Goal: Task Accomplishment & Management: Complete application form

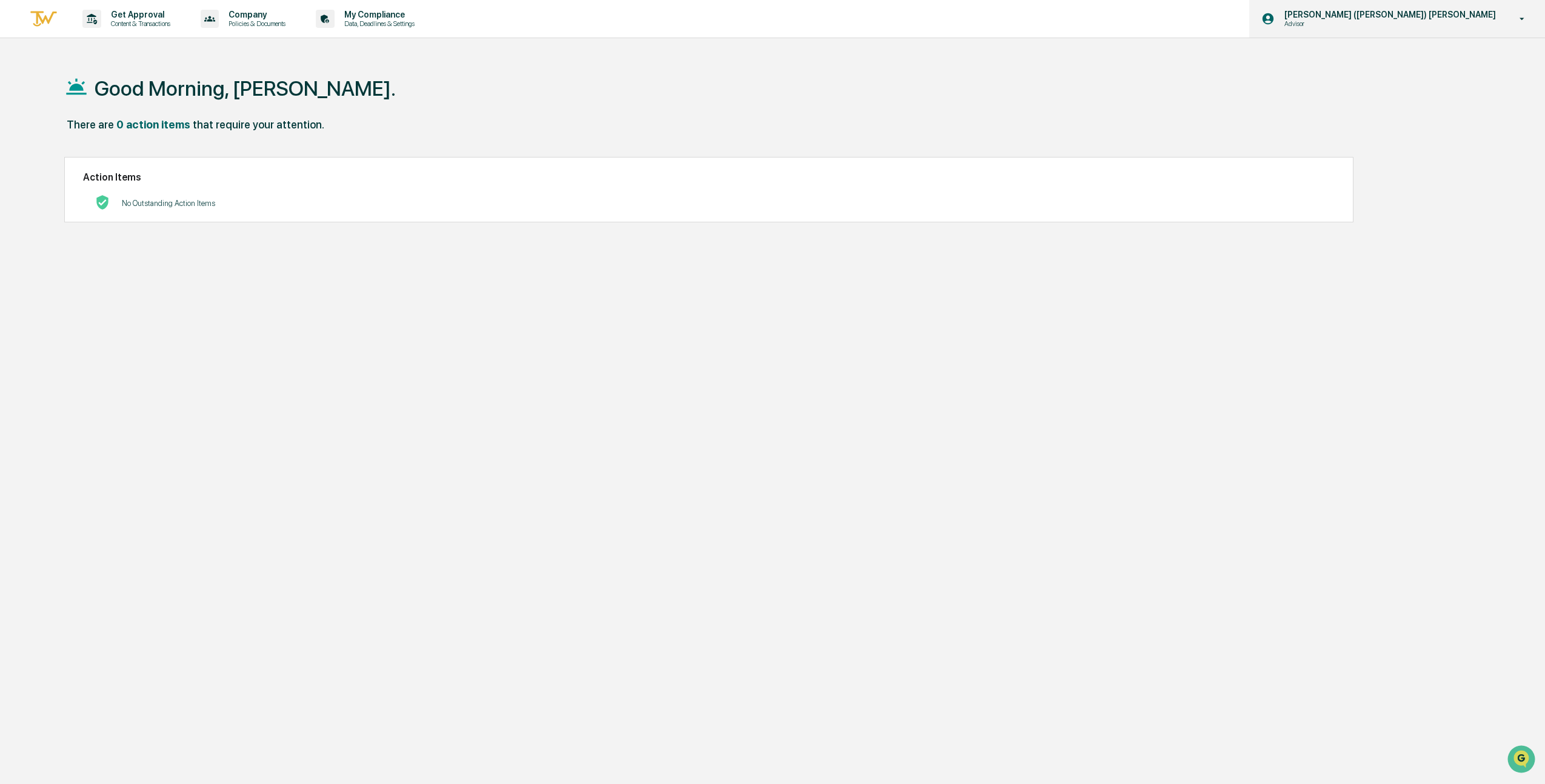
click at [1454, 14] on p "[PERSON_NAME] ([PERSON_NAME]) [PERSON_NAME]" at bounding box center [1388, 15] width 227 height 10
click at [1419, 64] on li "Switch to Admin view..." at bounding box center [1457, 61] width 170 height 23
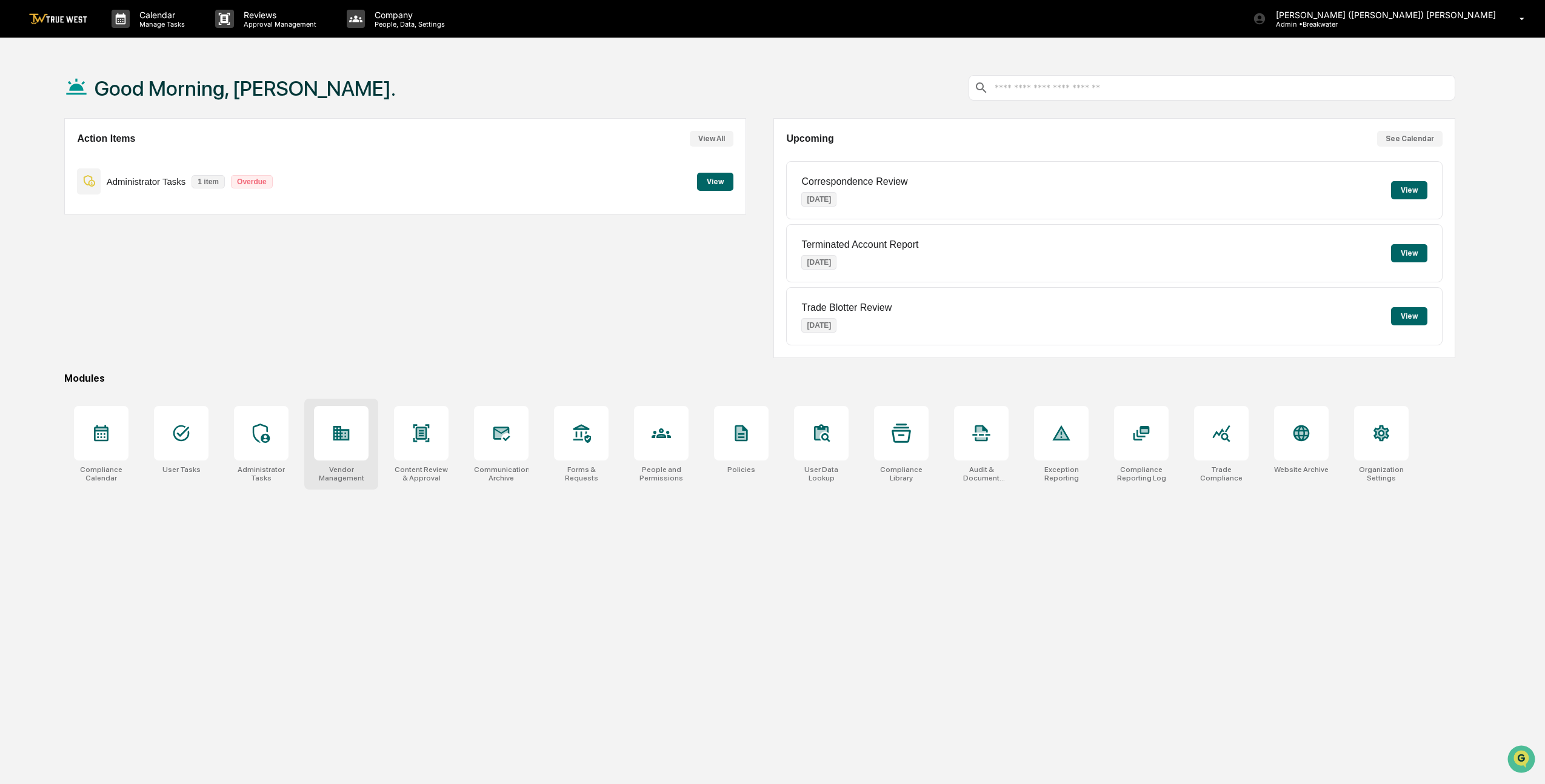
click at [345, 421] on div at bounding box center [341, 433] width 55 height 55
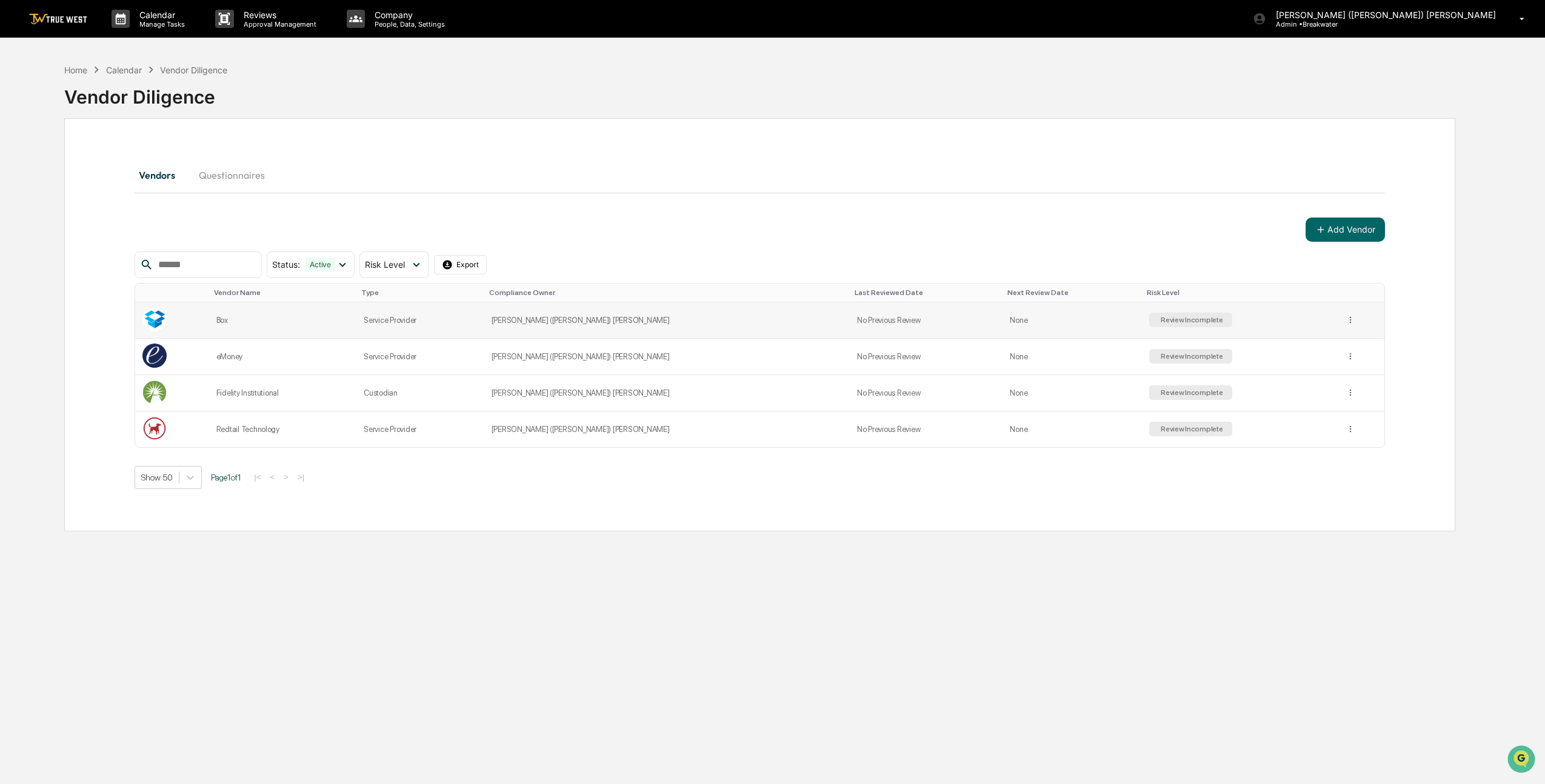
click at [244, 321] on div "Box" at bounding box center [283, 320] width 133 height 9
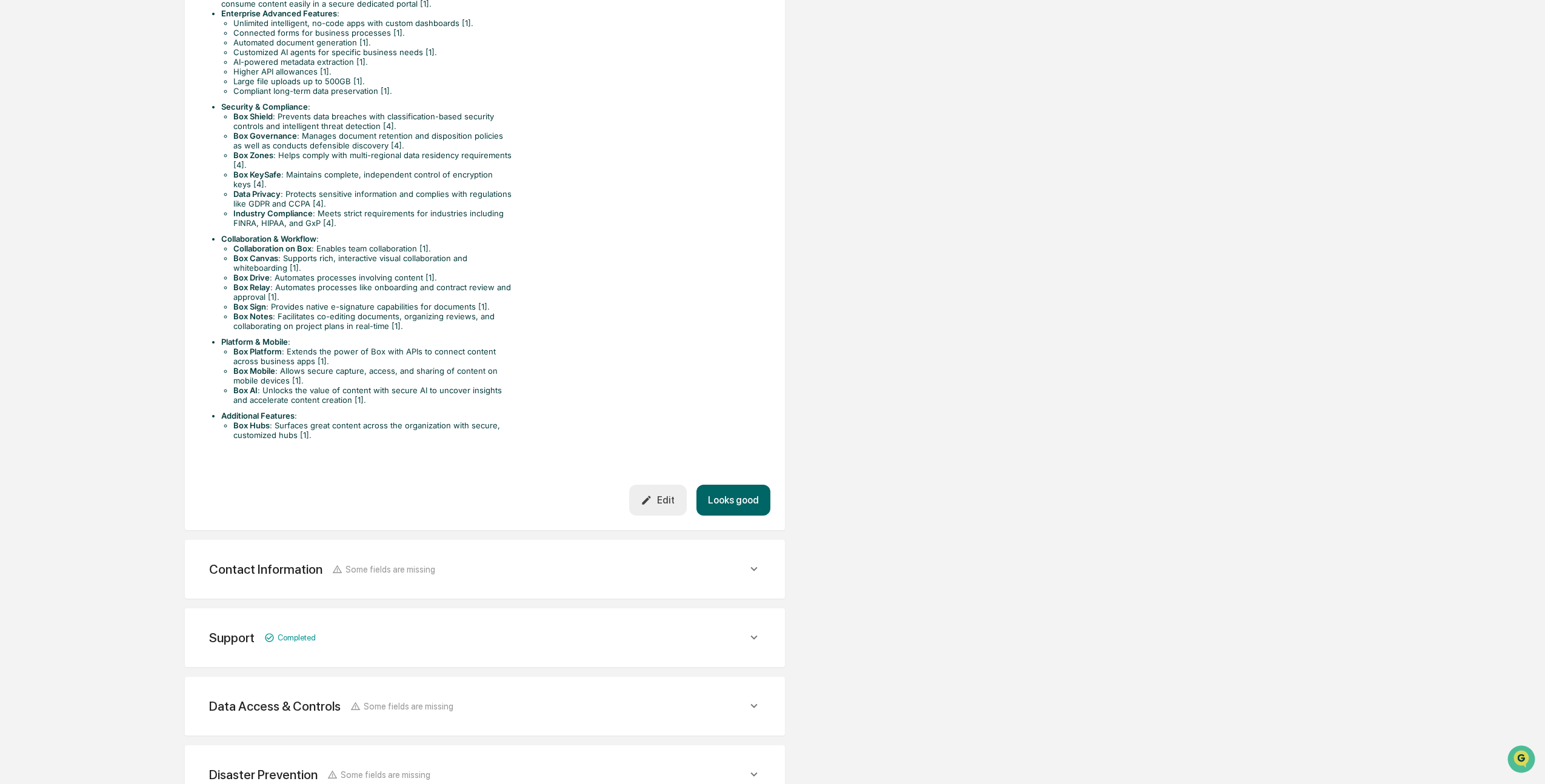
scroll to position [473, 0]
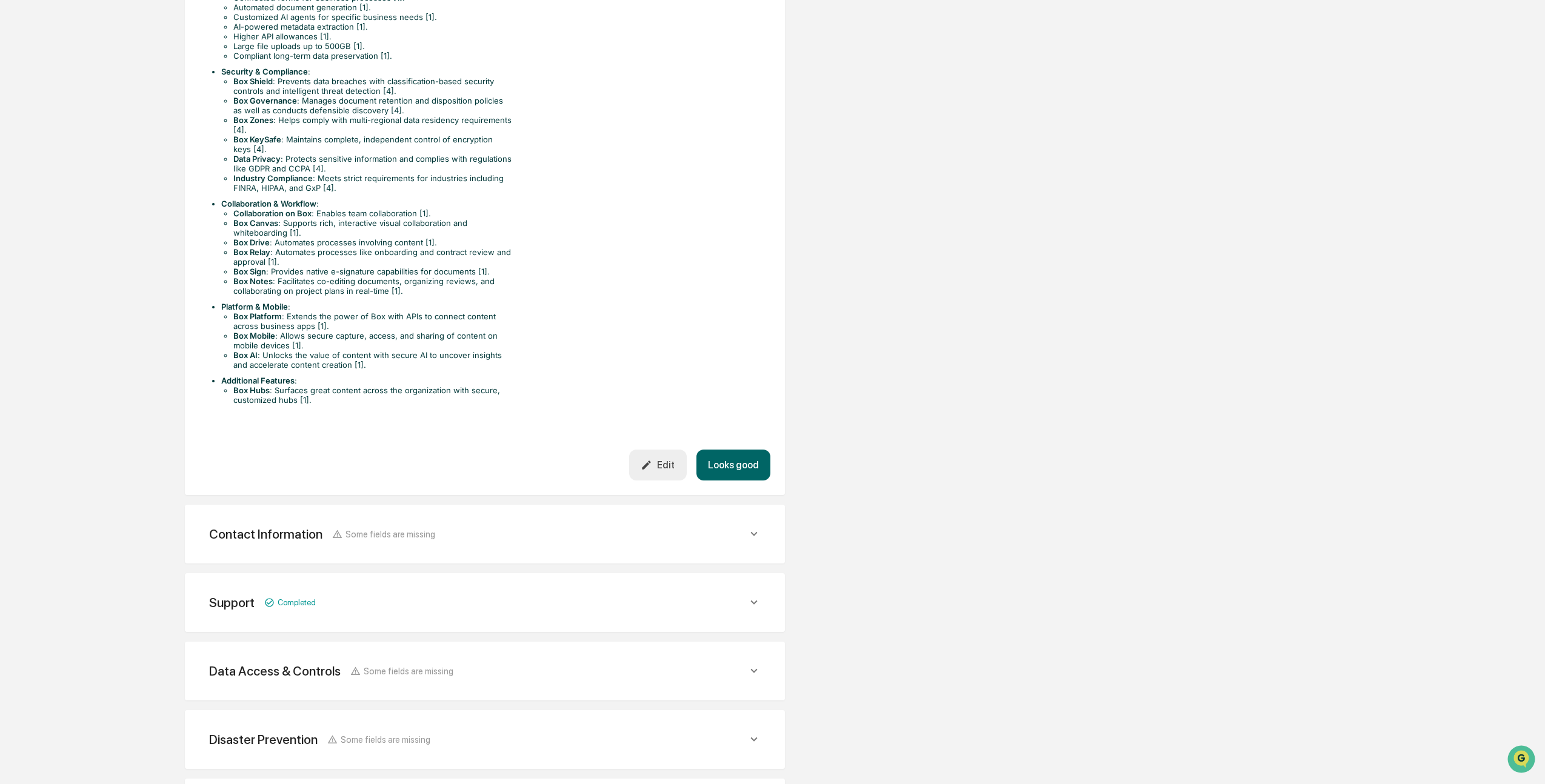
click at [746, 449] on button "Looks good" at bounding box center [733, 465] width 74 height 31
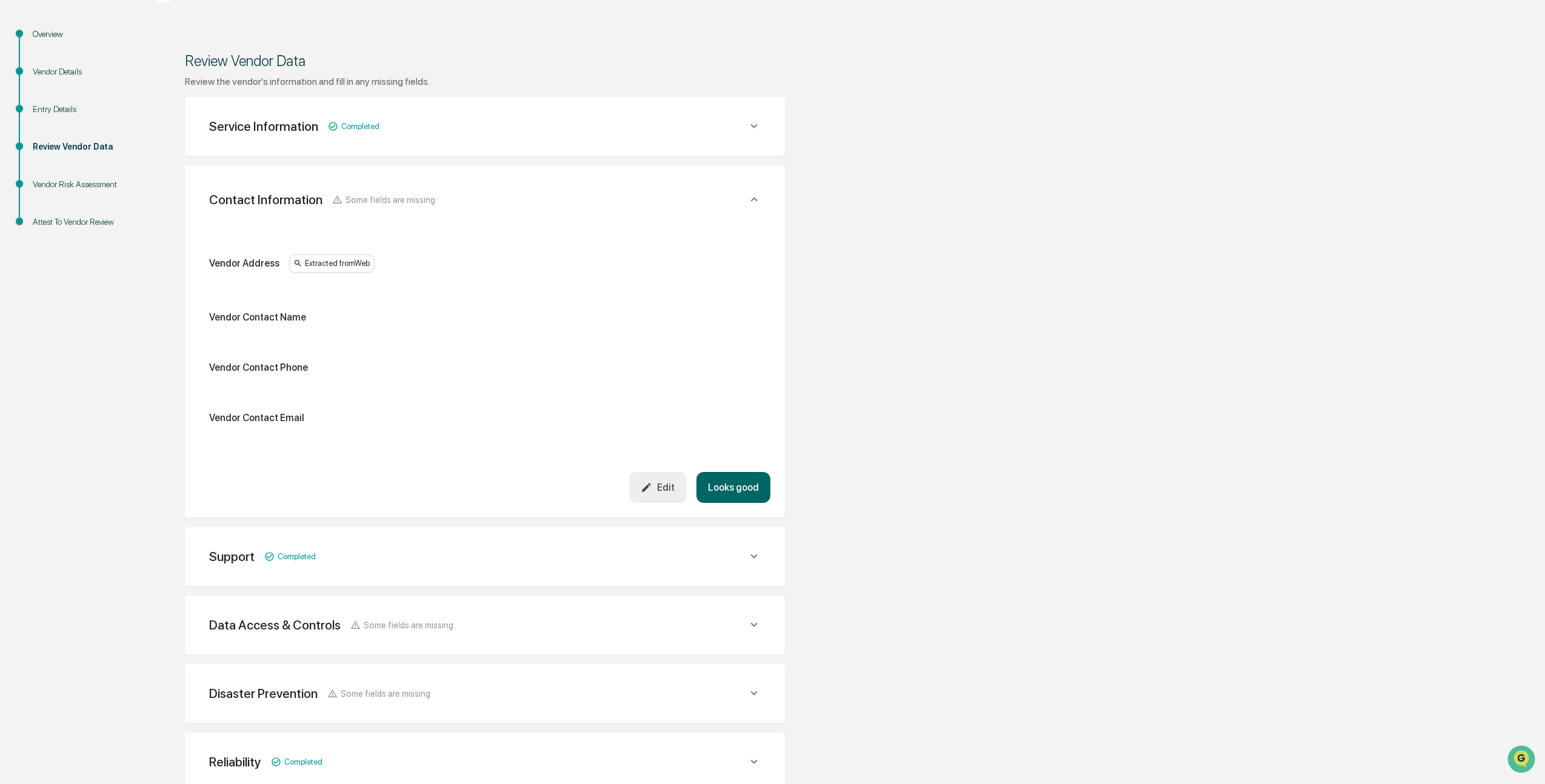
scroll to position [124, 0]
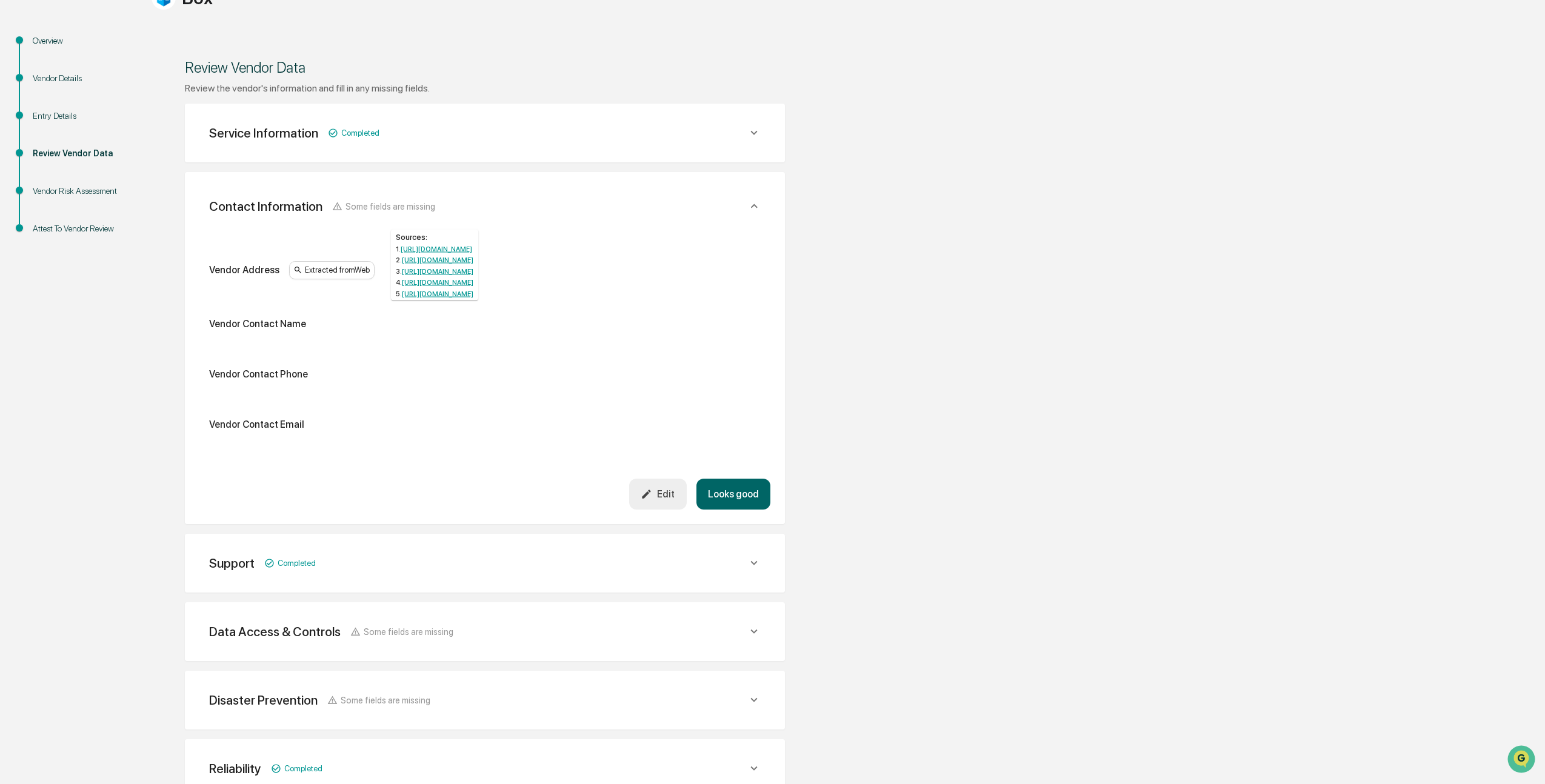
click at [328, 266] on div "Extracted from Web" at bounding box center [332, 271] width 86 height 18
click at [330, 269] on div "Extracted from Web" at bounding box center [332, 271] width 86 height 18
click at [286, 323] on div "Vendor Contact Name" at bounding box center [257, 324] width 97 height 12
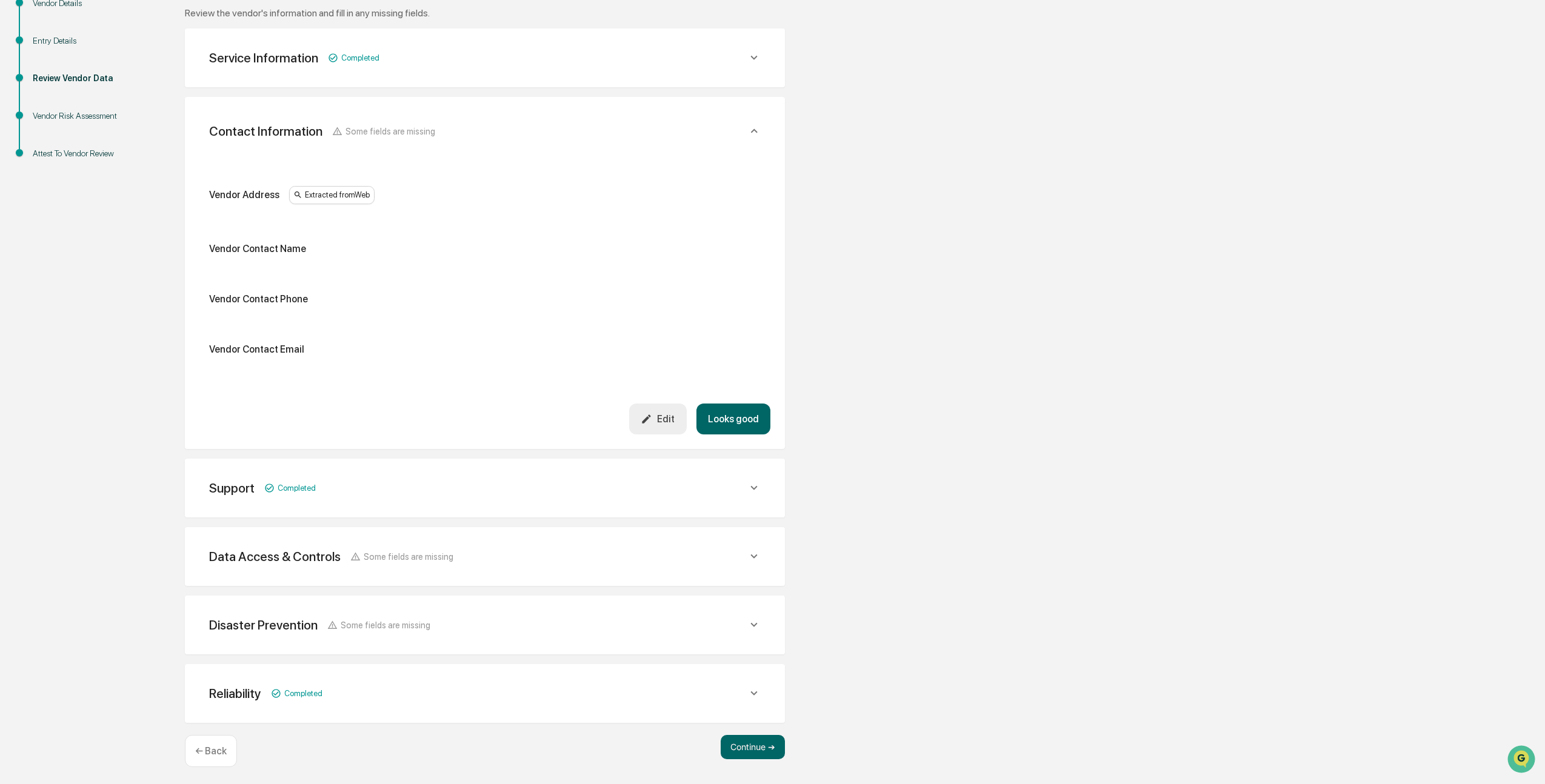
click at [664, 421] on div "Edit" at bounding box center [658, 418] width 34 height 12
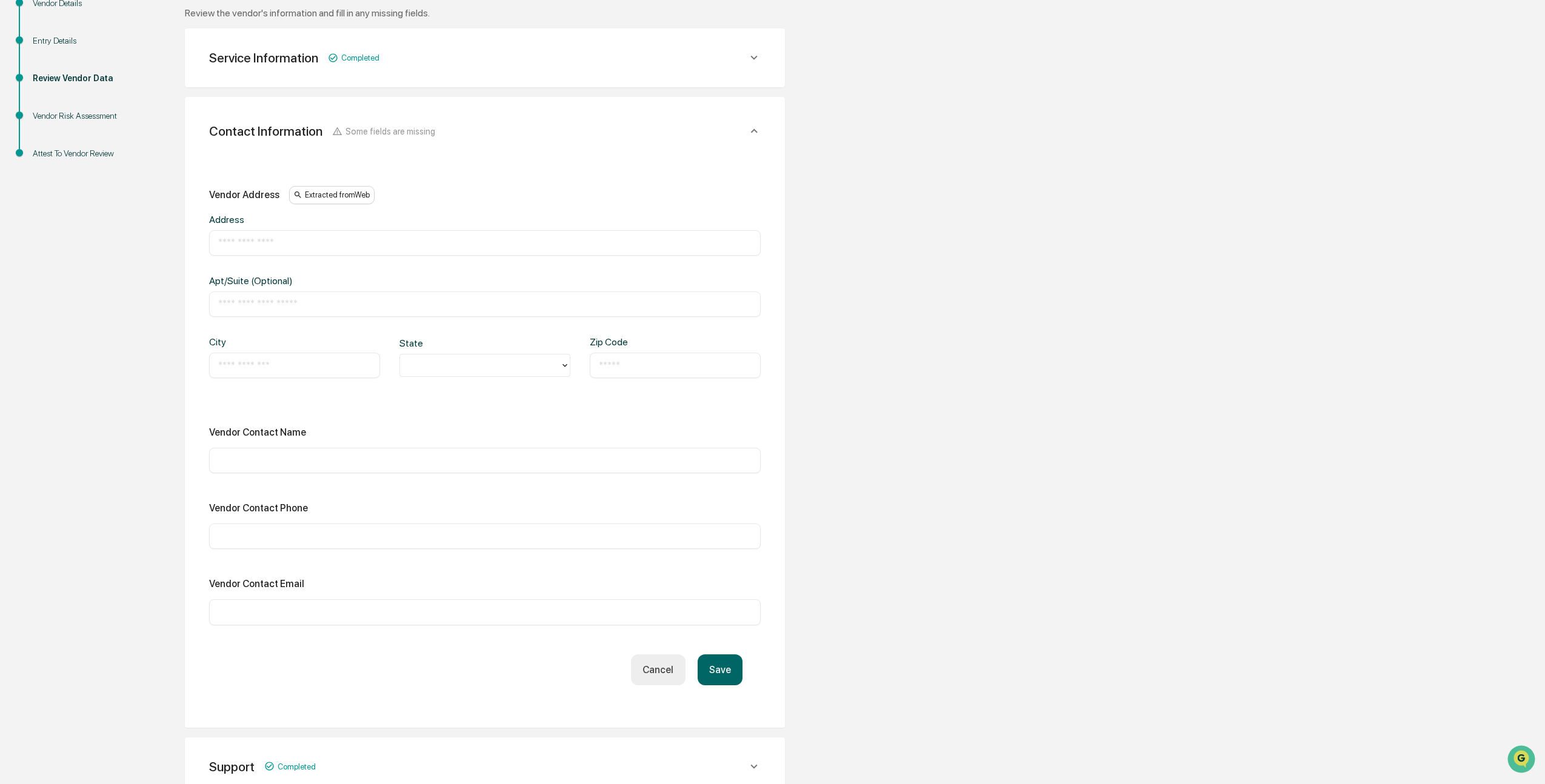
click at [275, 243] on input "text" at bounding box center [484, 242] width 534 height 12
type input "**********"
type input "**"
click at [617, 366] on input "text" at bounding box center [676, 365] width 153 height 12
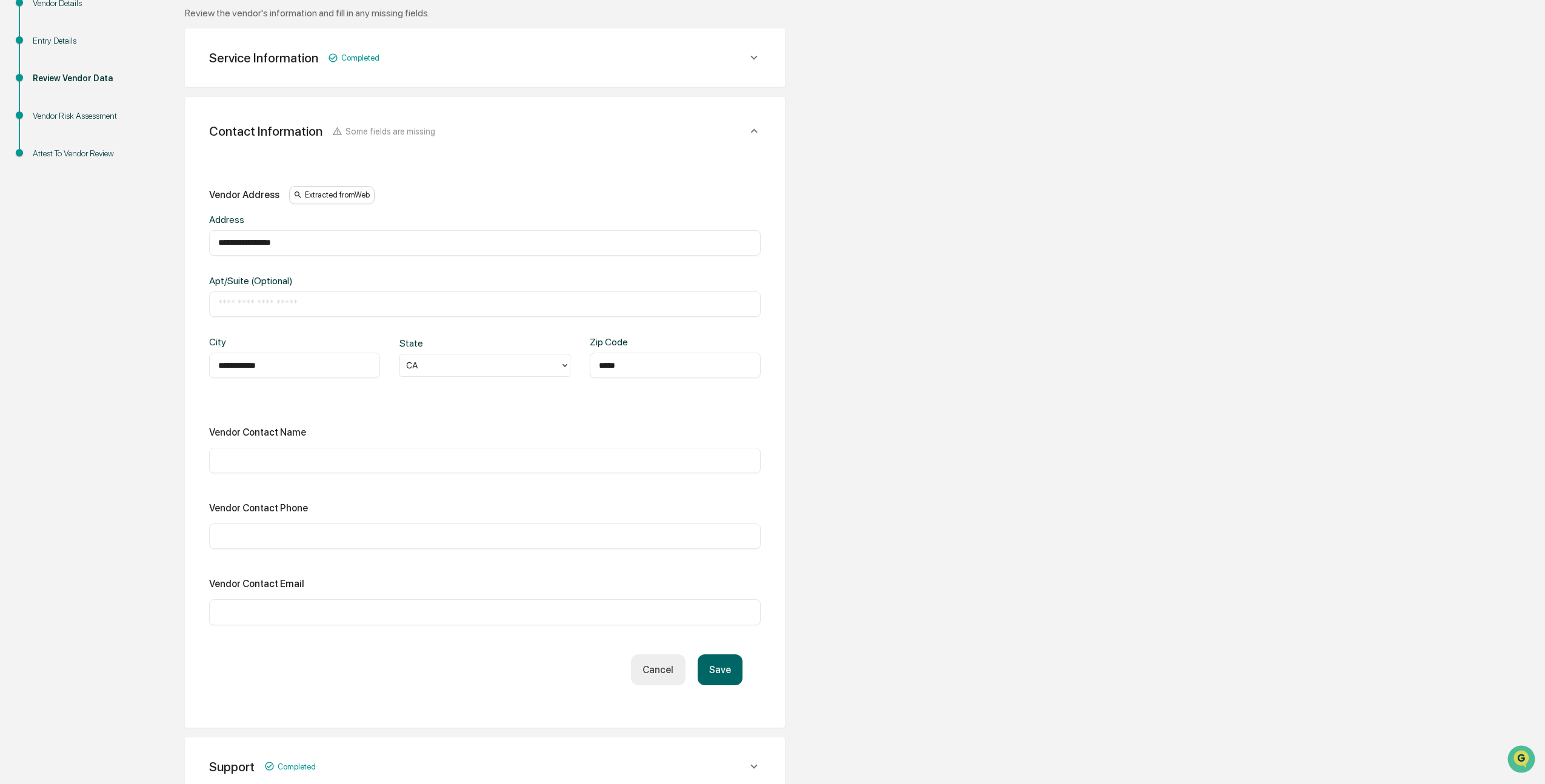
type input "*****"
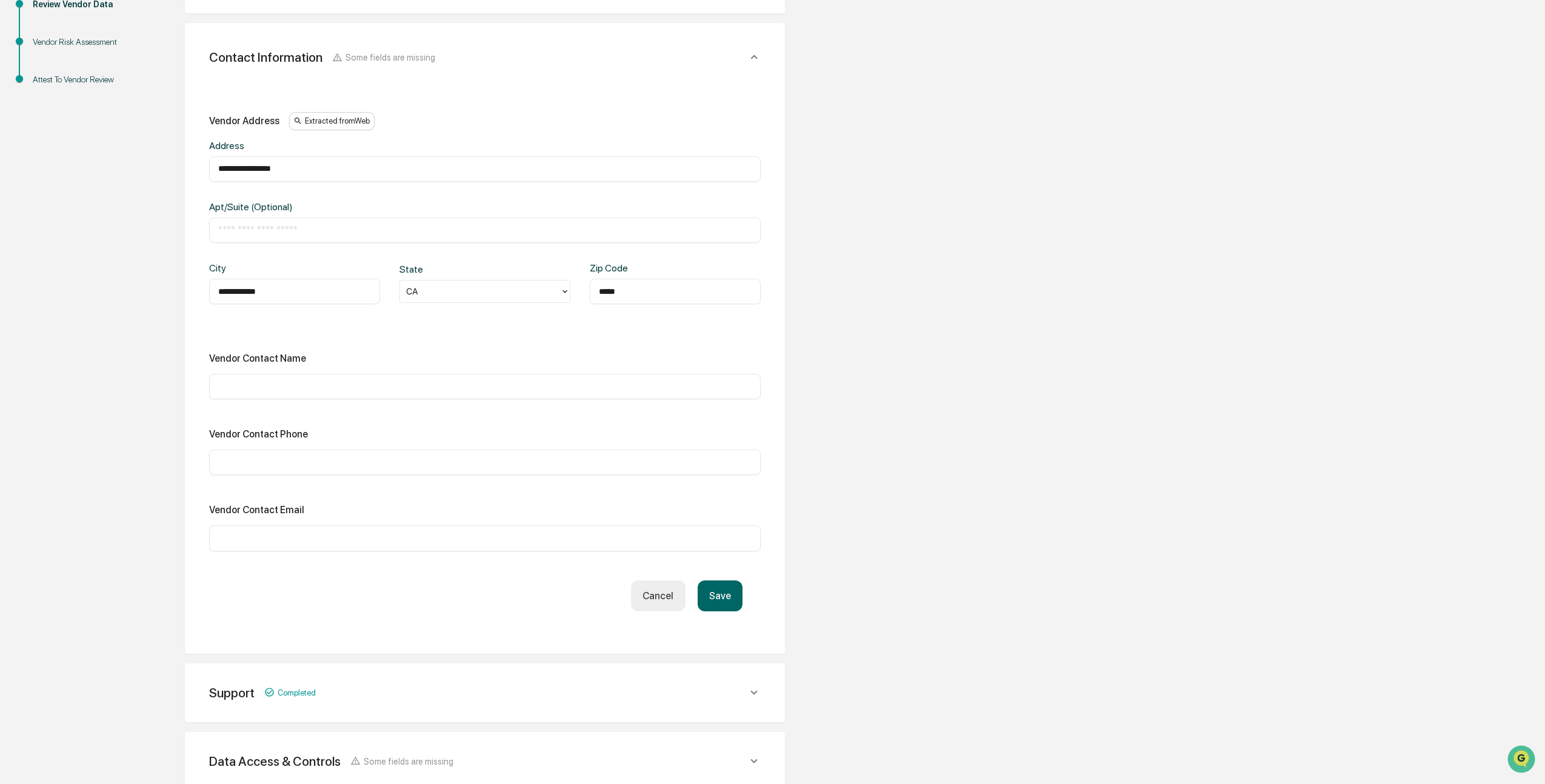
scroll to position [274, 0]
type input "***"
type input "**********"
type input "***"
click at [729, 594] on button "Save" at bounding box center [720, 595] width 45 height 31
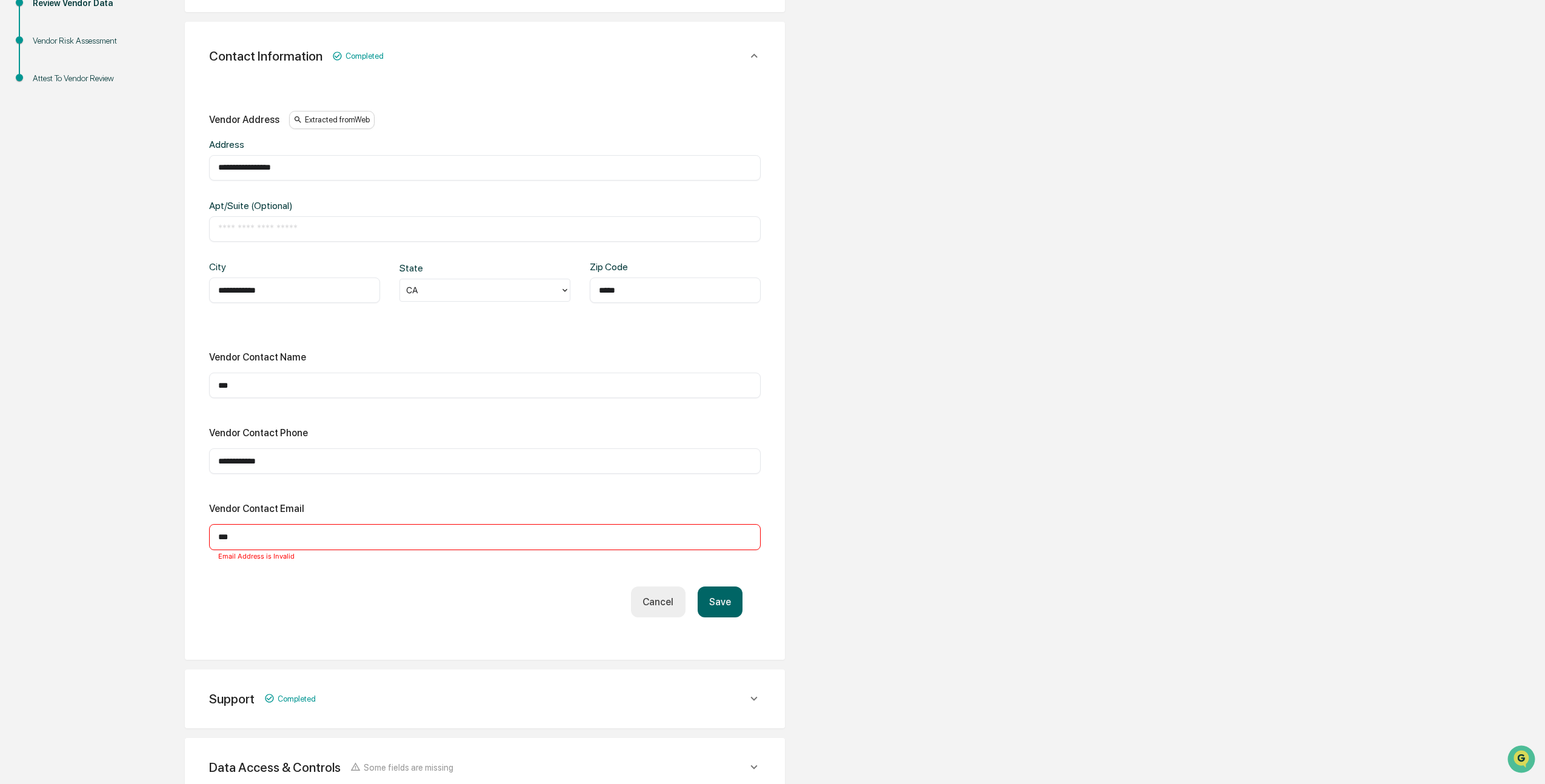
click at [258, 540] on input "***" at bounding box center [484, 536] width 534 height 12
click at [140, 532] on div "Overview Vendor Details Entry Details Review Vendor Data Vendor Risk Assessment…" at bounding box center [772, 439] width 1533 height 1115
click at [706, 603] on button "Save" at bounding box center [720, 602] width 45 height 31
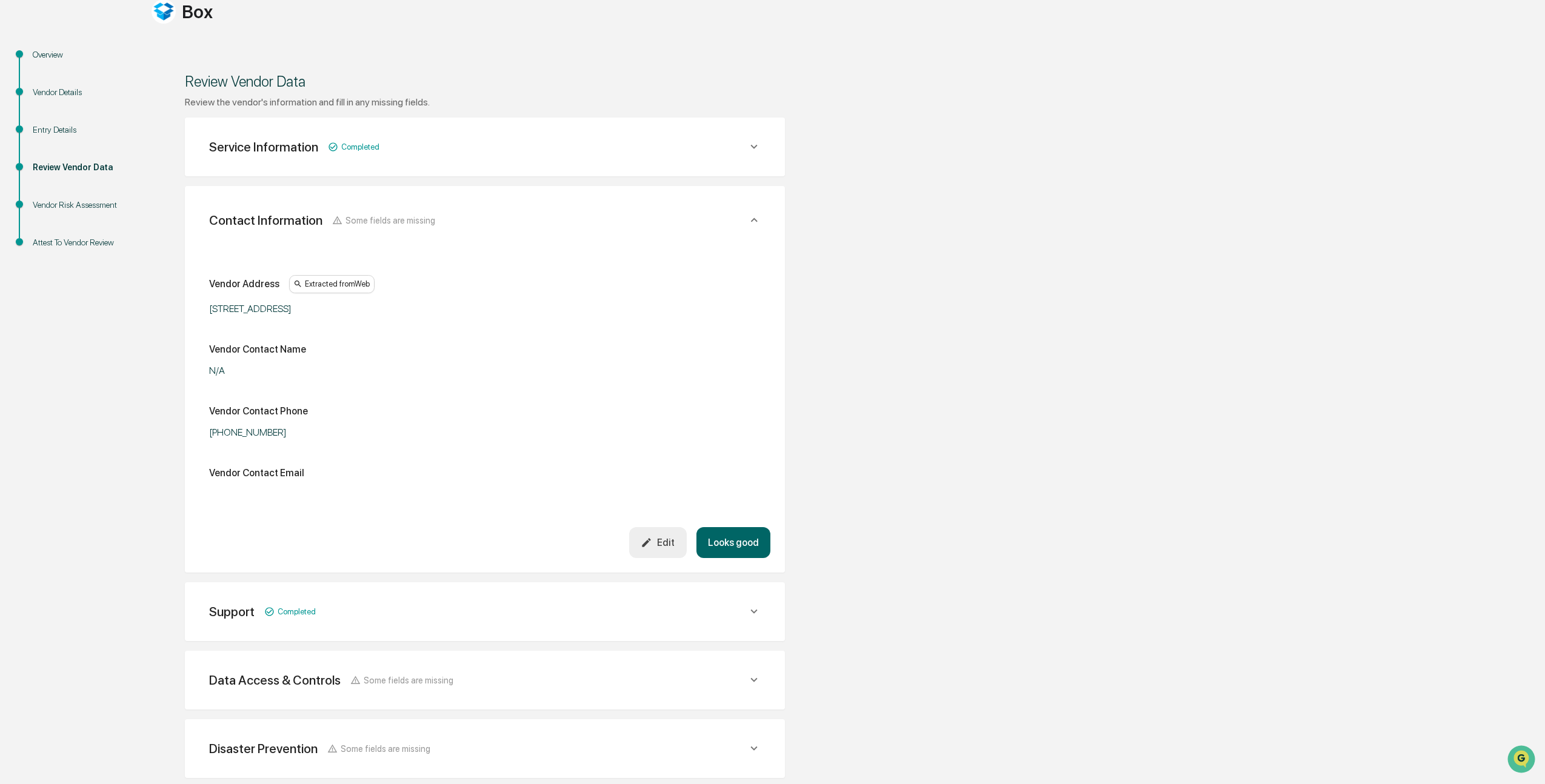
scroll to position [234, 0]
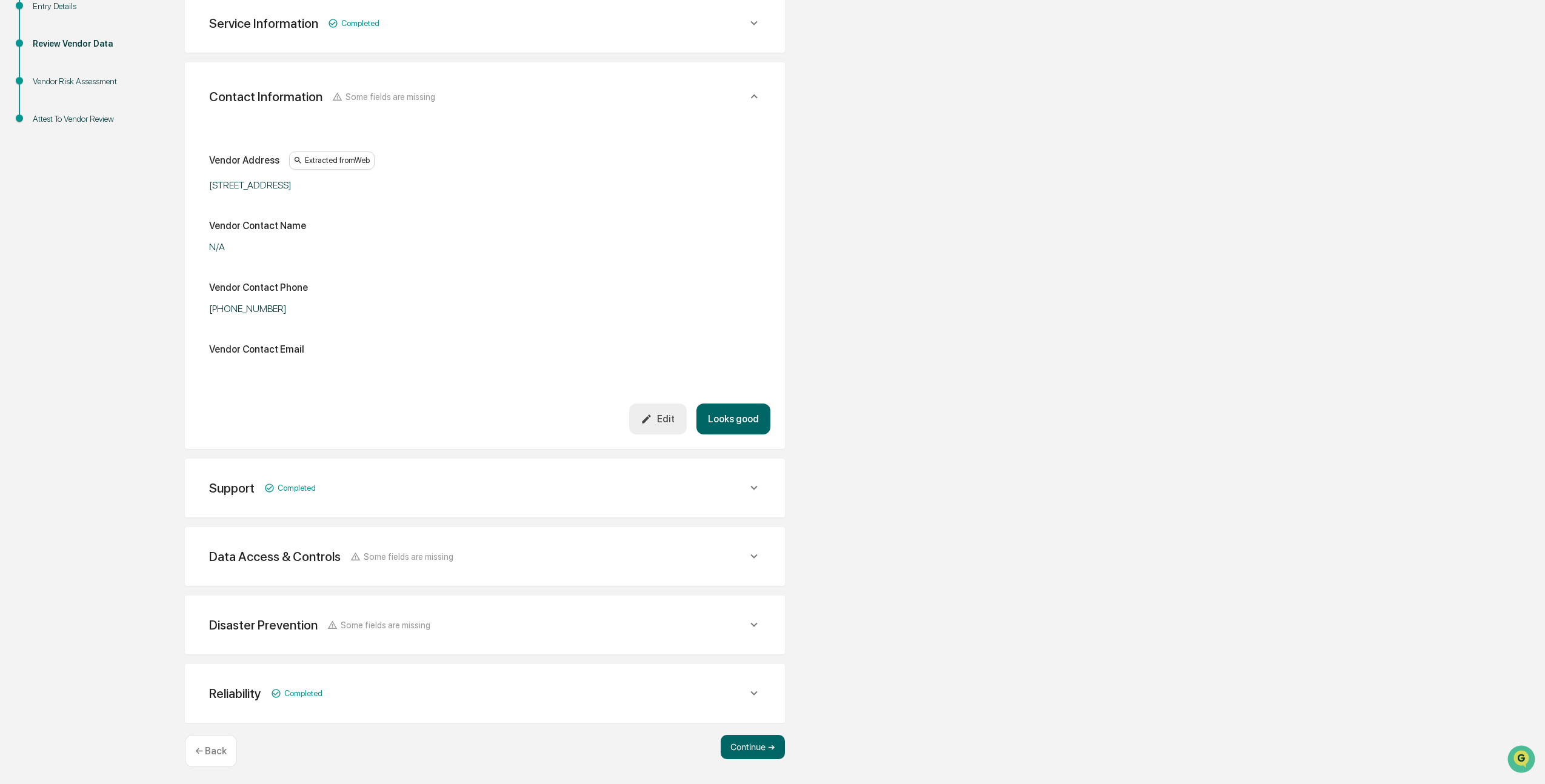
click at [461, 503] on div "Support Completed Support Phone Extracted from Web 1-877-729-4269 [4][5] Suppor…" at bounding box center [485, 488] width 600 height 58
click at [466, 31] on div "Support Completed" at bounding box center [478, 23] width 538 height 15
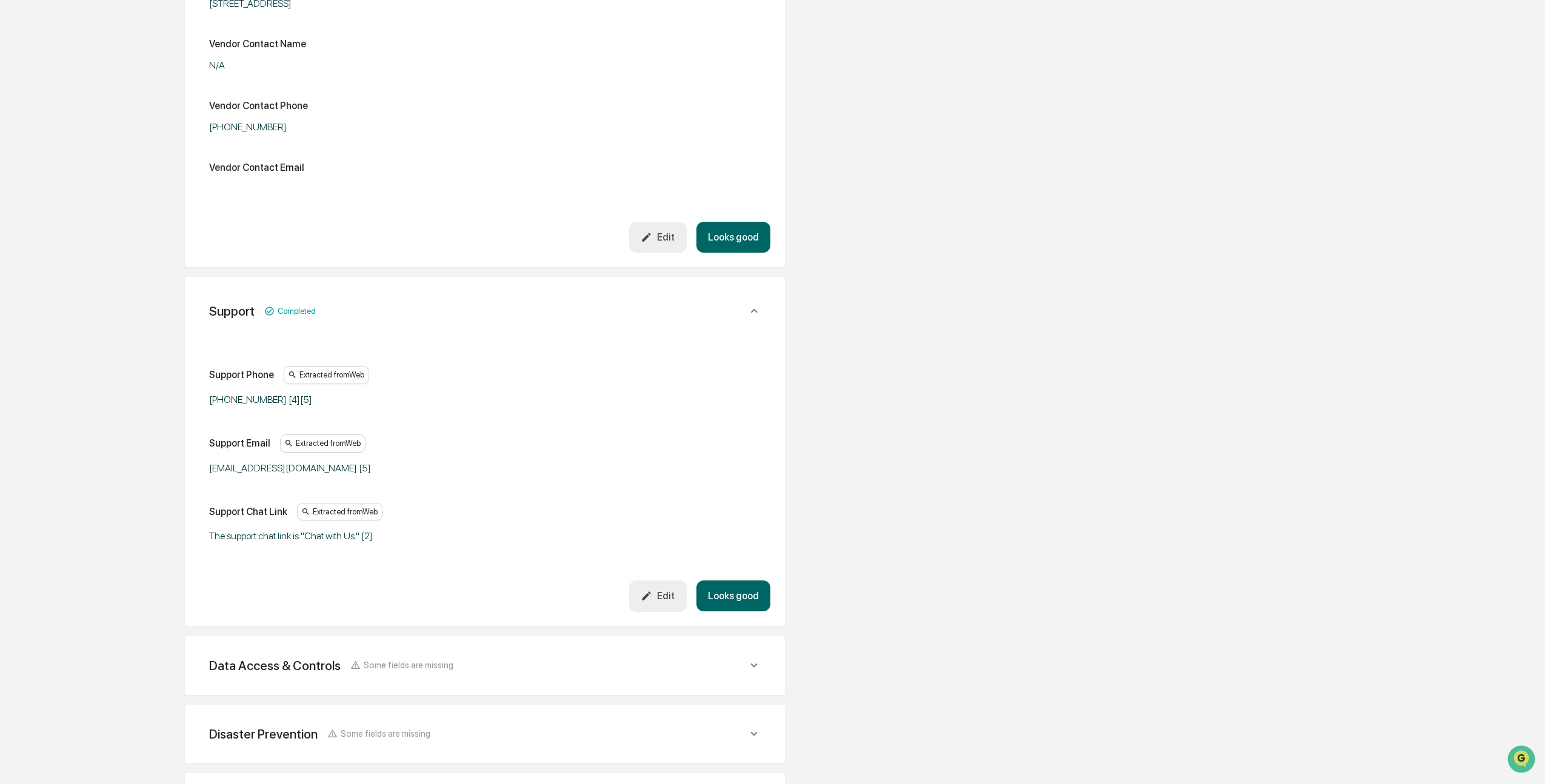
scroll to position [424, 0]
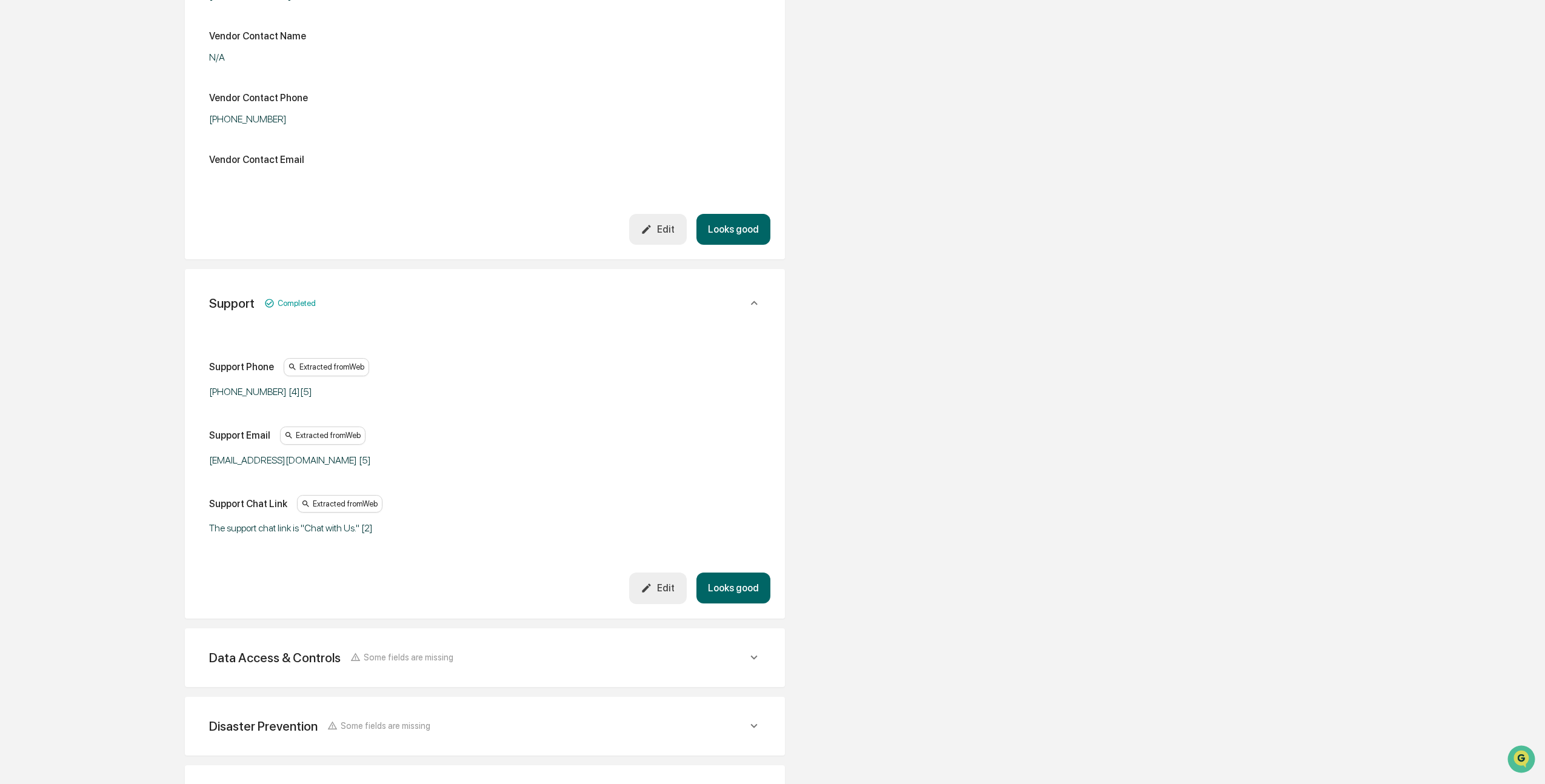
click at [720, 245] on button "Looks good" at bounding box center [733, 230] width 74 height 31
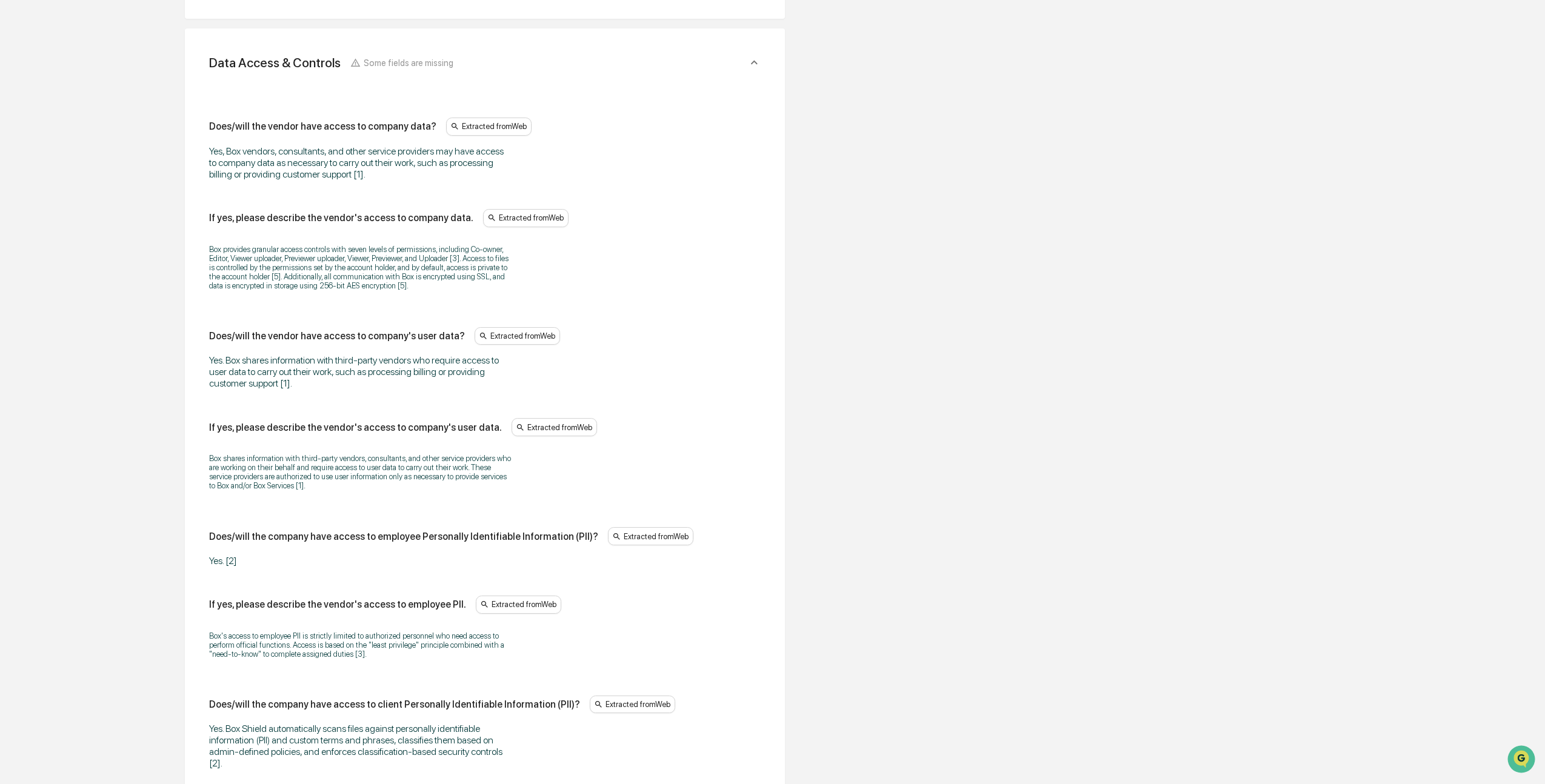
scroll to position [436, 0]
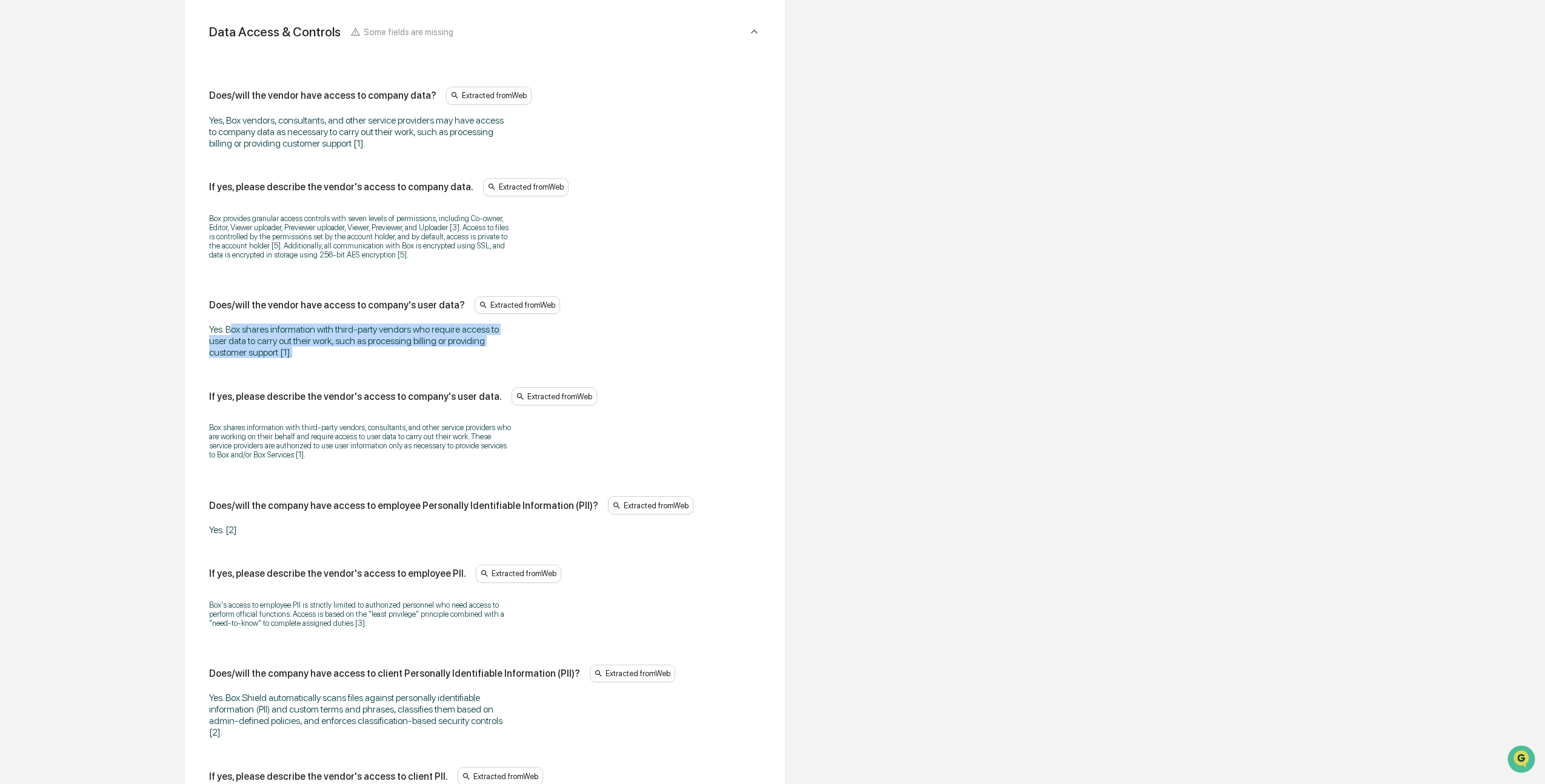
drag, startPoint x: 233, startPoint y: 336, endPoint x: 394, endPoint y: 354, distance: 162.0
click at [394, 354] on div "Yes. Box shares information with third-party vendors who require access to user…" at bounding box center [360, 341] width 303 height 35
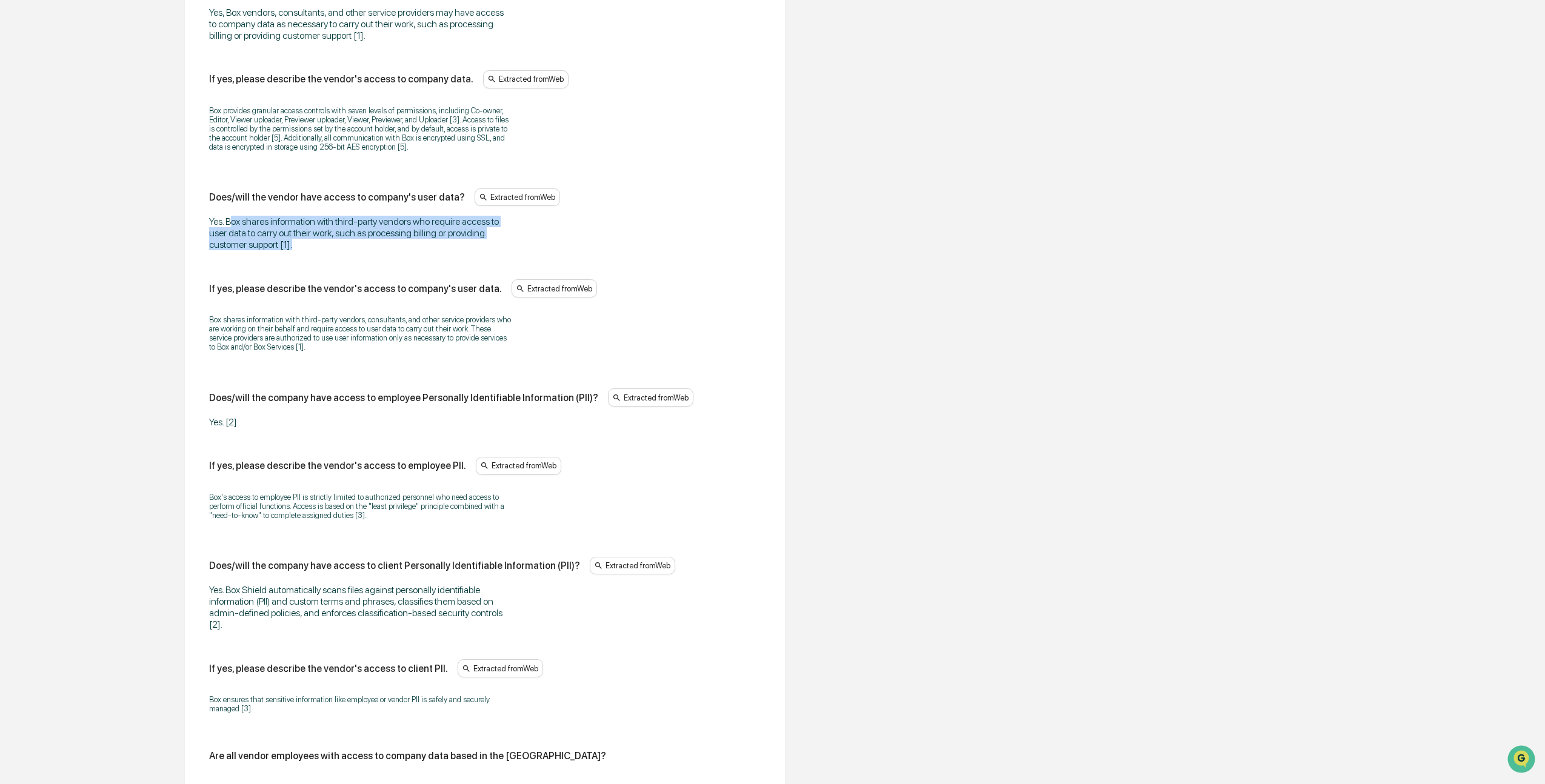
scroll to position [552, 0]
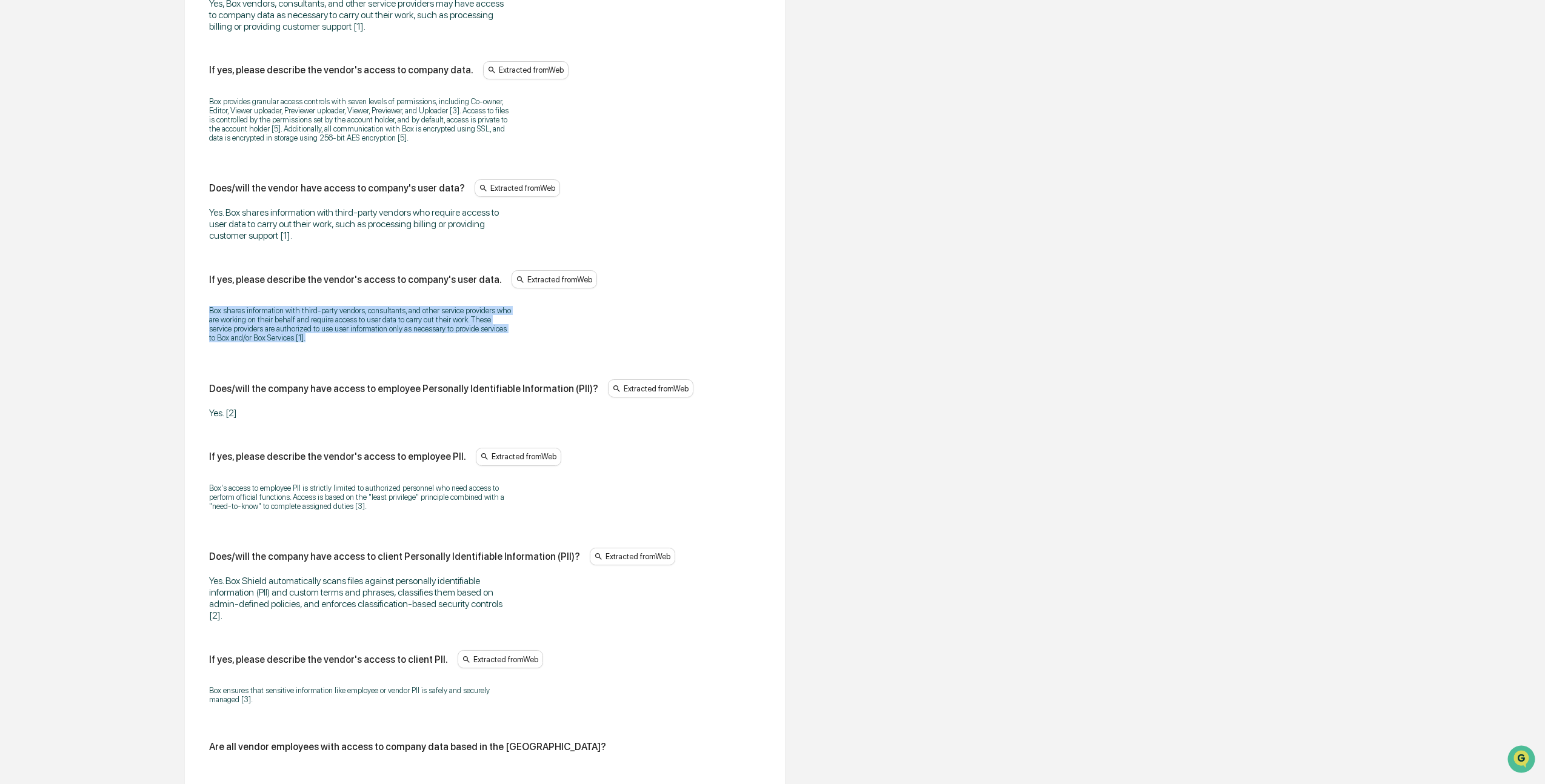
drag, startPoint x: 211, startPoint y: 315, endPoint x: 480, endPoint y: 345, distance: 270.7
click at [480, 343] on p "Box shares information with third-party vendors, consultants, and other service…" at bounding box center [360, 325] width 303 height 36
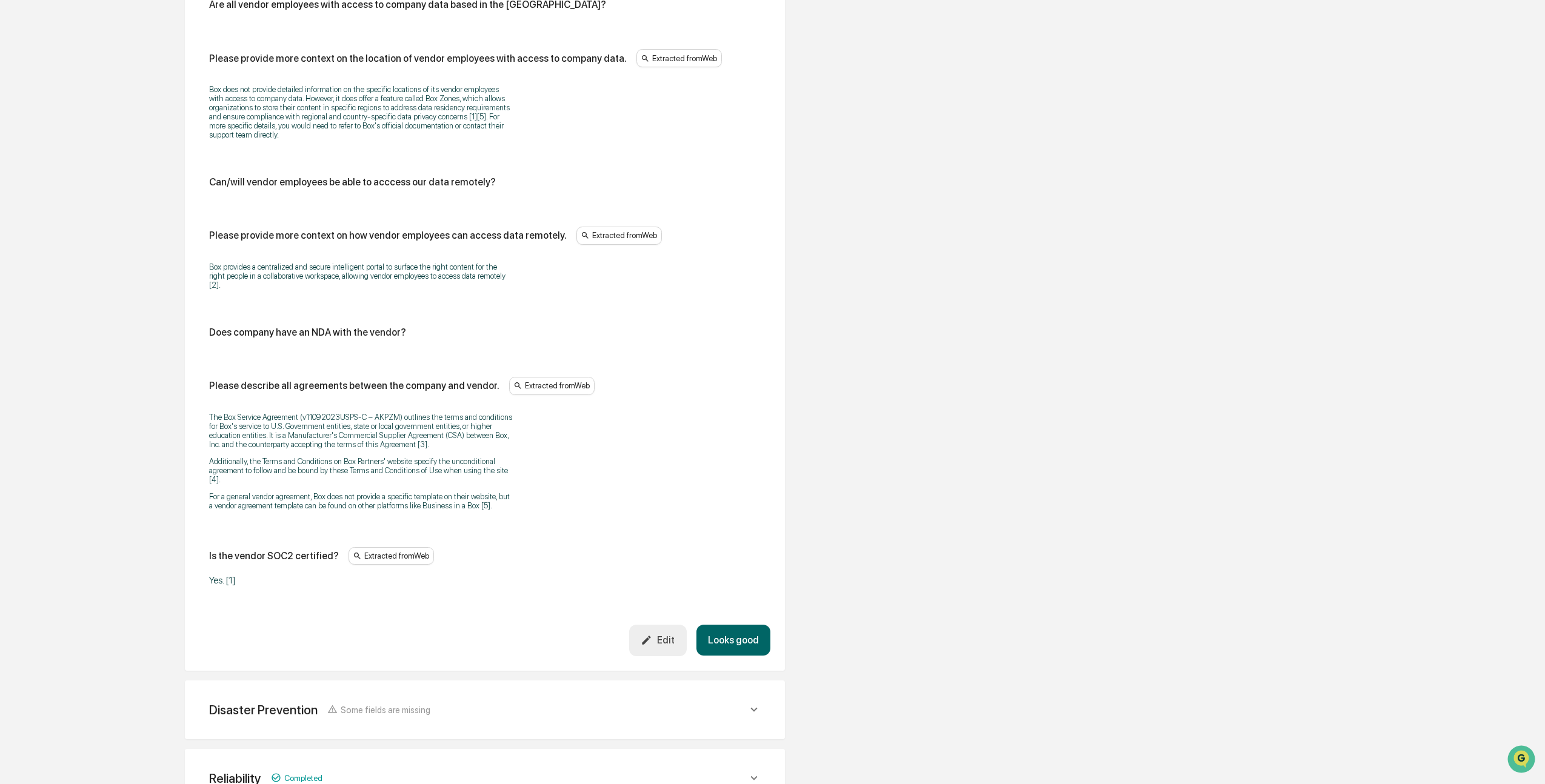
scroll to position [1295, 0]
click at [663, 645] on div "Edit" at bounding box center [658, 639] width 34 height 12
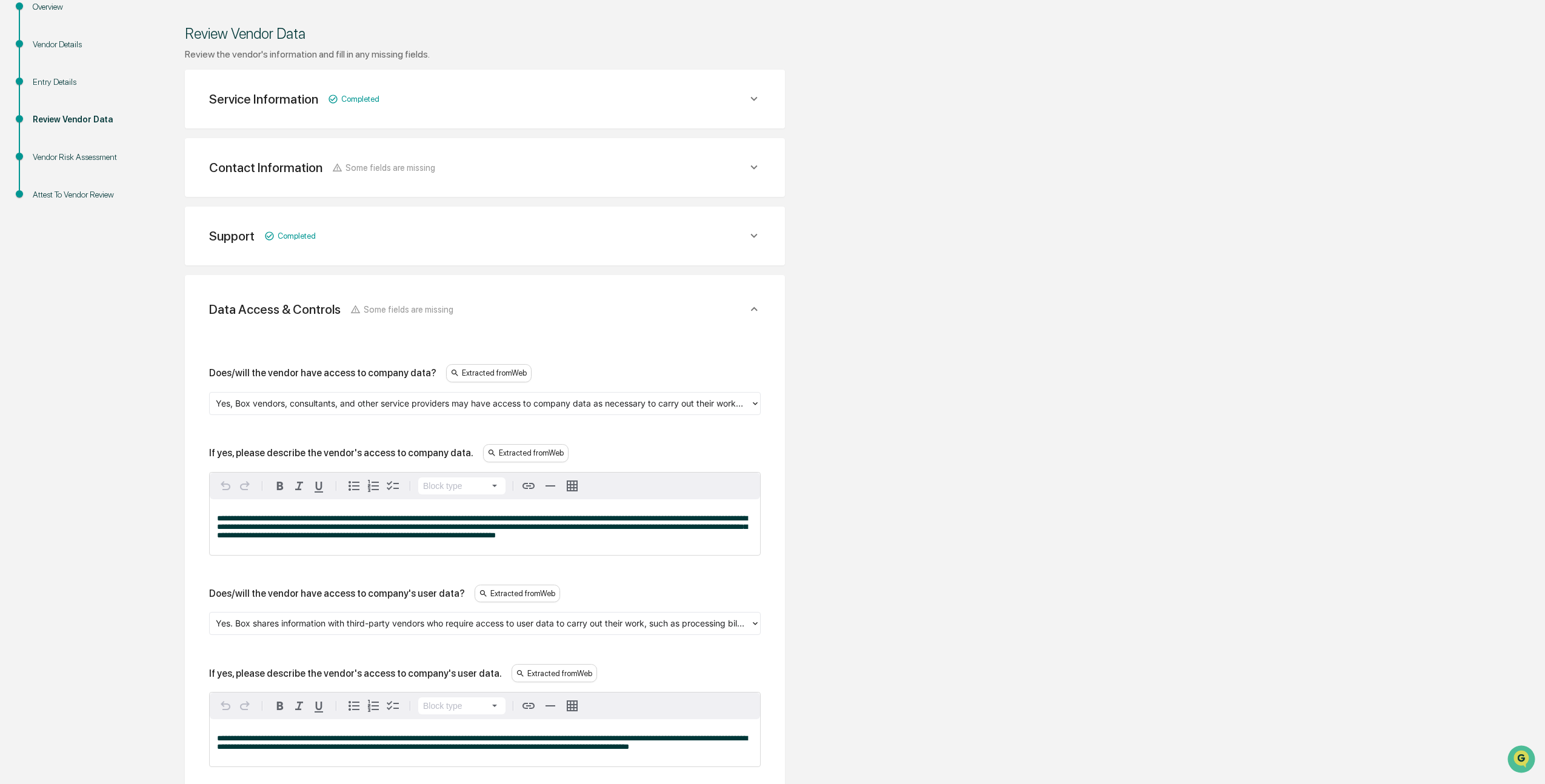
scroll to position [153, 0]
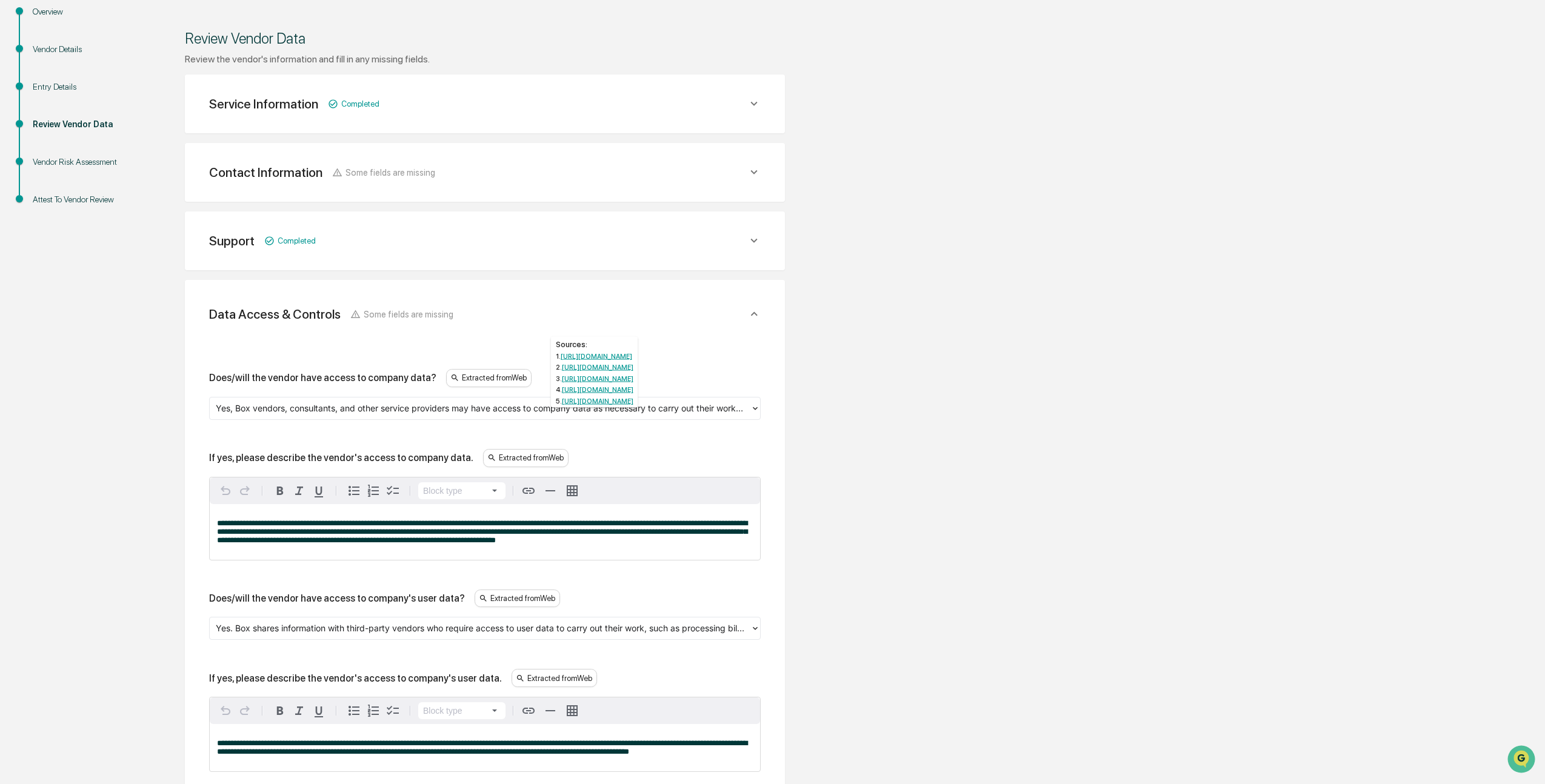
click at [489, 377] on div "Extracted from Web" at bounding box center [489, 378] width 86 height 18
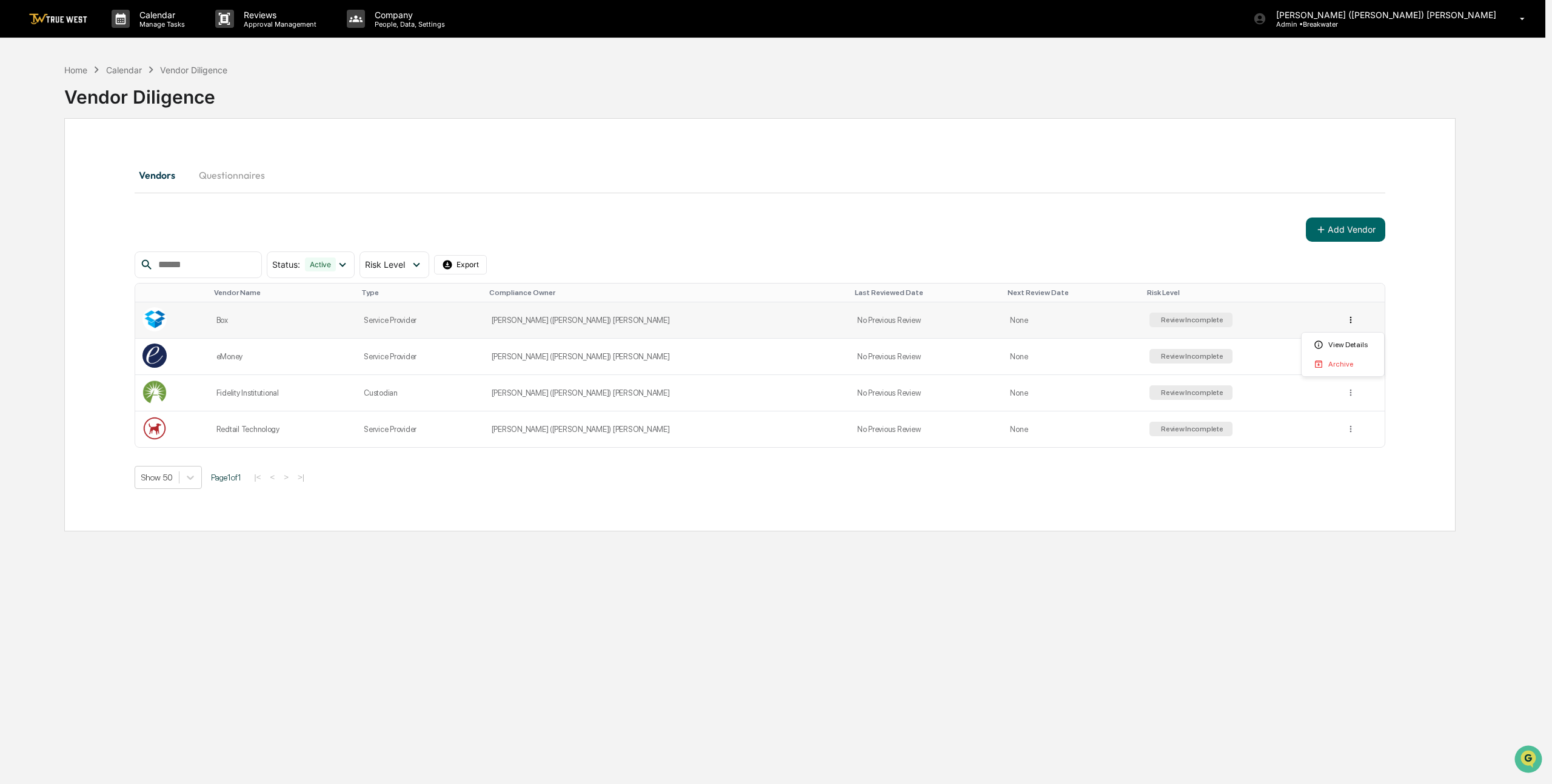
click at [1342, 321] on html "Calendar Manage Tasks Reviews Approval Management Company People, Data, Setting…" at bounding box center [776, 392] width 1552 height 784
click at [1335, 363] on div "Archive" at bounding box center [1342, 364] width 78 height 19
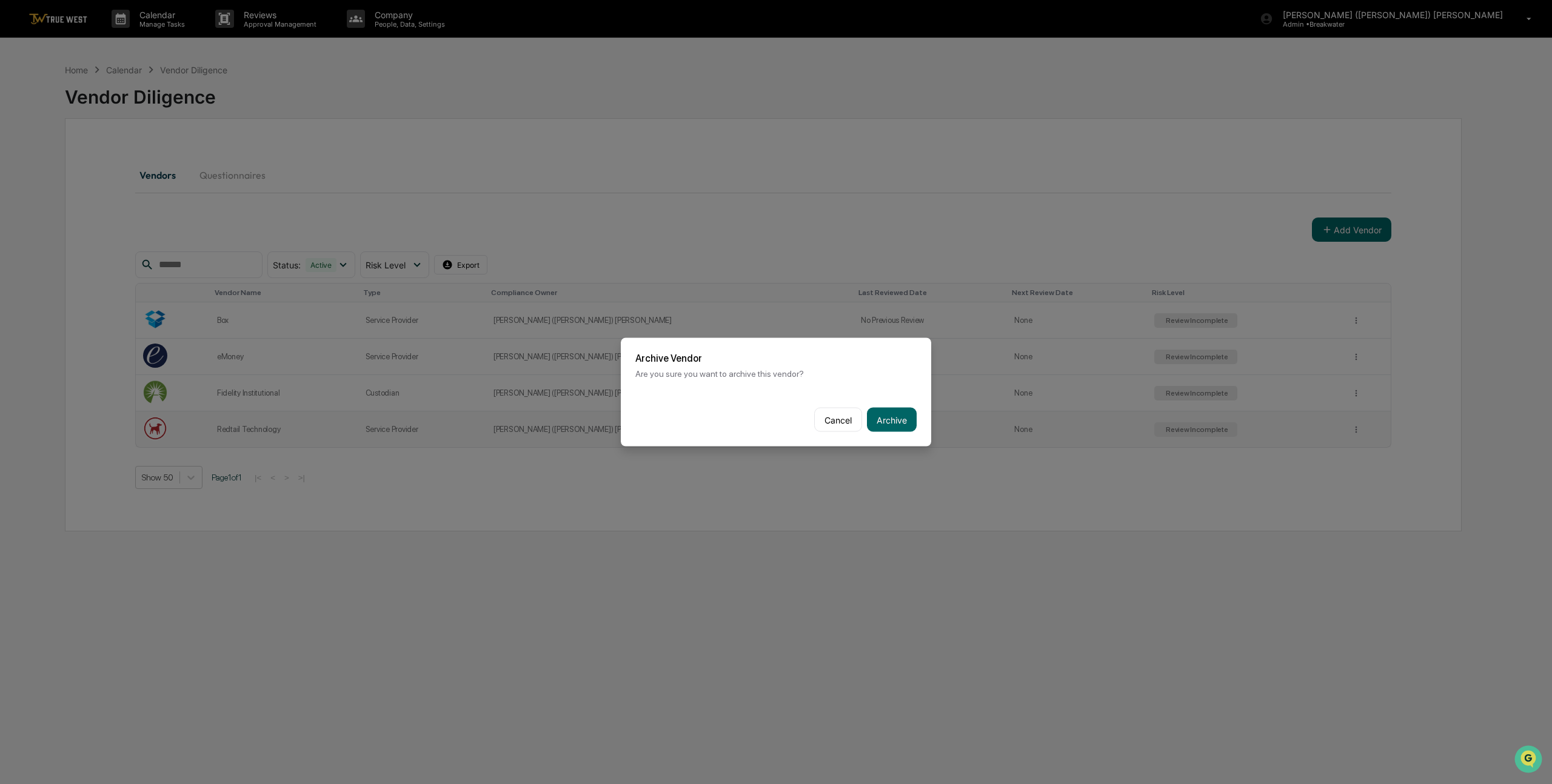
click at [827, 418] on button "Cancel" at bounding box center [838, 419] width 48 height 25
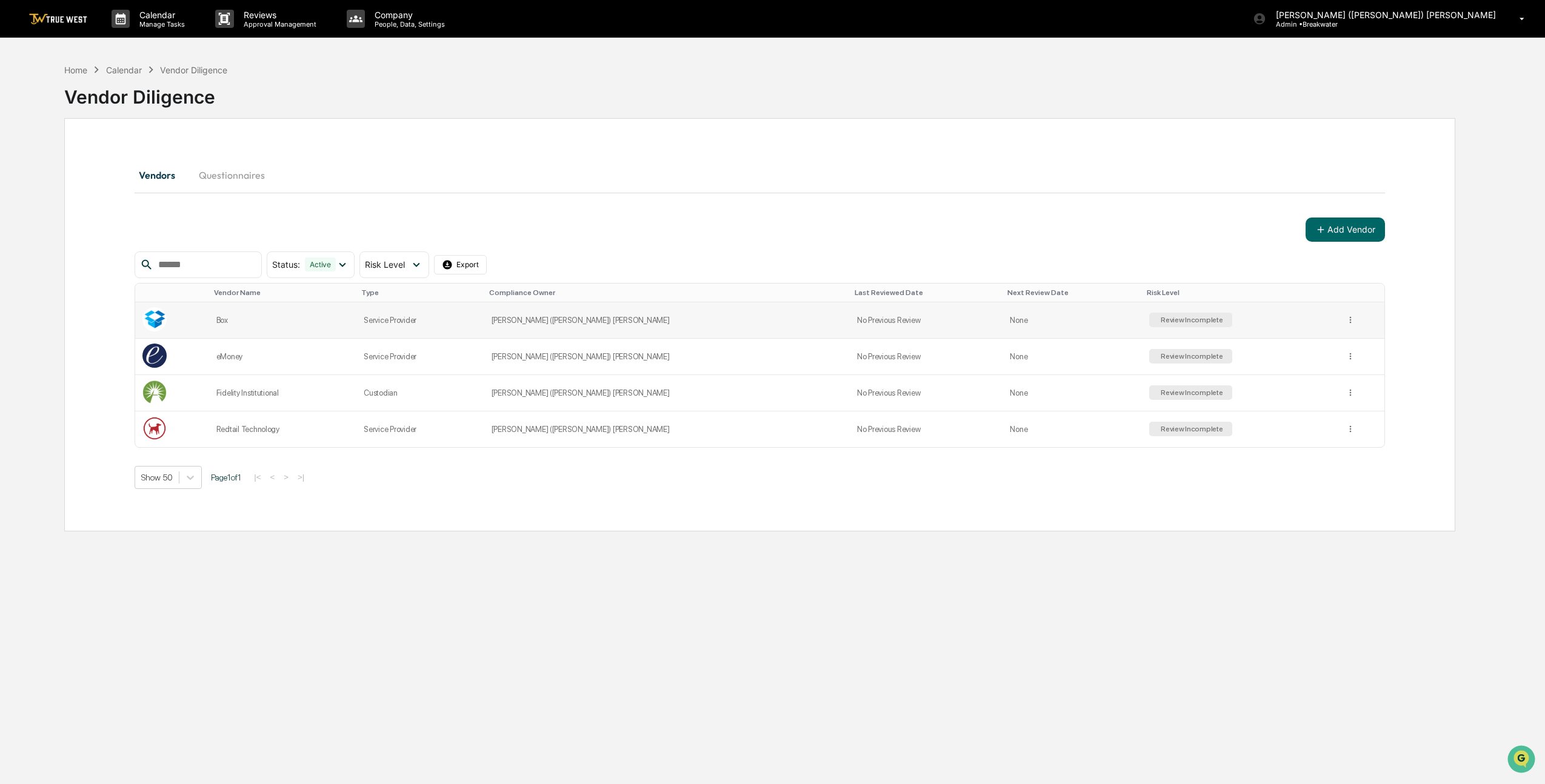
click at [358, 311] on td "Box" at bounding box center [283, 321] width 148 height 36
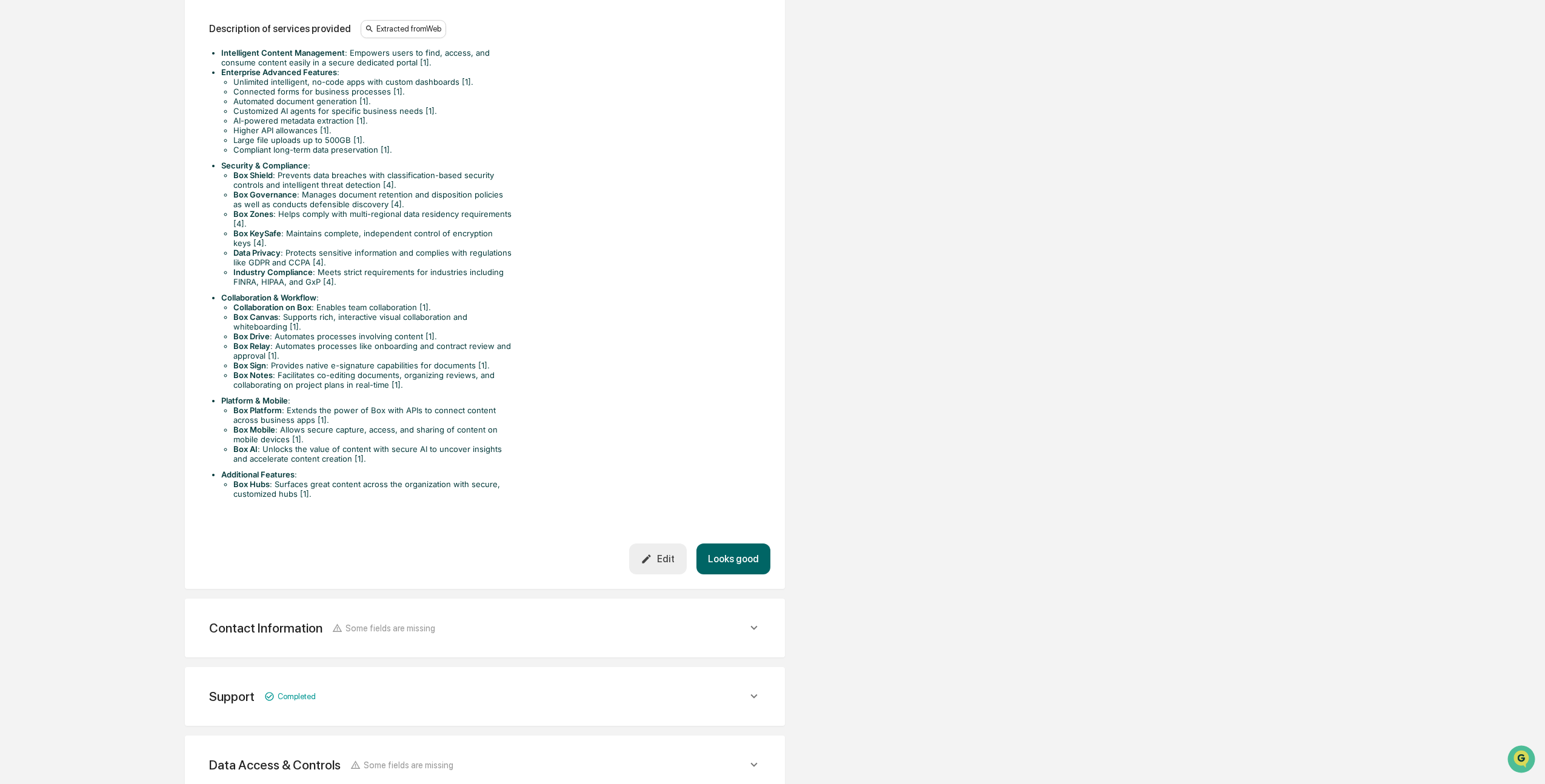
scroll to position [573, 0]
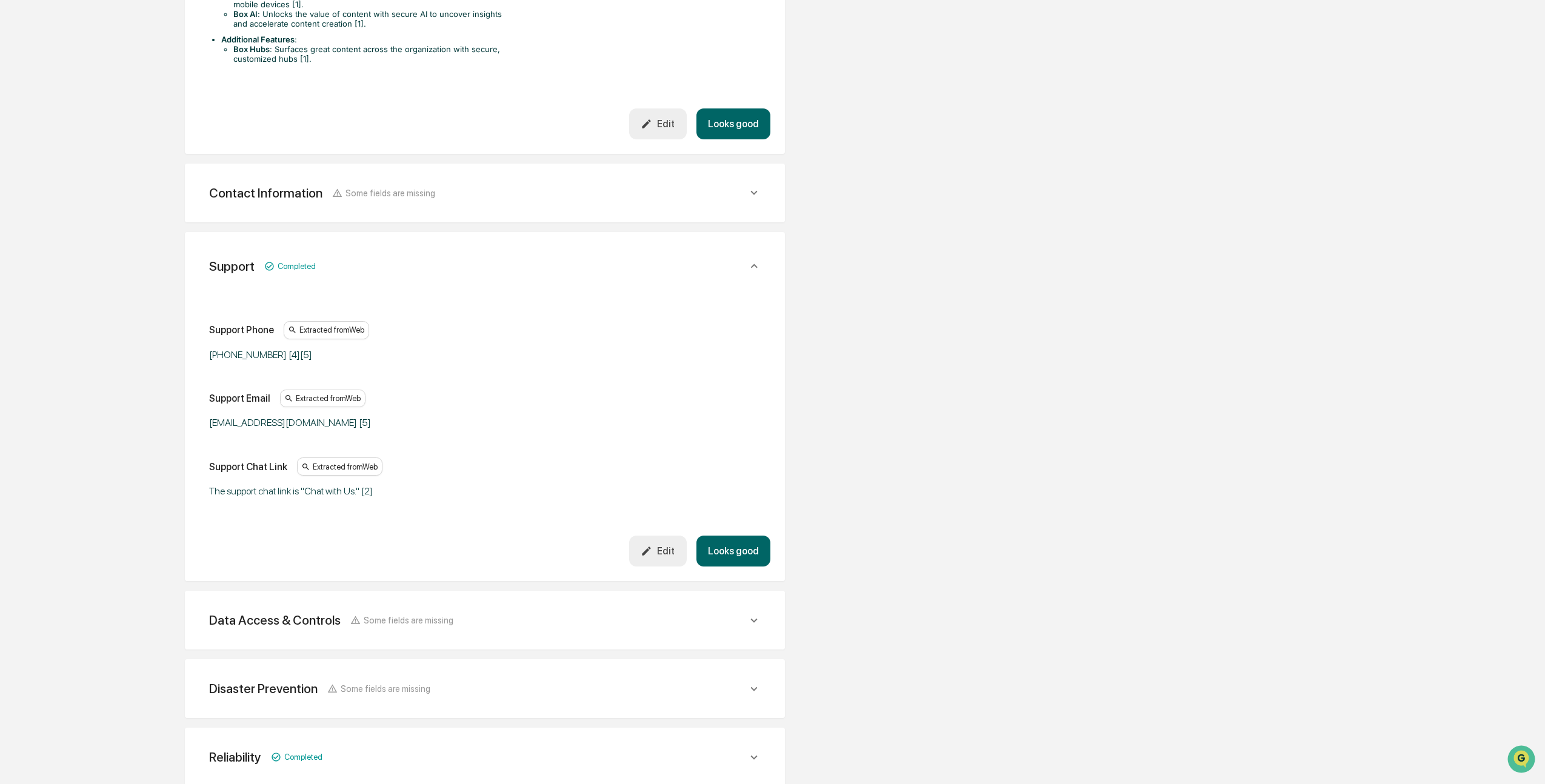
scroll to position [861, 0]
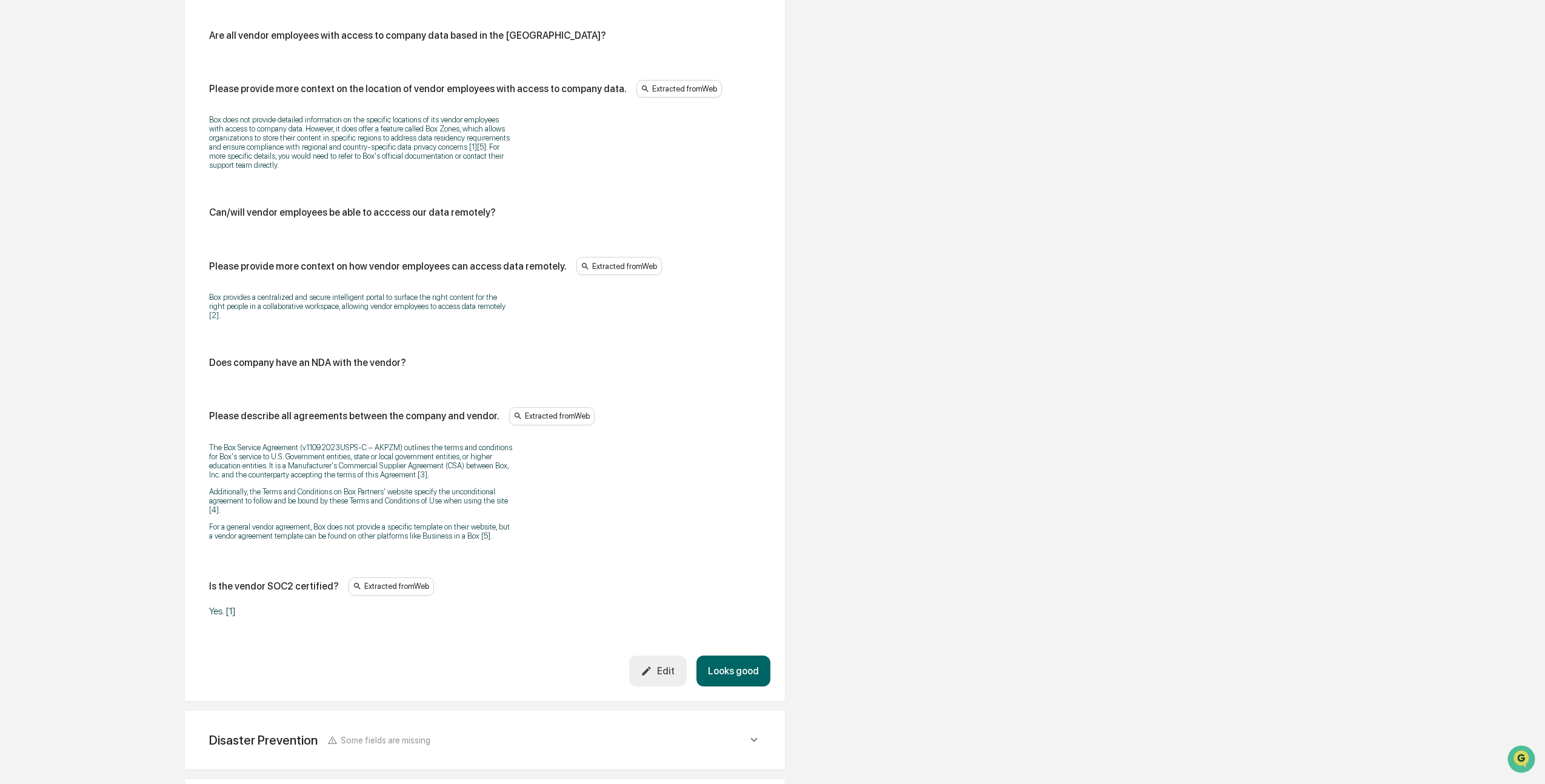
scroll to position [2237, 0]
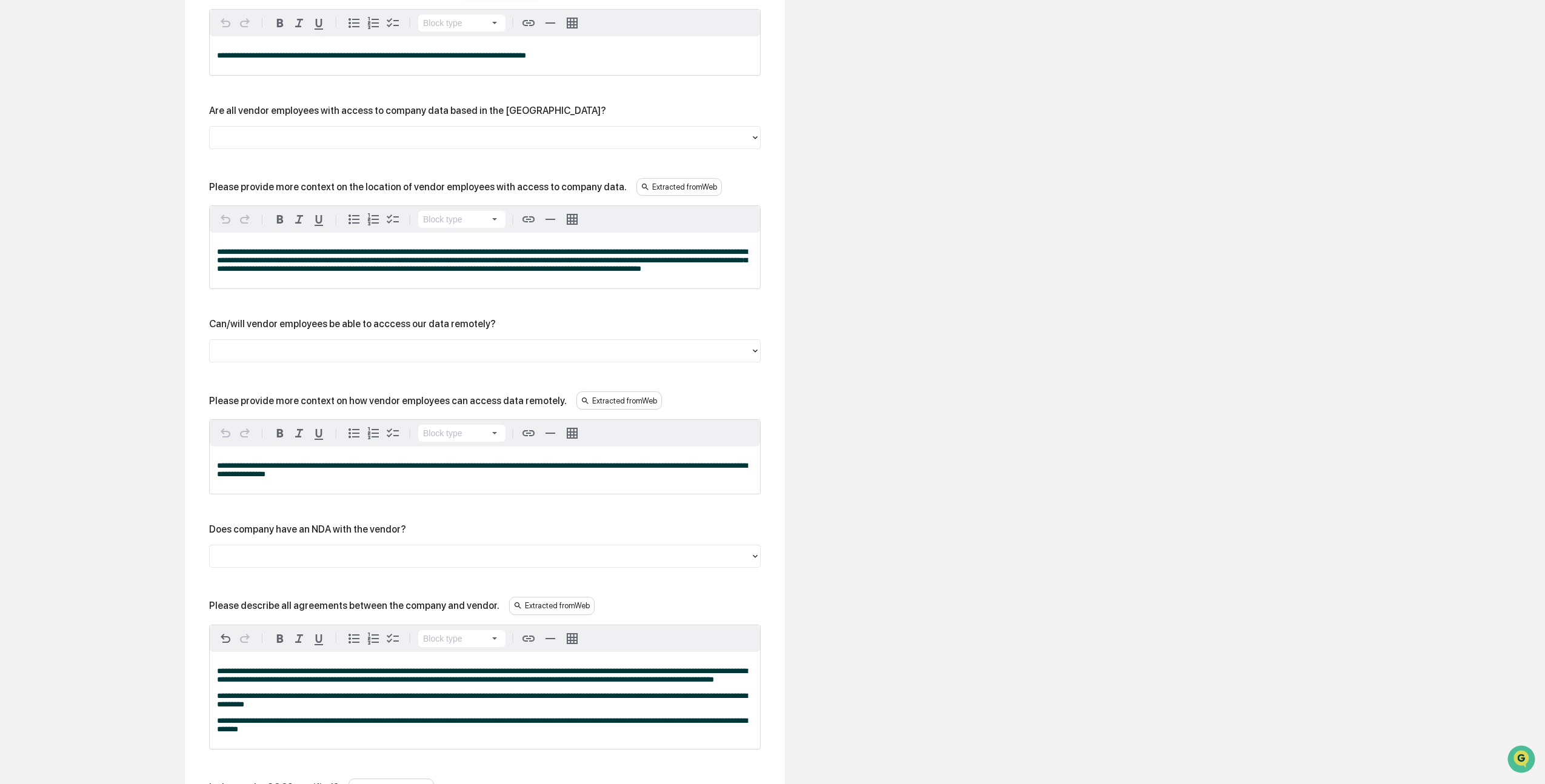
click at [324, 358] on div at bounding box center [481, 351] width 529 height 14
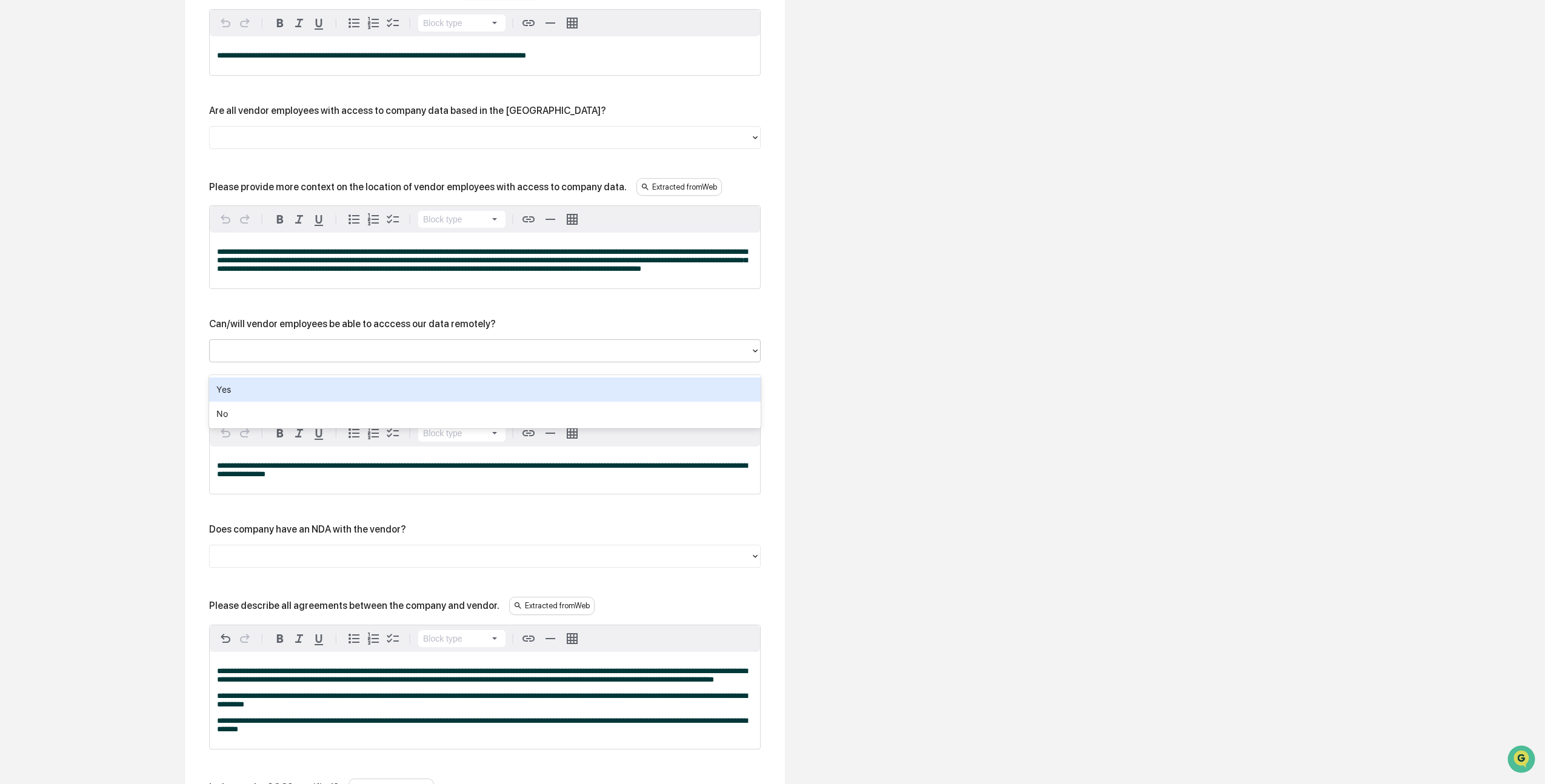
click at [312, 385] on div "Yes" at bounding box center [484, 389] width 552 height 25
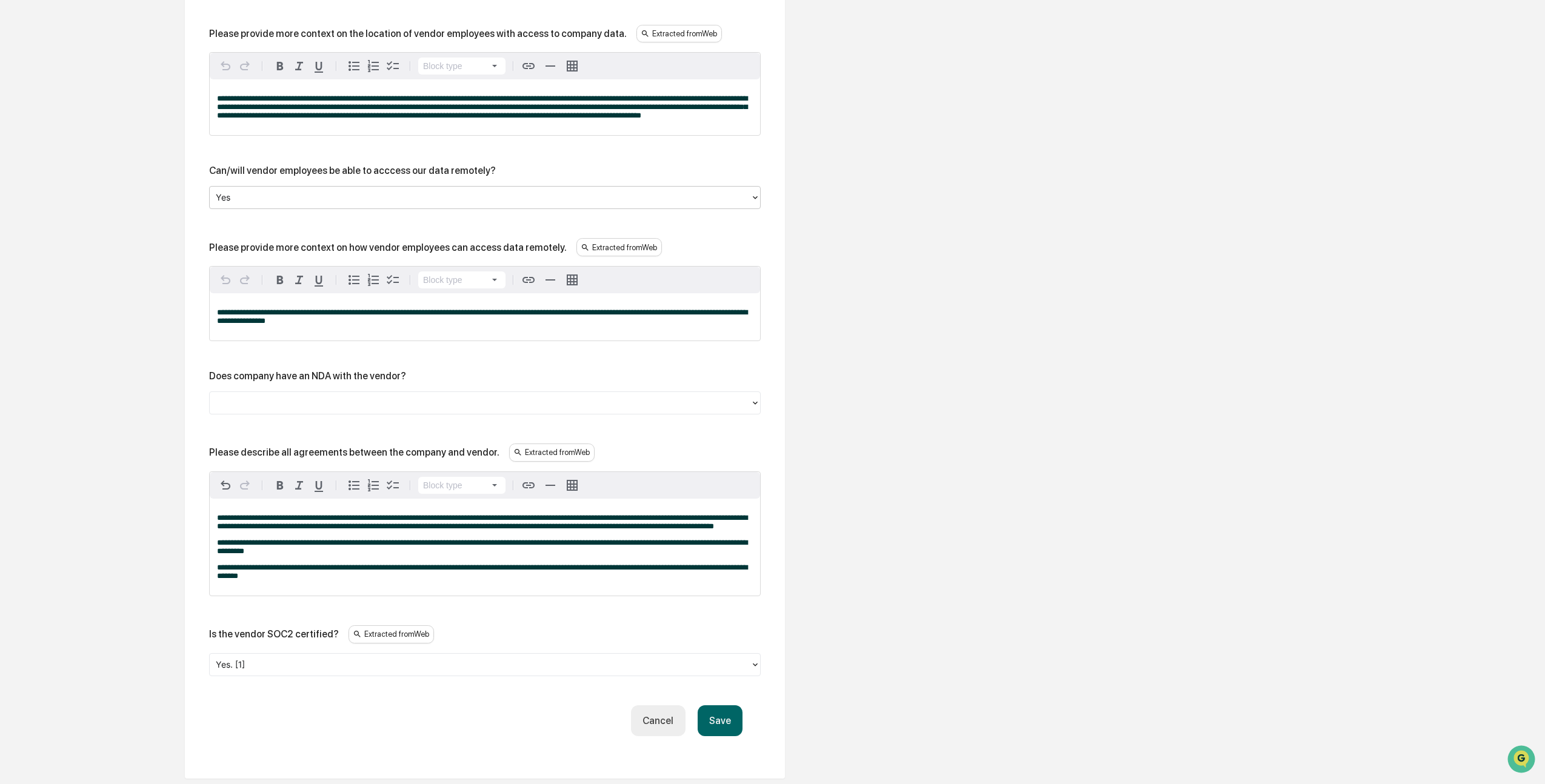
scroll to position [2393, 0]
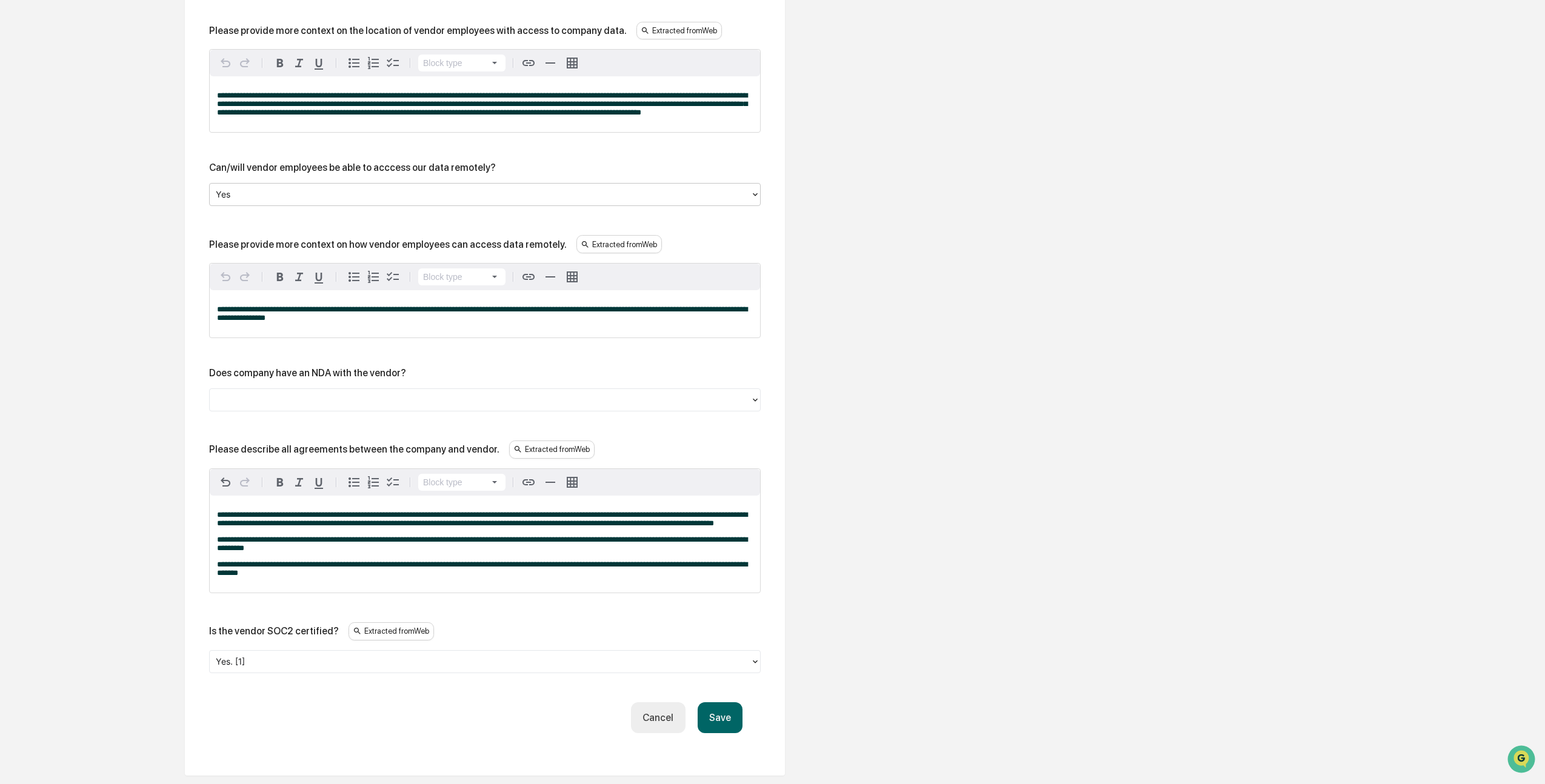
click at [321, 407] on div at bounding box center [481, 399] width 529 height 14
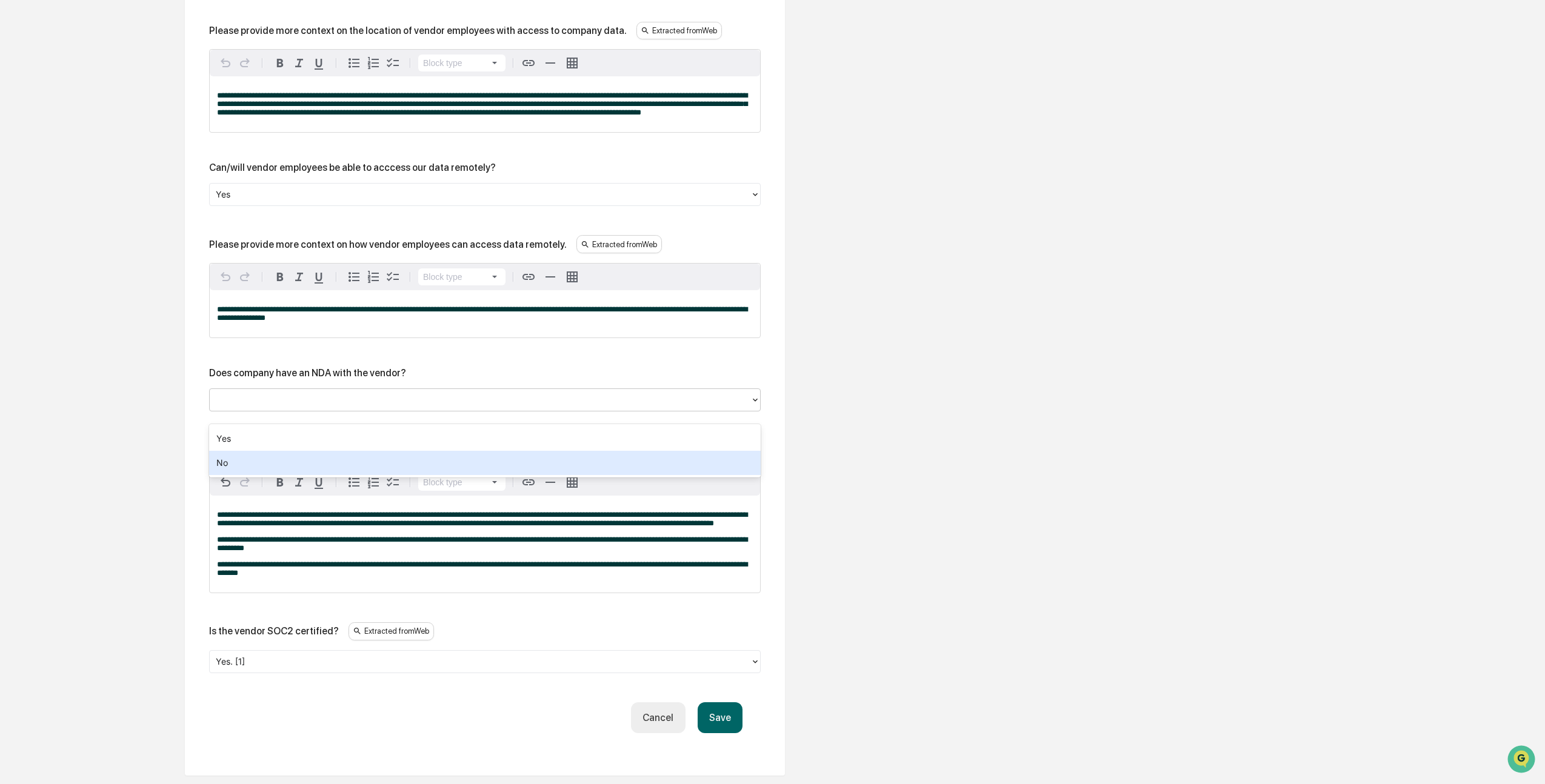
click at [286, 464] on div "No" at bounding box center [484, 463] width 552 height 25
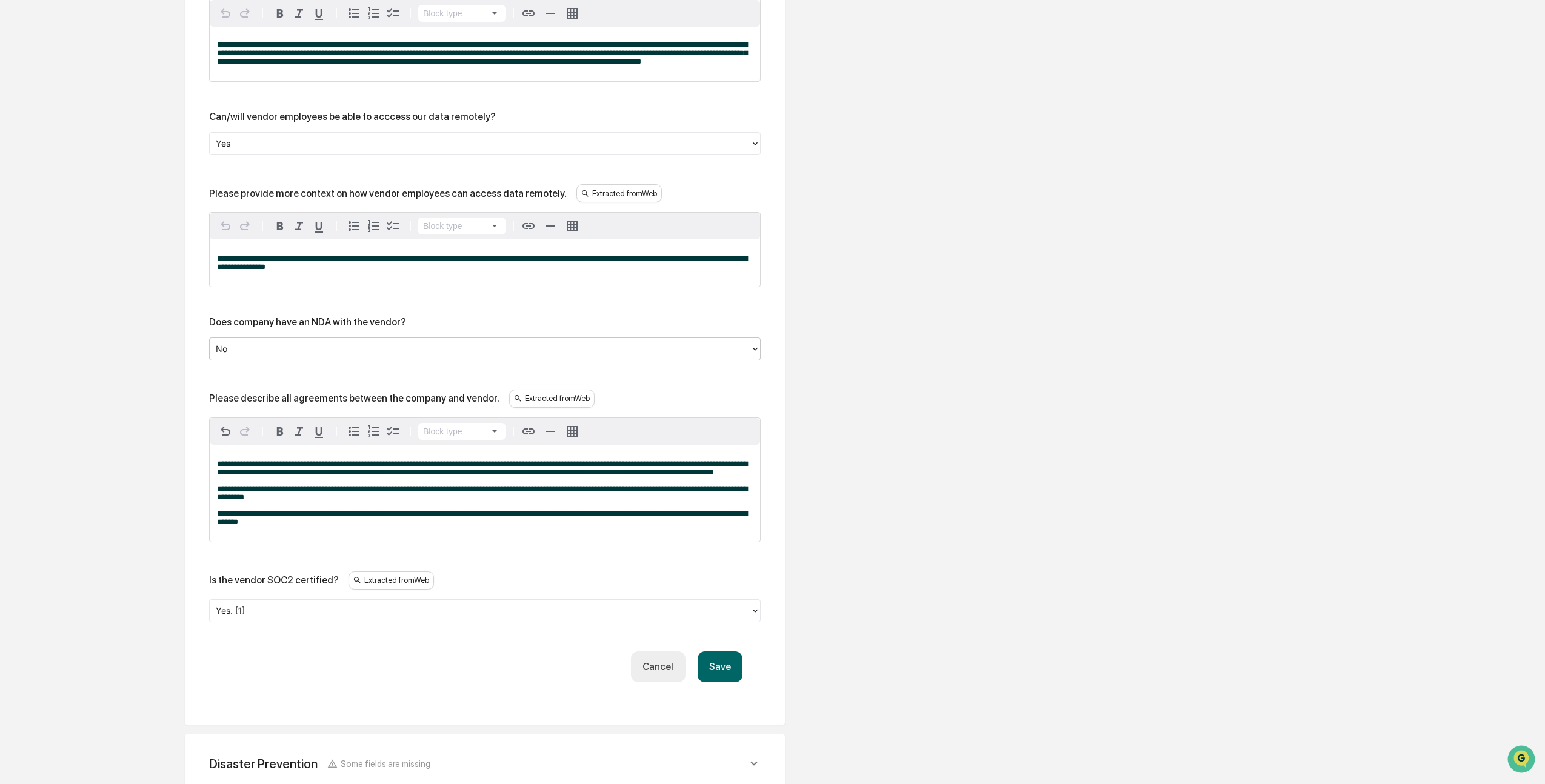
scroll to position [2575, 0]
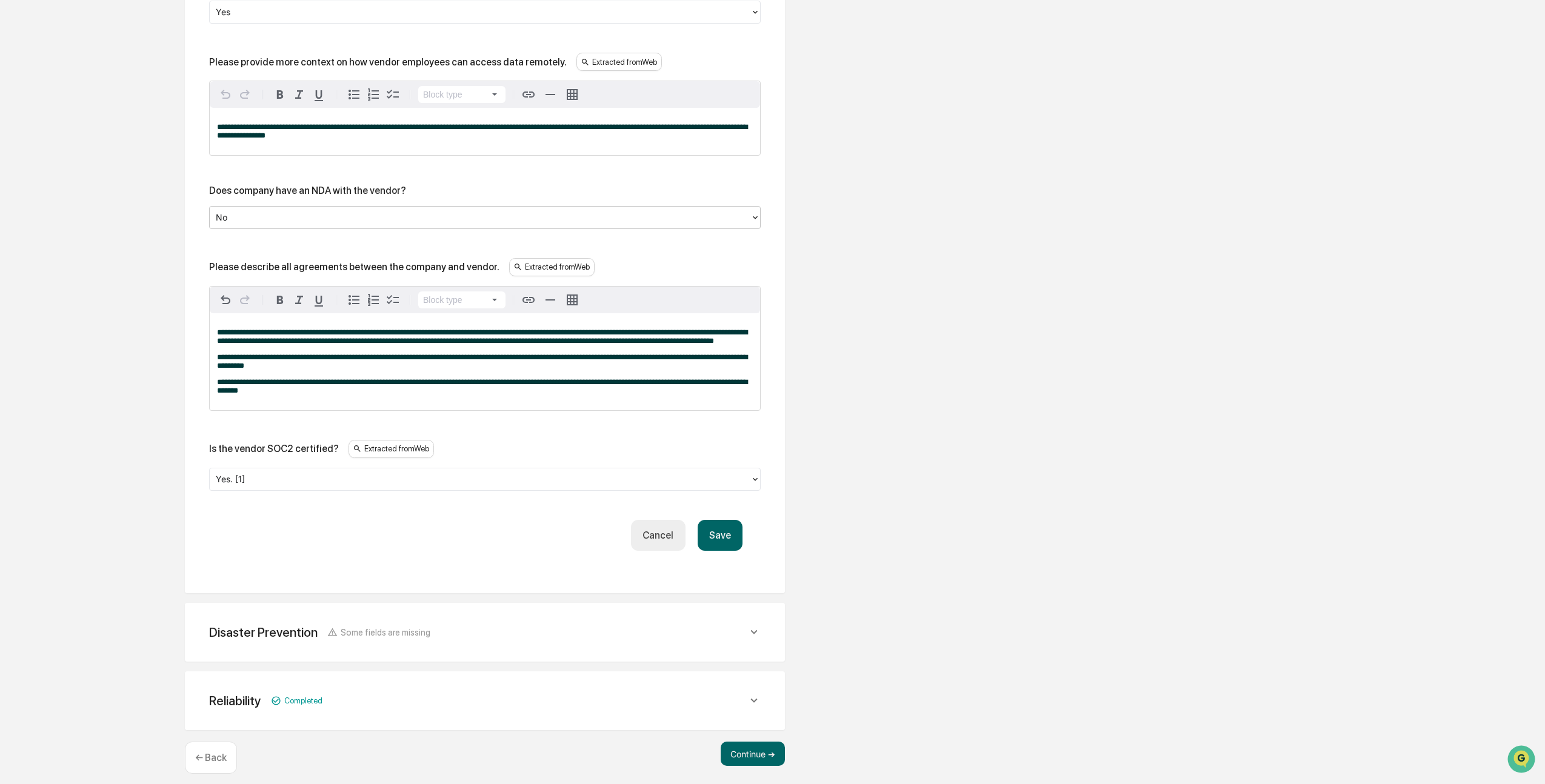
click at [286, 486] on div at bounding box center [481, 479] width 529 height 14
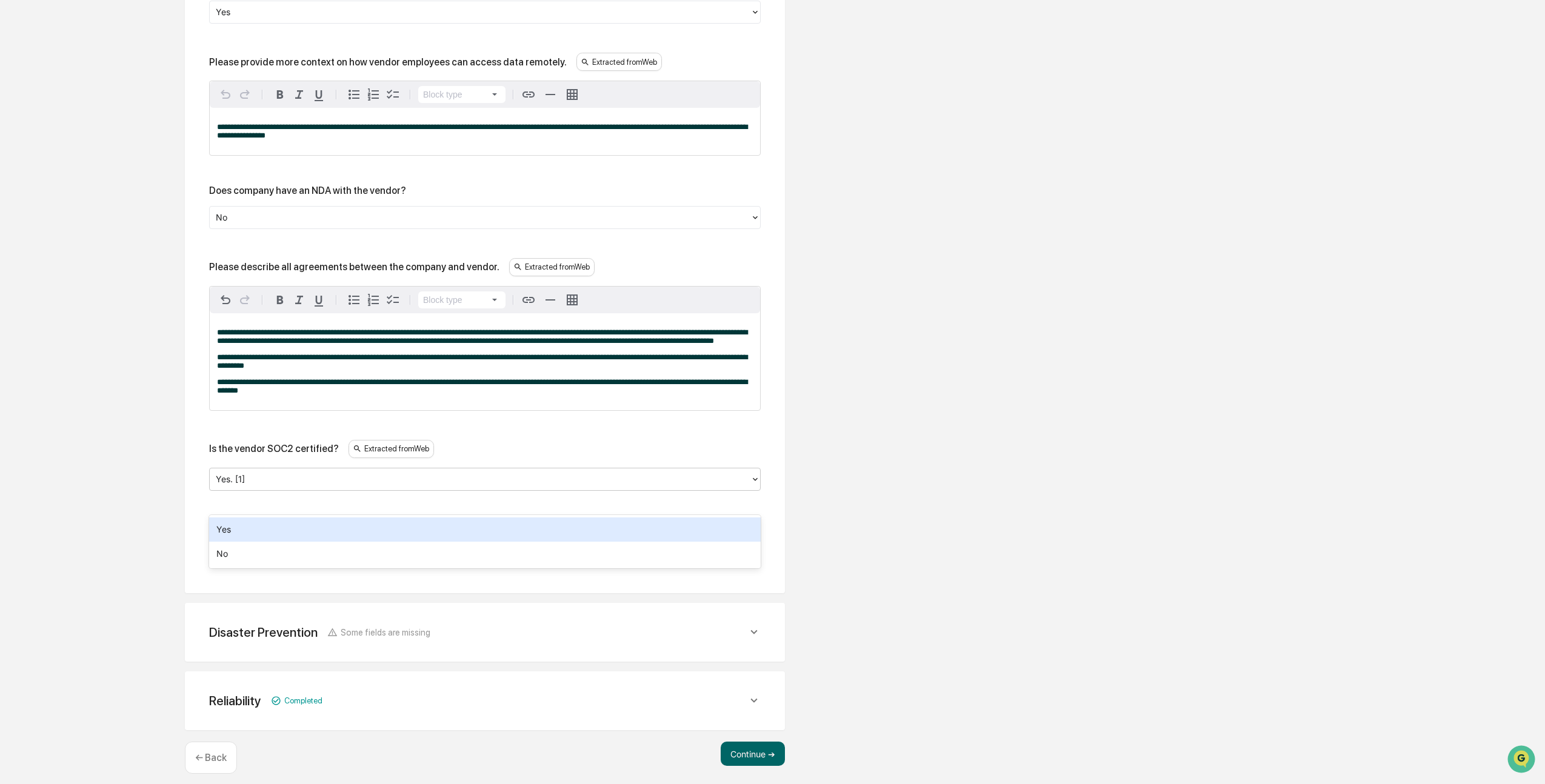
click at [286, 486] on div at bounding box center [481, 479] width 529 height 14
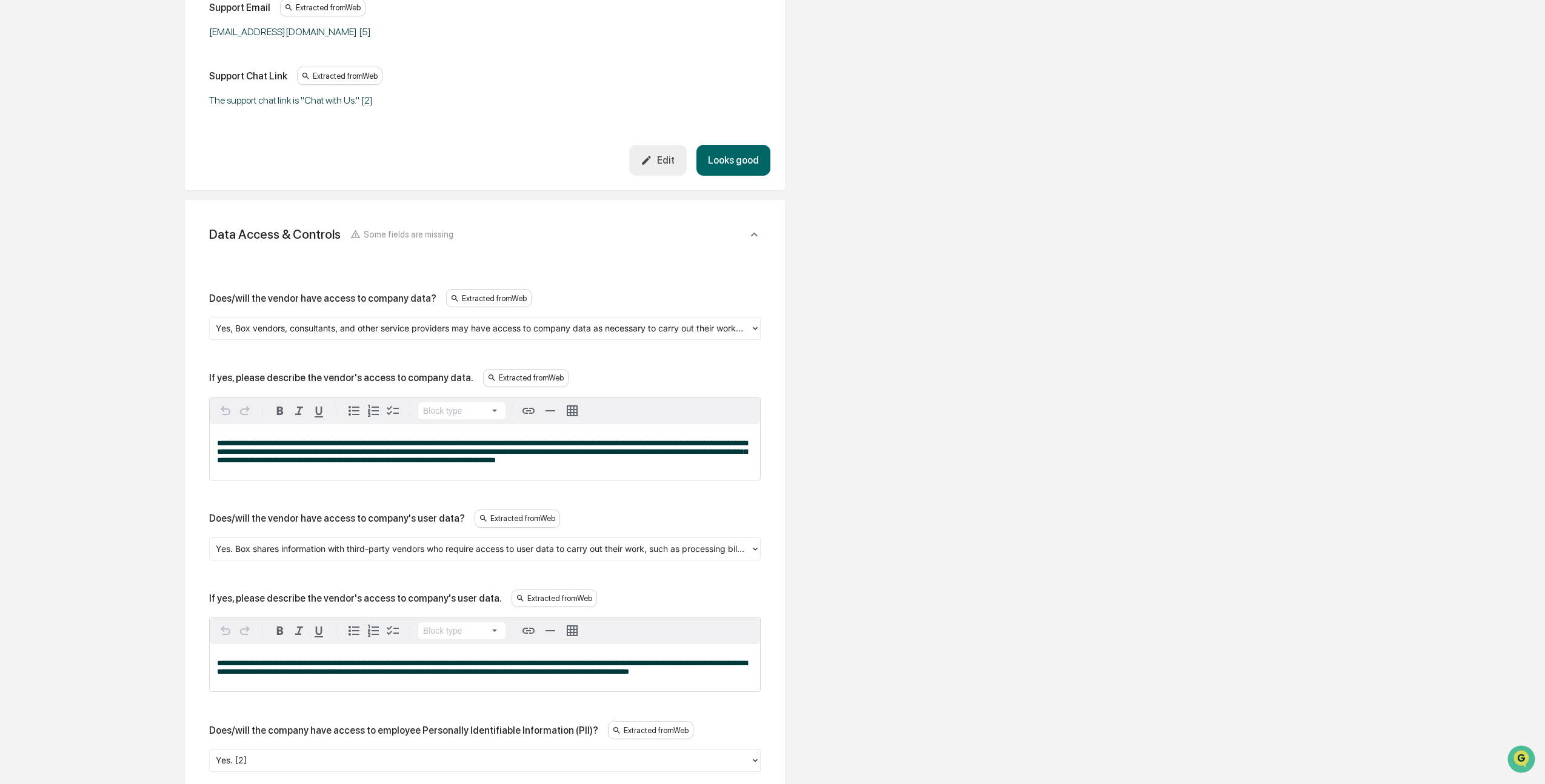
scroll to position [1209, 0]
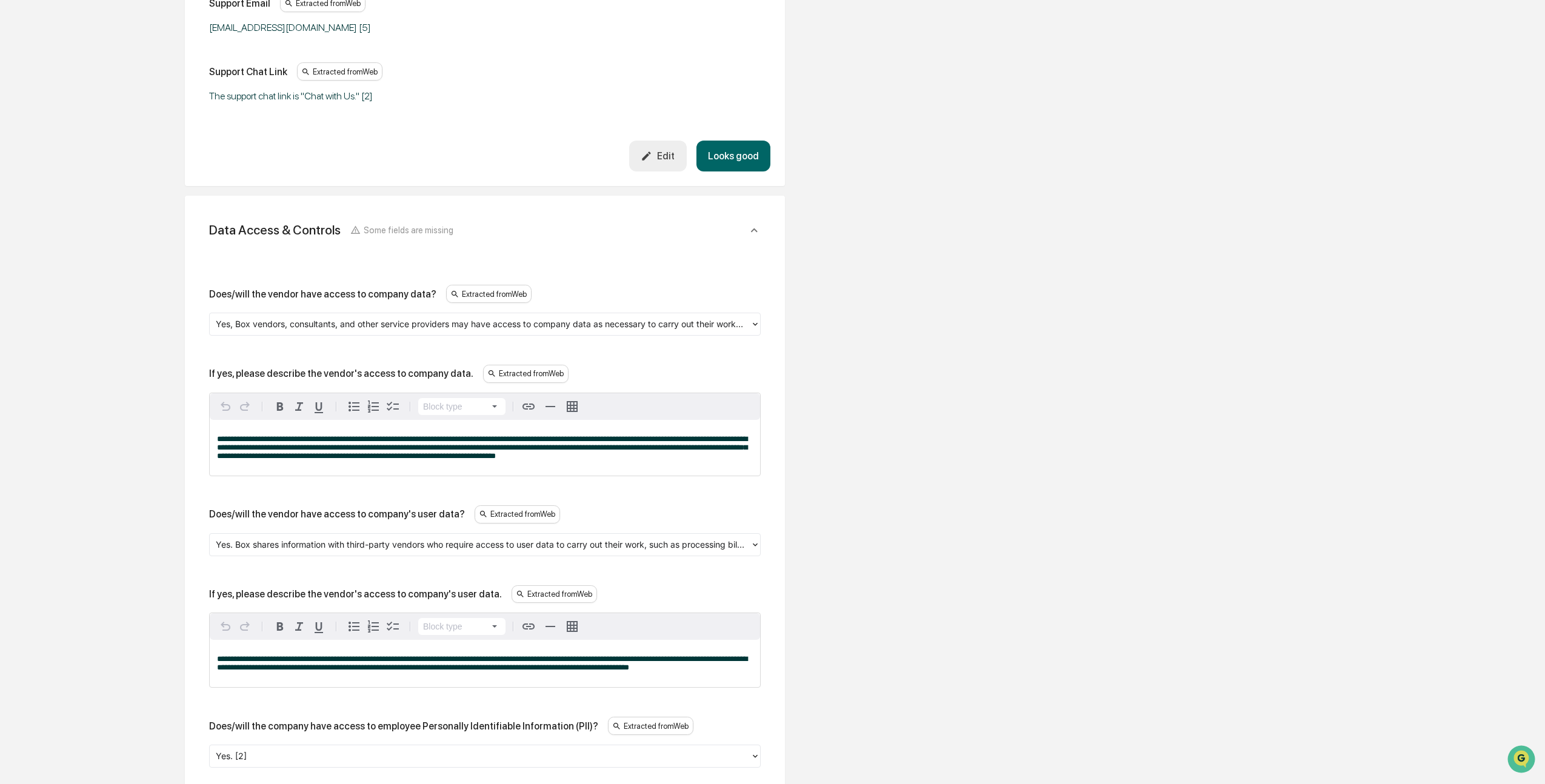
click at [757, 323] on icon at bounding box center [755, 324] width 5 height 3
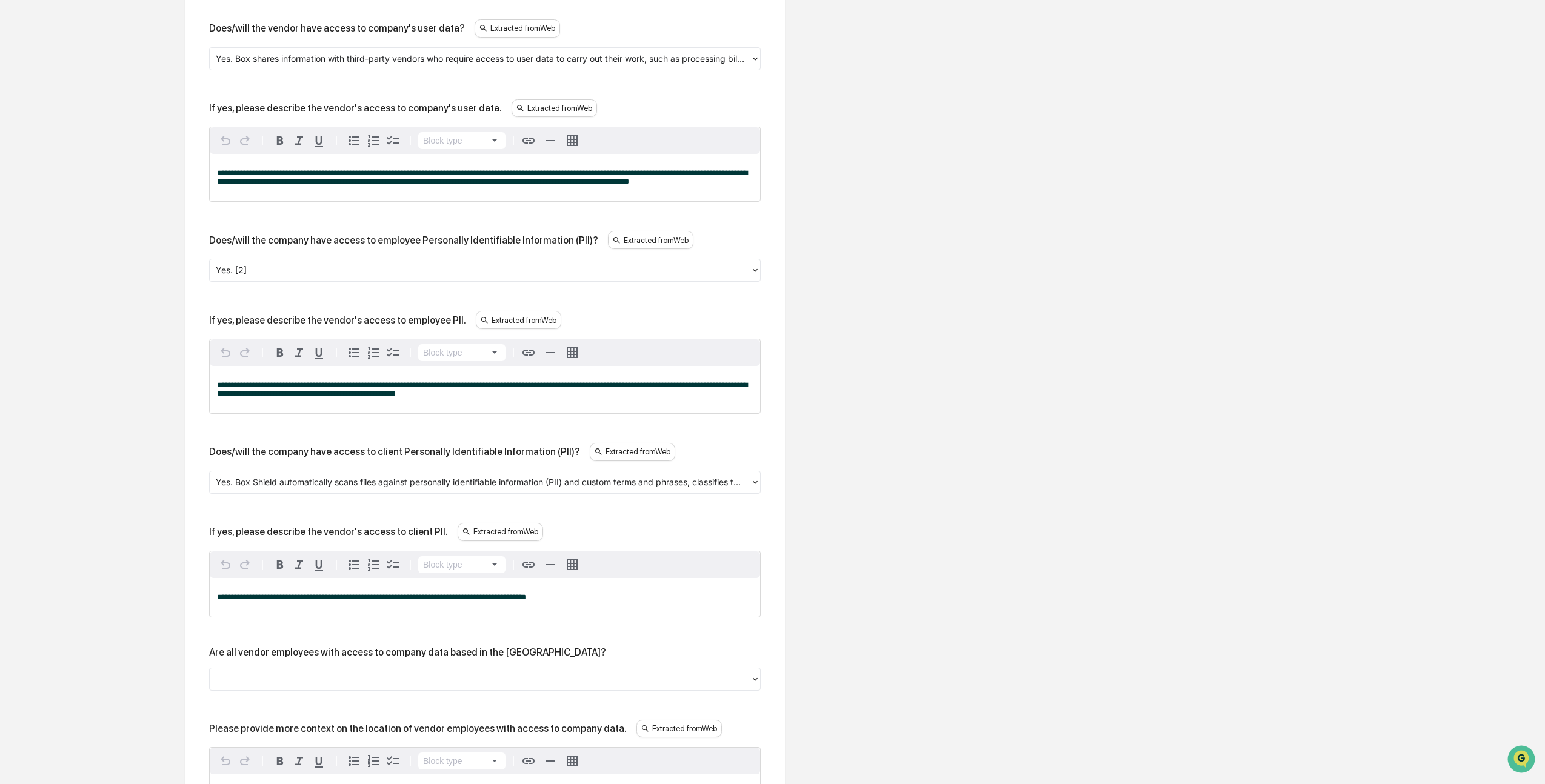
scroll to position [1702, 0]
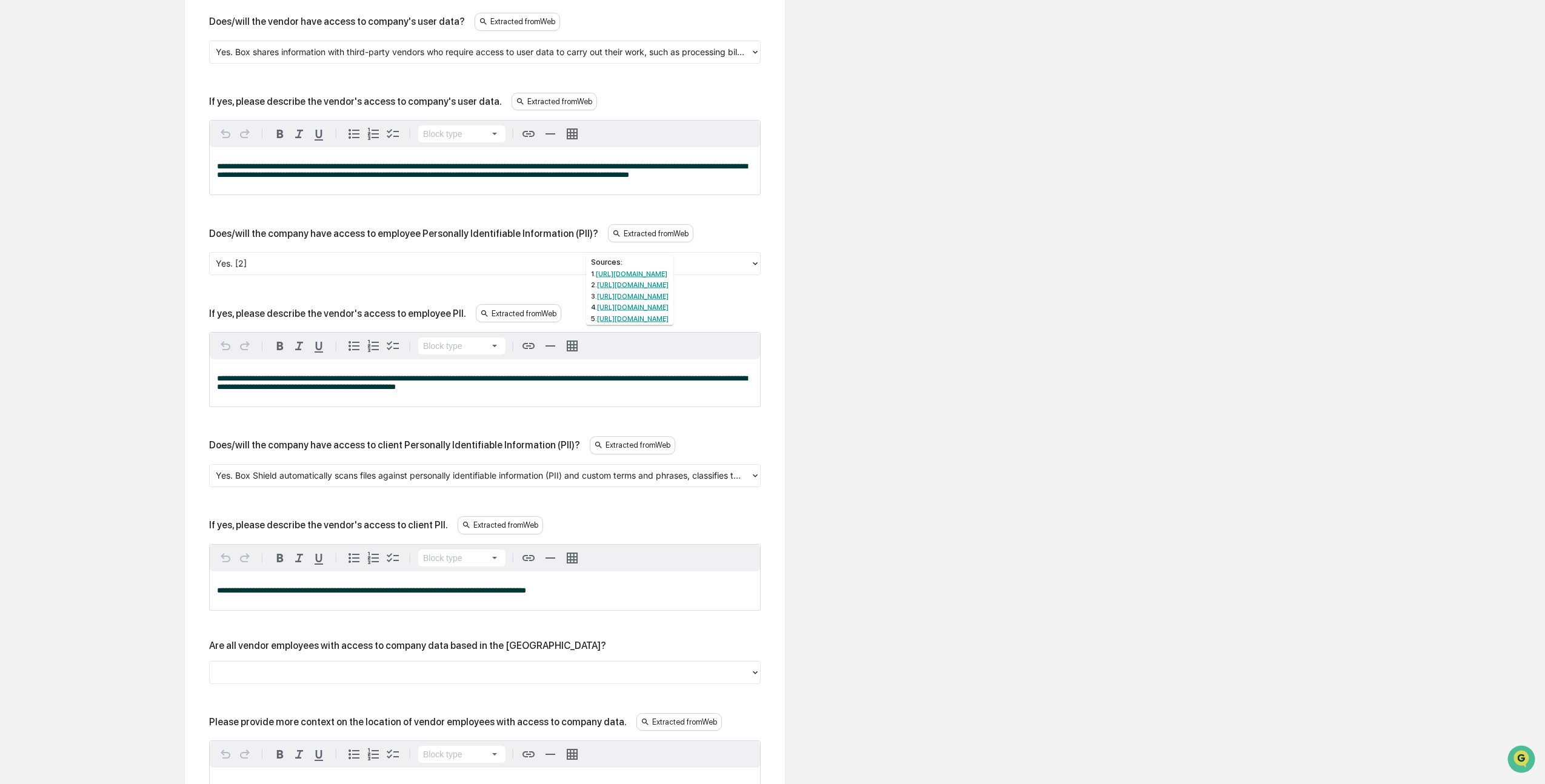
click at [524, 315] on div "Extracted from Web" at bounding box center [519, 314] width 86 height 18
click at [540, 385] on p "**********" at bounding box center [485, 383] width 536 height 17
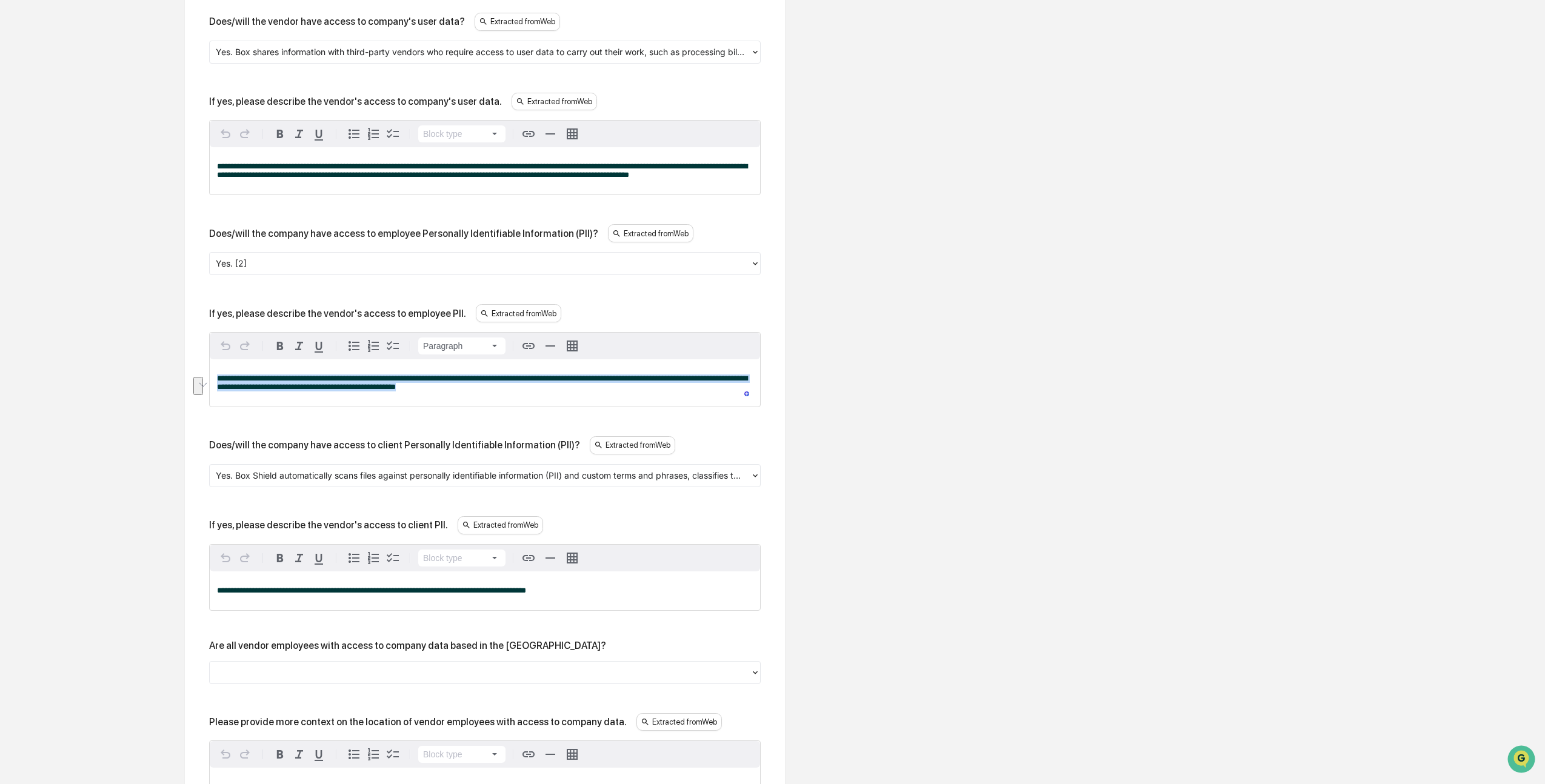
drag, startPoint x: 540, startPoint y: 385, endPoint x: 218, endPoint y: 378, distance: 322.1
click at [218, 378] on p "**********" at bounding box center [485, 383] width 536 height 17
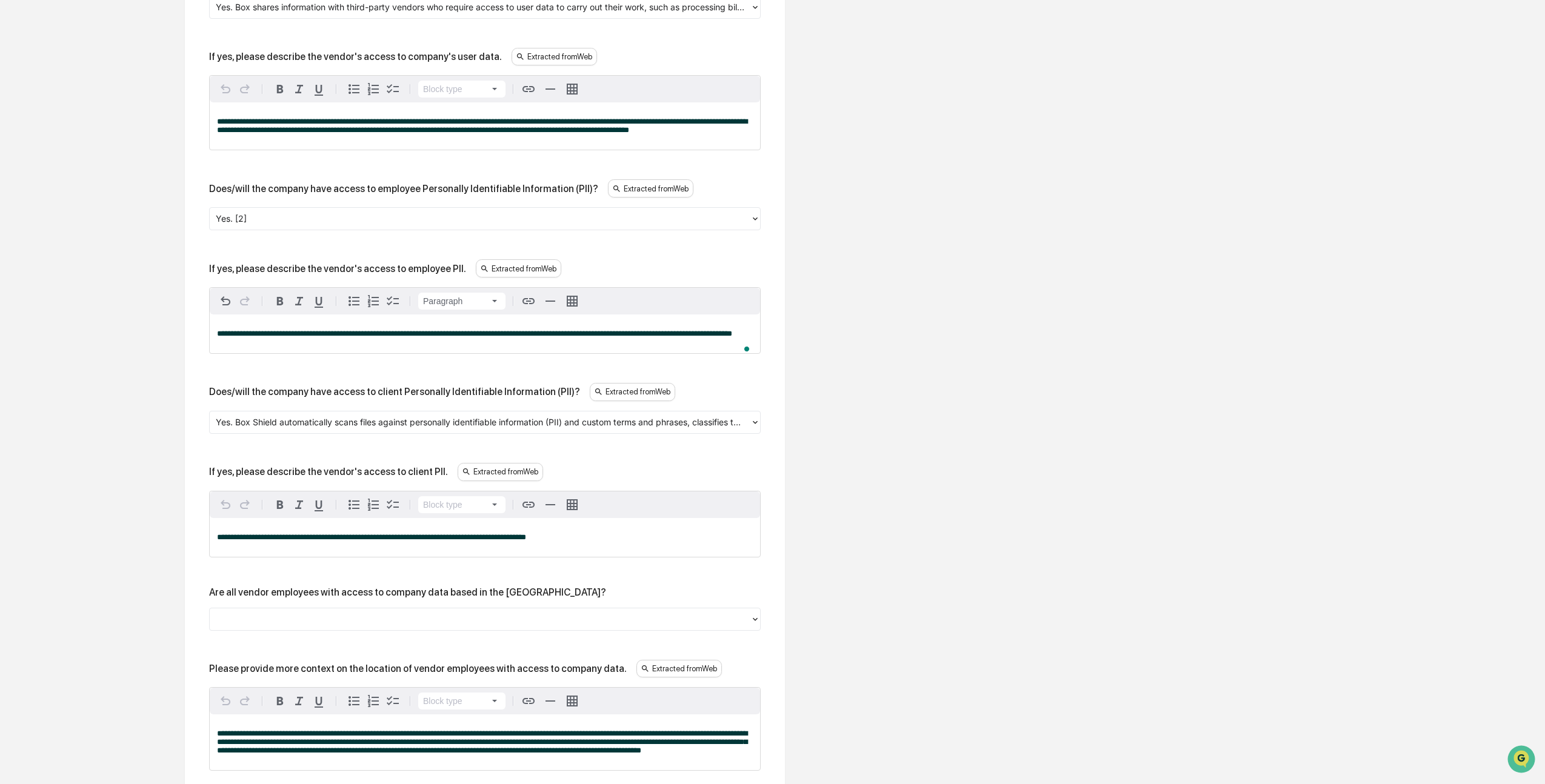
scroll to position [1749, 0]
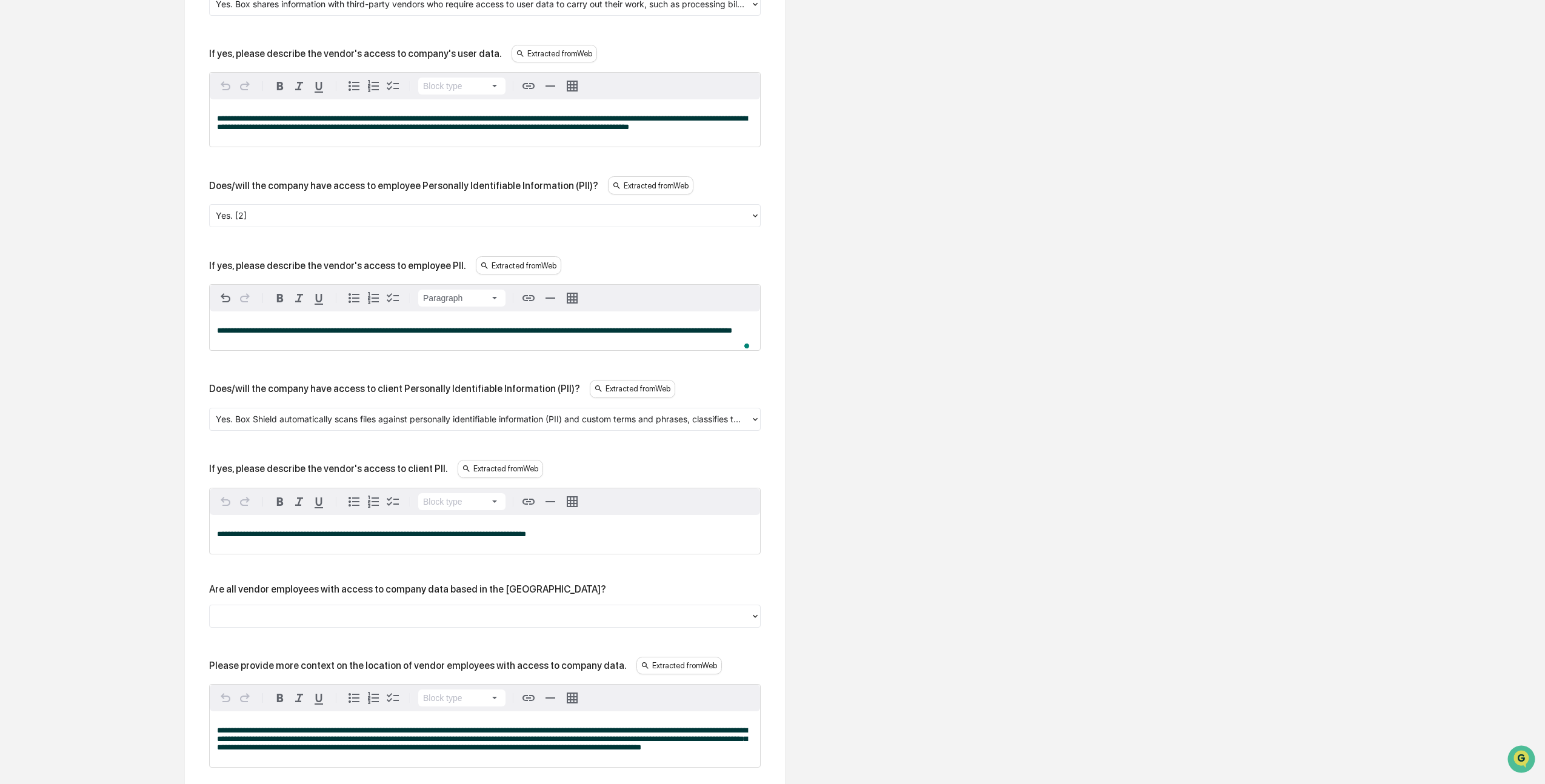
click at [415, 418] on div "Yes. Box Shield automatically scans files against personally identifiable infor…" at bounding box center [480, 418] width 541 height 19
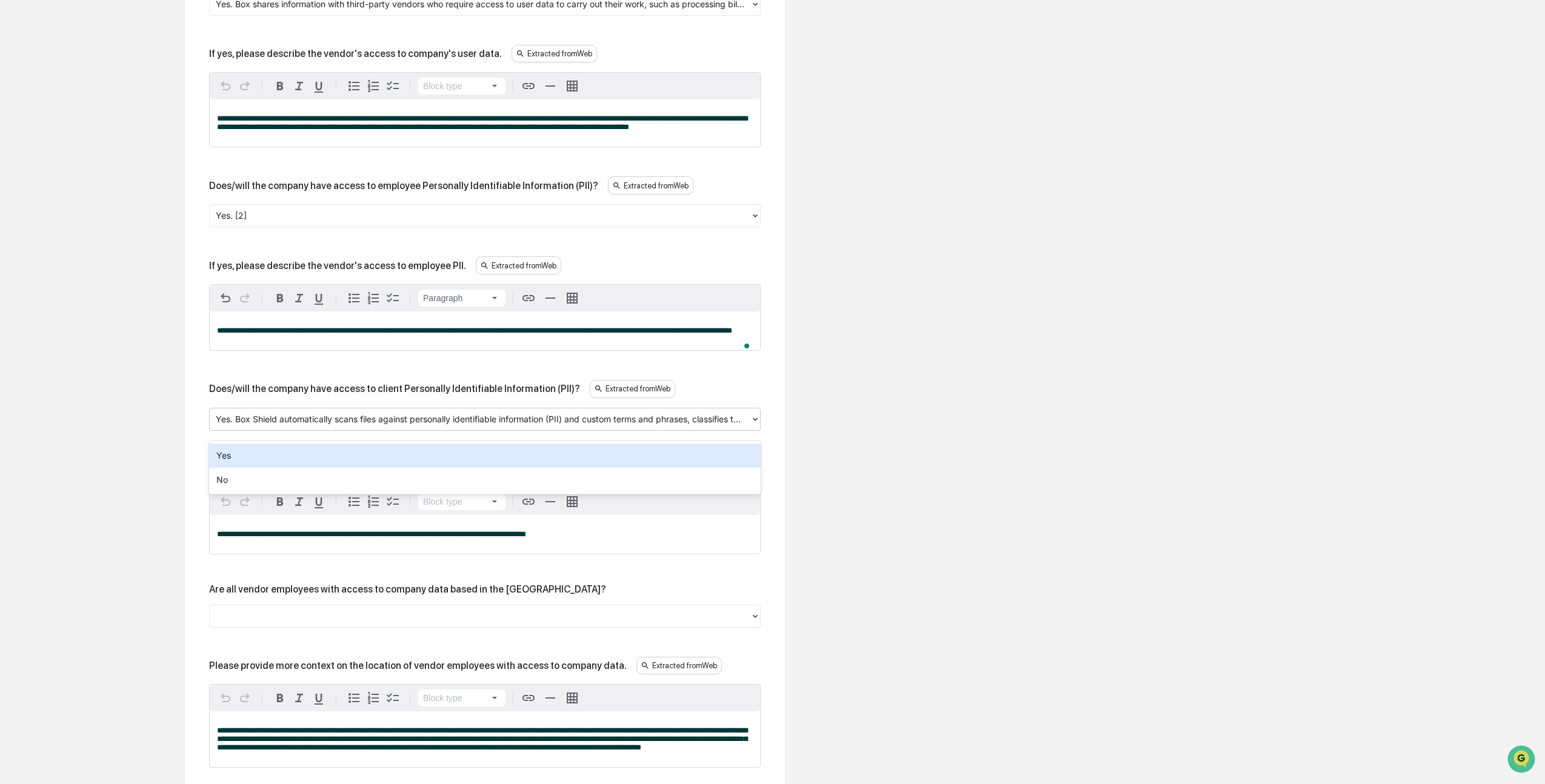
click at [180, 406] on div "Review Vendor Data Review the vendor's information and fill in any missing fiel…" at bounding box center [484, 9] width 667 height 3204
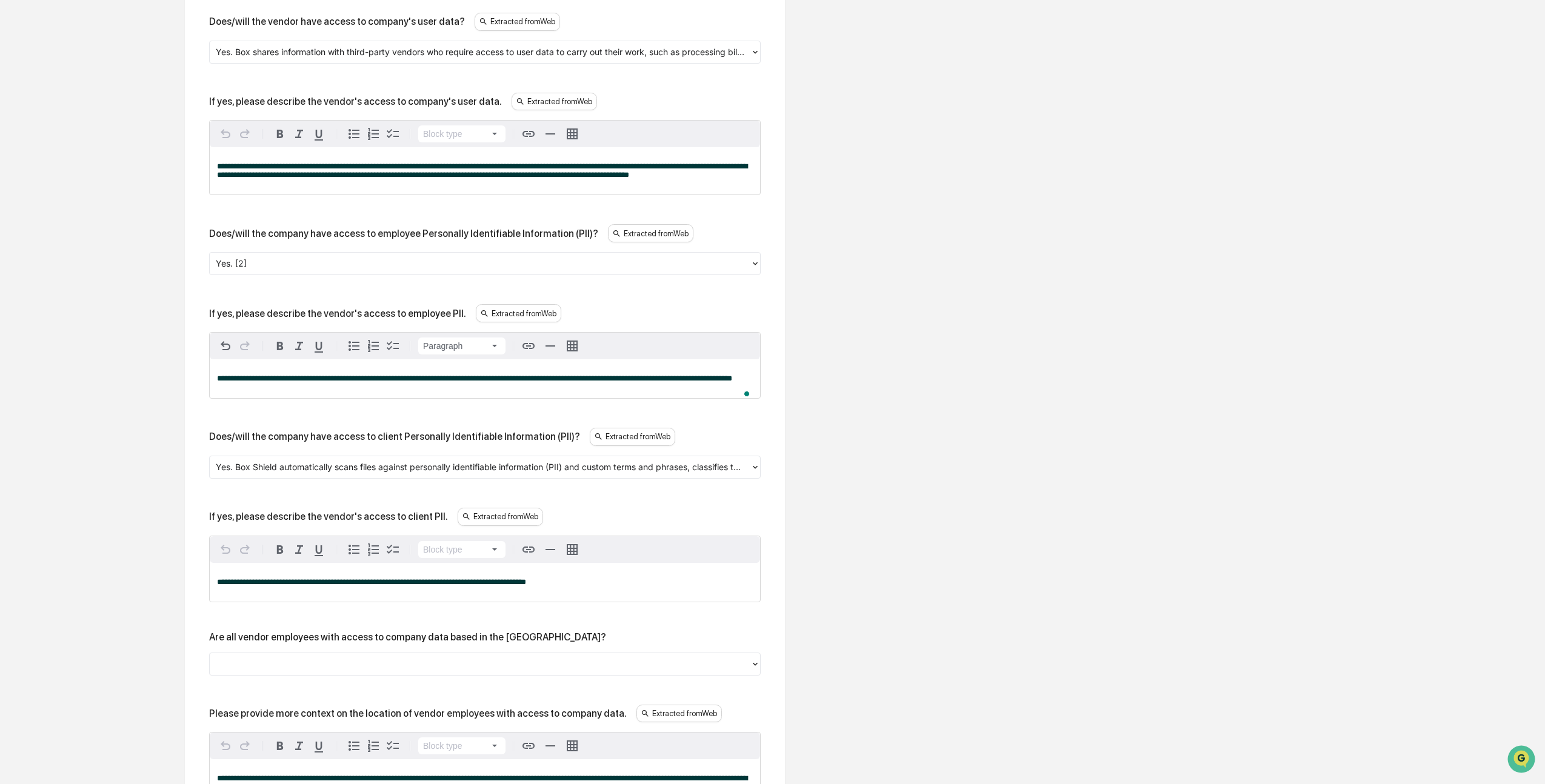
scroll to position [1701, 0]
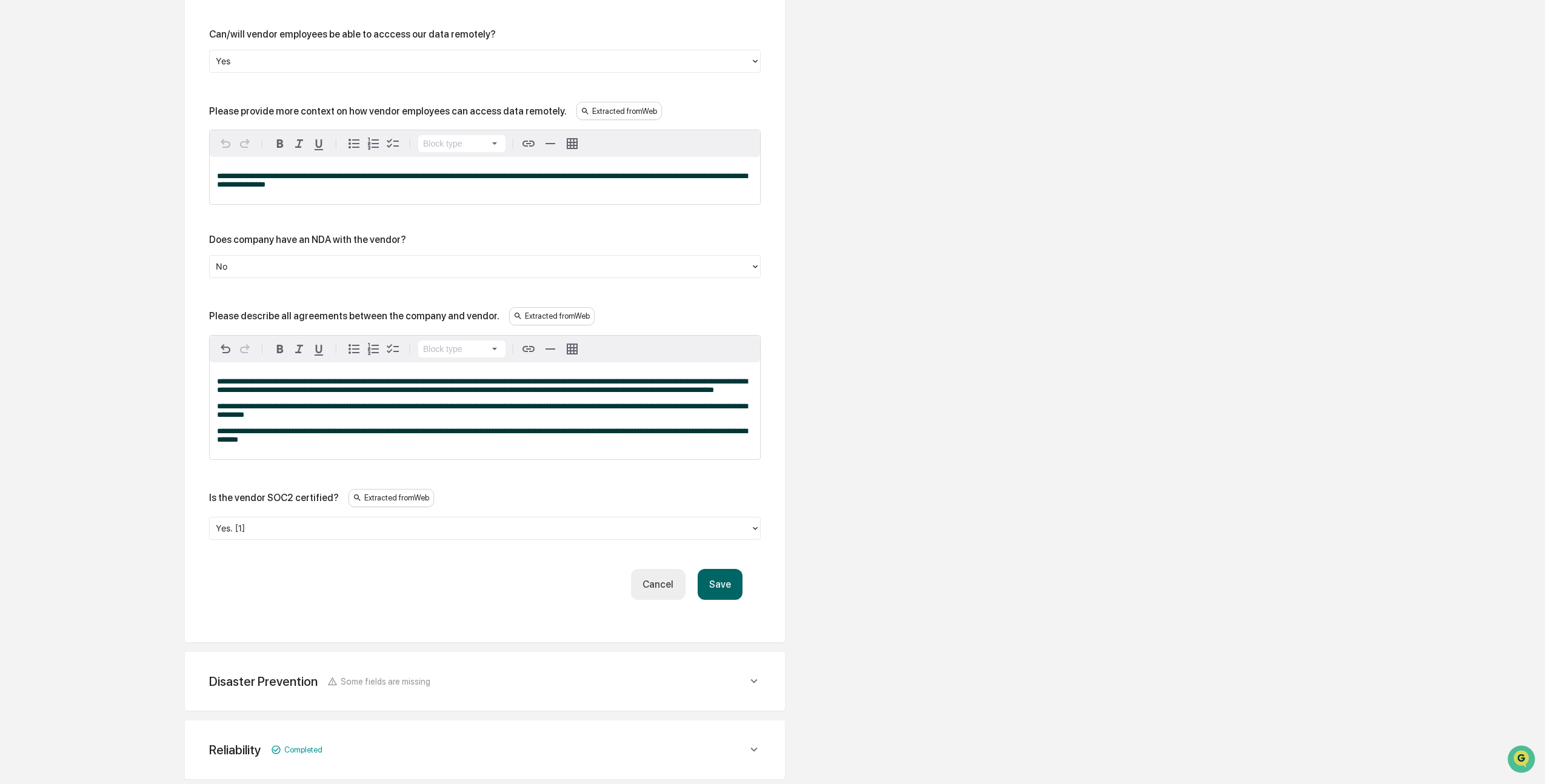
click at [660, 600] on button "Cancel" at bounding box center [658, 584] width 54 height 31
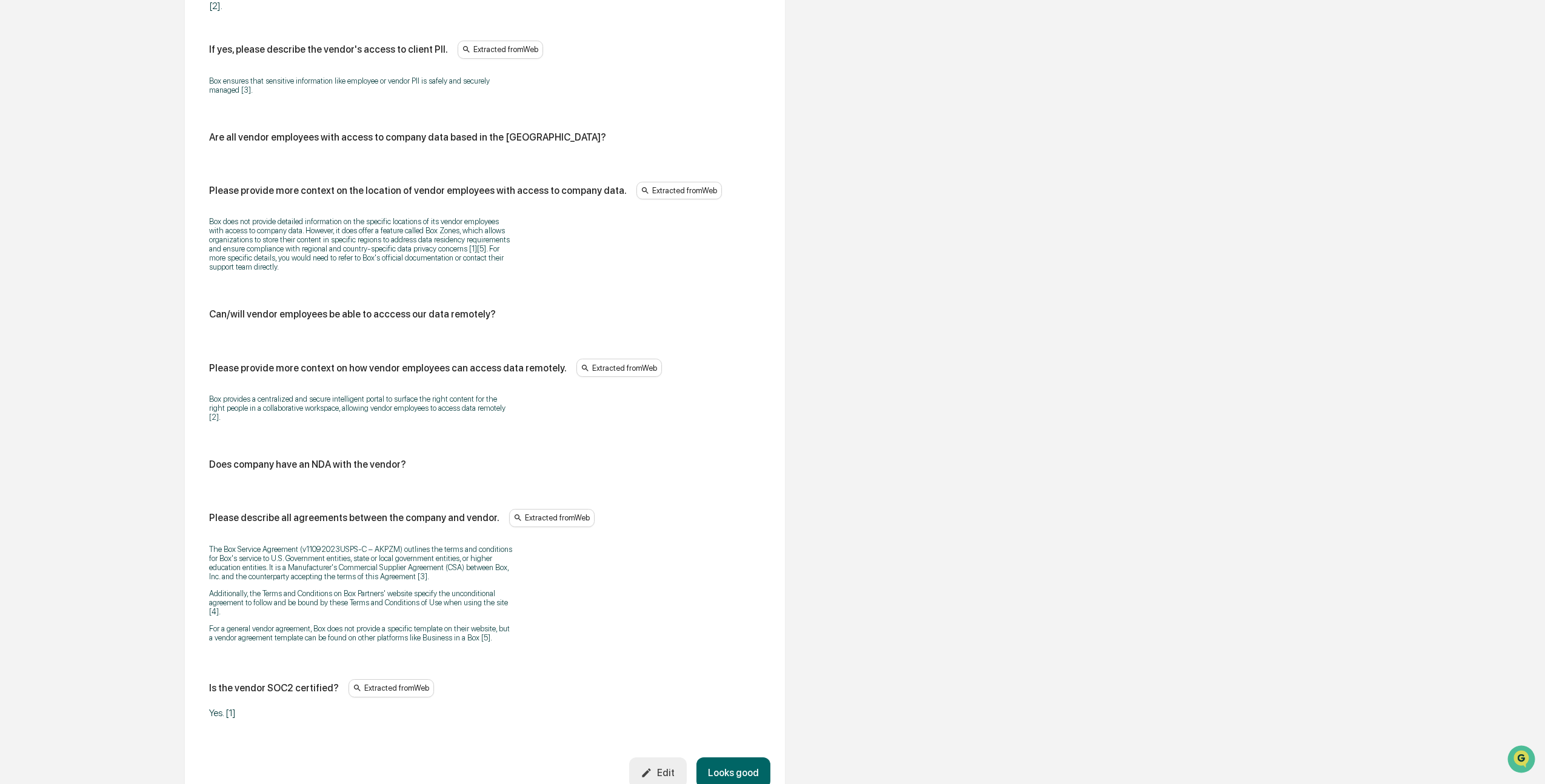
scroll to position [2280, 0]
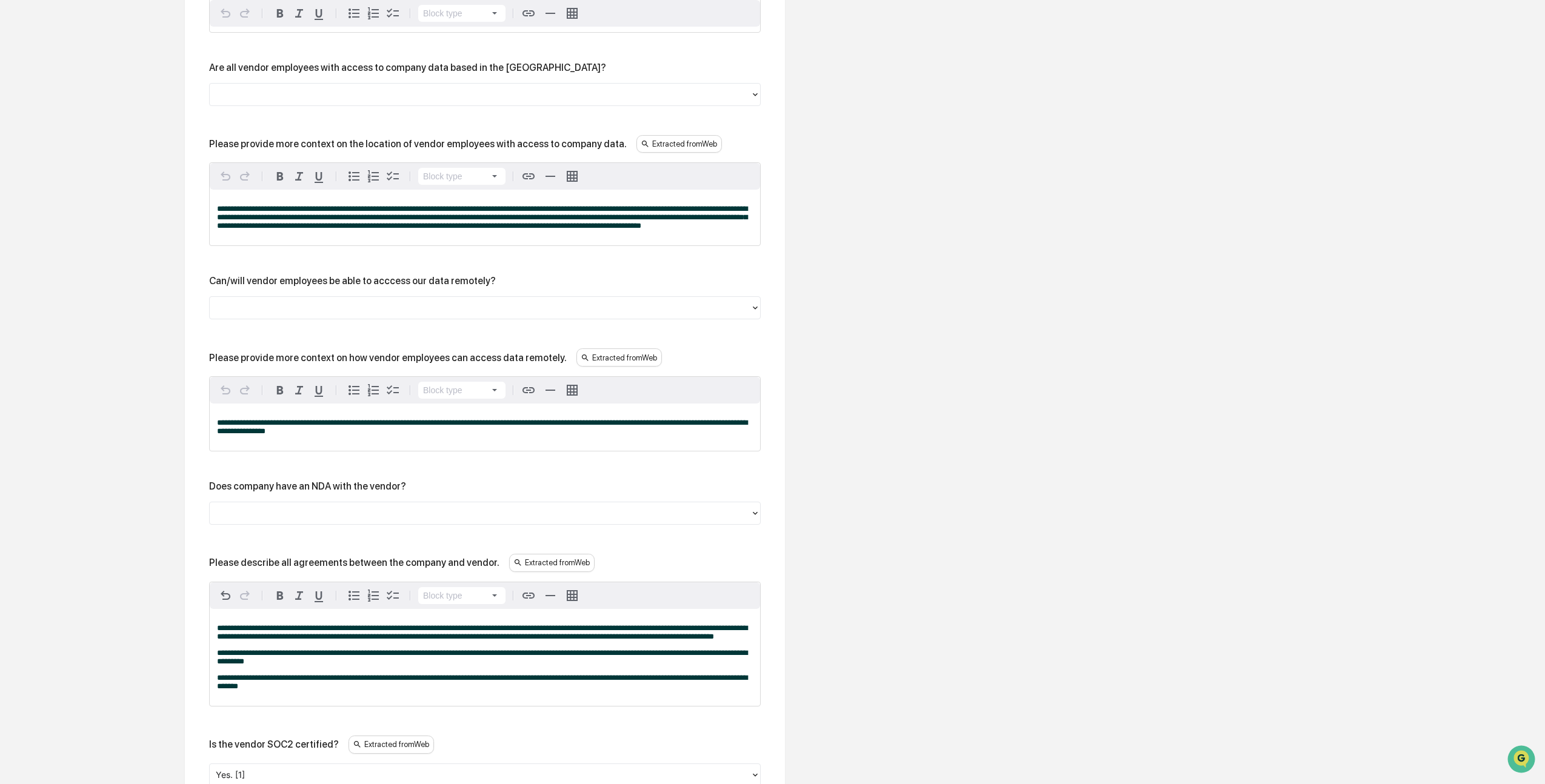
click at [333, 315] on div at bounding box center [481, 307] width 529 height 14
click at [334, 315] on div at bounding box center [481, 307] width 529 height 14
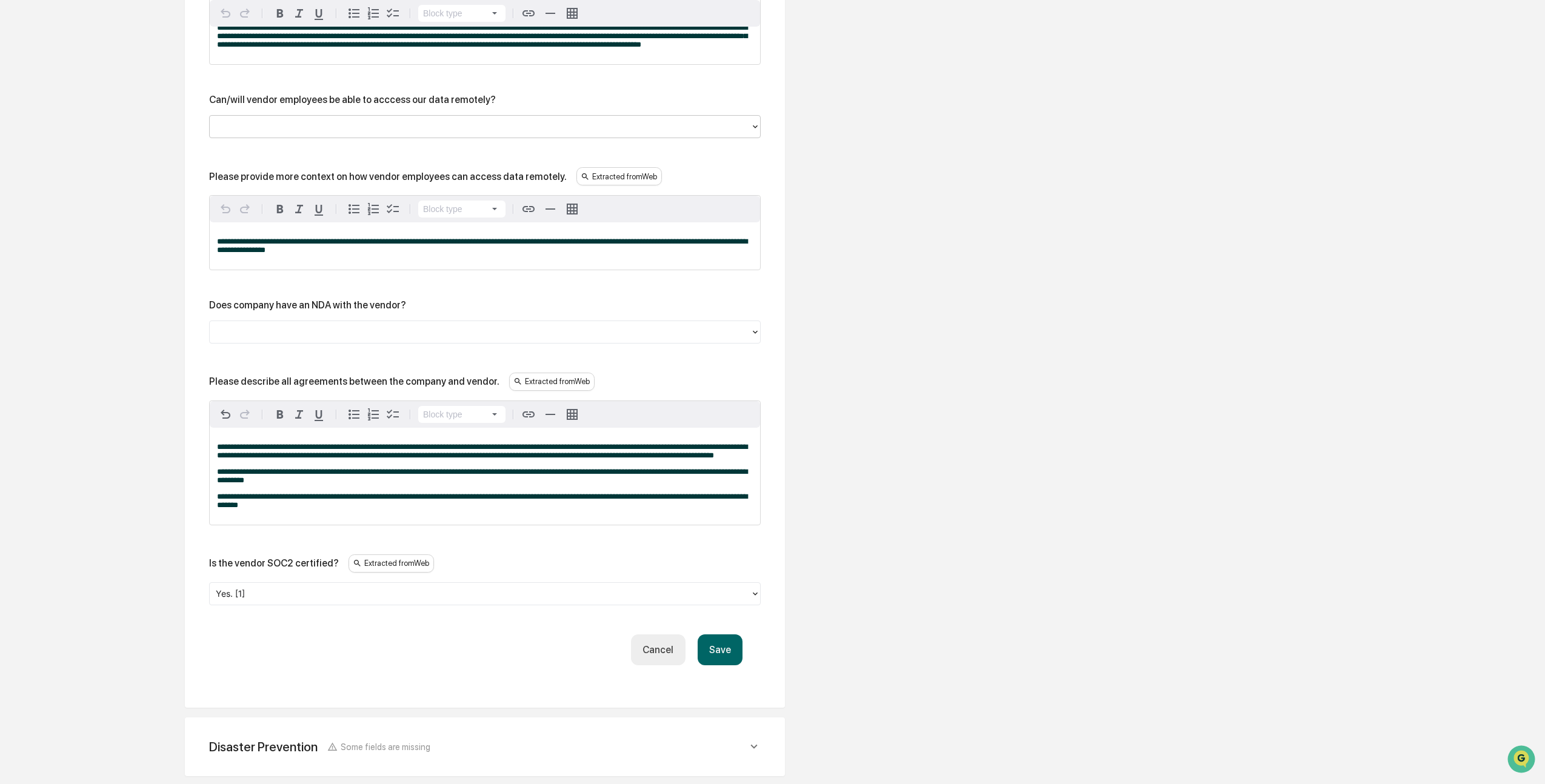
scroll to position [2468, 0]
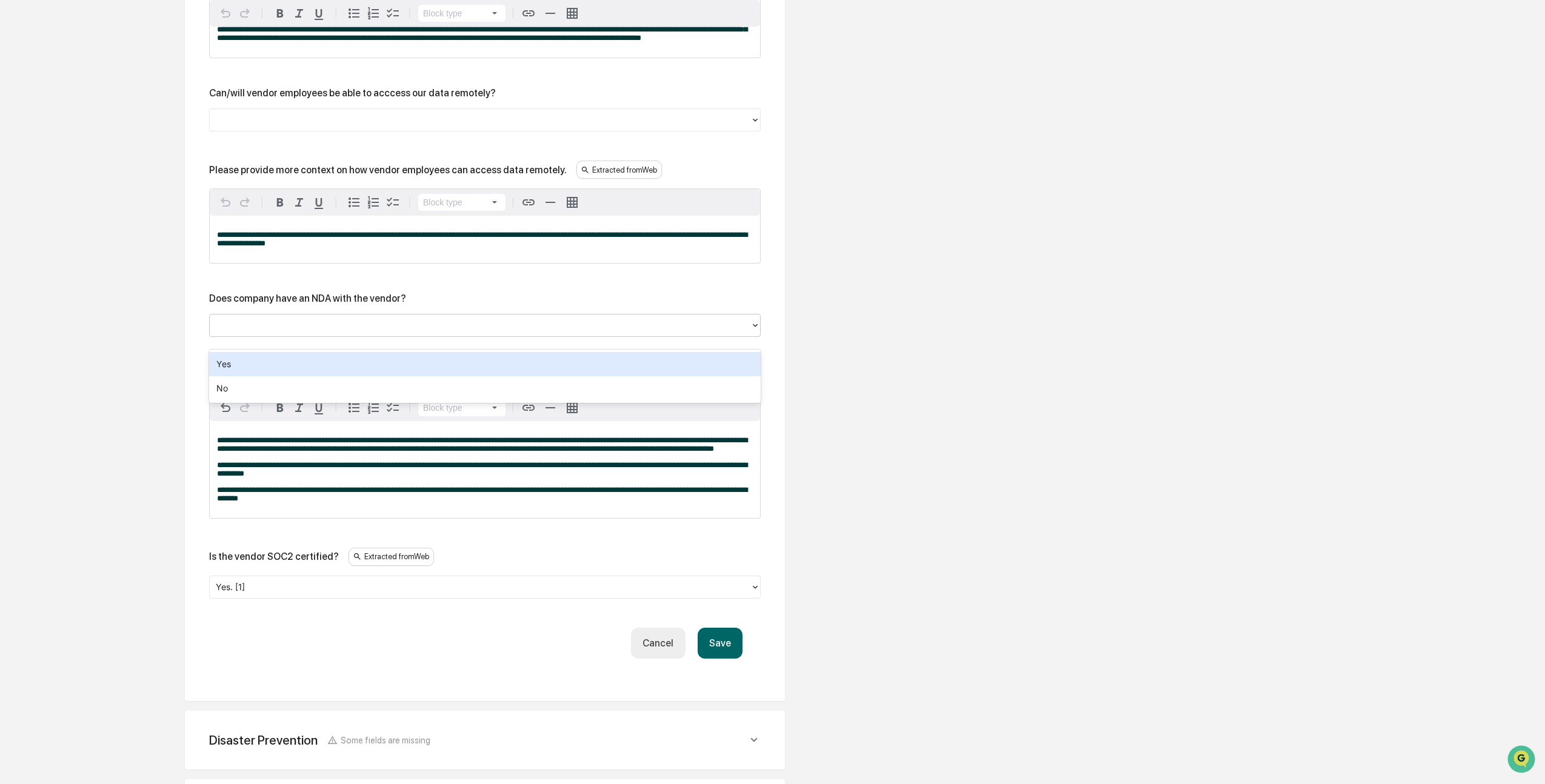
click at [316, 333] on div at bounding box center [481, 325] width 529 height 14
click at [285, 386] on div "No" at bounding box center [484, 388] width 552 height 25
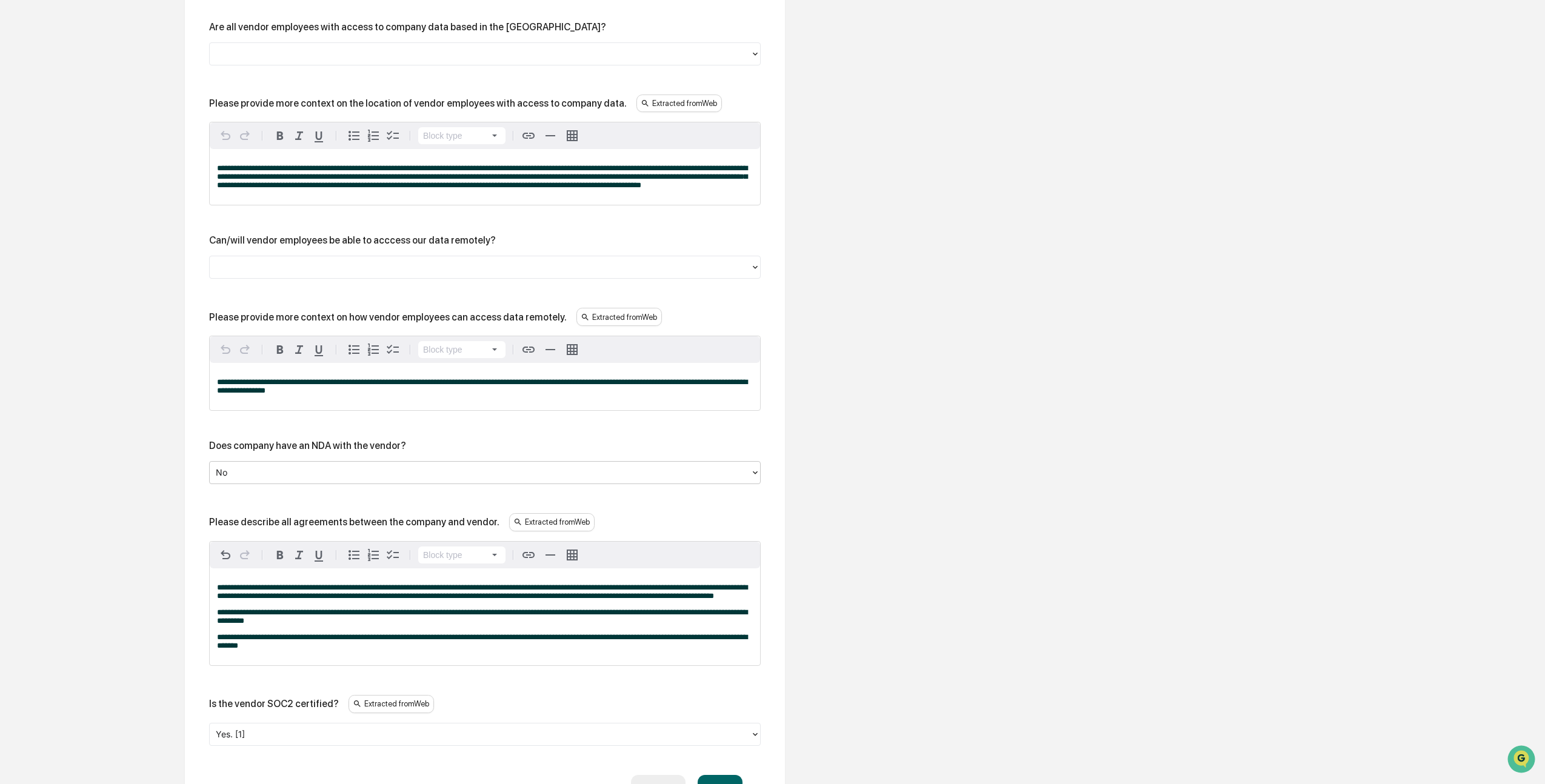
scroll to position [2318, 0]
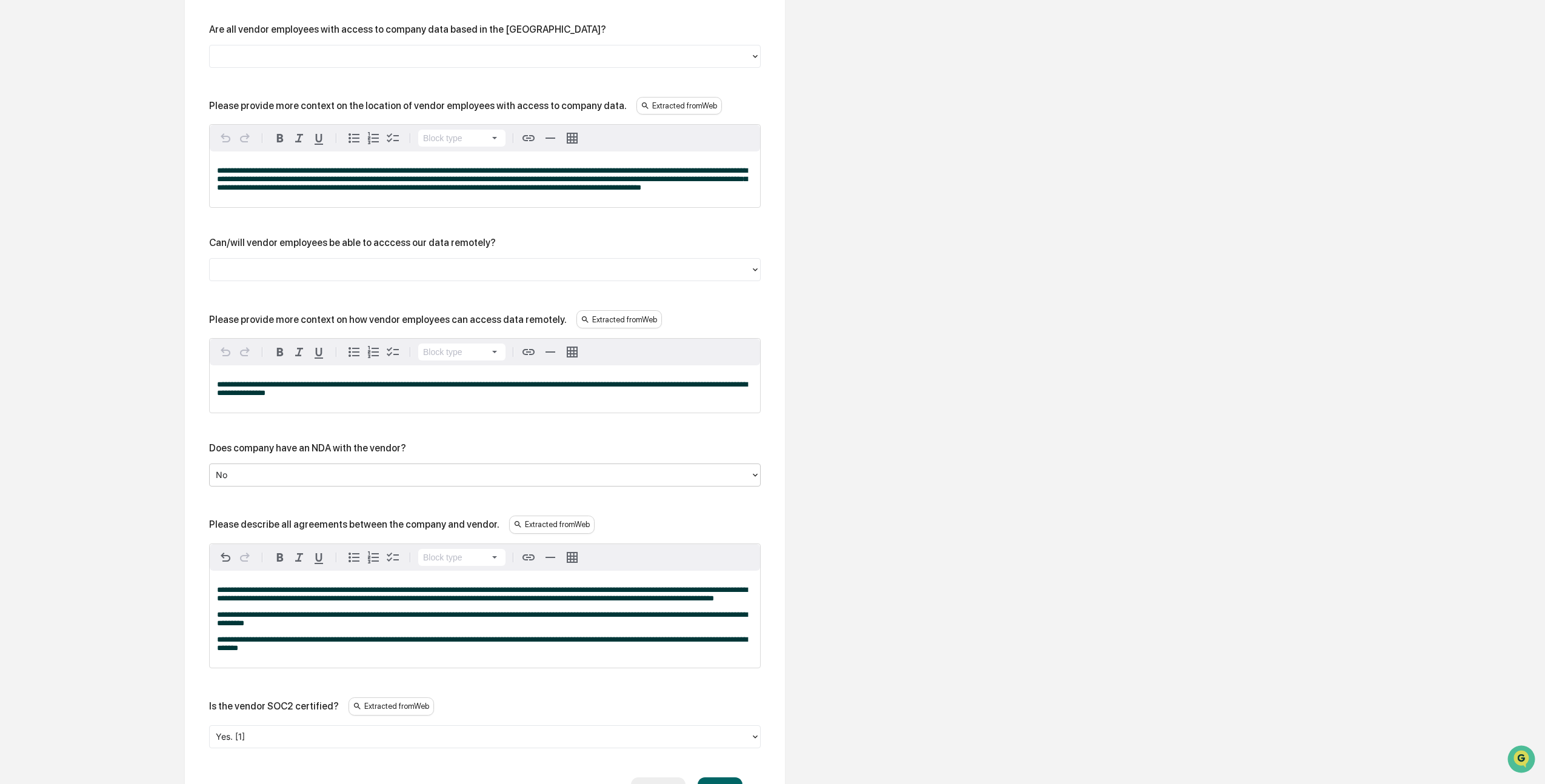
click at [296, 277] on div at bounding box center [481, 270] width 529 height 14
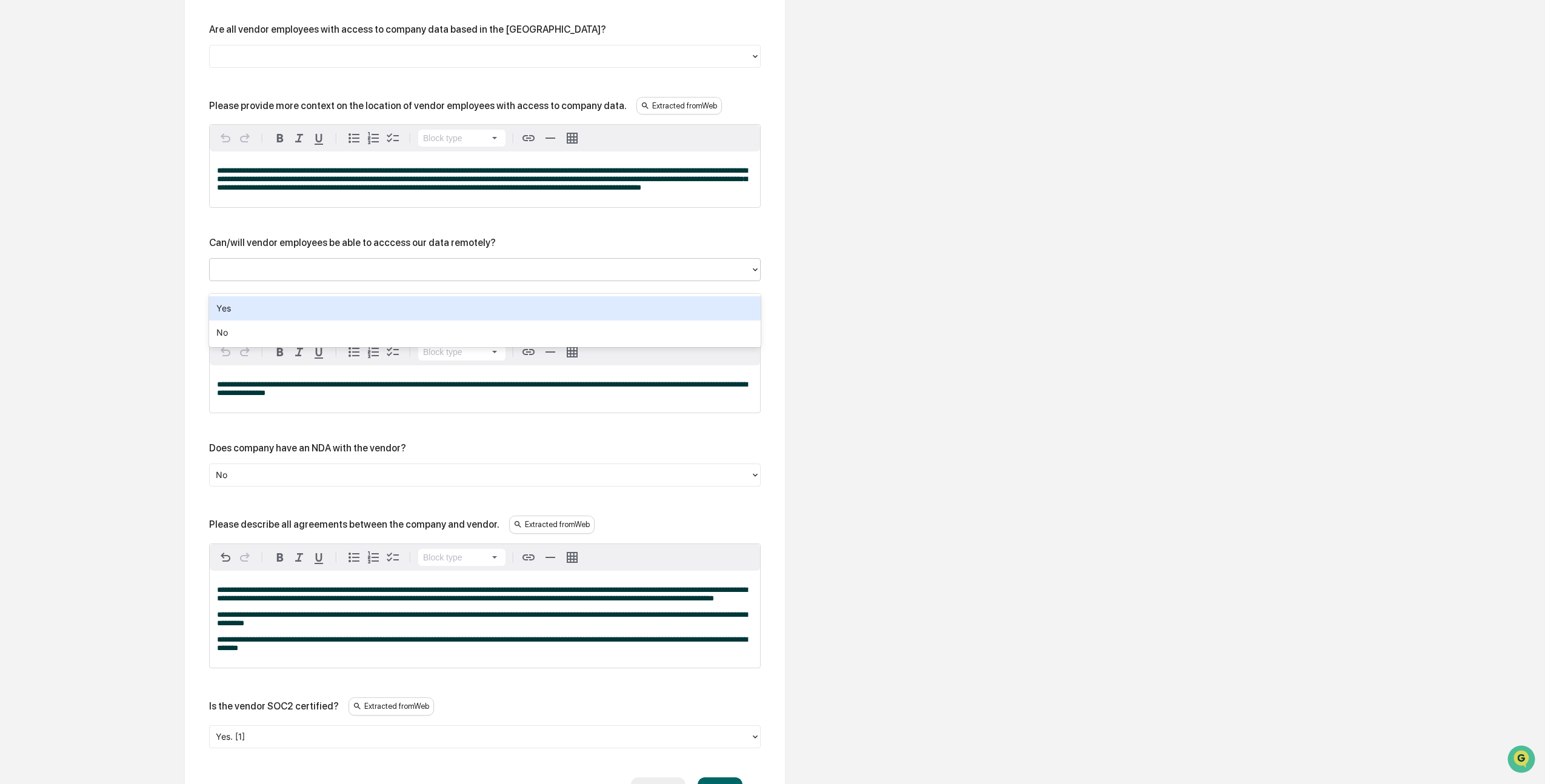
click at [277, 303] on div "Yes" at bounding box center [484, 308] width 552 height 25
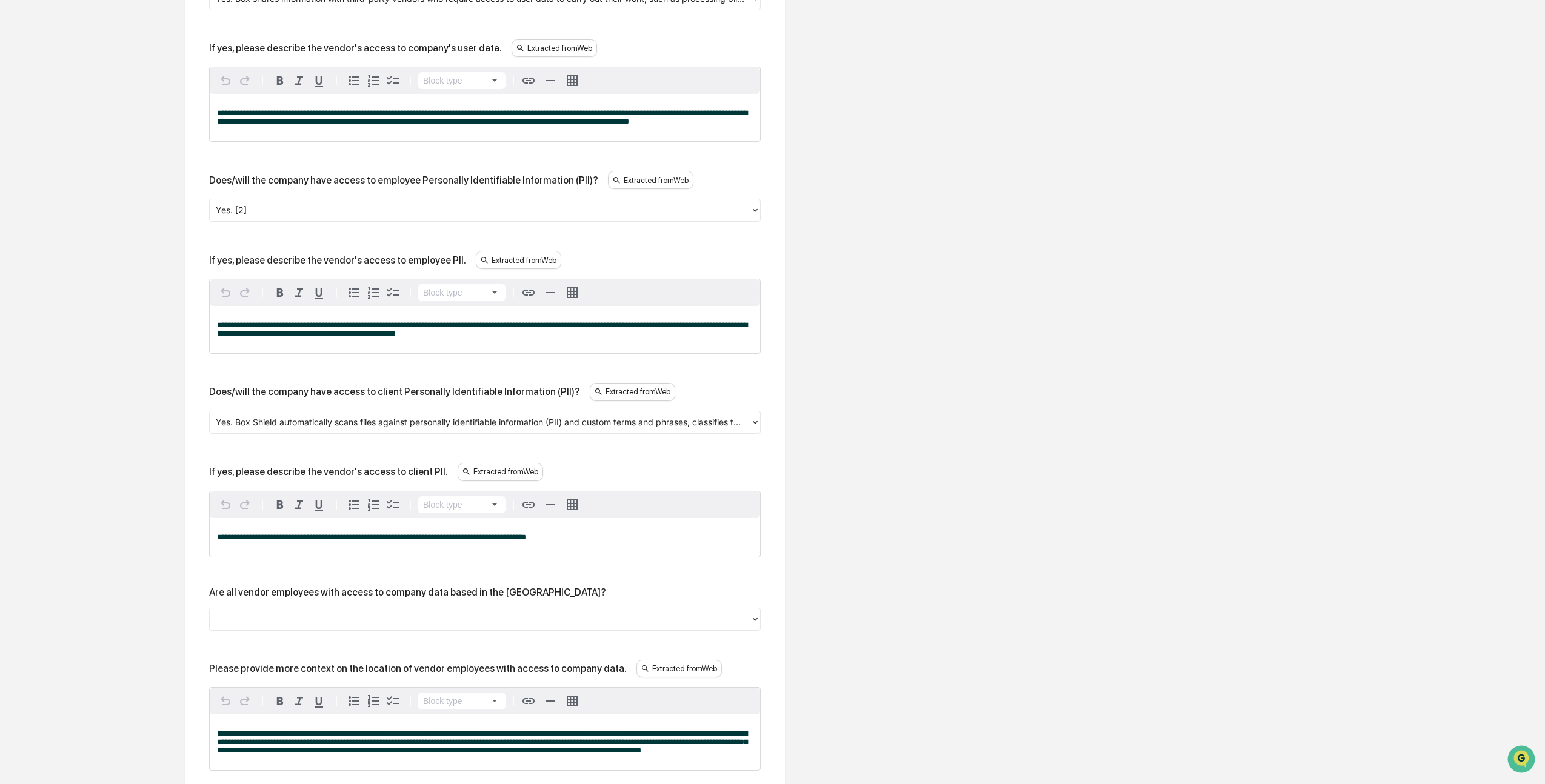
scroll to position [1753, 0]
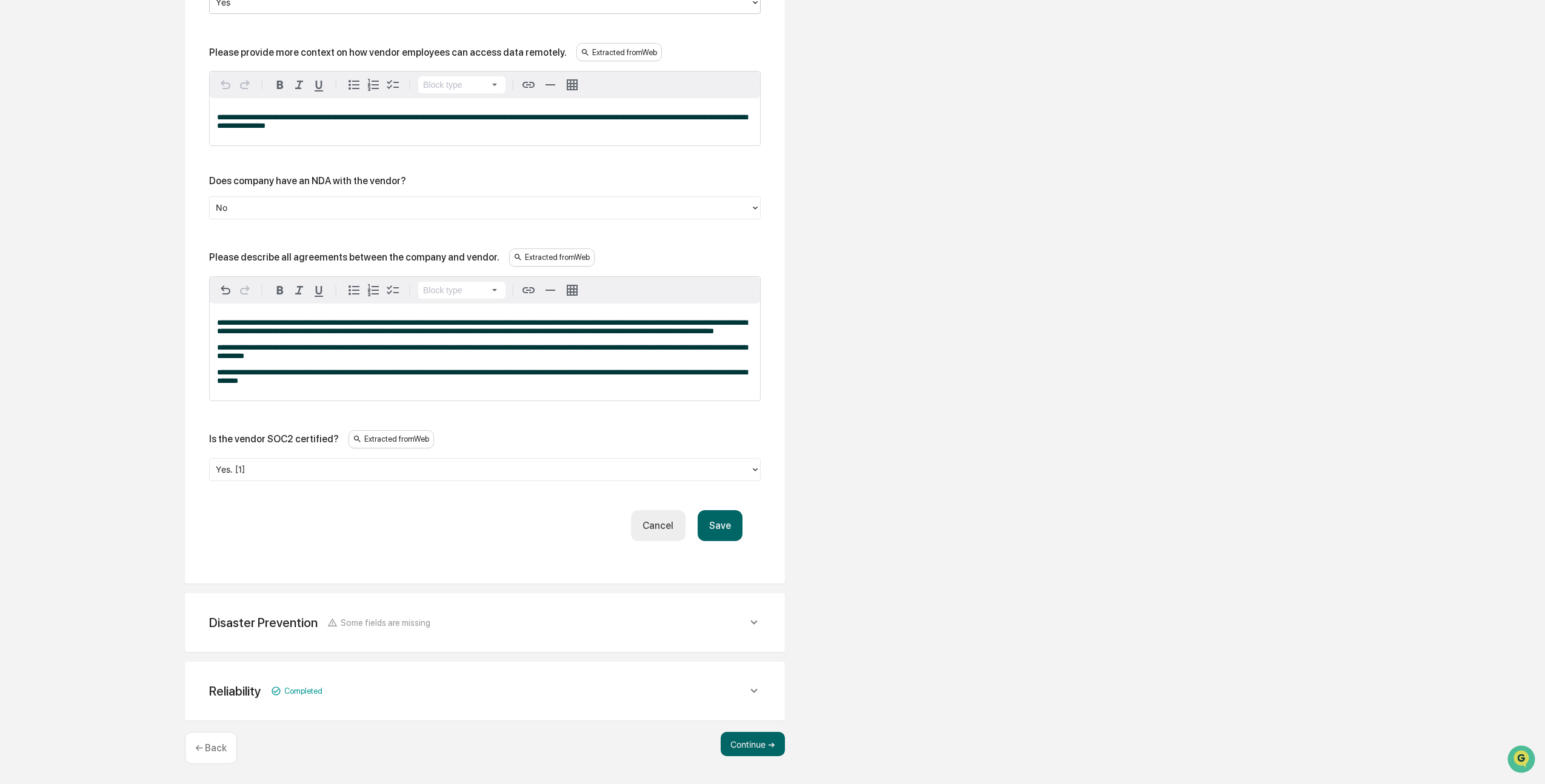
click at [724, 524] on button "Save" at bounding box center [720, 526] width 45 height 31
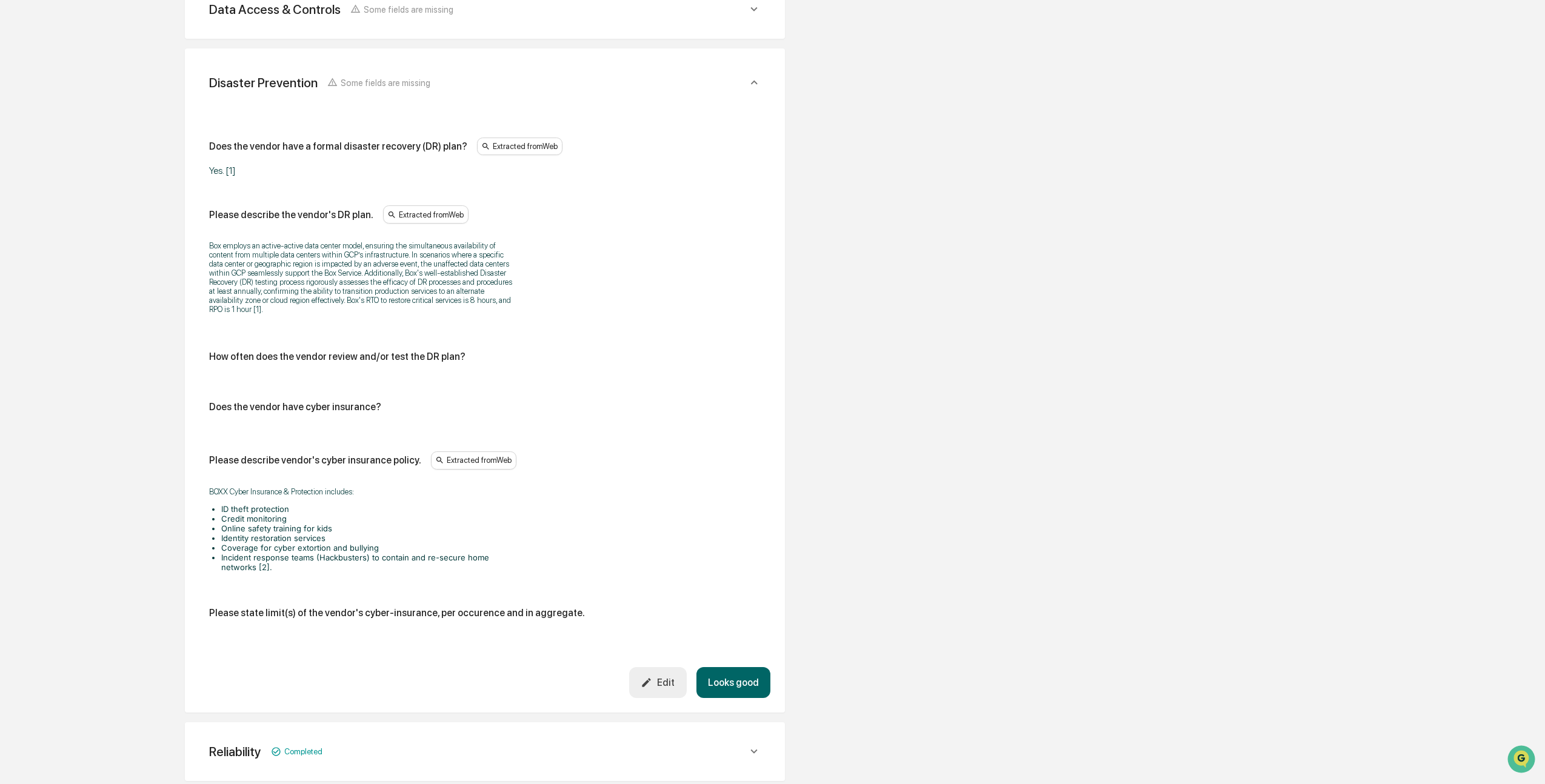
scroll to position [744, 0]
drag, startPoint x: 244, startPoint y: 276, endPoint x: 339, endPoint y: 313, distance: 102.0
click at [339, 313] on p "Box employs an active-active data center model, ensuring the simultaneous avail…" at bounding box center [360, 278] width 303 height 73
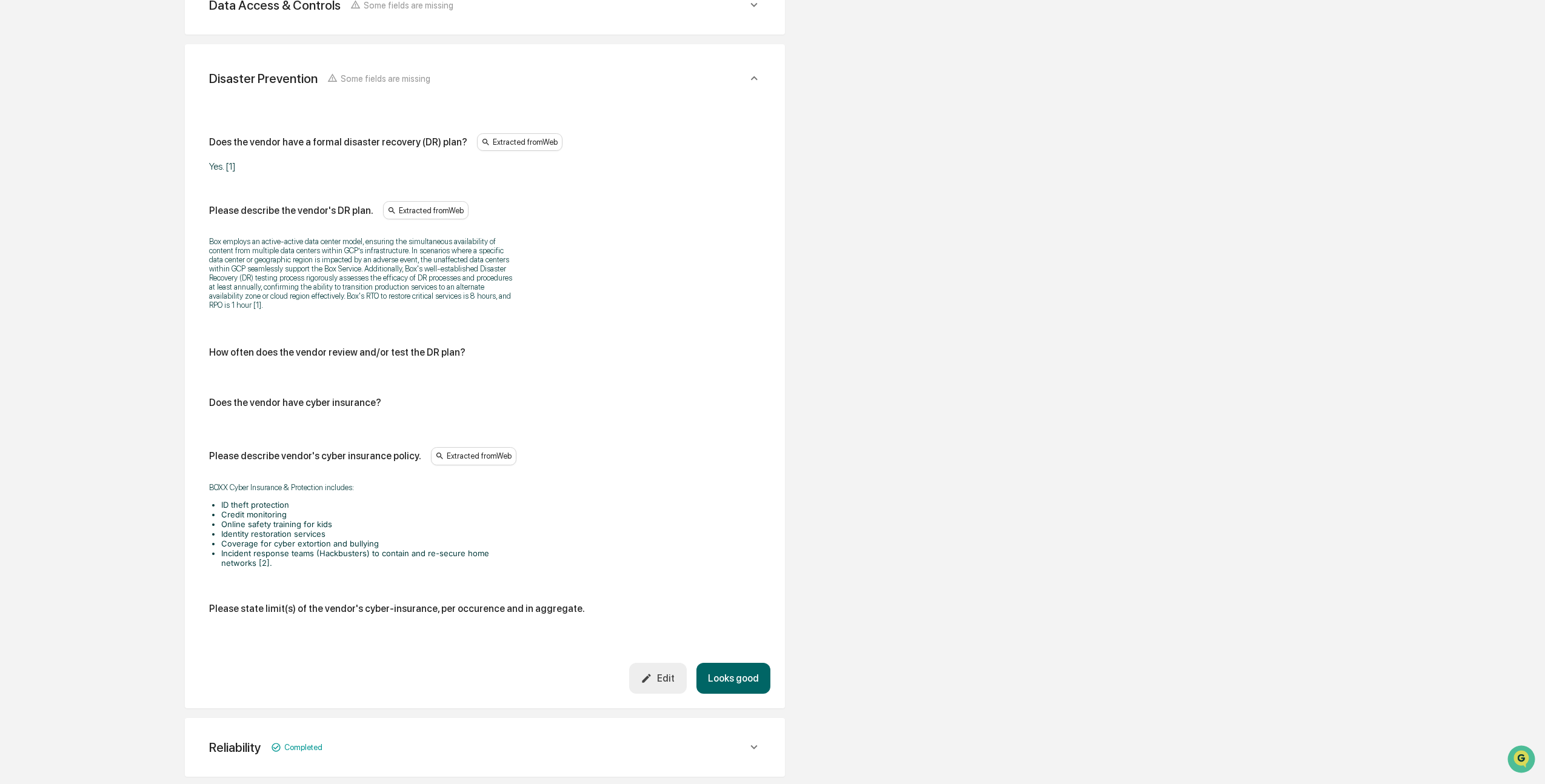
scroll to position [749, 0]
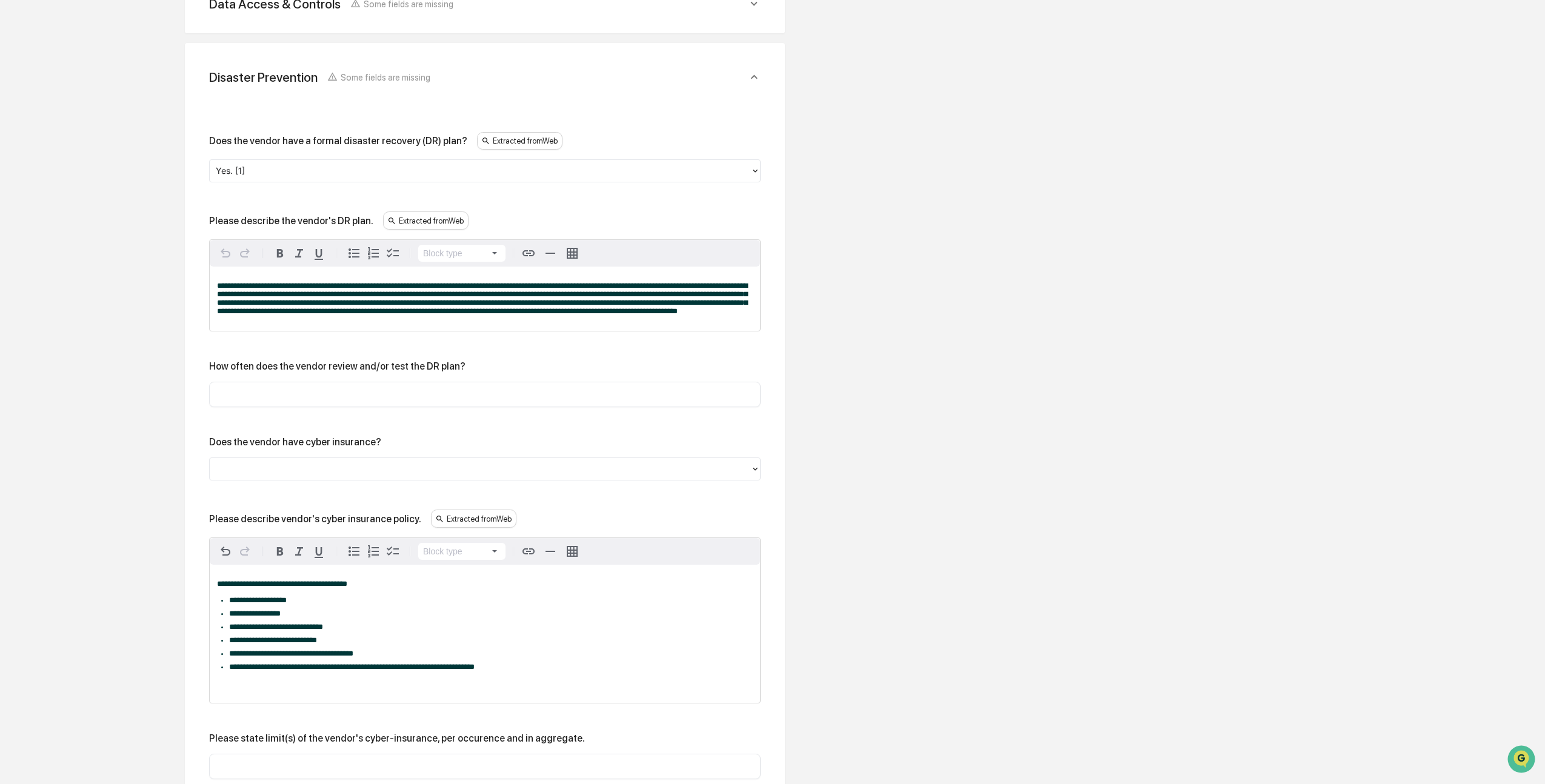
click at [248, 399] on input "text" at bounding box center [484, 394] width 534 height 12
type input "*******"
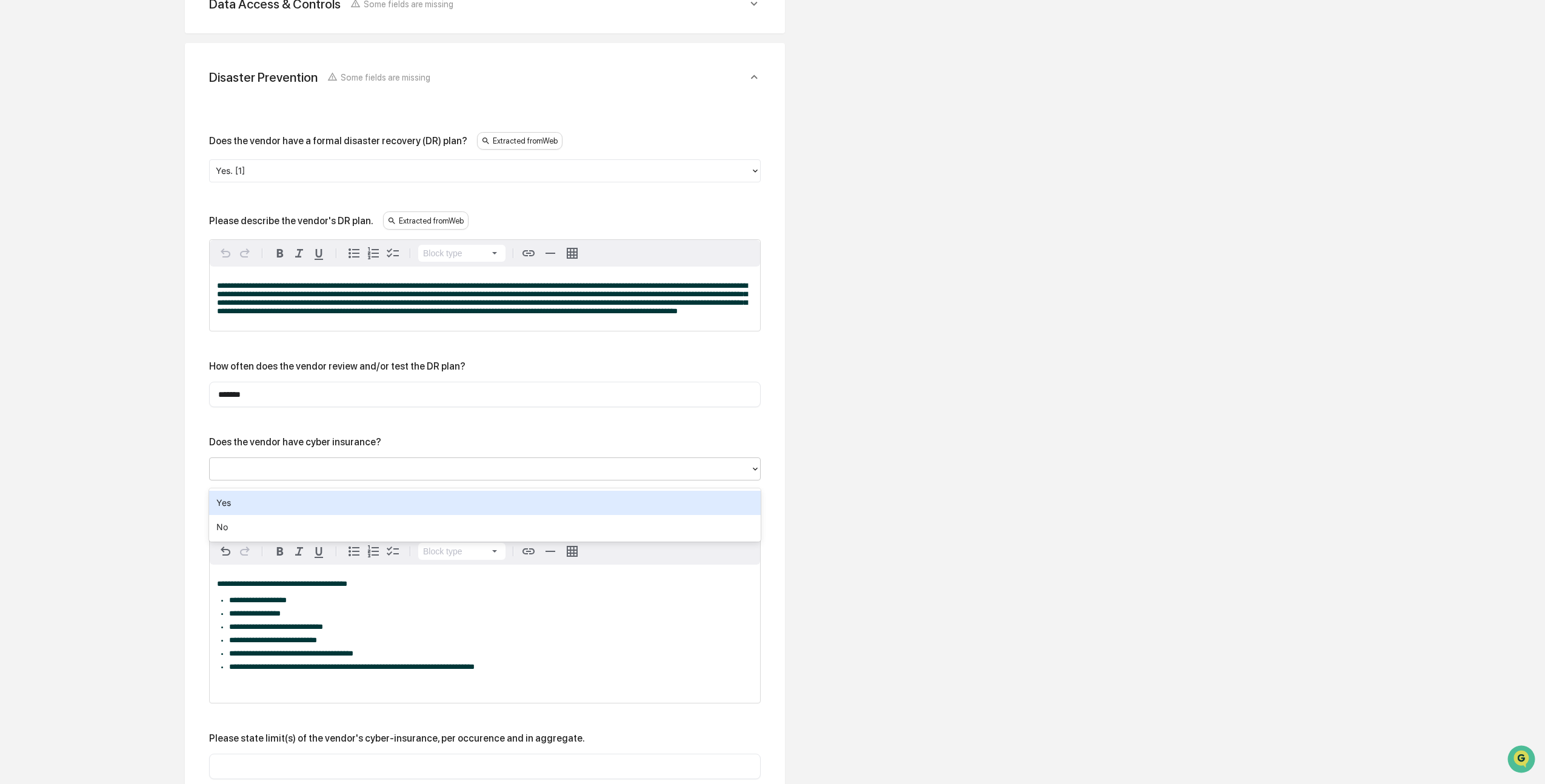
click at [264, 476] on div at bounding box center [481, 469] width 529 height 14
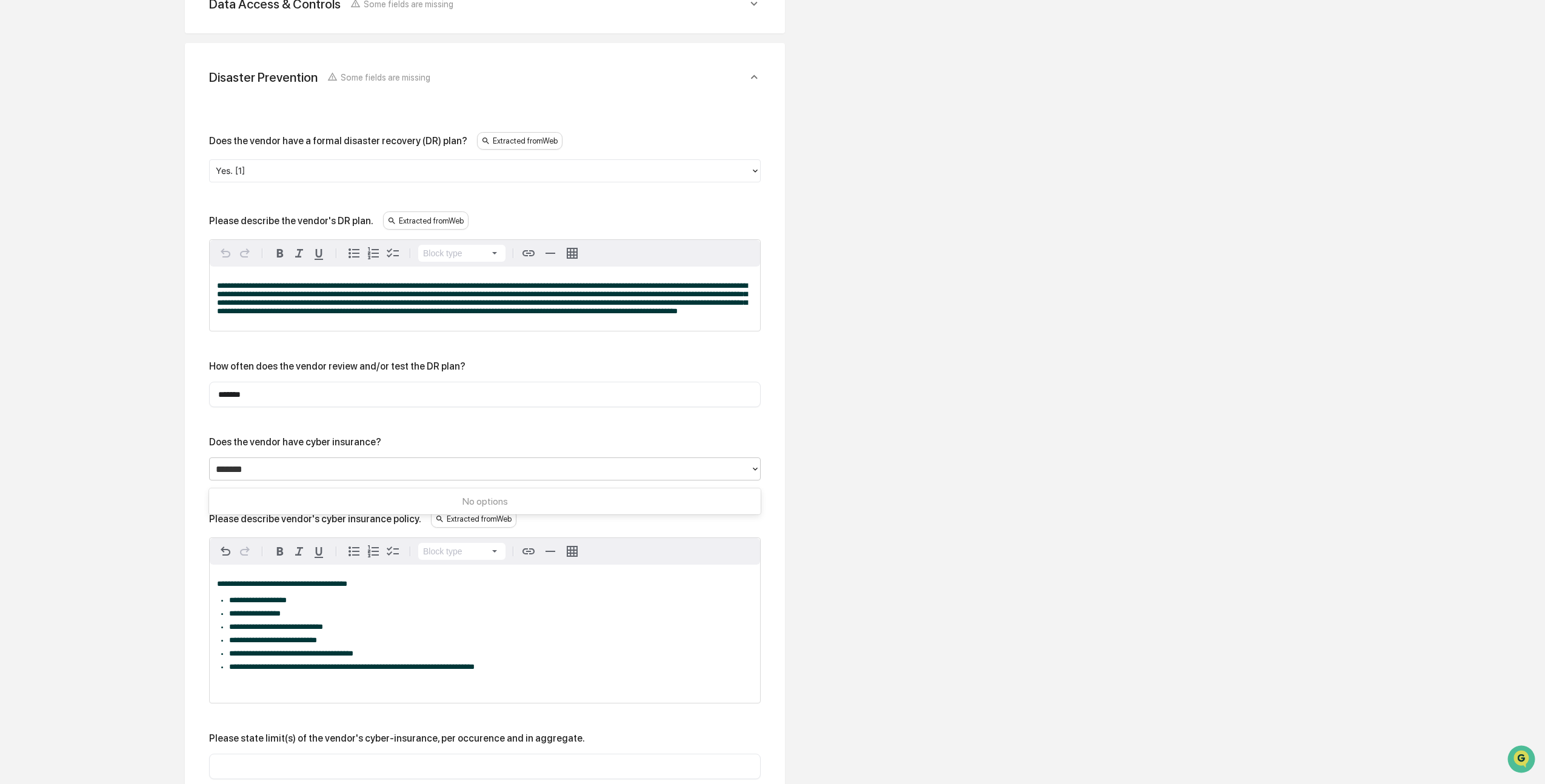
type input "*******"
click at [846, 381] on div "Overview Vendor Details Entry Details Review Vendor Data Vendor Risk Assessment…" at bounding box center [772, 211] width 1533 height 1607
click at [292, 472] on div at bounding box center [481, 469] width 529 height 14
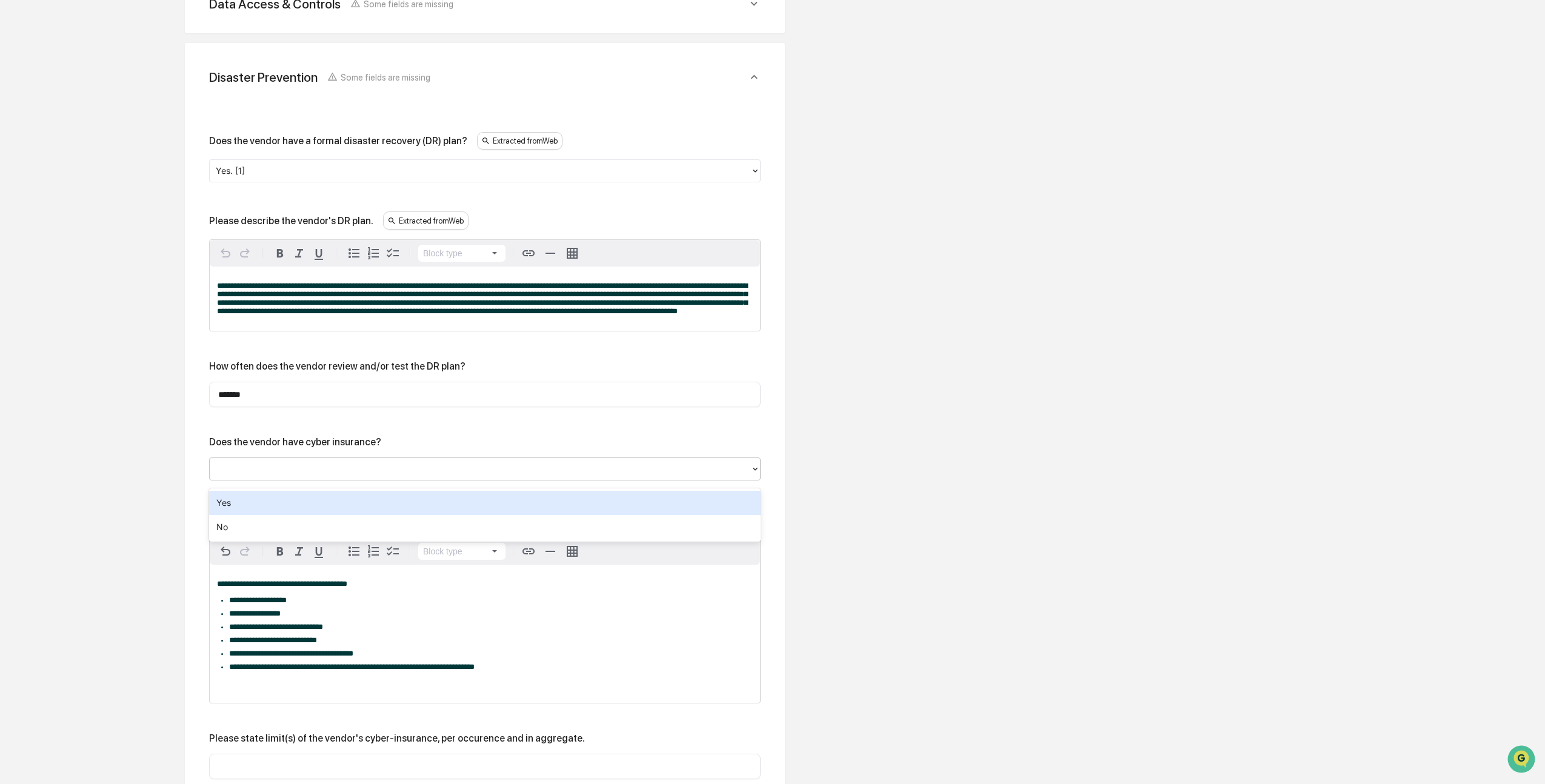
scroll to position [750, 0]
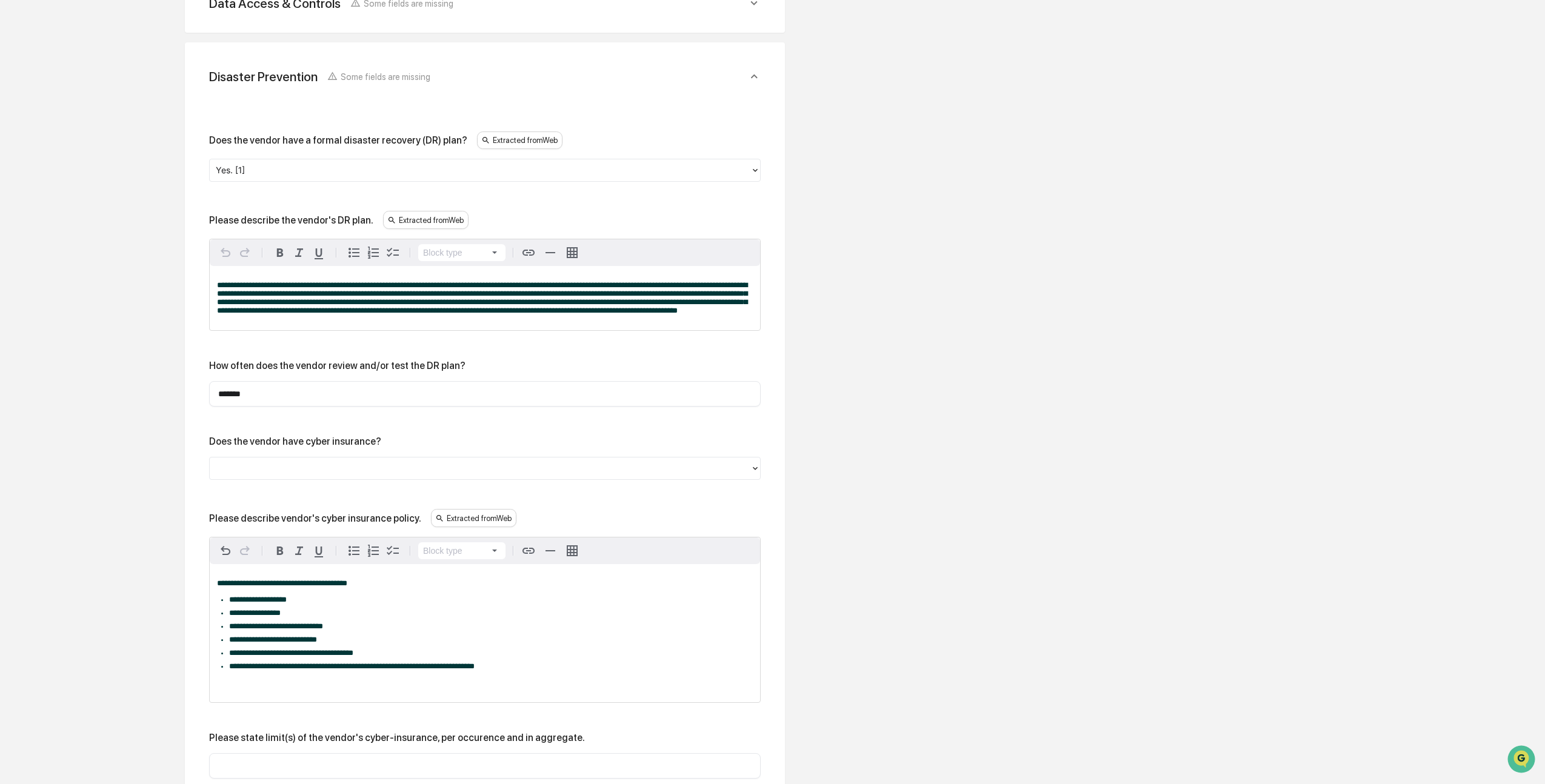
click at [919, 452] on div "Overview Vendor Details Entry Details Review Vendor Data Vendor Risk Assessment…" at bounding box center [772, 210] width 1533 height 1607
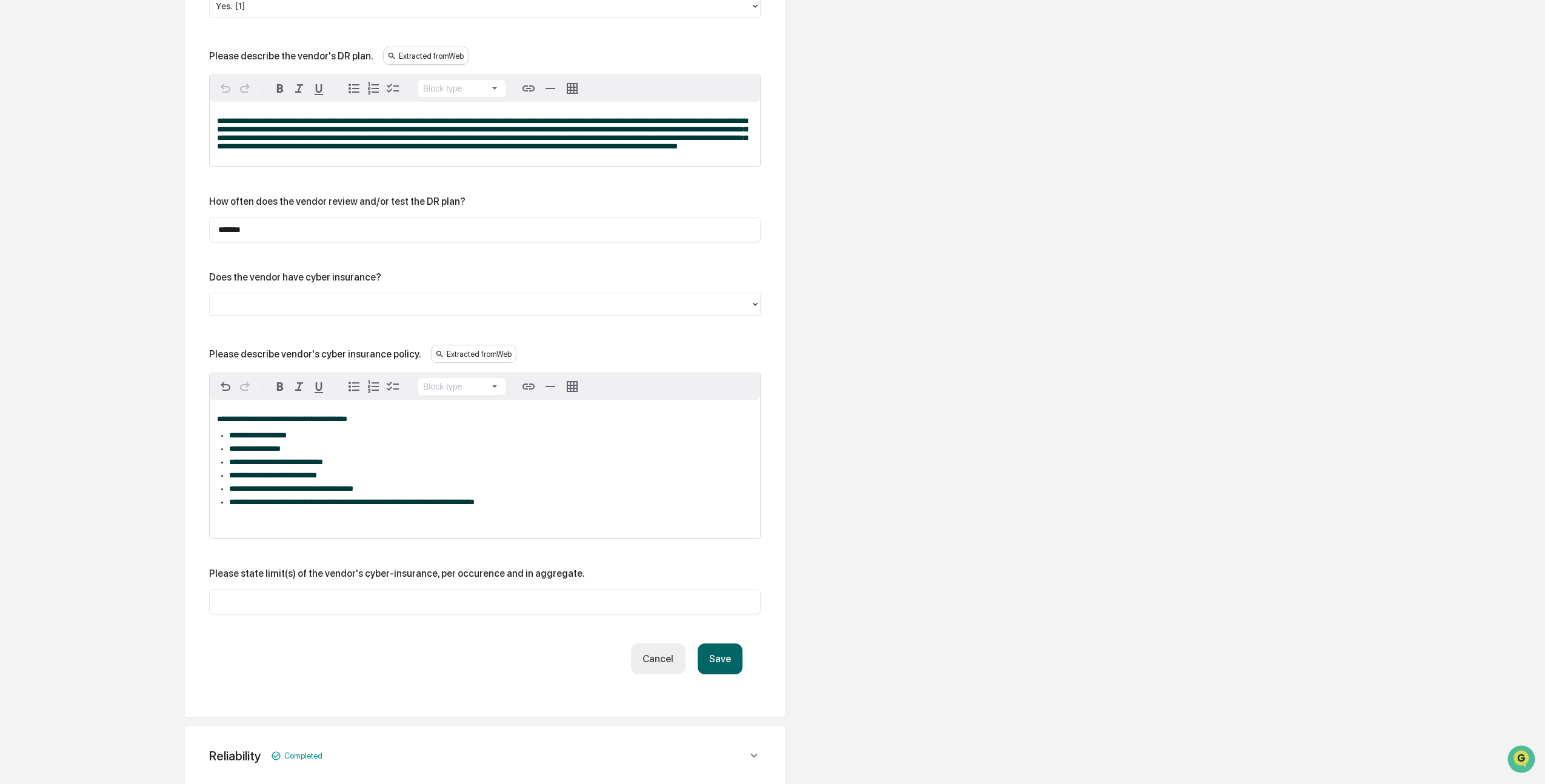
scroll to position [923, 0]
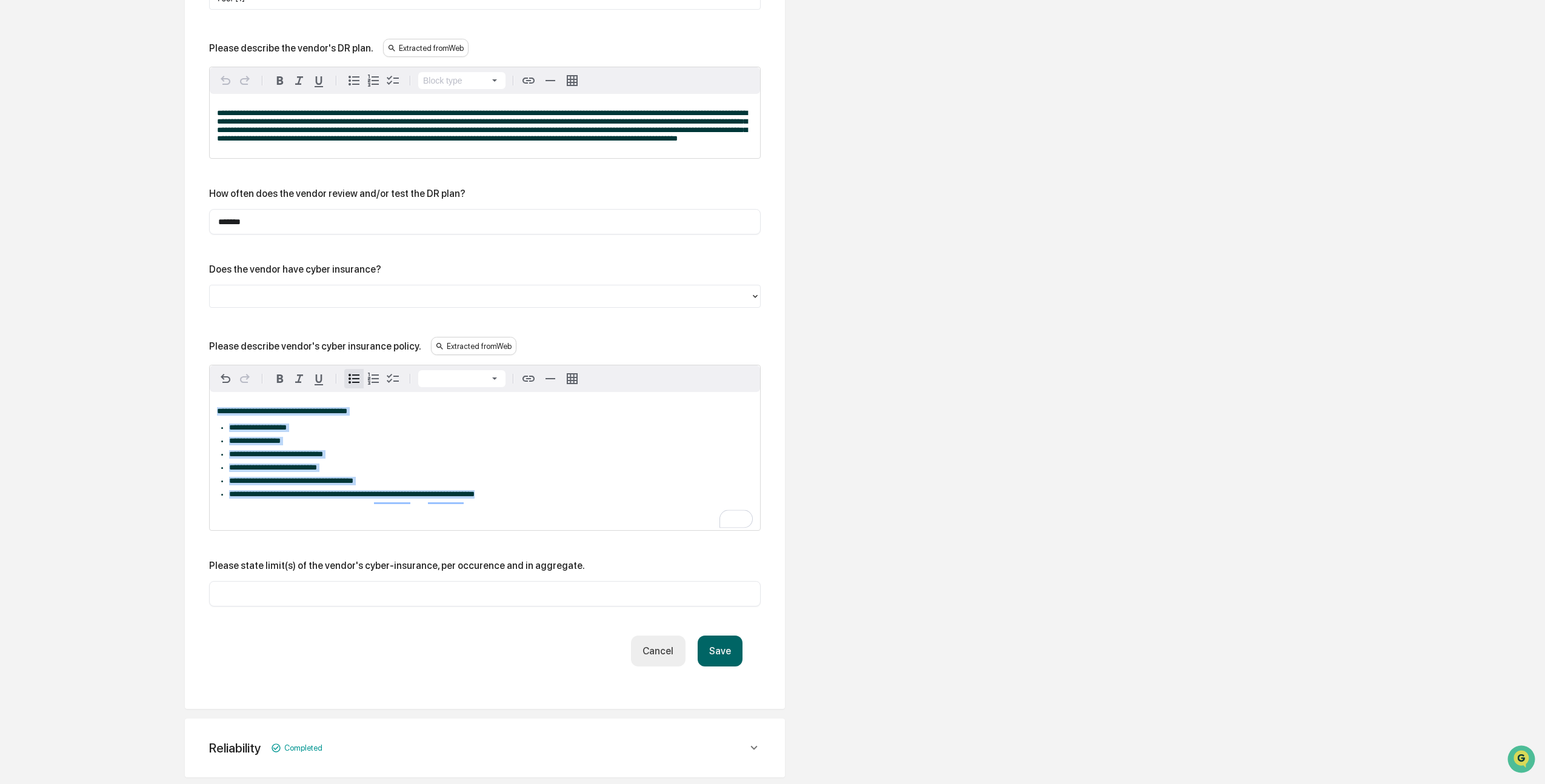
drag, startPoint x: 256, startPoint y: 449, endPoint x: 191, endPoint y: 405, distance: 78.5
click at [191, 405] on div "**********" at bounding box center [485, 290] width 600 height 840
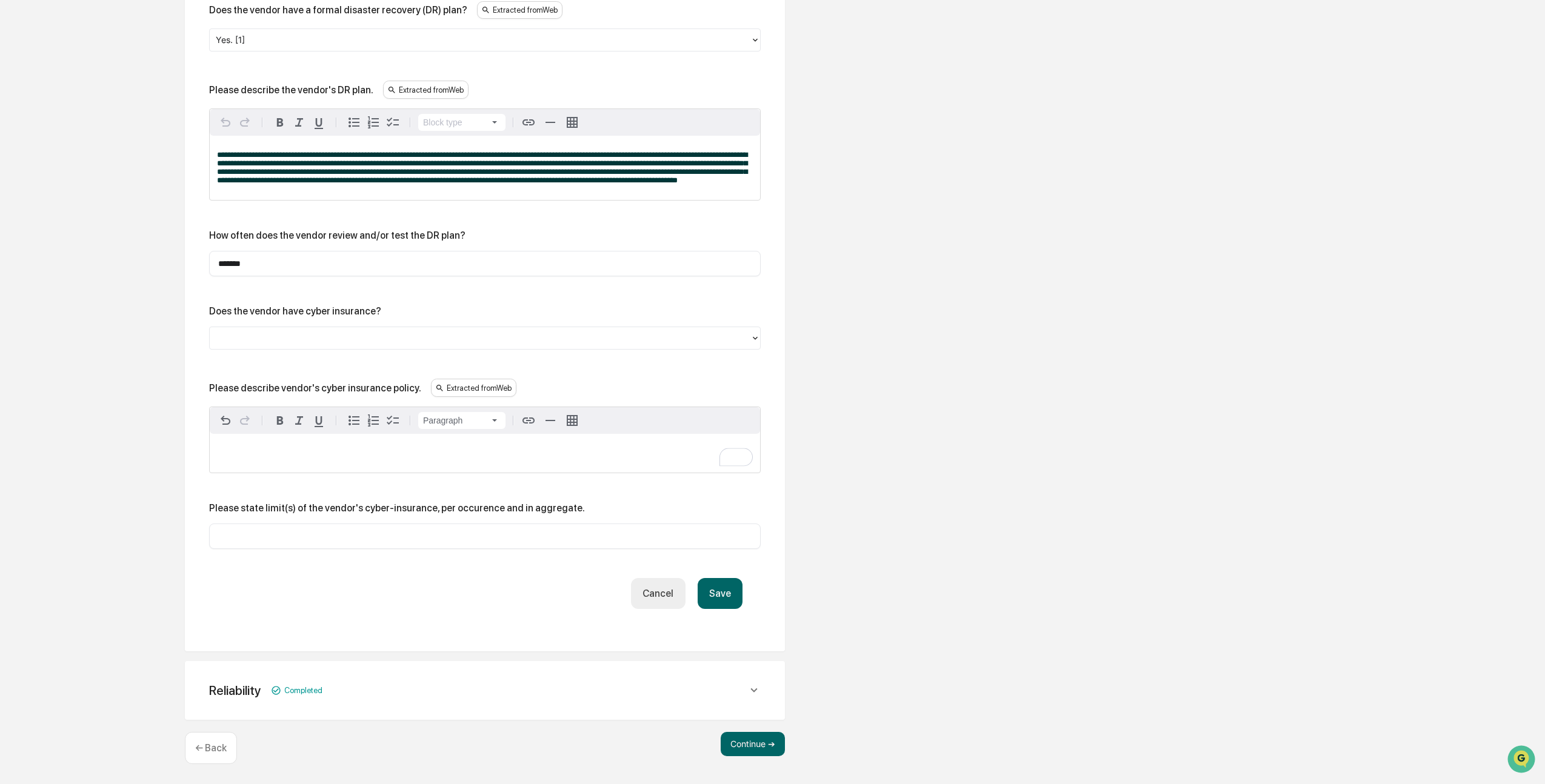
click at [377, 340] on div at bounding box center [481, 338] width 529 height 14
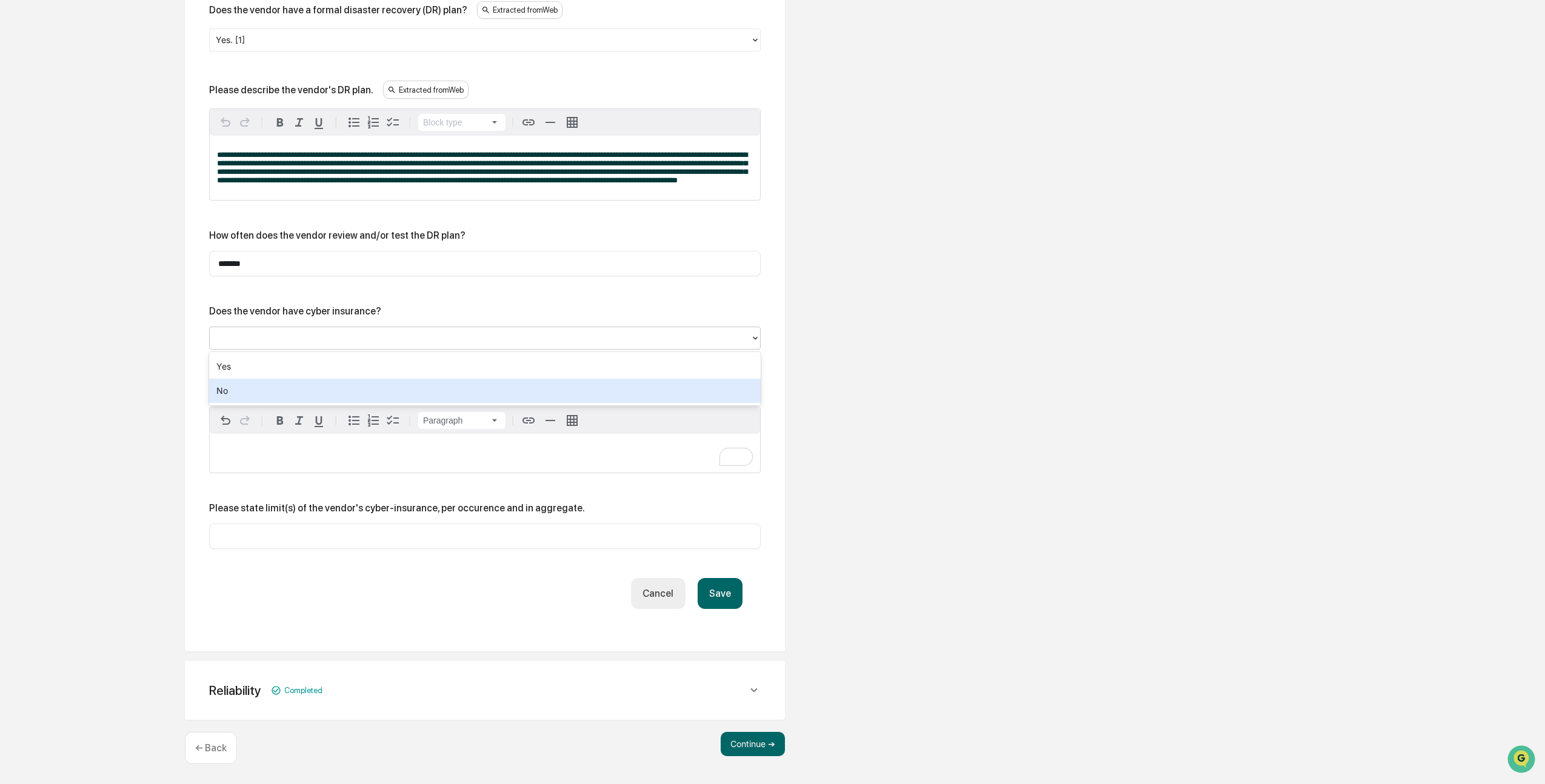
click at [305, 382] on div "No" at bounding box center [484, 390] width 552 height 25
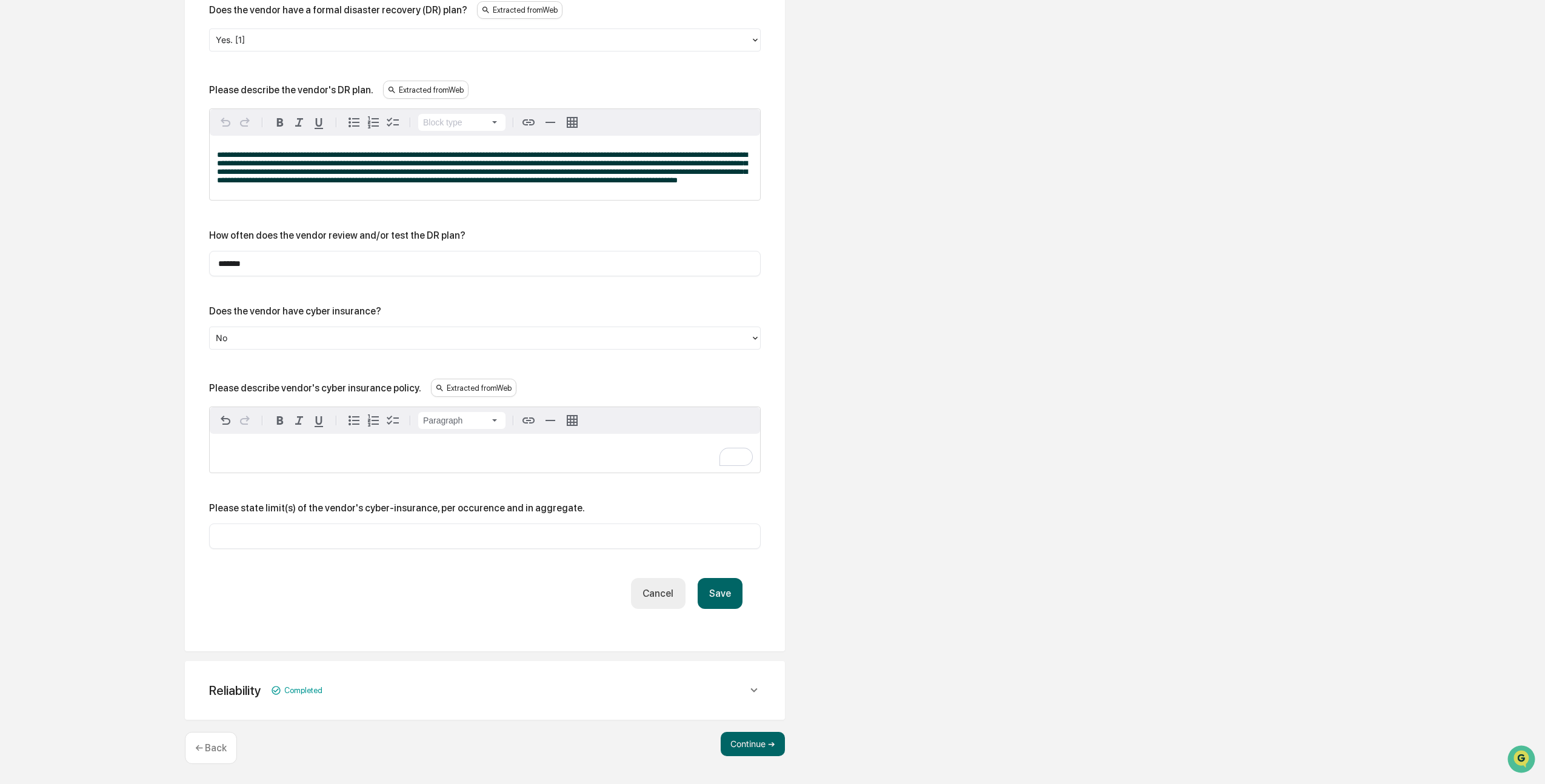
click at [731, 594] on button "Save" at bounding box center [720, 593] width 45 height 31
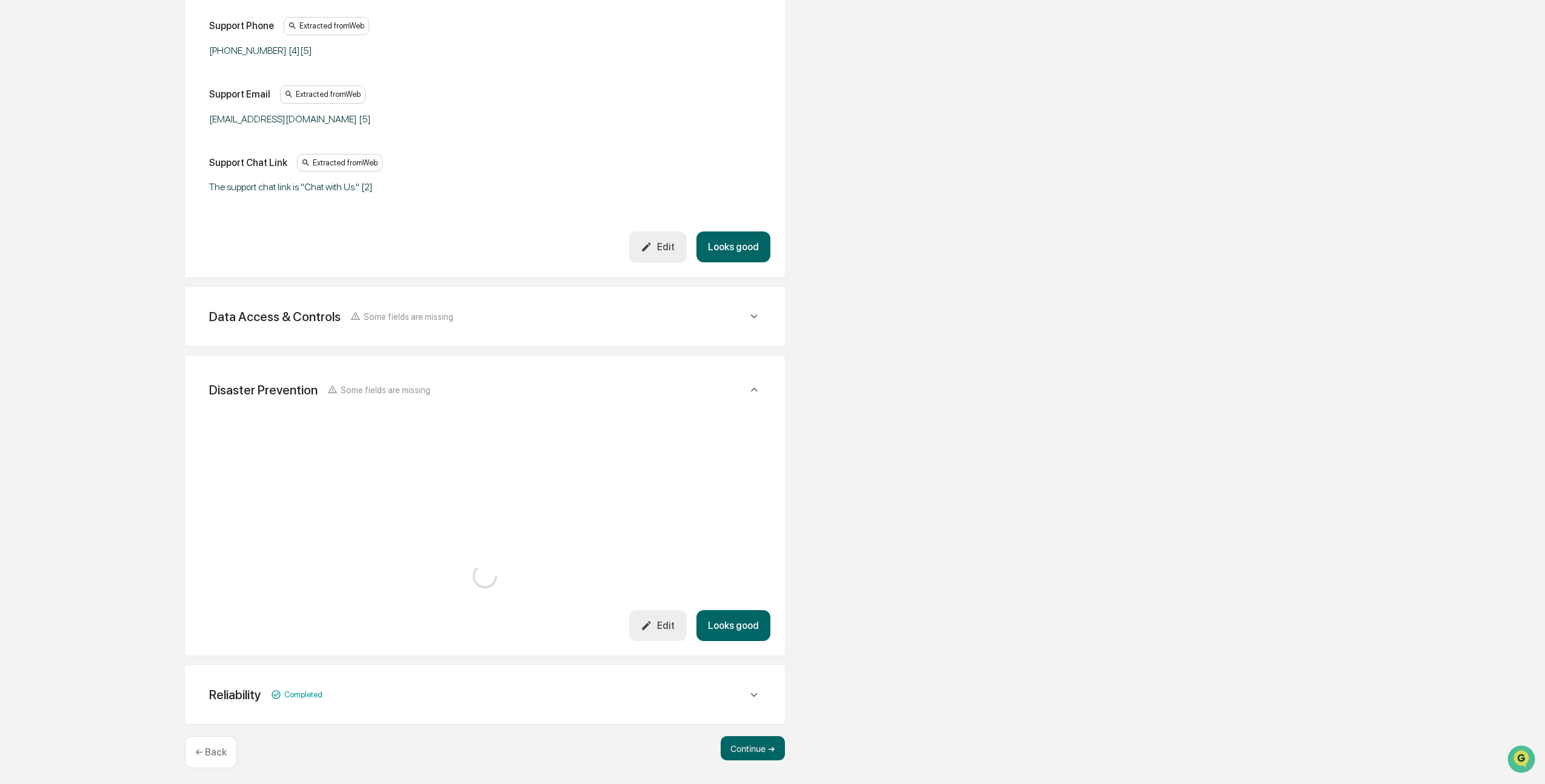
scroll to position [733, 0]
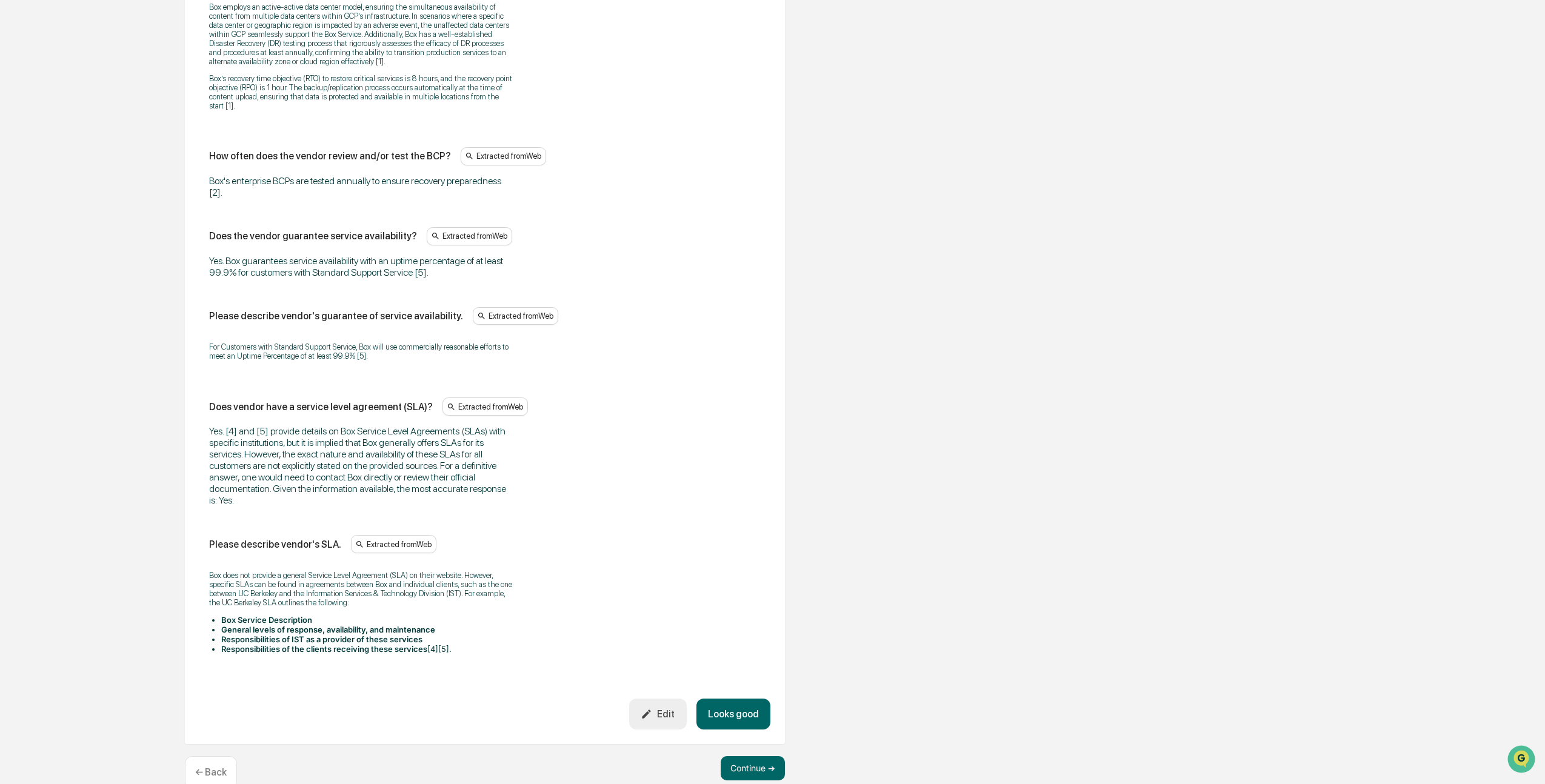
scroll to position [1109, 0]
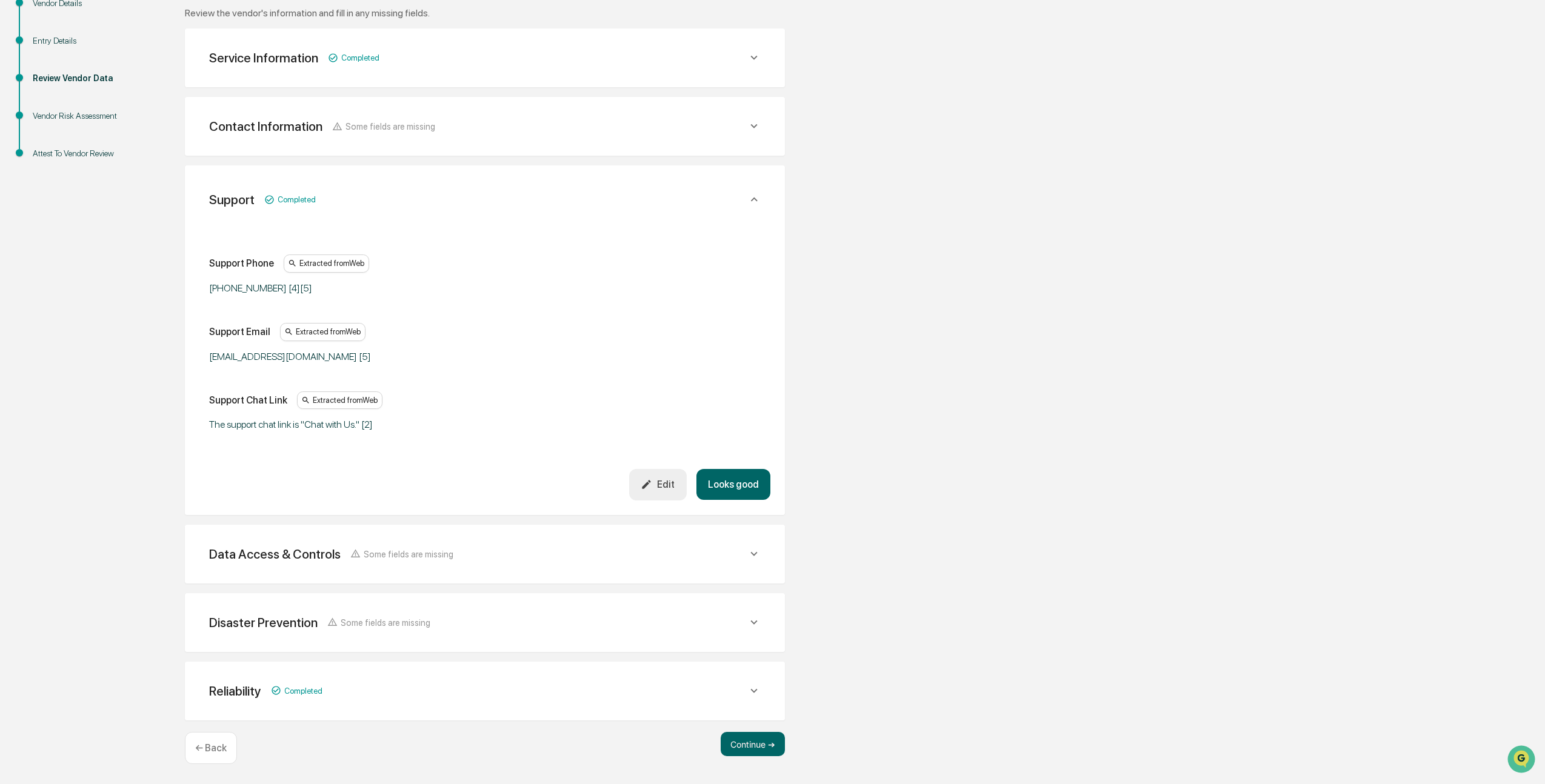
scroll to position [195, 0]
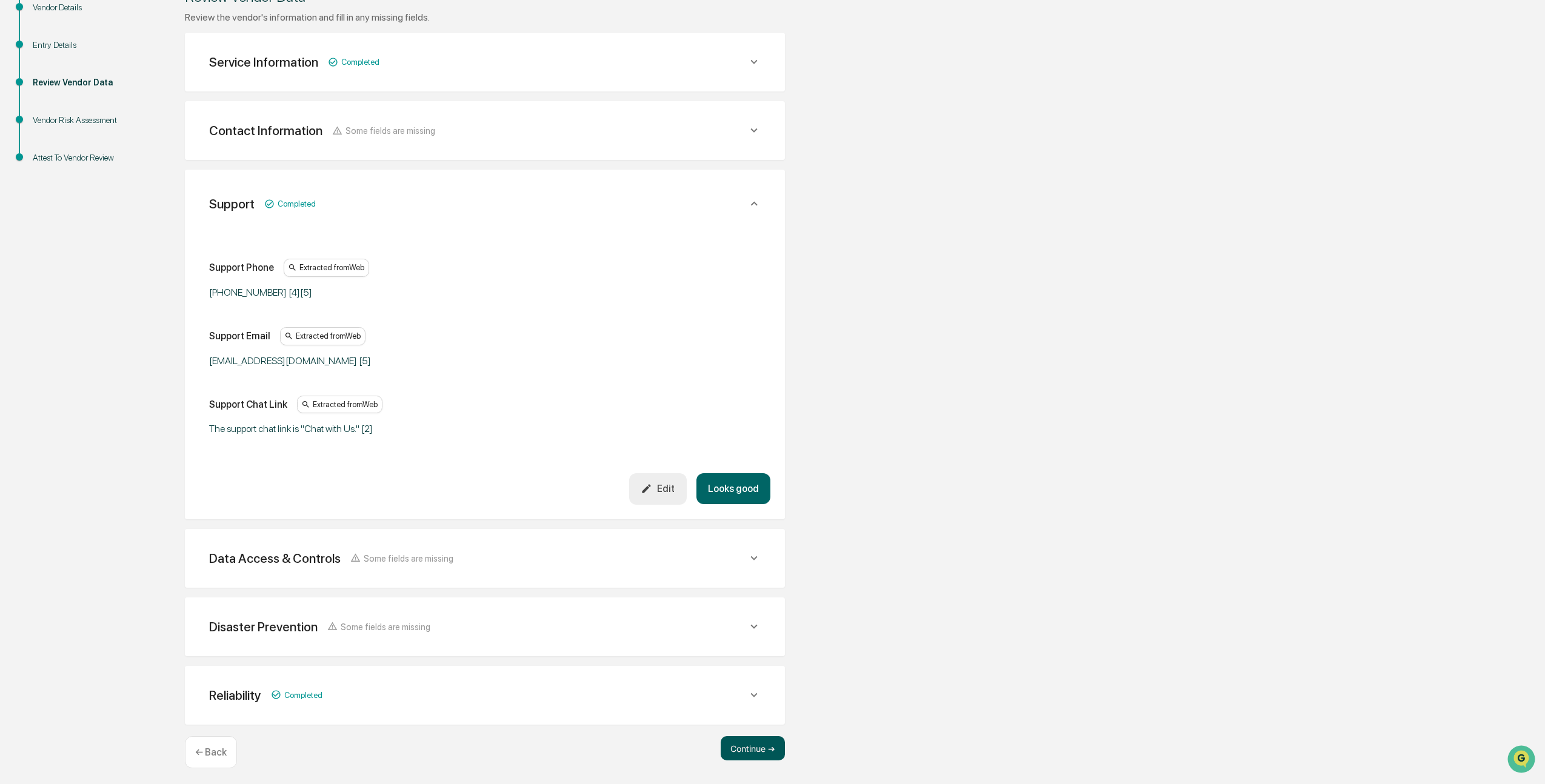
click at [739, 746] on button "Continue ➔" at bounding box center [752, 748] width 64 height 25
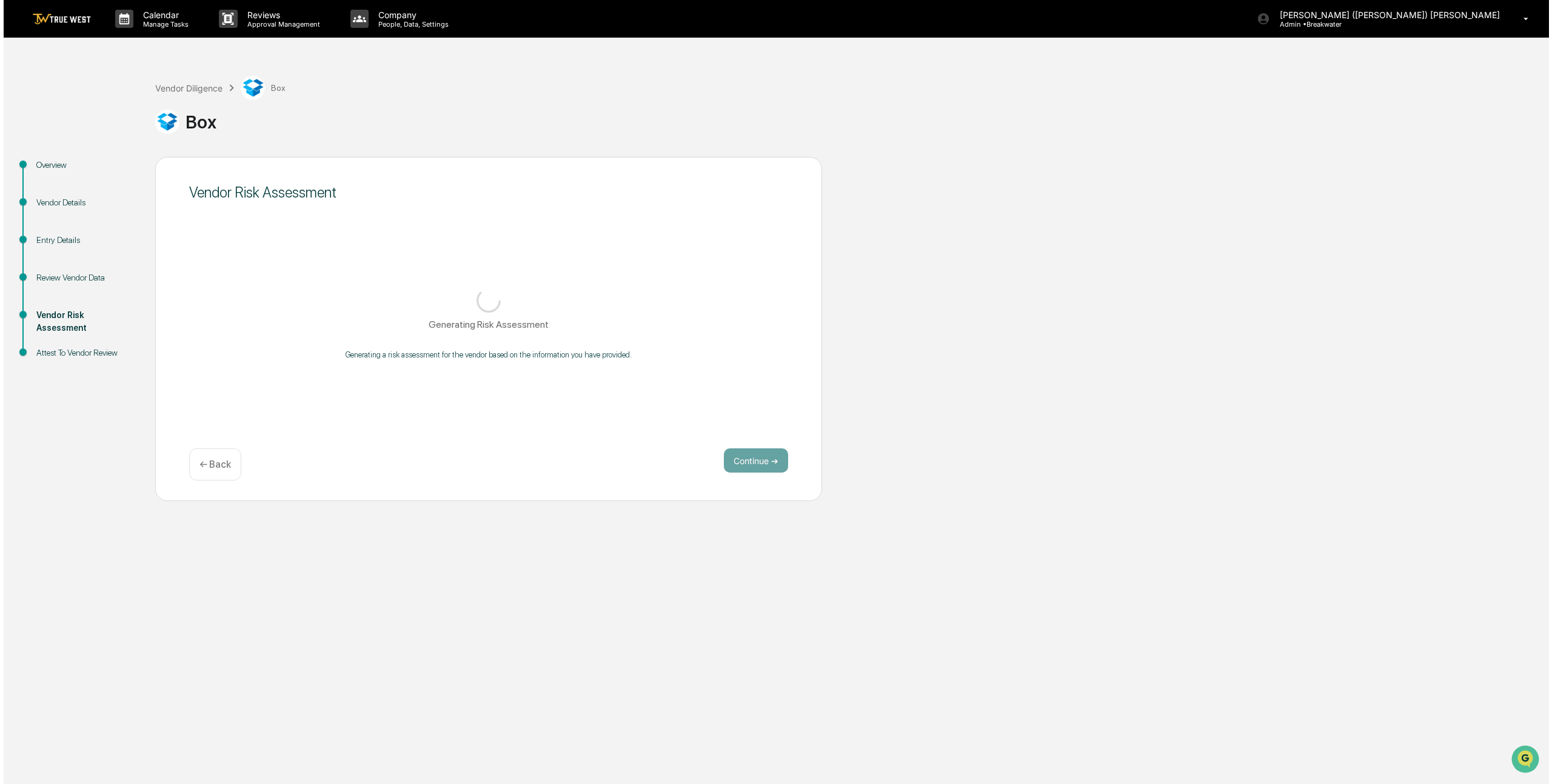
scroll to position [0, 0]
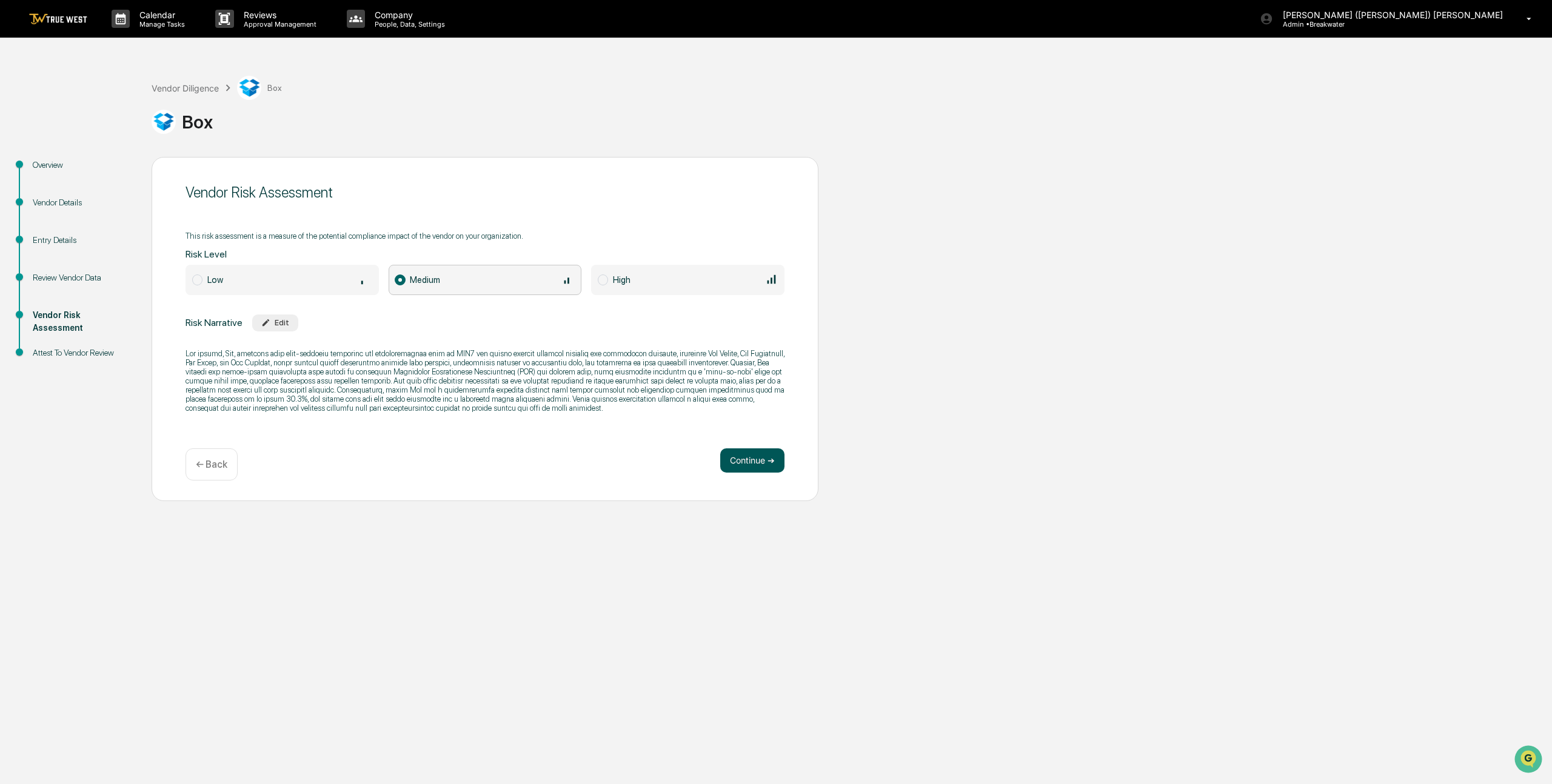
click at [760, 460] on button "Continue ➔" at bounding box center [752, 460] width 64 height 25
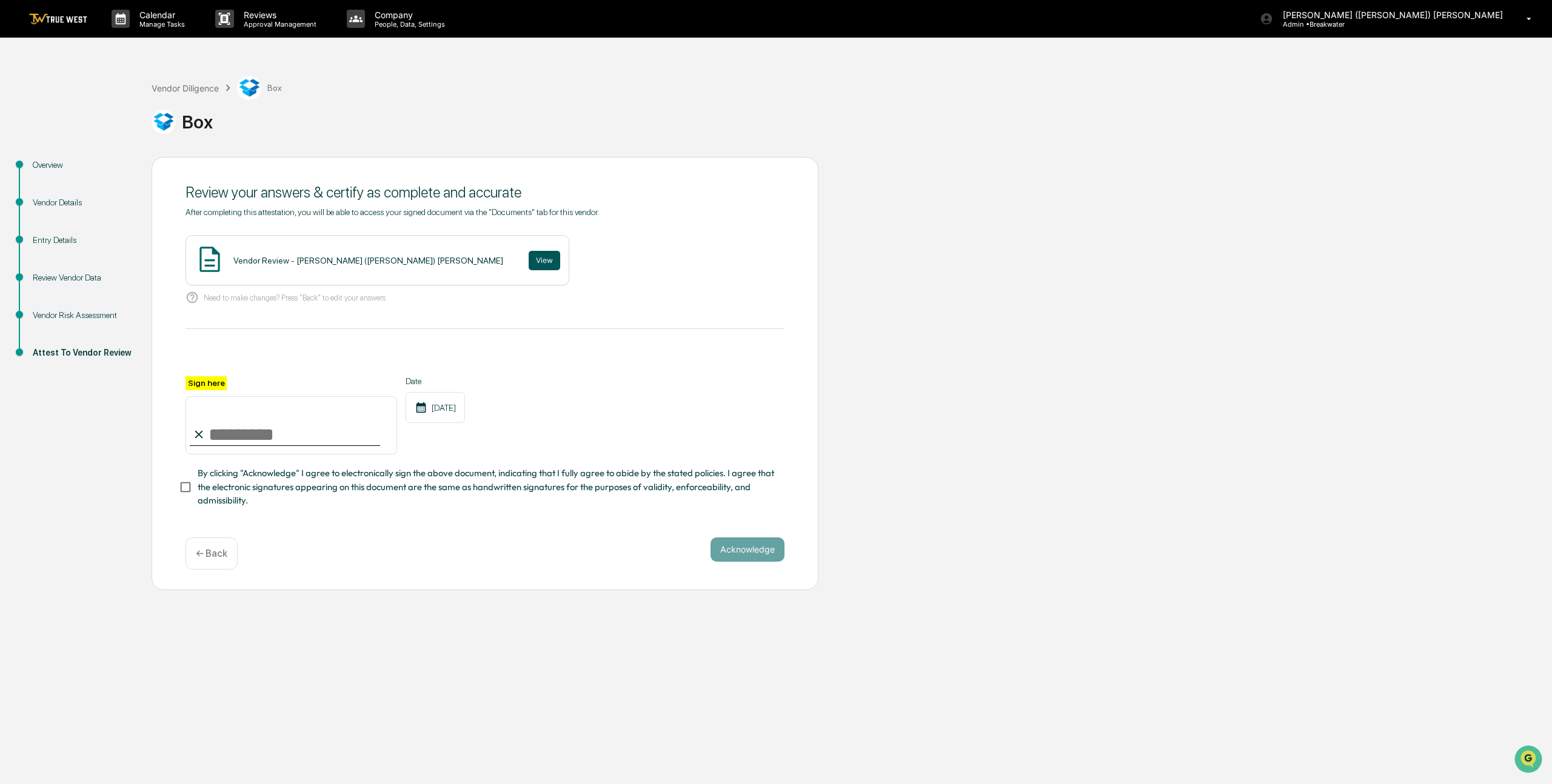
click at [529, 264] on button "View" at bounding box center [544, 260] width 32 height 19
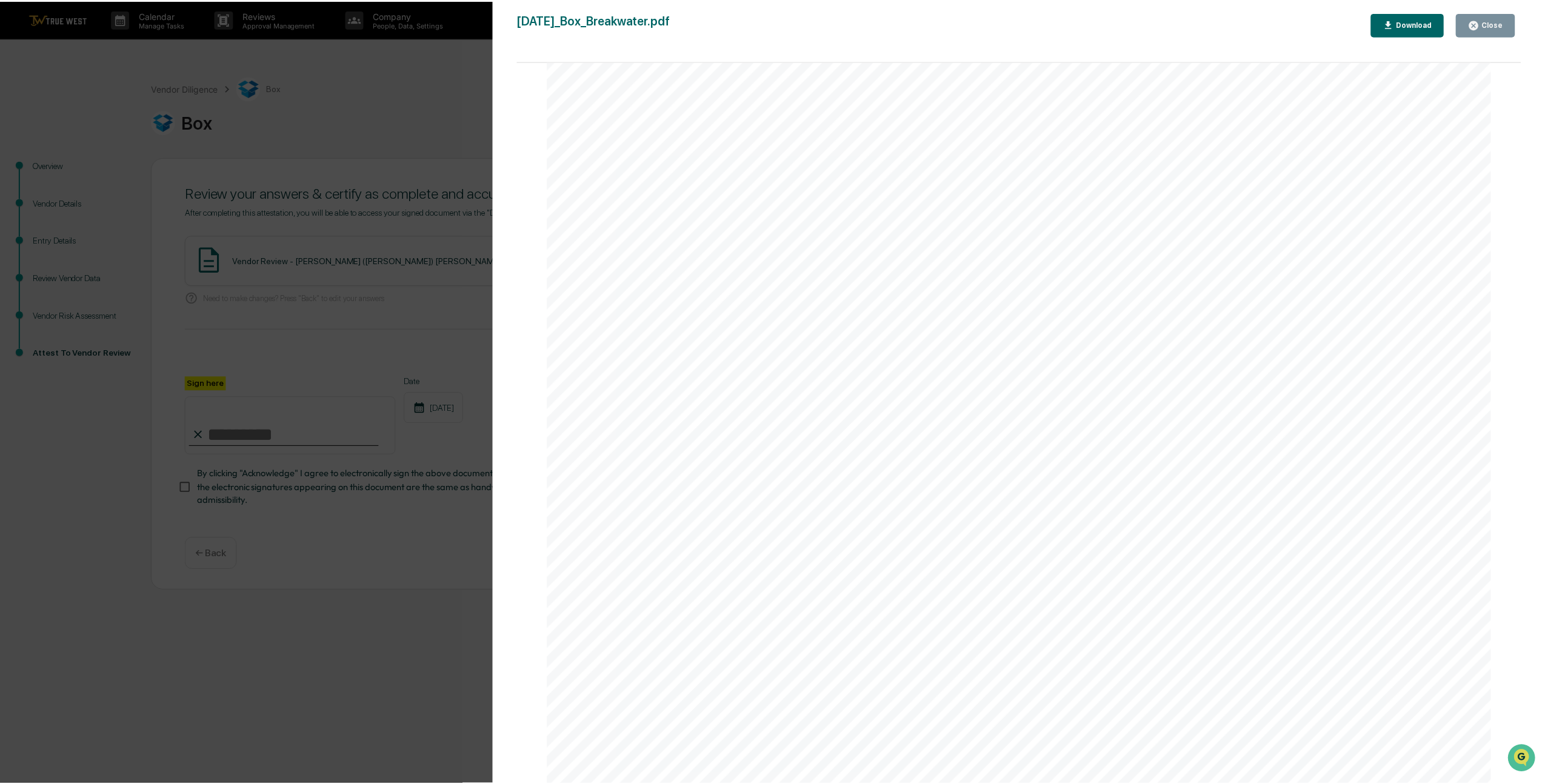
scroll to position [2901, 0]
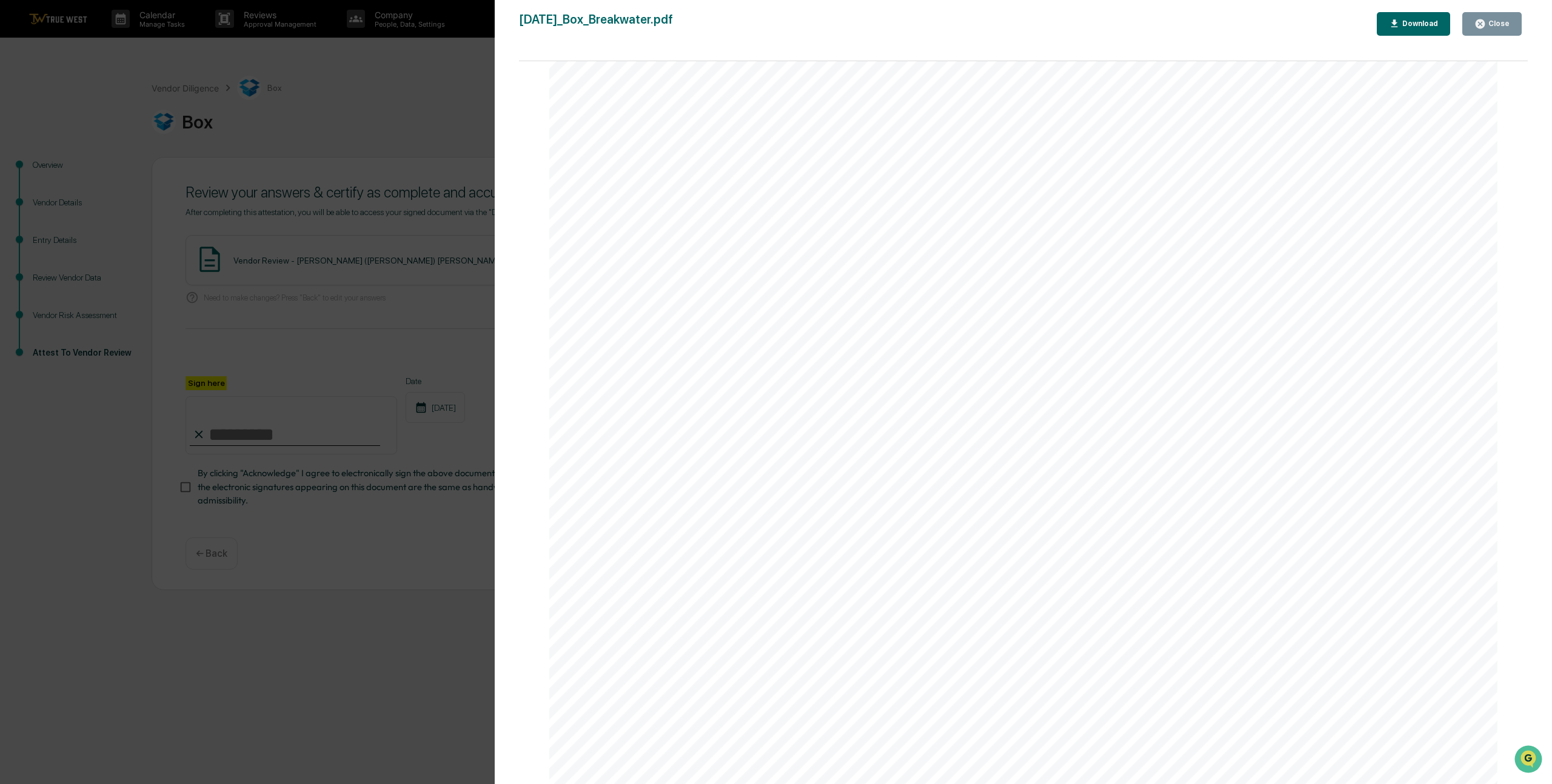
drag, startPoint x: 373, startPoint y: 546, endPoint x: 285, endPoint y: 563, distance: 89.6
click at [371, 547] on div "Version History 08/27/2025, 01:25 PM Daniel (Abe) Ringer 2025-08-27_Box_Breakwa…" at bounding box center [776, 392] width 1552 height 784
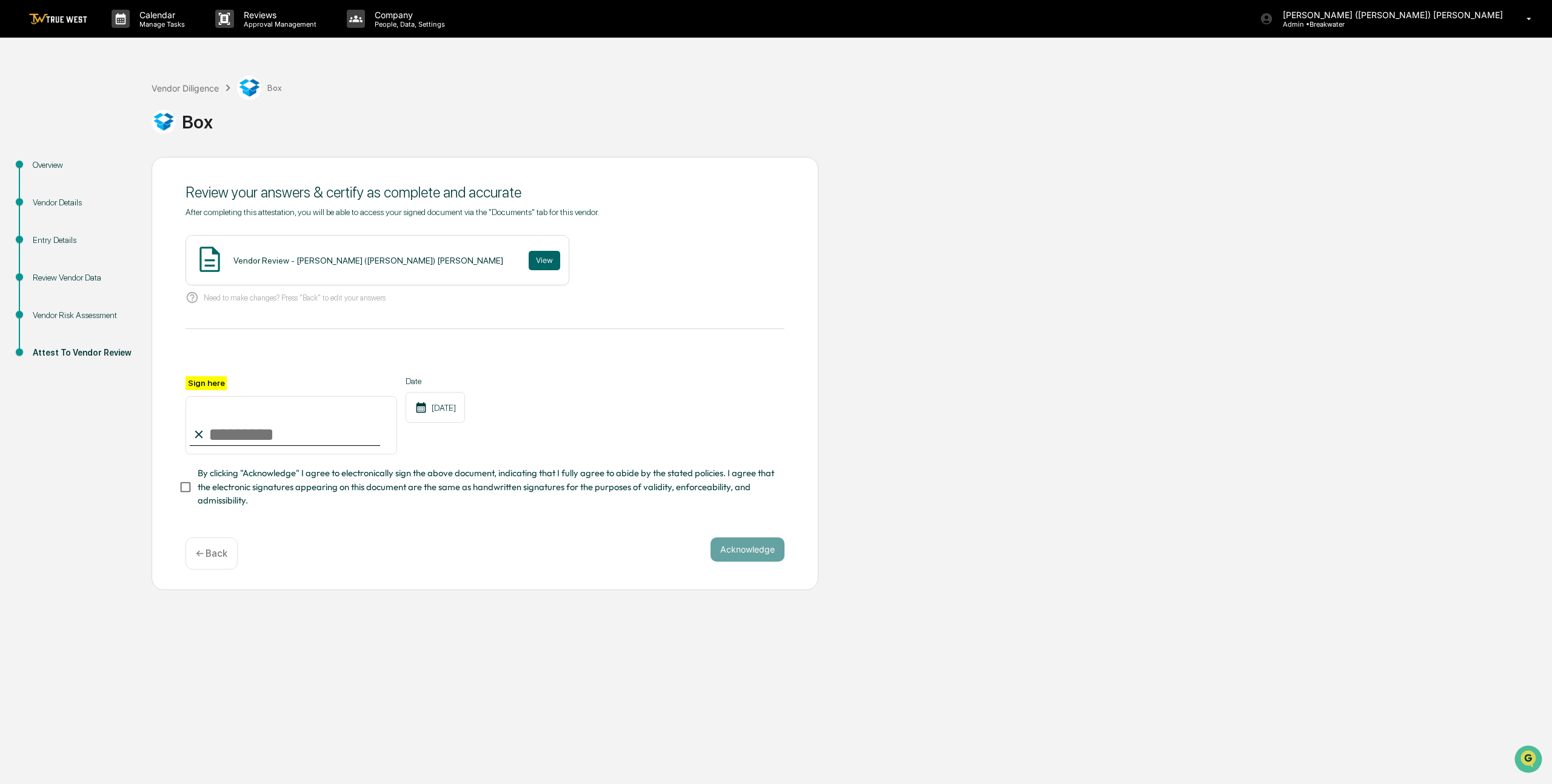
click at [210, 559] on div "← Back" at bounding box center [211, 553] width 52 height 32
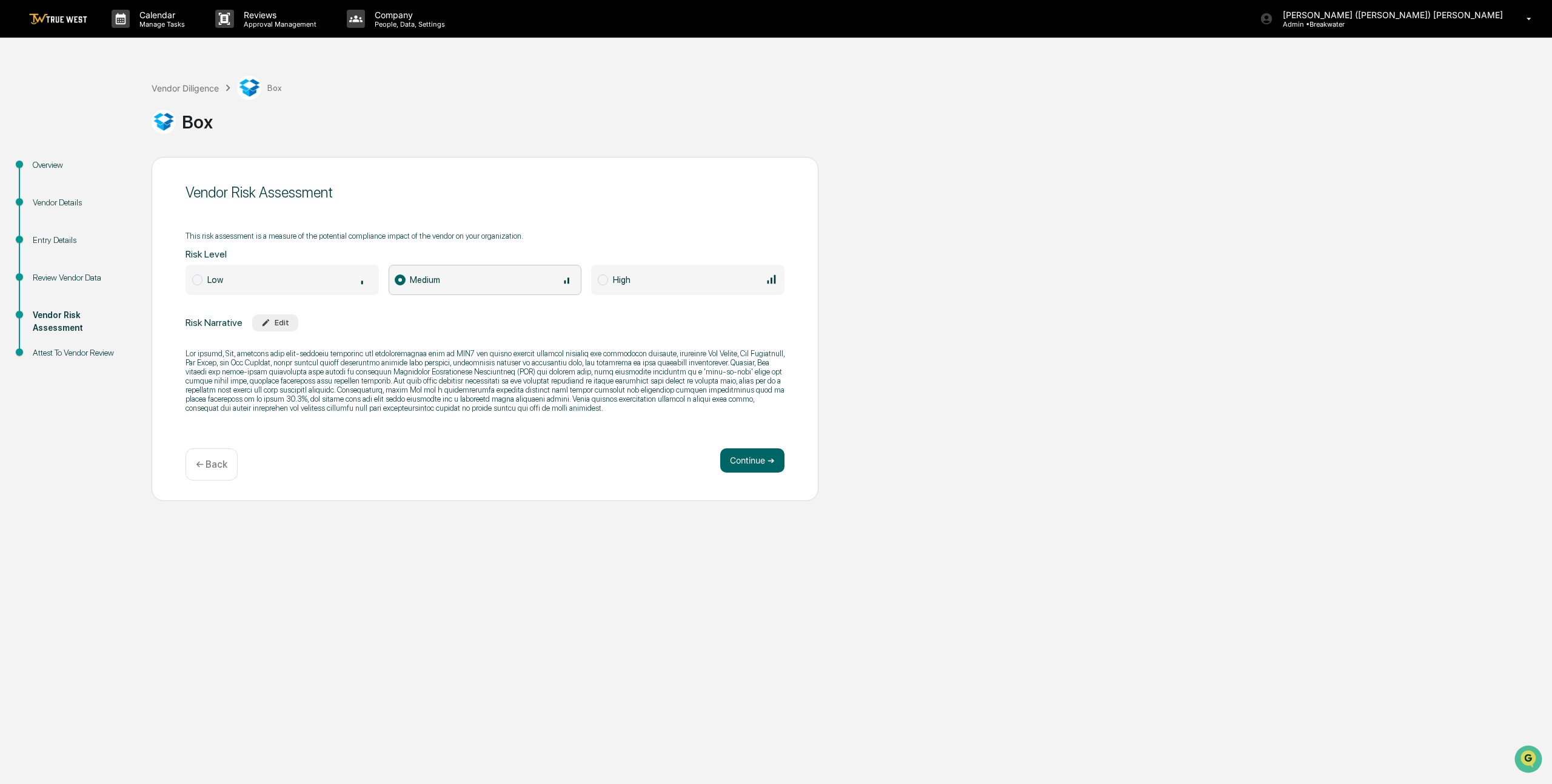
click at [214, 470] on div "← Back" at bounding box center [211, 464] width 52 height 32
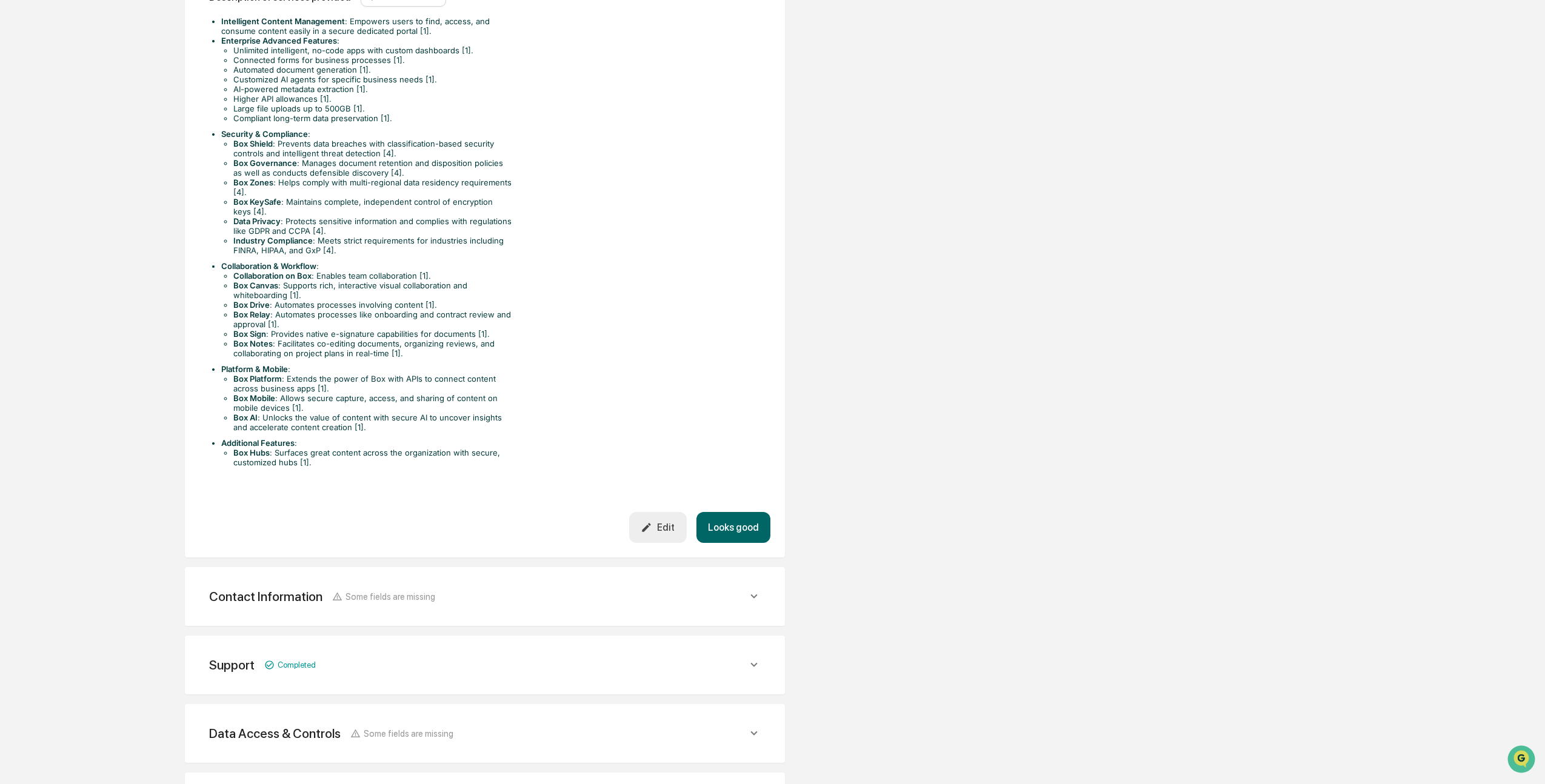
scroll to position [573, 0]
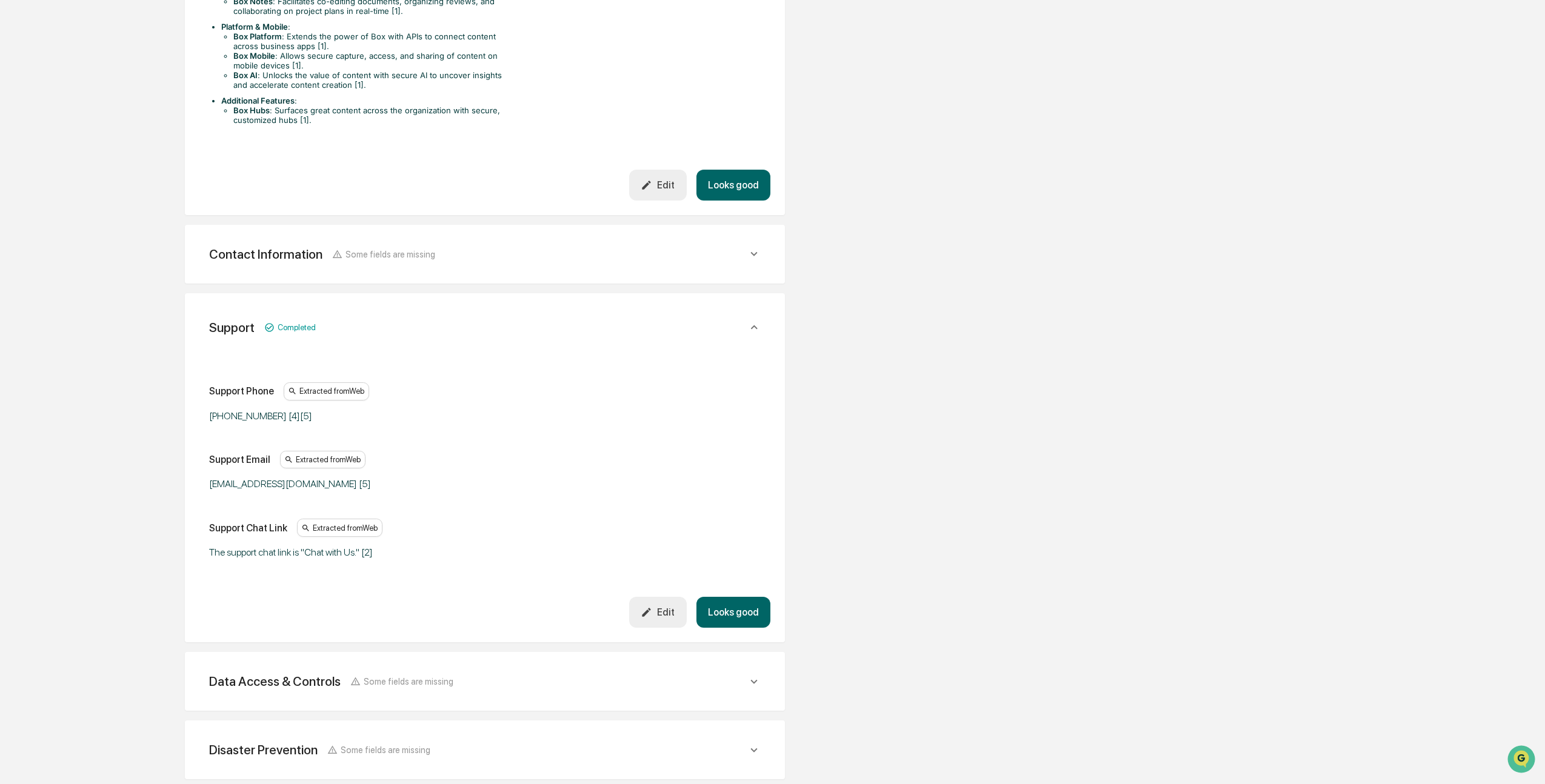
scroll to position [861, 0]
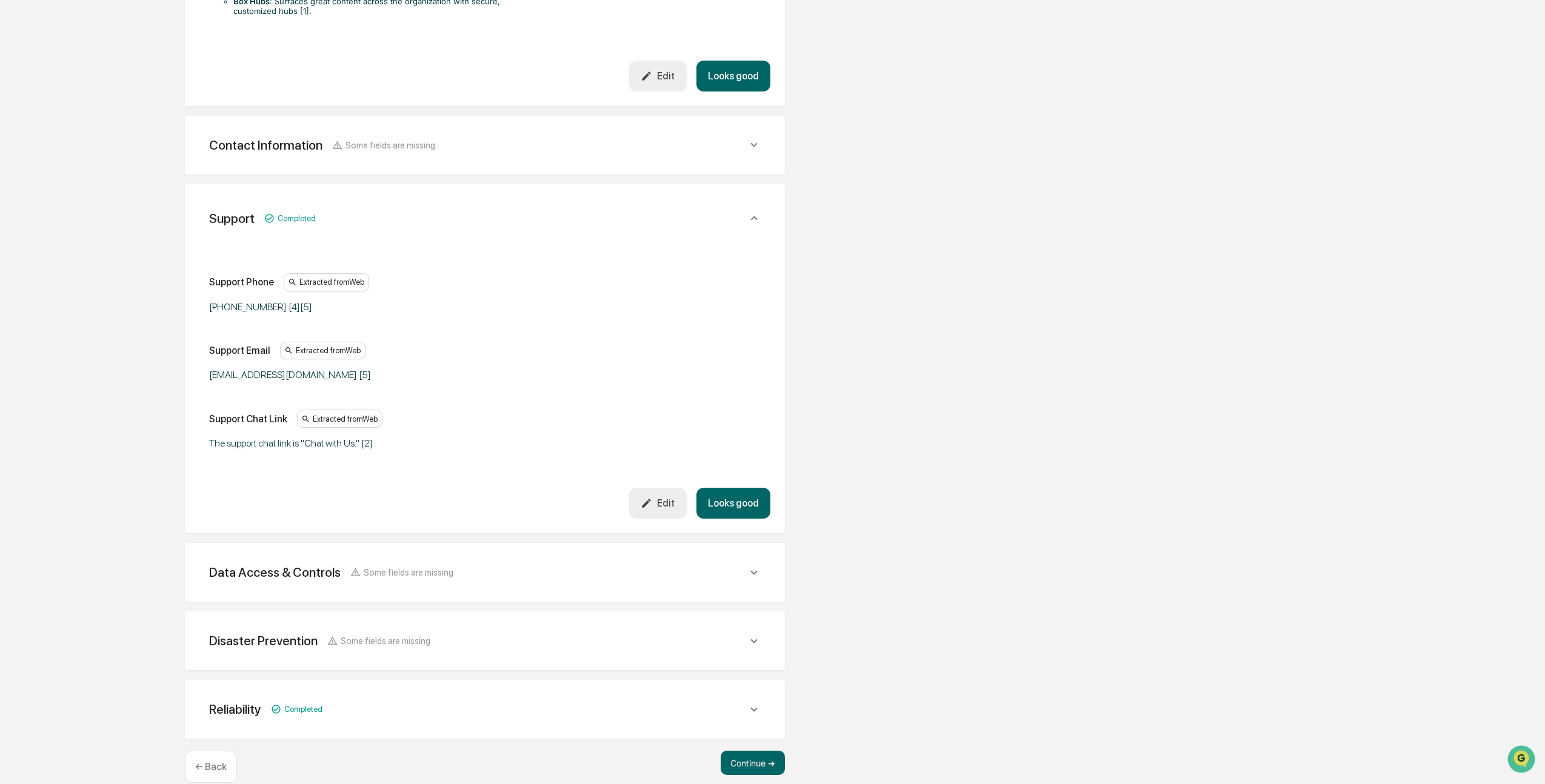
click at [277, 369] on div "privacy@box.com [5]" at bounding box center [360, 375] width 303 height 12
drag, startPoint x: 305, startPoint y: 358, endPoint x: 292, endPoint y: 357, distance: 13.0
click at [303, 369] on div "privacy@box.com [5]" at bounding box center [360, 375] width 303 height 12
click at [292, 369] on div "privacy@box.com [5]" at bounding box center [360, 375] width 303 height 12
drag, startPoint x: 663, startPoint y: 478, endPoint x: 650, endPoint y: 477, distance: 13.0
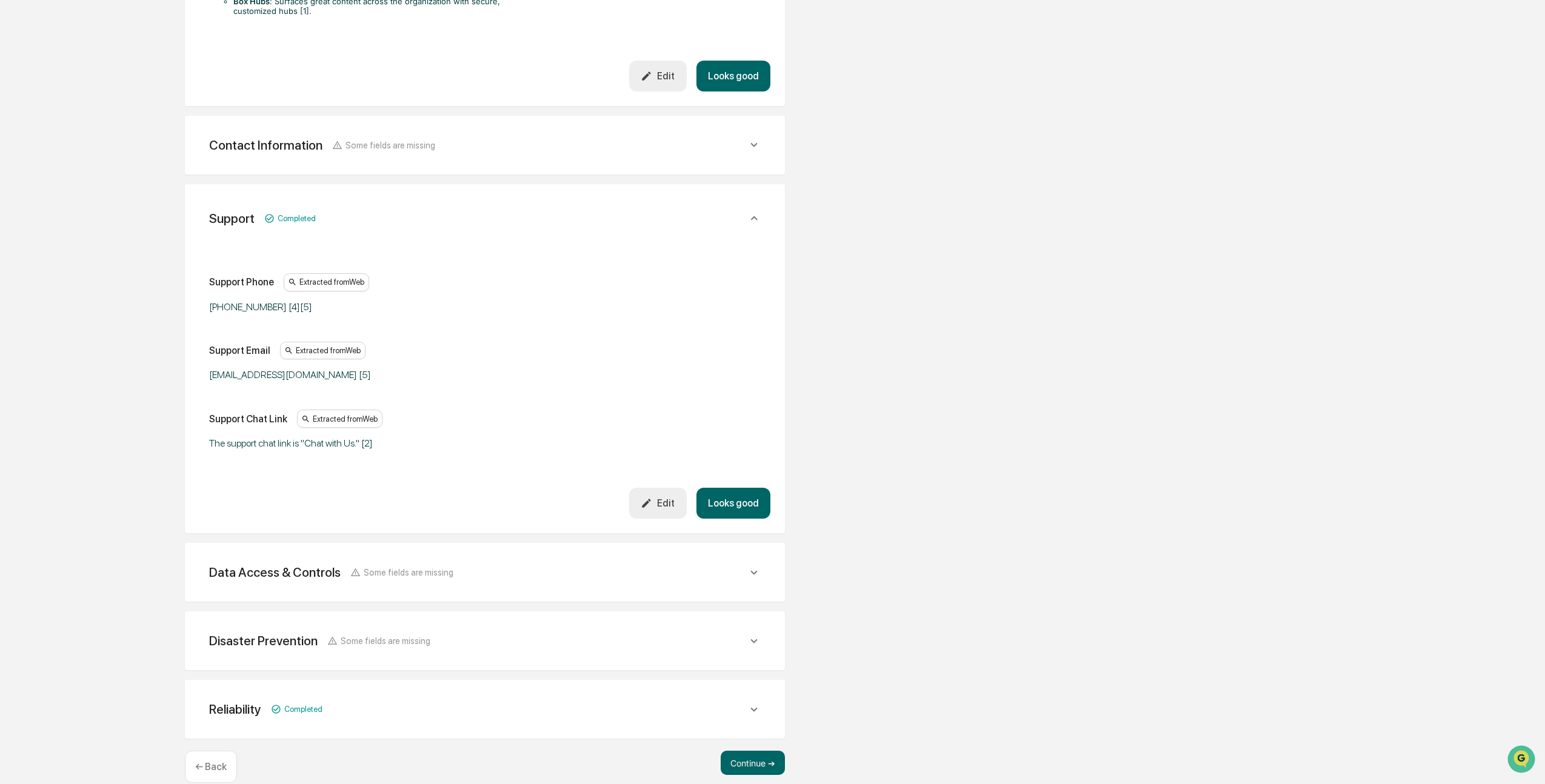
click at [663, 91] on button "Edit" at bounding box center [658, 76] width 57 height 31
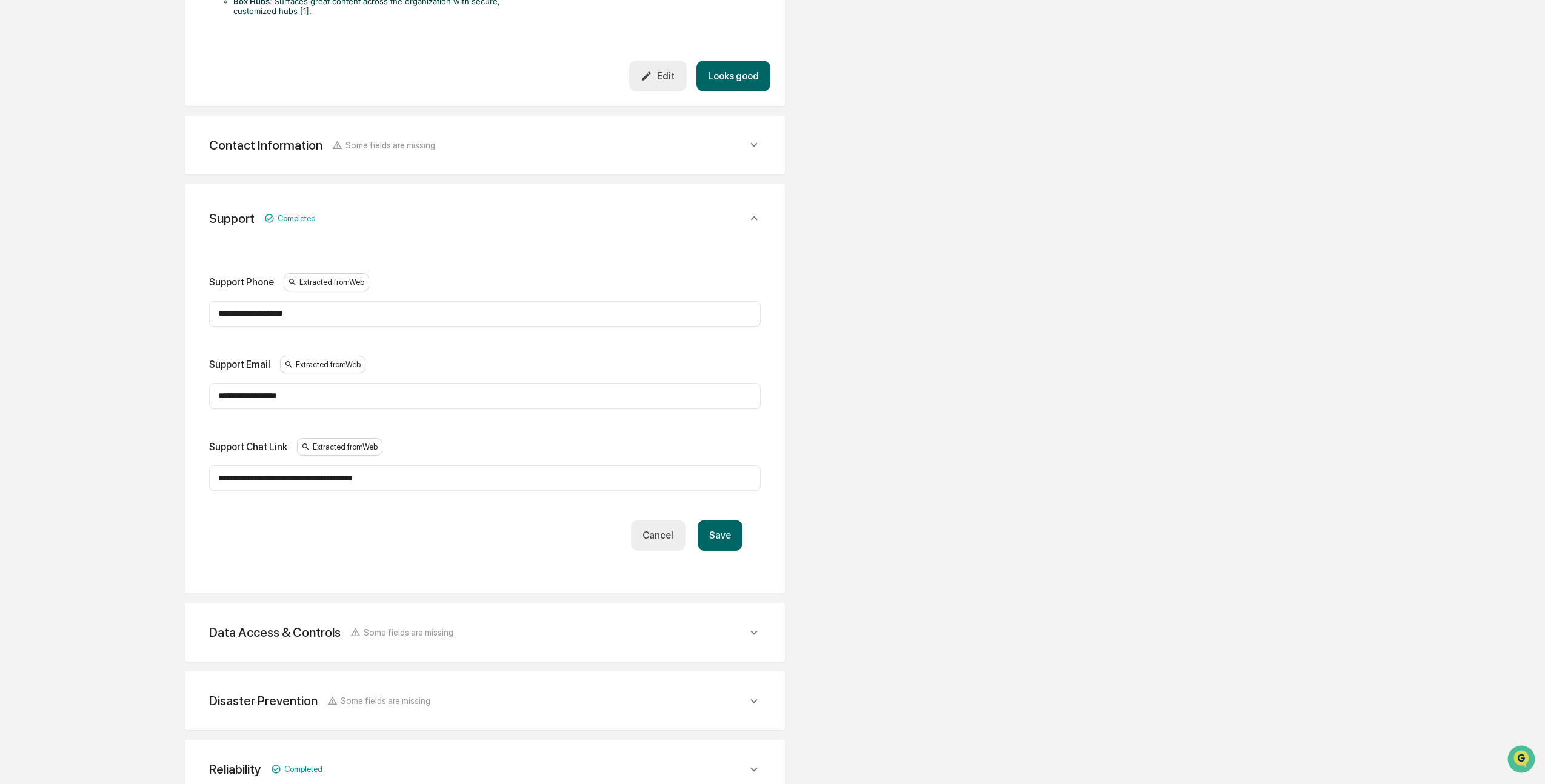
click at [315, 389] on input "**********" at bounding box center [484, 395] width 534 height 12
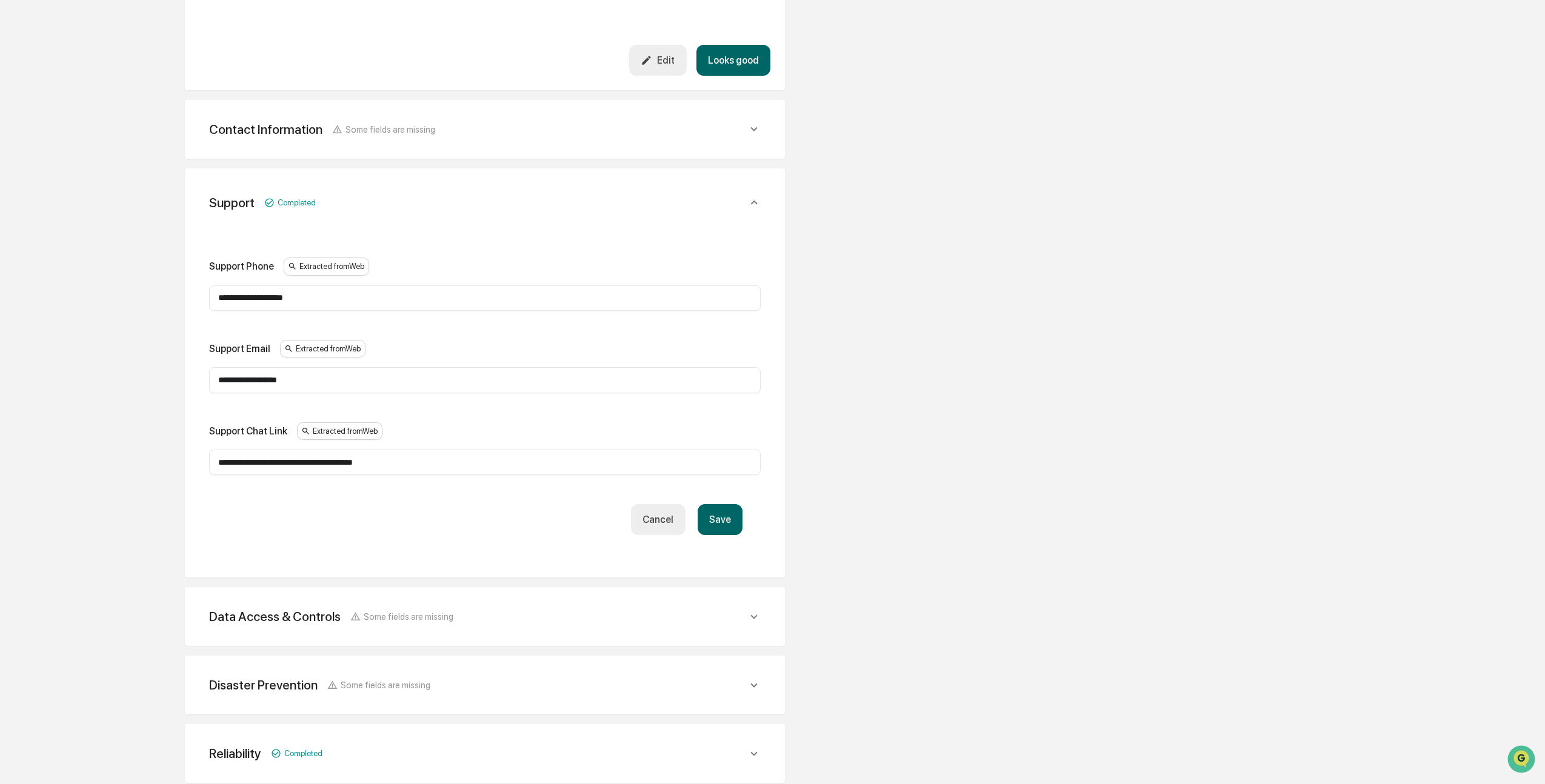
scroll to position [883, 0]
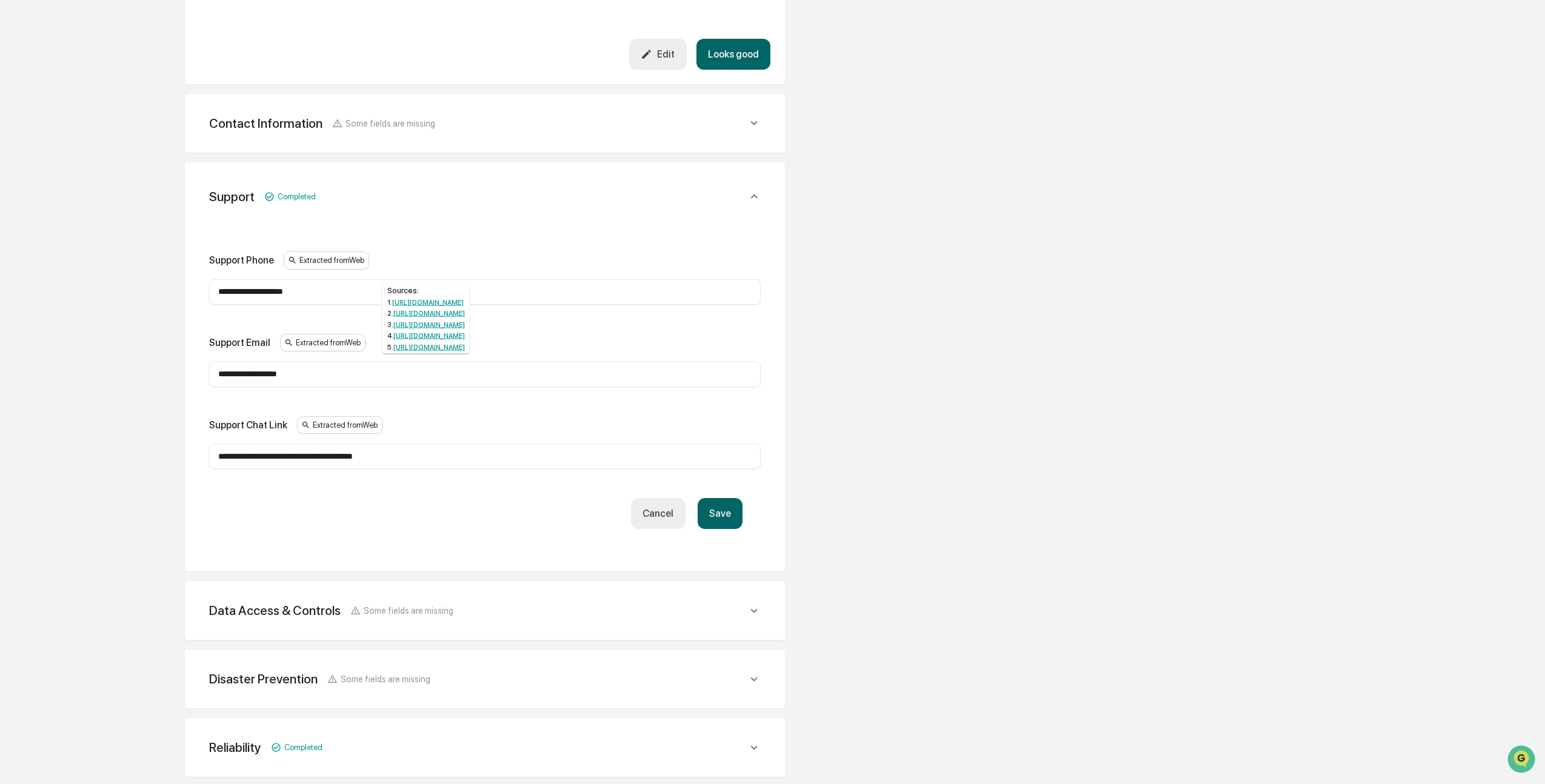
click at [327, 334] on div "Extracted from Web" at bounding box center [323, 343] width 86 height 18
click at [446, 328] on link "https://www.box.com/about-us/contact-us" at bounding box center [429, 325] width 71 height 8
drag, startPoint x: 314, startPoint y: 357, endPoint x: 170, endPoint y: 350, distance: 144.2
click at [170, 350] on div "Review Vendor Data Review the vendor's information and fill in any missing fiel…" at bounding box center [484, 57] width 667 height 1568
type input "**********"
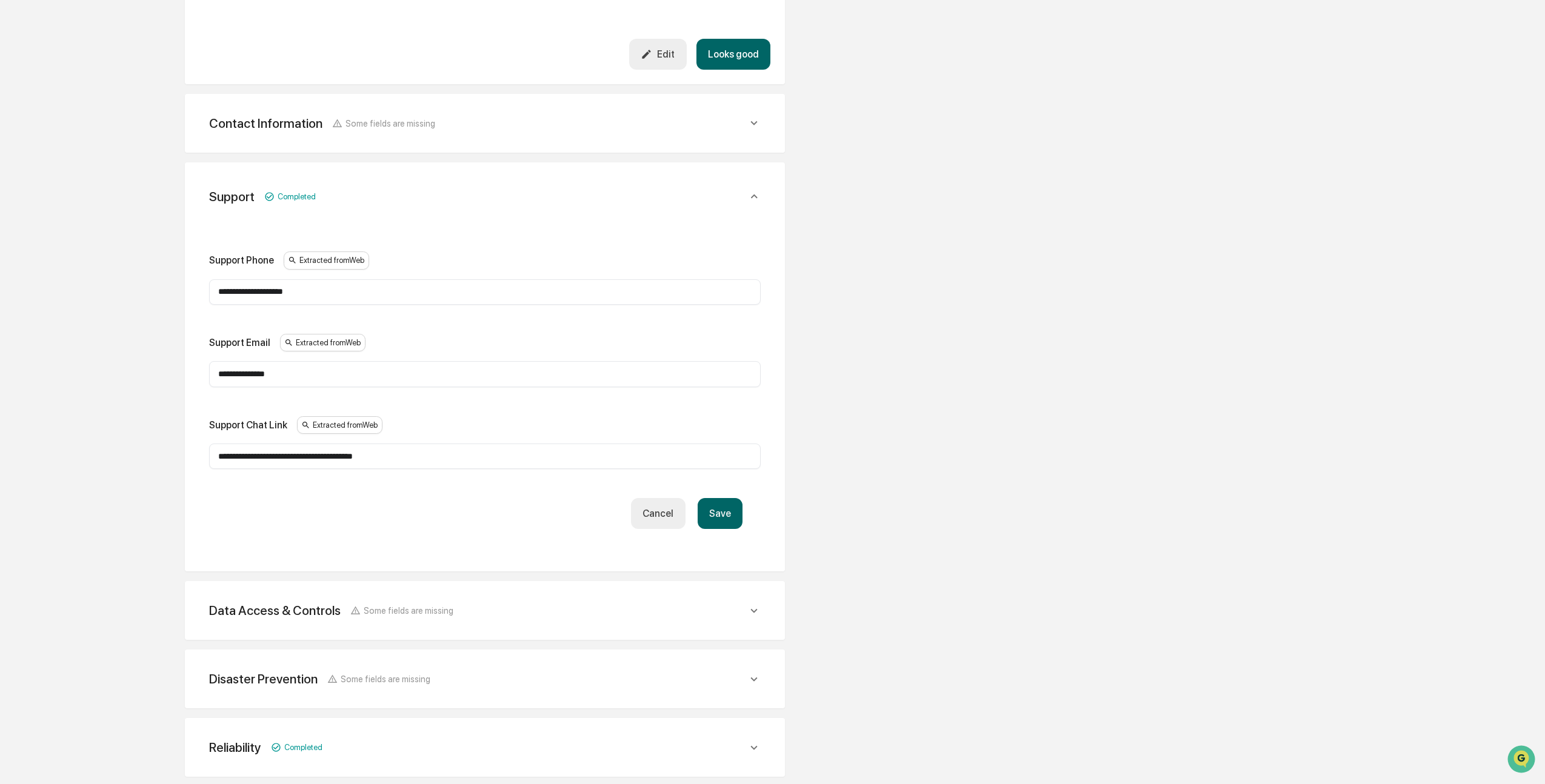
click at [710, 498] on button "Save" at bounding box center [720, 513] width 45 height 31
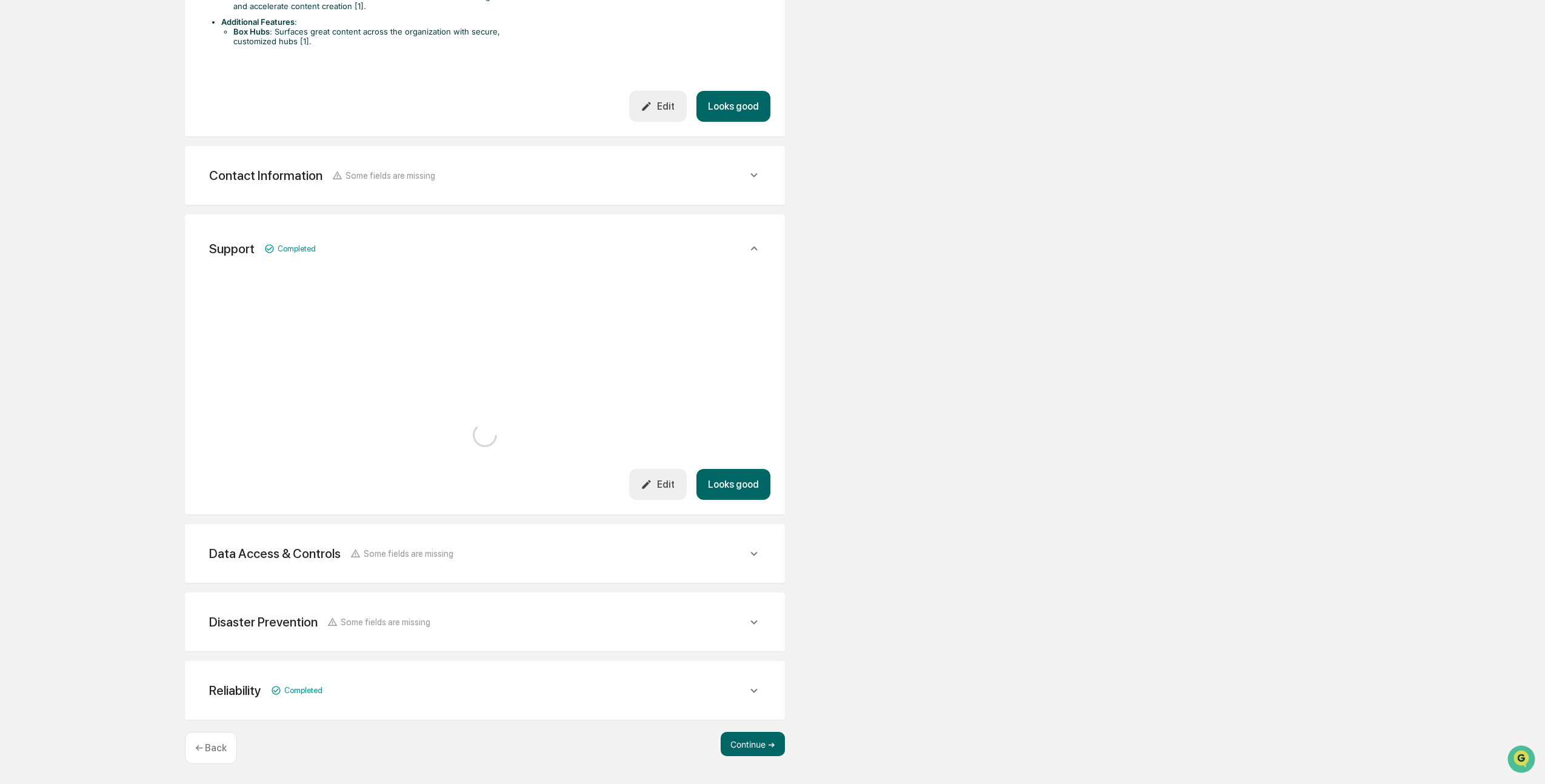
scroll to position [861, 0]
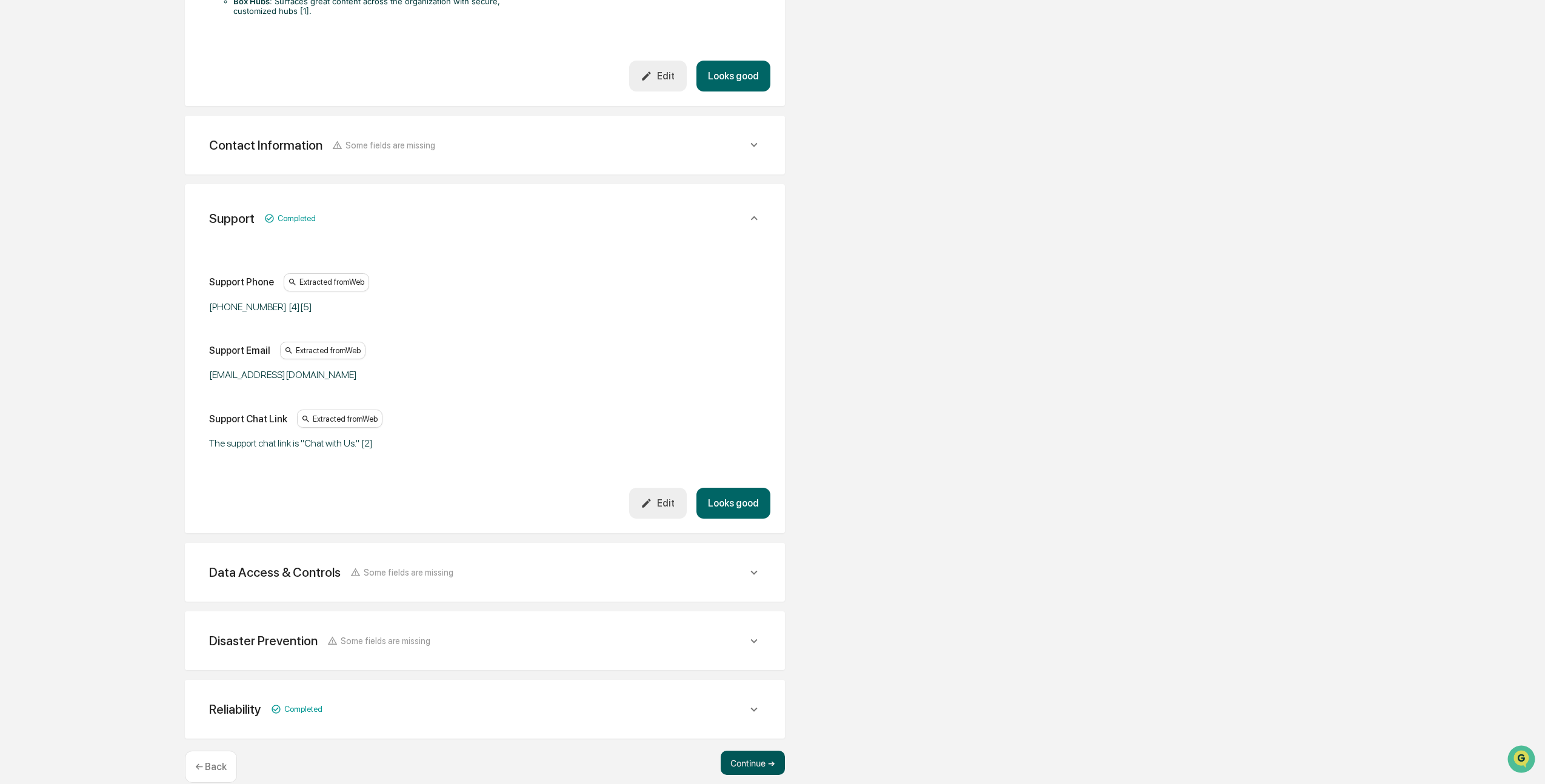
click at [755, 751] on button "Continue ➔" at bounding box center [752, 763] width 64 height 25
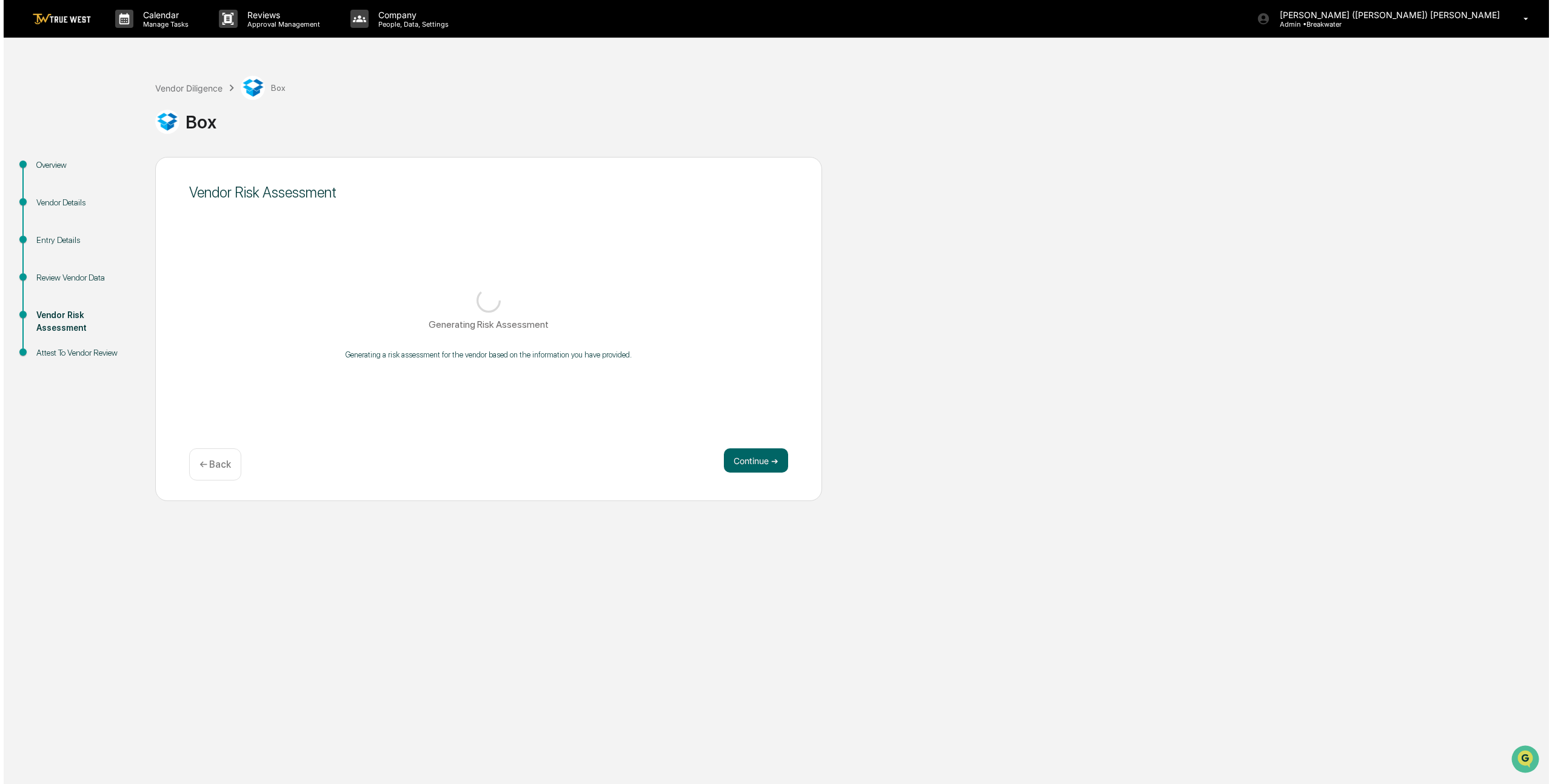
scroll to position [0, 0]
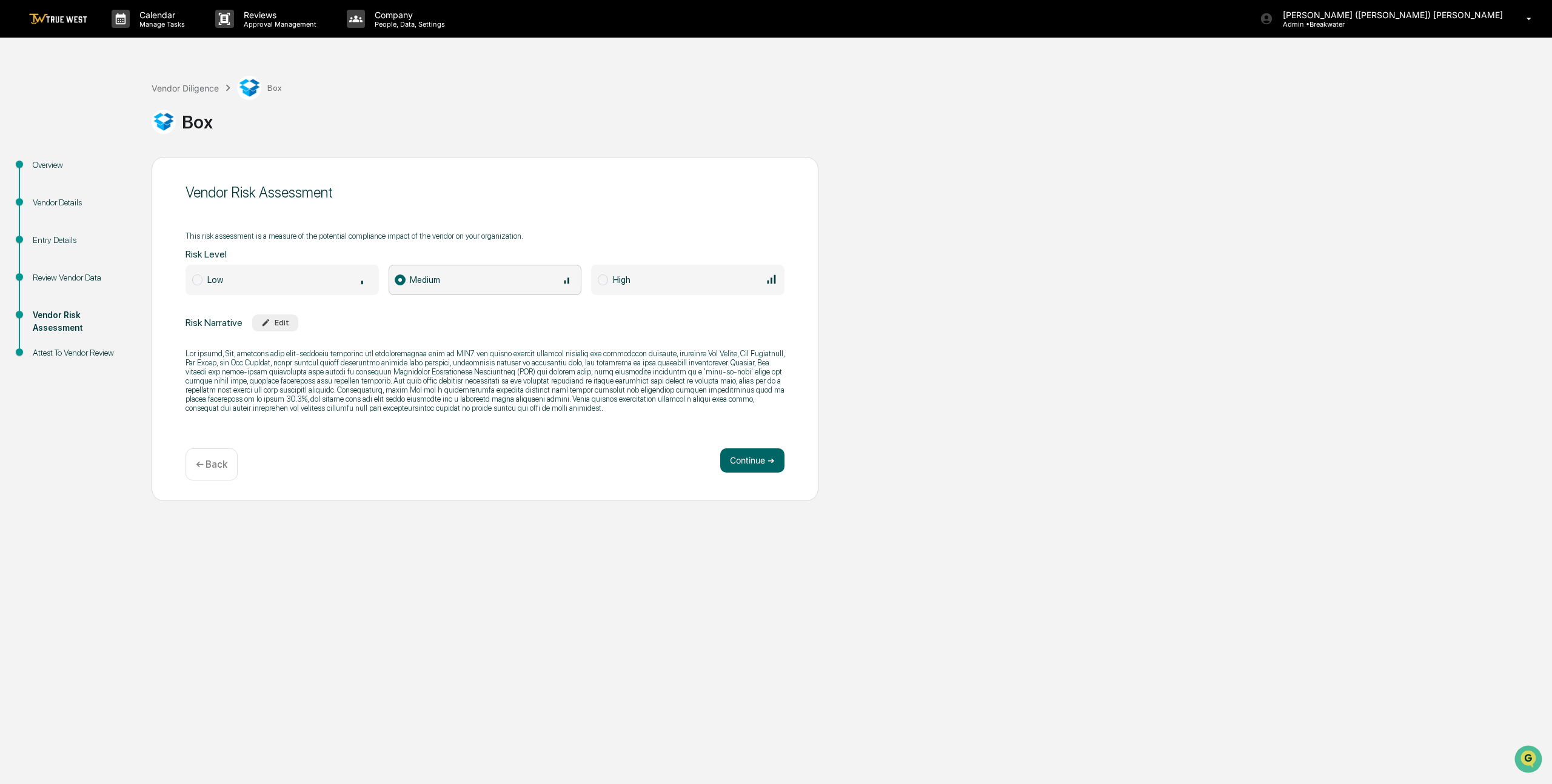
drag, startPoint x: 756, startPoint y: 459, endPoint x: 672, endPoint y: 479, distance: 86.3
click at [755, 459] on button "Continue ➔" at bounding box center [752, 460] width 64 height 25
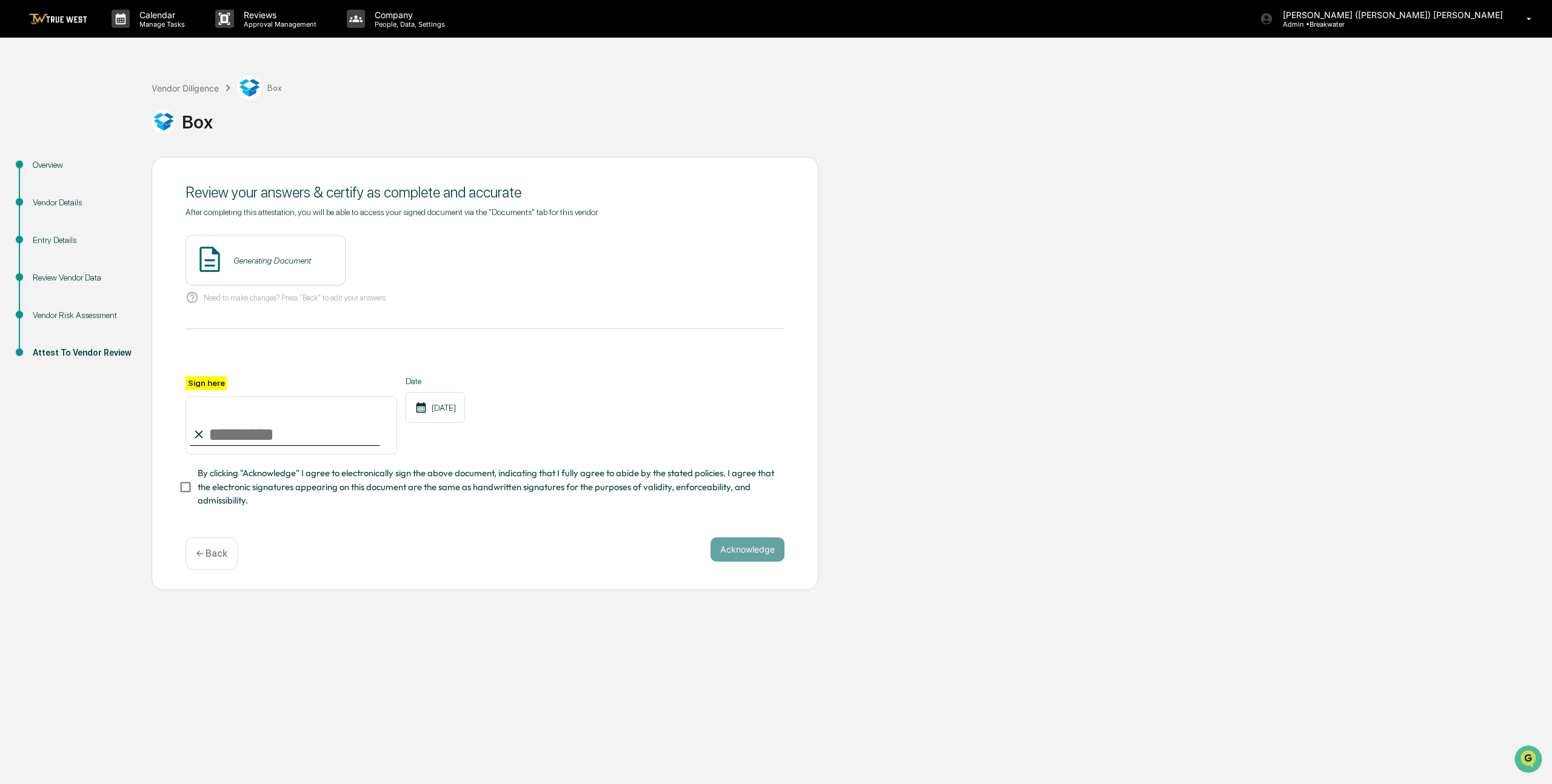
click at [302, 262] on div "Generating Document" at bounding box center [272, 261] width 78 height 10
click at [529, 253] on button "View" at bounding box center [544, 260] width 32 height 19
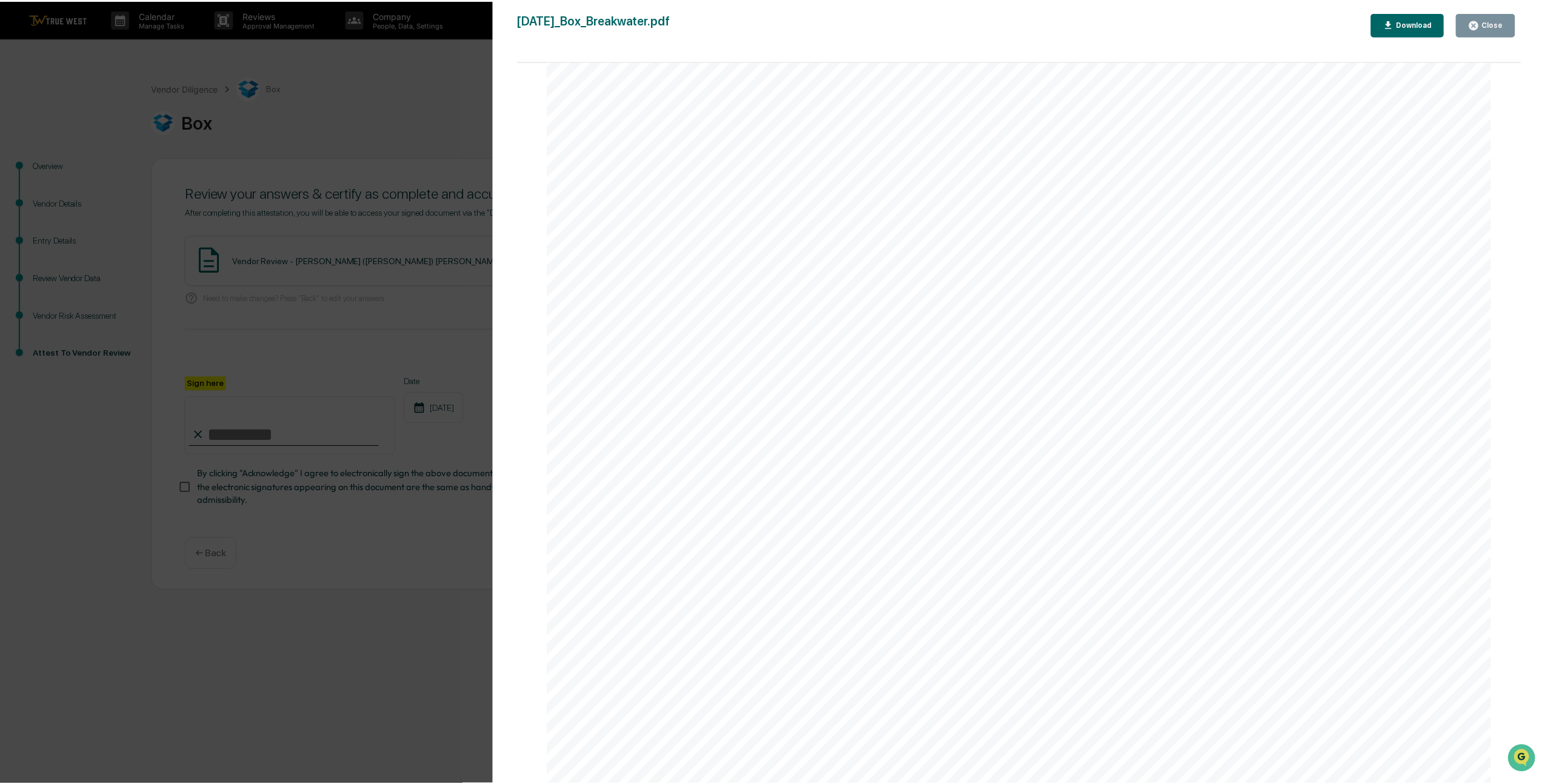
scroll to position [3405, 0]
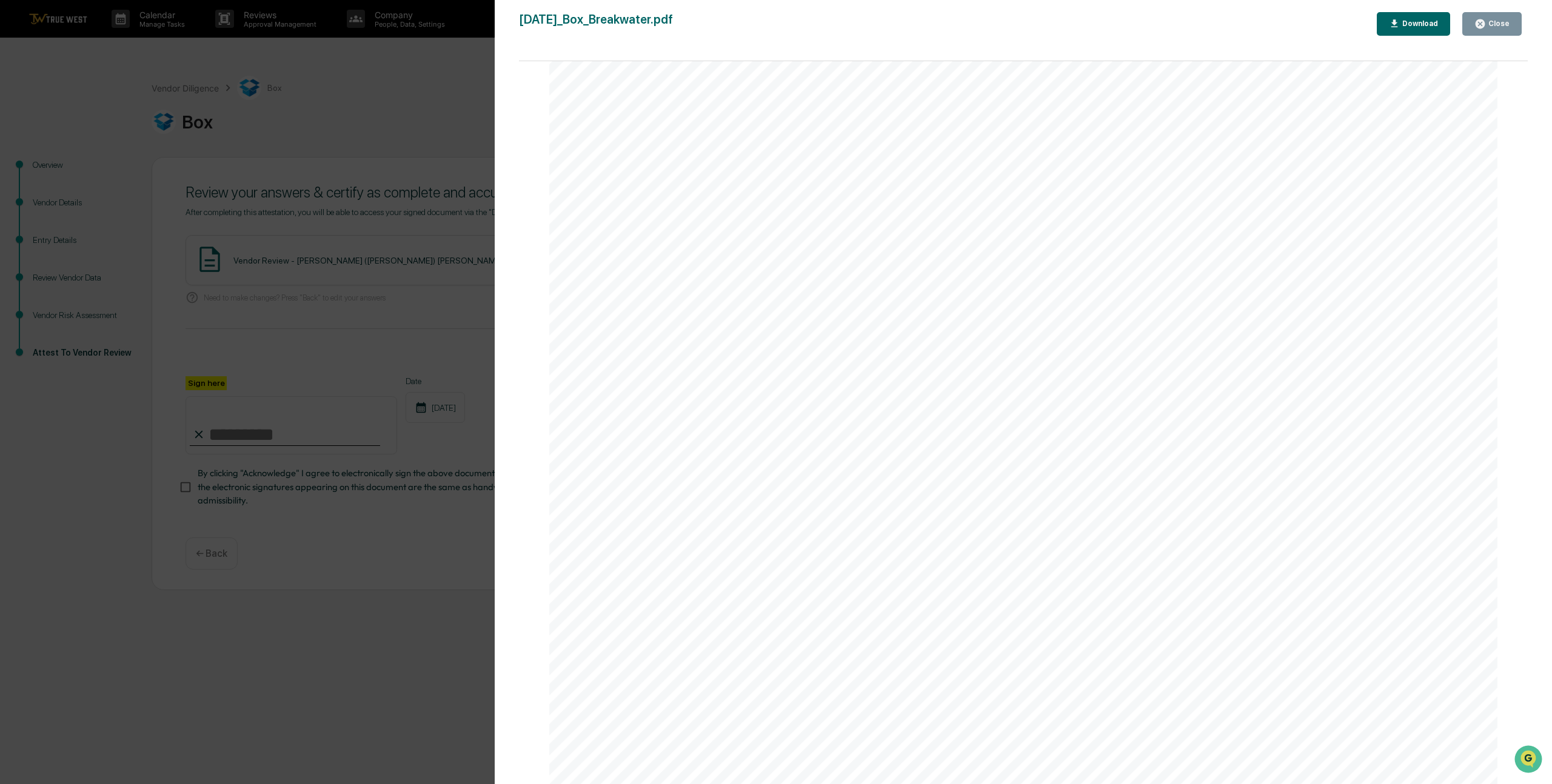
click at [1489, 23] on div "Close" at bounding box center [1497, 23] width 24 height 8
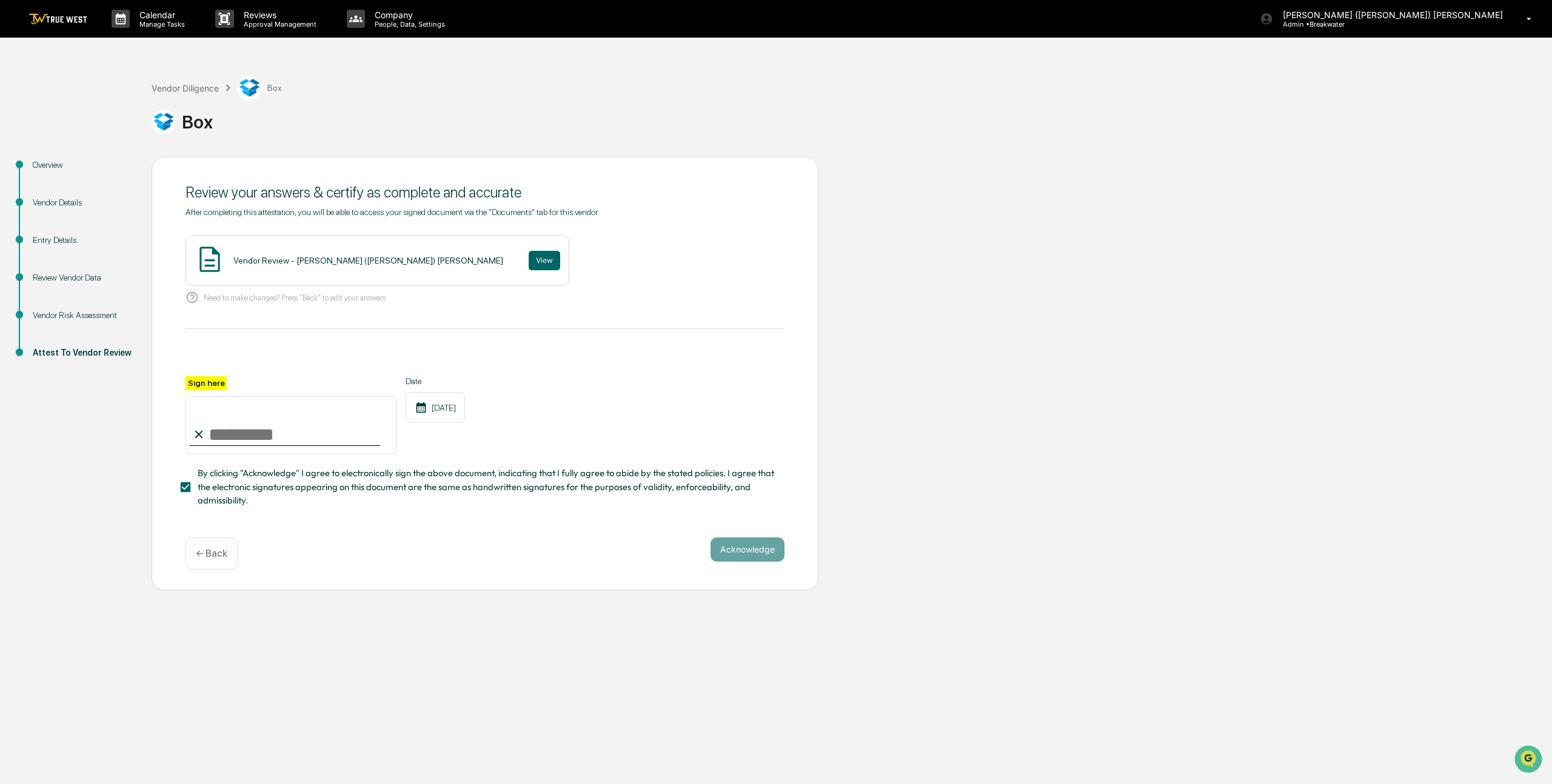
click at [236, 433] on input "Sign here" at bounding box center [291, 426] width 212 height 58
type input "**********"
click at [737, 547] on button "Acknowledge" at bounding box center [747, 550] width 74 height 25
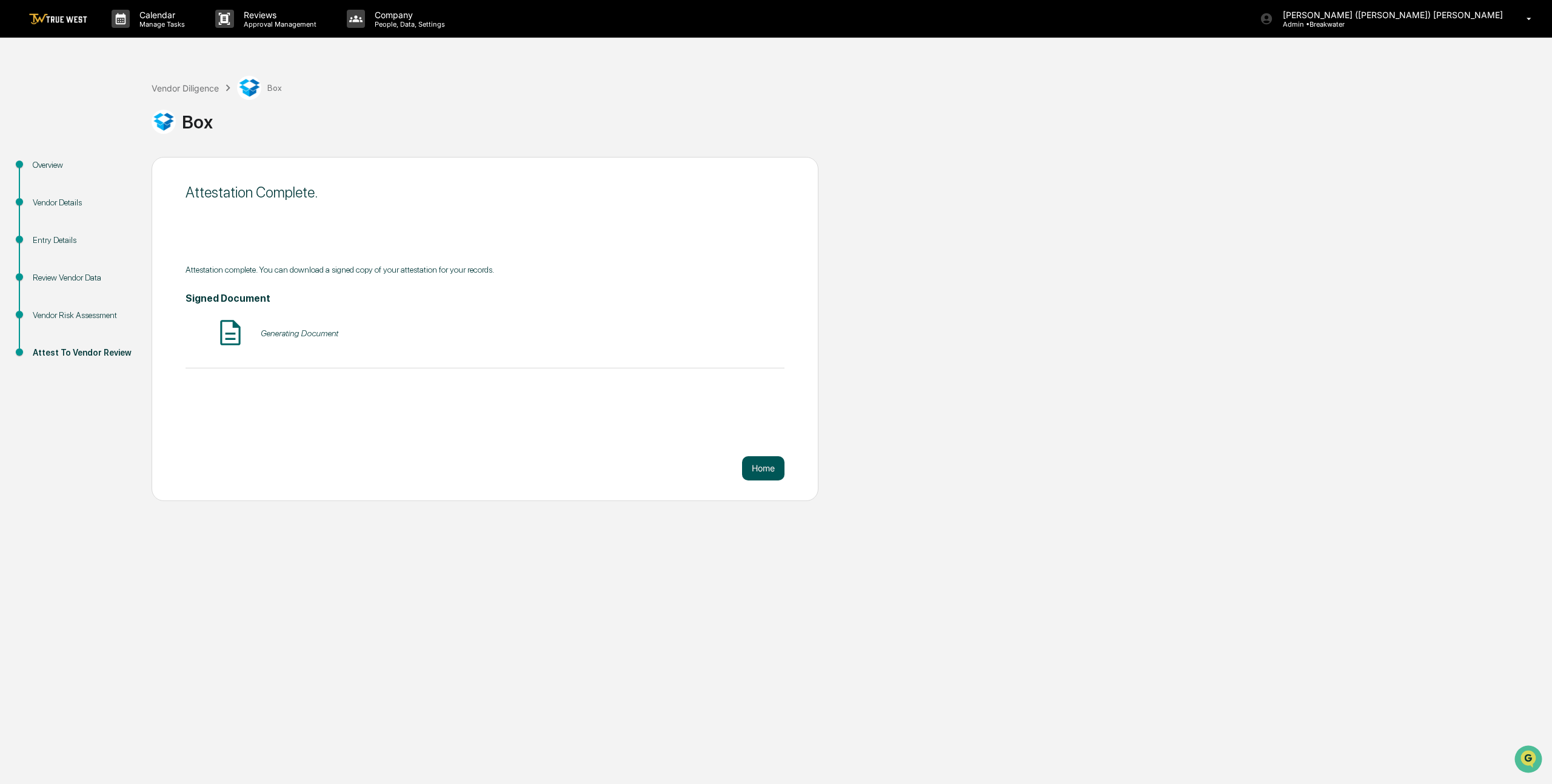
click at [753, 468] on button "Home" at bounding box center [763, 469] width 43 height 25
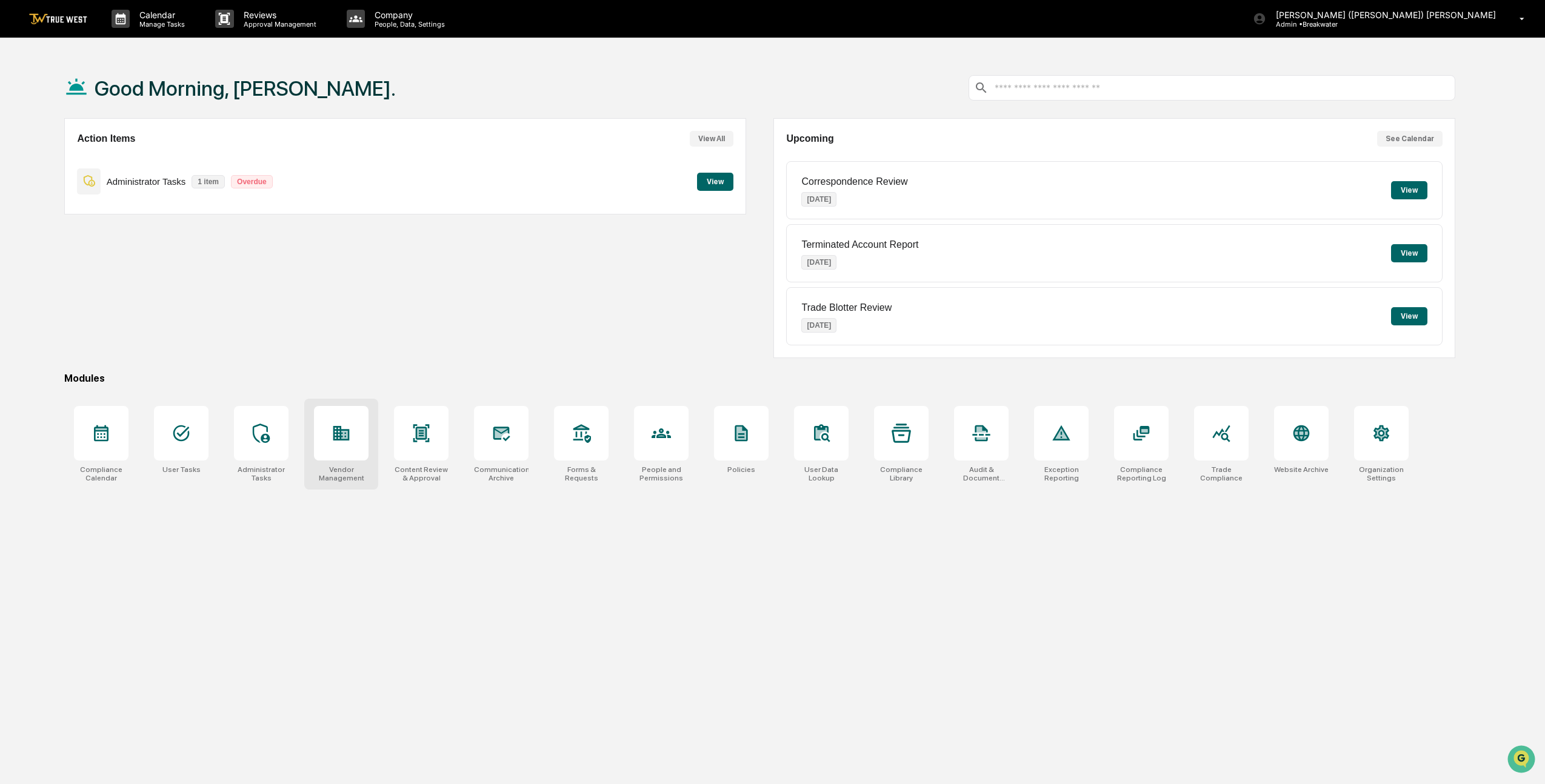
click at [329, 431] on div at bounding box center [341, 433] width 55 height 55
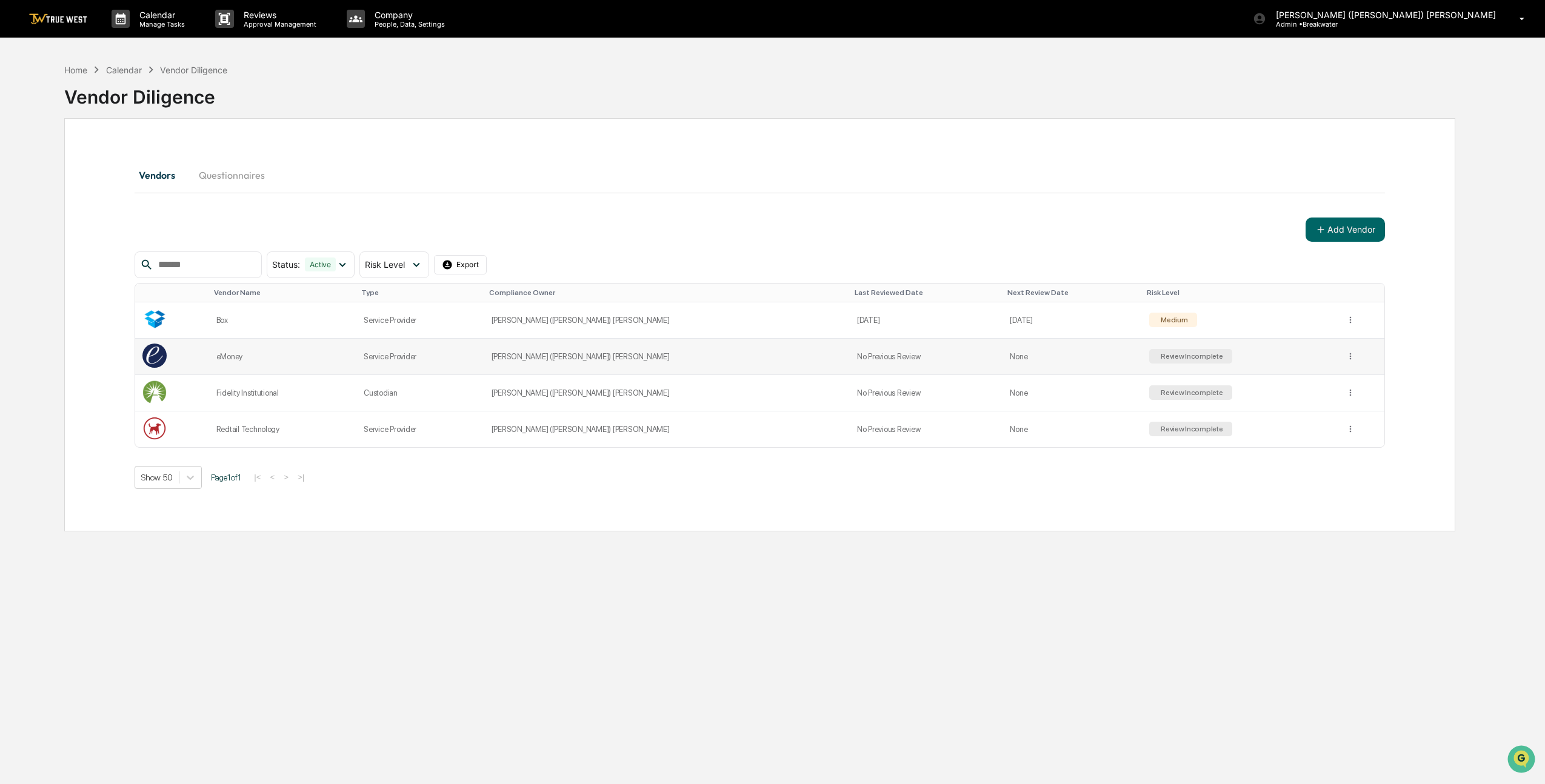
click at [244, 357] on div "eMoney" at bounding box center [283, 356] width 133 height 9
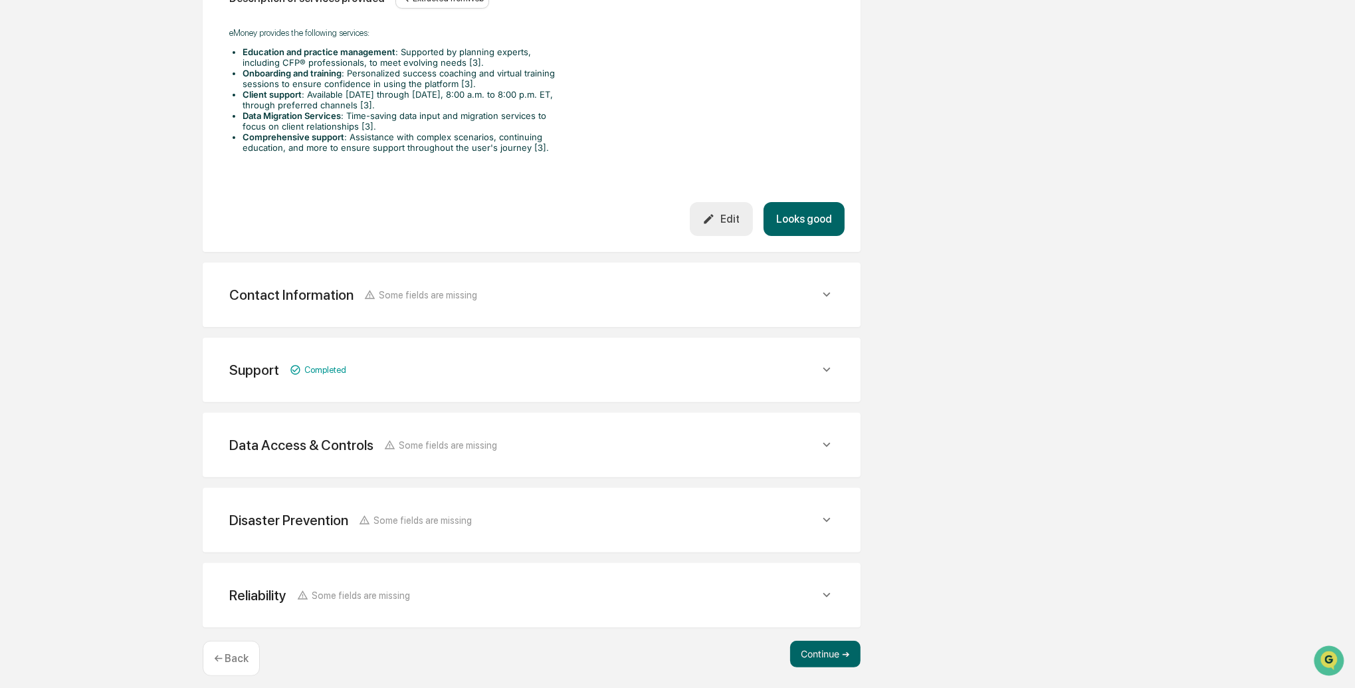
scroll to position [481, 0]
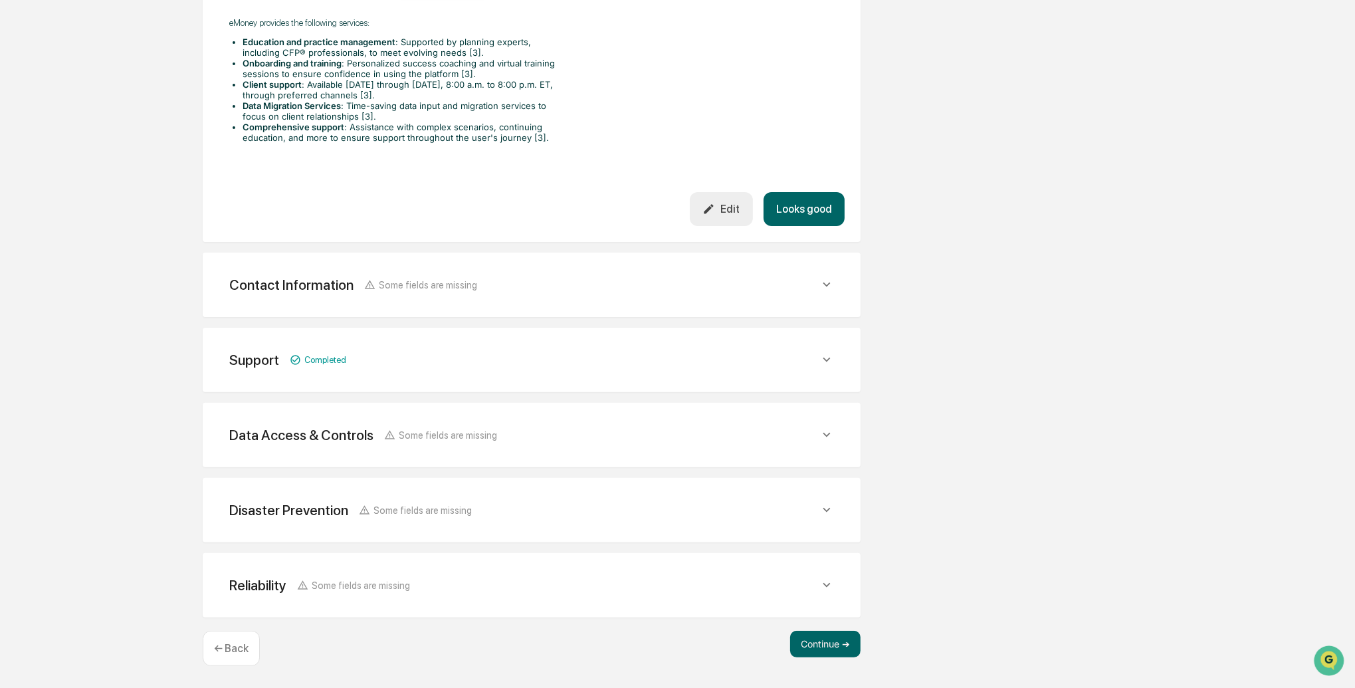
click at [794, 213] on button "Looks good" at bounding box center [804, 209] width 81 height 34
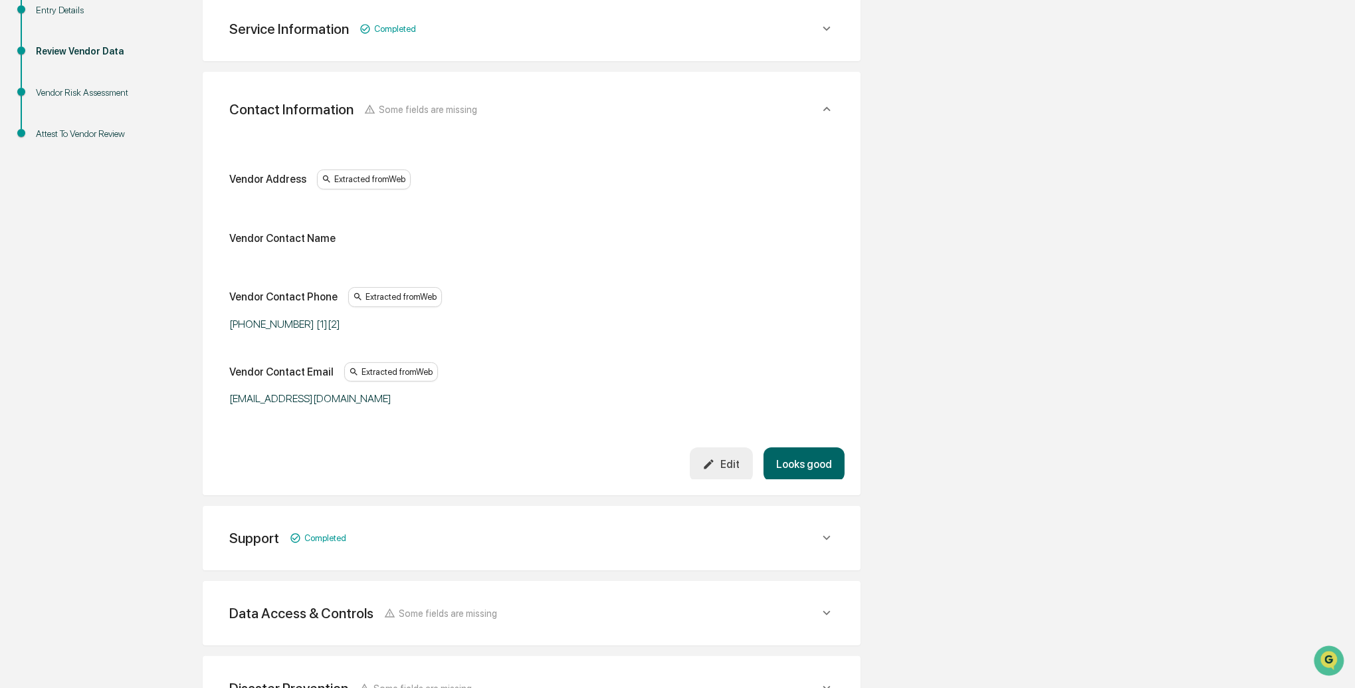
scroll to position [249, 0]
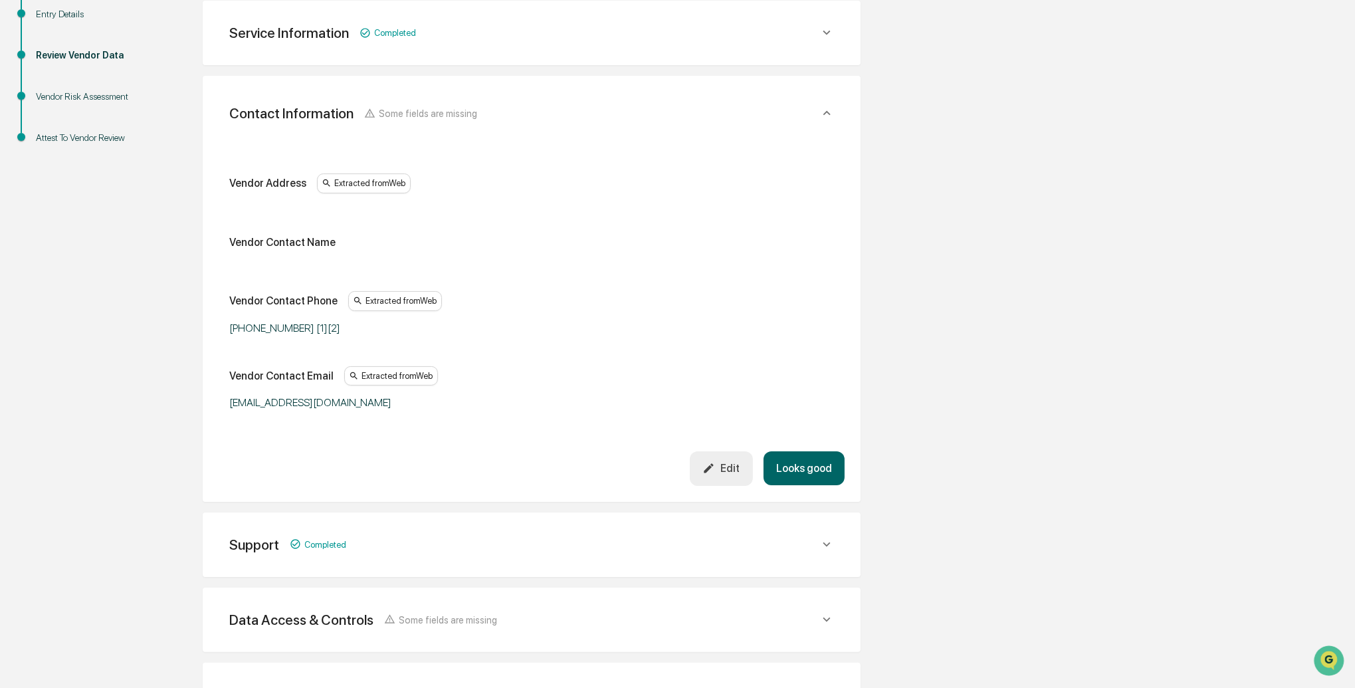
click at [722, 463] on div "Edit" at bounding box center [721, 468] width 37 height 13
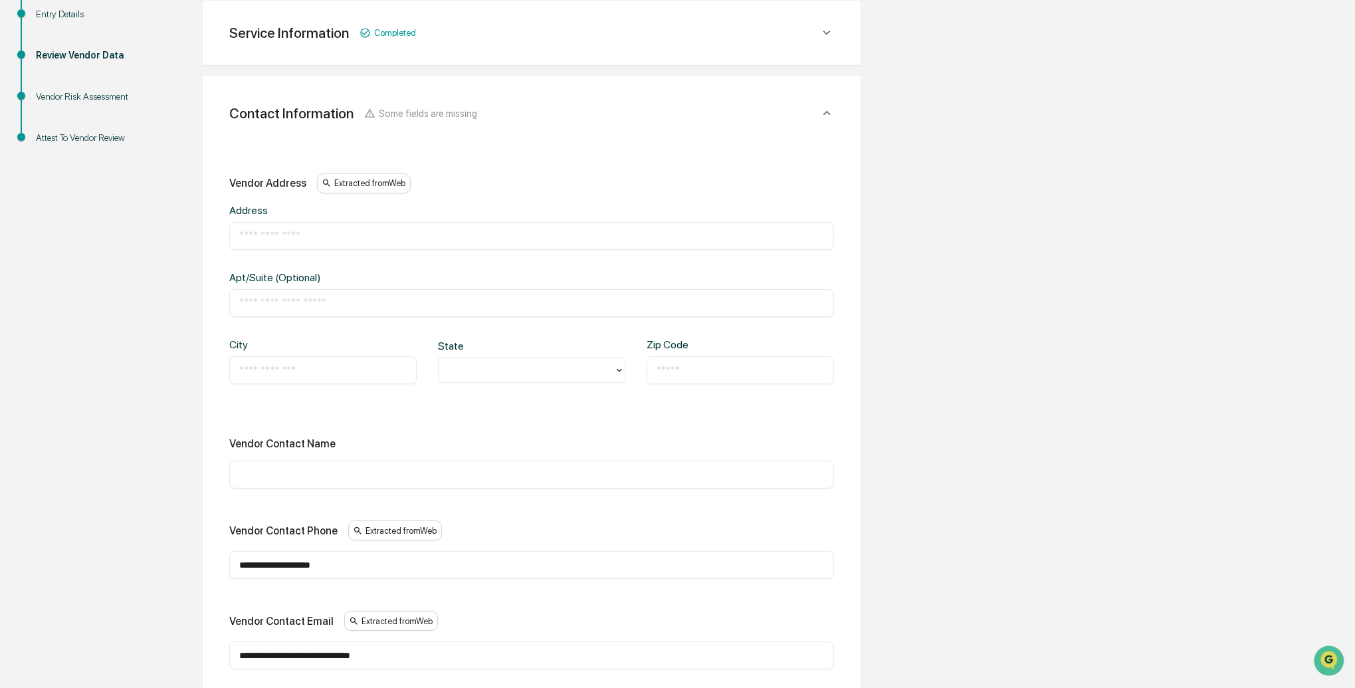
scroll to position [247, 0]
click at [292, 231] on input "text" at bounding box center [531, 237] width 585 height 13
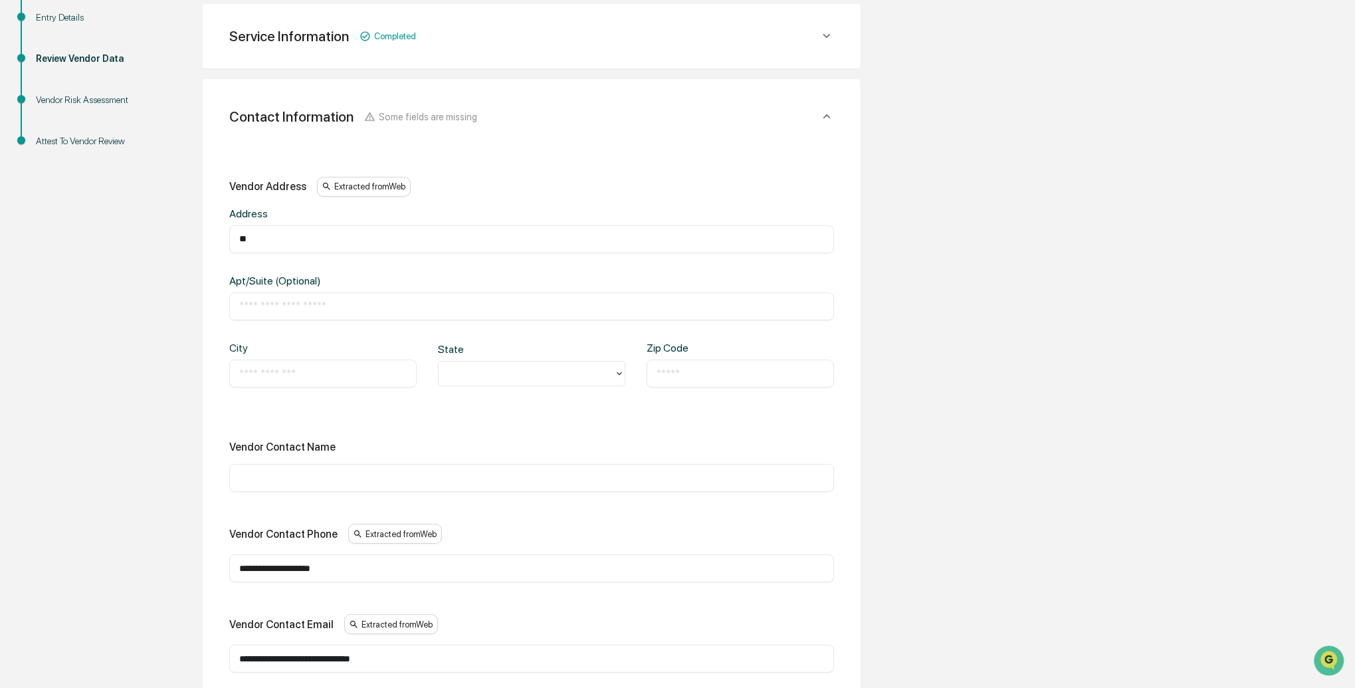
type input "*"
type input "**********"
click at [276, 300] on input "text" at bounding box center [531, 306] width 585 height 13
type input "*********"
drag, startPoint x: 386, startPoint y: 236, endPoint x: 334, endPoint y: 239, distance: 52.6
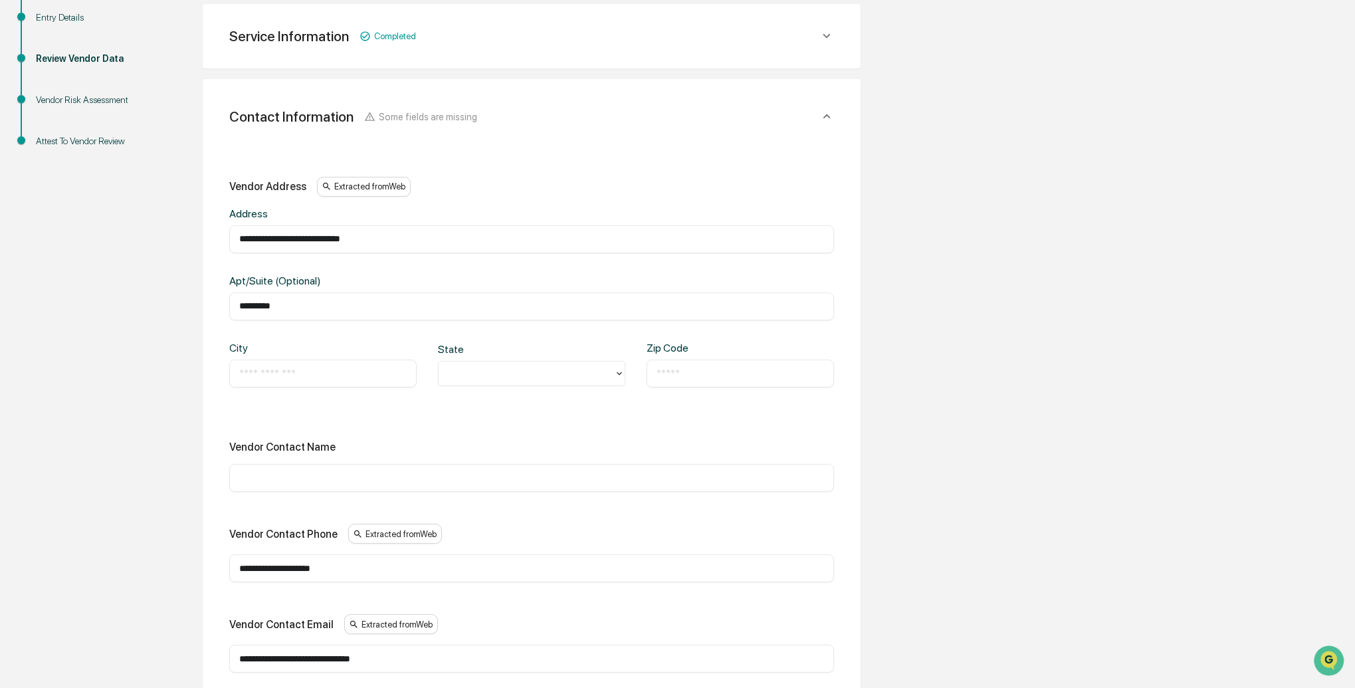
click at [334, 239] on input "**********" at bounding box center [531, 239] width 585 height 13
type input "**********"
click at [301, 380] on div "​" at bounding box center [322, 374] width 187 height 28
click at [301, 373] on input "text" at bounding box center [323, 373] width 168 height 13
type input "******"
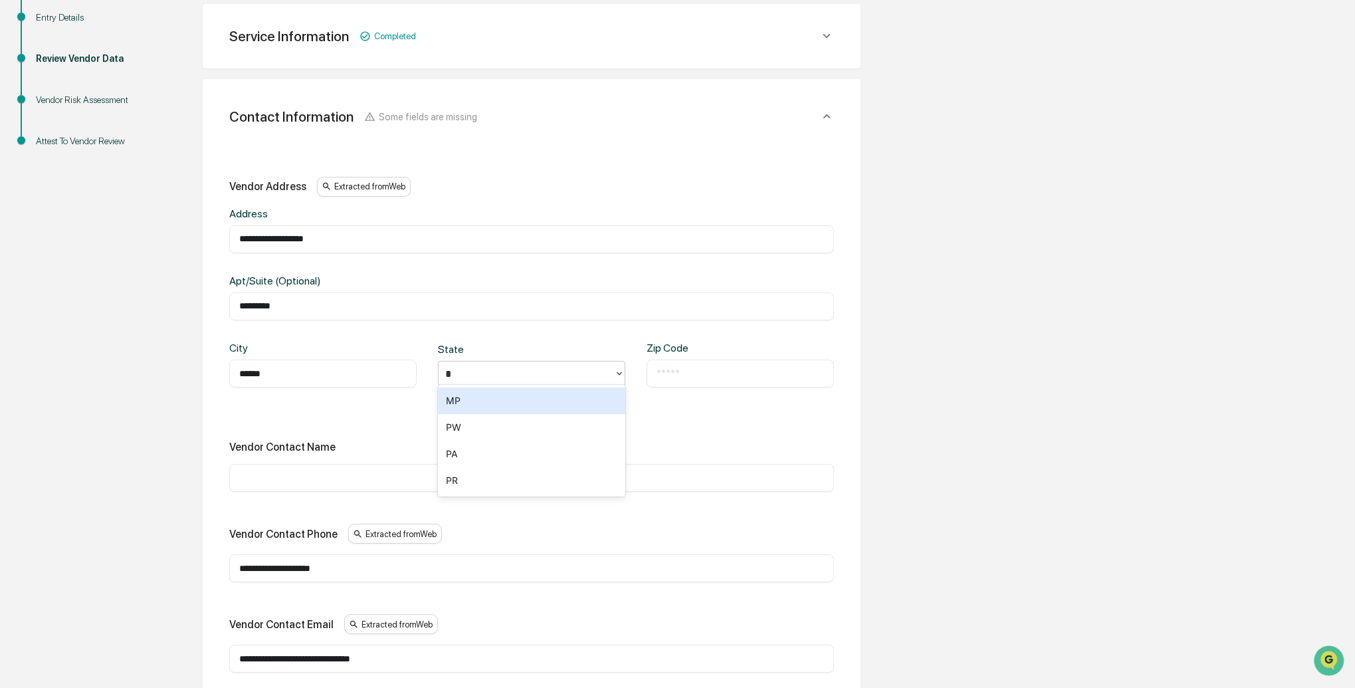
type input "**"
type input "*****"
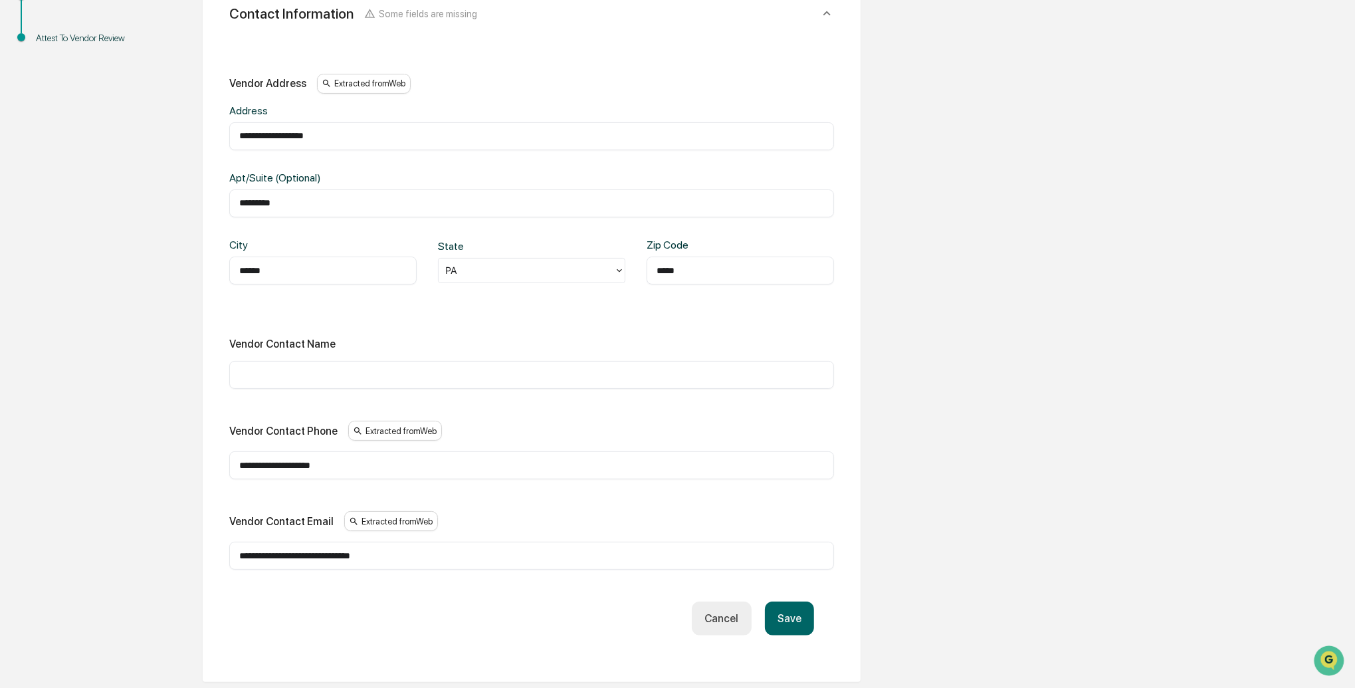
scroll to position [355, 0]
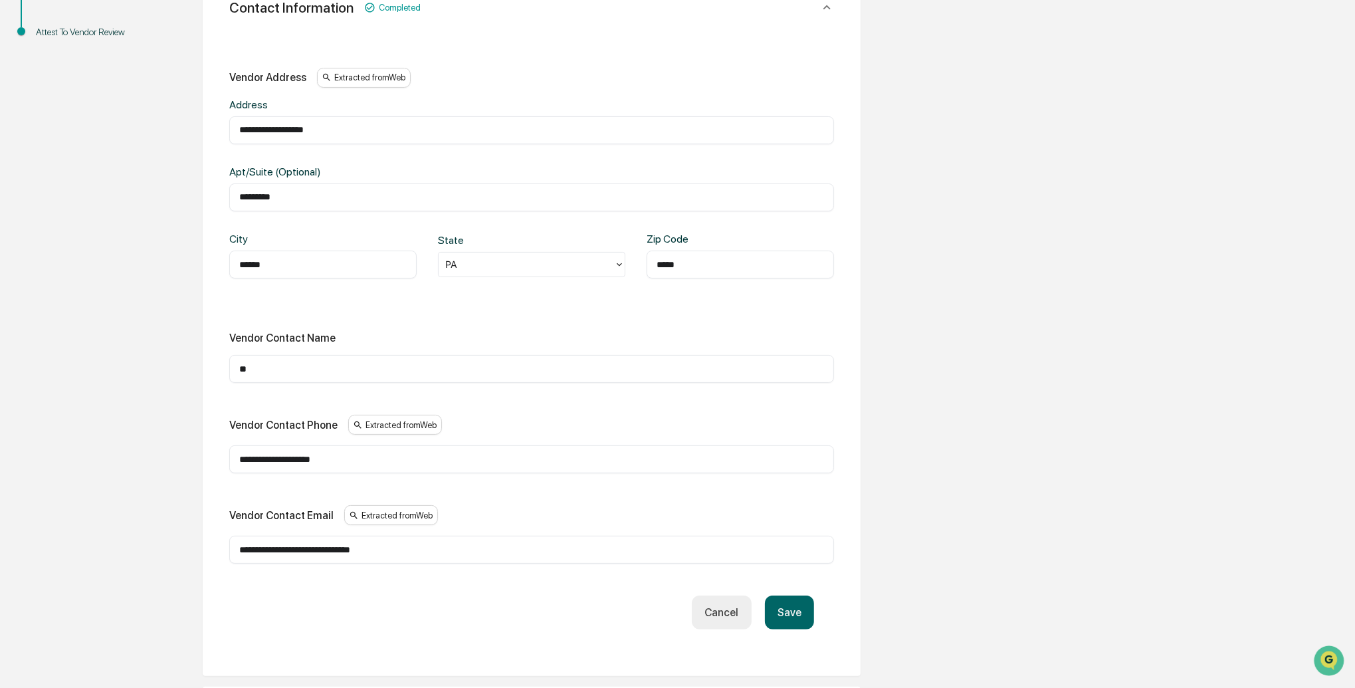
type input "**"
click at [797, 613] on button "Save" at bounding box center [789, 613] width 49 height 34
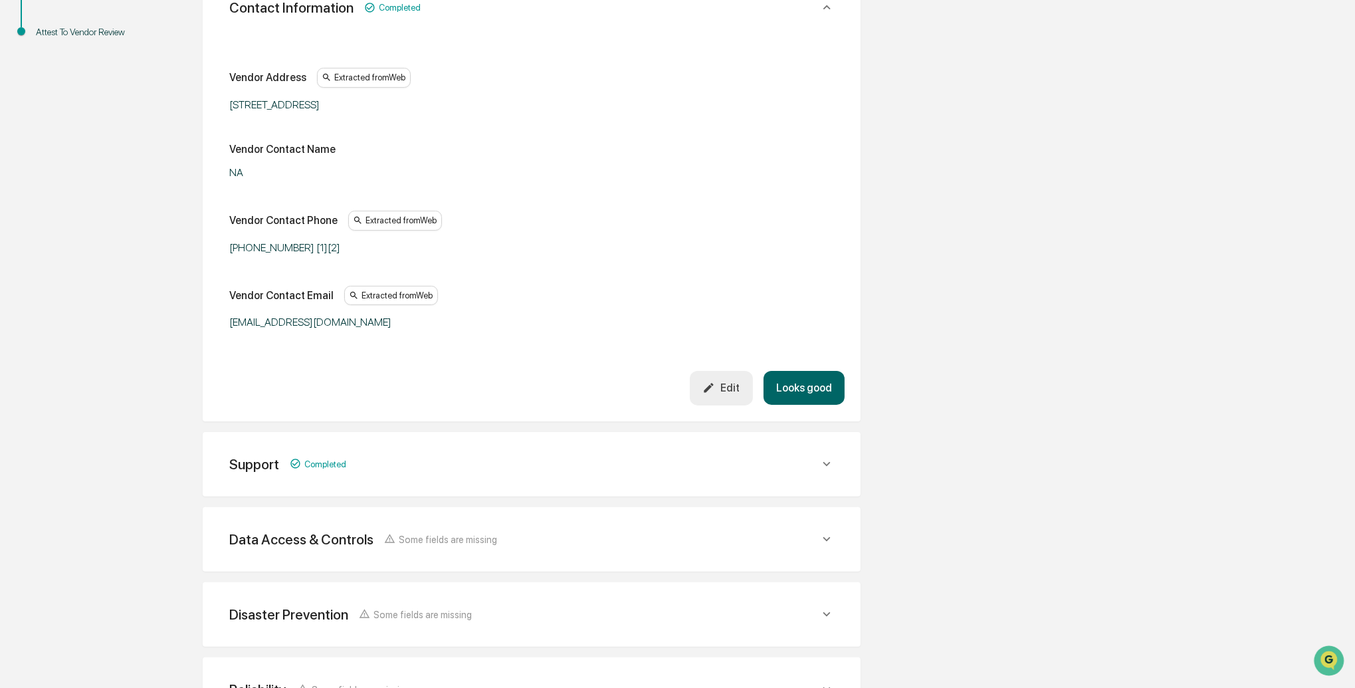
click at [815, 389] on button "Looks good" at bounding box center [804, 388] width 81 height 34
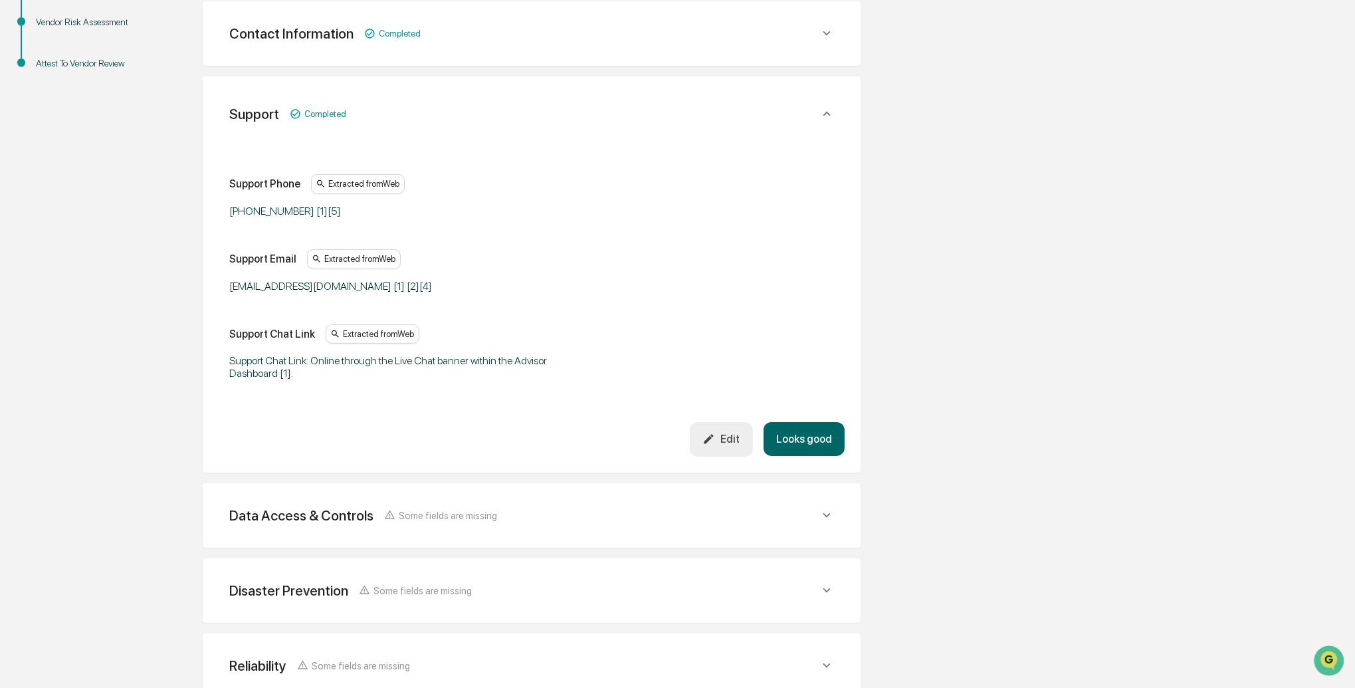
scroll to position [320, 0]
click at [796, 435] on button "Looks good" at bounding box center [804, 442] width 81 height 34
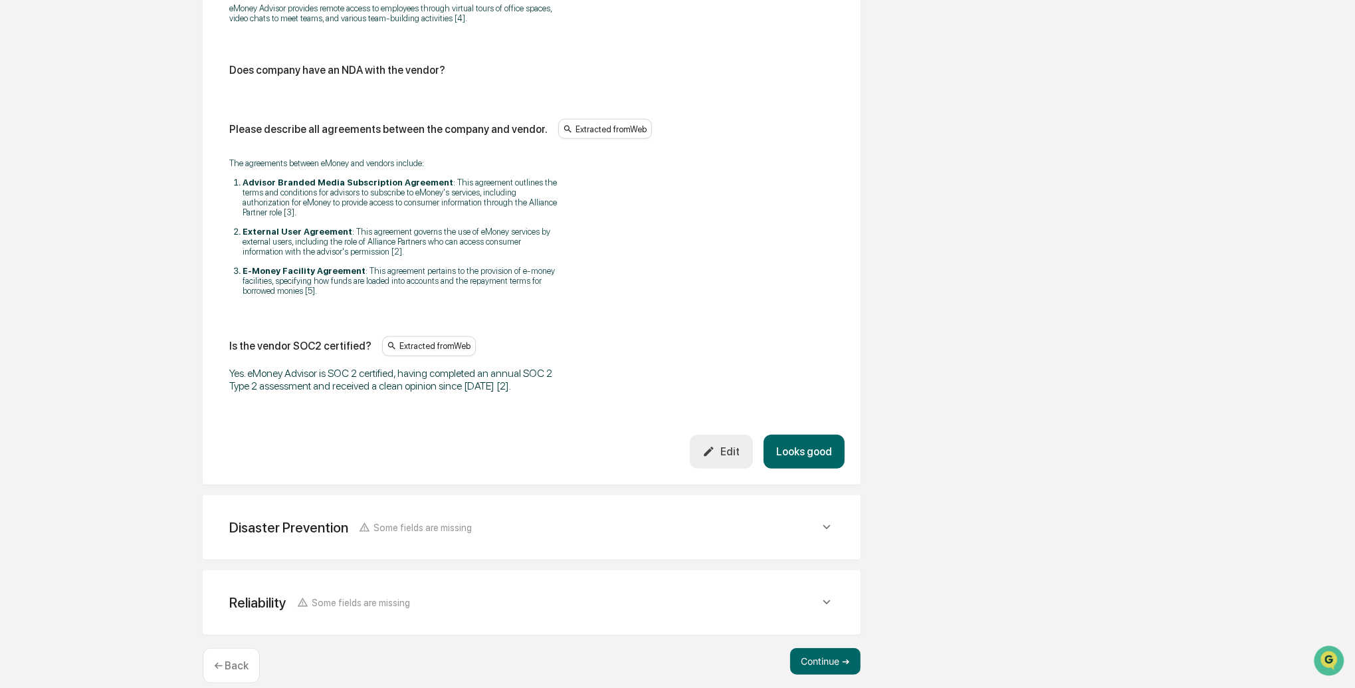
scroll to position [1768, 0]
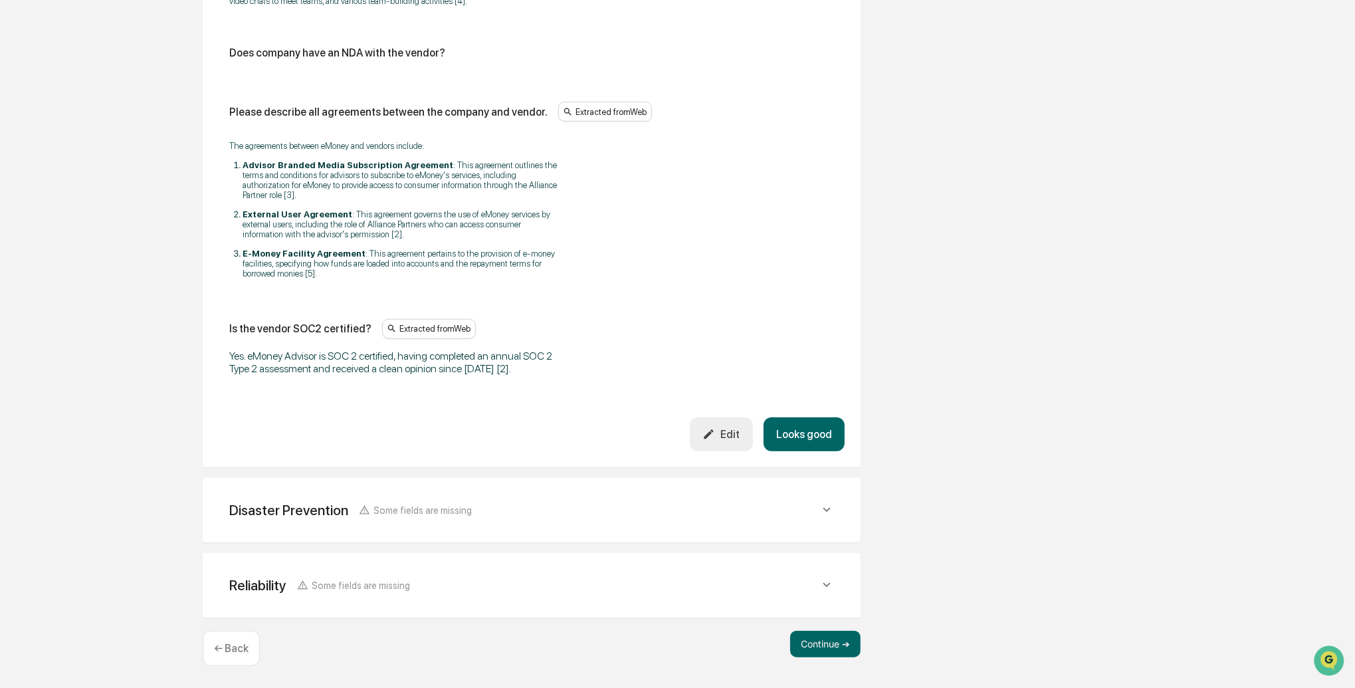
click at [739, 439] on button "Edit" at bounding box center [721, 434] width 63 height 34
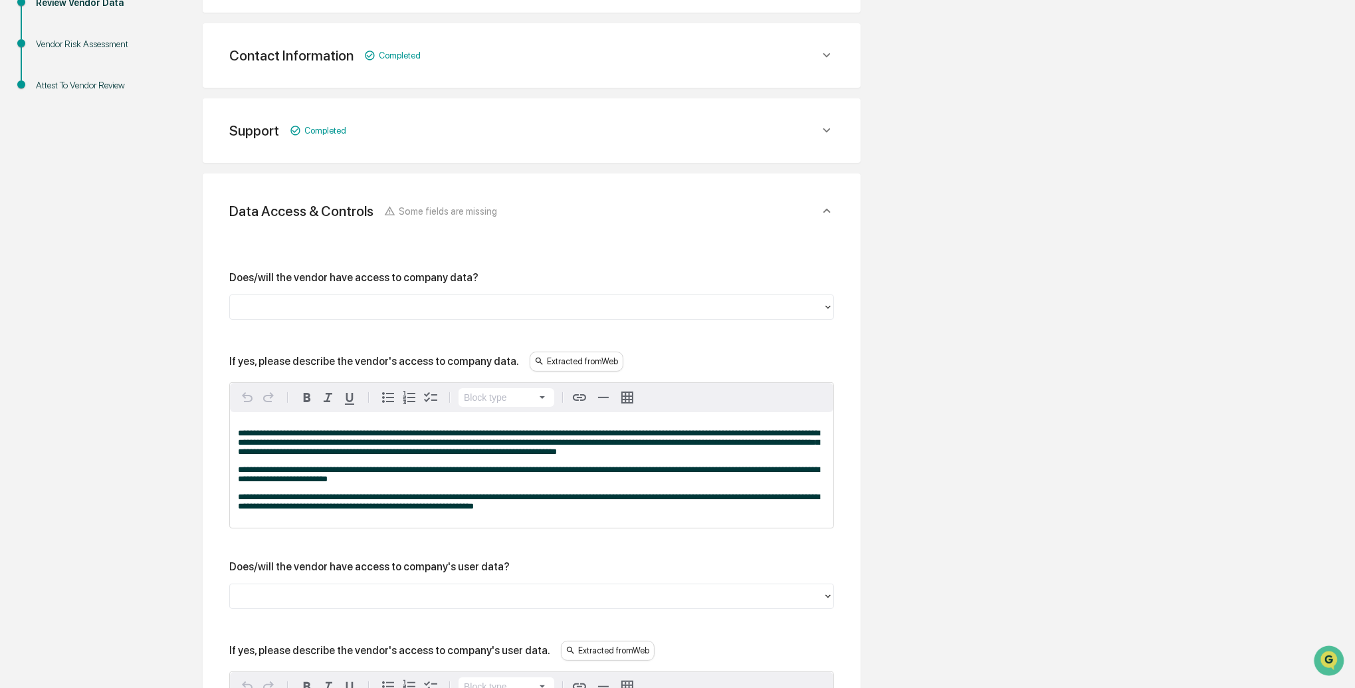
scroll to position [301, 0]
click at [369, 304] on div at bounding box center [527, 307] width 580 height 15
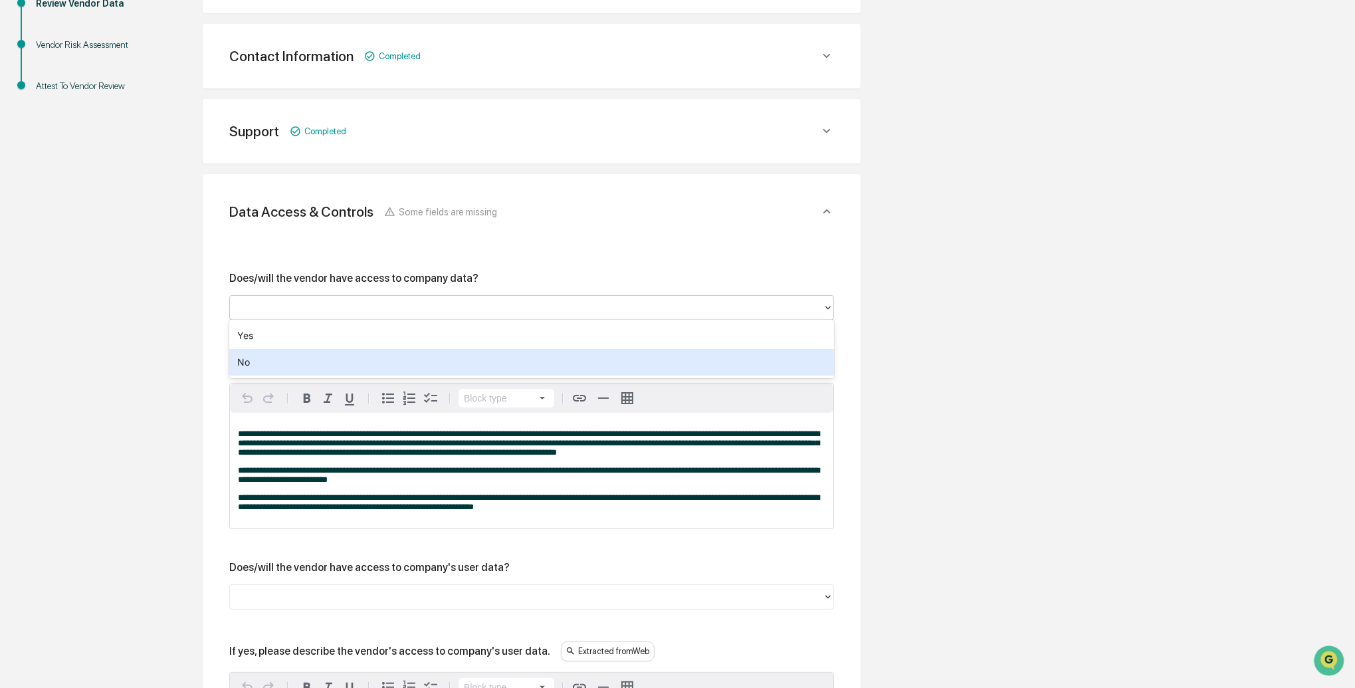
click at [295, 359] on div "No" at bounding box center [531, 362] width 605 height 27
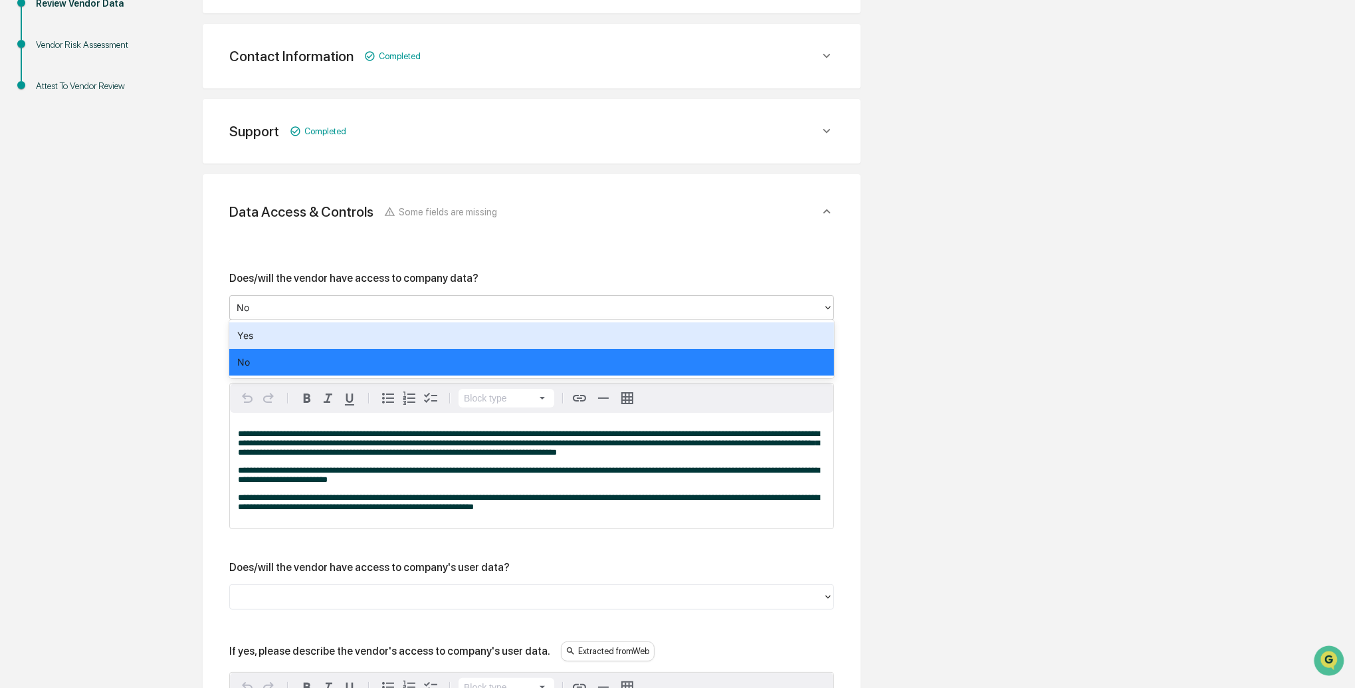
click at [298, 298] on div "No" at bounding box center [526, 308] width 593 height 21
click at [266, 330] on div "Yes" at bounding box center [531, 335] width 605 height 27
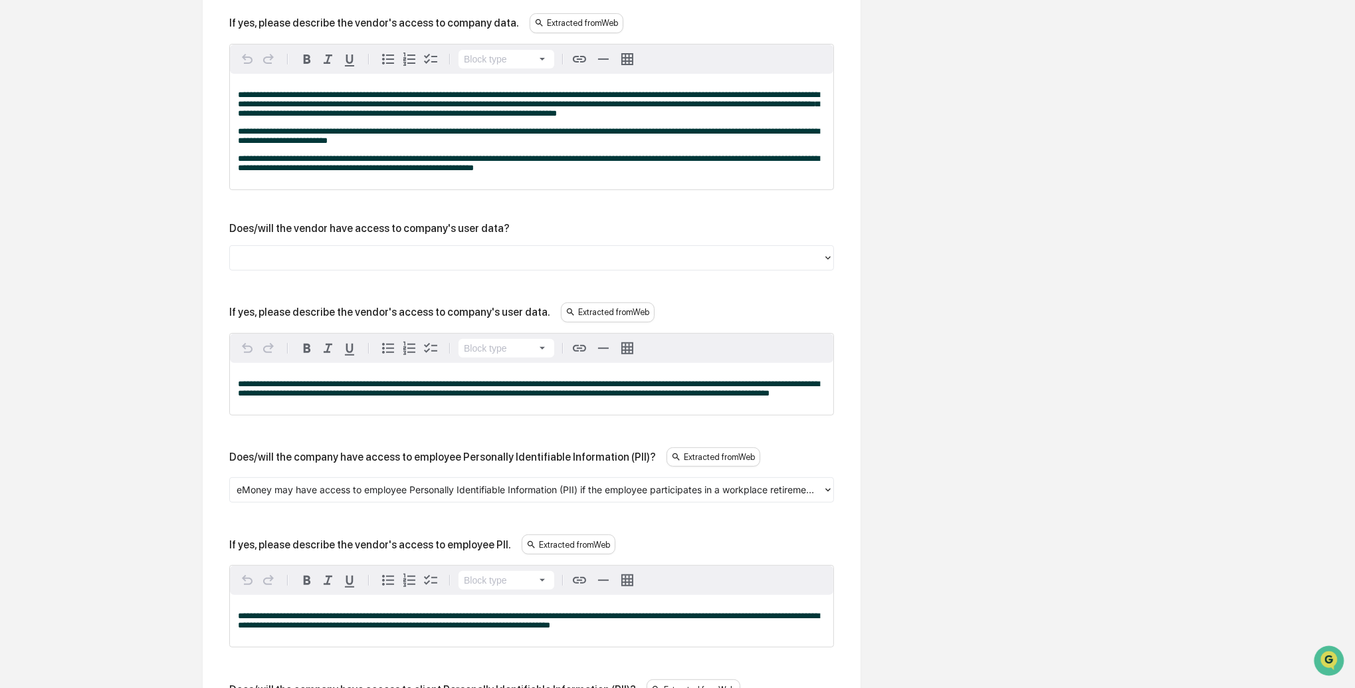
scroll to position [643, 0]
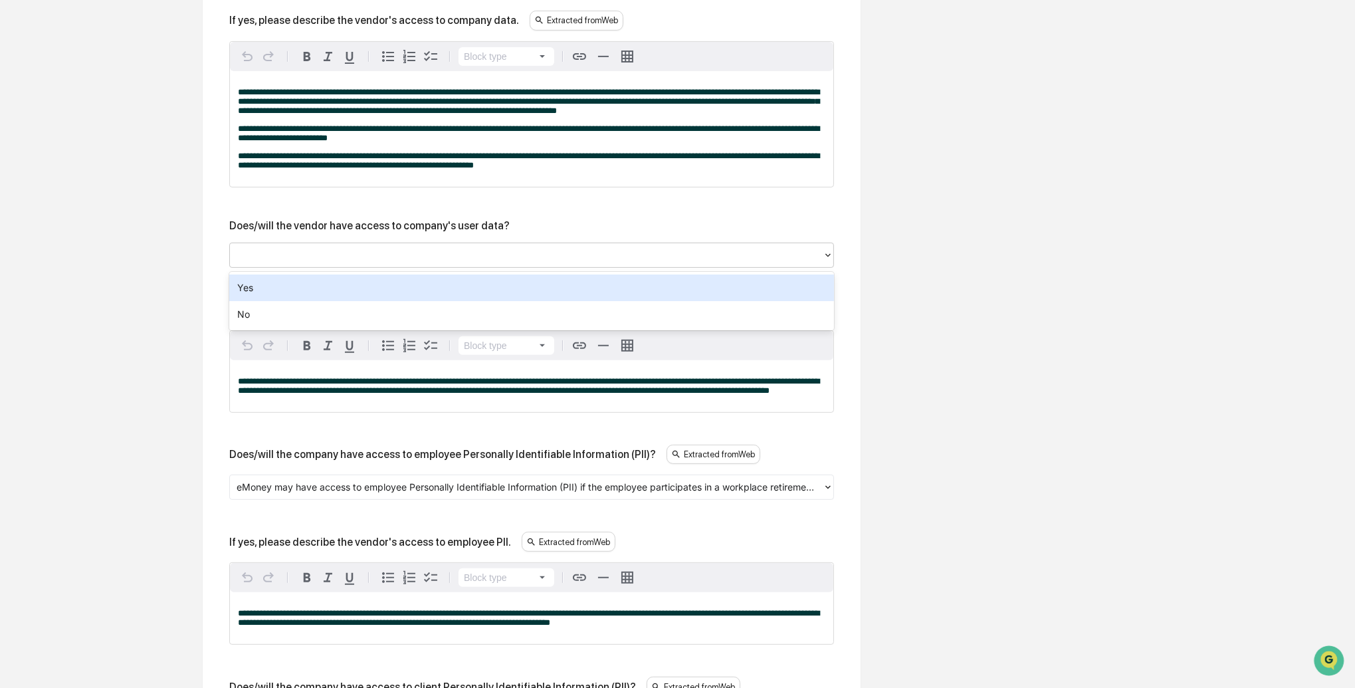
click at [317, 261] on div at bounding box center [527, 254] width 580 height 15
drag, startPoint x: 298, startPoint y: 288, endPoint x: 227, endPoint y: 285, distance: 71.8
click at [298, 288] on div "Yes" at bounding box center [531, 288] width 605 height 27
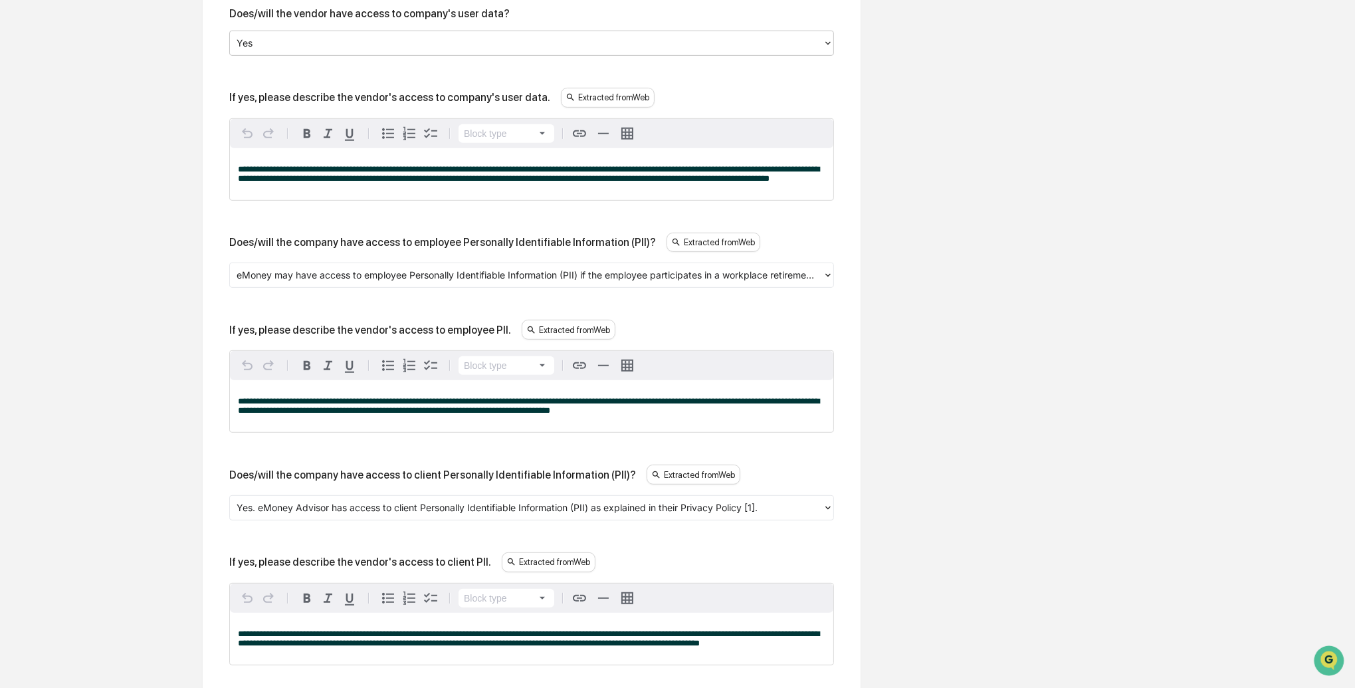
scroll to position [856, 0]
click at [827, 280] on icon at bounding box center [828, 274] width 11 height 11
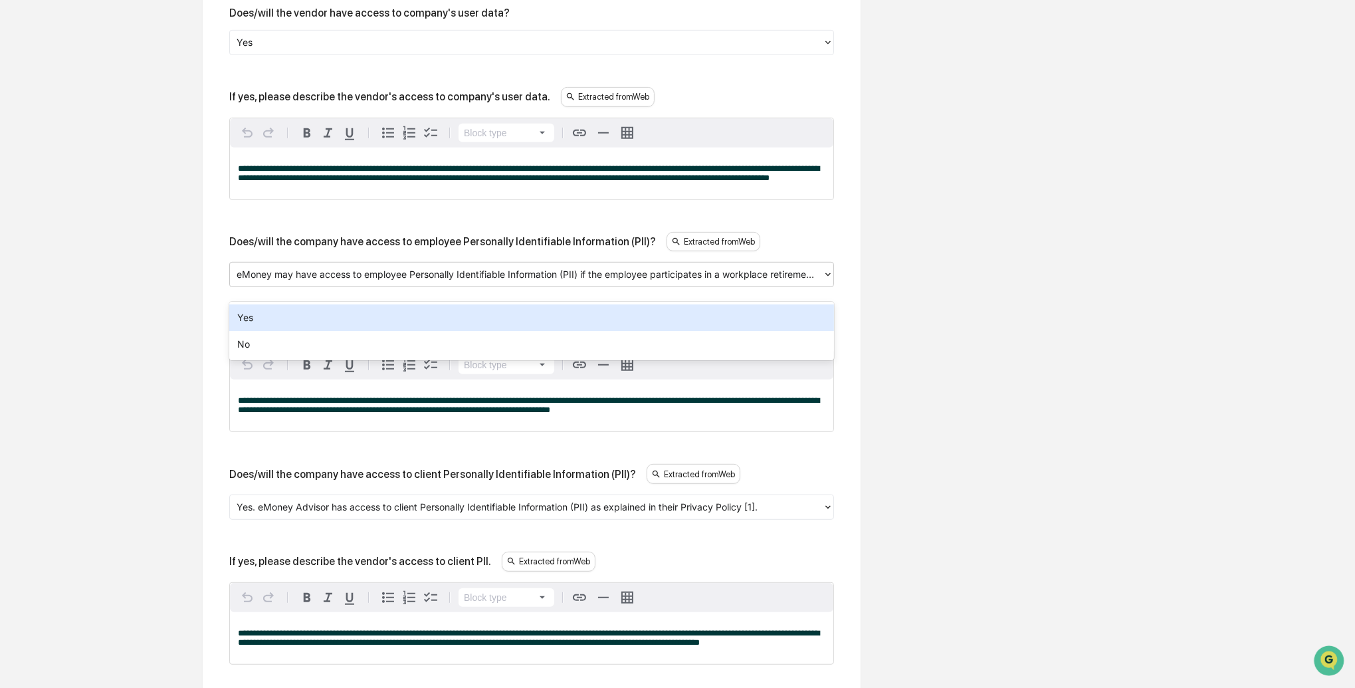
click at [828, 277] on icon at bounding box center [828, 274] width 5 height 3
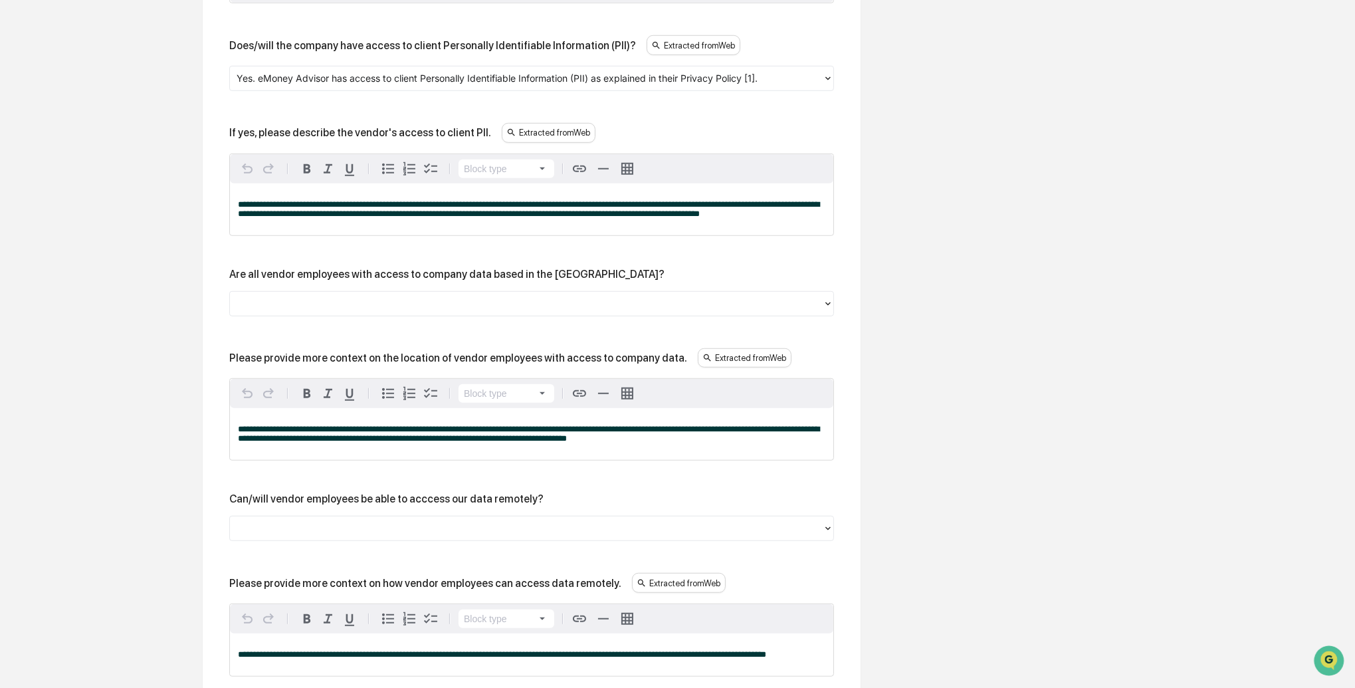
scroll to position [1283, 0]
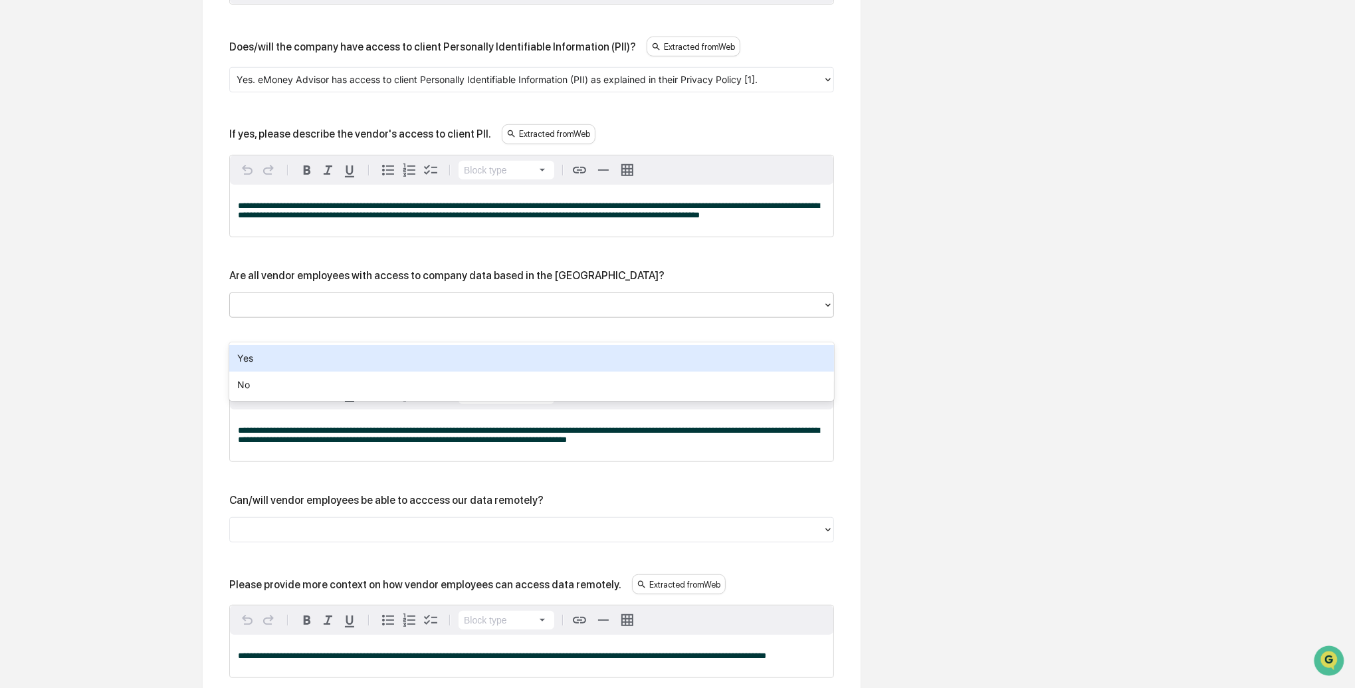
click at [340, 312] on div at bounding box center [527, 304] width 580 height 15
click at [327, 352] on div "Yes" at bounding box center [531, 358] width 605 height 27
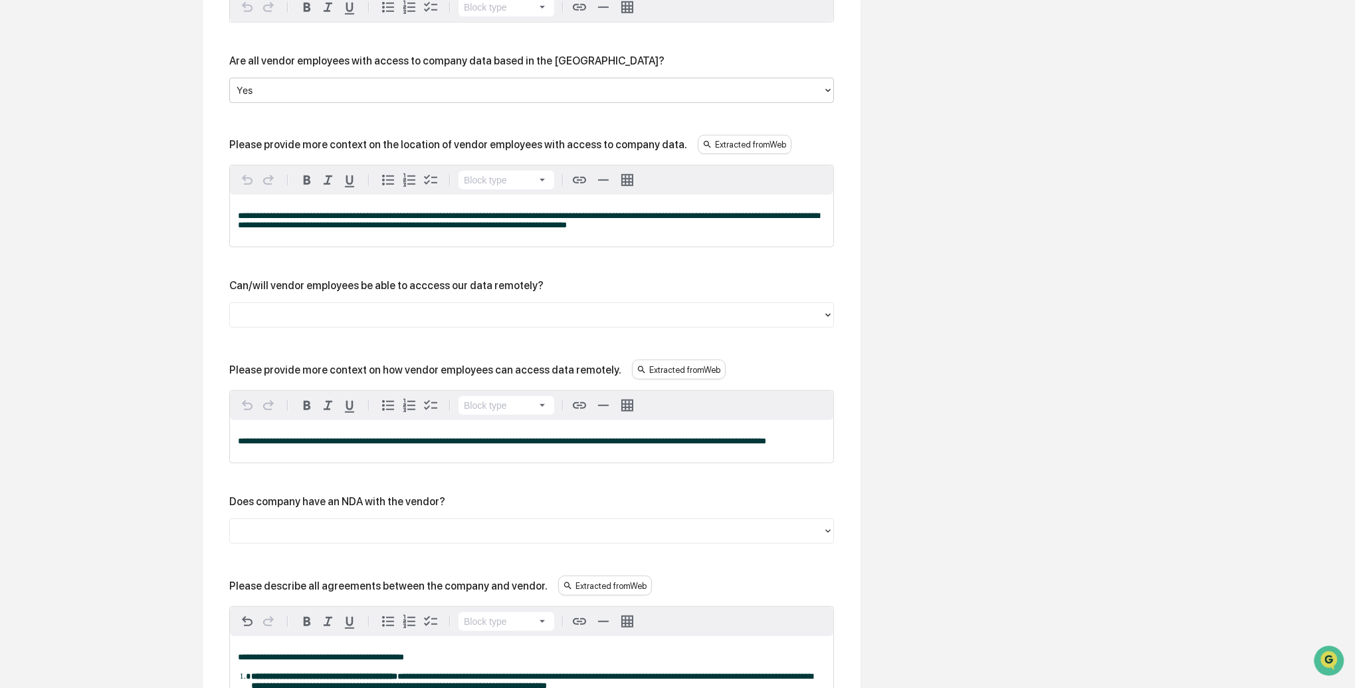
scroll to position [1500, 0]
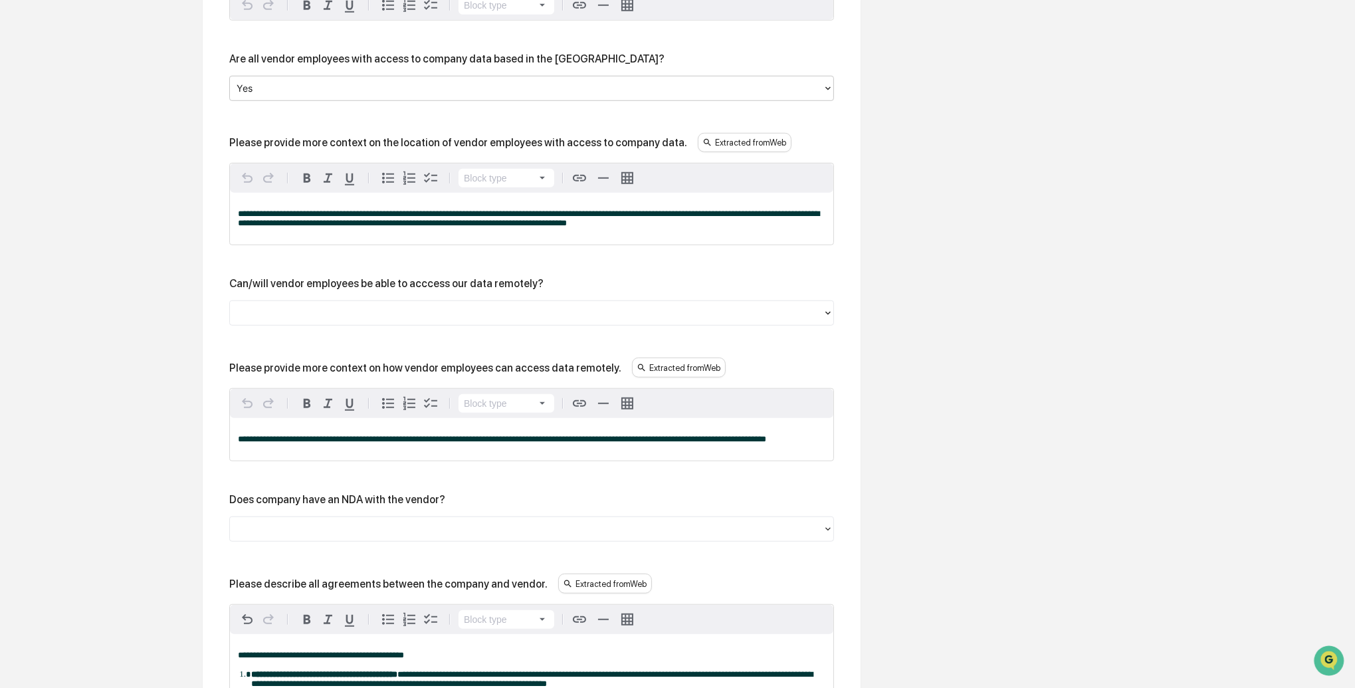
click at [317, 321] on div at bounding box center [527, 313] width 580 height 15
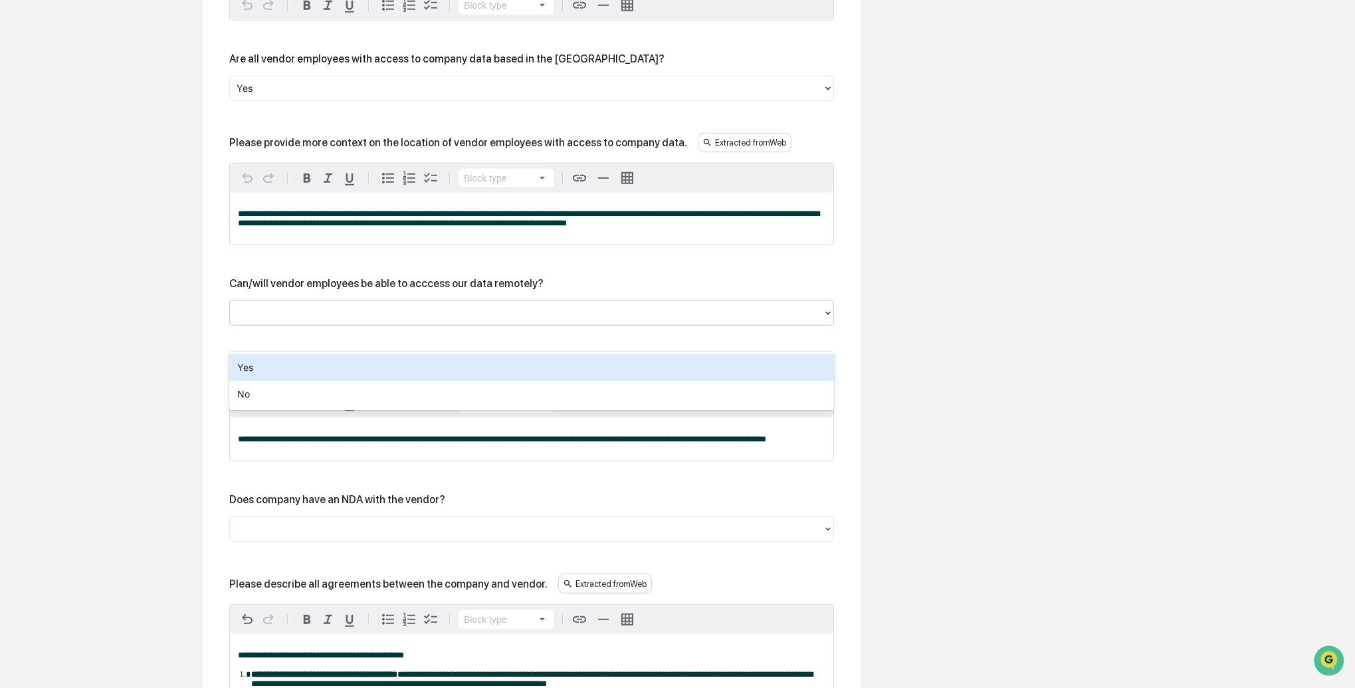
click at [303, 364] on div "Yes" at bounding box center [531, 367] width 605 height 27
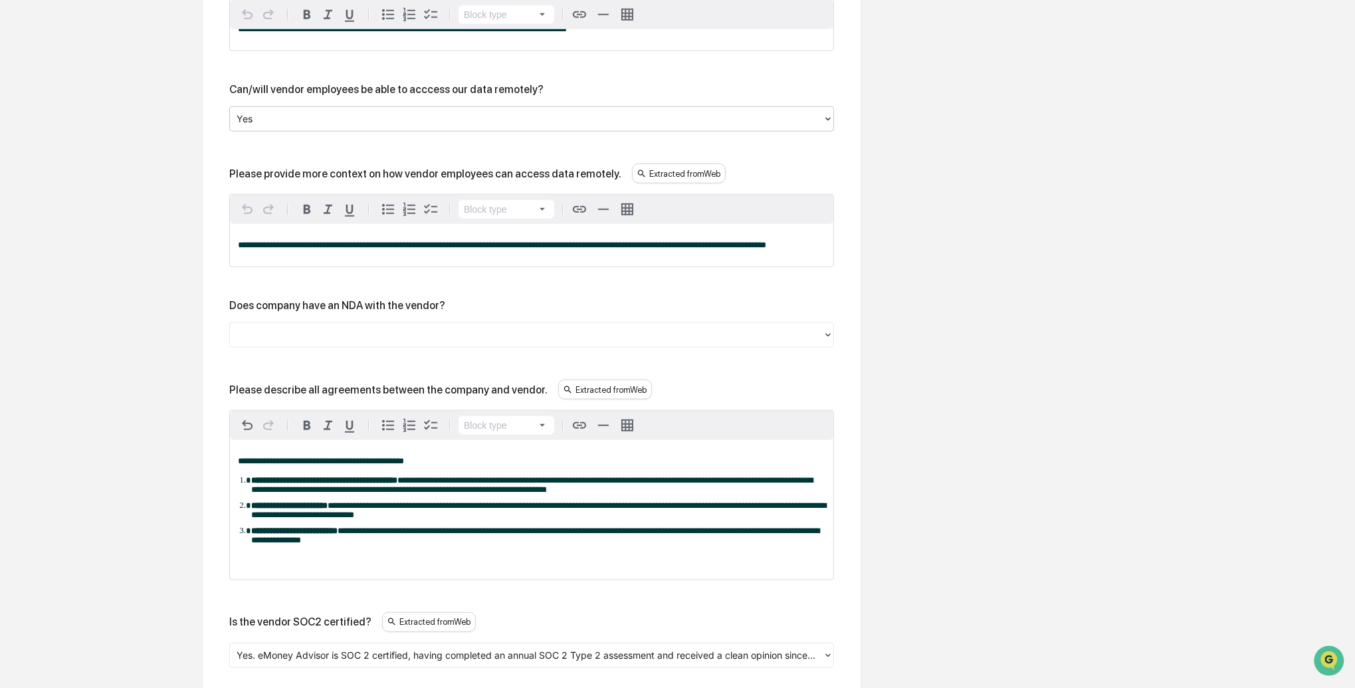
scroll to position [1698, 0]
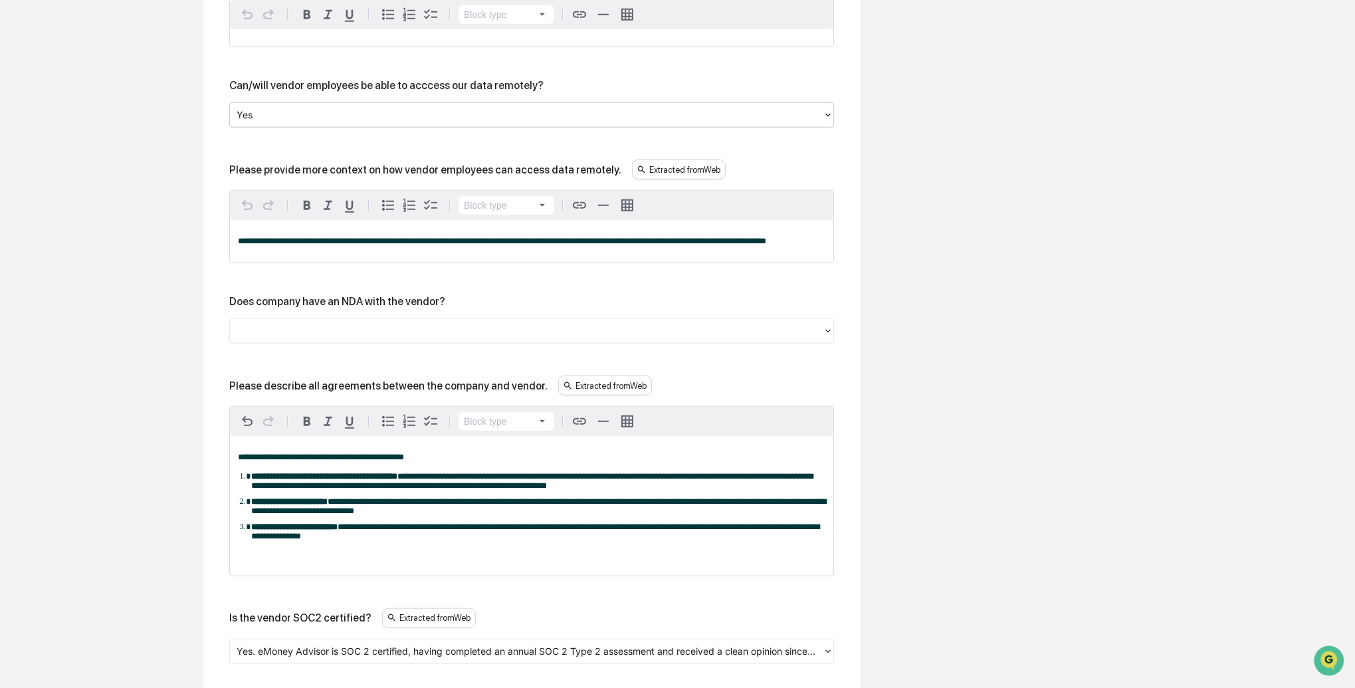
click at [283, 339] on div at bounding box center [527, 331] width 580 height 15
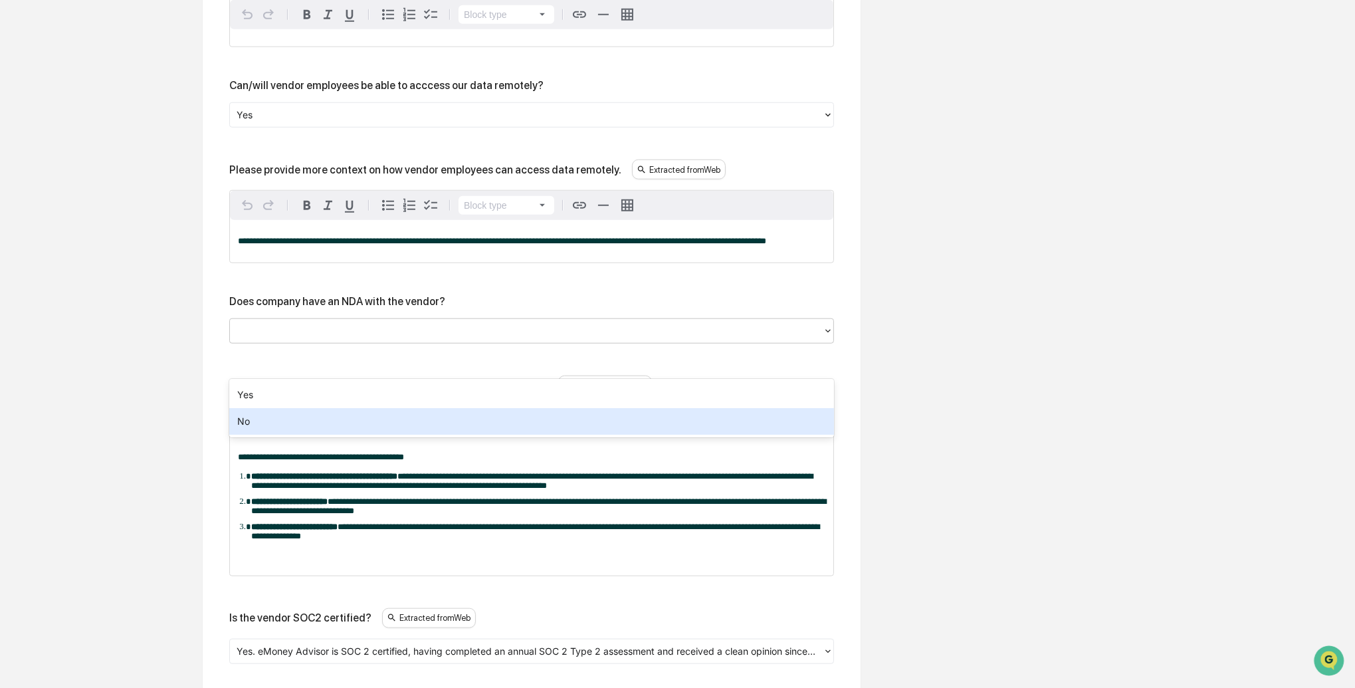
click at [271, 416] on div "No" at bounding box center [531, 421] width 605 height 27
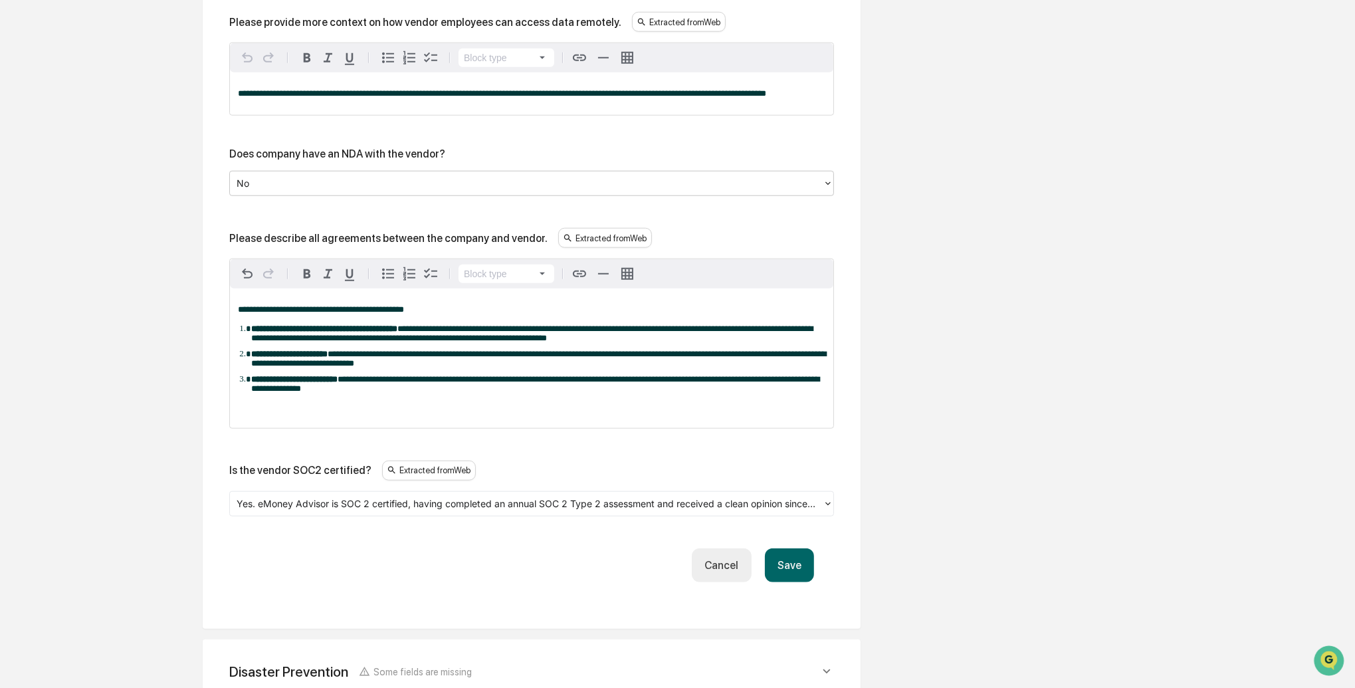
scroll to position [1848, 0]
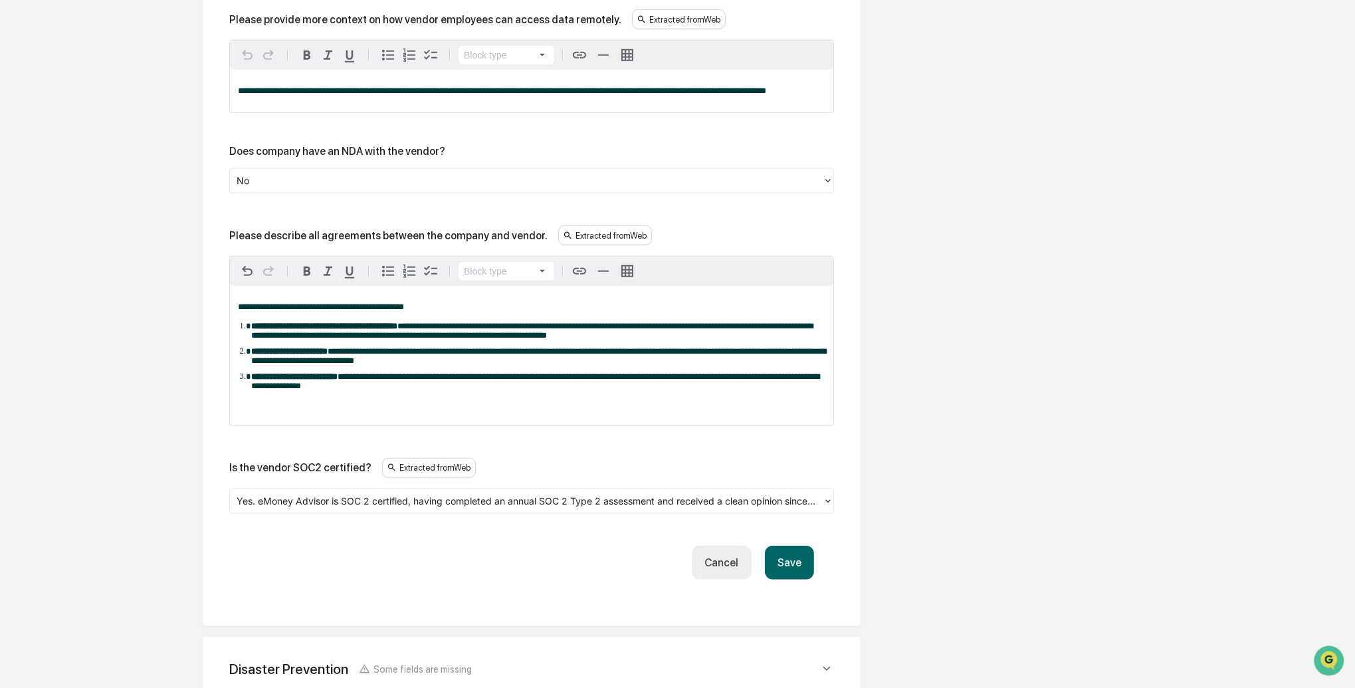
click at [804, 580] on button "Save" at bounding box center [789, 563] width 49 height 34
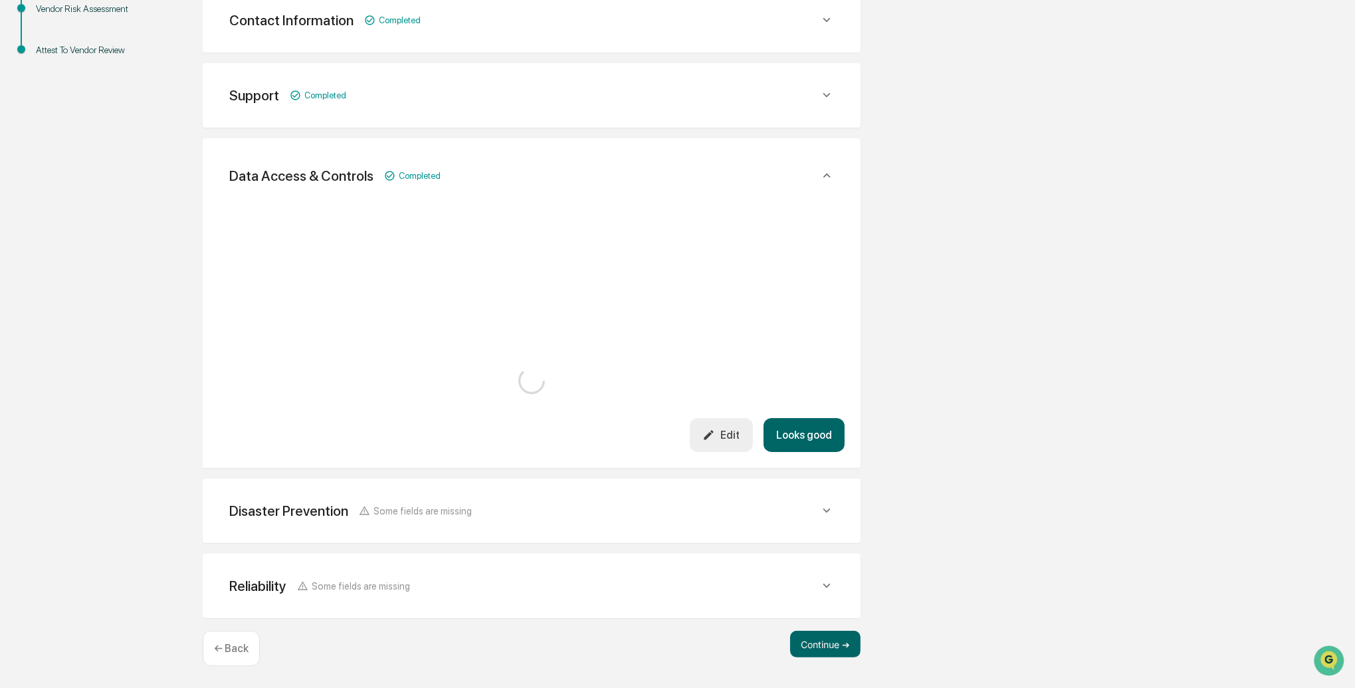
scroll to position [1831, 0]
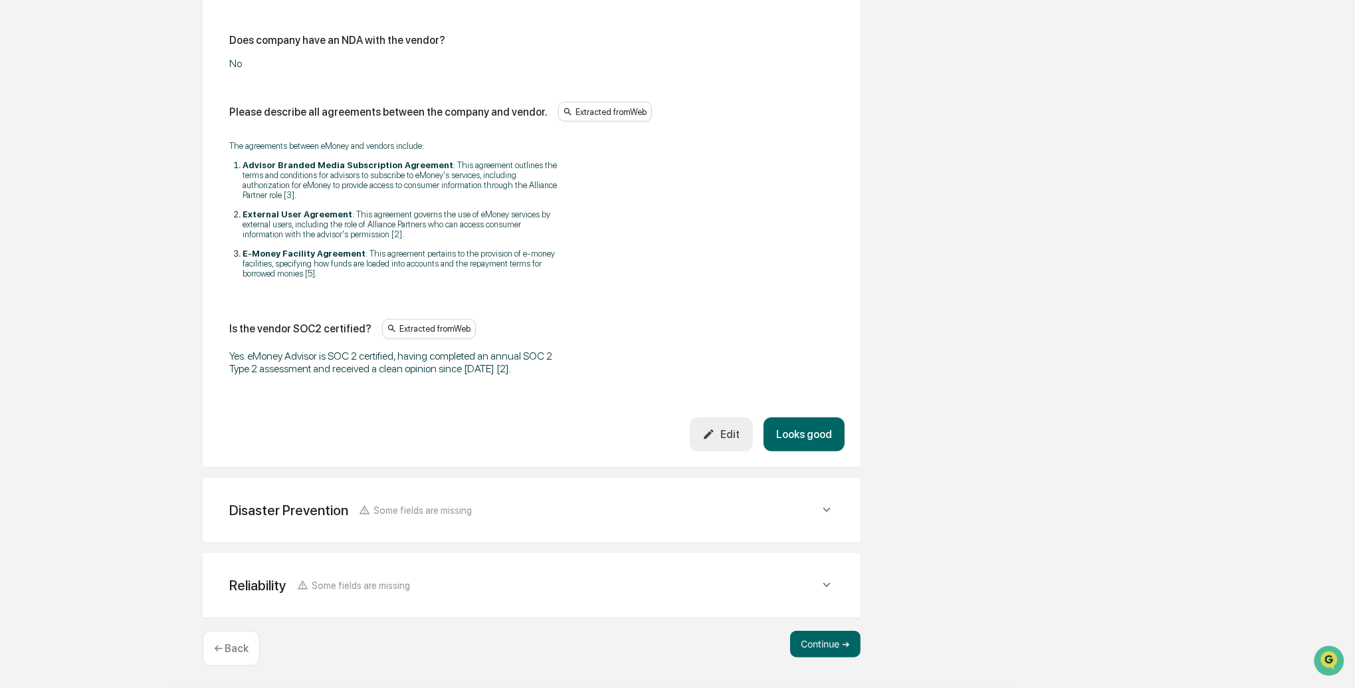
click at [818, 431] on button "Looks good" at bounding box center [804, 434] width 81 height 34
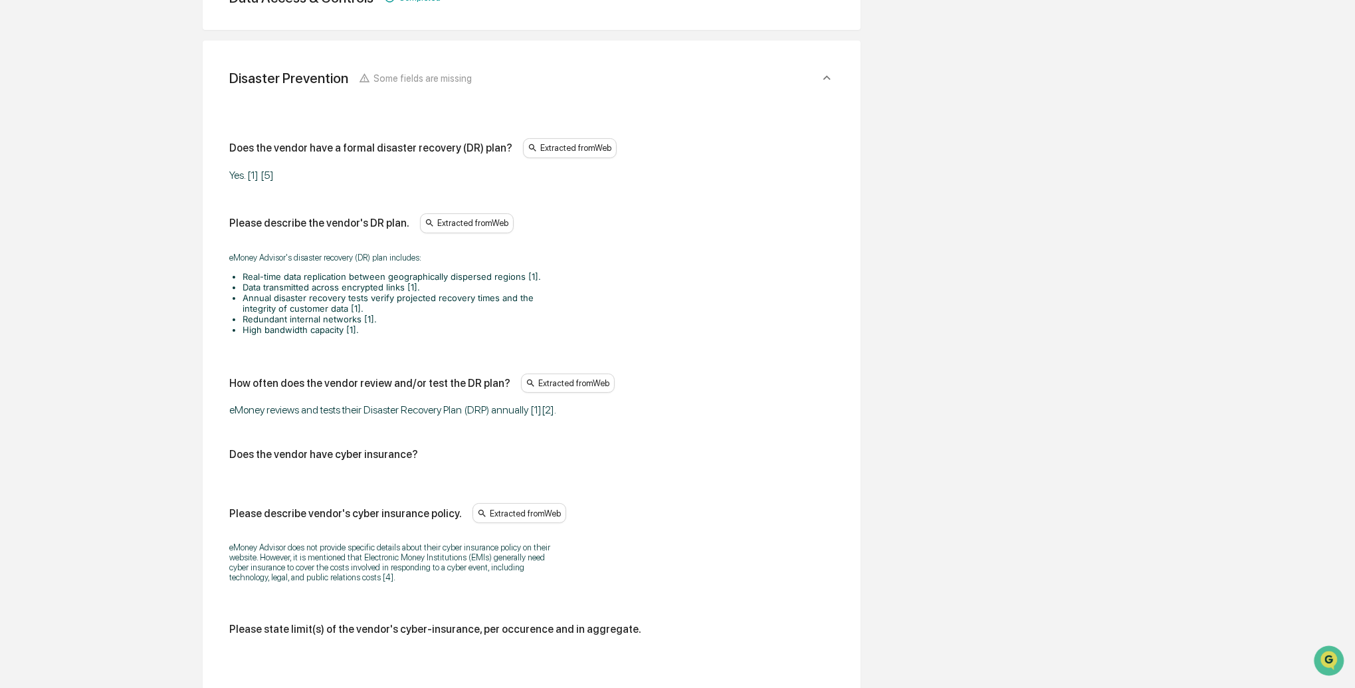
scroll to position [509, 0]
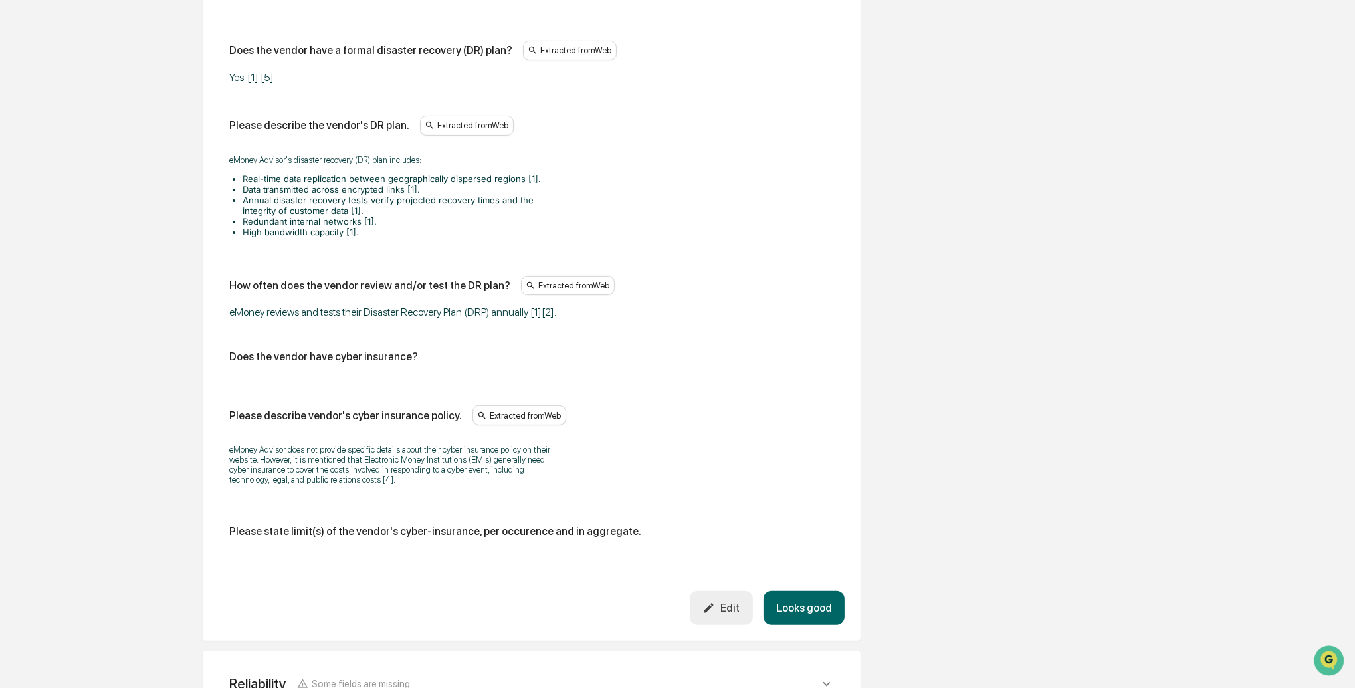
click at [713, 604] on button "Edit" at bounding box center [721, 608] width 63 height 34
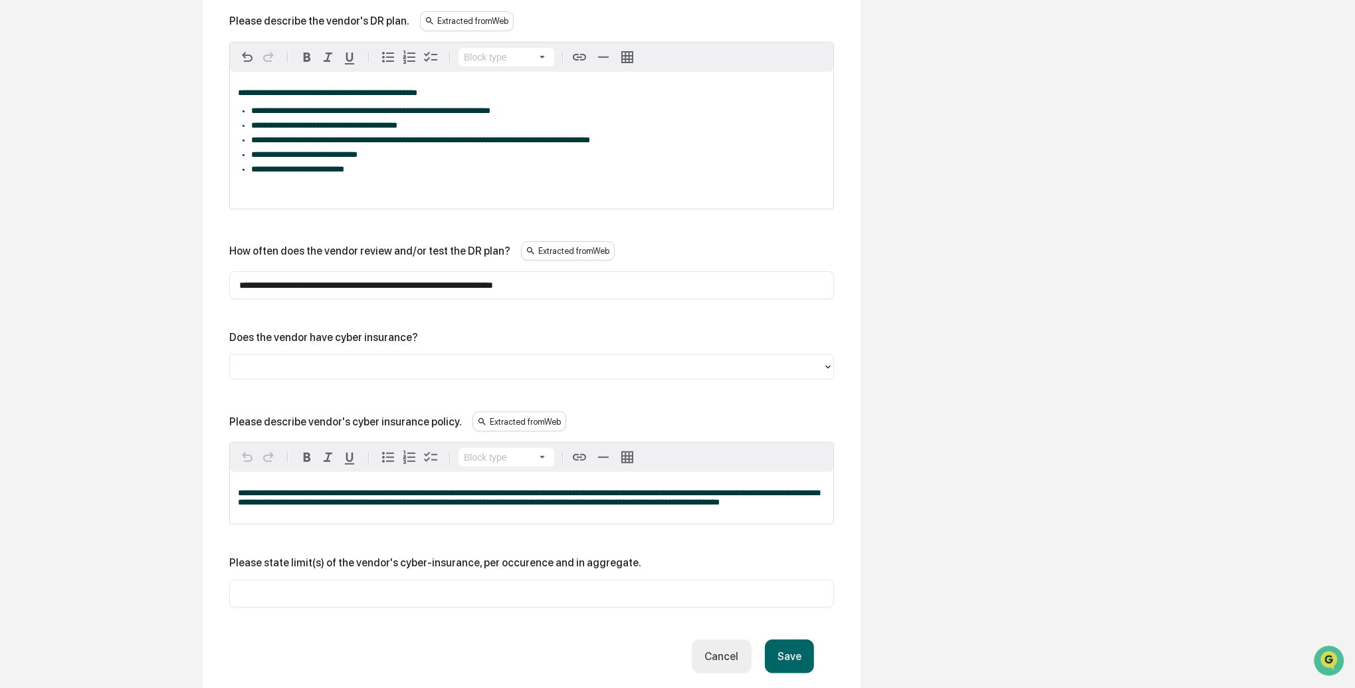
scroll to position [747, 0]
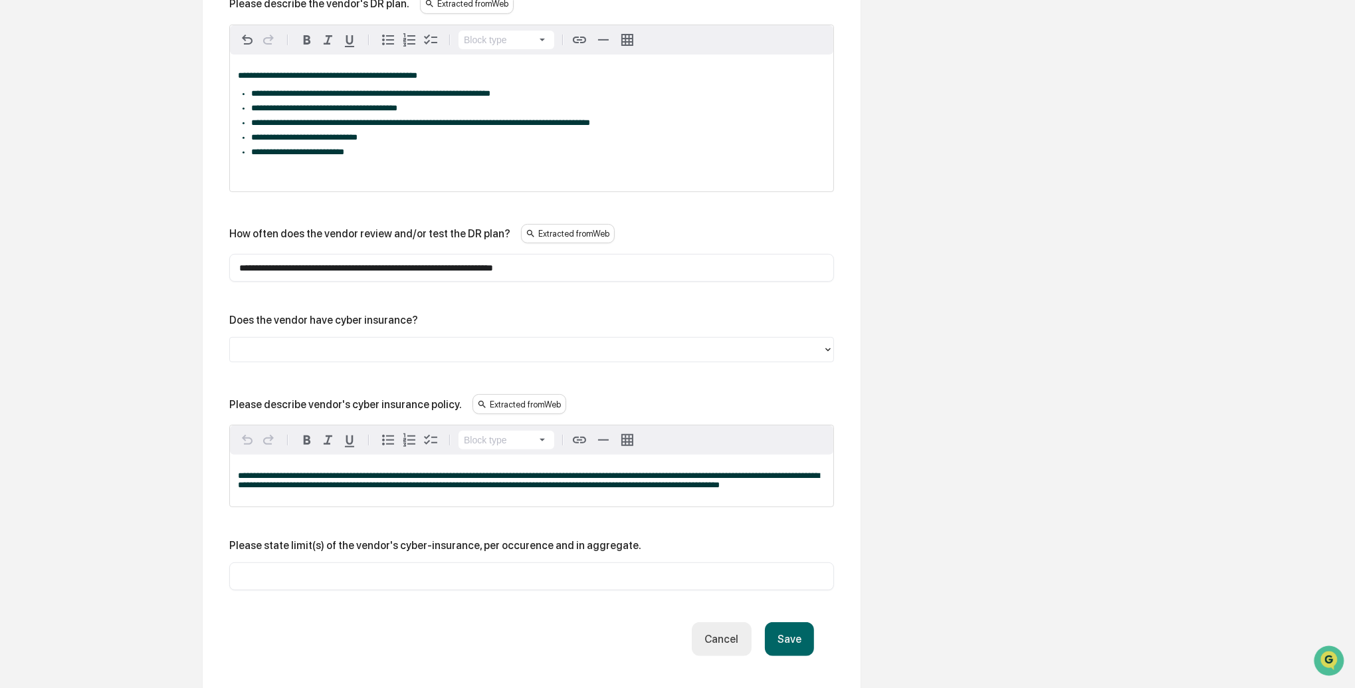
click at [332, 354] on div at bounding box center [527, 349] width 580 height 15
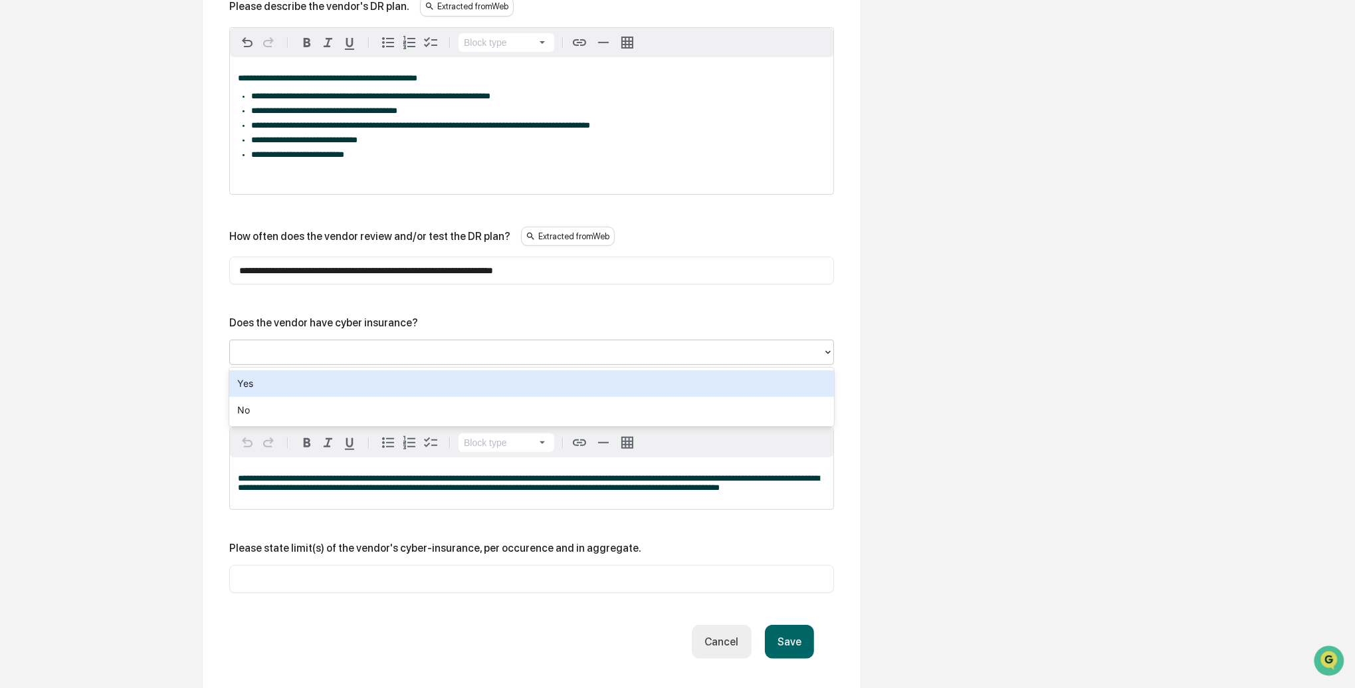
click at [304, 386] on div "Yes" at bounding box center [531, 383] width 605 height 27
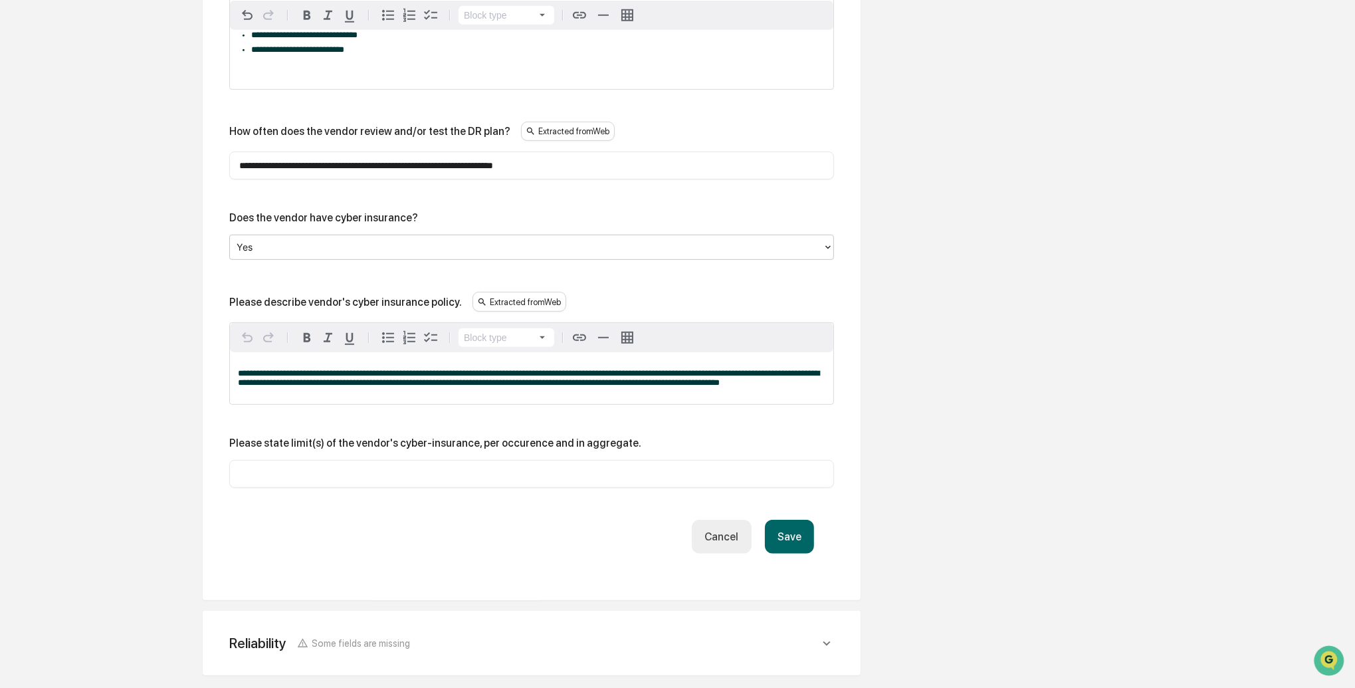
scroll to position [848, 0]
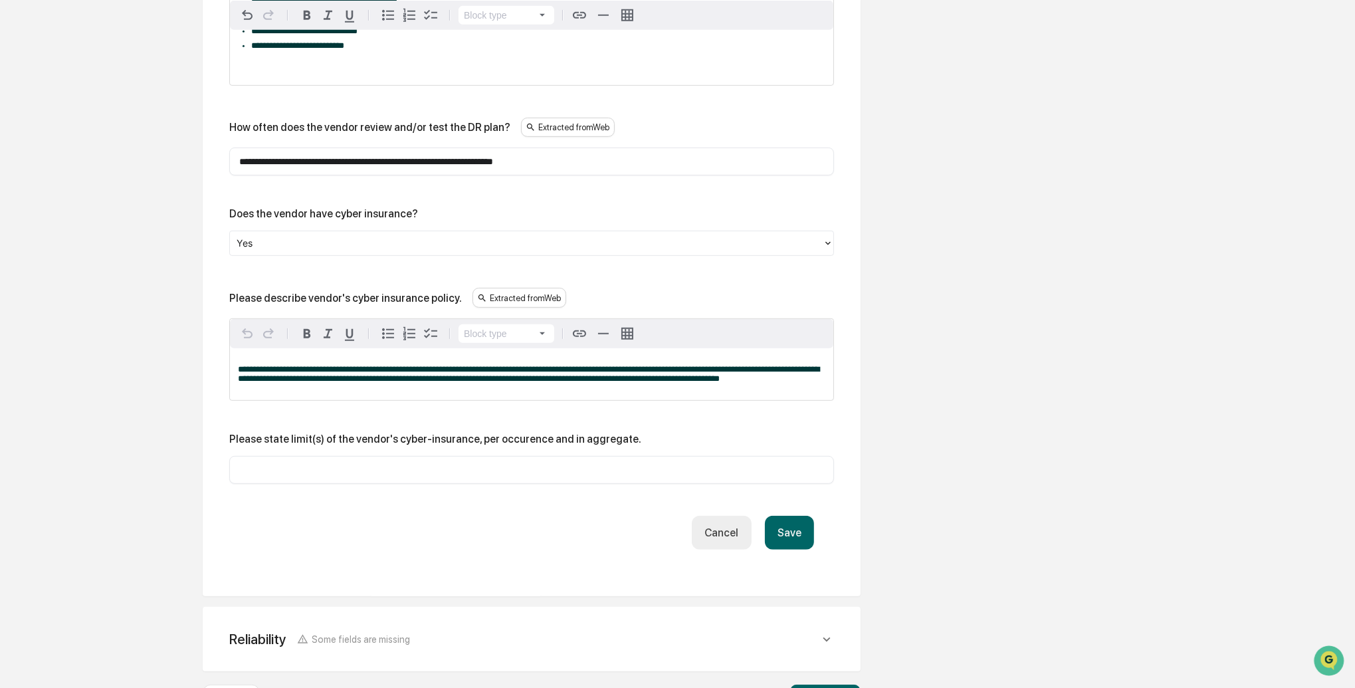
click at [778, 546] on button "Save" at bounding box center [789, 533] width 49 height 34
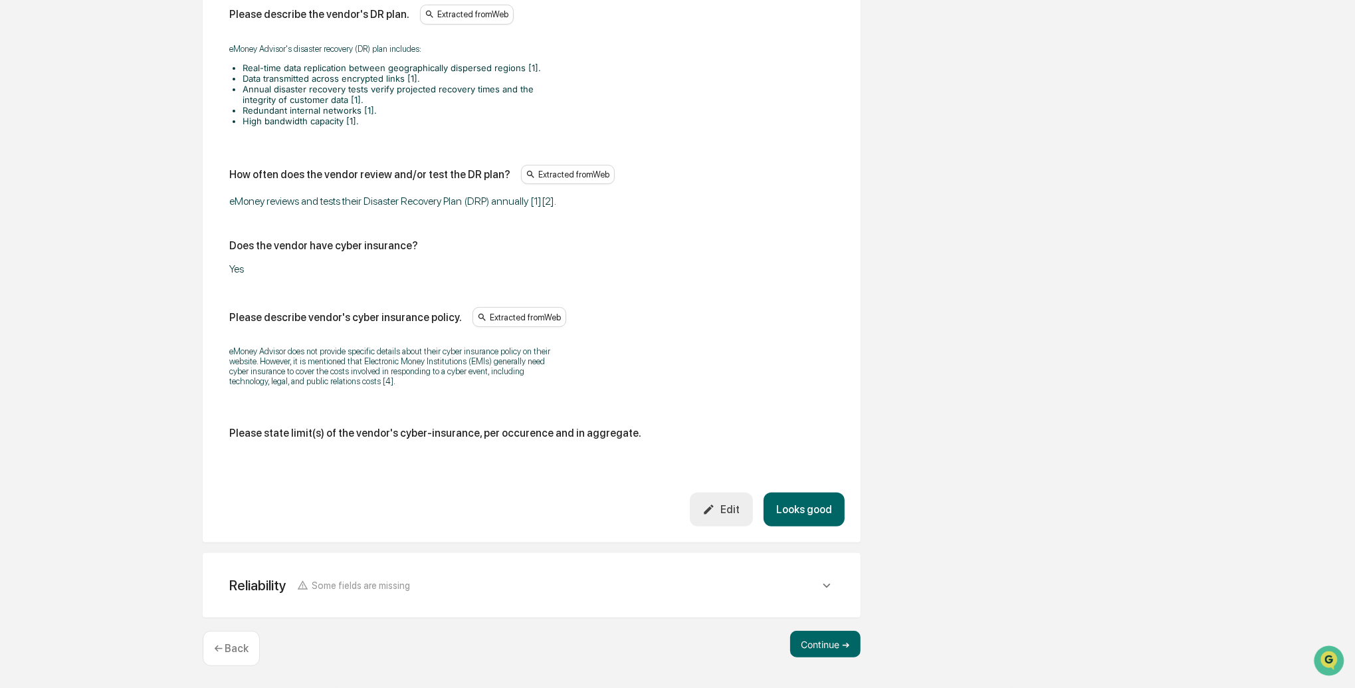
click at [798, 513] on button "Looks good" at bounding box center [804, 510] width 81 height 34
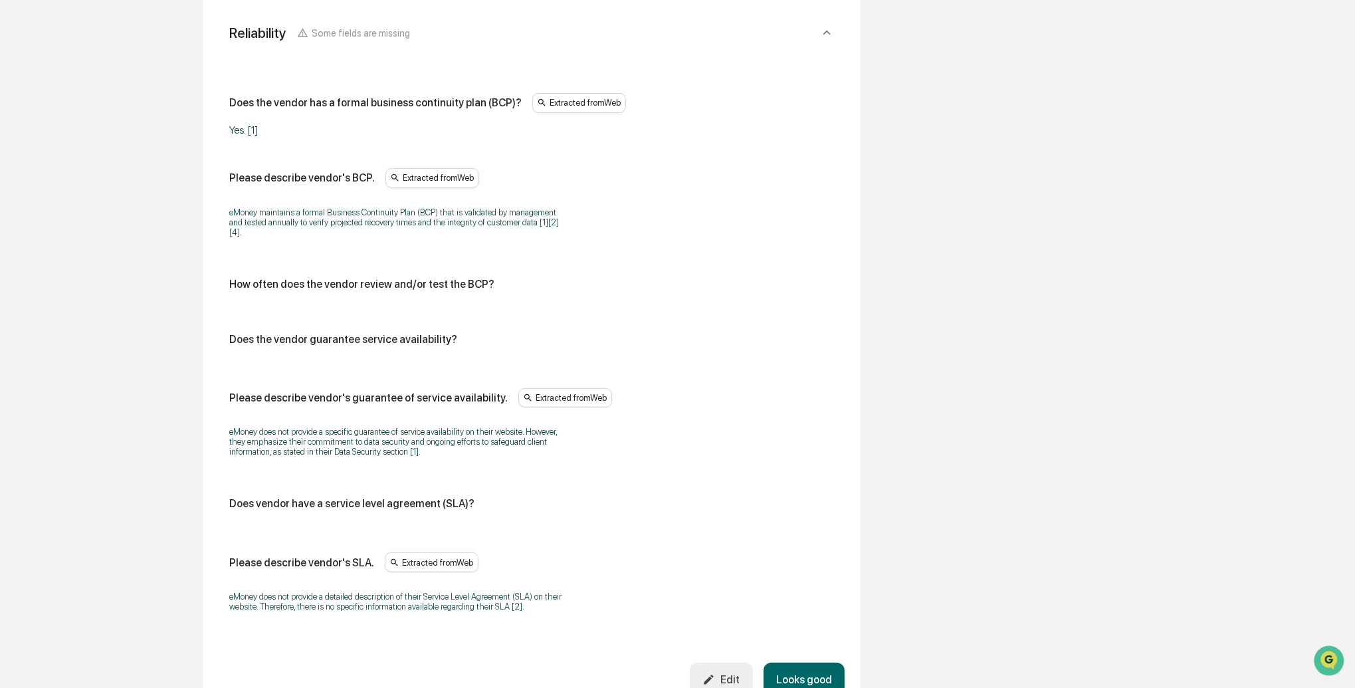
scroll to position [636, 0]
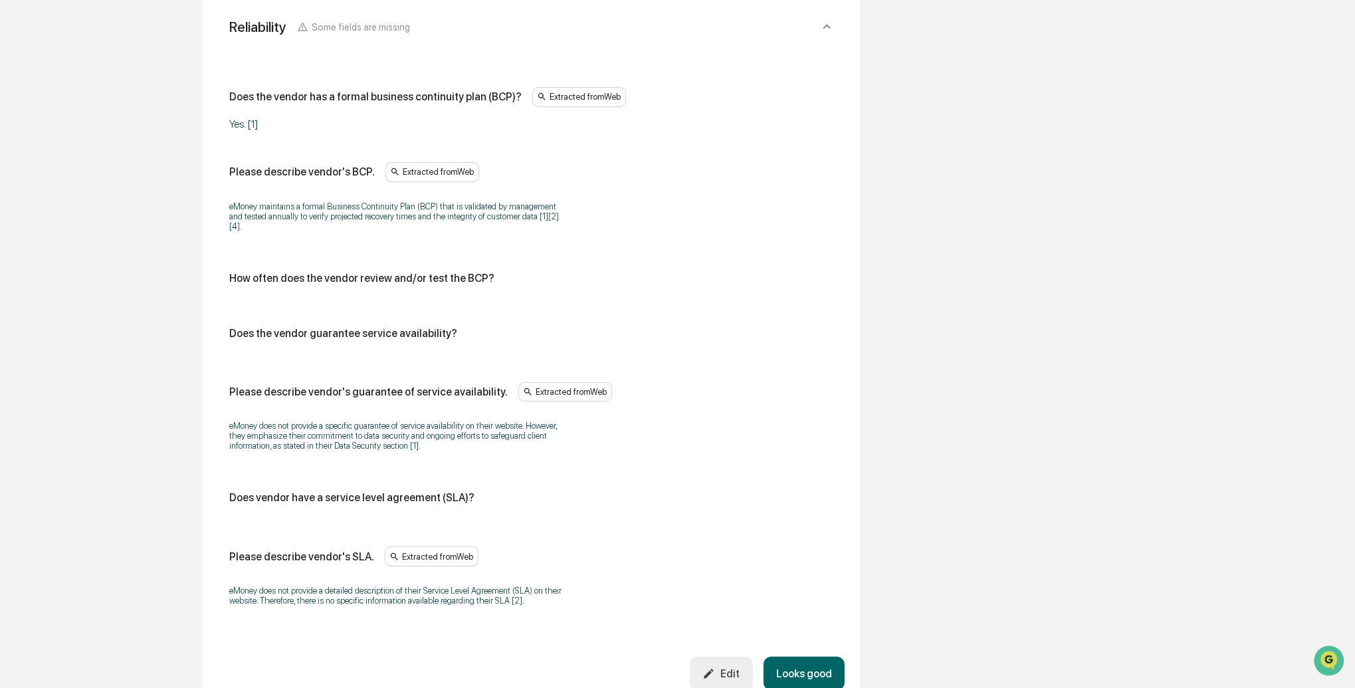
click at [726, 666] on button "Edit" at bounding box center [721, 674] width 63 height 34
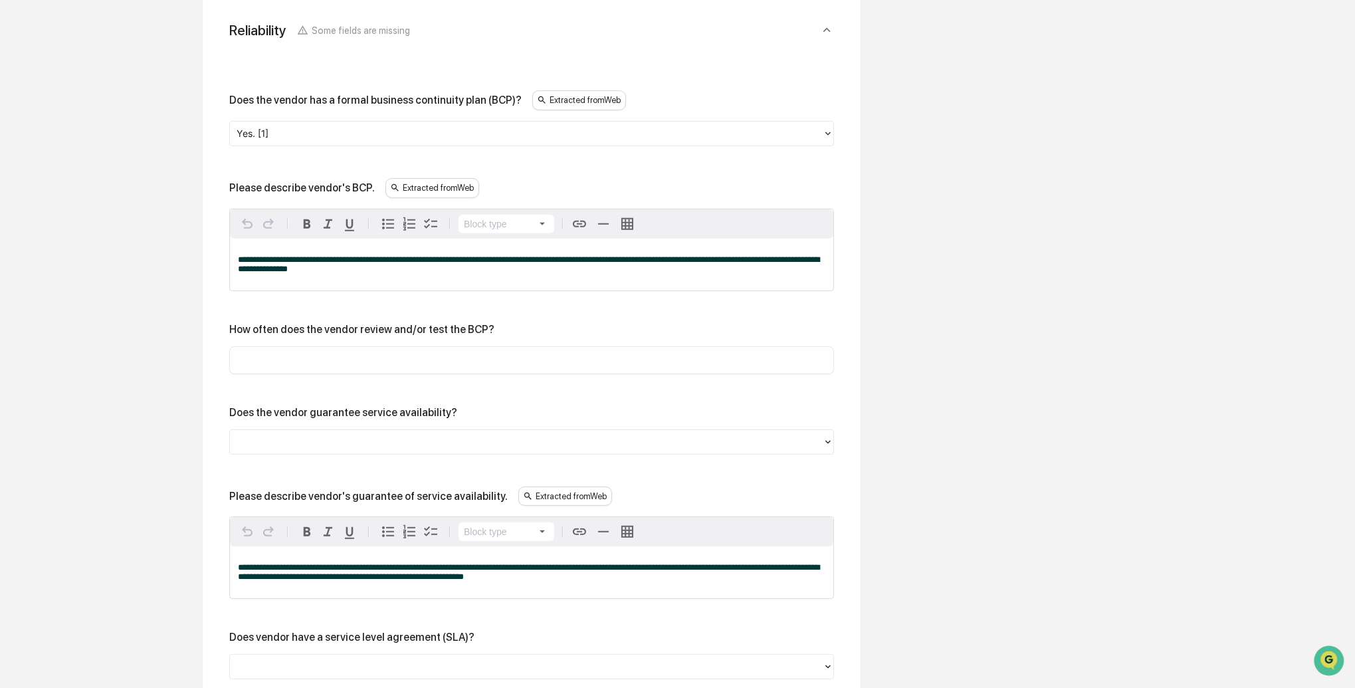
scroll to position [628, 0]
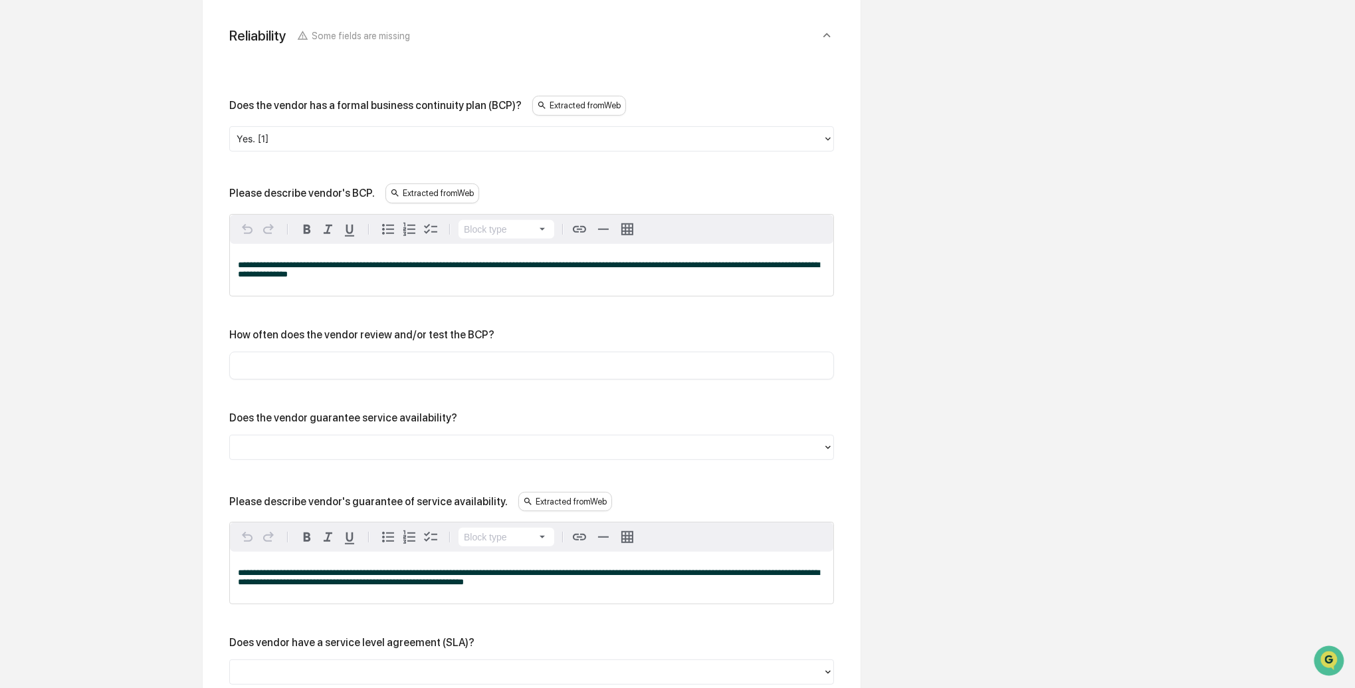
click at [392, 359] on input "text" at bounding box center [531, 365] width 585 height 13
click at [470, 366] on input "text" at bounding box center [531, 365] width 585 height 13
type input "********"
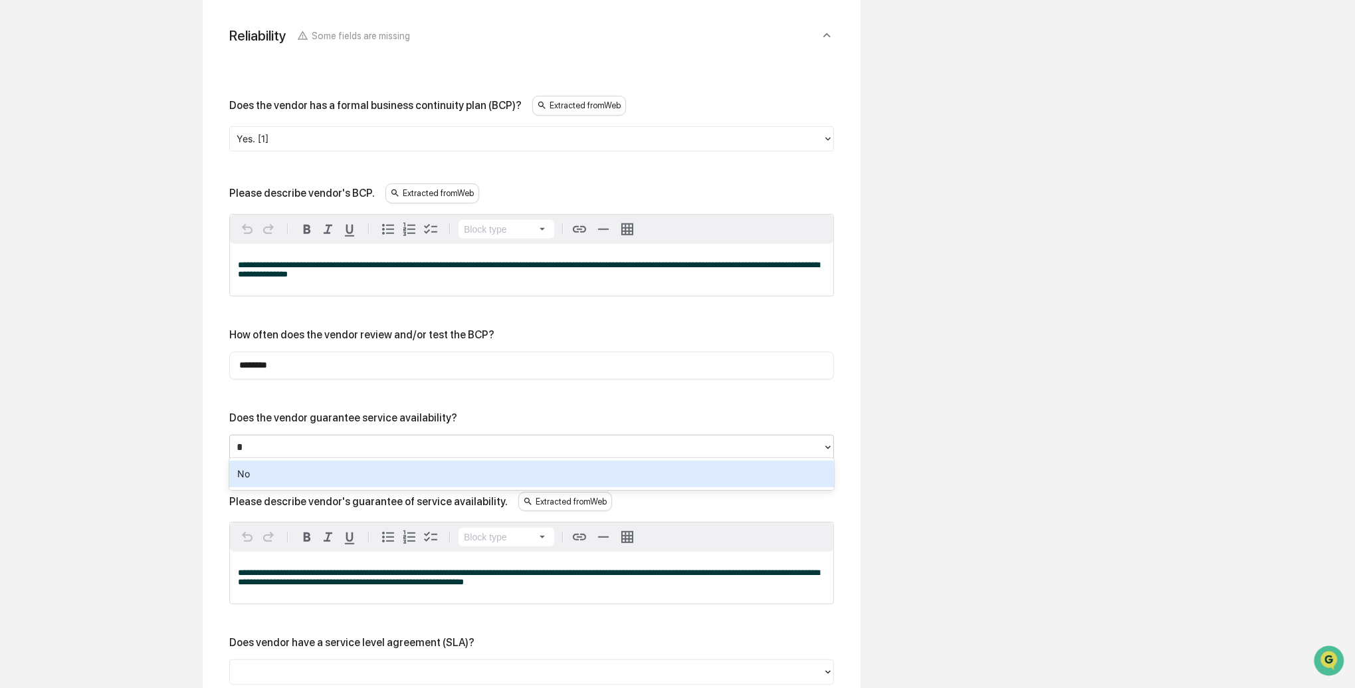
type input "**"
click at [253, 471] on div "No" at bounding box center [531, 474] width 605 height 27
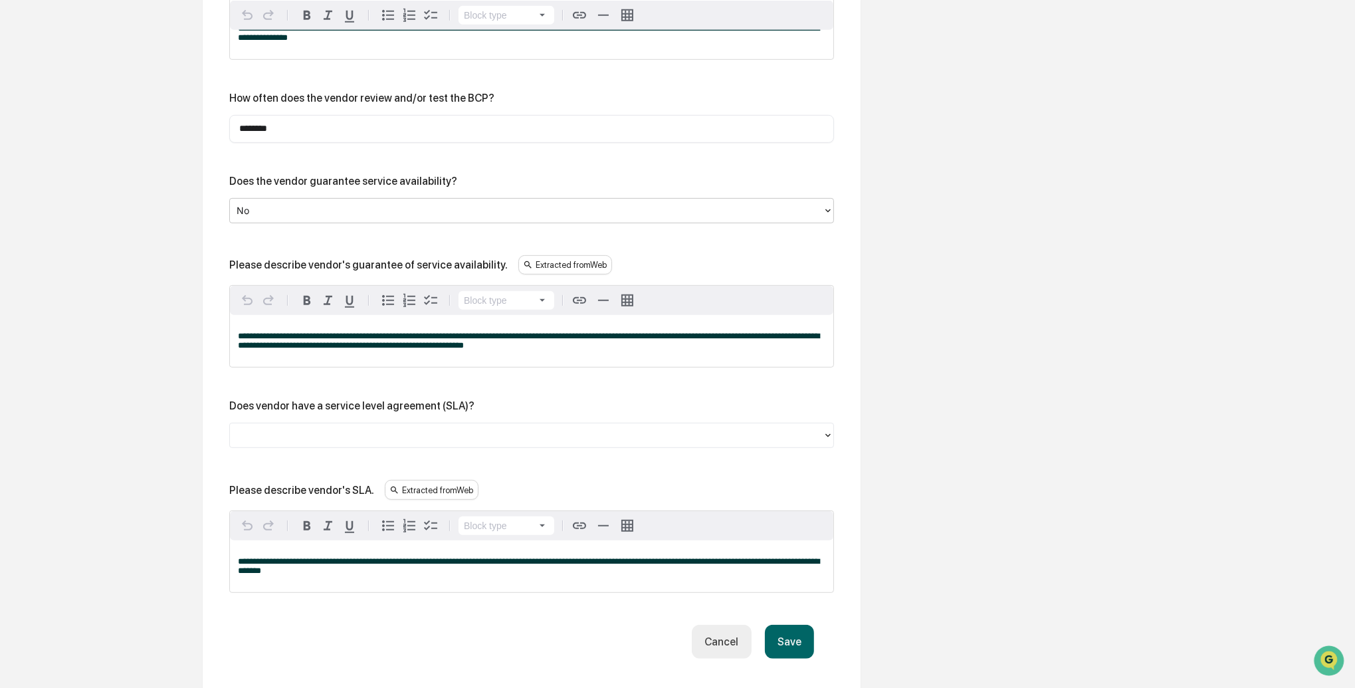
scroll to position [866, 0]
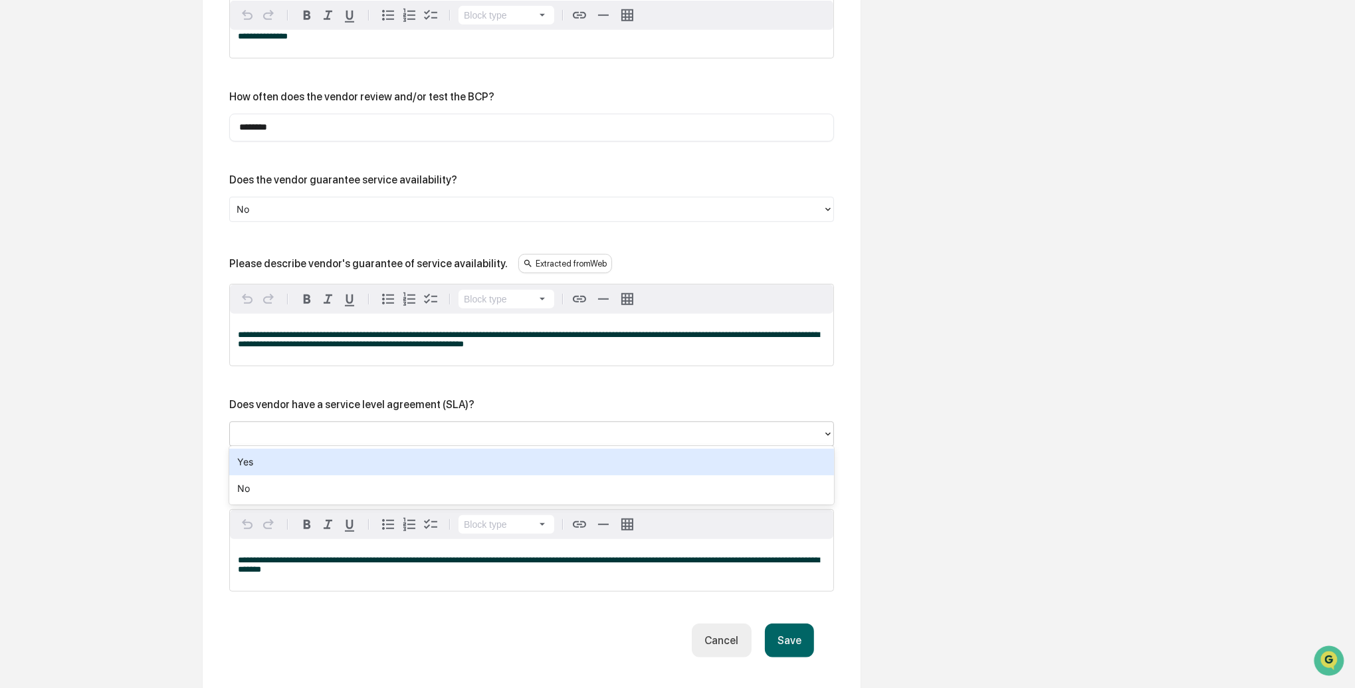
click at [252, 437] on div at bounding box center [527, 434] width 580 height 15
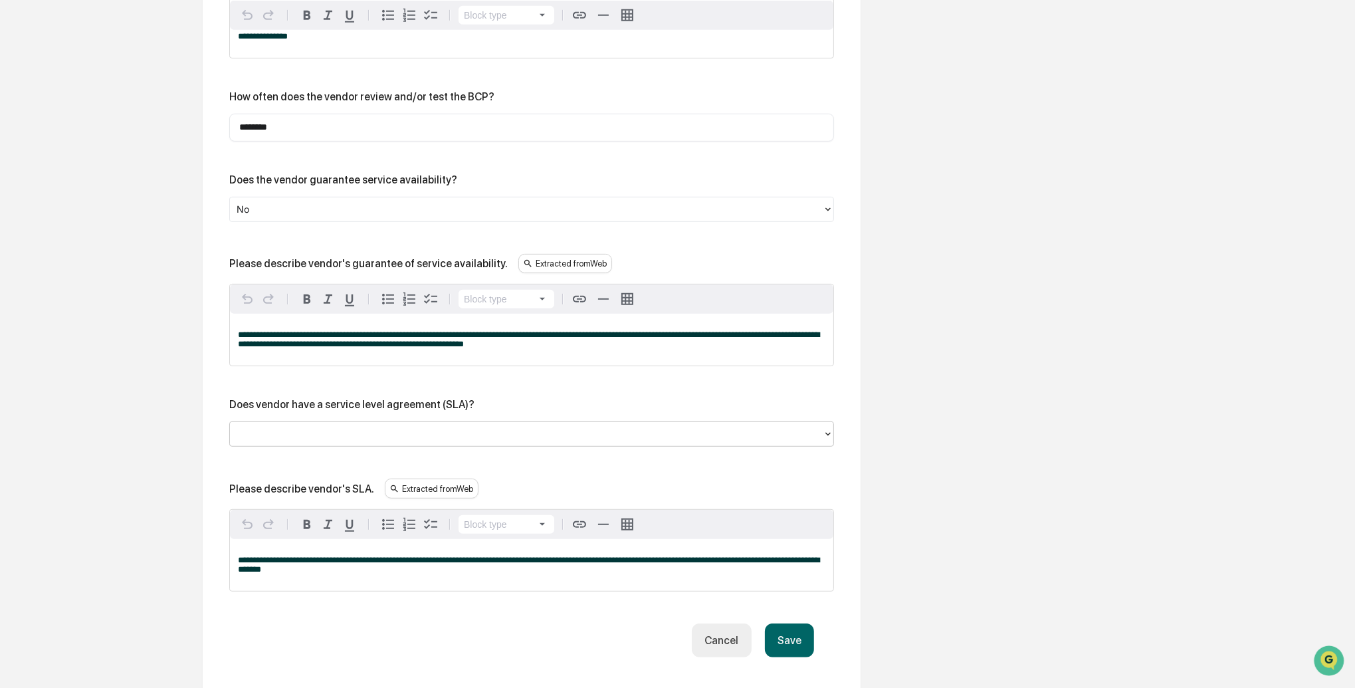
click at [252, 437] on div at bounding box center [527, 434] width 580 height 15
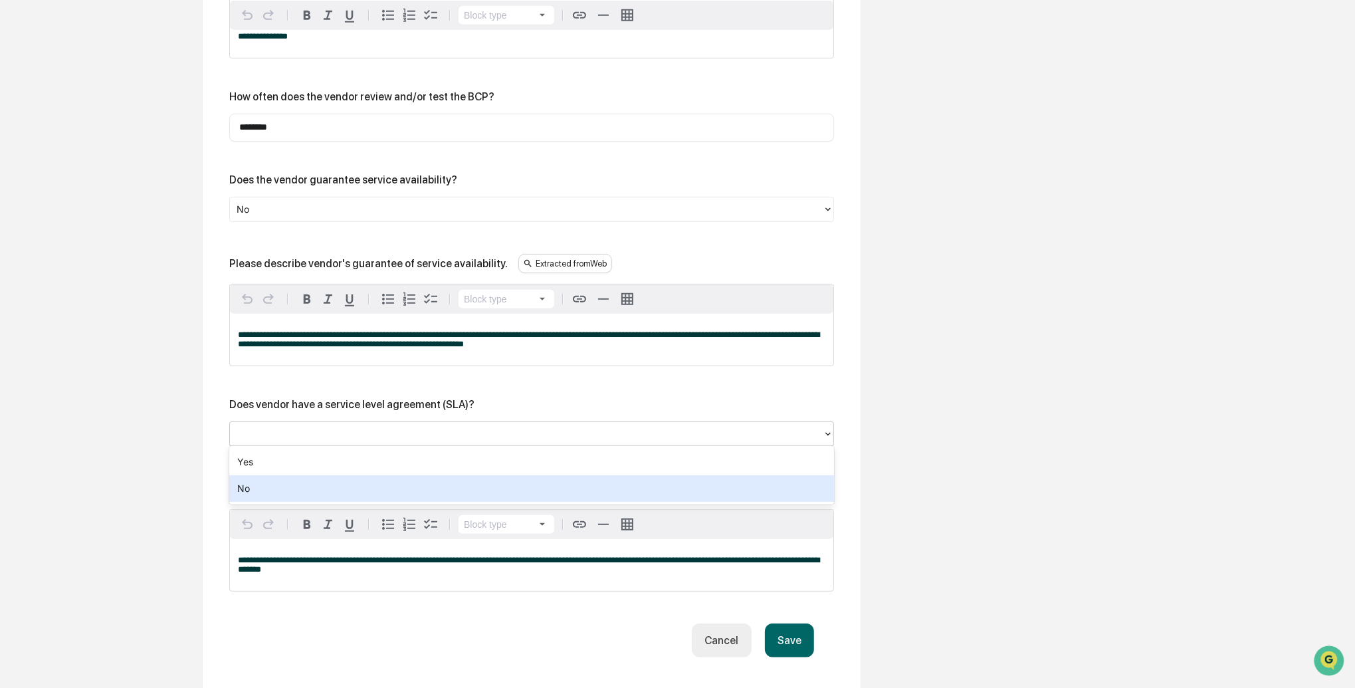
click at [251, 482] on div "No" at bounding box center [531, 488] width 605 height 27
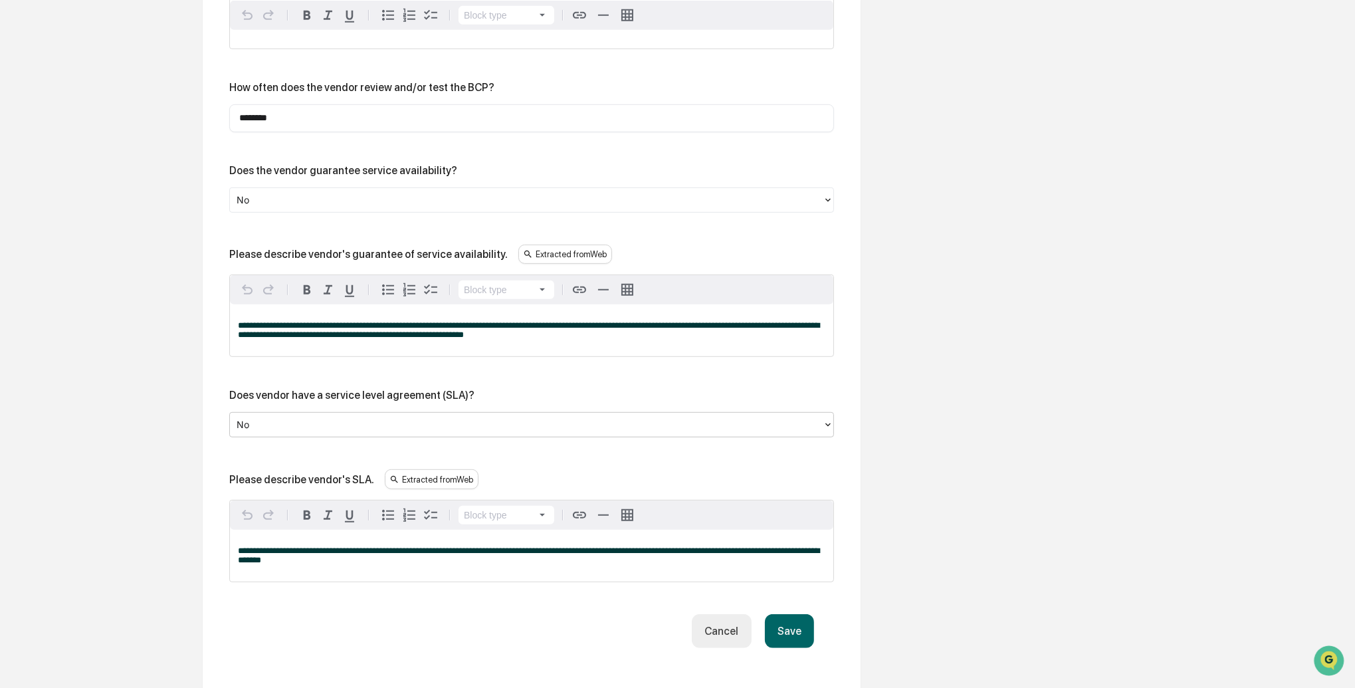
scroll to position [885, 0]
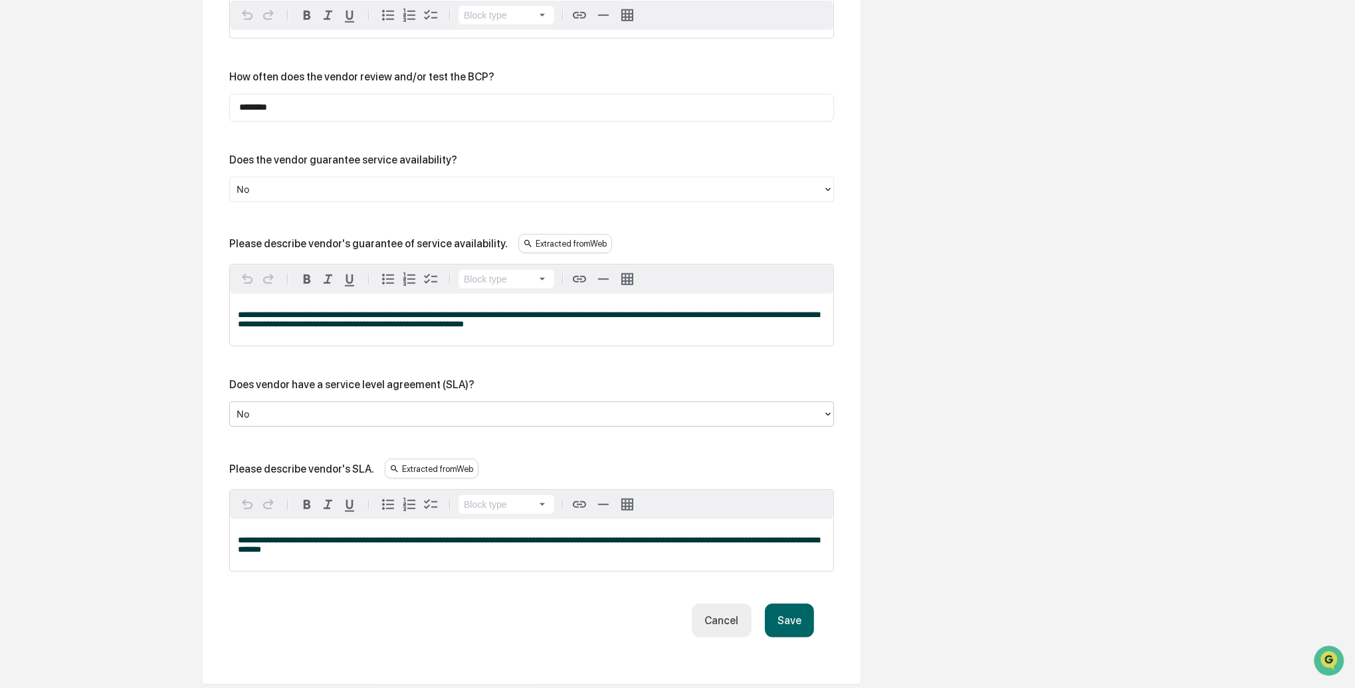
click at [785, 614] on button "Save" at bounding box center [789, 621] width 49 height 34
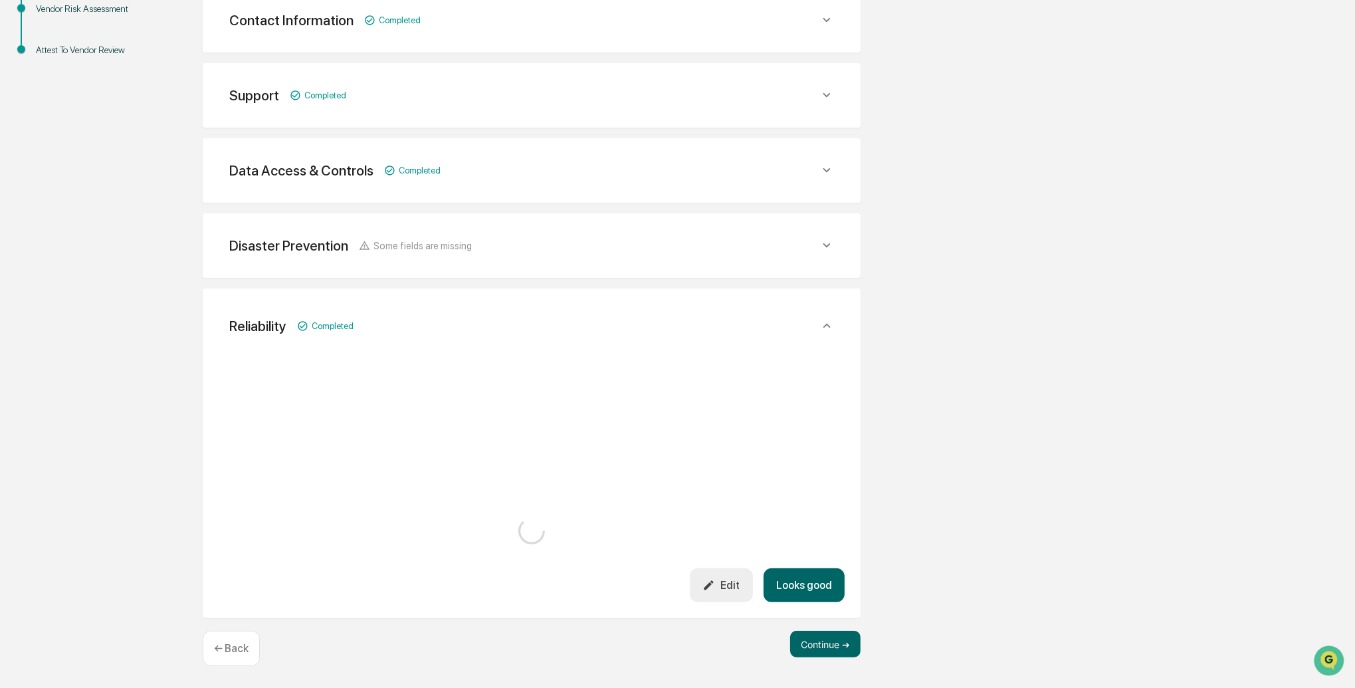
scroll to position [767, 0]
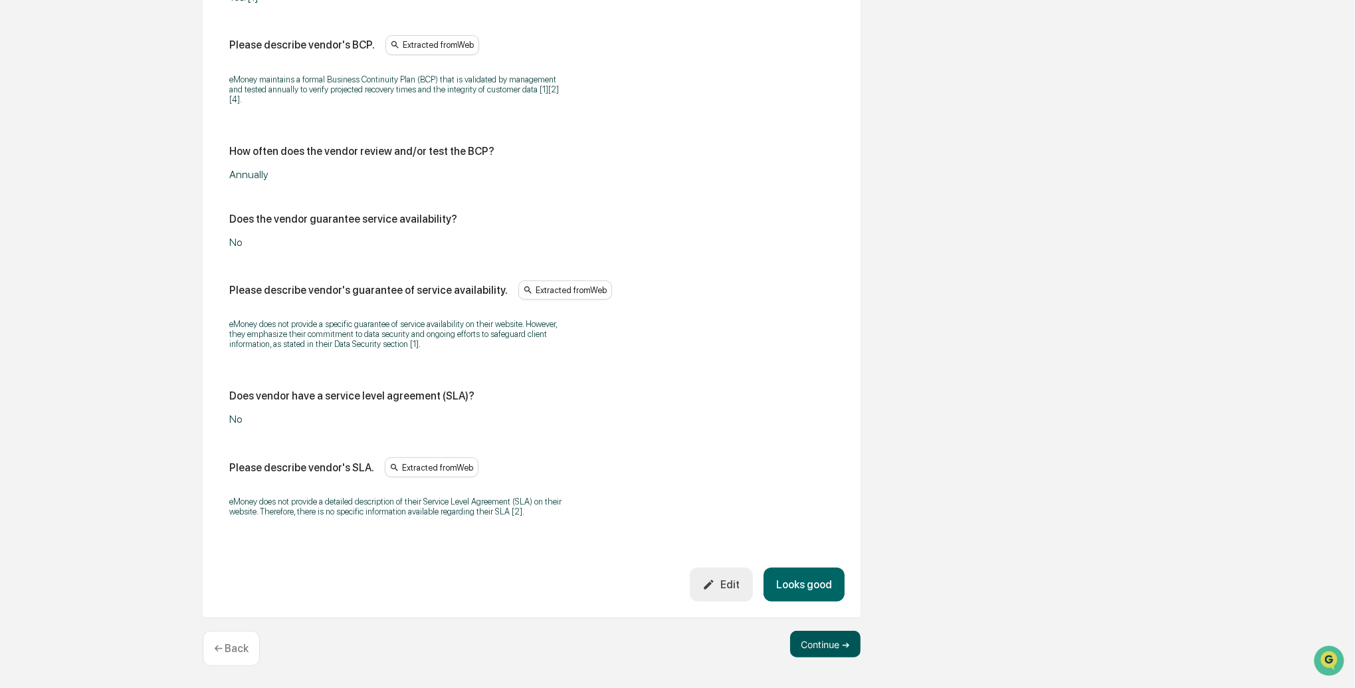
click at [832, 638] on button "Continue ➔" at bounding box center [825, 644] width 70 height 27
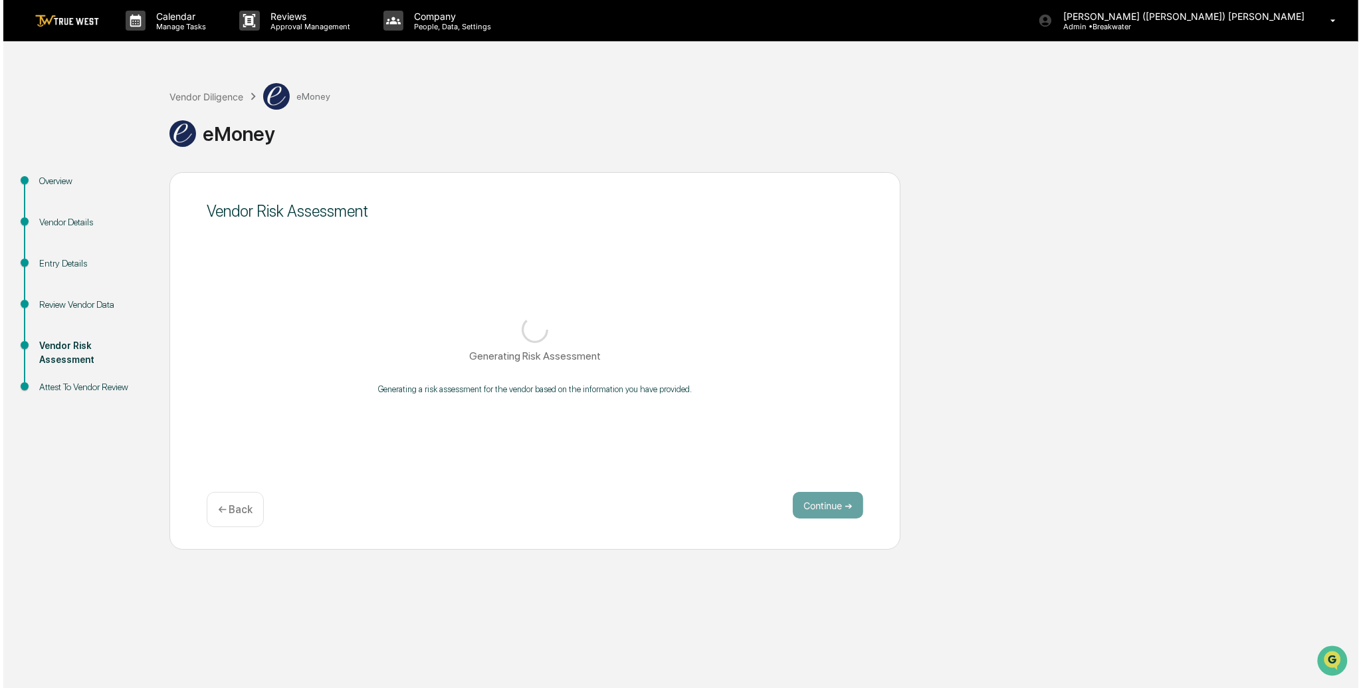
scroll to position [0, 0]
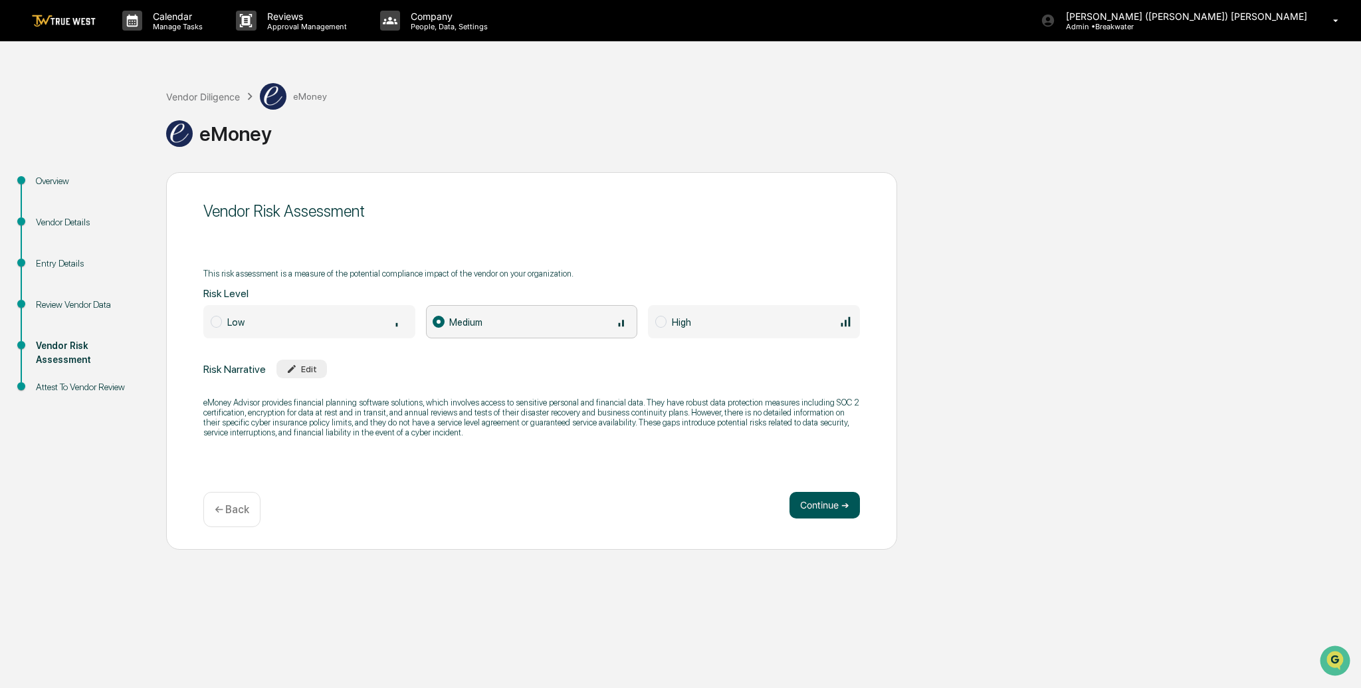
click at [816, 506] on button "Continue ➔" at bounding box center [825, 505] width 70 height 27
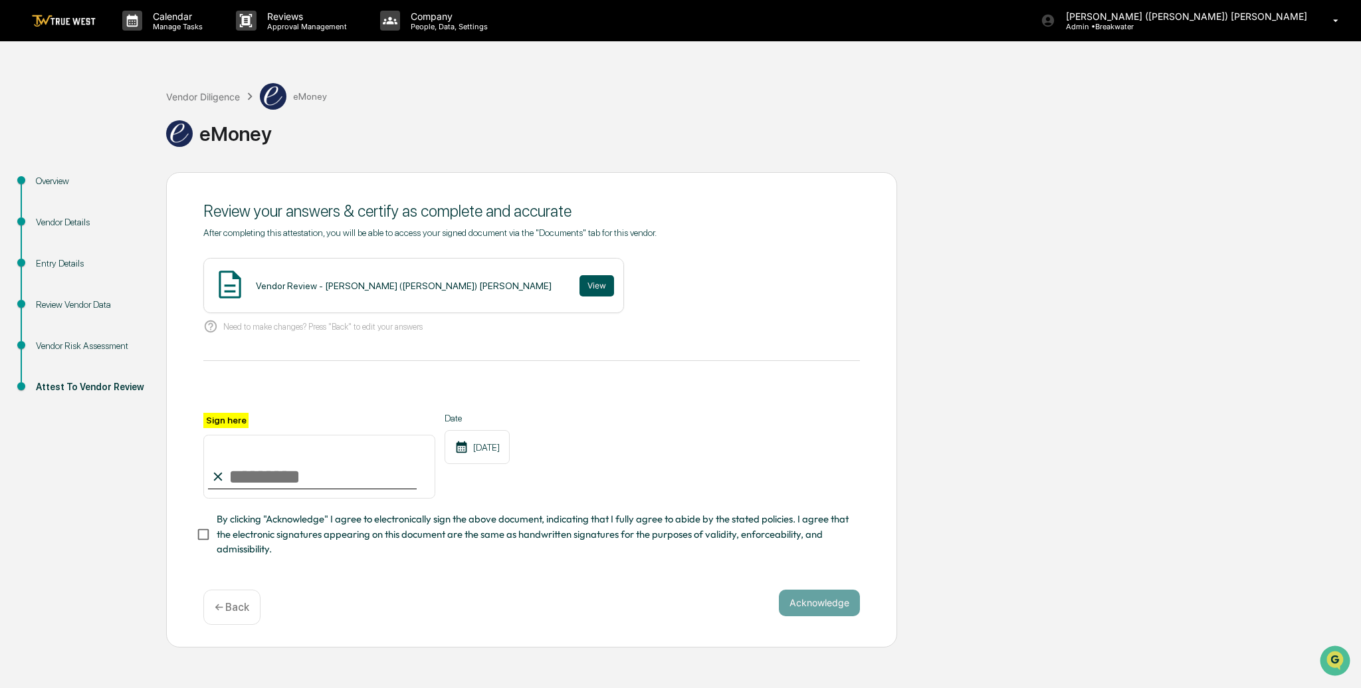
click at [580, 282] on button "View" at bounding box center [597, 285] width 35 height 21
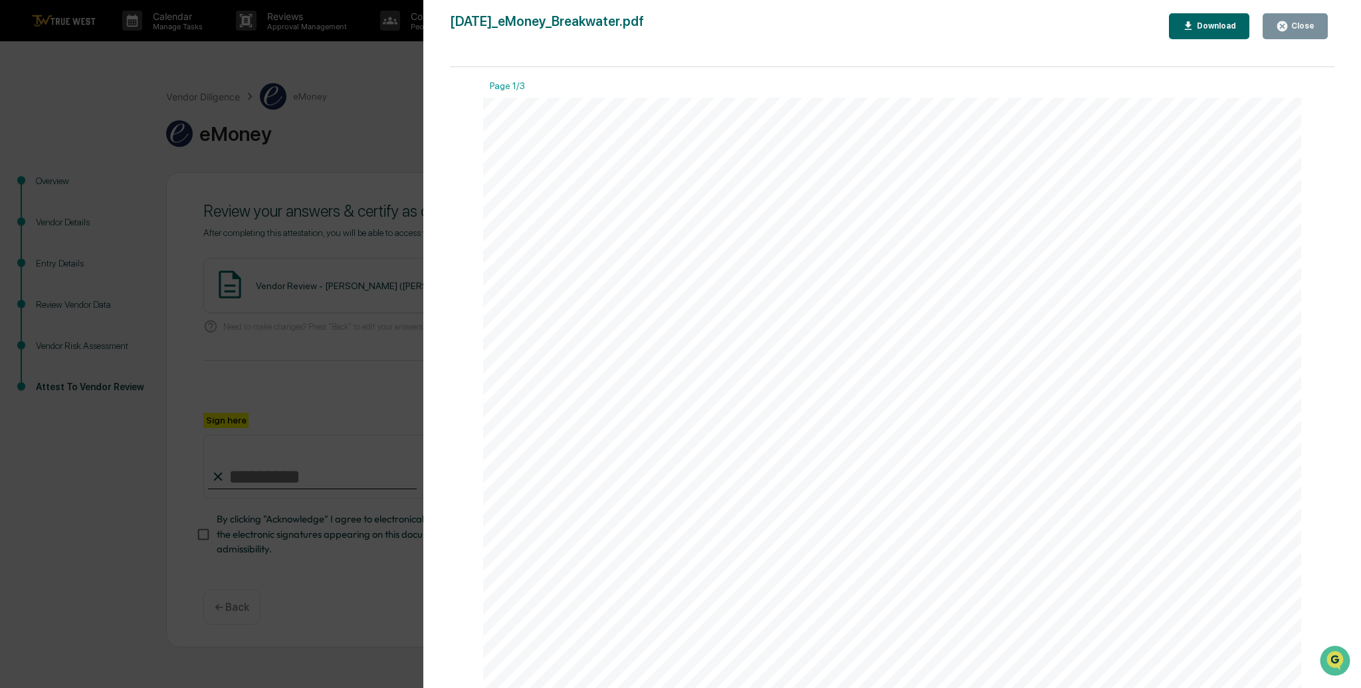
click at [1291, 26] on div "Close" at bounding box center [1302, 25] width 26 height 9
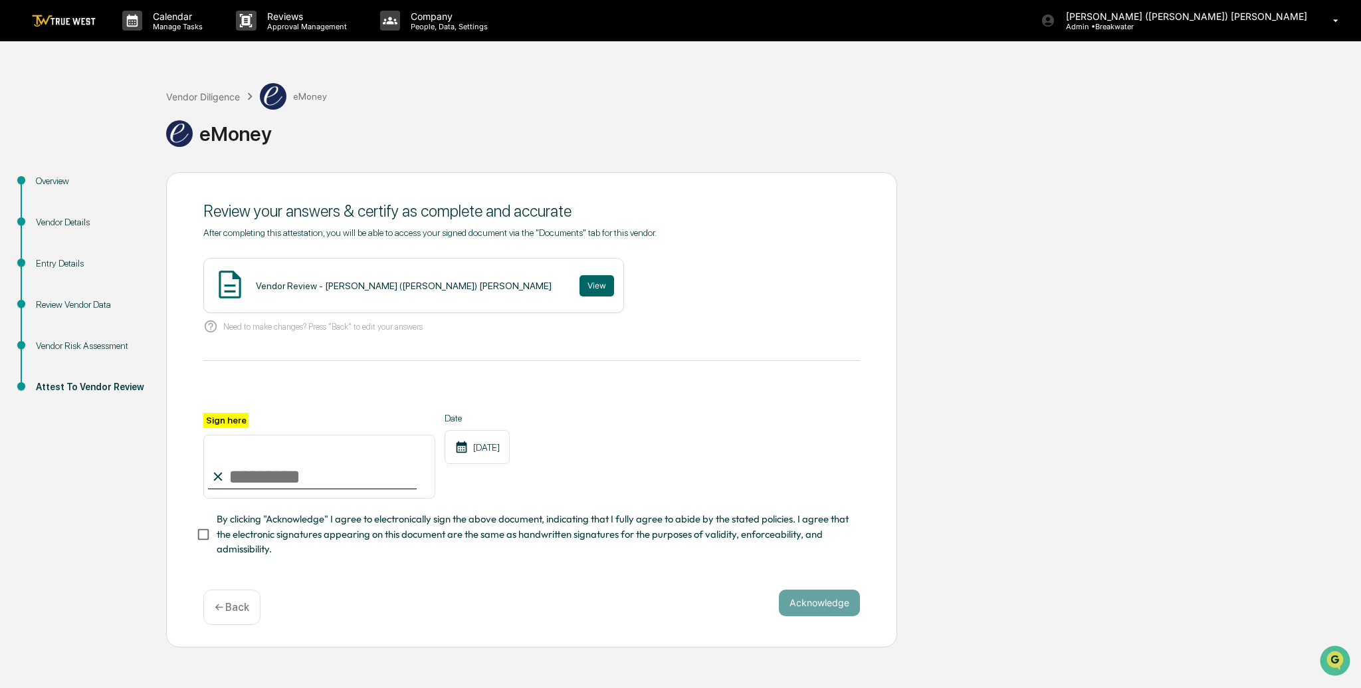
click at [269, 463] on input "Sign here" at bounding box center [319, 467] width 232 height 64
type input "**********"
click at [828, 596] on button "Acknowledge" at bounding box center [819, 603] width 81 height 27
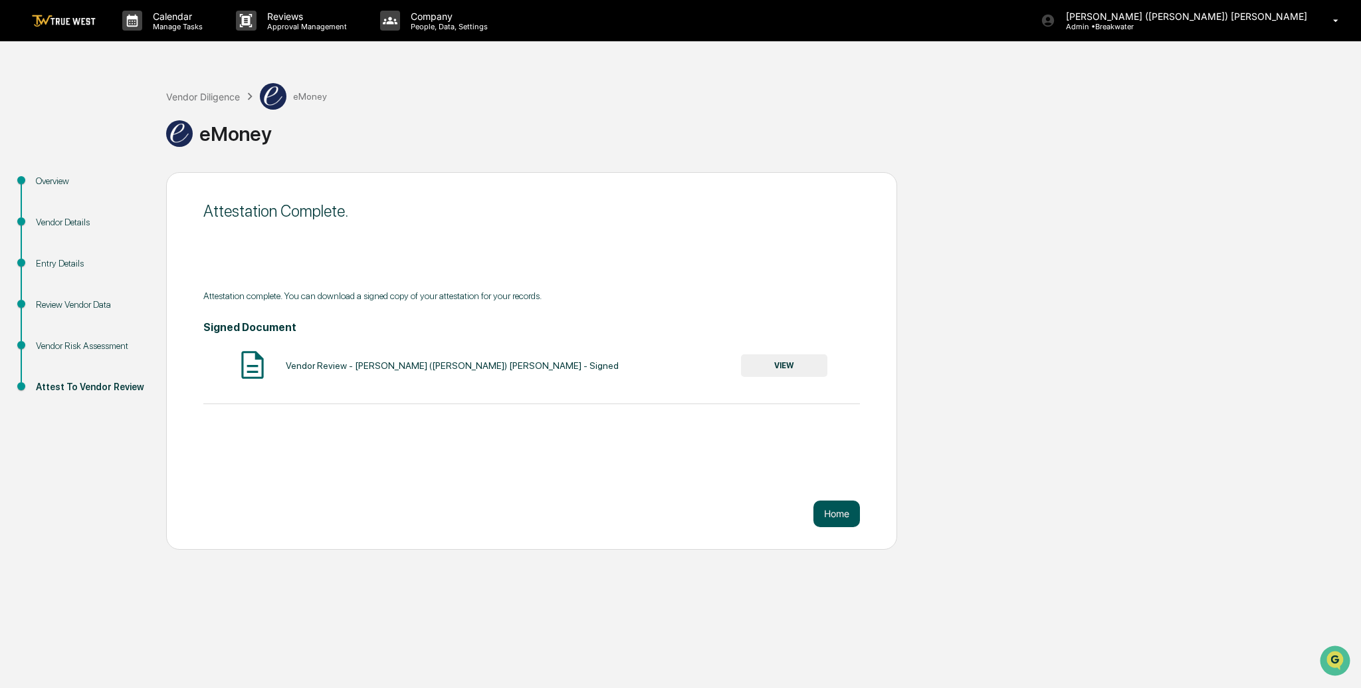
click at [840, 509] on button "Home" at bounding box center [837, 514] width 47 height 27
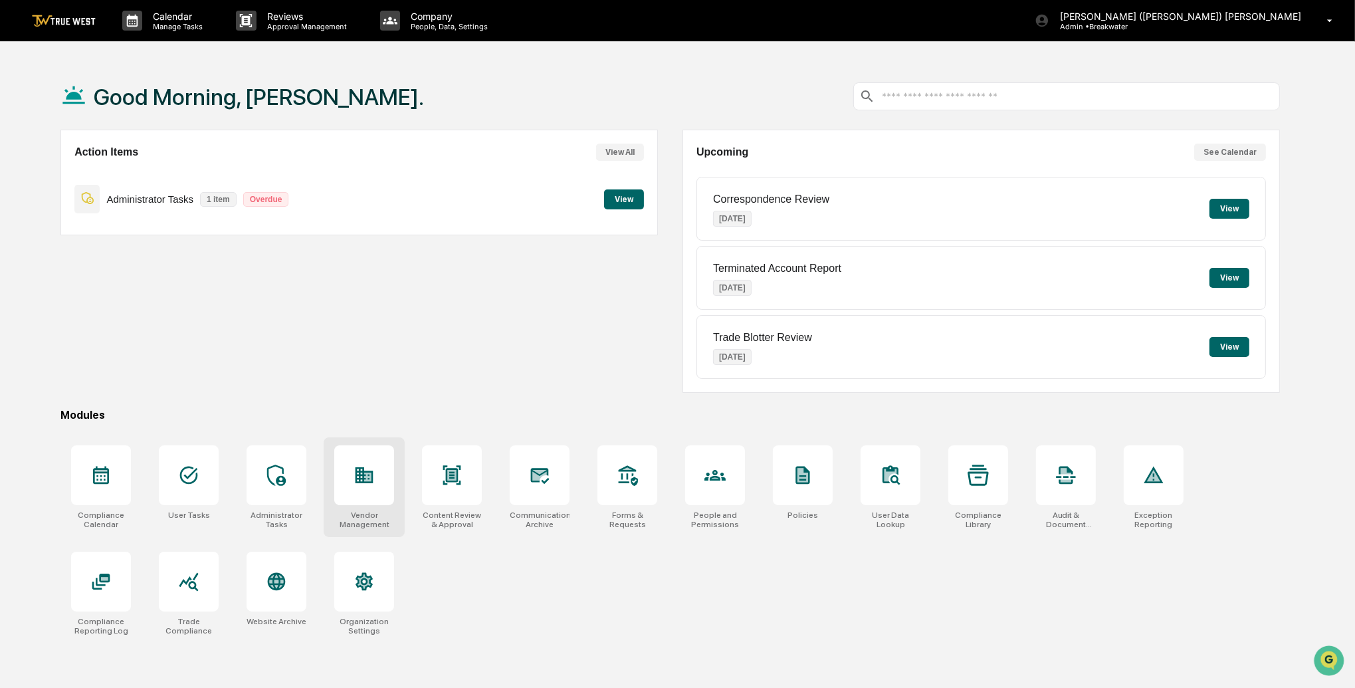
click at [363, 468] on icon at bounding box center [365, 475] width 18 height 16
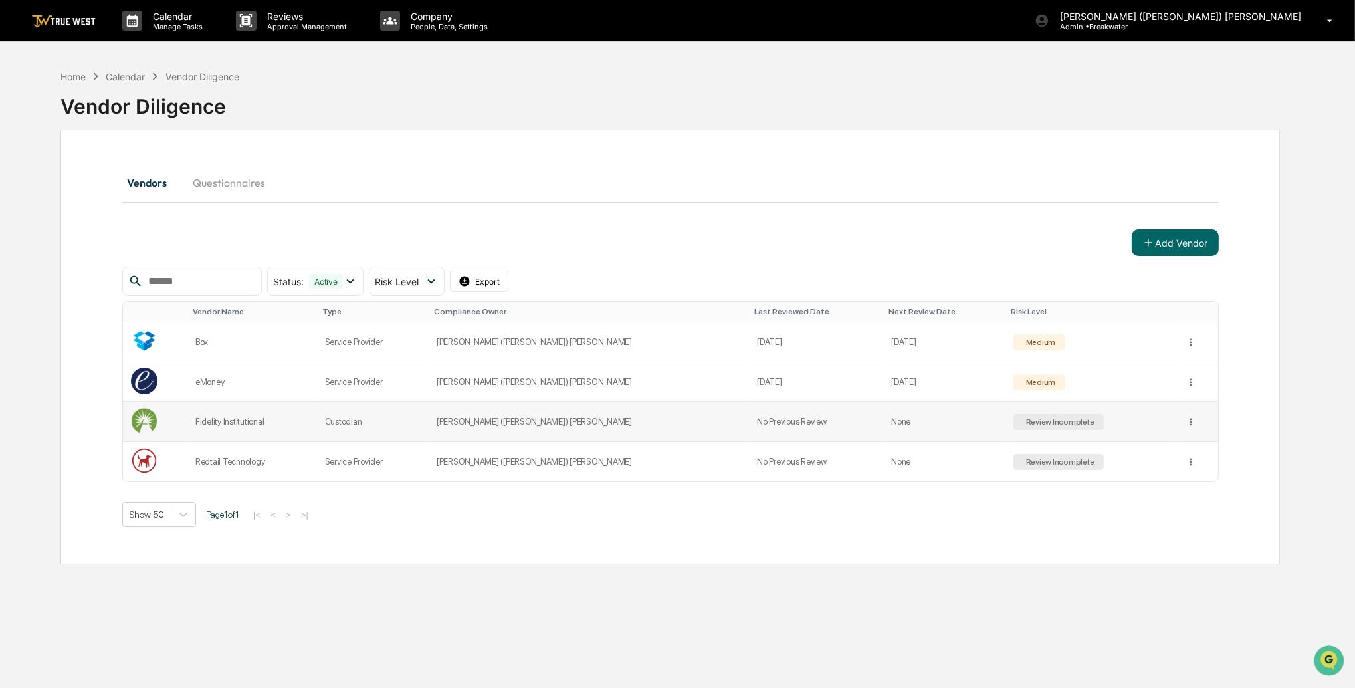
click at [251, 413] on td "Fidelity Institutional" at bounding box center [252, 422] width 130 height 40
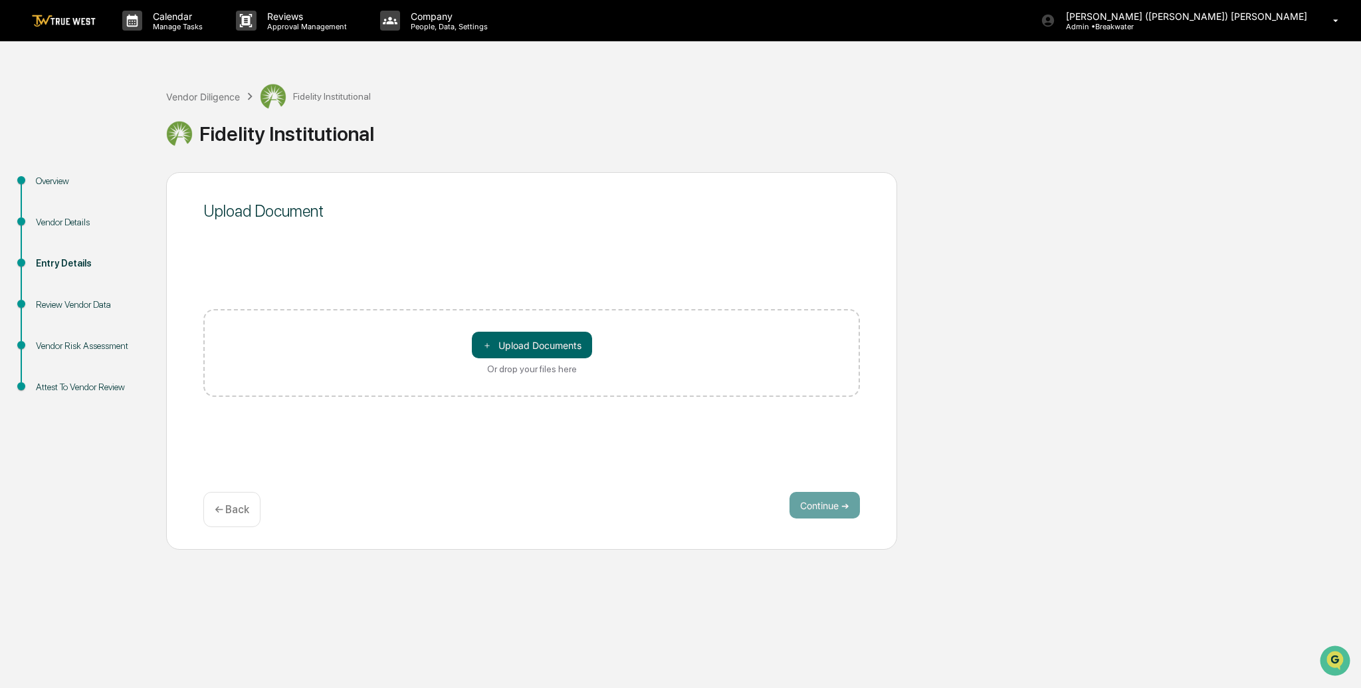
click at [87, 229] on div "Vendor Details" at bounding box center [90, 222] width 109 height 14
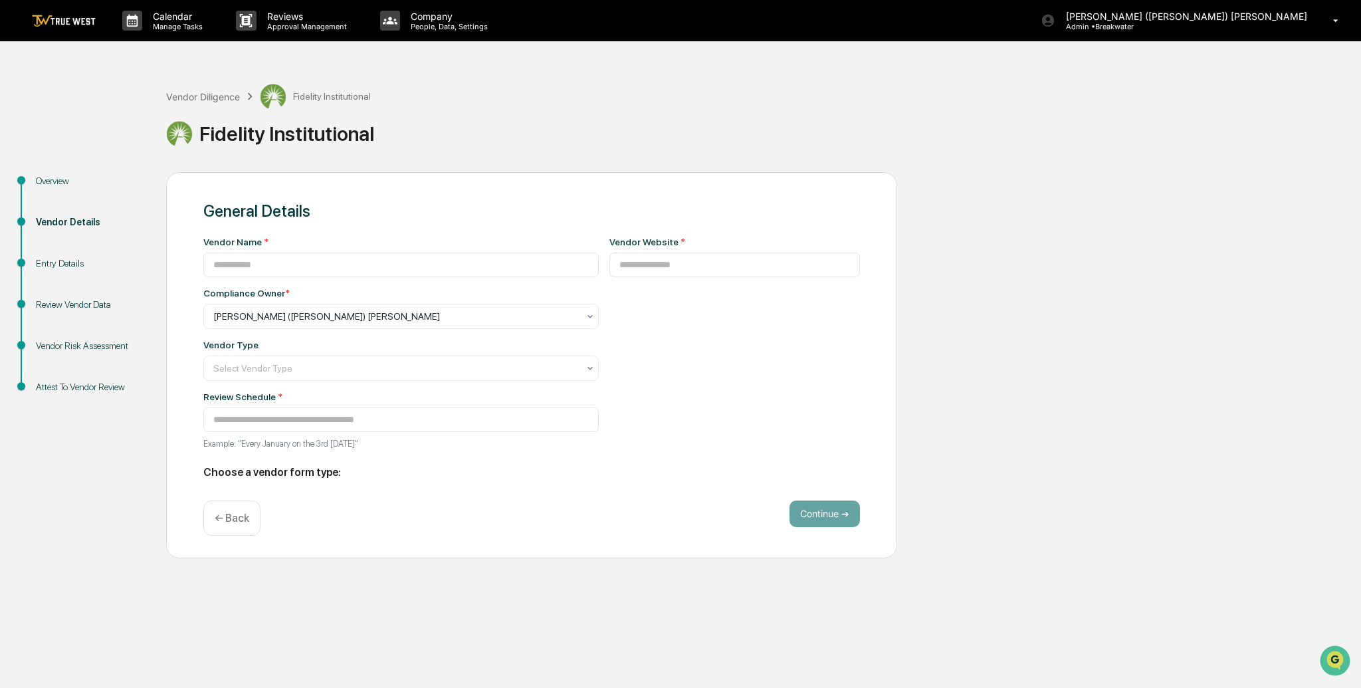
type input "**********"
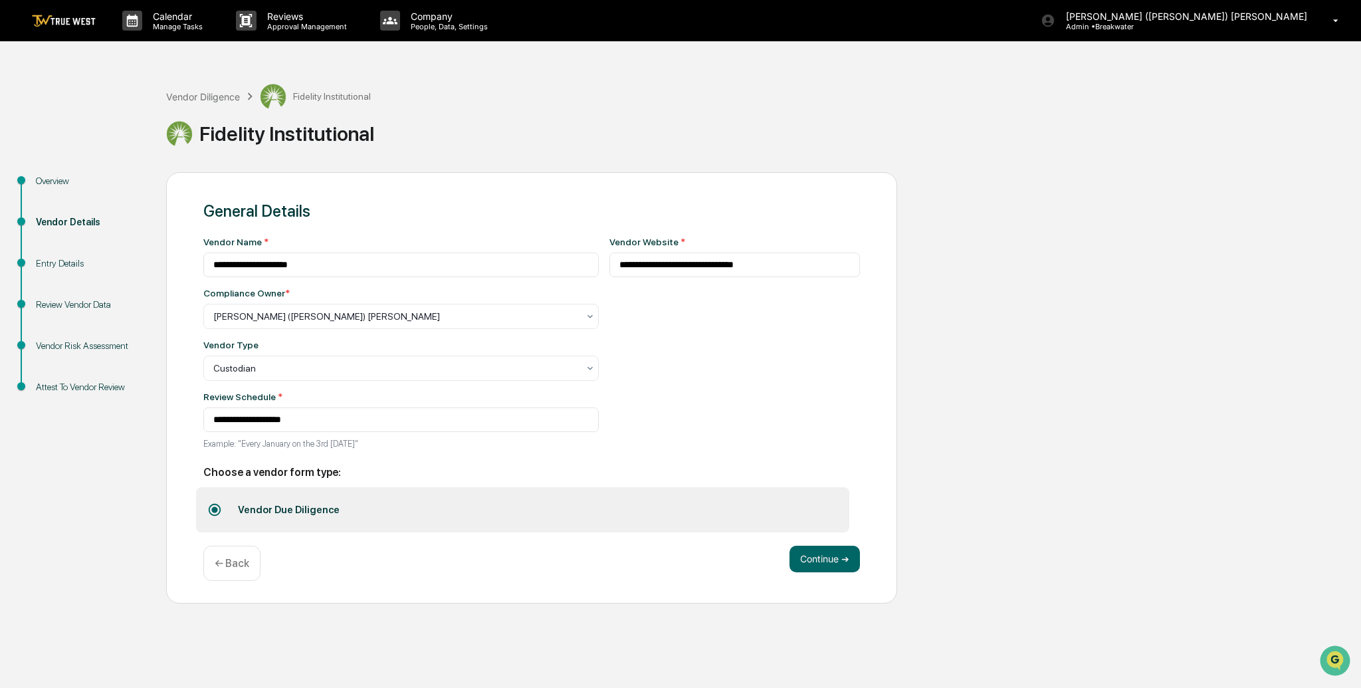
click at [66, 179] on div "Overview" at bounding box center [90, 181] width 109 height 14
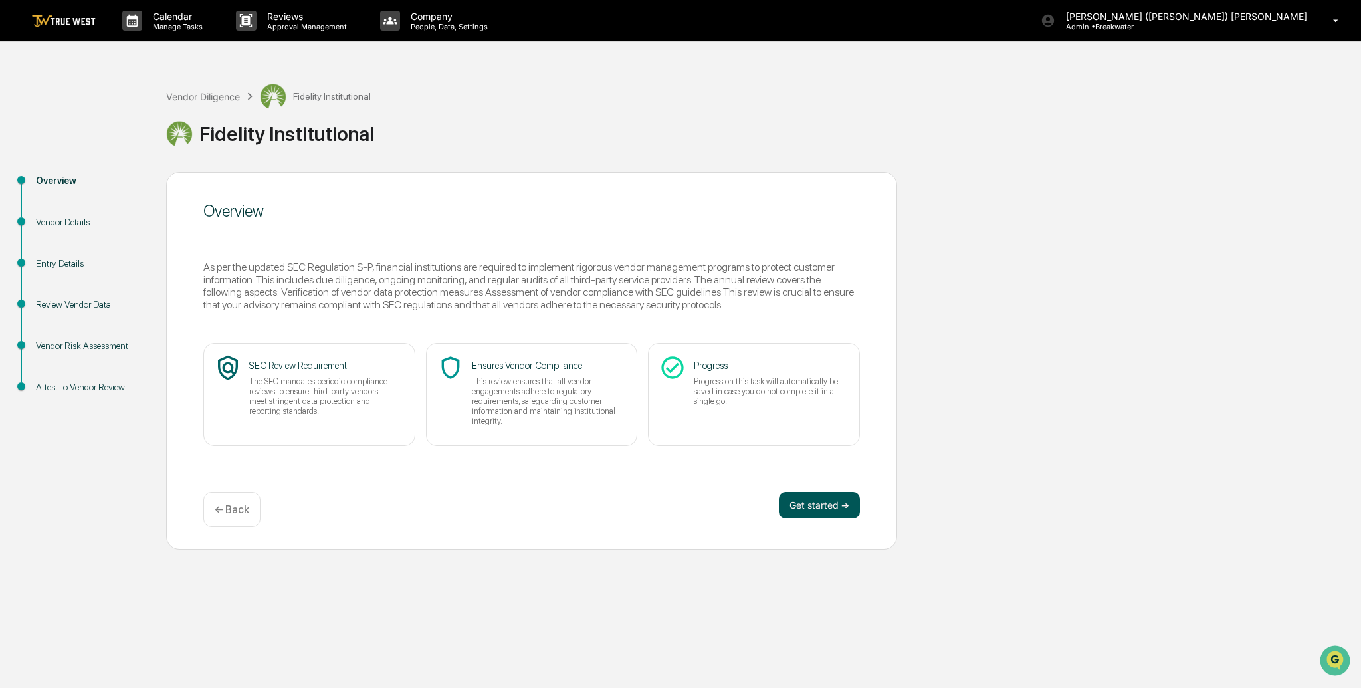
click at [851, 509] on button "Get started ➔" at bounding box center [819, 505] width 81 height 27
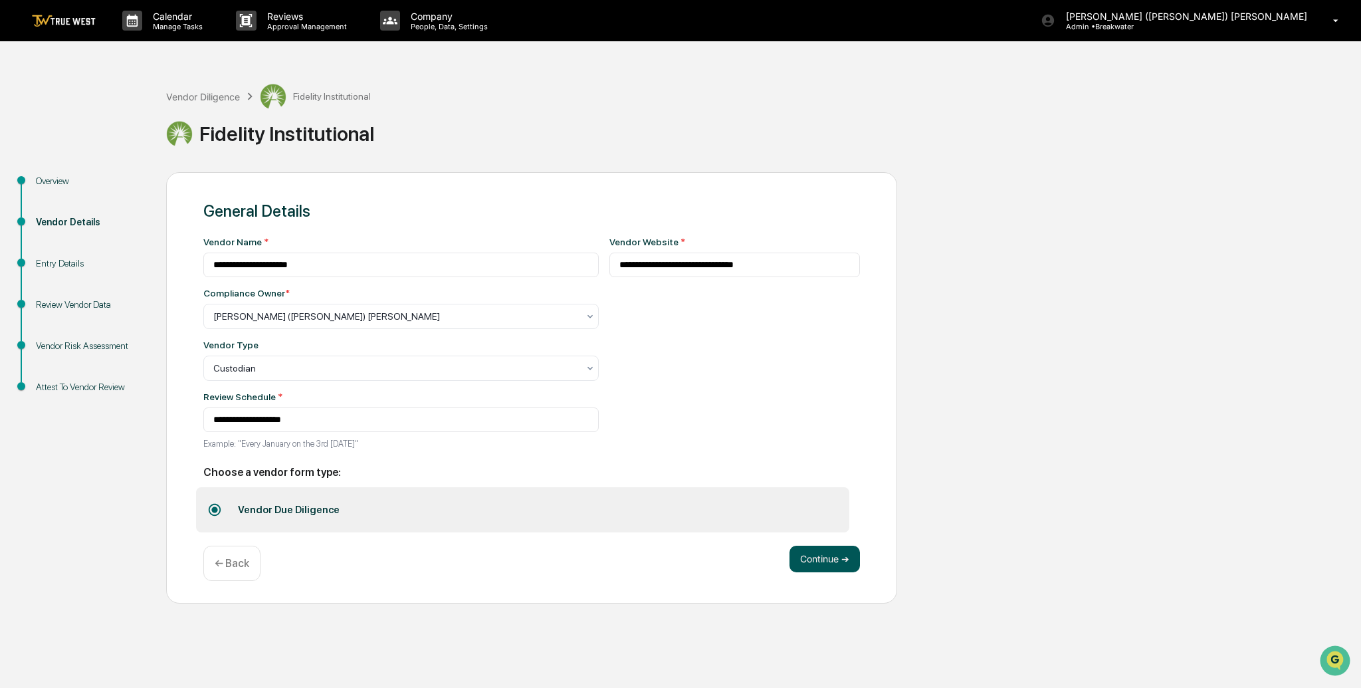
click at [833, 563] on button "Continue ➔" at bounding box center [825, 559] width 70 height 27
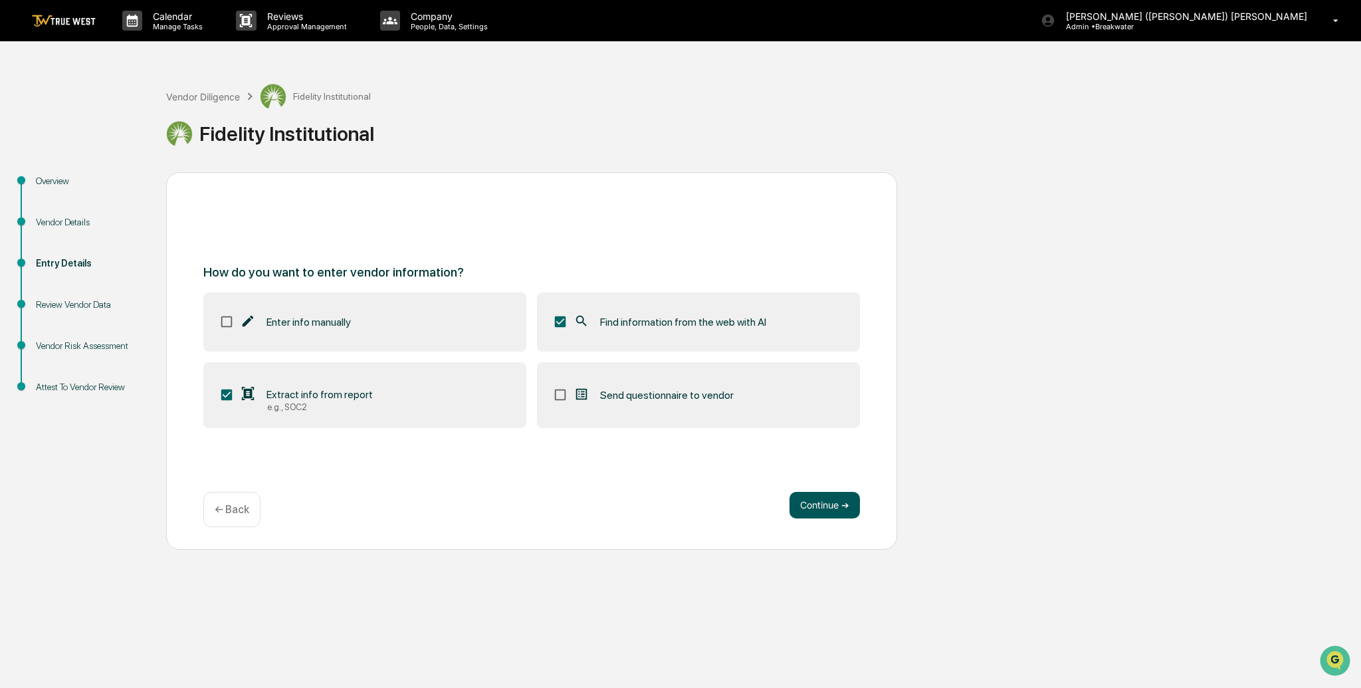
click at [824, 507] on button "Continue ➔" at bounding box center [825, 505] width 70 height 27
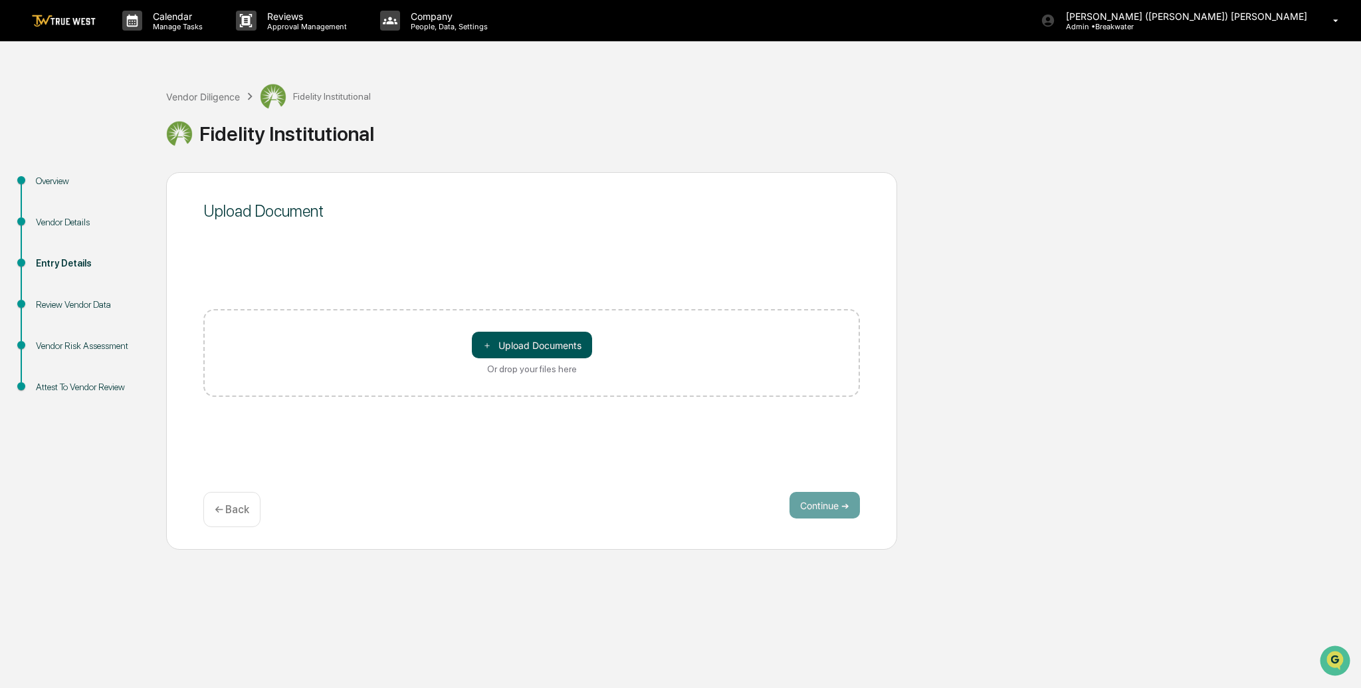
click at [511, 350] on button "＋ Upload Documents" at bounding box center [532, 345] width 120 height 27
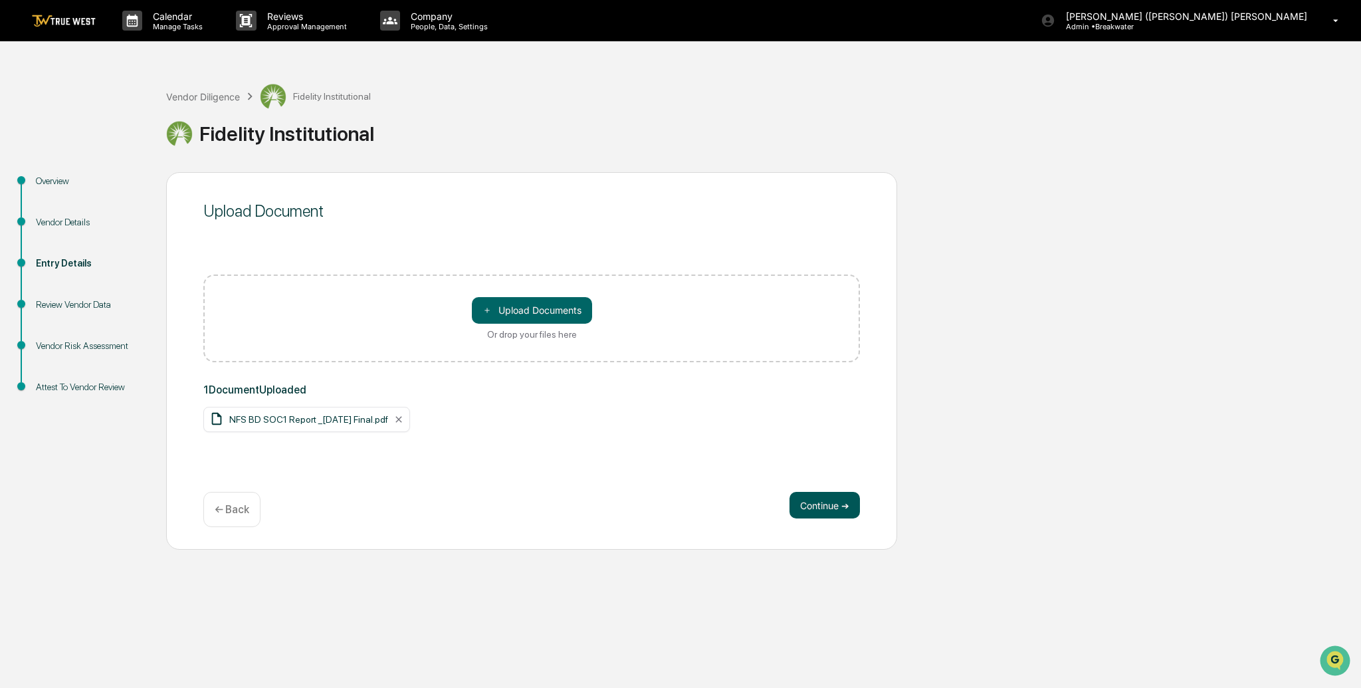
click at [799, 495] on button "Continue ➔" at bounding box center [825, 505] width 70 height 27
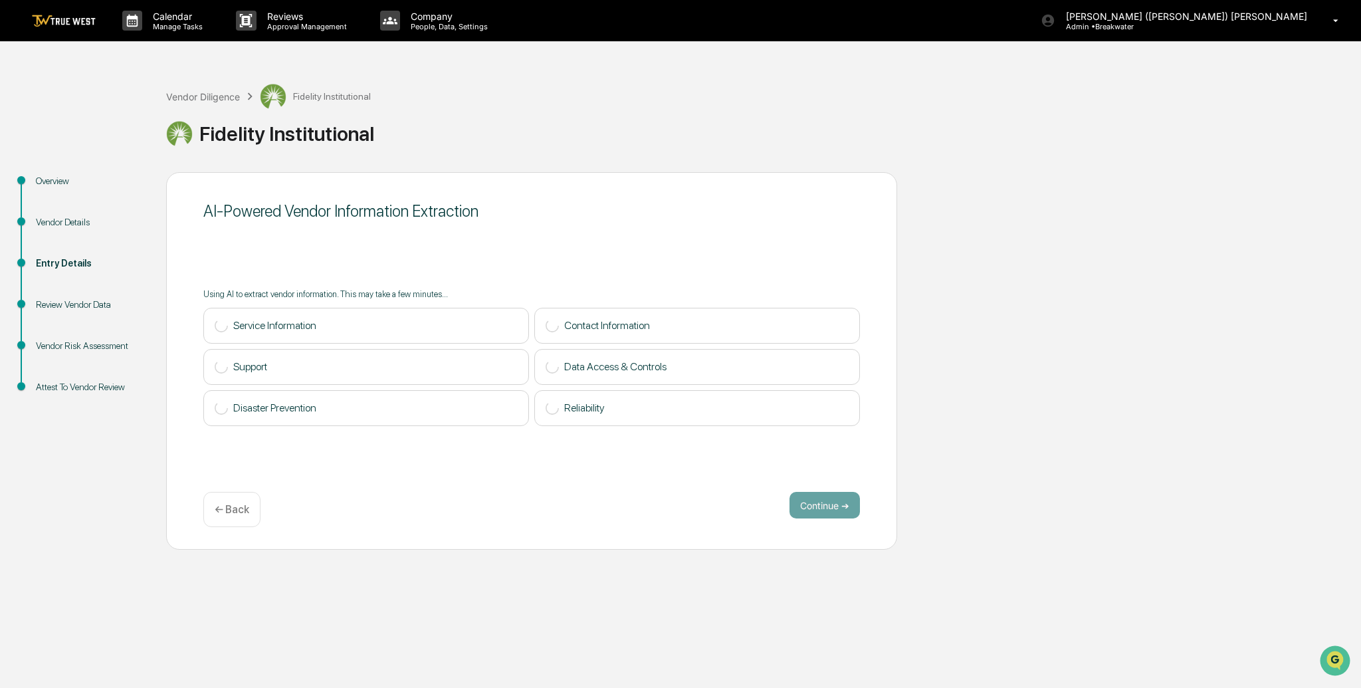
click at [216, 513] on p "← Back" at bounding box center [232, 509] width 35 height 13
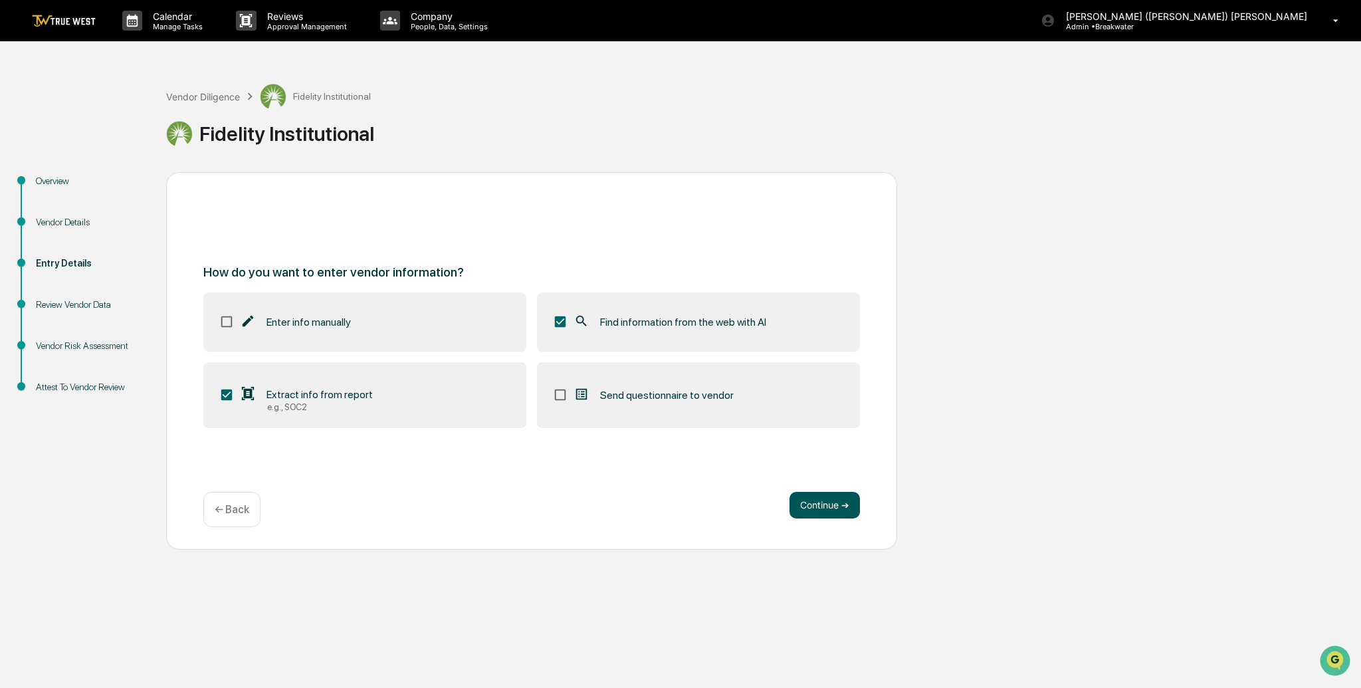
click at [827, 507] on button "Continue ➔" at bounding box center [825, 505] width 70 height 27
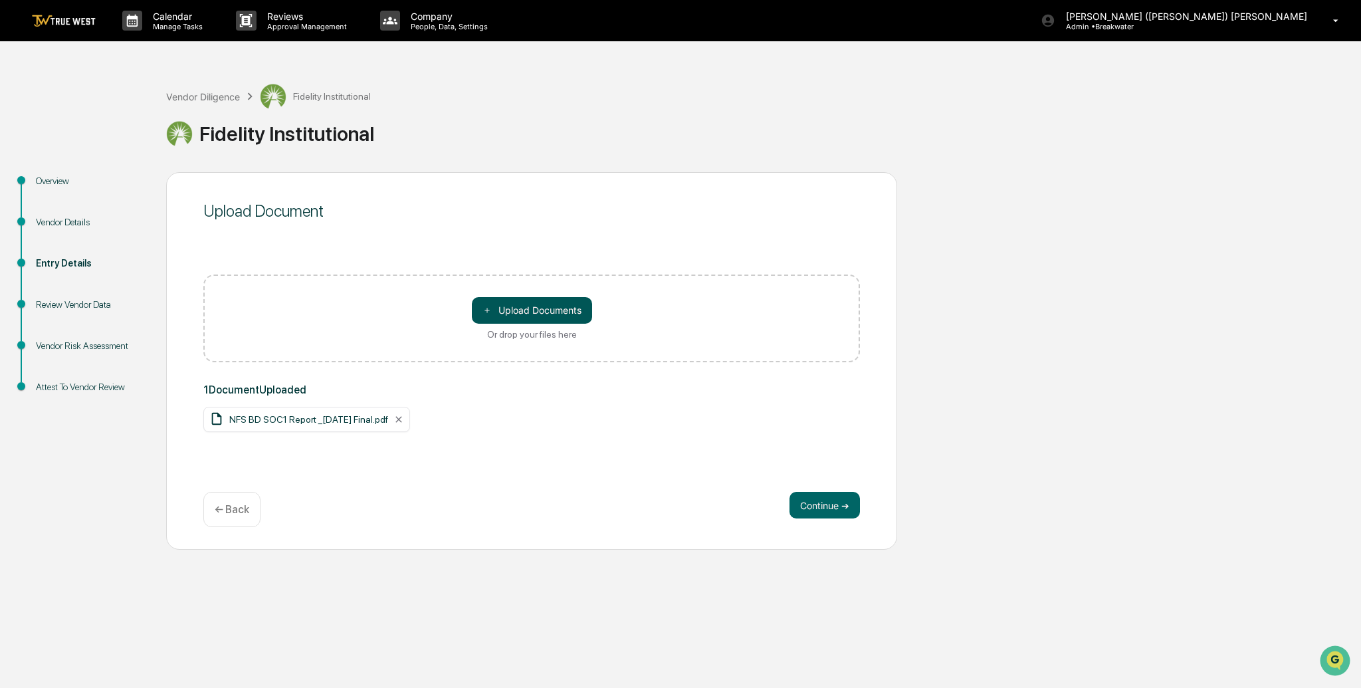
click at [517, 313] on button "＋ Upload Documents" at bounding box center [532, 310] width 120 height 27
click at [813, 509] on button "Continue ➔" at bounding box center [825, 505] width 70 height 27
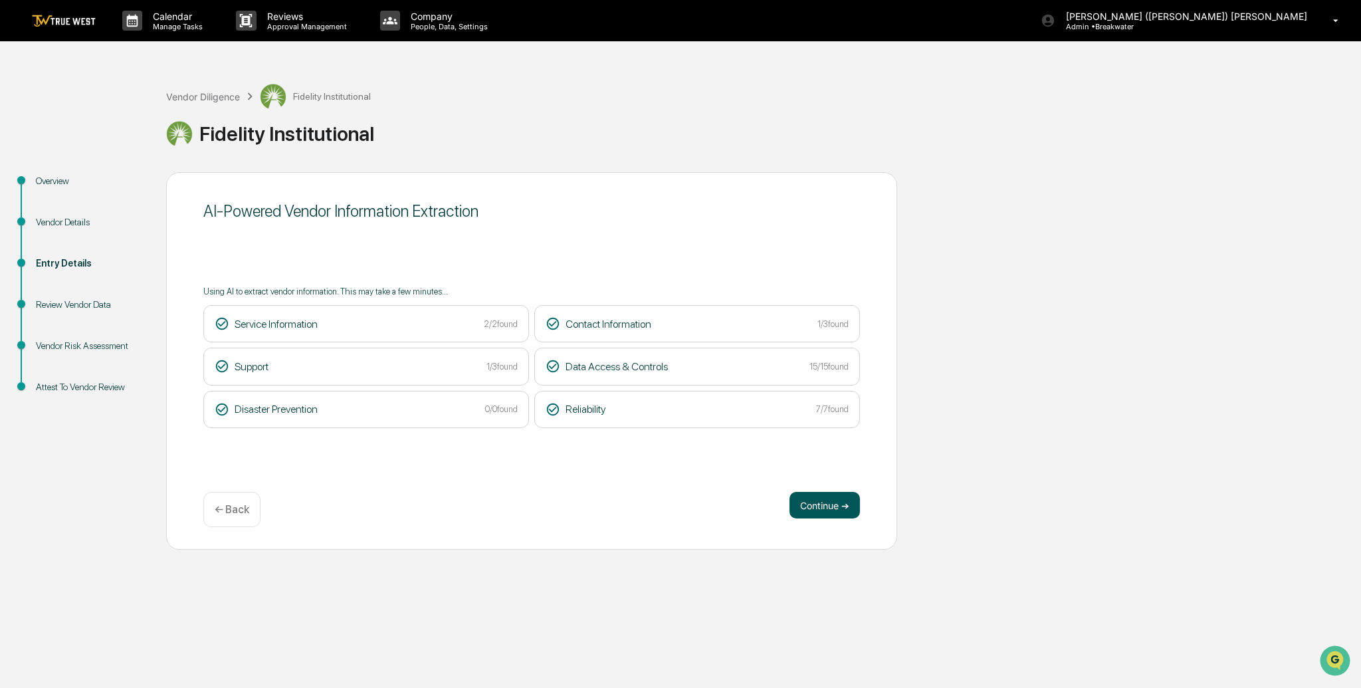
click at [823, 500] on button "Continue ➔" at bounding box center [825, 505] width 70 height 27
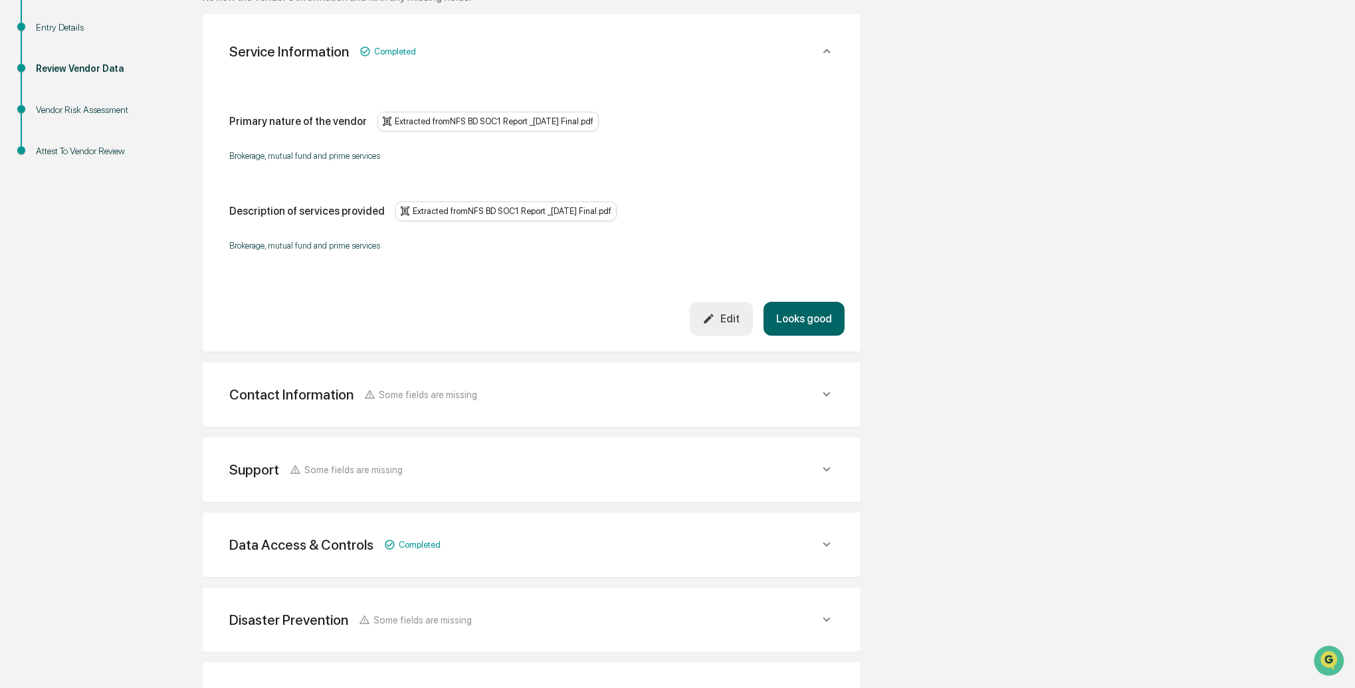
scroll to position [226, 0]
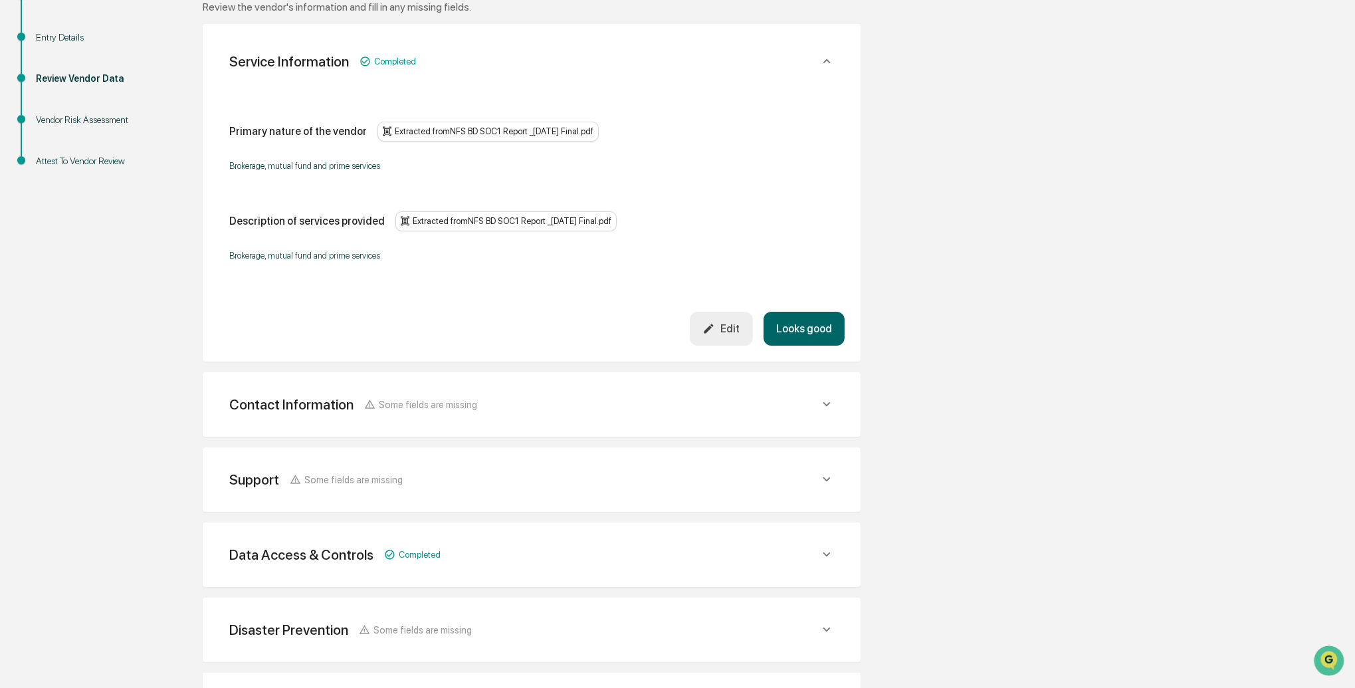
click at [661, 70] on div "Contact Information Some fields are missing" at bounding box center [524, 61] width 590 height 17
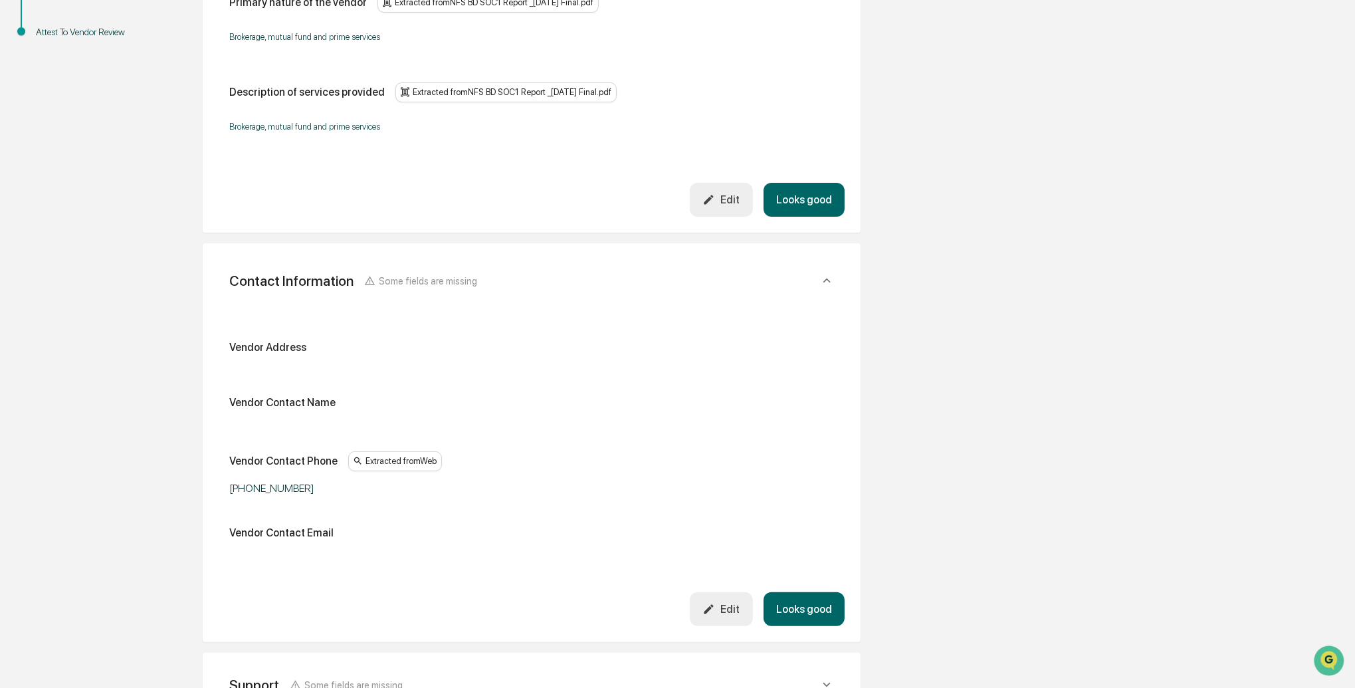
scroll to position [356, 0]
click at [730, 205] on div "Edit" at bounding box center [721, 199] width 37 height 13
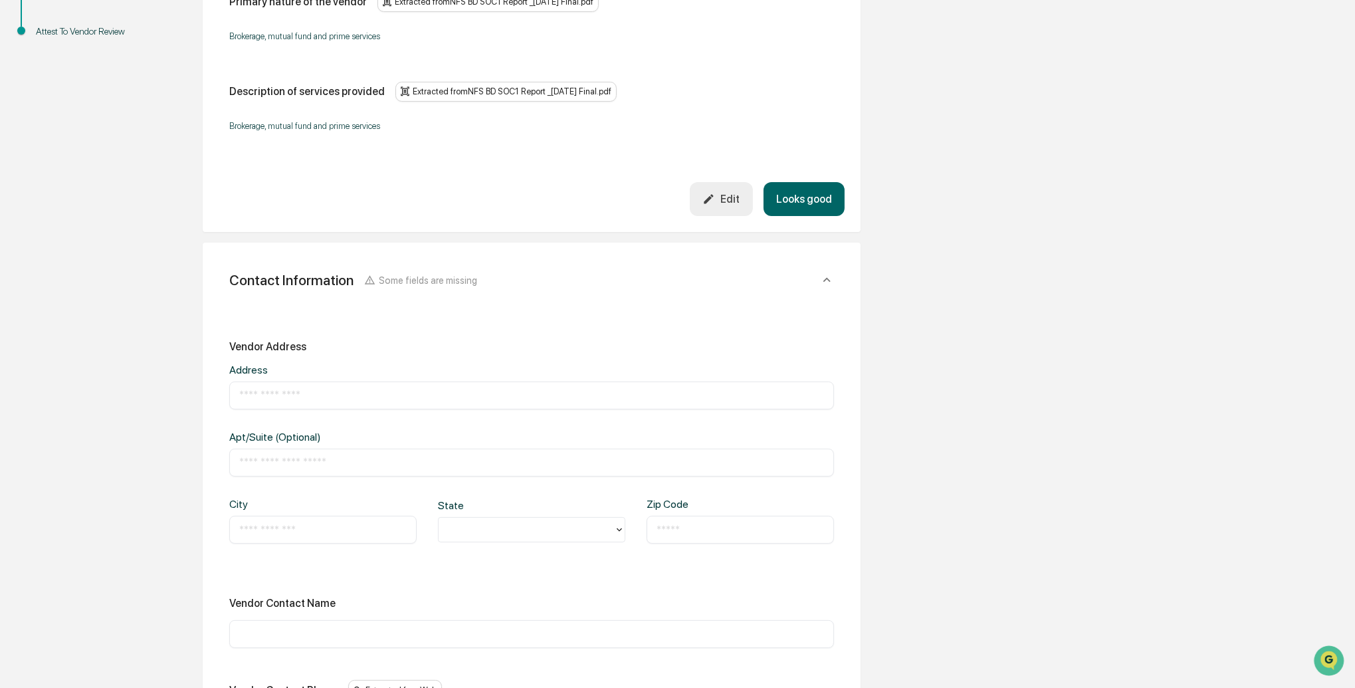
click at [254, 394] on input "text" at bounding box center [531, 395] width 585 height 13
type input "**********"
type input "*********"
type input "**"
type input "*****"
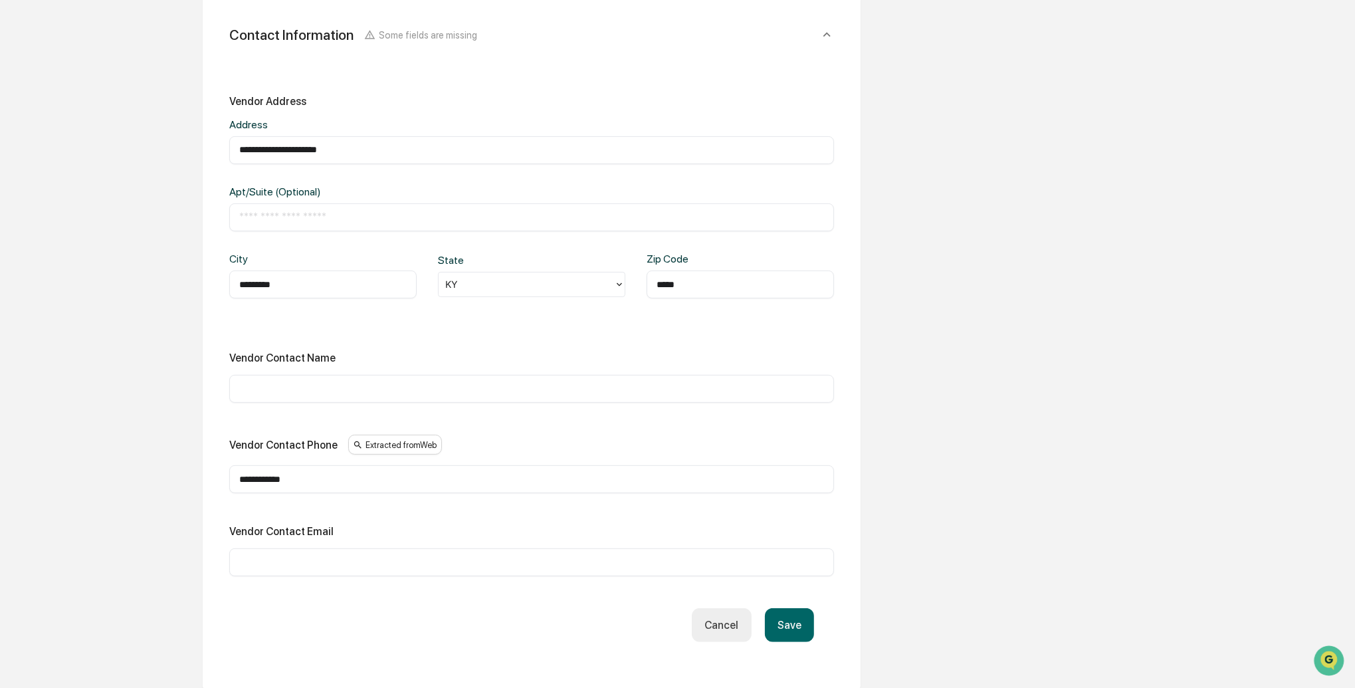
scroll to position [604, 0]
type input "**********"
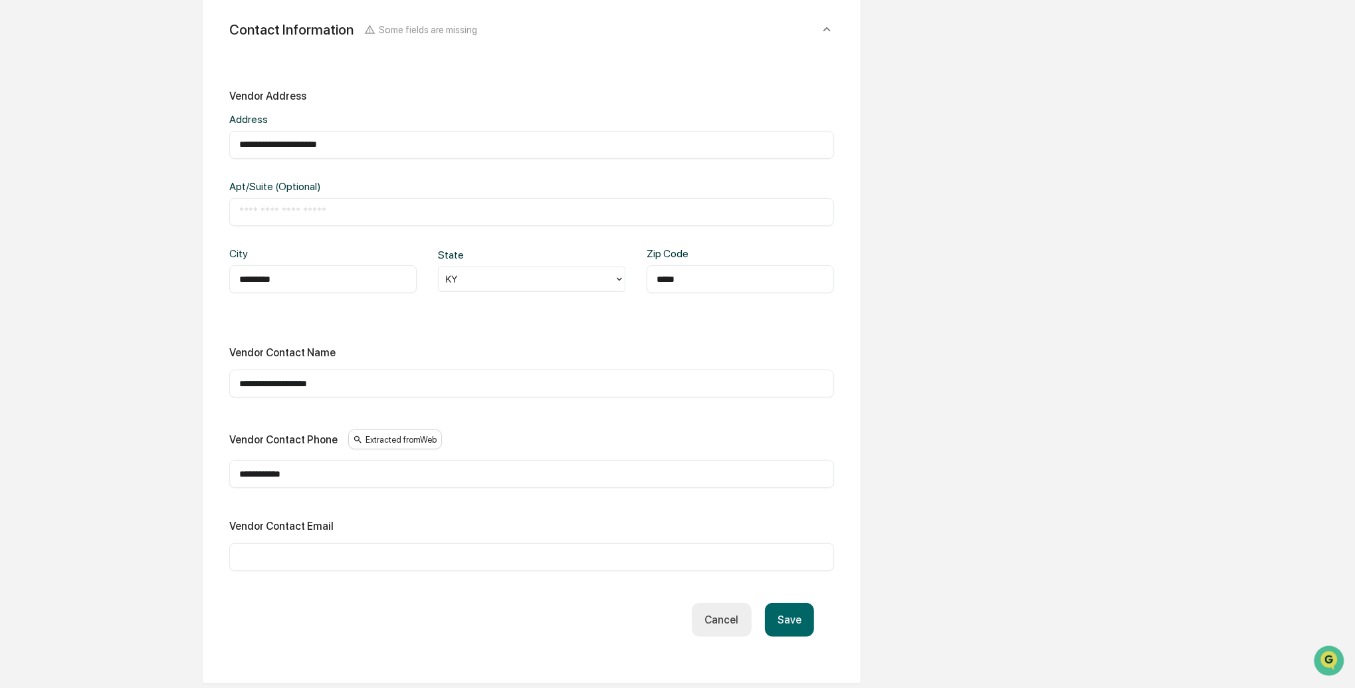
paste input "**********"
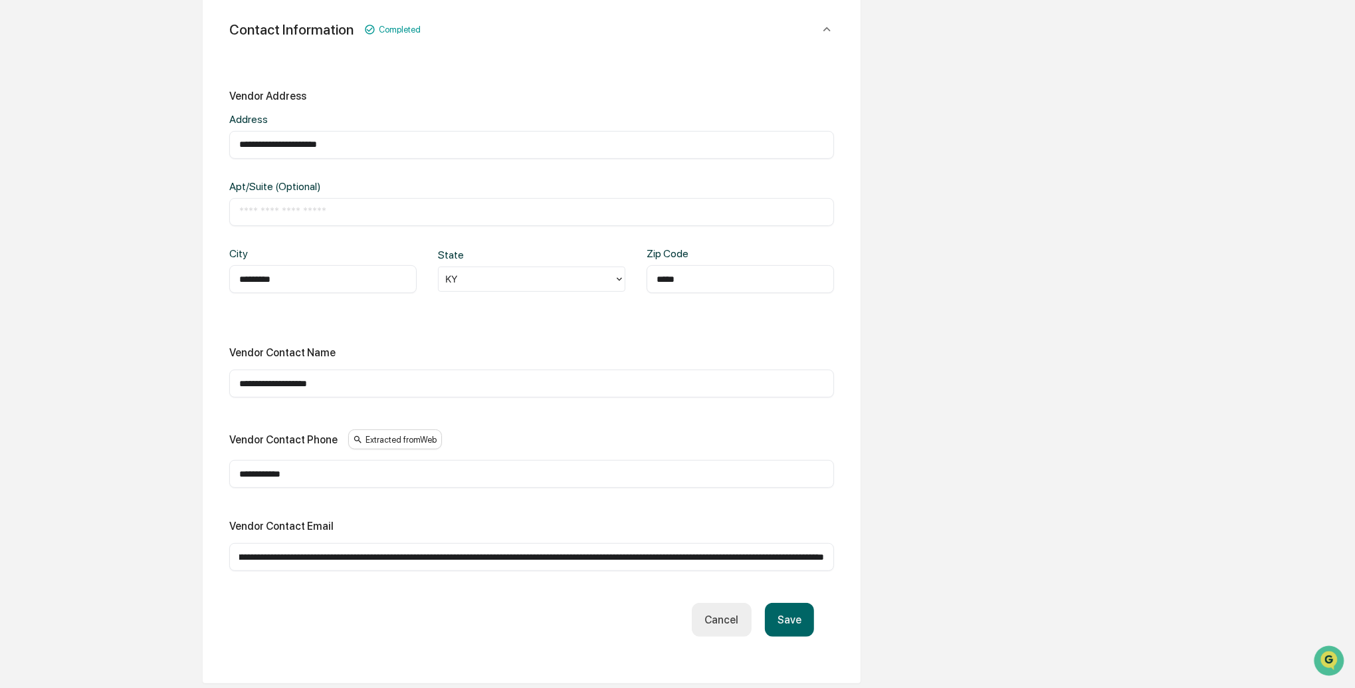
scroll to position [0, 0]
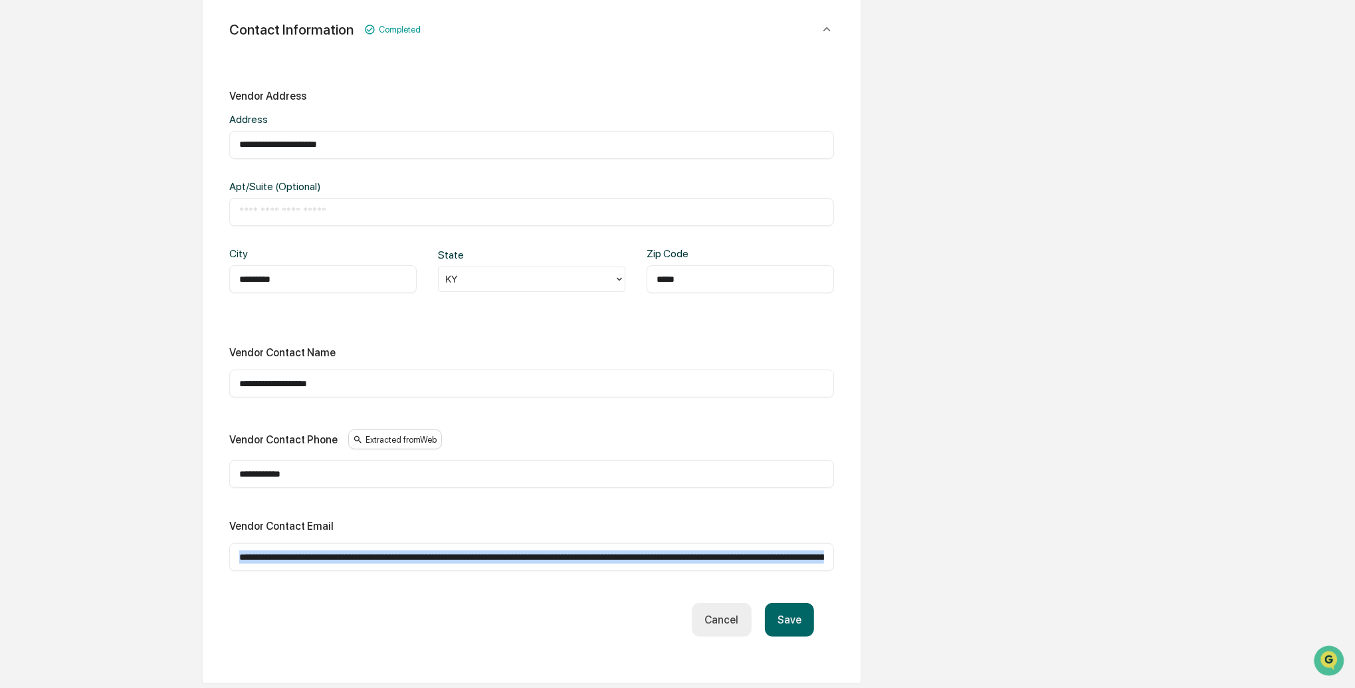
drag, startPoint x: 825, startPoint y: 550, endPoint x: 72, endPoint y: 554, distance: 752.5
click at [72, 554] on div "**********" at bounding box center [678, 310] width 1342 height 1488
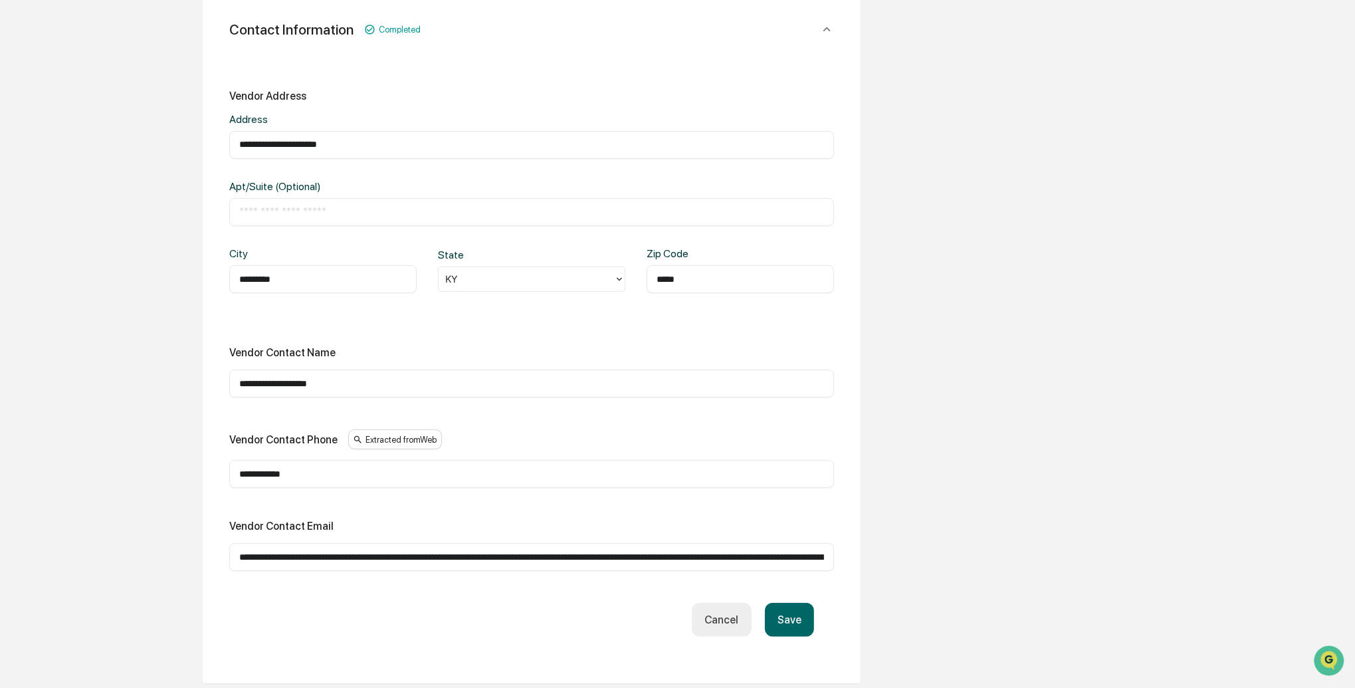
drag, startPoint x: 274, startPoint y: 636, endPoint x: 284, endPoint y: 592, distance: 45.6
drag, startPoint x: 283, startPoint y: 549, endPoint x: 273, endPoint y: 554, distance: 11.6
click at [283, 550] on input "text" at bounding box center [531, 556] width 585 height 13
drag, startPoint x: 349, startPoint y: 555, endPoint x: 591, endPoint y: 558, distance: 242.0
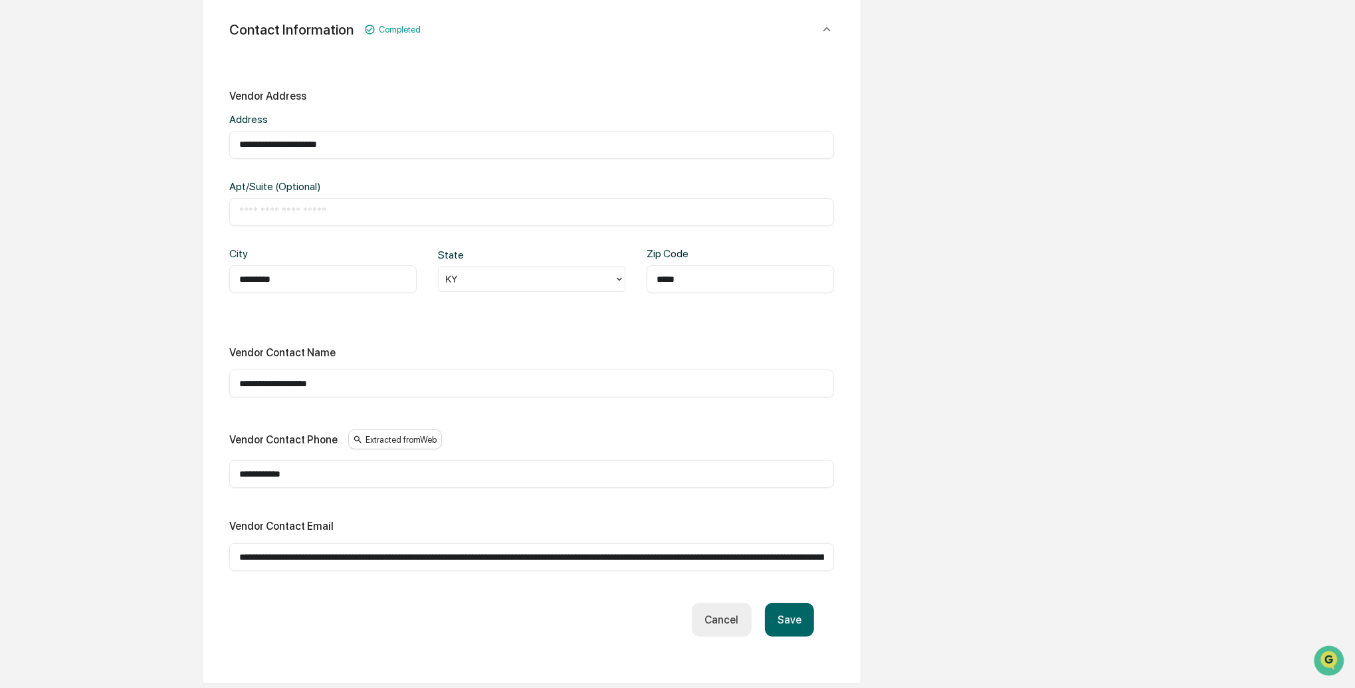
click at [591, 558] on input "text" at bounding box center [531, 556] width 585 height 13
drag, startPoint x: 508, startPoint y: 550, endPoint x: 298, endPoint y: 550, distance: 209.4
click at [298, 550] on input "text" at bounding box center [531, 556] width 585 height 13
drag, startPoint x: 740, startPoint y: 550, endPoint x: 114, endPoint y: 550, distance: 626.2
click at [114, 550] on div "**********" at bounding box center [678, 310] width 1342 height 1488
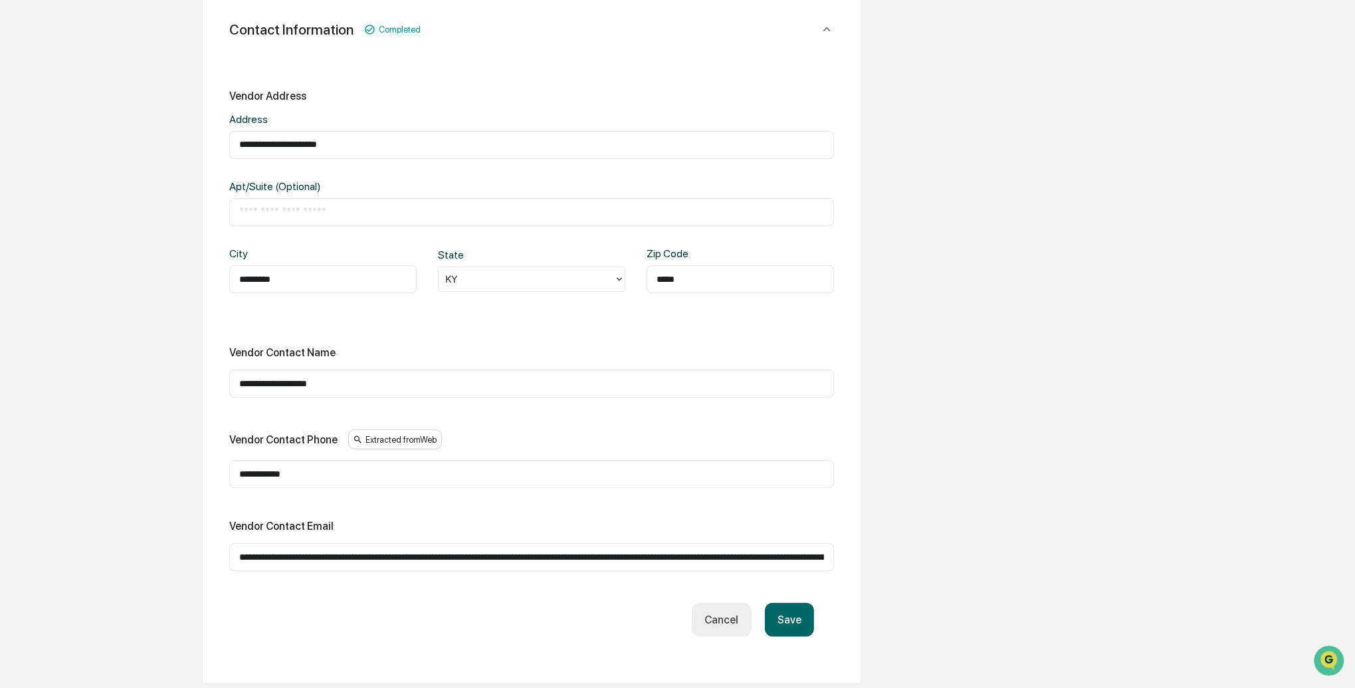
drag, startPoint x: 749, startPoint y: 552, endPoint x: 306, endPoint y: 540, distance: 442.2
click at [306, 543] on div "​" at bounding box center [531, 557] width 605 height 28
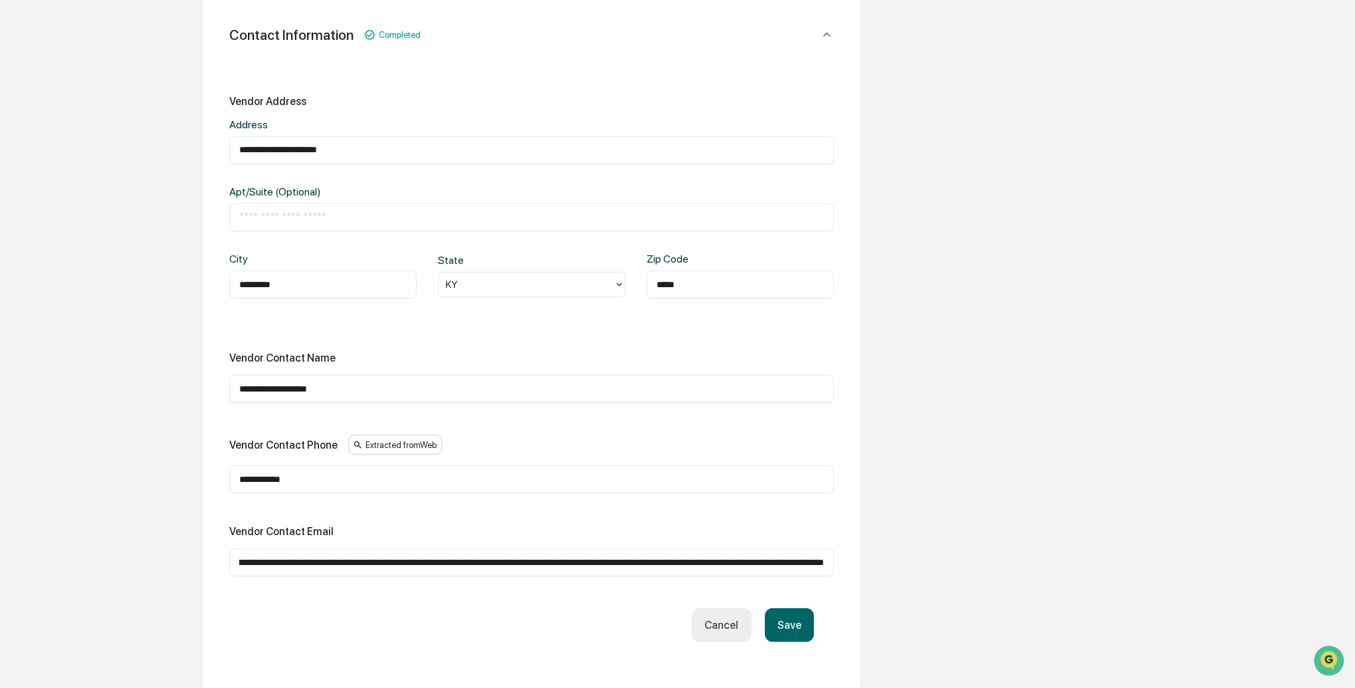
drag, startPoint x: 567, startPoint y: 554, endPoint x: 1024, endPoint y: 554, distance: 456.7
click at [1024, 554] on div "**********" at bounding box center [678, 315] width 1342 height 1488
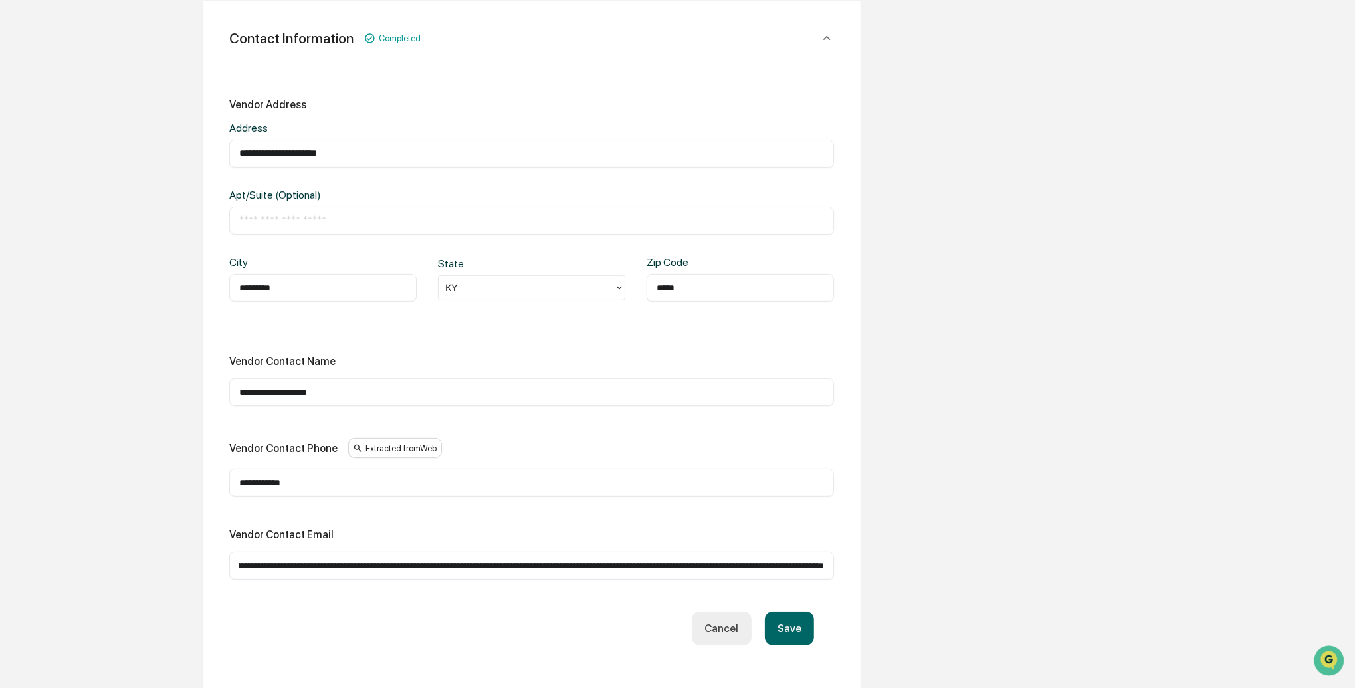
type input "**********"
drag, startPoint x: 579, startPoint y: 562, endPoint x: 0, endPoint y: 550, distance: 579.1
click at [0, 550] on div "**********" at bounding box center [677, 264] width 1355 height 1597
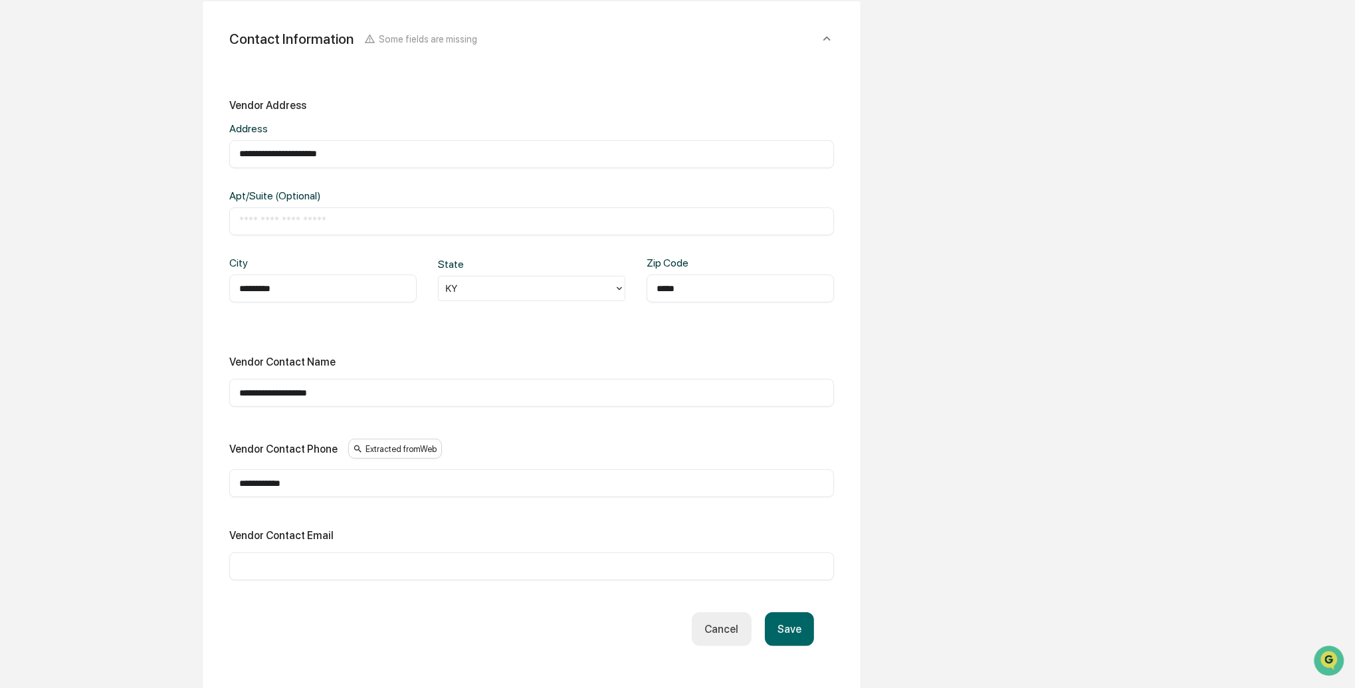
click at [245, 567] on div "​" at bounding box center [531, 566] width 605 height 28
click at [249, 560] on input "text" at bounding box center [531, 566] width 585 height 13
paste input "**********"
type input "**********"
click at [790, 632] on button "Save" at bounding box center [789, 628] width 49 height 34
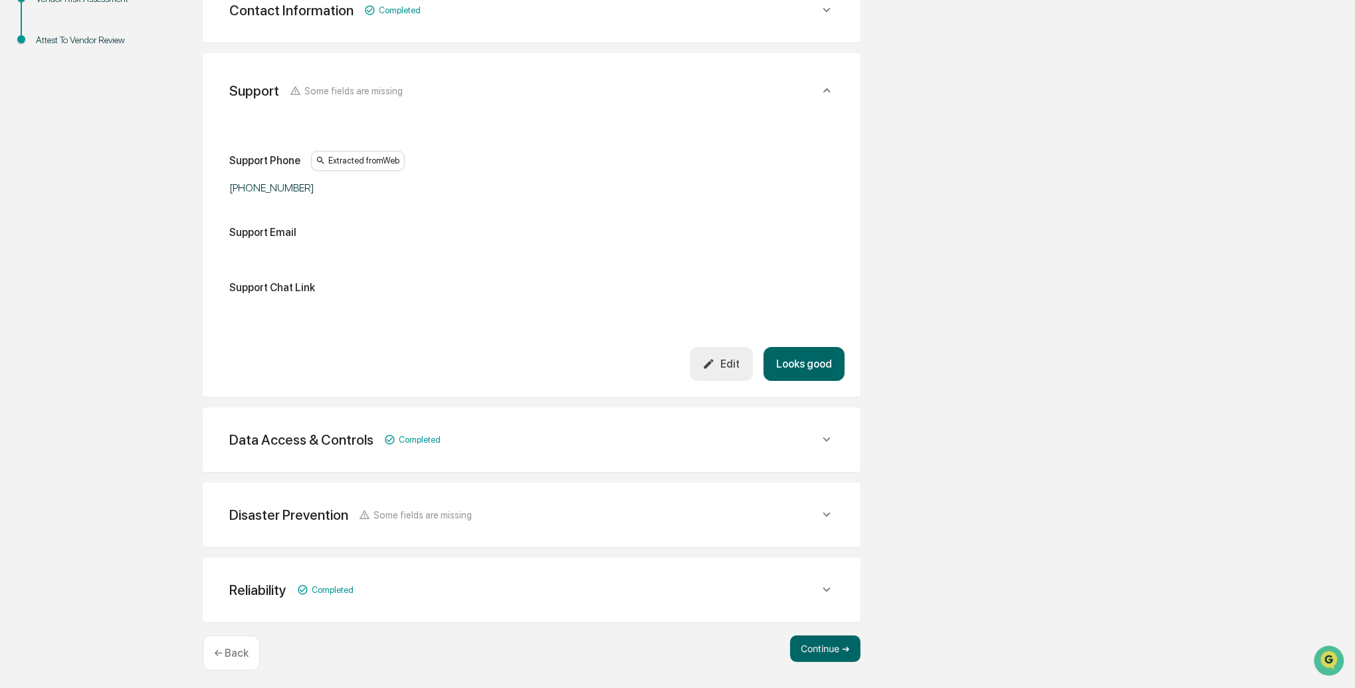
click at [717, 360] on div "Edit" at bounding box center [721, 364] width 37 height 13
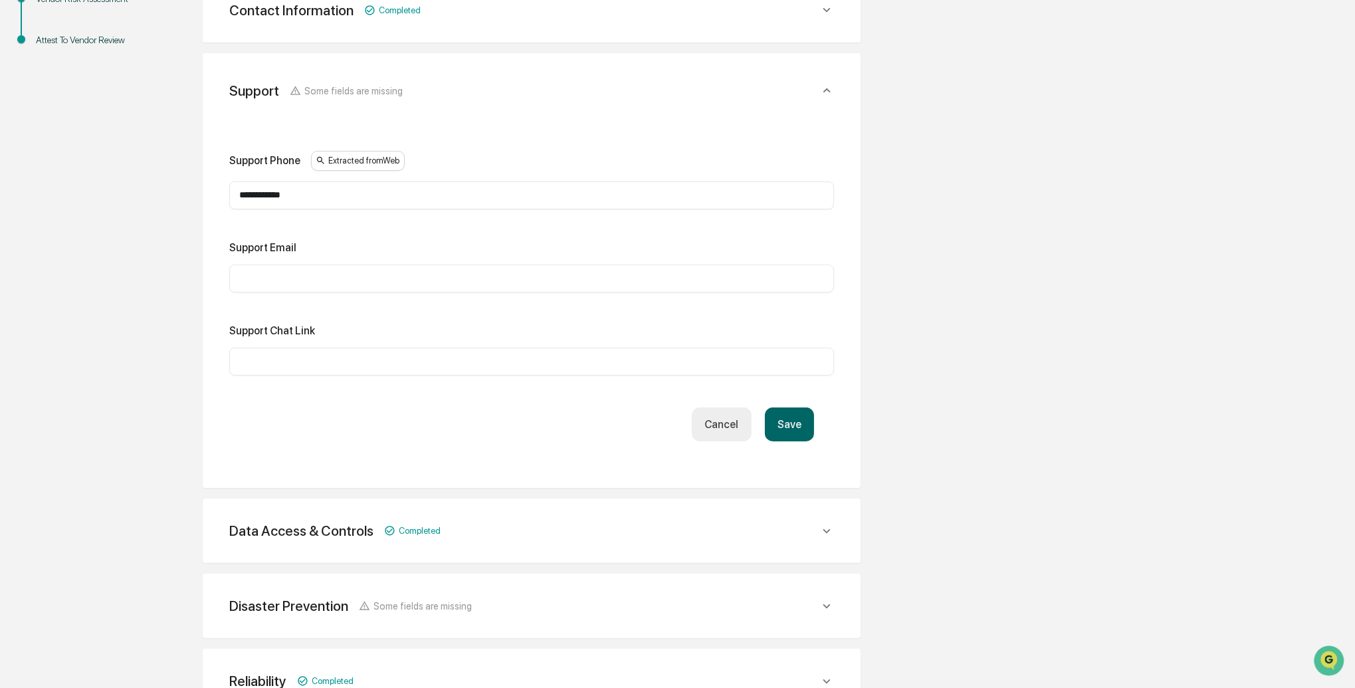
drag, startPoint x: 267, startPoint y: 264, endPoint x: 263, endPoint y: 271, distance: 8.3
click at [266, 266] on div "​" at bounding box center [531, 279] width 605 height 28
click at [249, 275] on input "text" at bounding box center [531, 278] width 585 height 13
paste input "**********"
type input "**********"
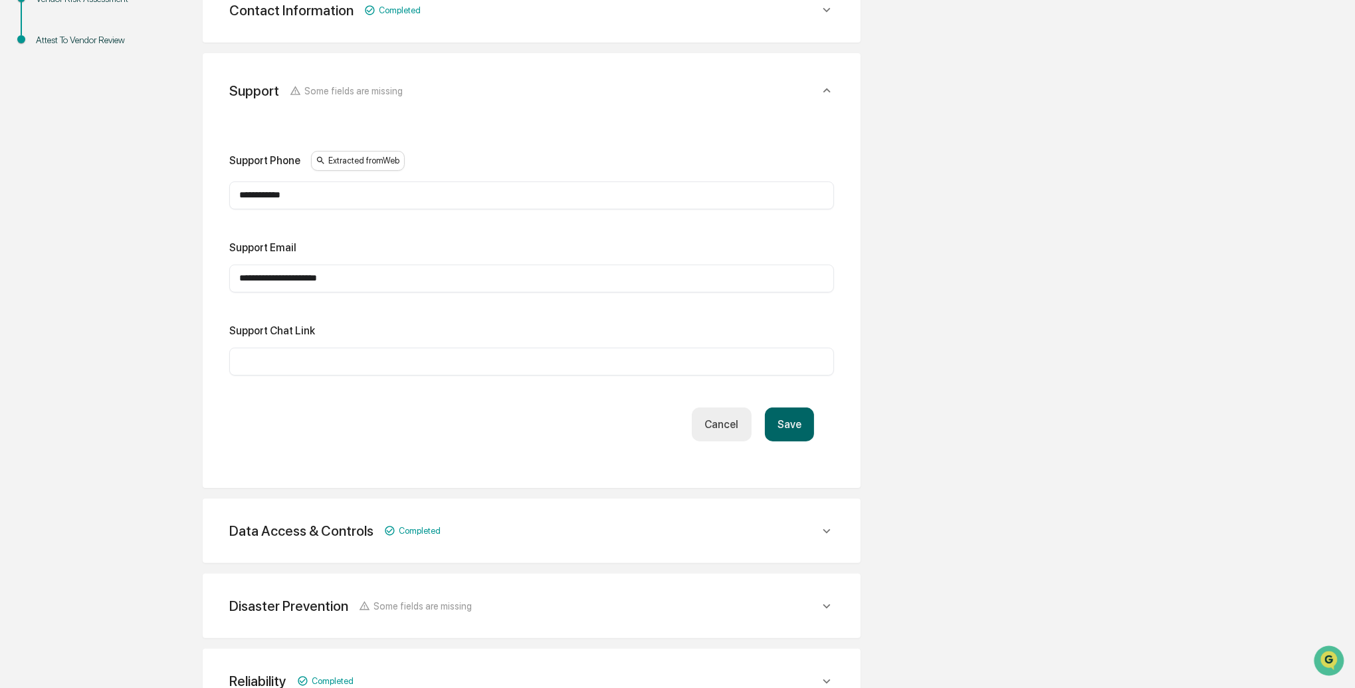
drag, startPoint x: 271, startPoint y: 351, endPoint x: 184, endPoint y: 340, distance: 87.2
click at [271, 351] on div "​" at bounding box center [531, 362] width 605 height 28
drag, startPoint x: 324, startPoint y: 198, endPoint x: 338, endPoint y: 197, distance: 14.0
click at [325, 198] on input "**********" at bounding box center [531, 195] width 585 height 13
drag, startPoint x: 128, startPoint y: 185, endPoint x: 105, endPoint y: 186, distance: 23.3
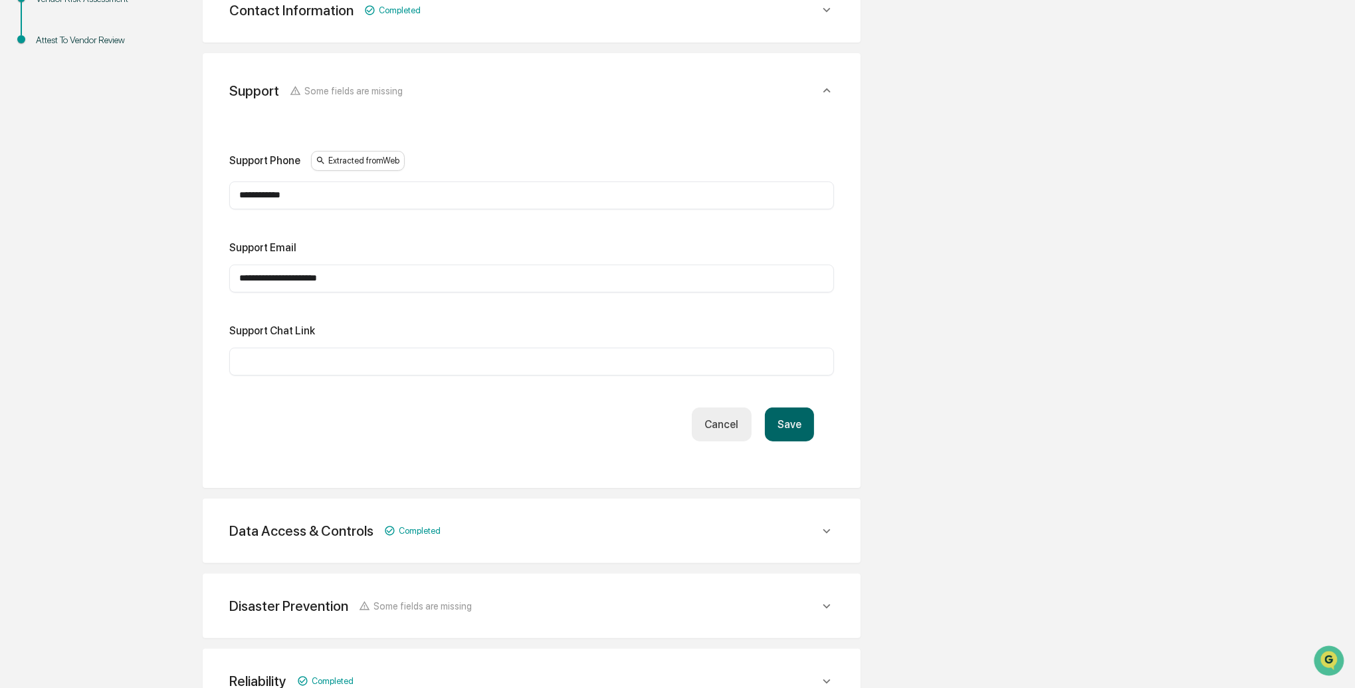
click at [105, 186] on div "**********" at bounding box center [678, 304] width 1342 height 959
type input "*"
type input "**********"
click at [794, 410] on button "Save" at bounding box center [789, 424] width 49 height 34
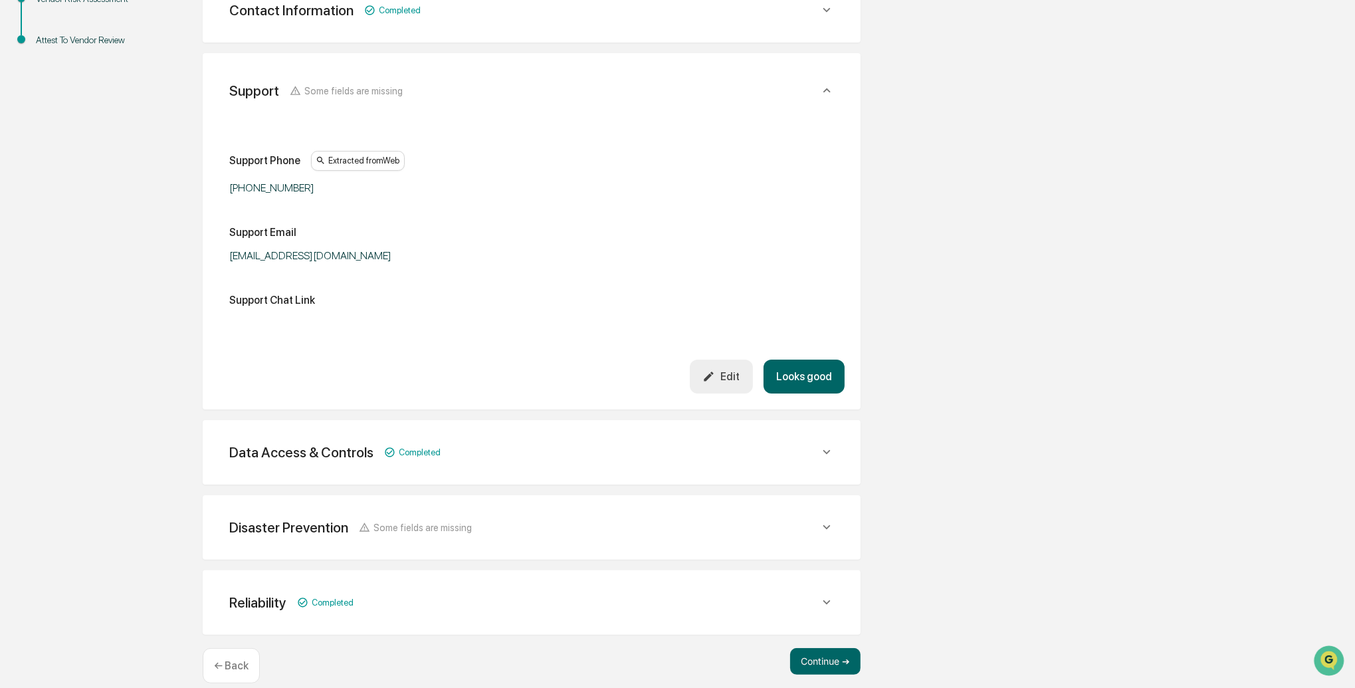
click at [810, 379] on button "Looks good" at bounding box center [804, 377] width 81 height 34
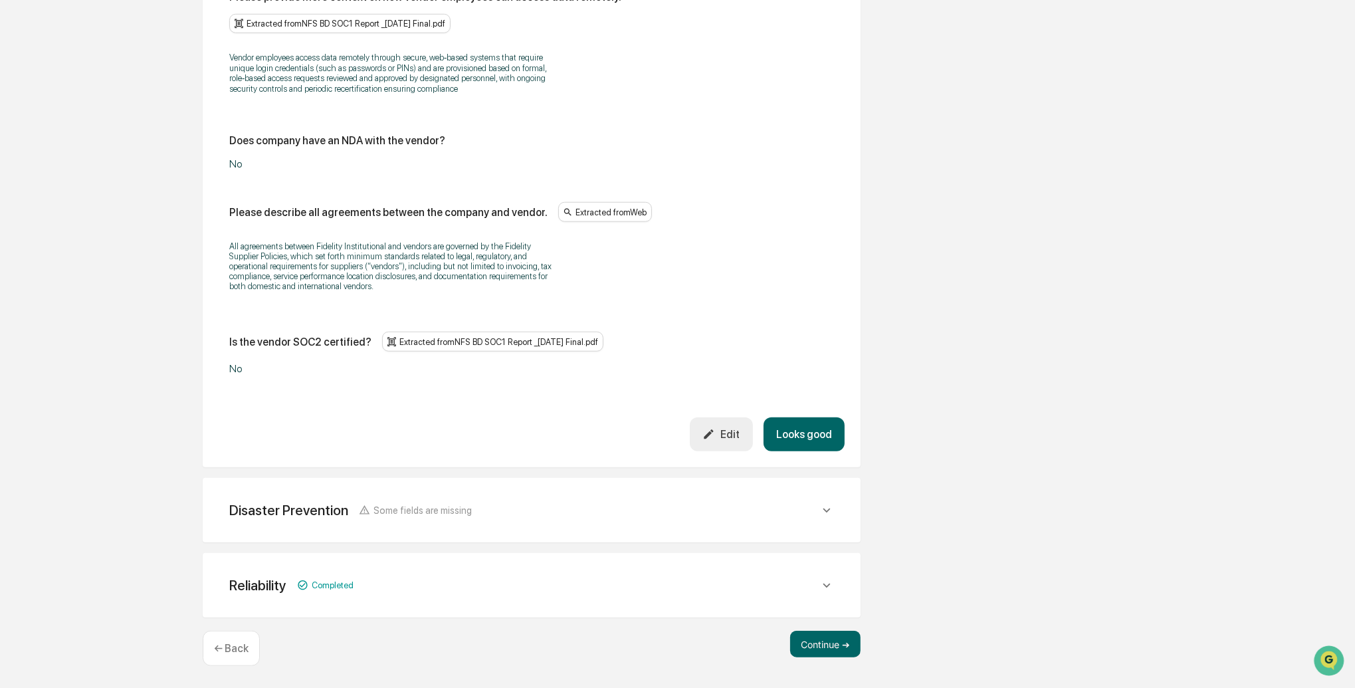
scroll to position [1689, 0]
click at [737, 440] on div "Edit" at bounding box center [721, 434] width 37 height 13
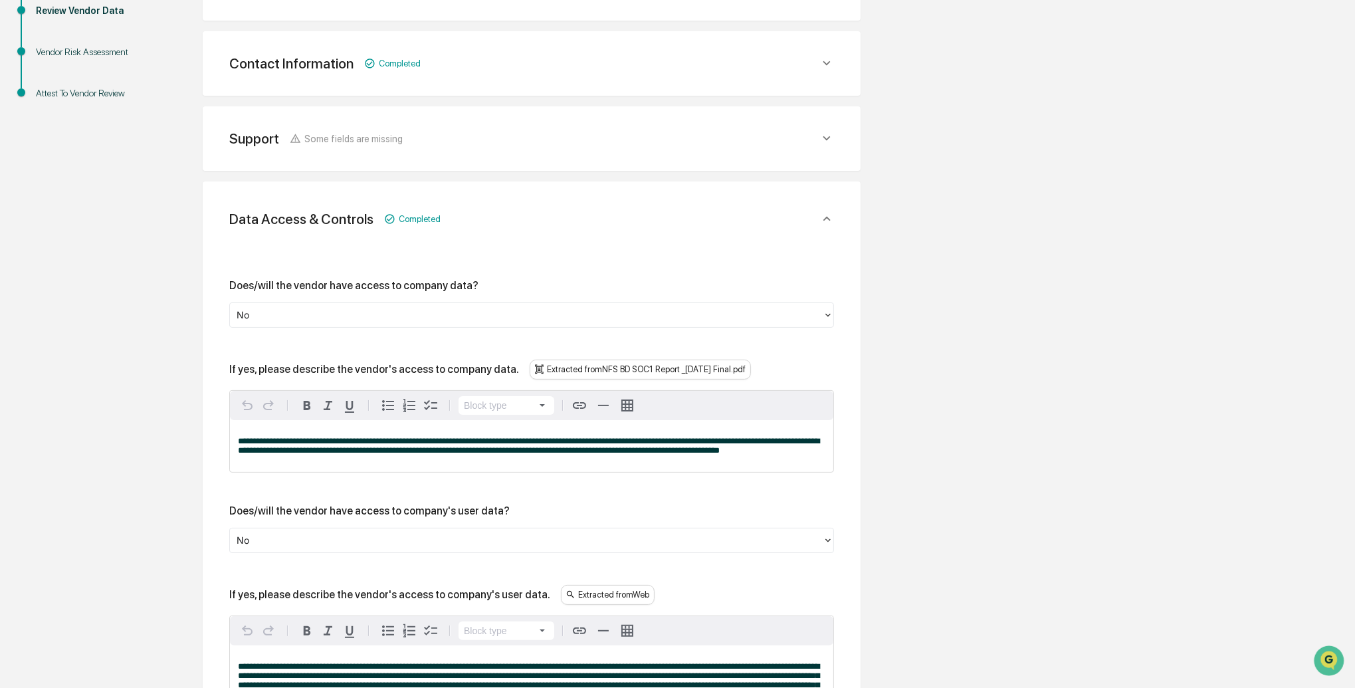
scroll to position [254, 0]
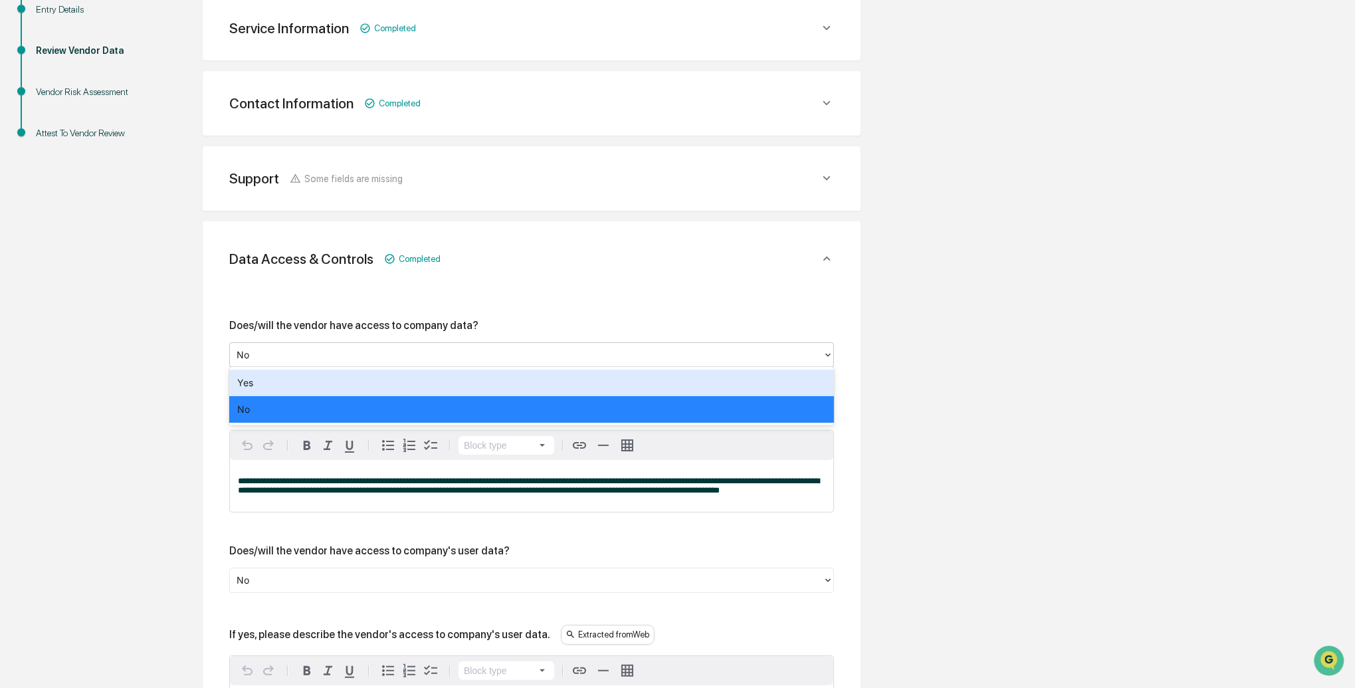
click at [320, 348] on div at bounding box center [527, 355] width 580 height 15
click at [302, 375] on div "Yes" at bounding box center [531, 383] width 605 height 27
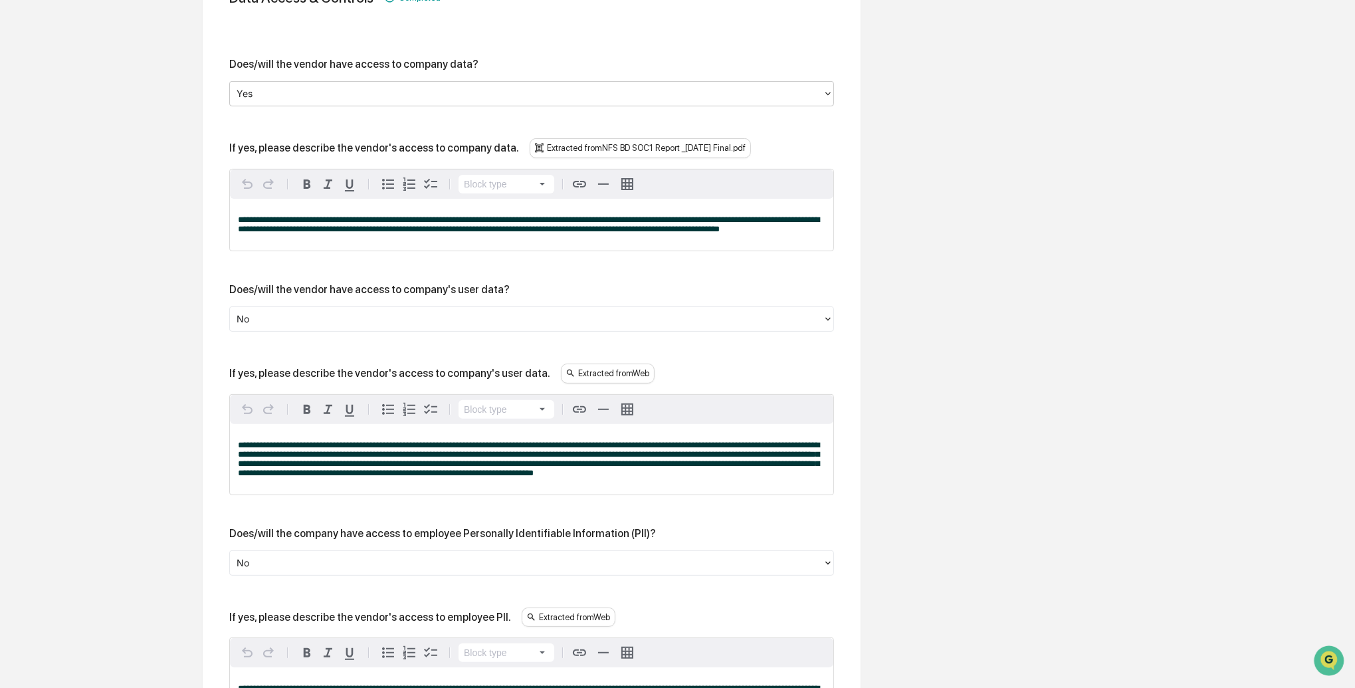
scroll to position [526, 0]
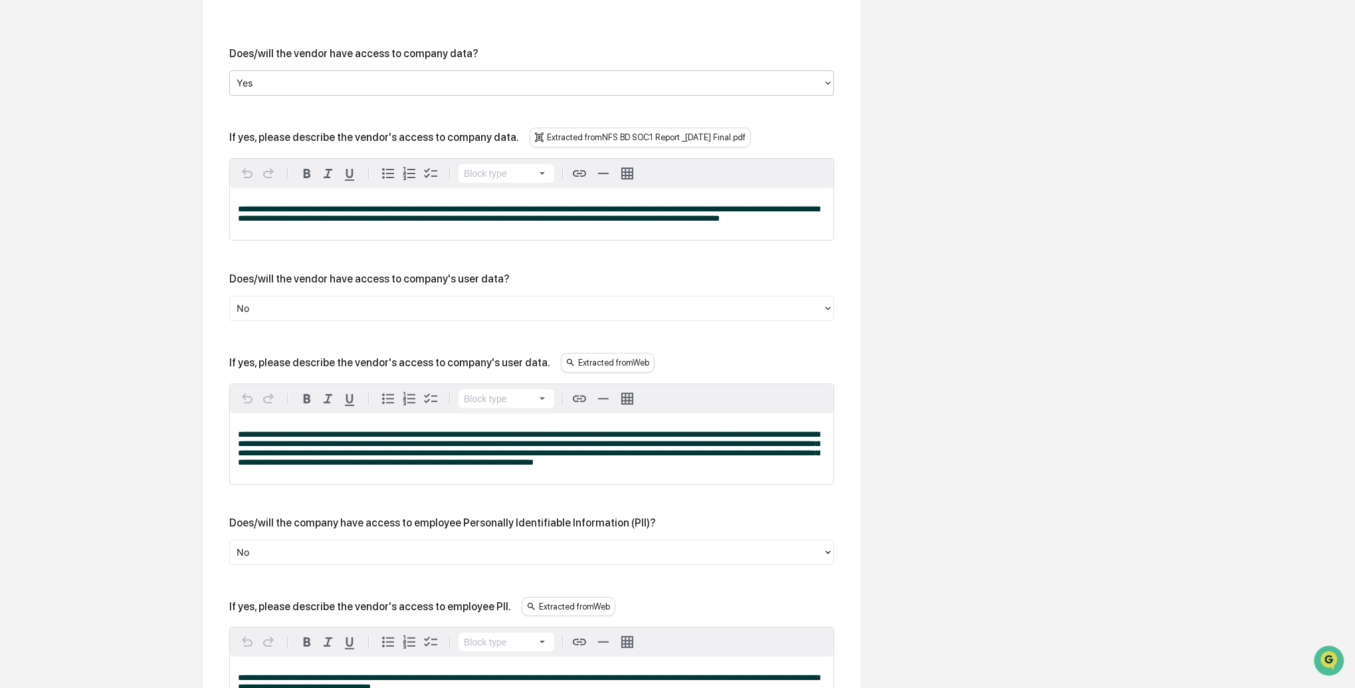
click at [267, 316] on div at bounding box center [527, 307] width 580 height 15
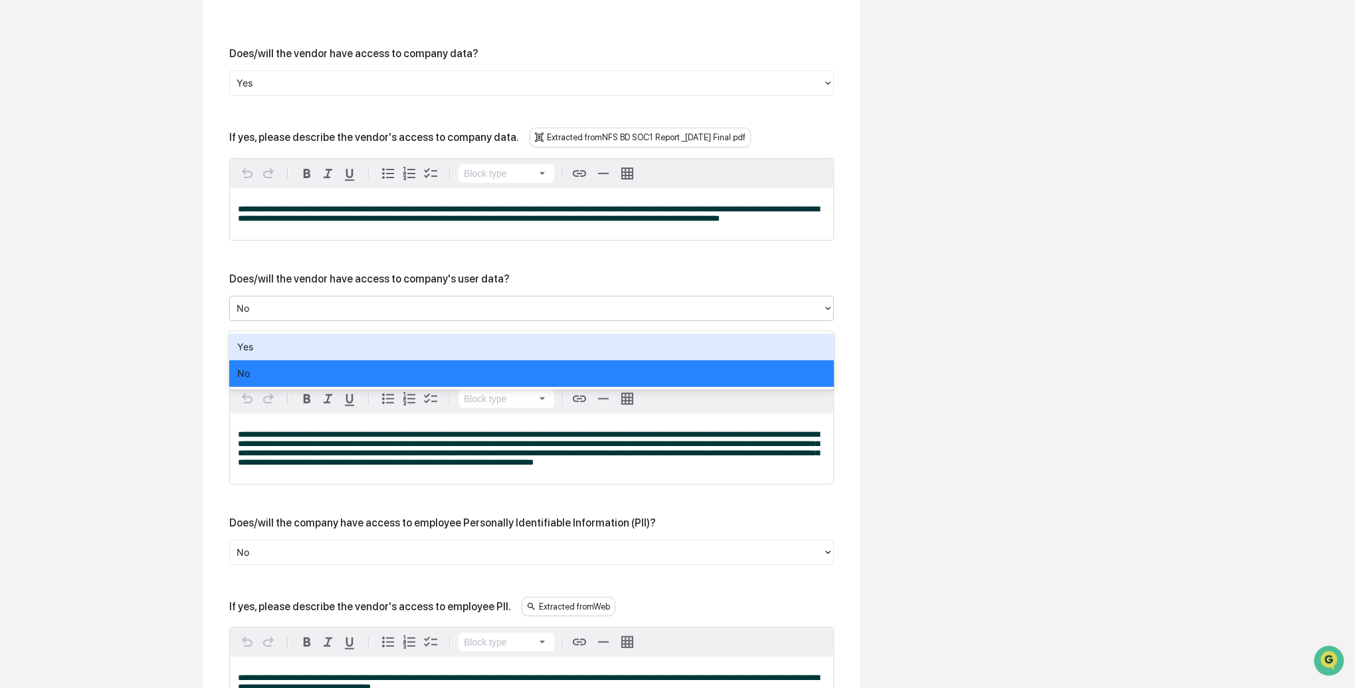
click at [258, 344] on div "Yes" at bounding box center [531, 347] width 605 height 27
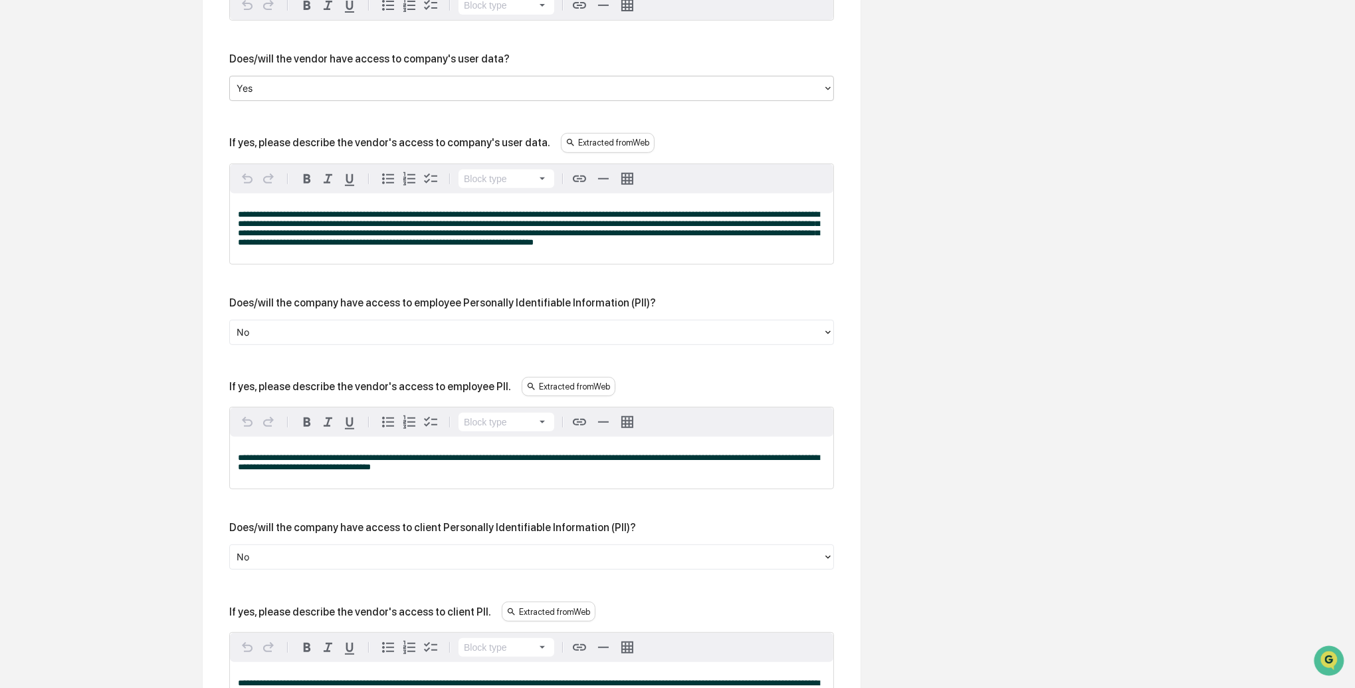
scroll to position [750, 0]
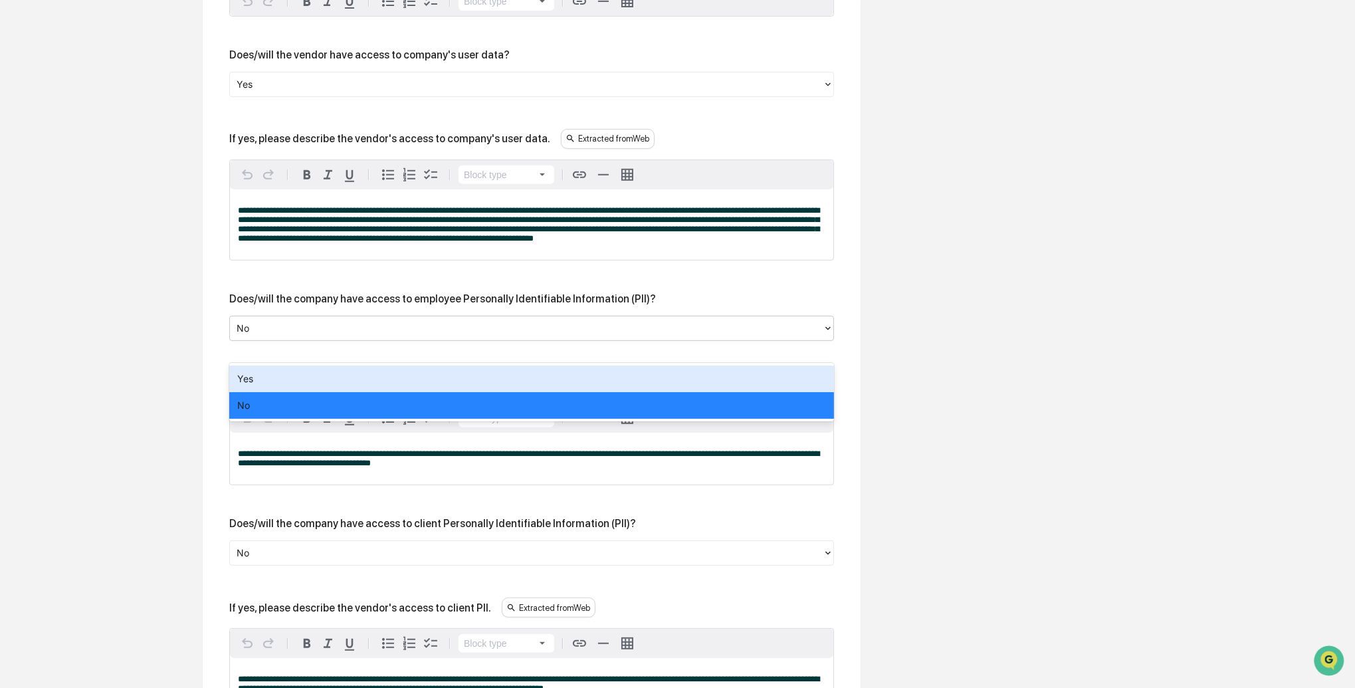
click at [263, 336] on div at bounding box center [527, 327] width 580 height 15
click at [257, 374] on div "Yes" at bounding box center [531, 379] width 605 height 27
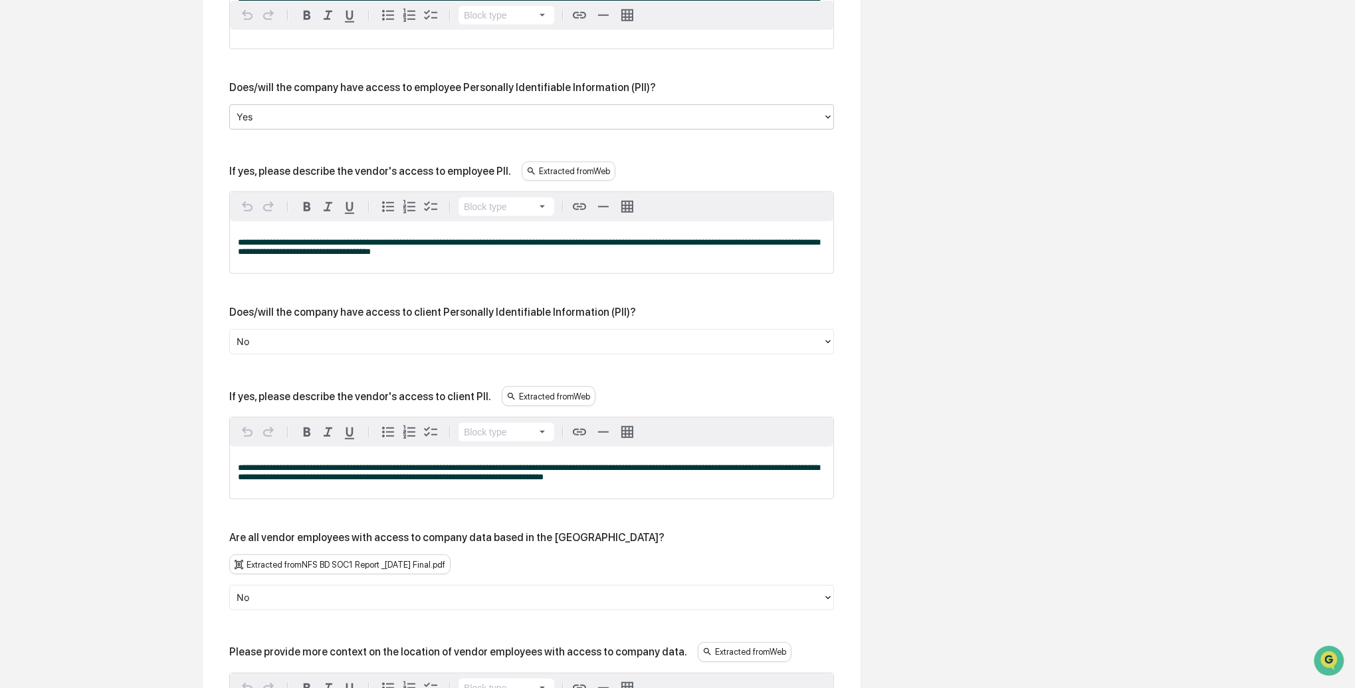
scroll to position [963, 0]
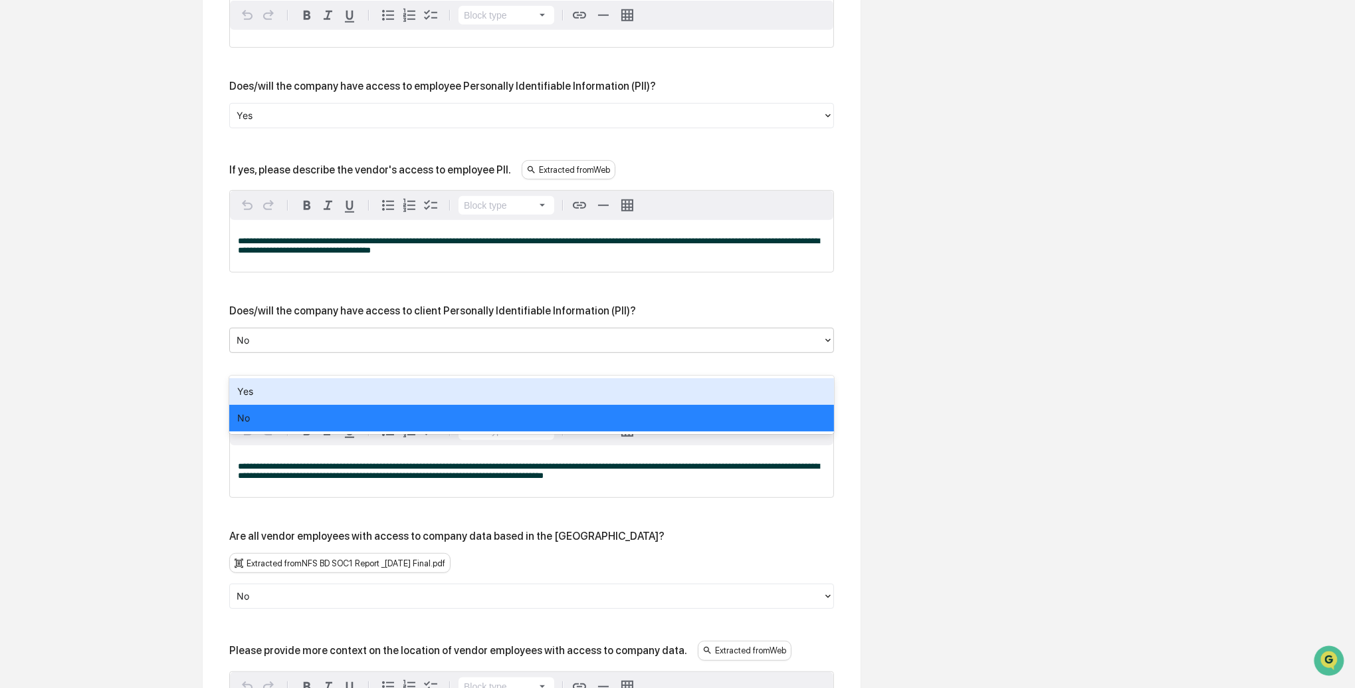
click at [264, 348] on div at bounding box center [527, 340] width 580 height 15
click at [256, 393] on div "Yes" at bounding box center [531, 391] width 605 height 27
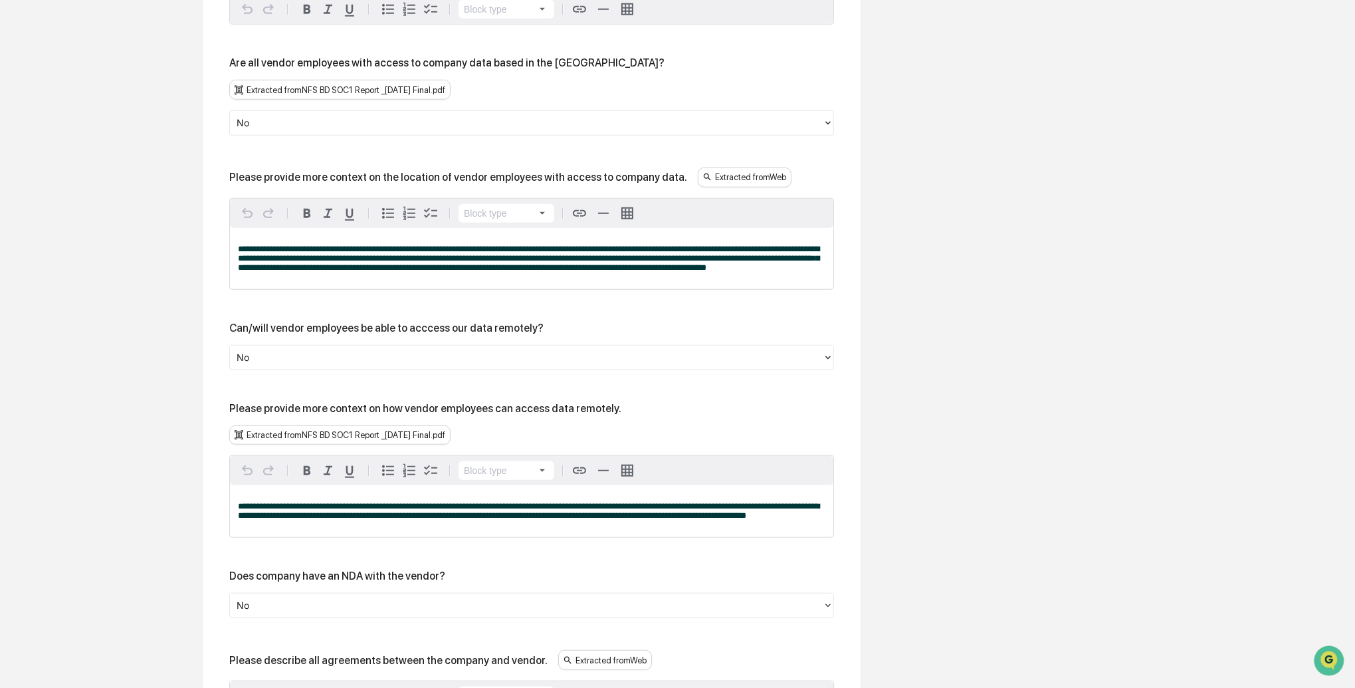
scroll to position [1436, 0]
click at [263, 365] on div at bounding box center [527, 357] width 580 height 15
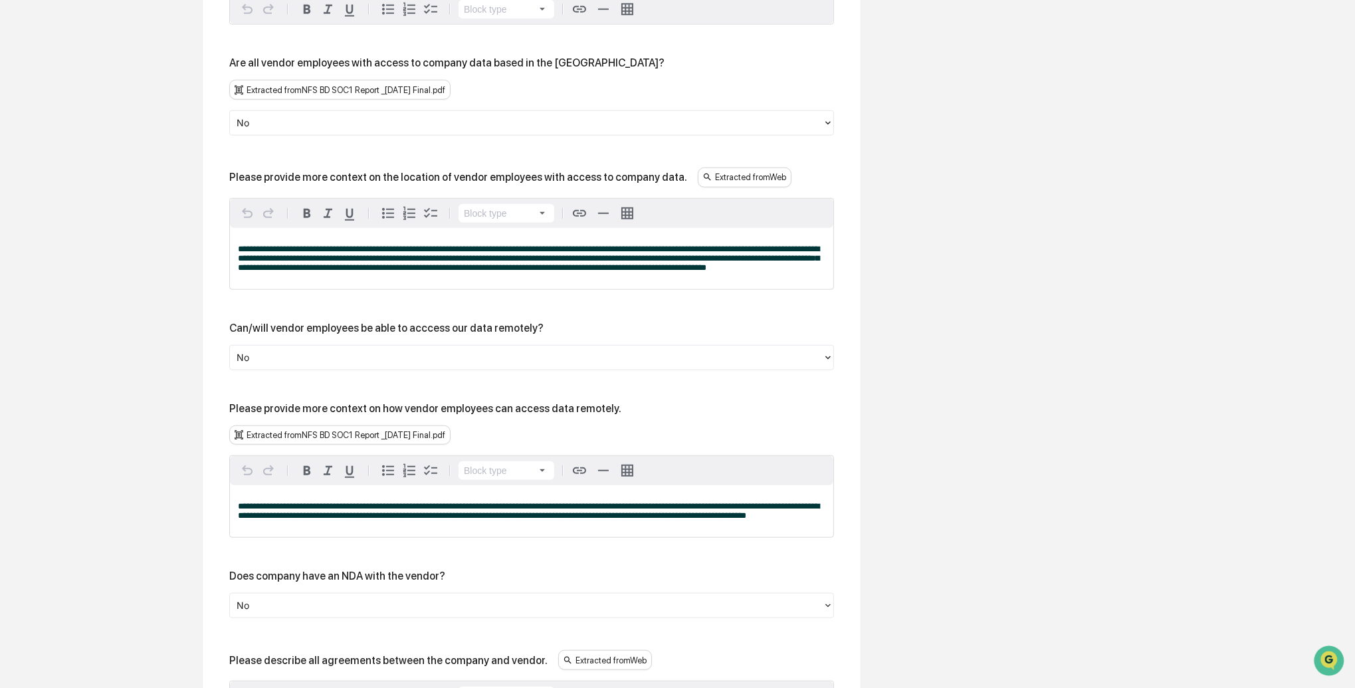
drag, startPoint x: 271, startPoint y: 390, endPoint x: 269, endPoint y: 403, distance: 12.9
click at [271, 365] on div at bounding box center [527, 357] width 580 height 15
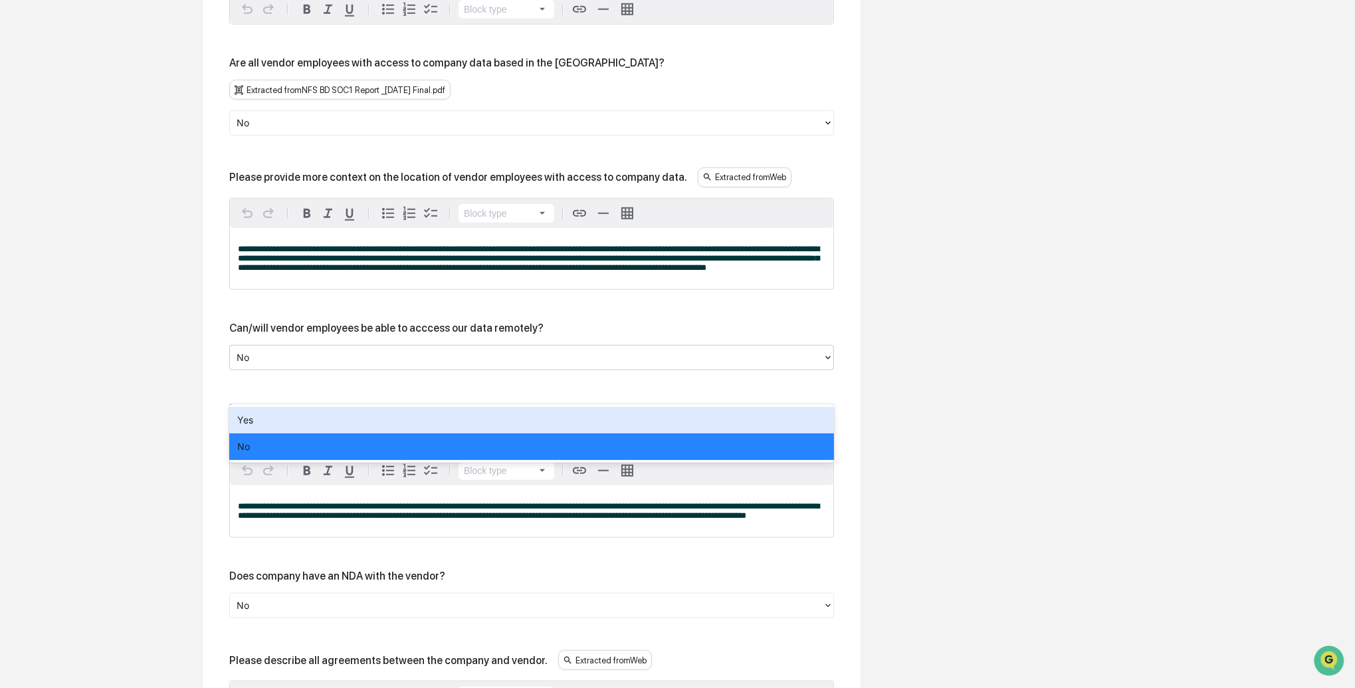
click at [266, 411] on div "Yes" at bounding box center [531, 420] width 605 height 27
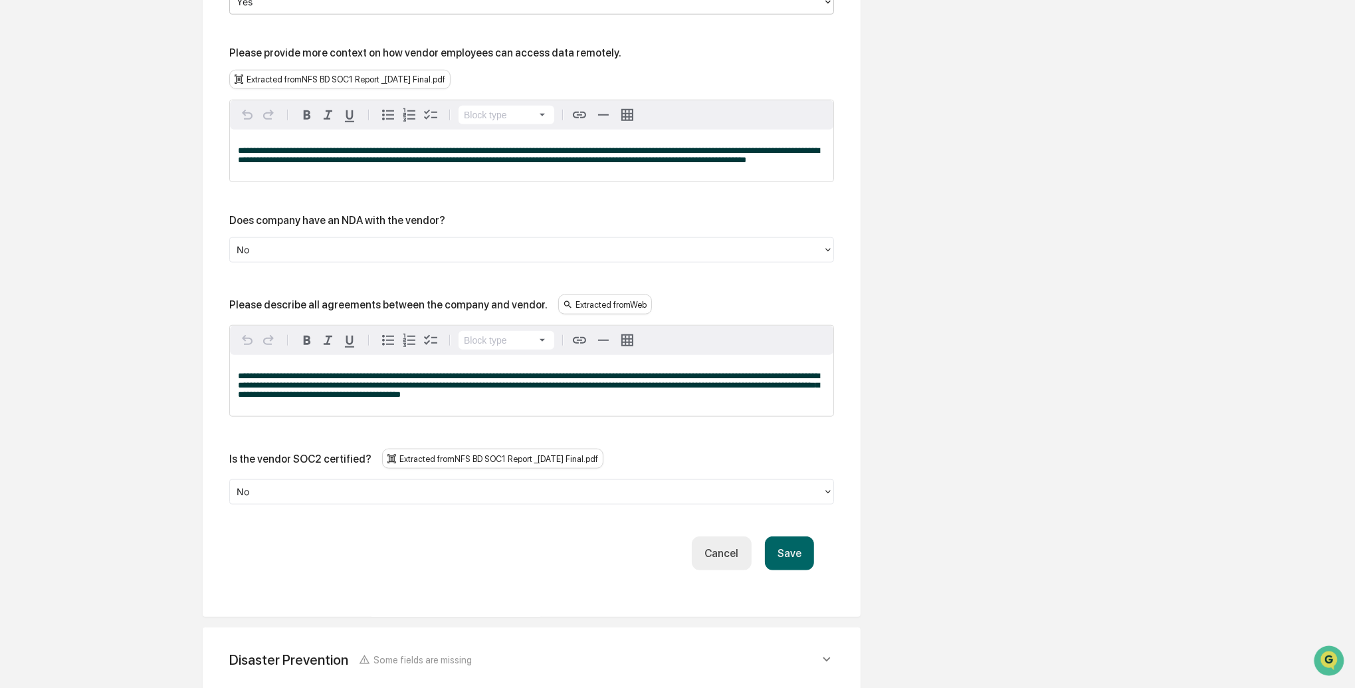
scroll to position [1795, 0]
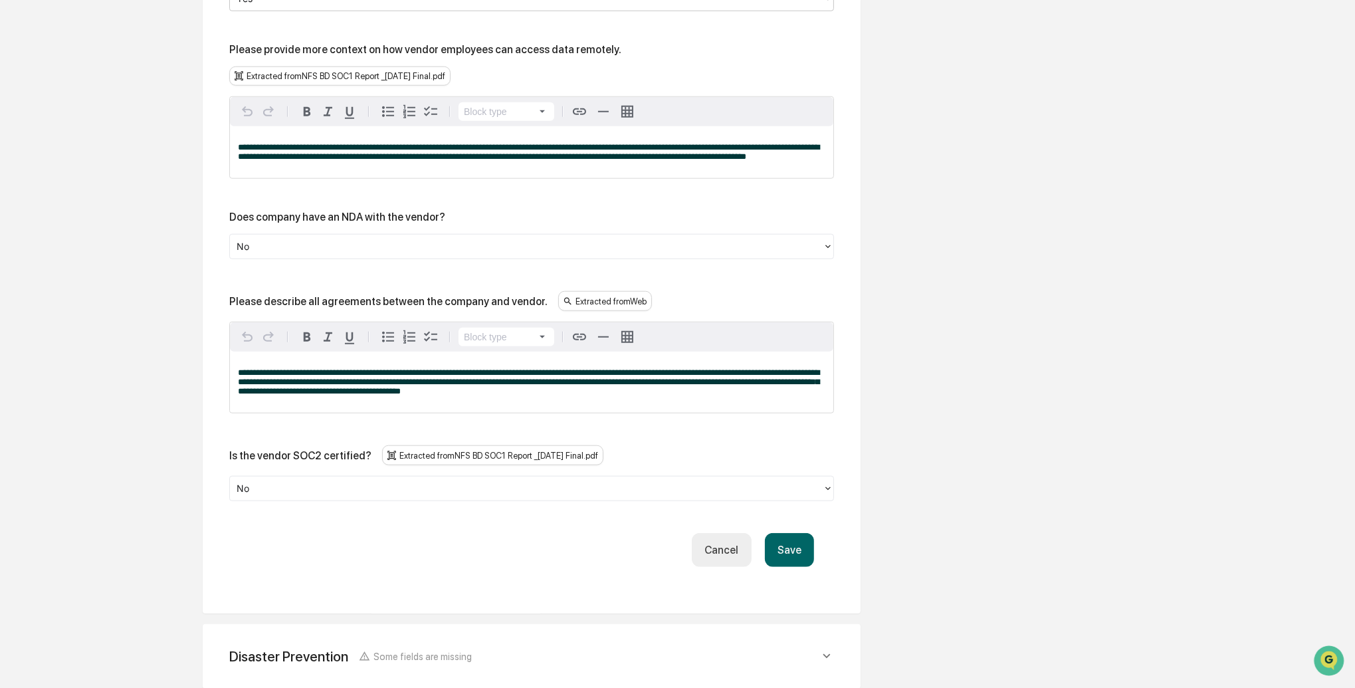
click at [278, 497] on div at bounding box center [527, 488] width 580 height 15
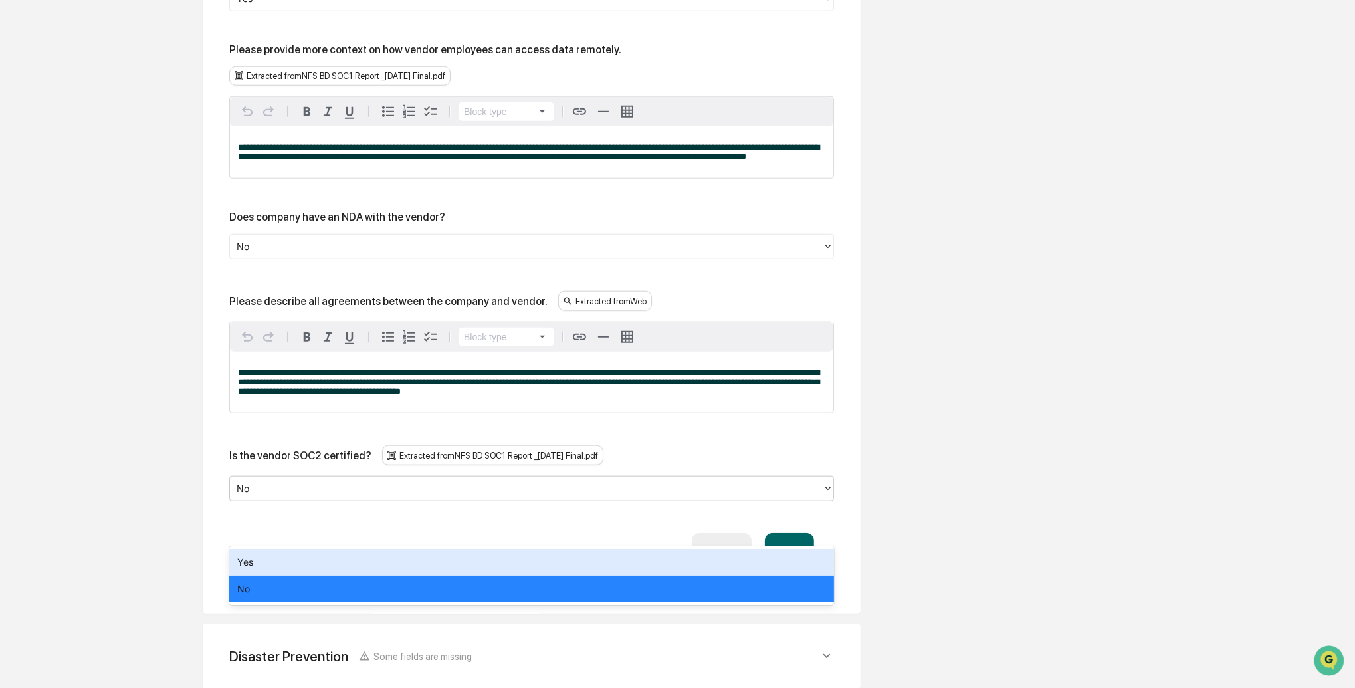
click at [268, 555] on div "Yes" at bounding box center [531, 562] width 605 height 27
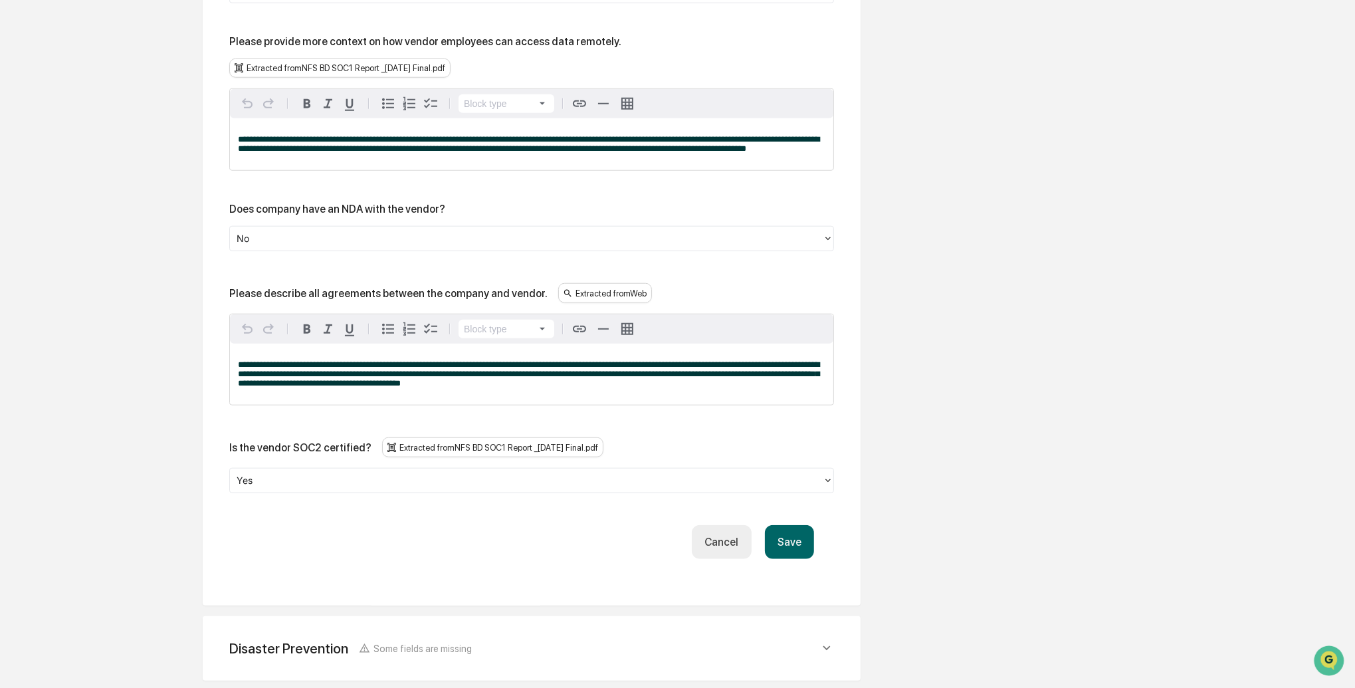
scroll to position [1833, 0]
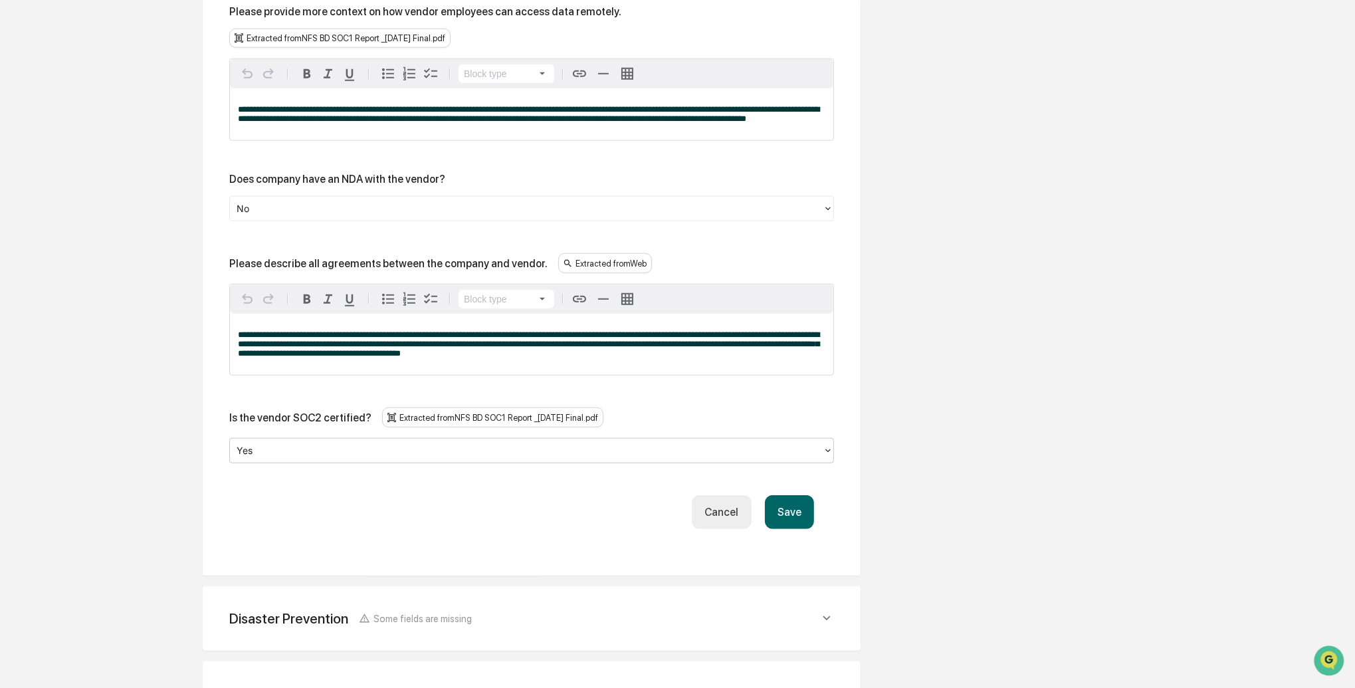
click at [788, 529] on button "Save" at bounding box center [789, 512] width 49 height 34
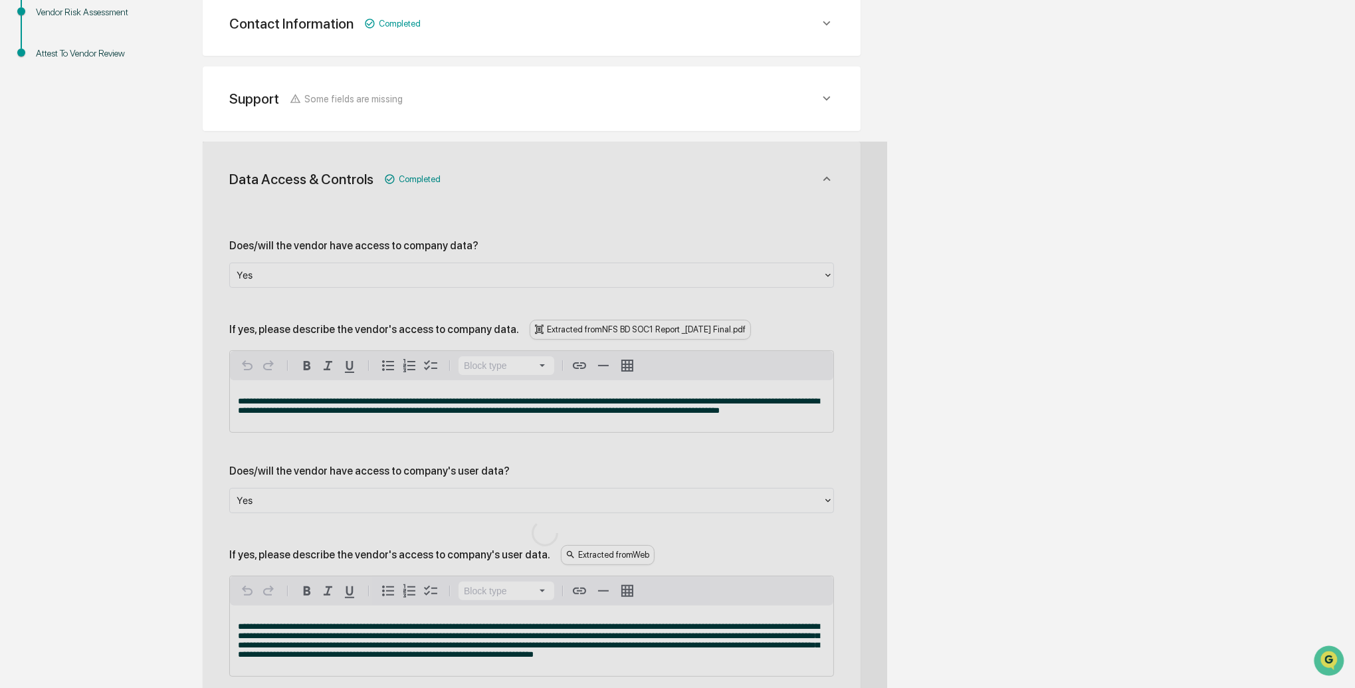
scroll to position [1689, 0]
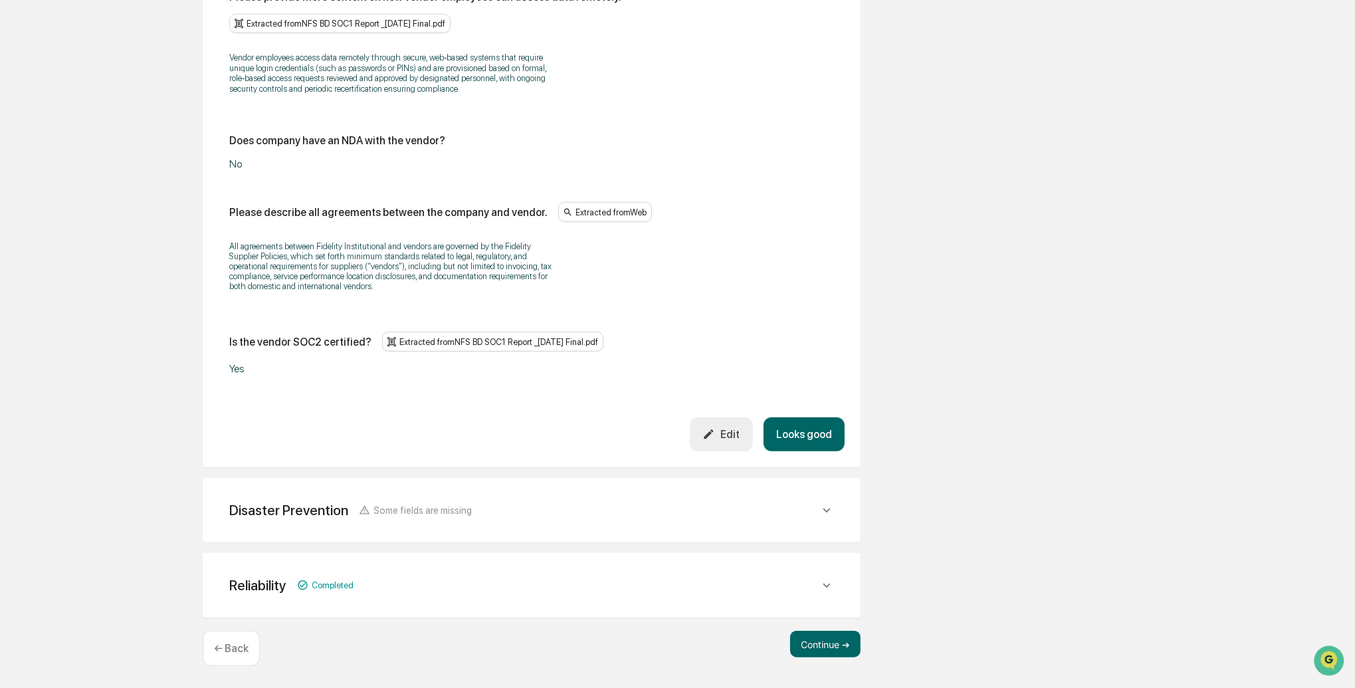
drag, startPoint x: 824, startPoint y: 440, endPoint x: 628, endPoint y: 427, distance: 196.6
click at [824, 440] on button "Looks good" at bounding box center [804, 434] width 81 height 34
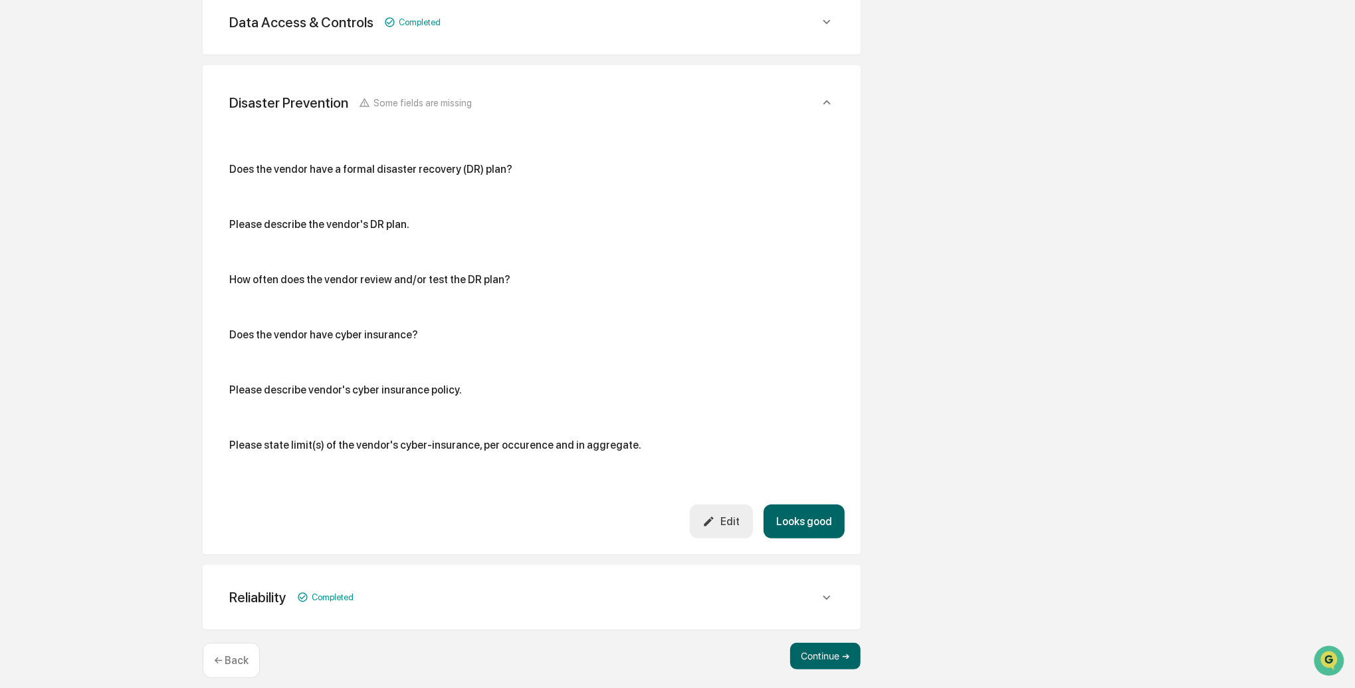
scroll to position [493, 0]
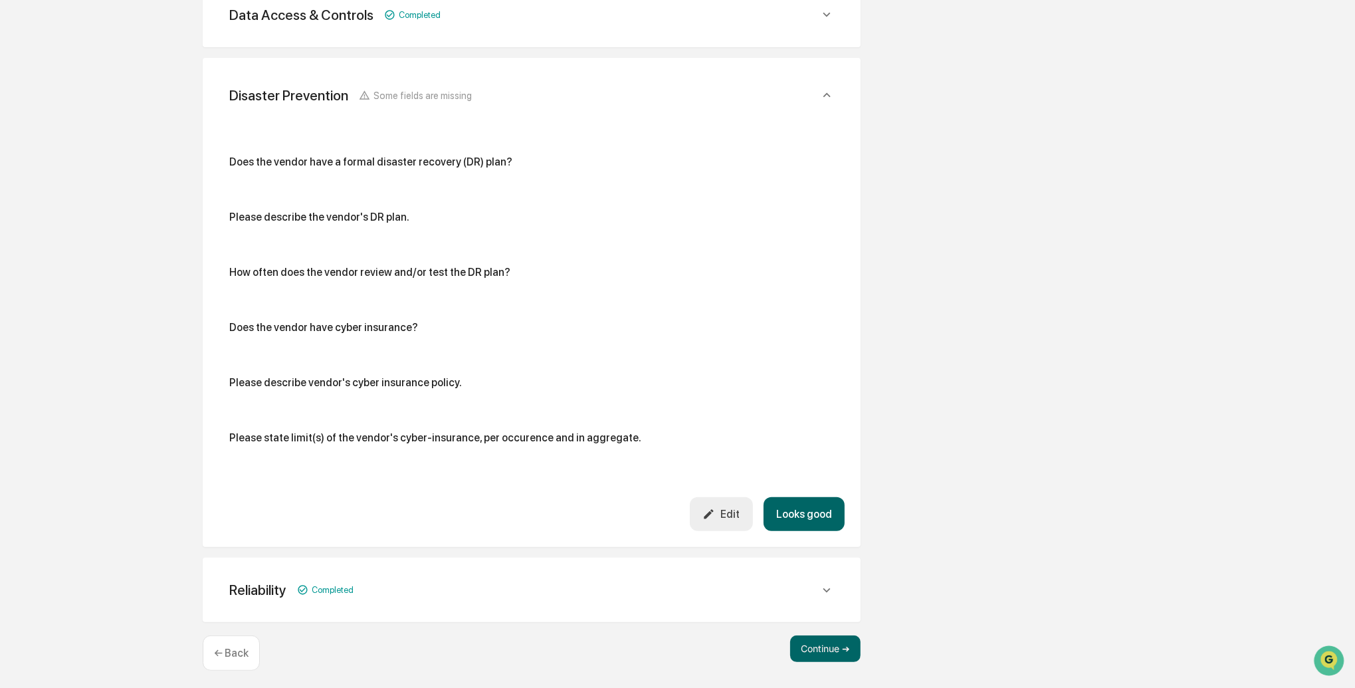
click at [234, 647] on p "← Back" at bounding box center [231, 653] width 35 height 13
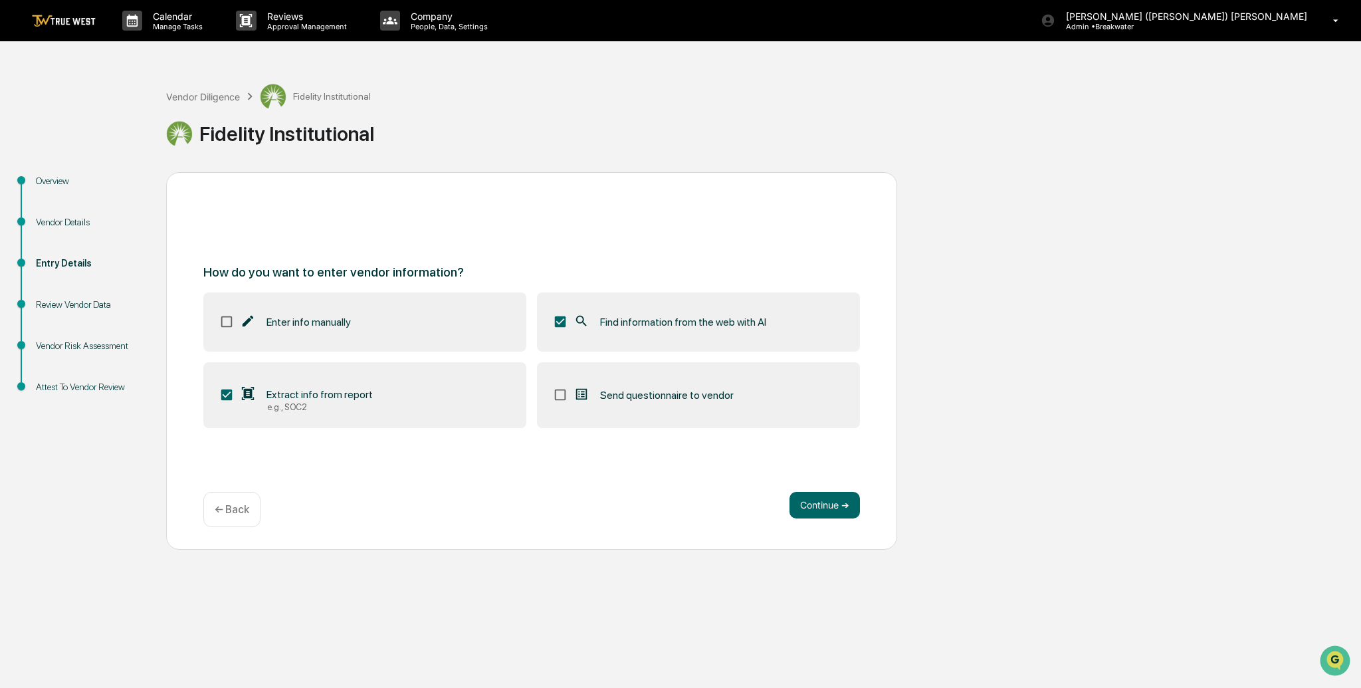
click at [237, 508] on p "← Back" at bounding box center [232, 509] width 35 height 13
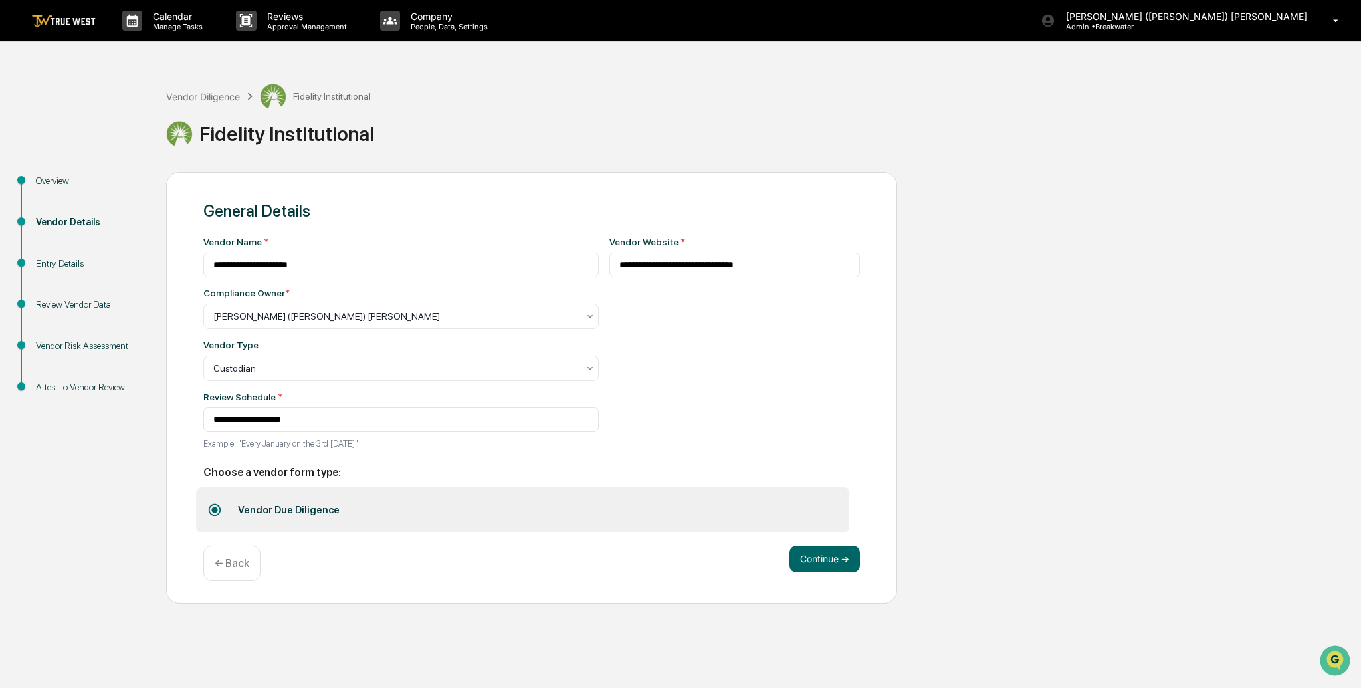
click at [251, 560] on div "← Back" at bounding box center [231, 563] width 57 height 35
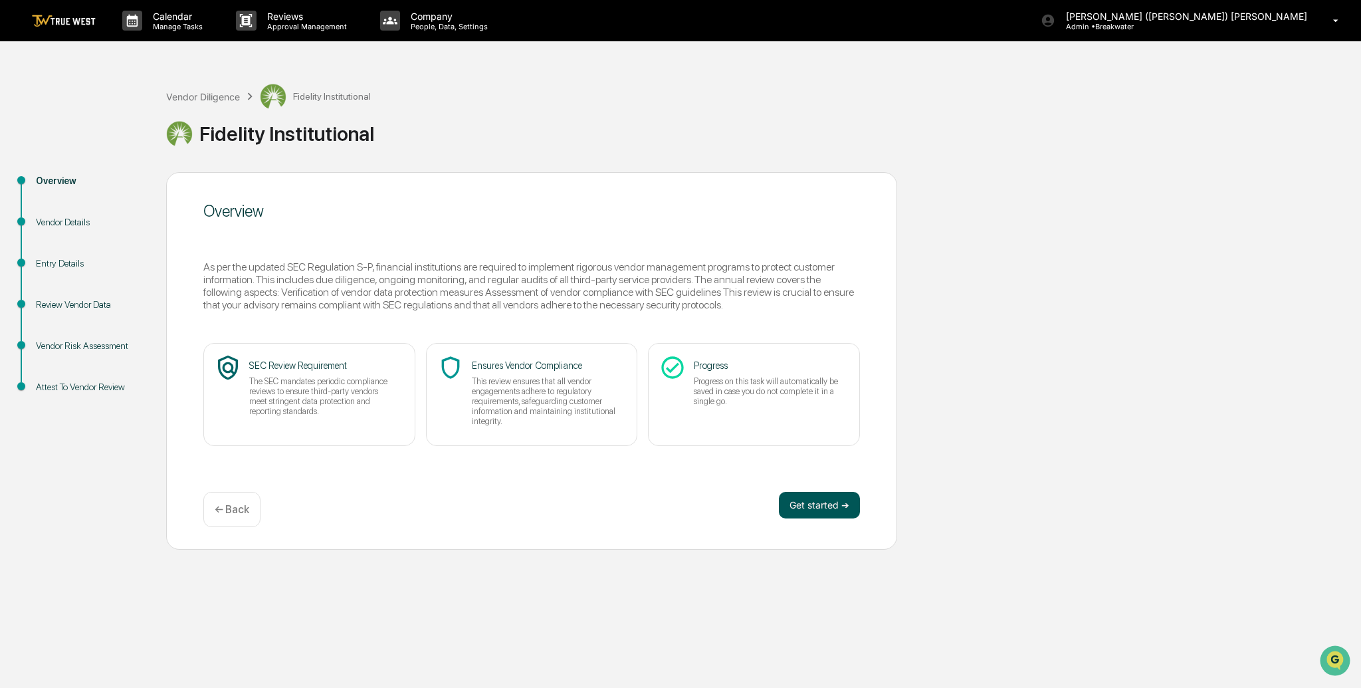
click at [814, 506] on button "Get started ➔" at bounding box center [819, 505] width 81 height 27
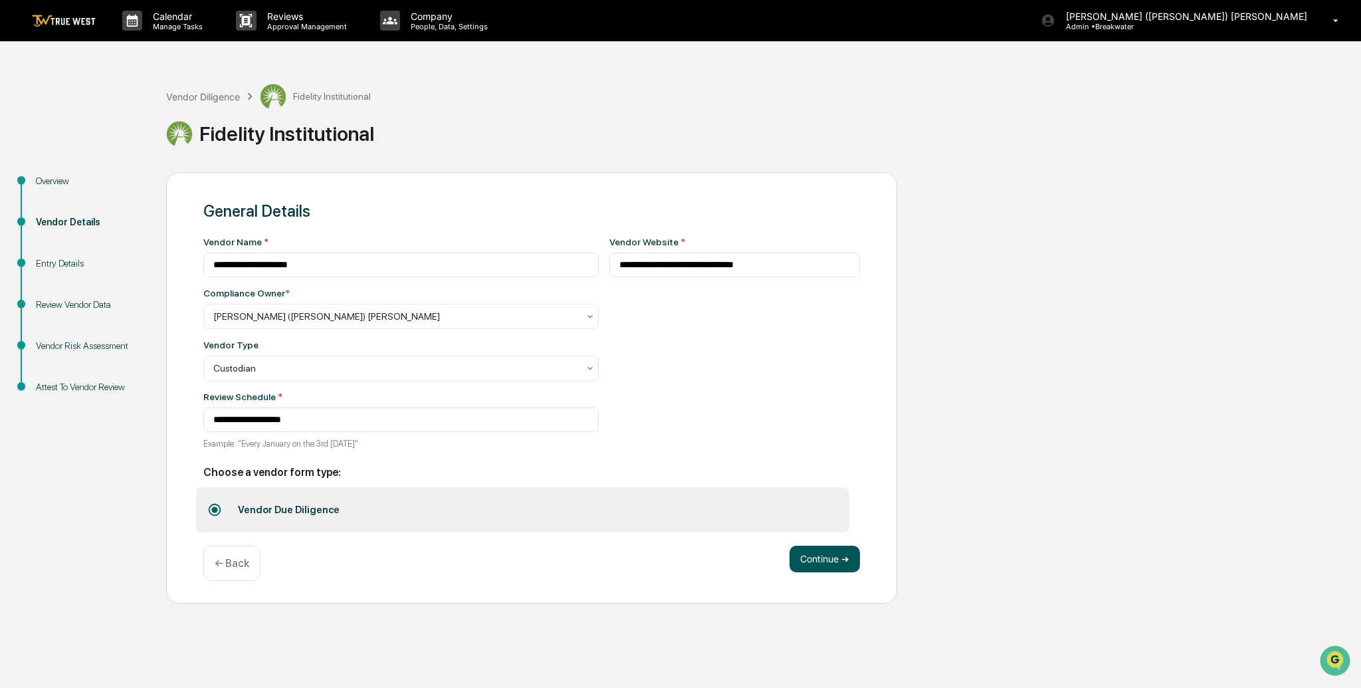
click at [813, 561] on button "Continue ➔" at bounding box center [825, 559] width 70 height 27
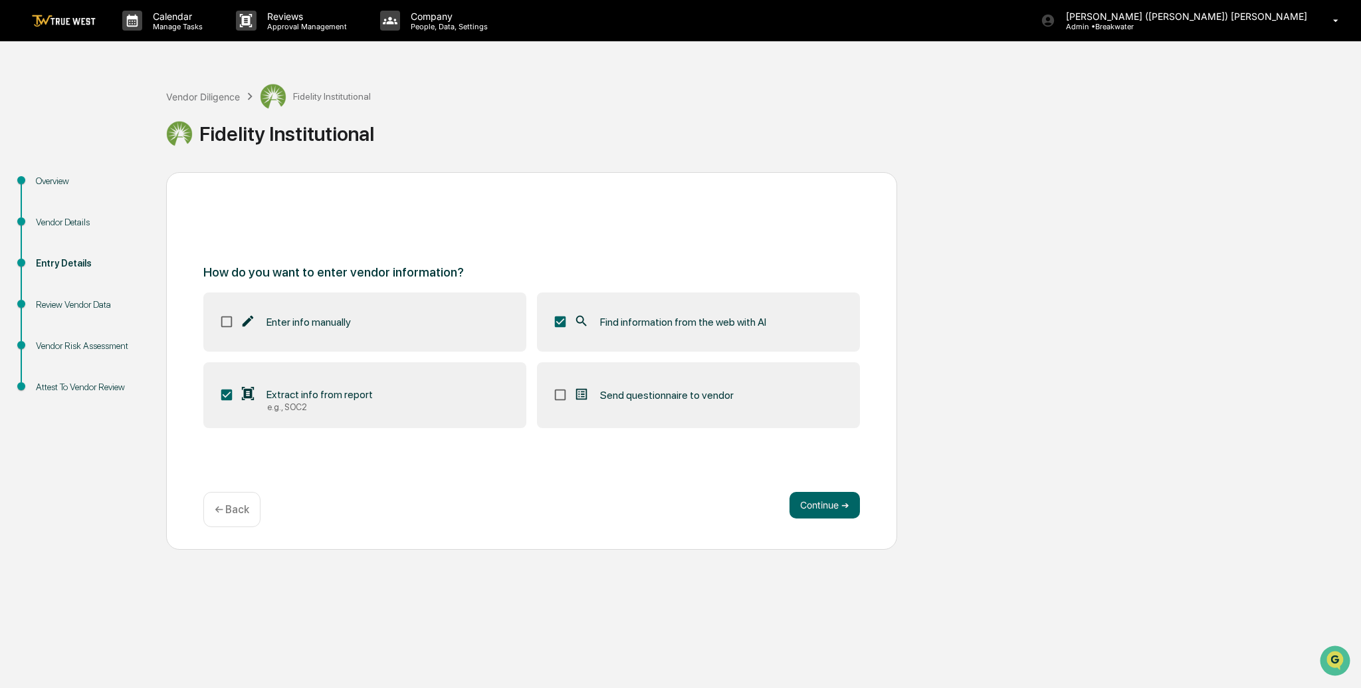
click at [332, 398] on span "Extract info from report" at bounding box center [320, 394] width 106 height 13
click at [816, 503] on button "Continue ➔" at bounding box center [825, 505] width 70 height 27
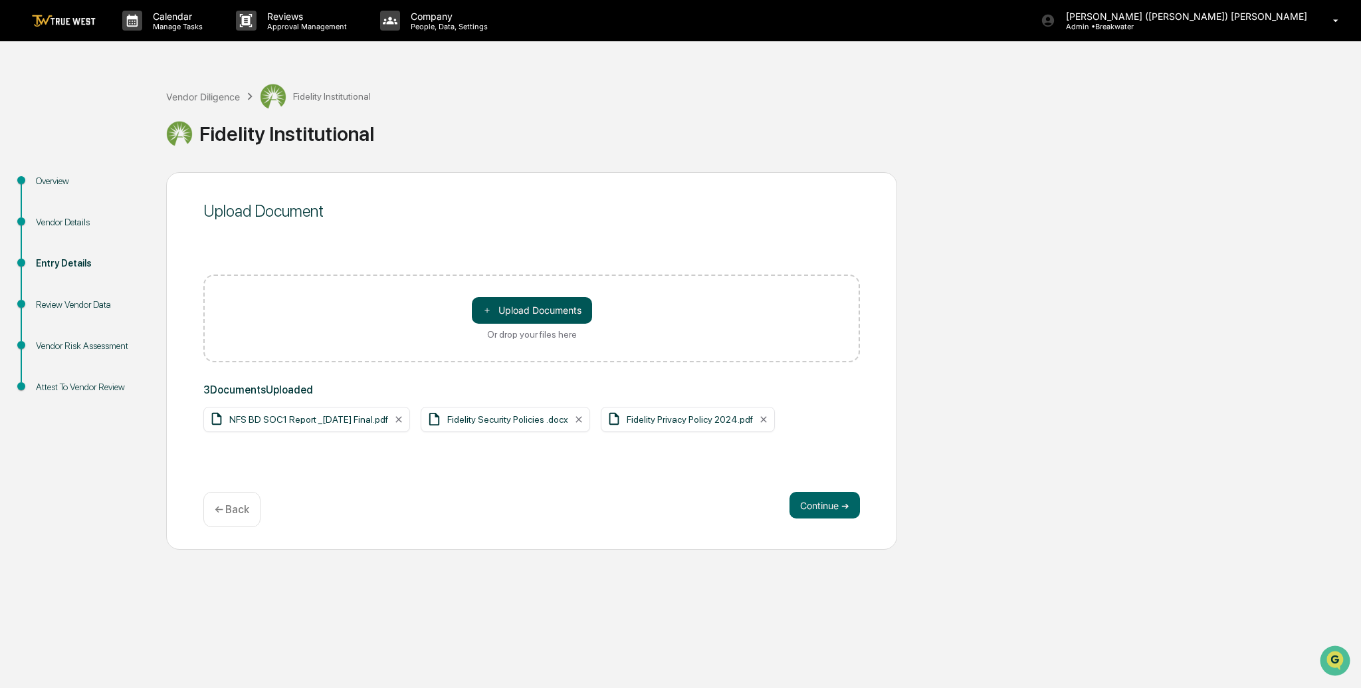
click at [504, 311] on button "＋ Upload Documents" at bounding box center [532, 310] width 120 height 27
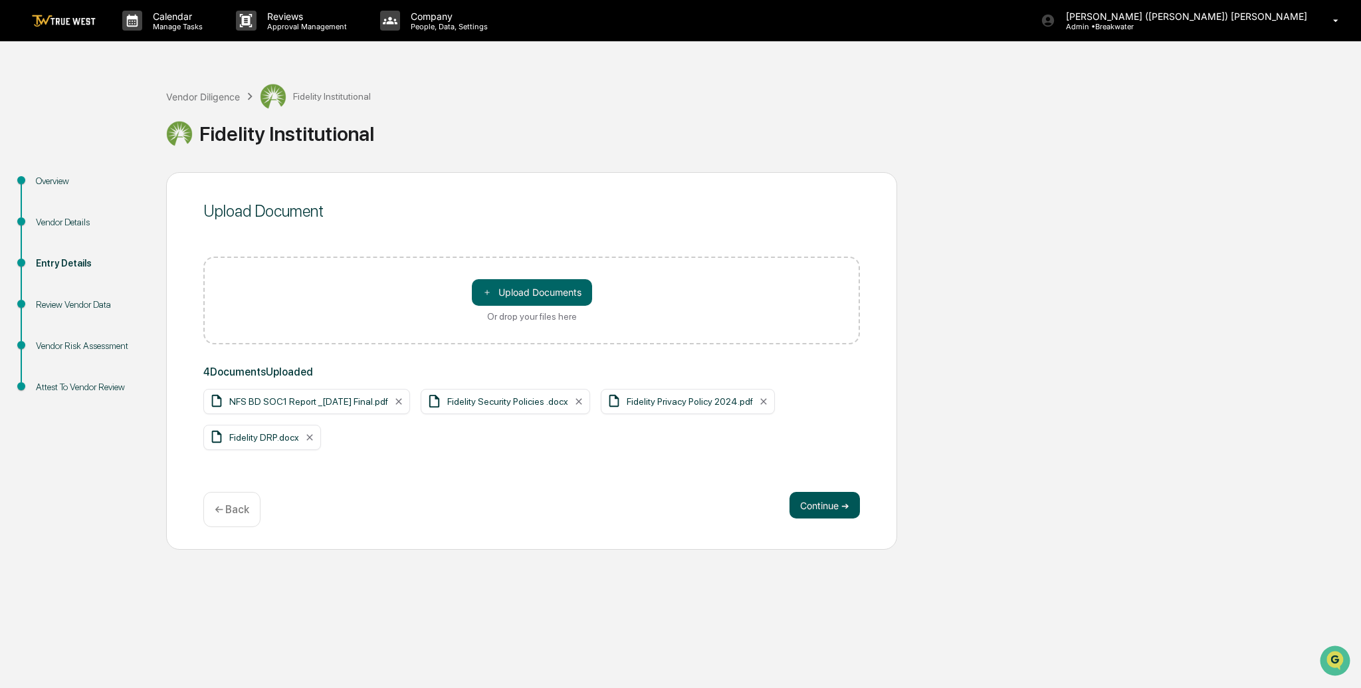
click at [826, 507] on button "Continue ➔" at bounding box center [825, 505] width 70 height 27
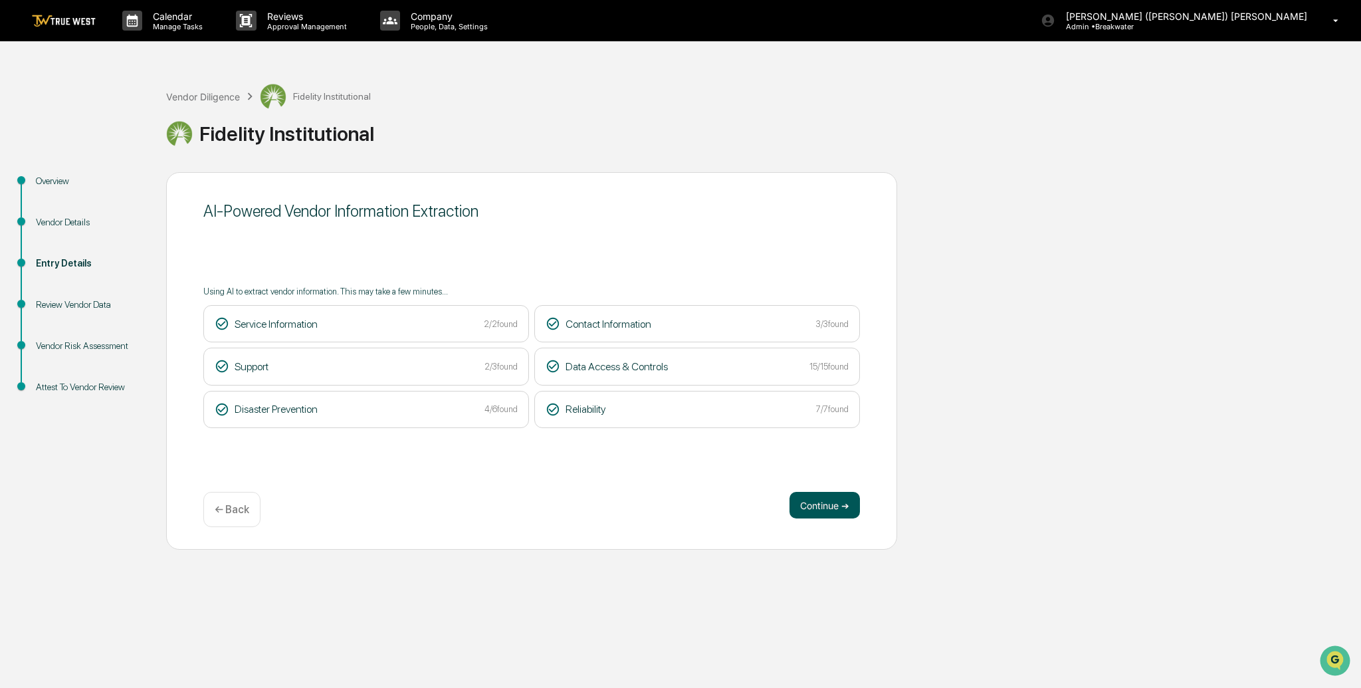
click at [828, 503] on button "Continue ➔" at bounding box center [825, 505] width 70 height 27
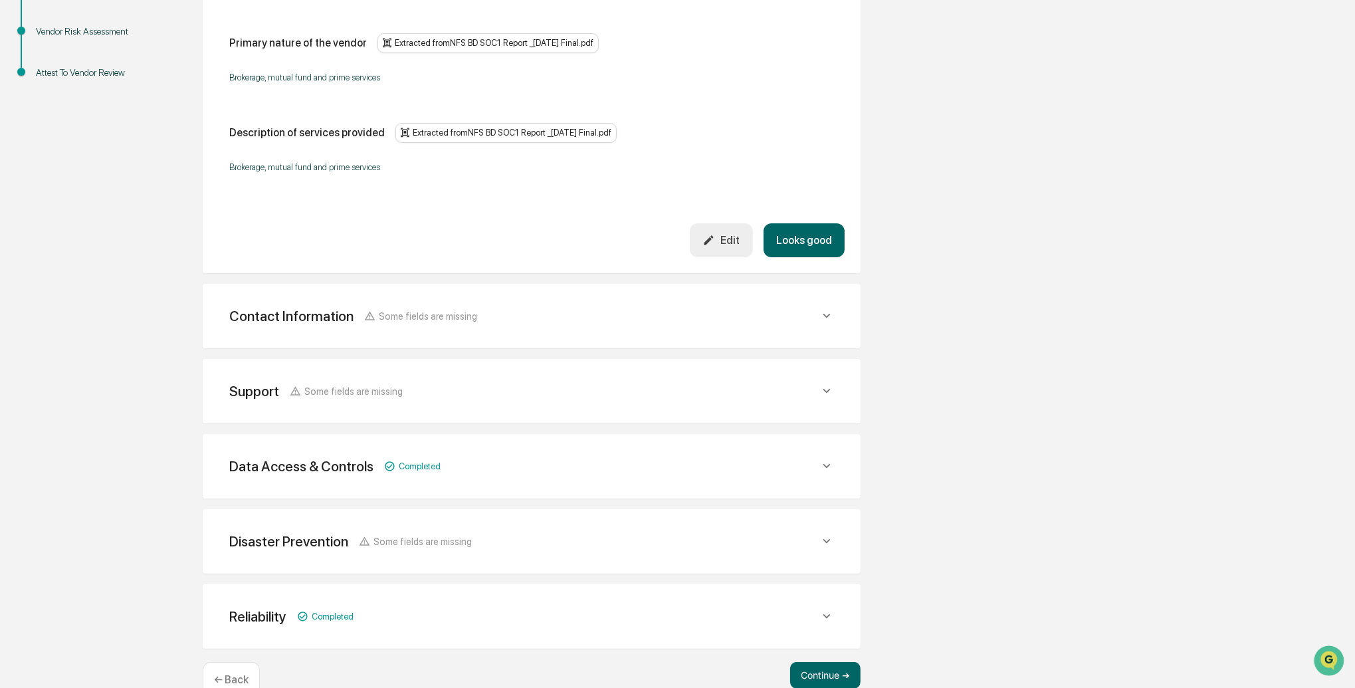
scroll to position [316, 0]
click at [711, 330] on div "Contact Information Some fields are missing Vendor Address Vendor Contact Name …" at bounding box center [532, 314] width 658 height 64
click at [803, 247] on button "Looks good" at bounding box center [804, 238] width 81 height 34
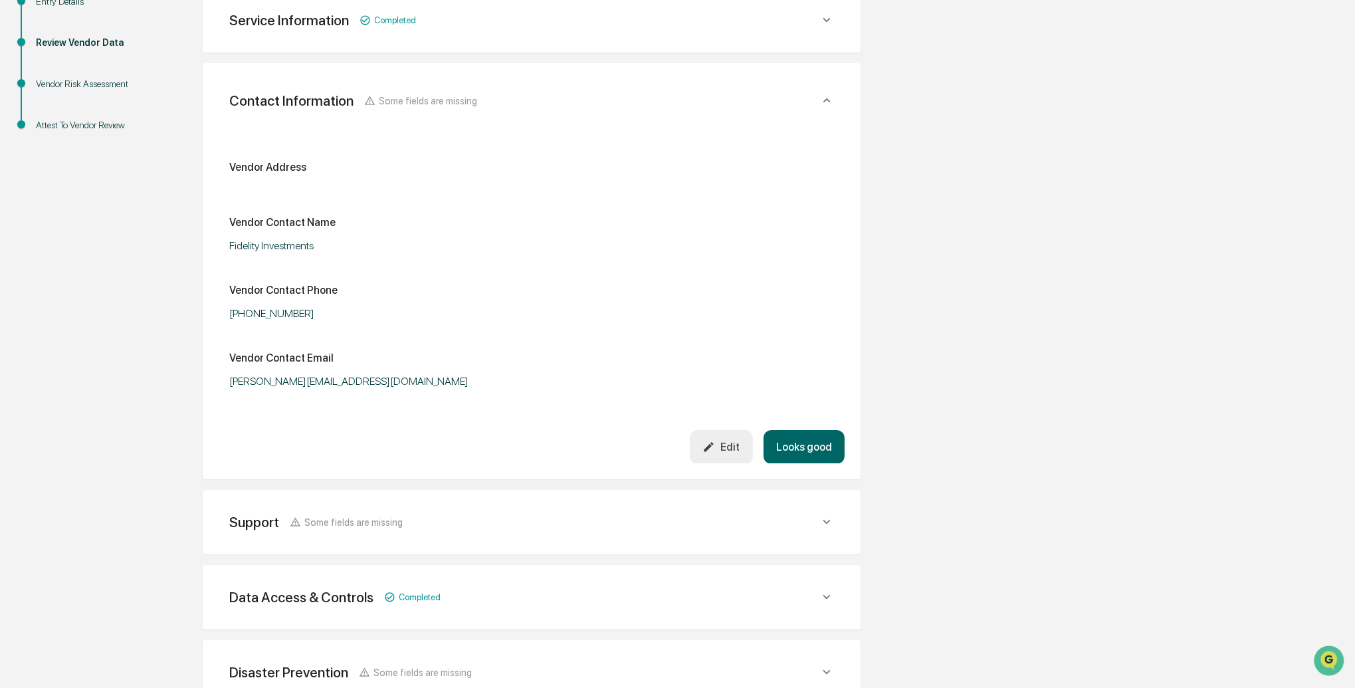
scroll to position [249, 0]
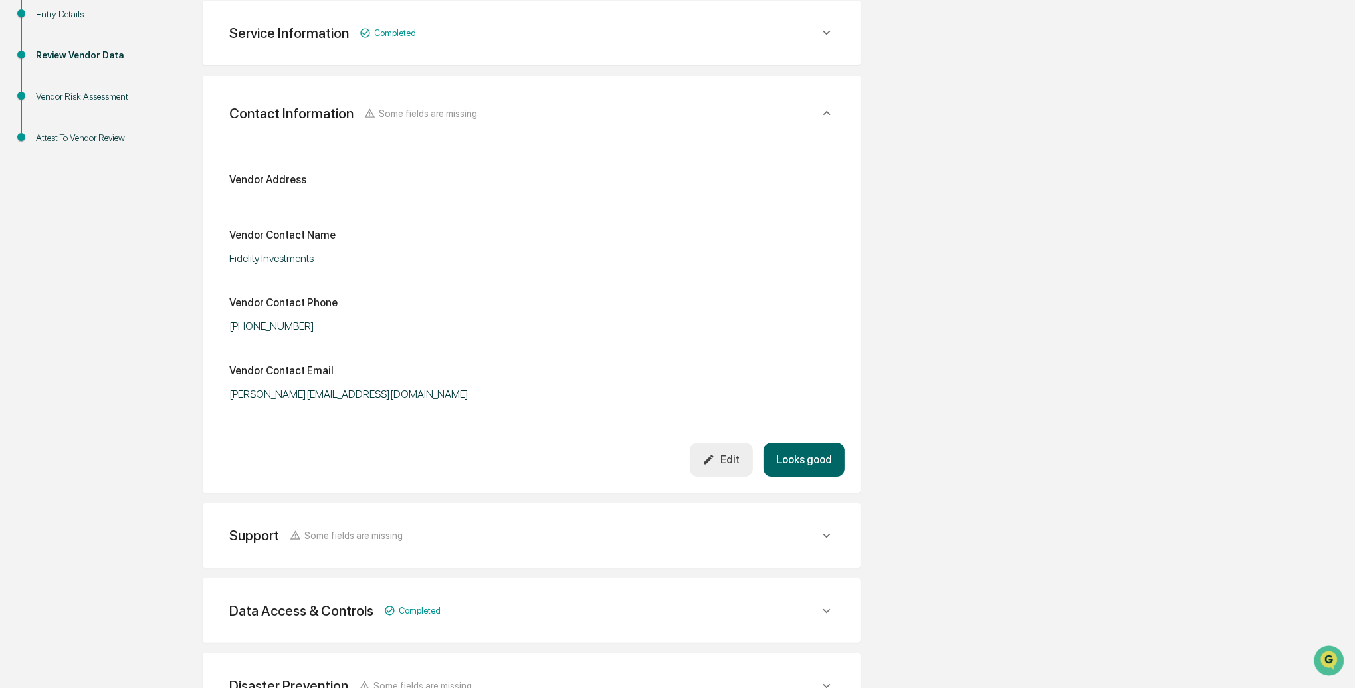
click at [808, 463] on button "Looks good" at bounding box center [804, 460] width 81 height 34
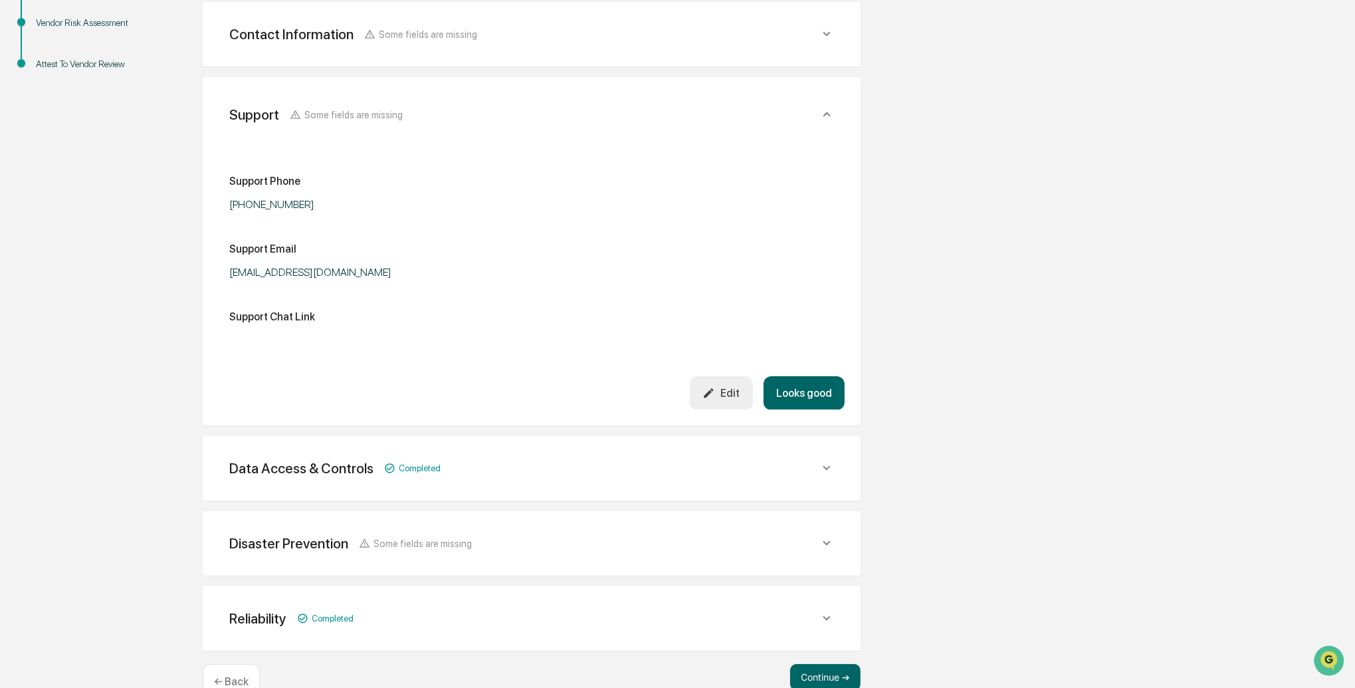
scroll to position [324, 0]
click at [801, 396] on button "Looks good" at bounding box center [804, 393] width 81 height 34
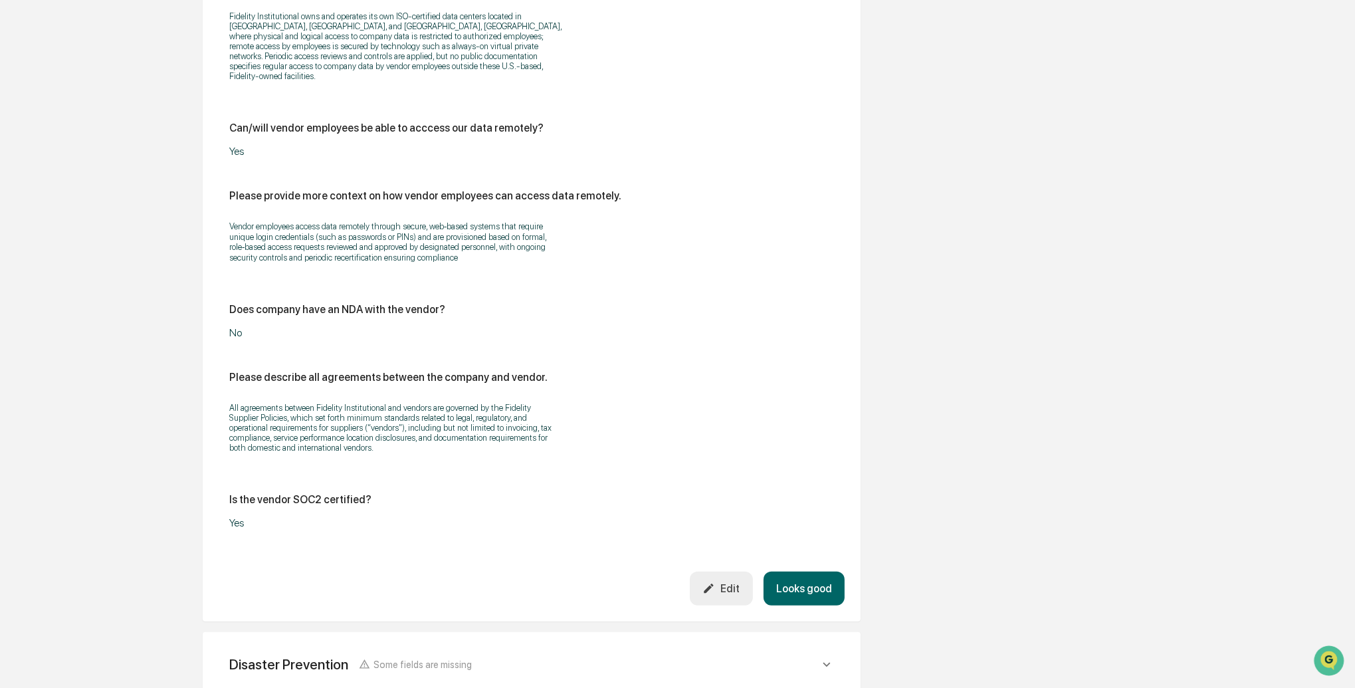
scroll to position [1392, 0]
click at [821, 606] on button "Looks good" at bounding box center [804, 589] width 81 height 34
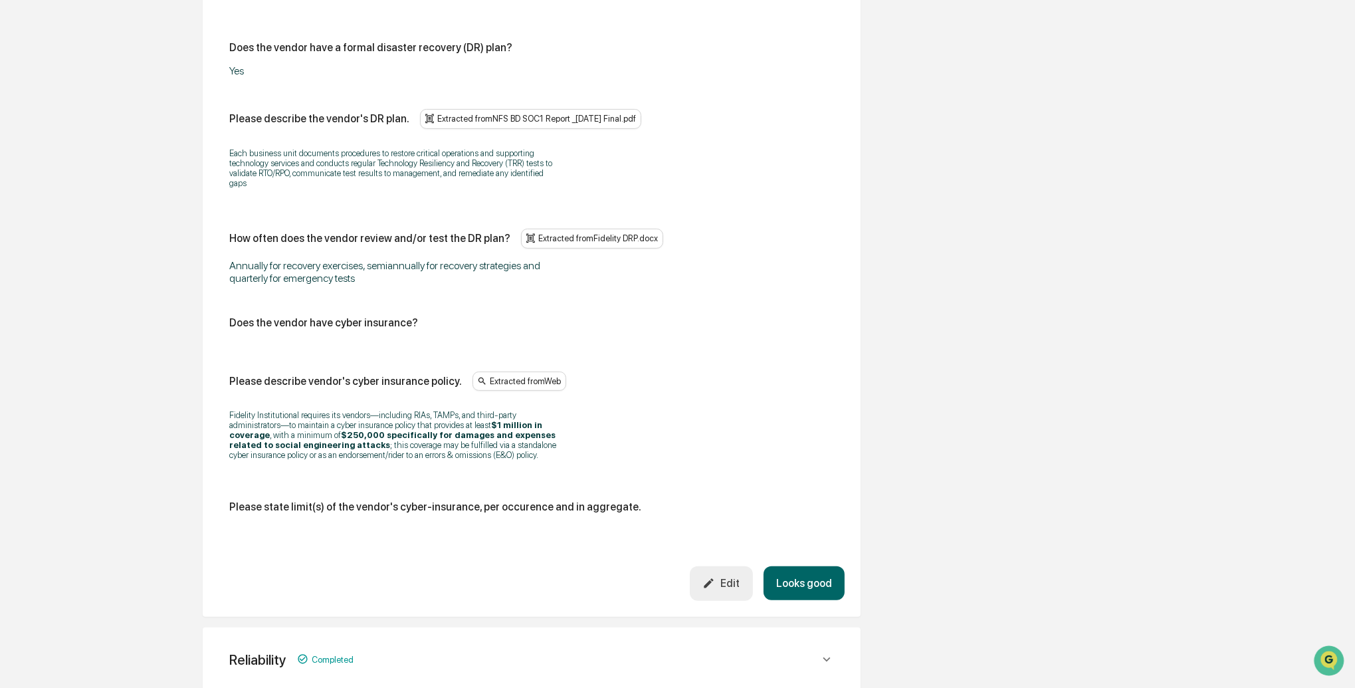
scroll to position [608, 0]
drag, startPoint x: 730, startPoint y: 598, endPoint x: 727, endPoint y: 591, distance: 7.8
click at [730, 598] on button "Edit" at bounding box center [721, 582] width 63 height 34
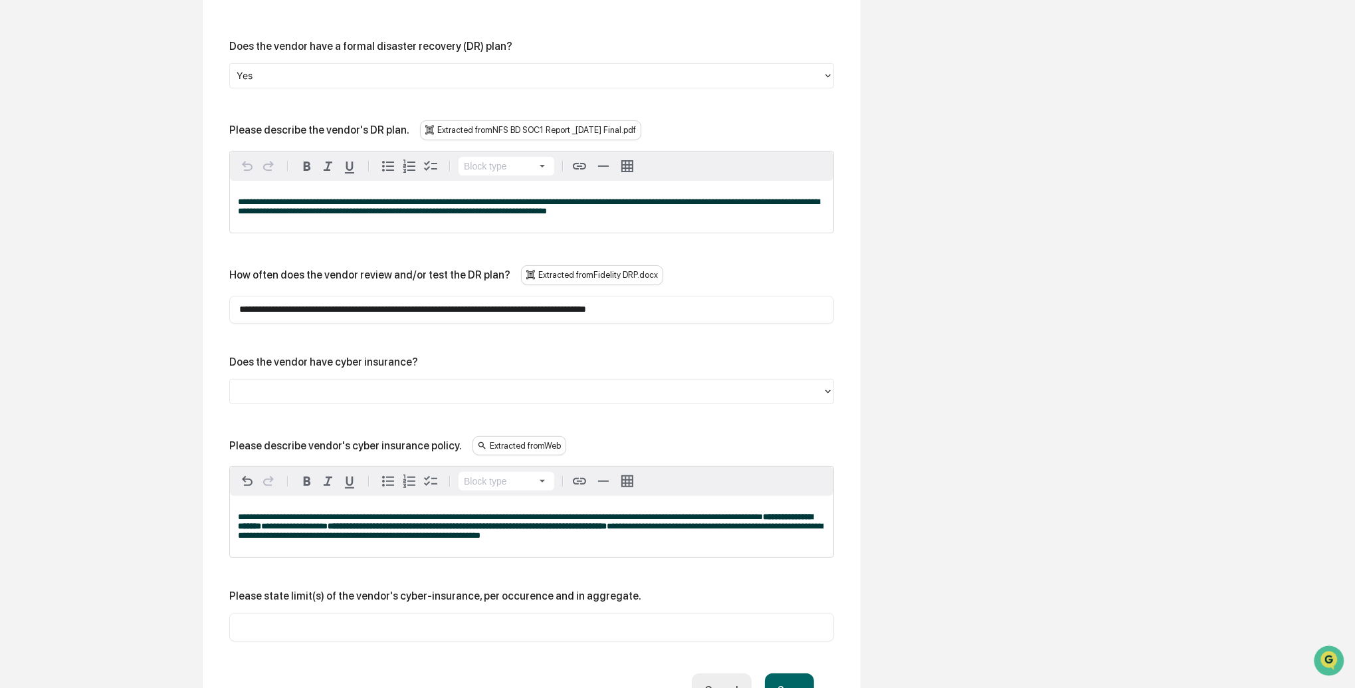
click at [727, 591] on div "Please state limit(s) of the vendor's cyber-insurance, per occurence and in agg…" at bounding box center [531, 596] width 605 height 13
click at [296, 386] on div at bounding box center [527, 391] width 580 height 15
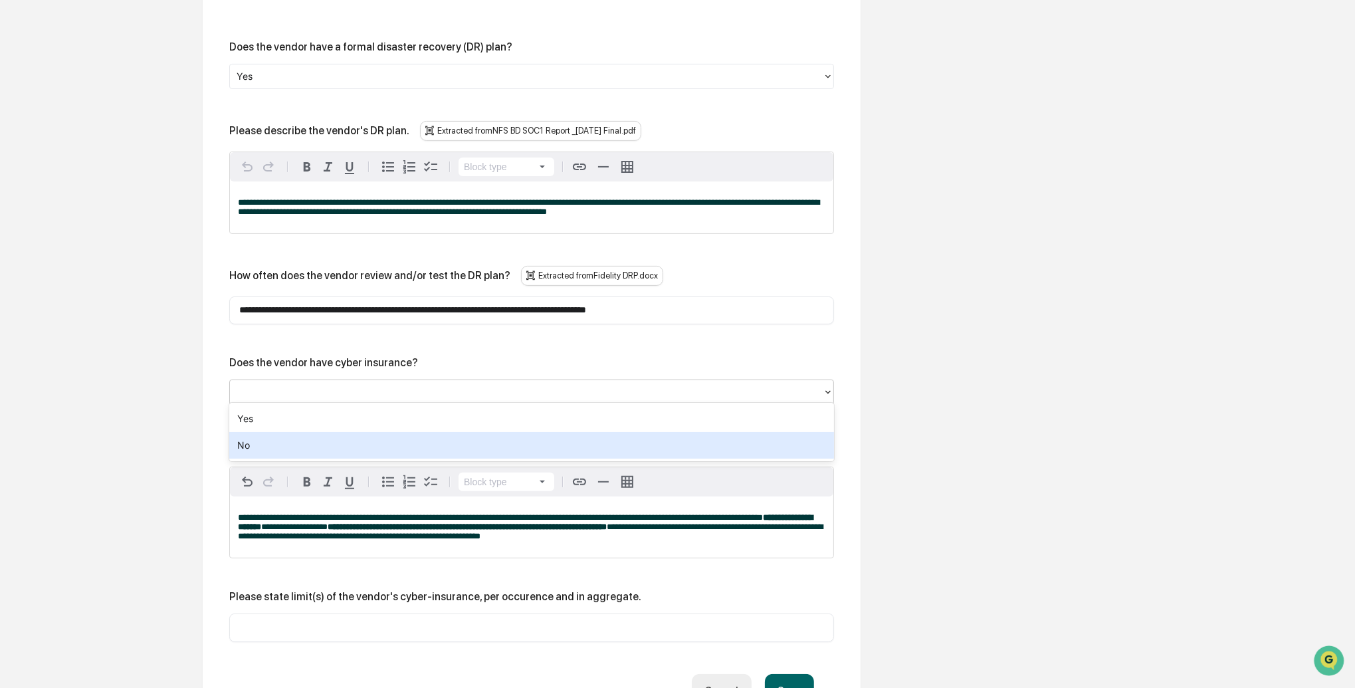
click at [272, 446] on div "No" at bounding box center [531, 445] width 605 height 27
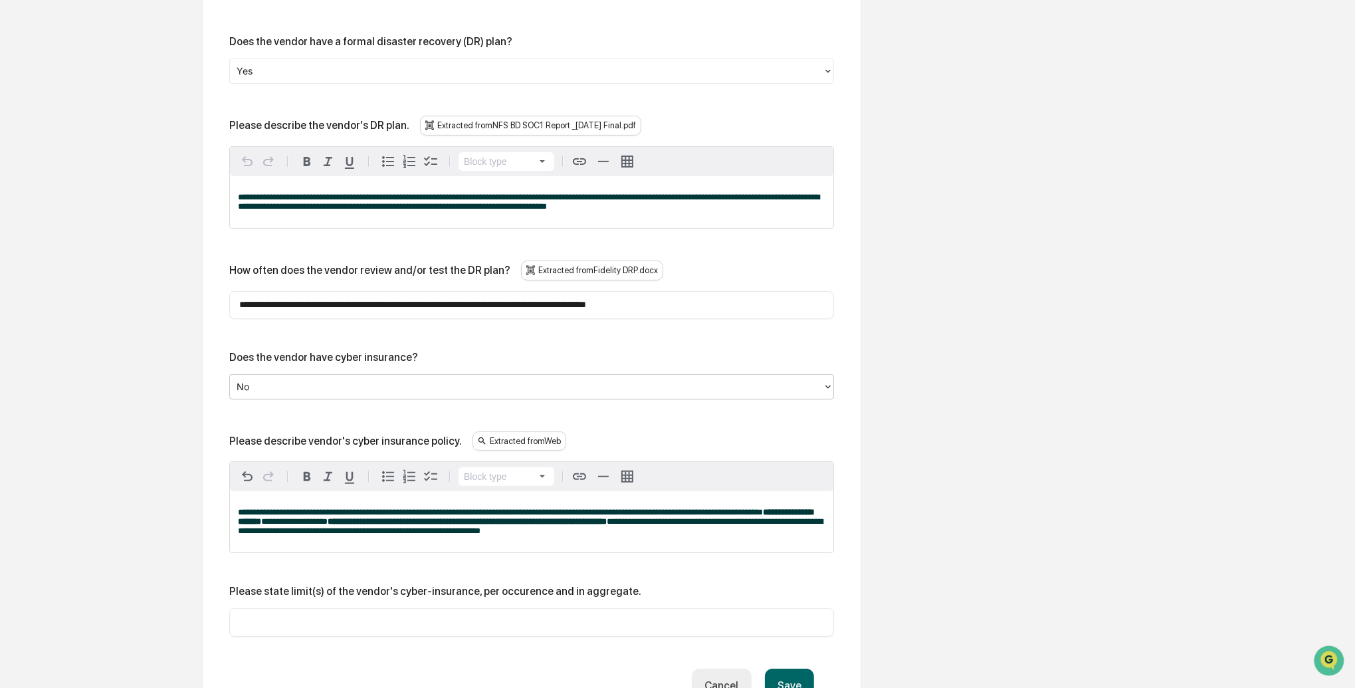
scroll to position [614, 0]
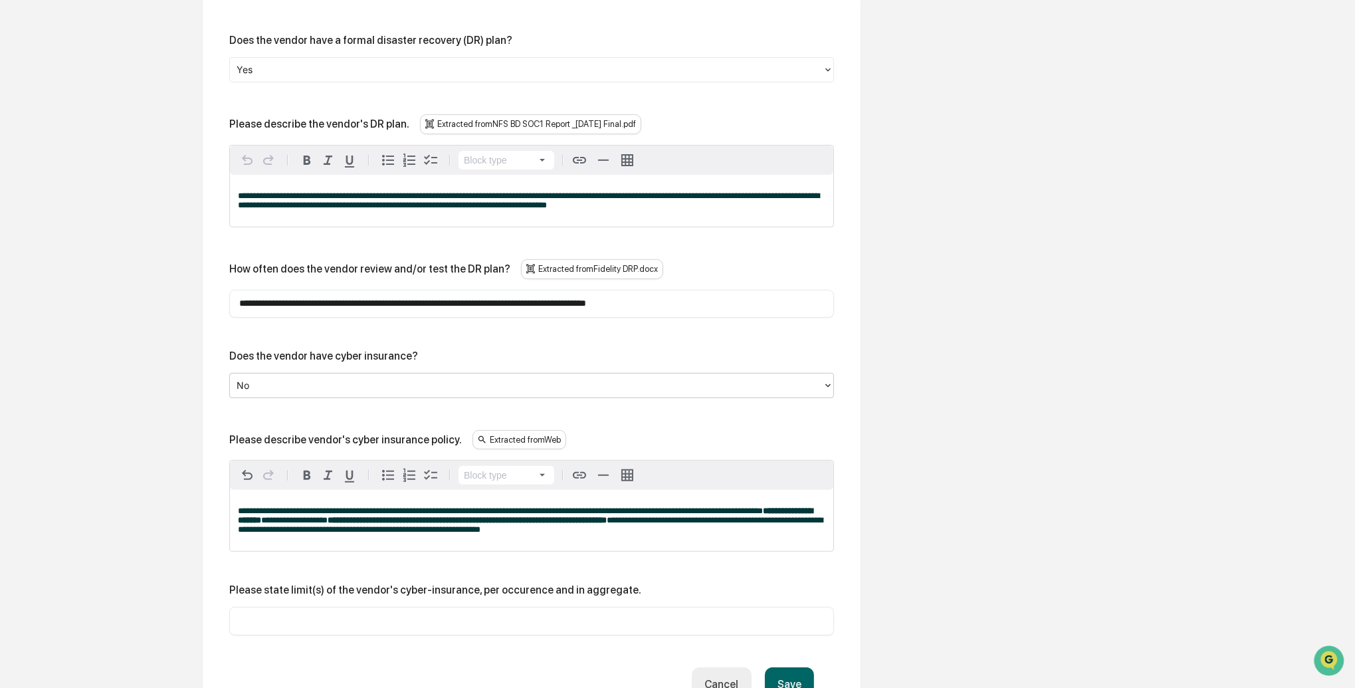
click at [275, 386] on div at bounding box center [527, 385] width 580 height 15
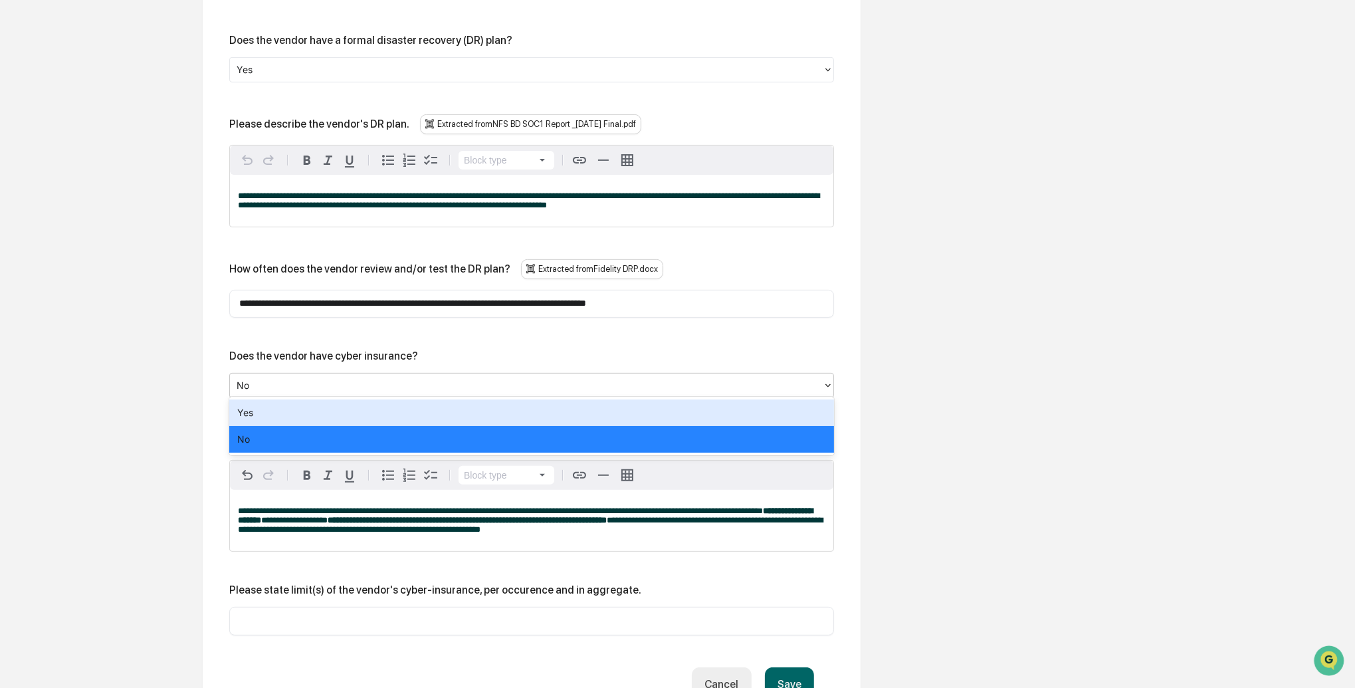
click at [266, 409] on div "Yes" at bounding box center [531, 413] width 605 height 27
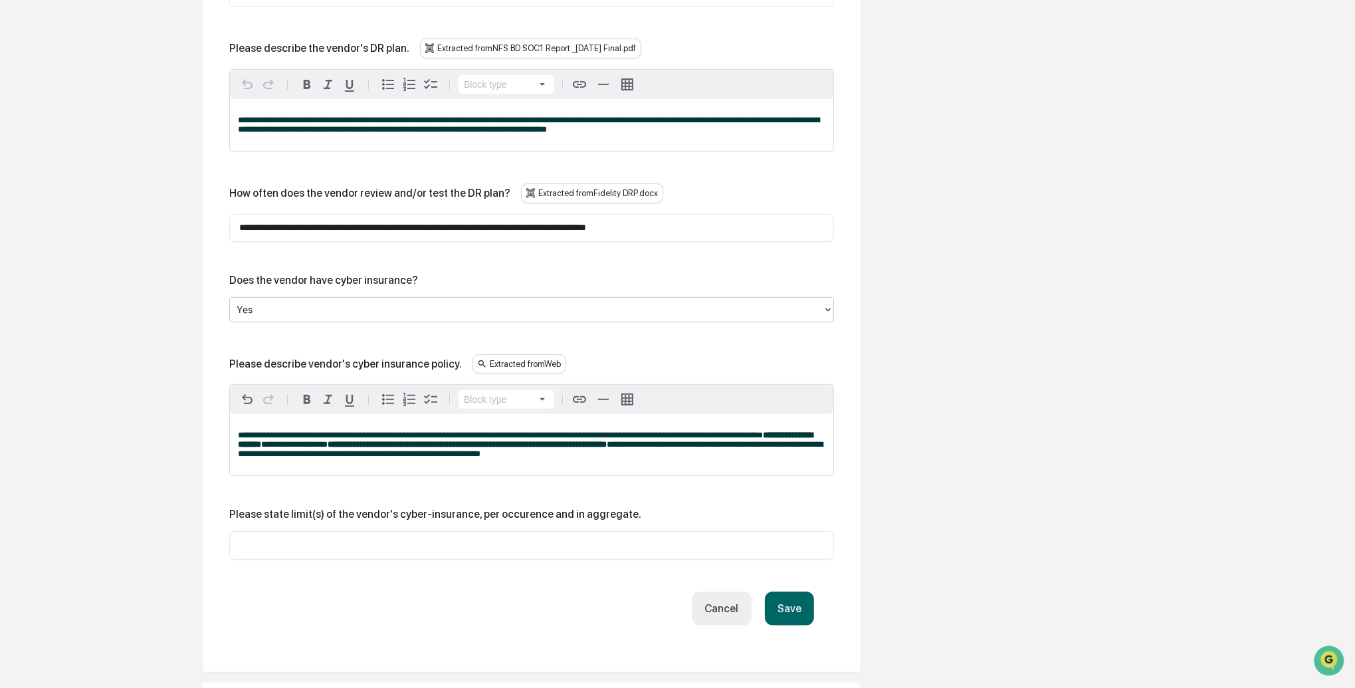
scroll to position [694, 0]
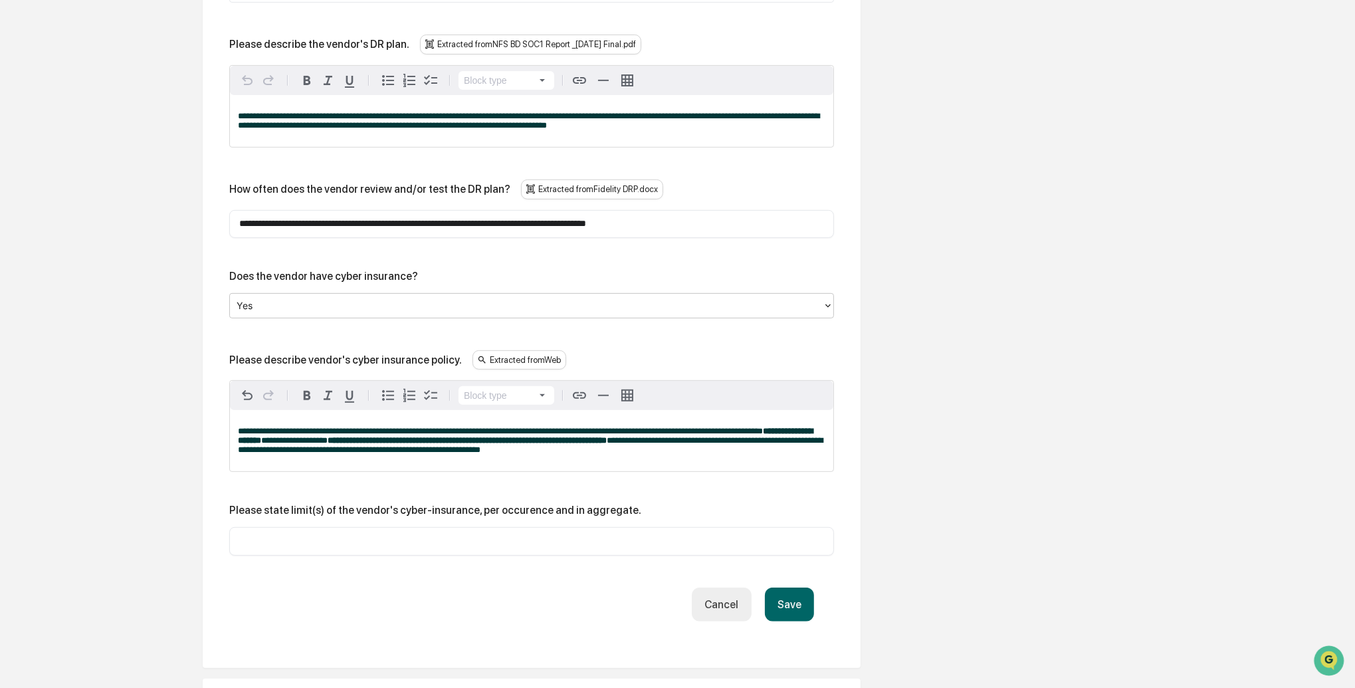
click at [312, 298] on div at bounding box center [527, 305] width 580 height 15
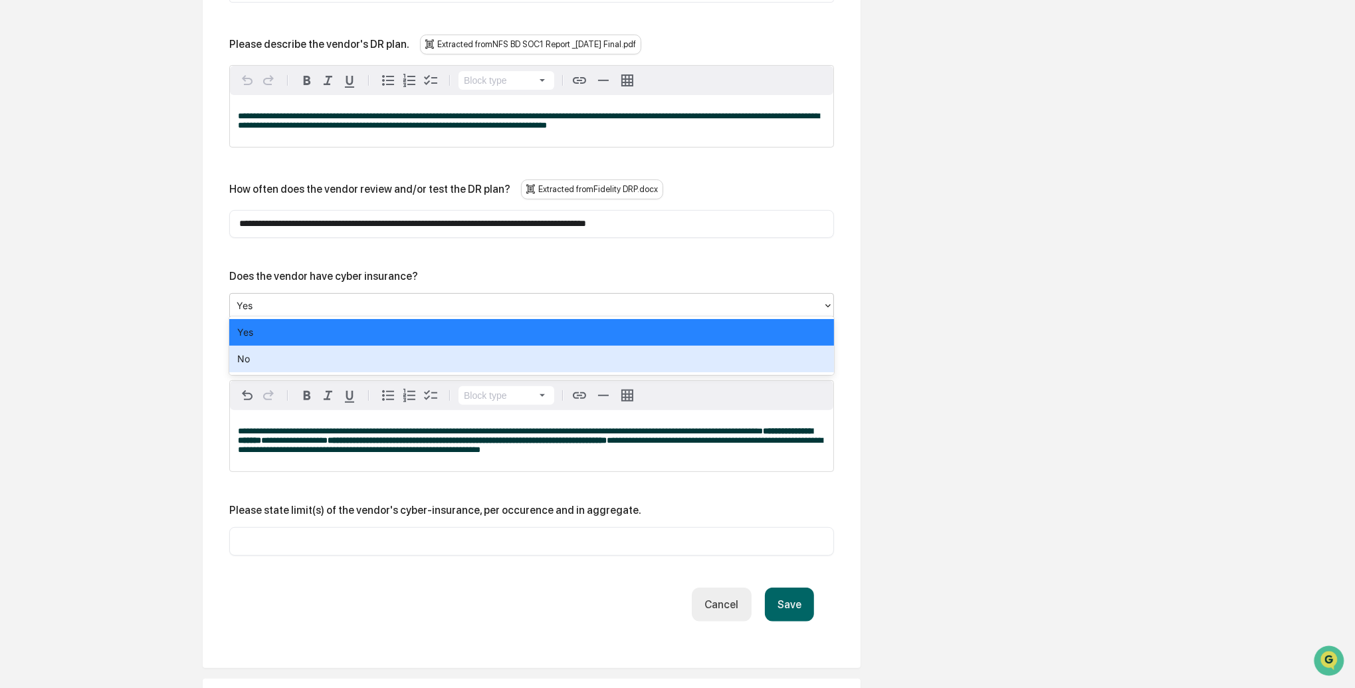
click at [275, 360] on div "No" at bounding box center [531, 359] width 605 height 27
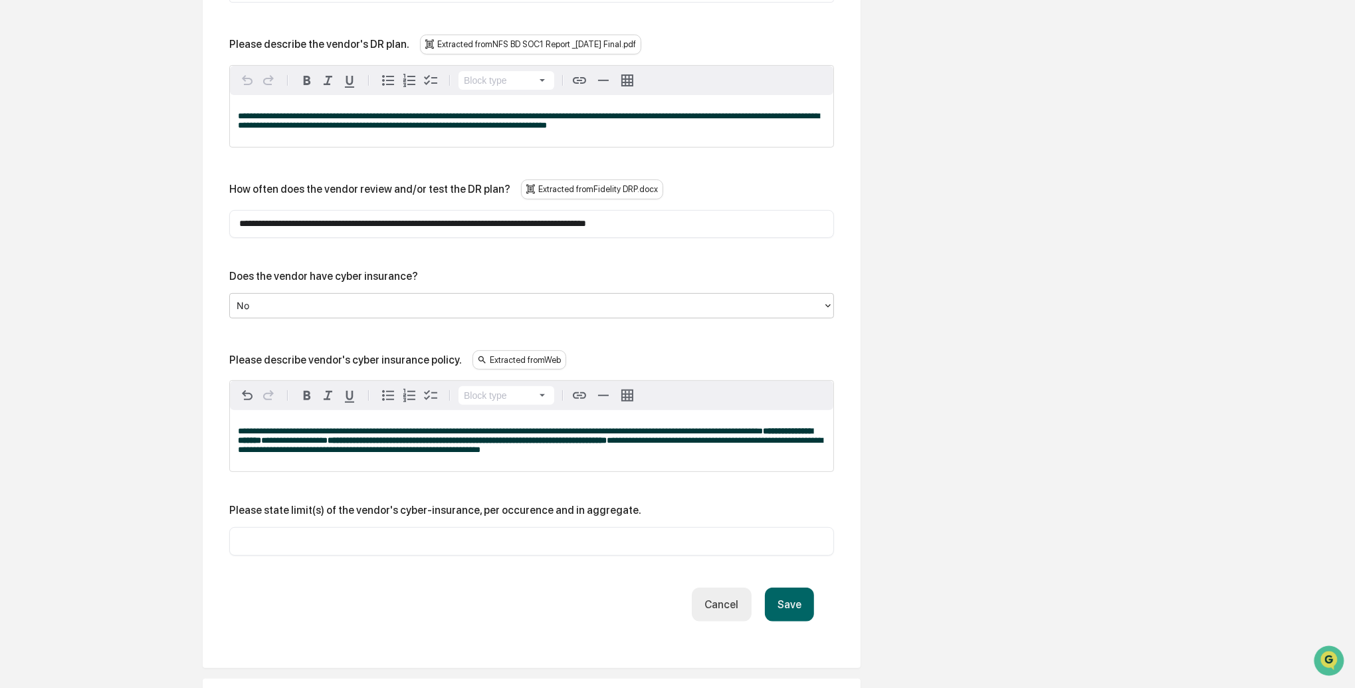
scroll to position [697, 0]
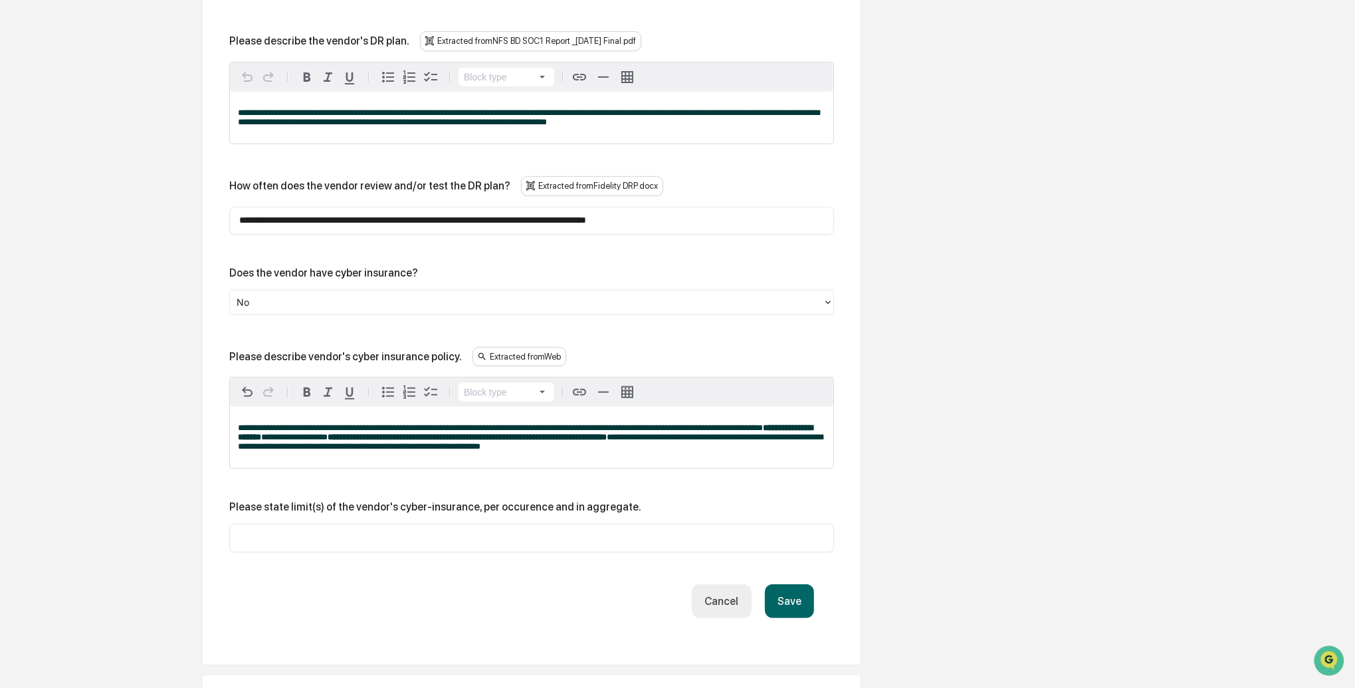
click at [794, 596] on button "Save" at bounding box center [789, 601] width 49 height 34
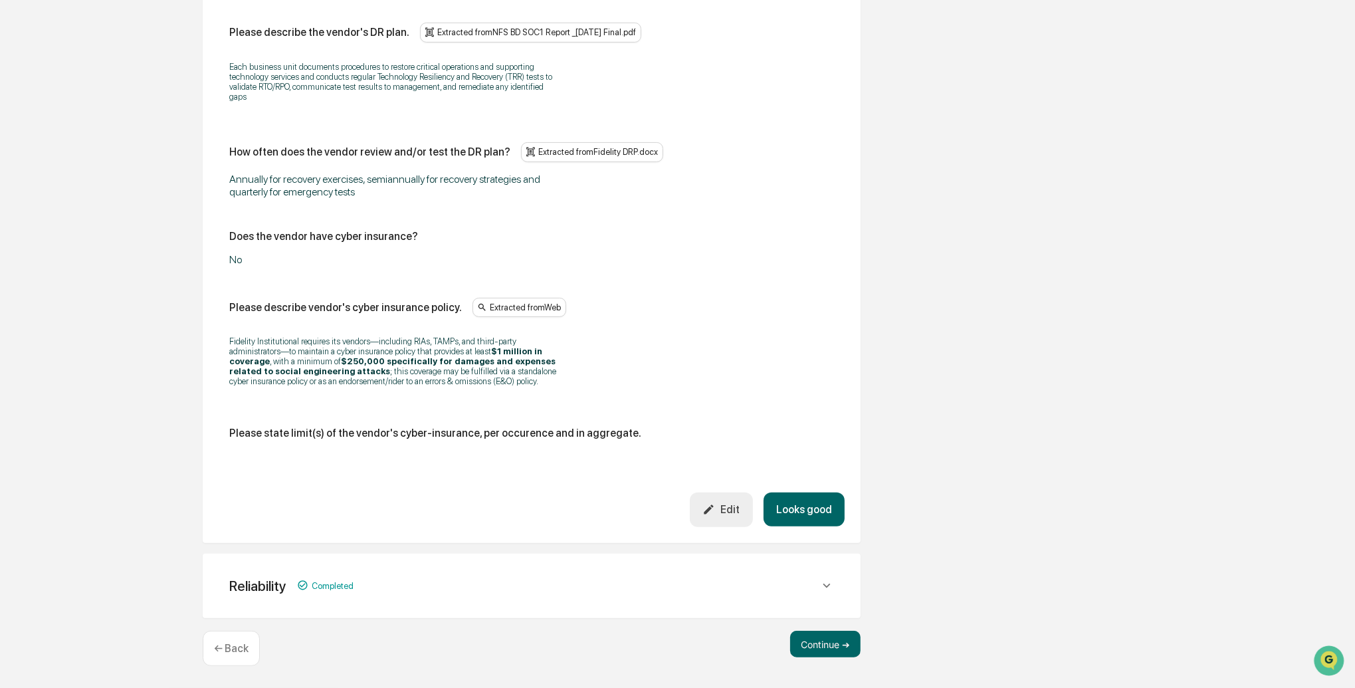
drag, startPoint x: 798, startPoint y: 515, endPoint x: 493, endPoint y: 500, distance: 305.5
click at [787, 514] on button "Looks good" at bounding box center [804, 510] width 81 height 34
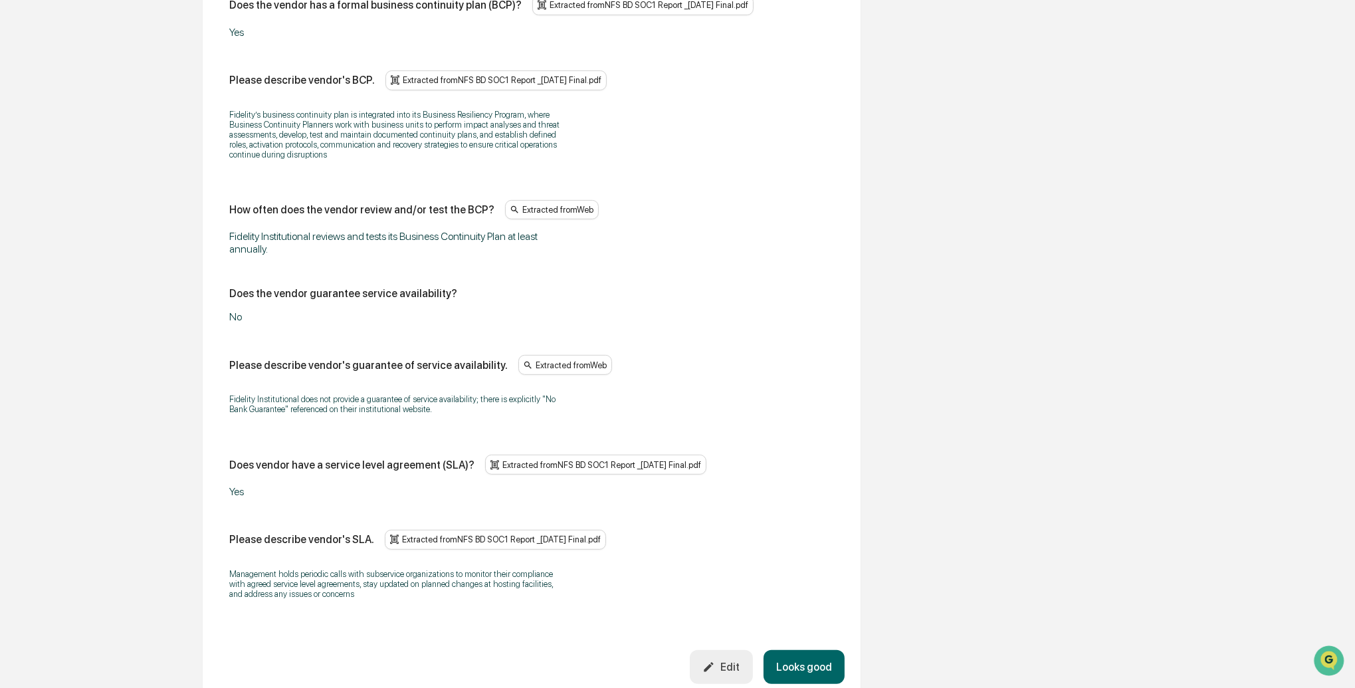
scroll to position [747, 0]
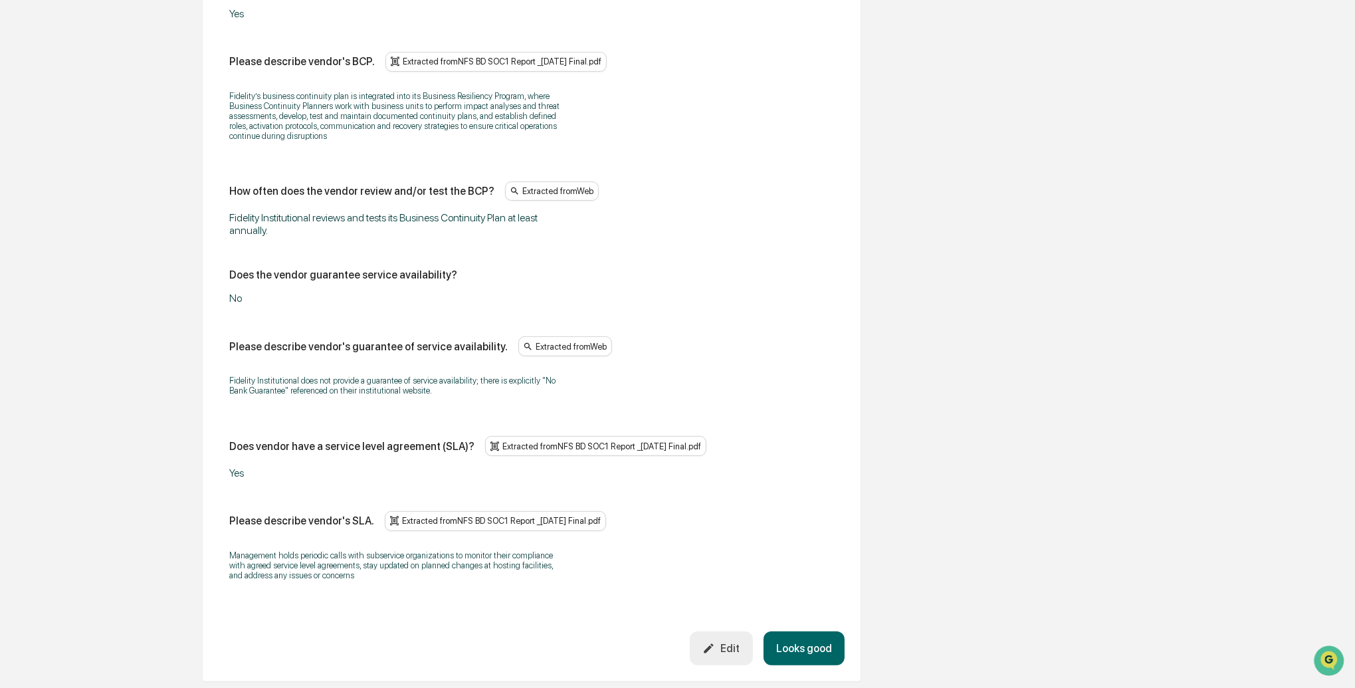
click at [793, 632] on button "Looks good" at bounding box center [804, 649] width 81 height 34
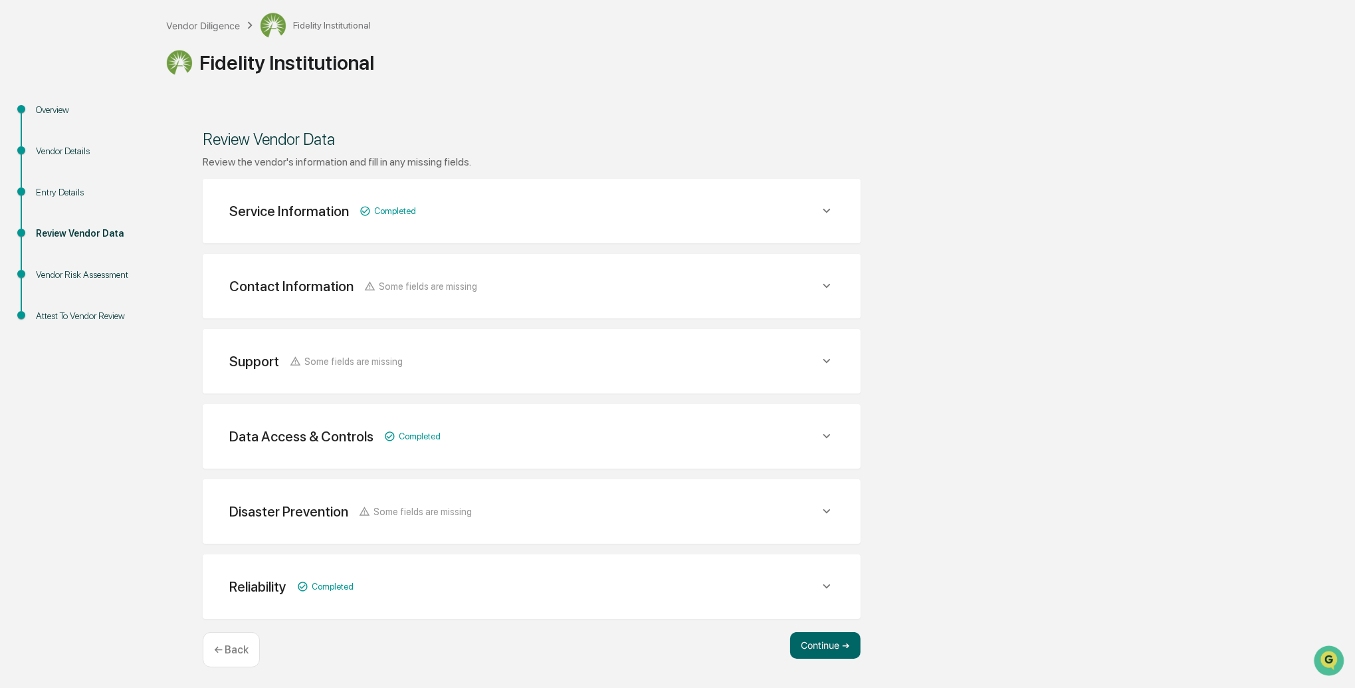
scroll to position [68, 0]
click at [821, 640] on button "Continue ➔" at bounding box center [825, 648] width 70 height 27
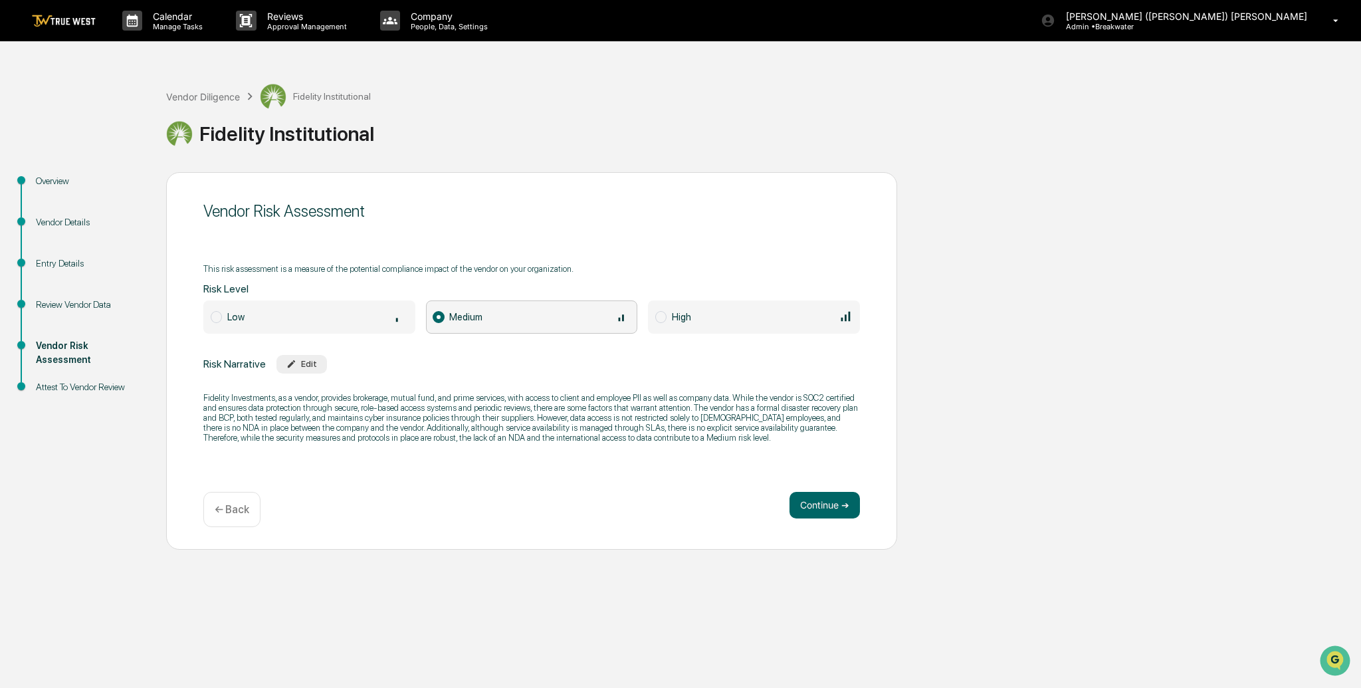
click at [717, 312] on div "High" at bounding box center [762, 316] width 181 height 15
click at [521, 316] on div "Medium" at bounding box center [539, 316] width 181 height 15
click at [812, 502] on button "Continue ➔" at bounding box center [825, 505] width 70 height 27
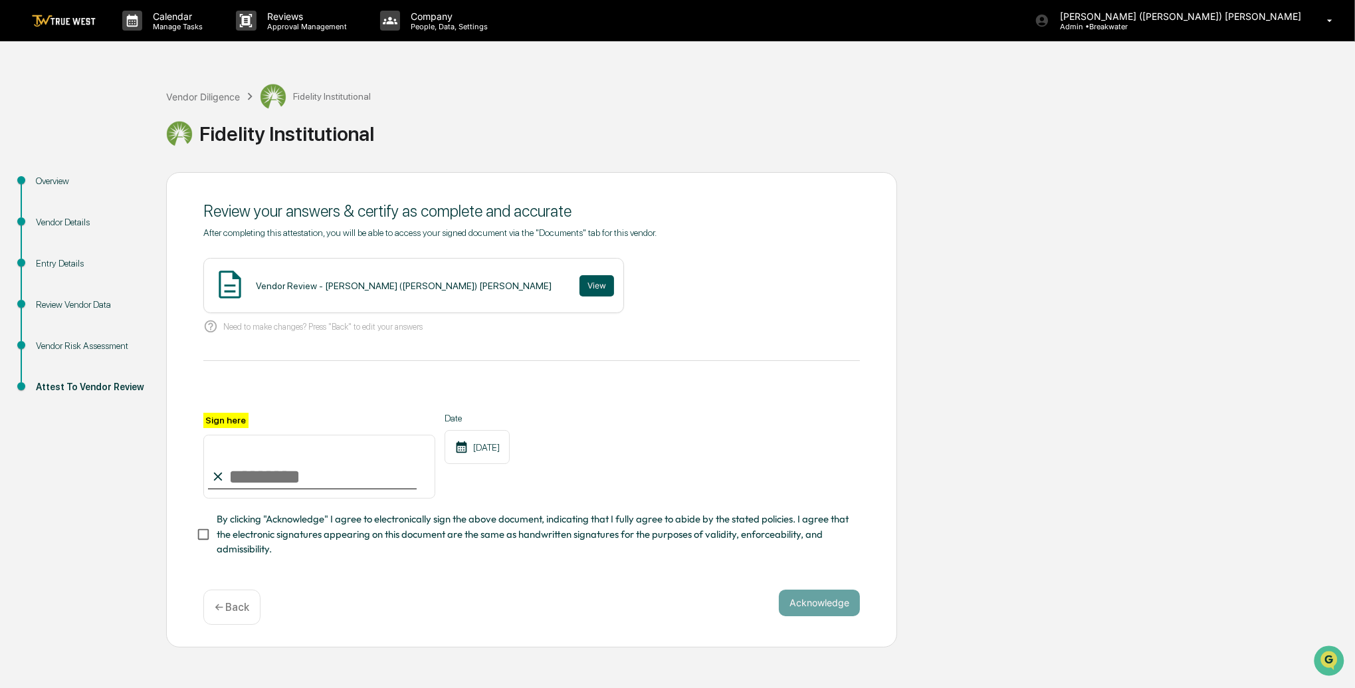
click at [580, 285] on button "View" at bounding box center [597, 285] width 35 height 21
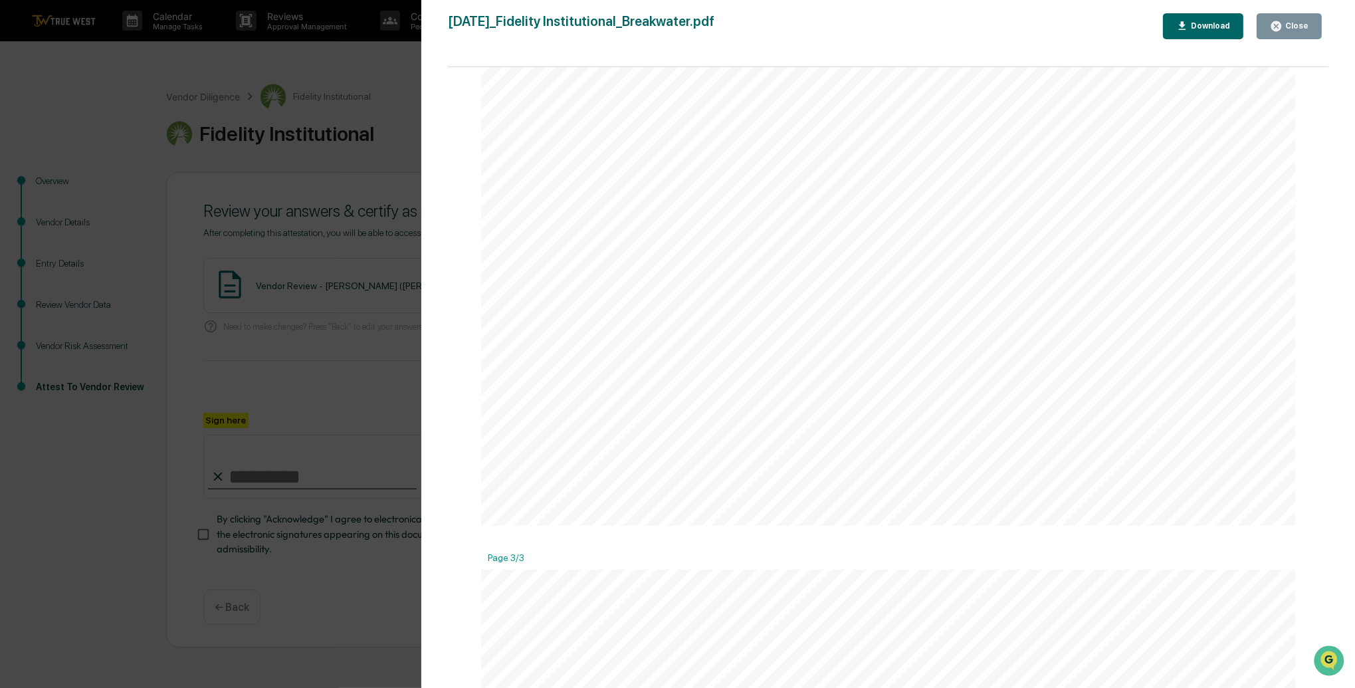
scroll to position [1214, 0]
click at [1307, 26] on div "Close" at bounding box center [1296, 25] width 26 height 9
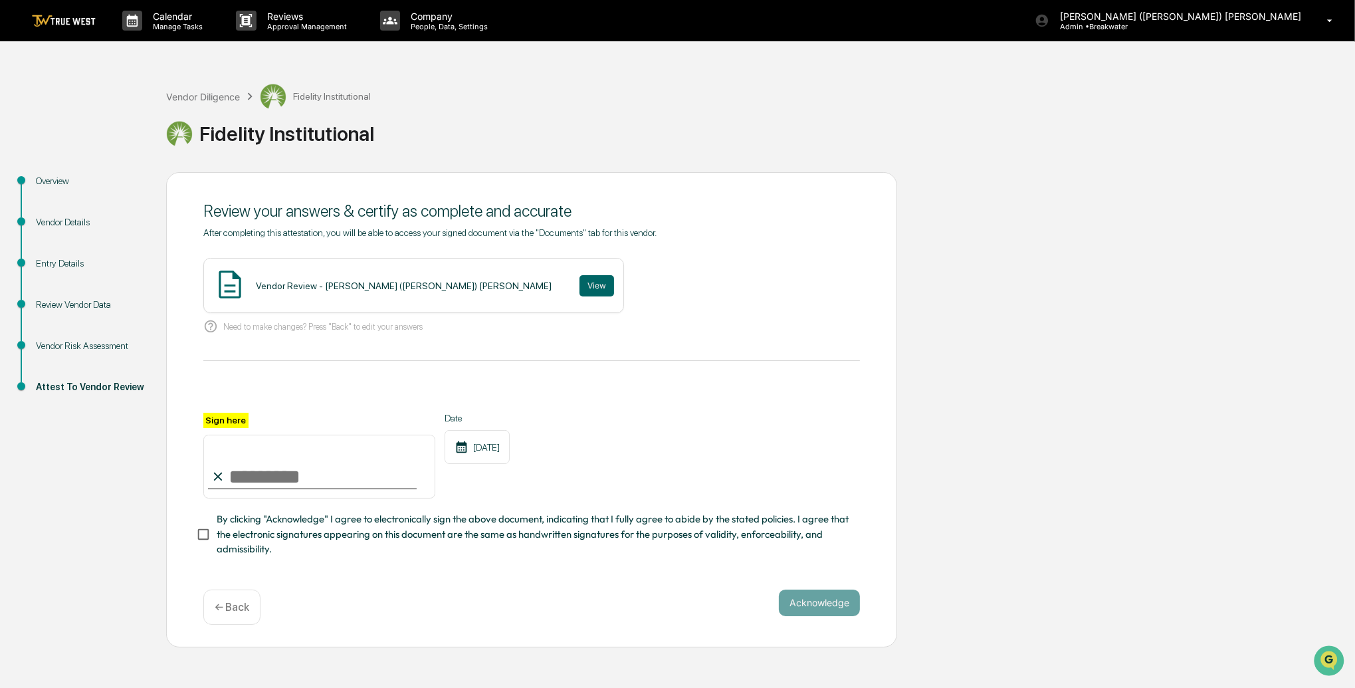
click at [278, 467] on input "Sign here" at bounding box center [319, 467] width 232 height 64
type input "**********"
click at [810, 595] on button "Acknowledge" at bounding box center [819, 603] width 81 height 27
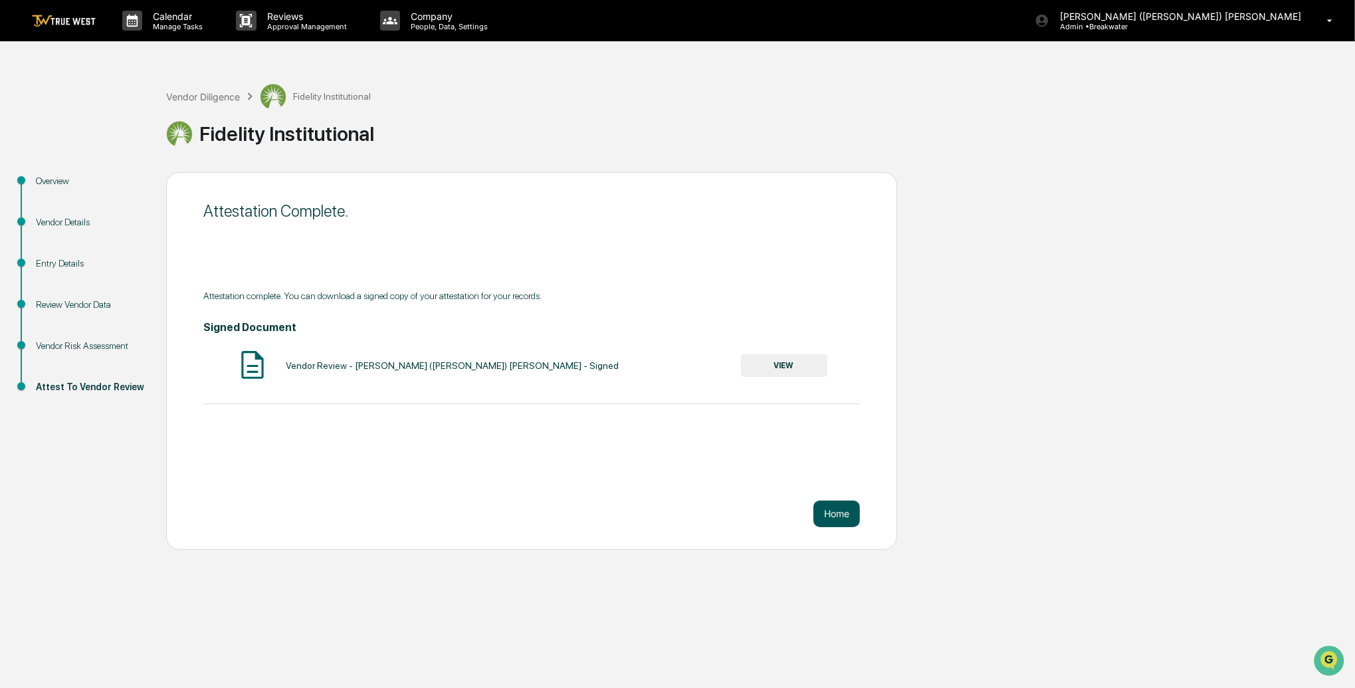
click at [834, 513] on button "Home" at bounding box center [837, 514] width 47 height 27
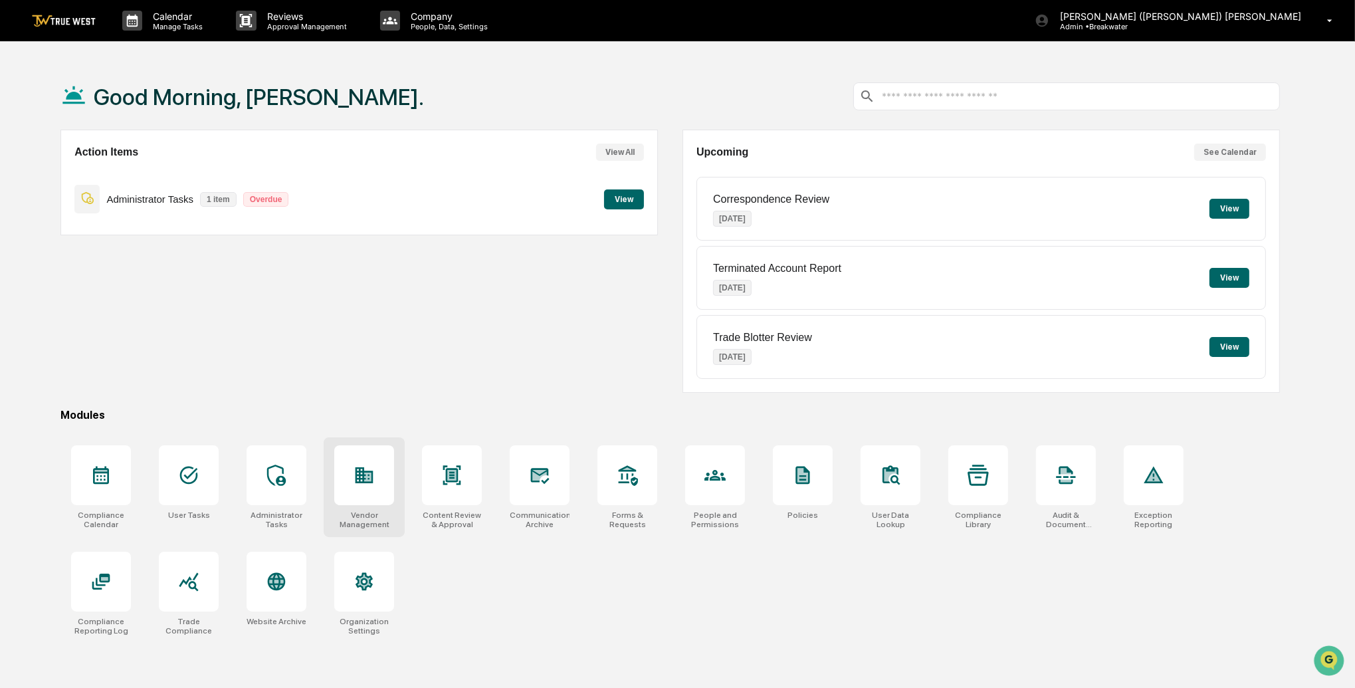
click at [383, 478] on div at bounding box center [364, 475] width 60 height 60
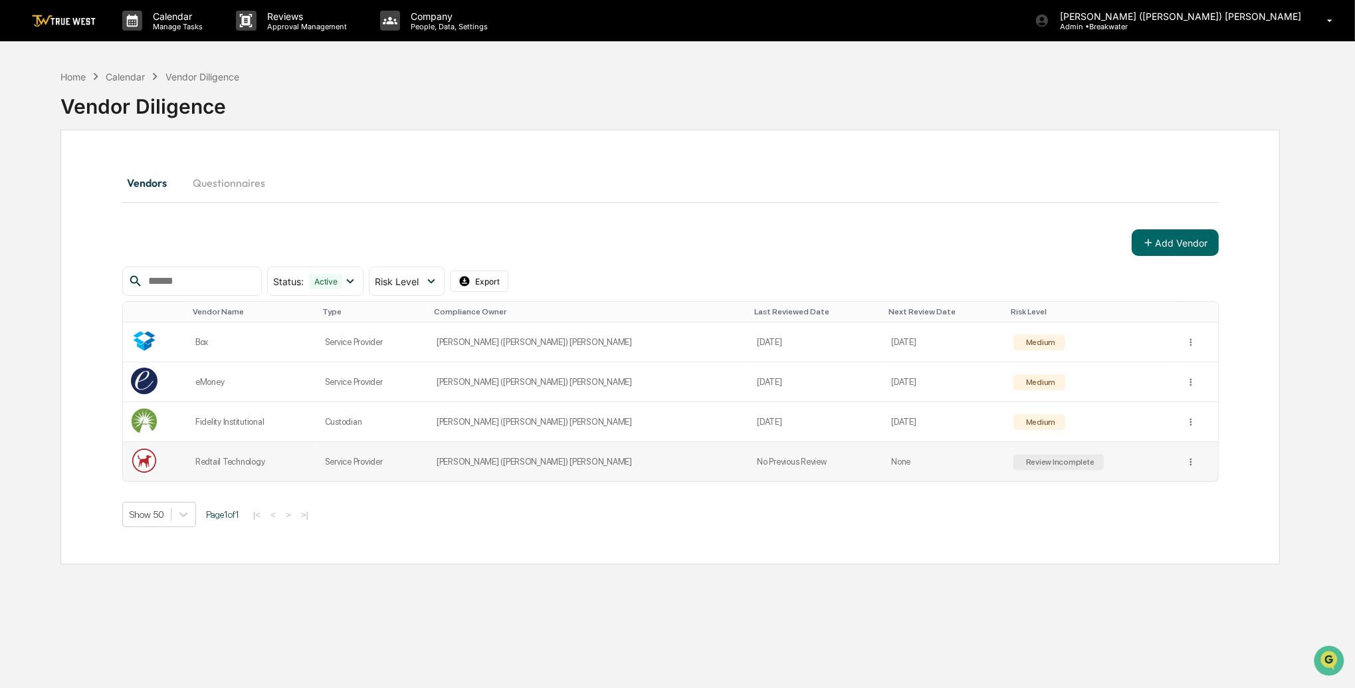
click at [259, 462] on div "Redtail Technology" at bounding box center [252, 462] width 114 height 10
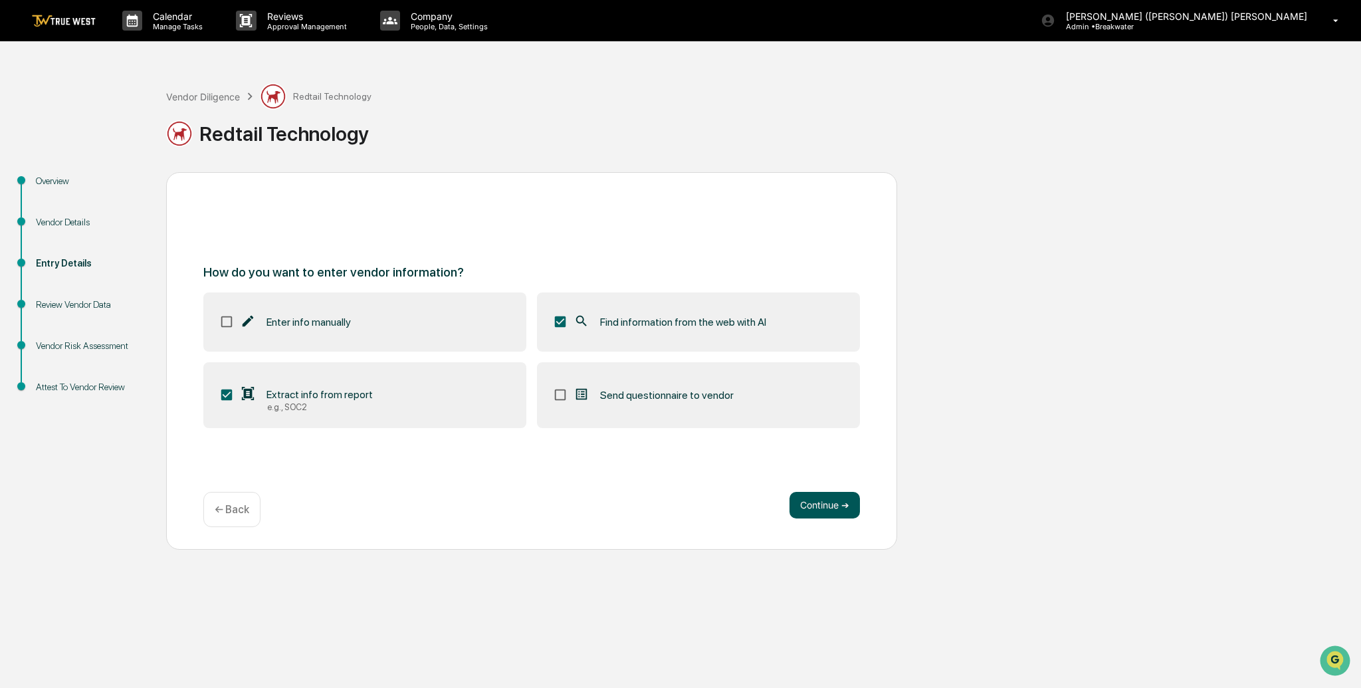
click at [828, 503] on button "Continue ➔" at bounding box center [825, 505] width 70 height 27
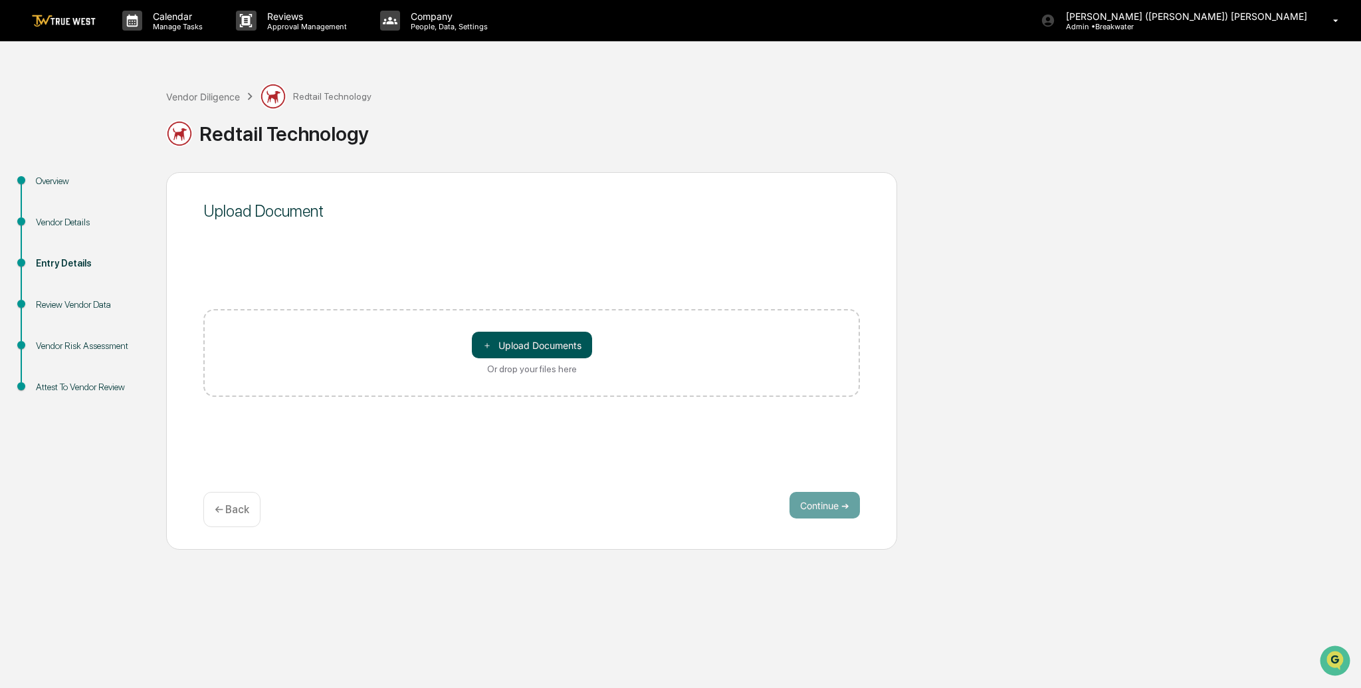
click at [530, 346] on button "＋ Upload Documents" at bounding box center [532, 345] width 120 height 27
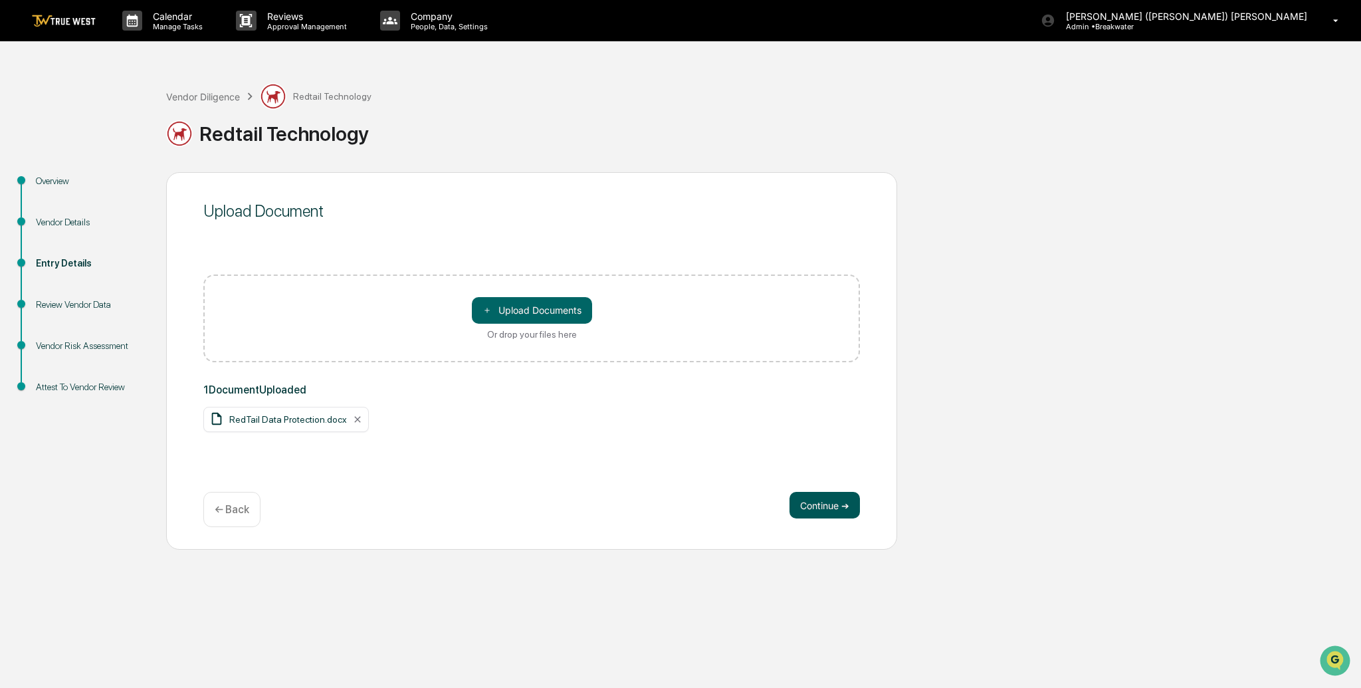
click at [810, 507] on button "Continue ➔" at bounding box center [825, 505] width 70 height 27
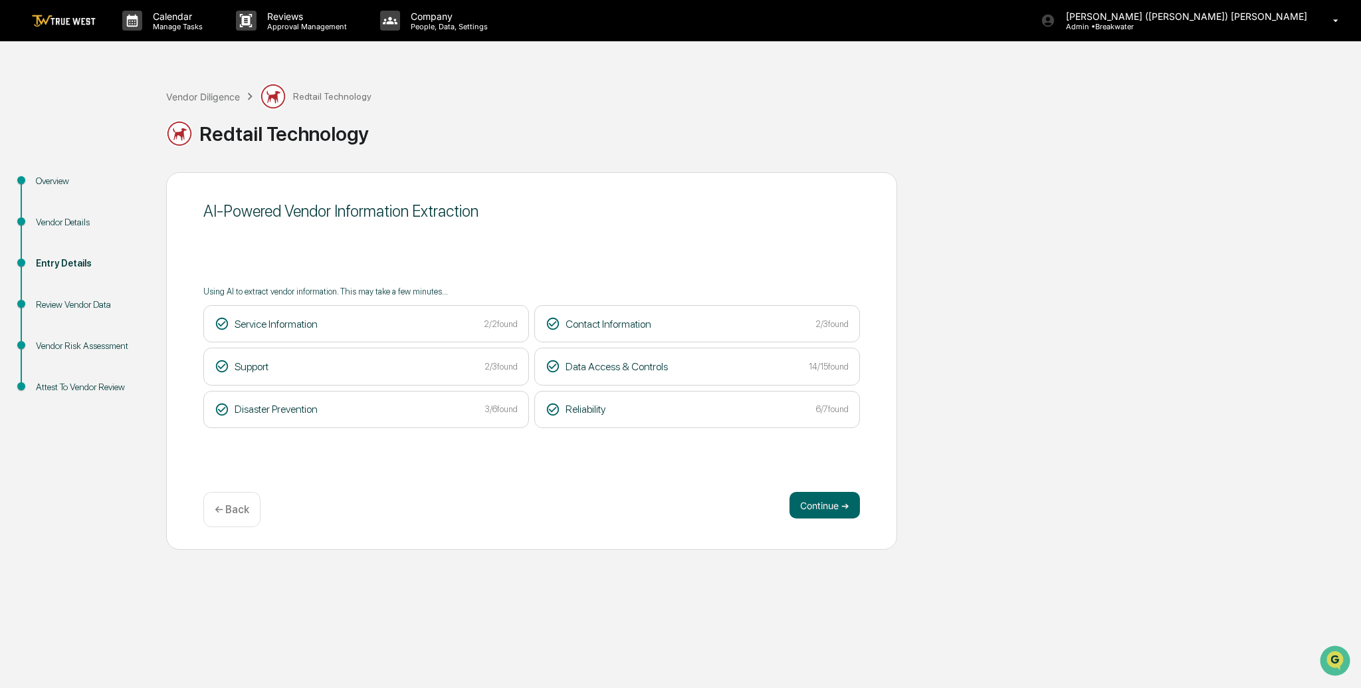
drag, startPoint x: 819, startPoint y: 507, endPoint x: 557, endPoint y: 483, distance: 263.0
click at [819, 507] on button "Continue ➔" at bounding box center [825, 505] width 70 height 27
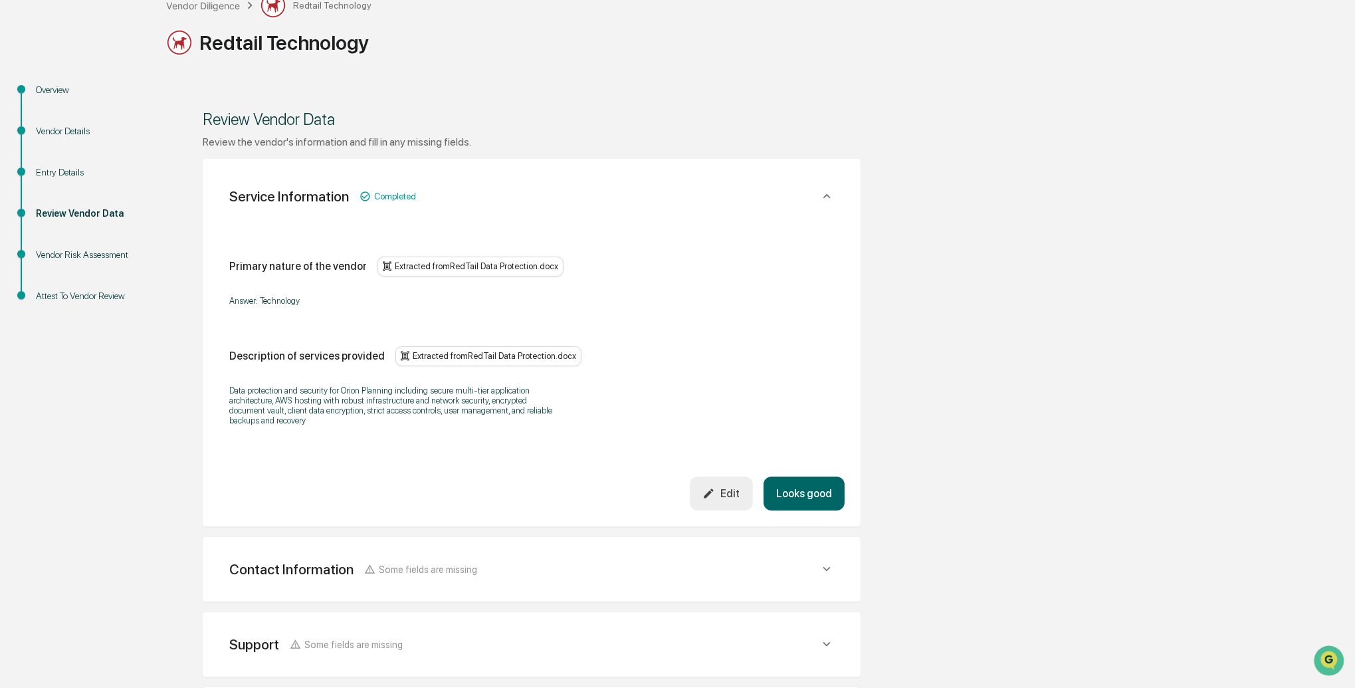
scroll to position [93, 0]
click at [718, 491] on div "Edit" at bounding box center [721, 491] width 37 height 13
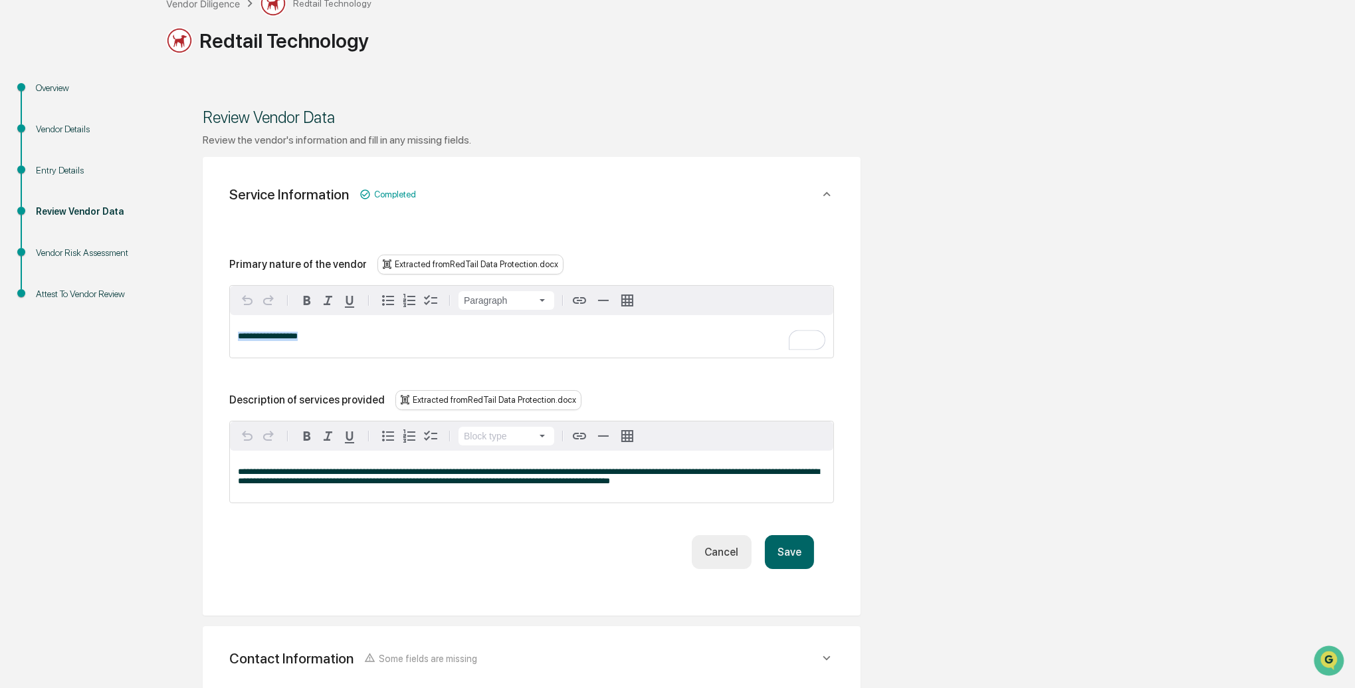
drag, startPoint x: 326, startPoint y: 336, endPoint x: 235, endPoint y: 336, distance: 91.1
click at [235, 336] on div "**********" at bounding box center [532, 336] width 604 height 43
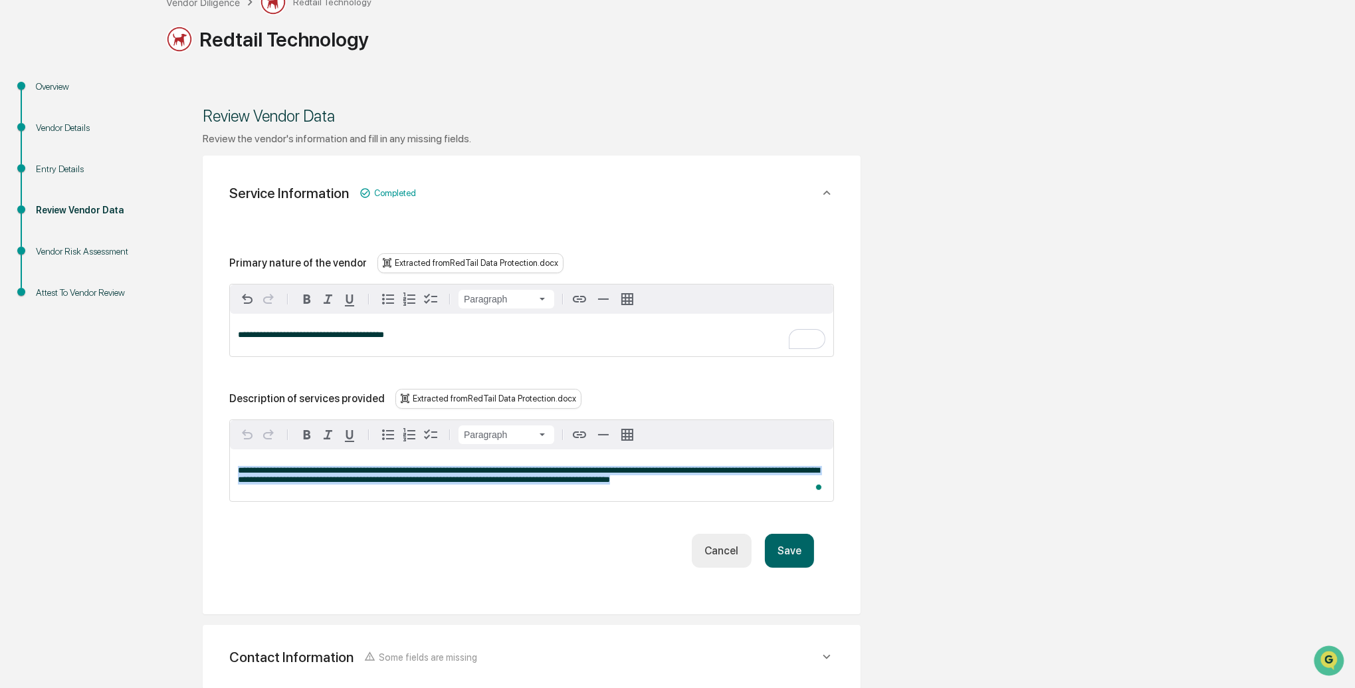
drag, startPoint x: 295, startPoint y: 468, endPoint x: 781, endPoint y: 493, distance: 486.6
click at [781, 493] on div "**********" at bounding box center [532, 475] width 604 height 52
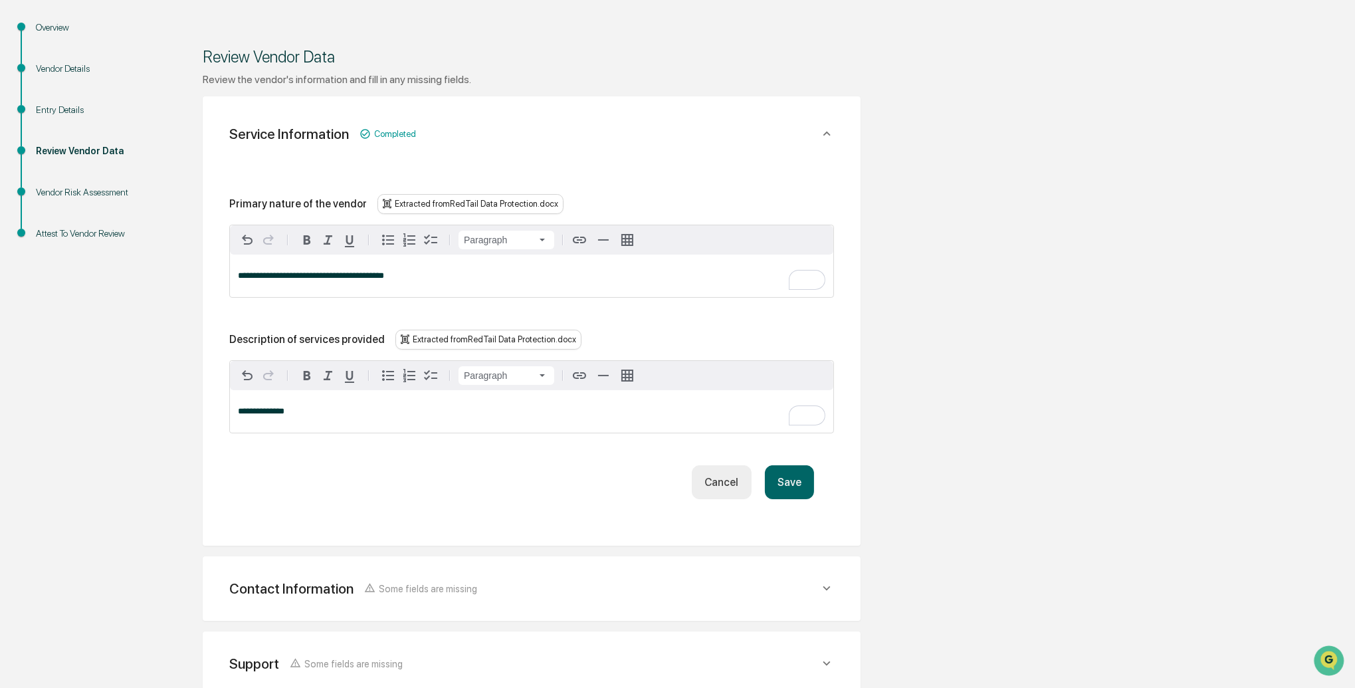
scroll to position [157, 0]
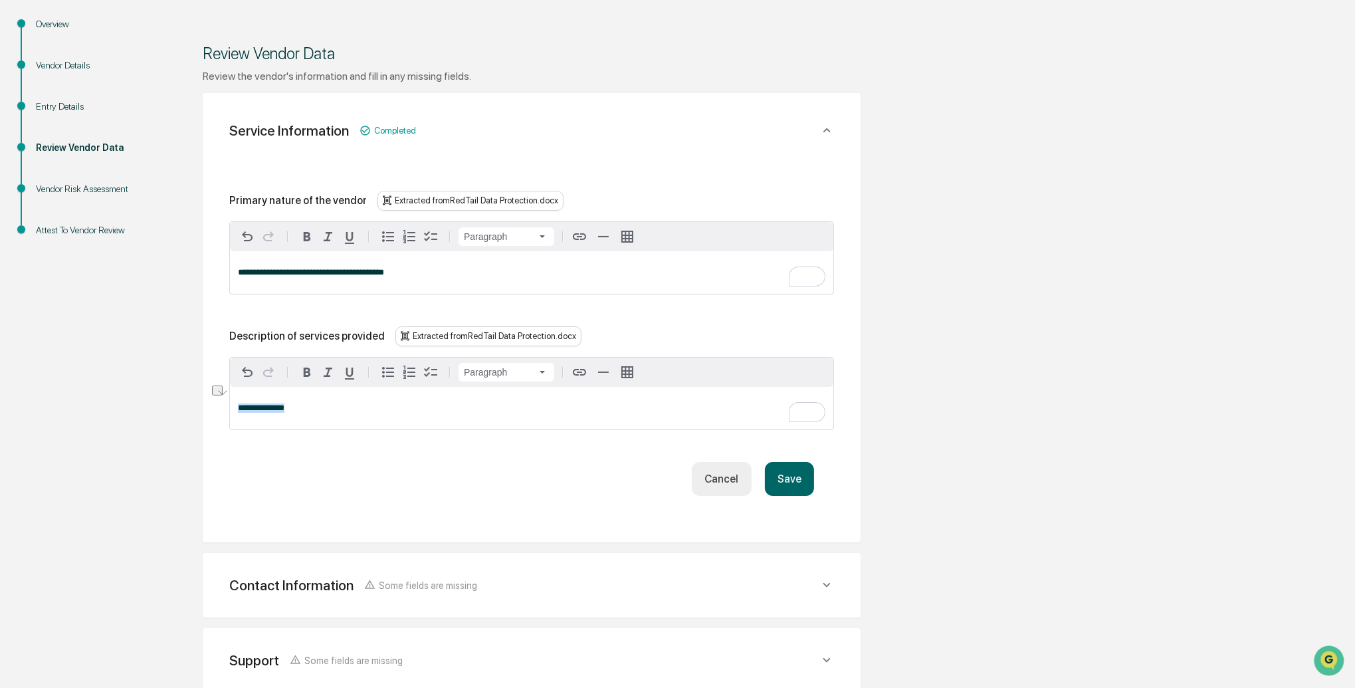
drag, startPoint x: 272, startPoint y: 407, endPoint x: 235, endPoint y: 407, distance: 37.2
click at [234, 407] on div "**********" at bounding box center [532, 317] width 658 height 449
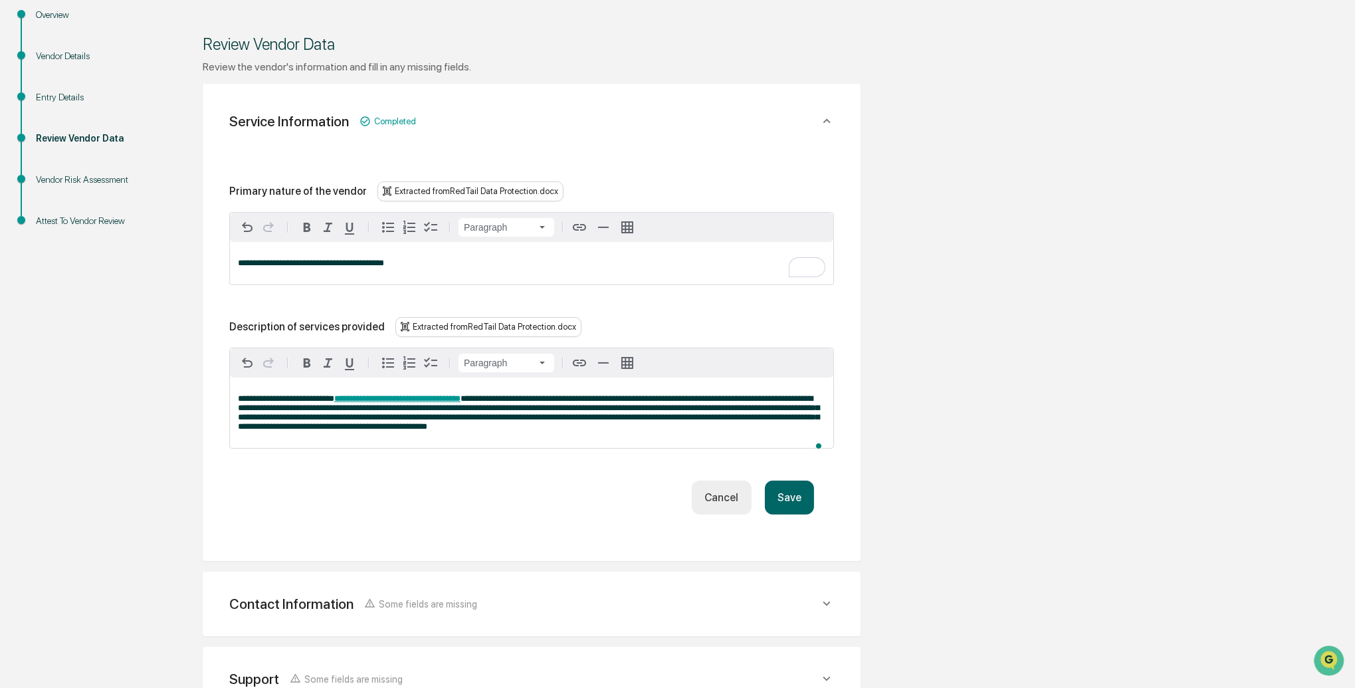
scroll to position [168, 0]
click at [788, 513] on button "Save" at bounding box center [789, 496] width 49 height 34
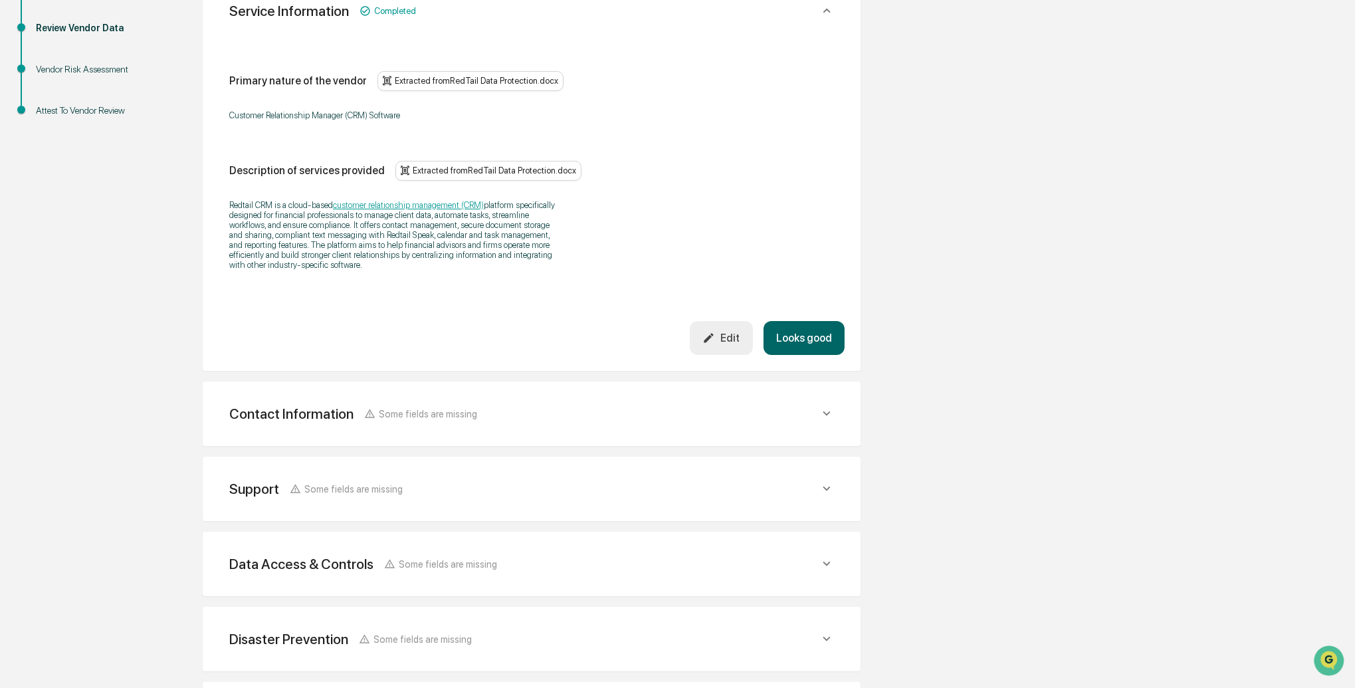
click at [513, 33] on div "Contact Information Some fields are missing" at bounding box center [532, 10] width 626 height 43
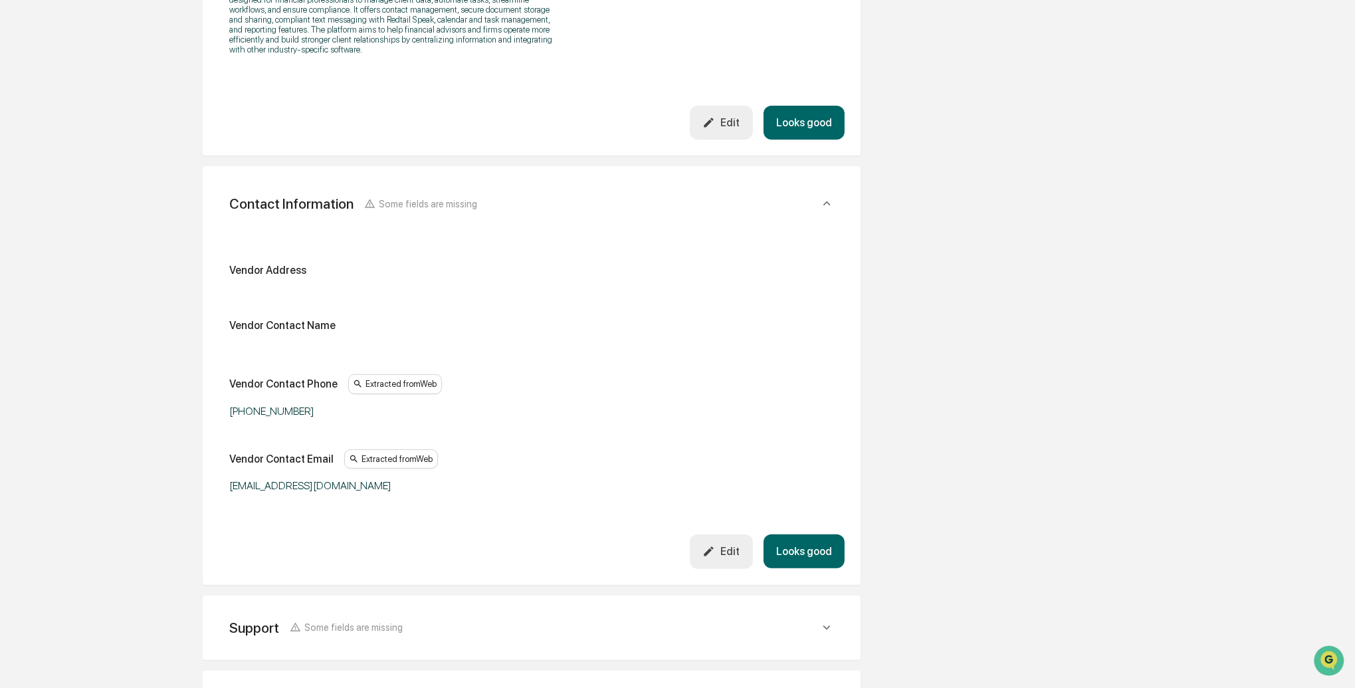
scroll to position [495, 0]
click at [804, 137] on button "Looks good" at bounding box center [804, 120] width 81 height 34
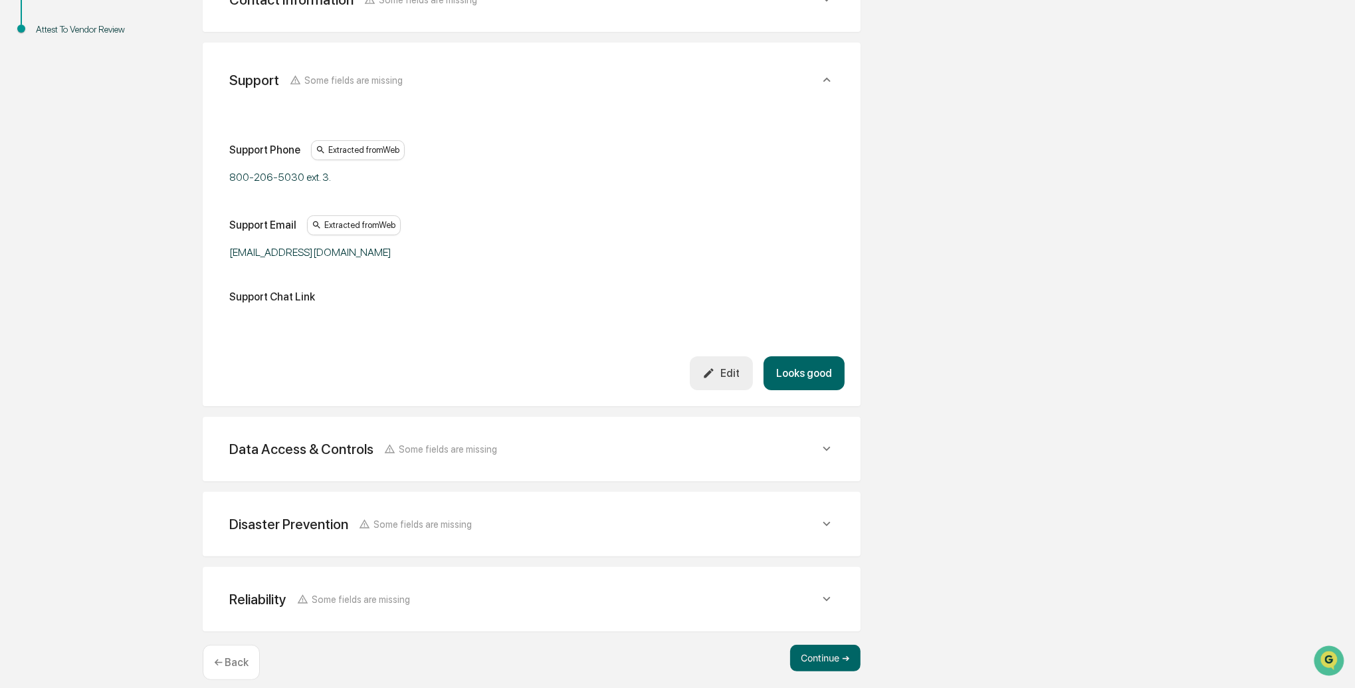
scroll to position [357, 0]
click at [792, 374] on button "Looks good" at bounding box center [804, 374] width 81 height 34
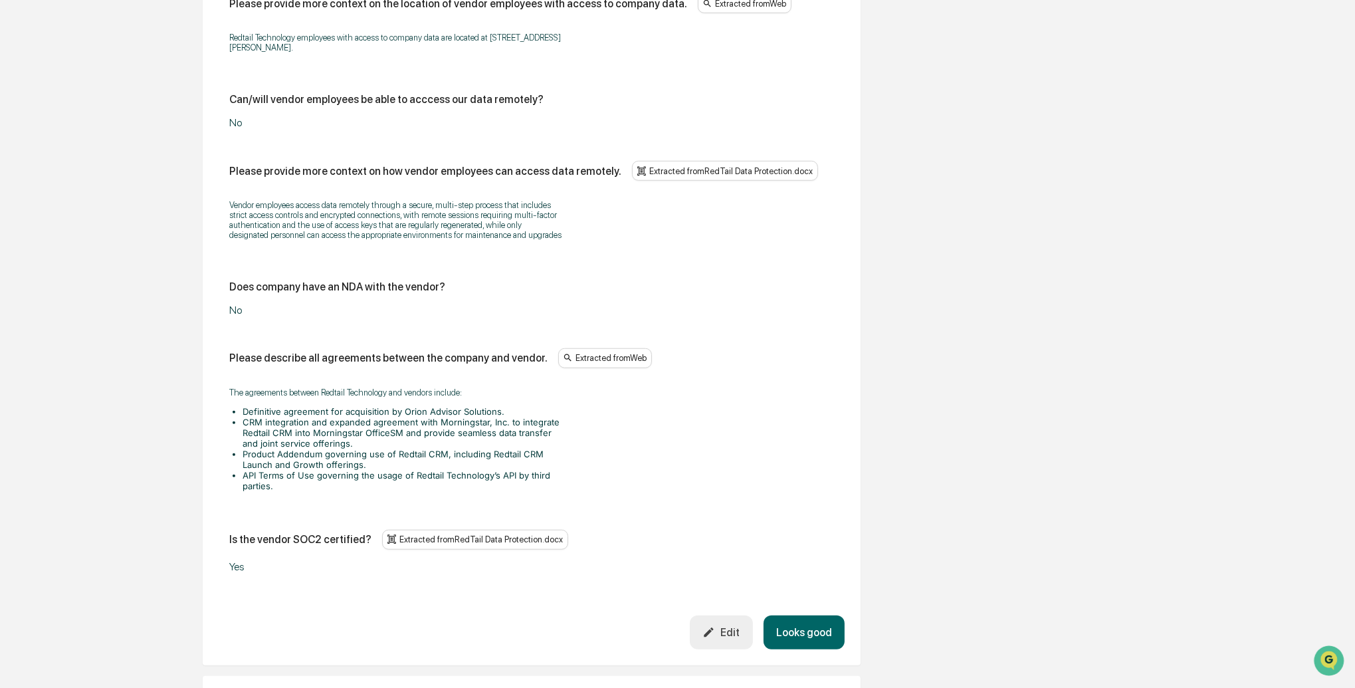
scroll to position [1486, 0]
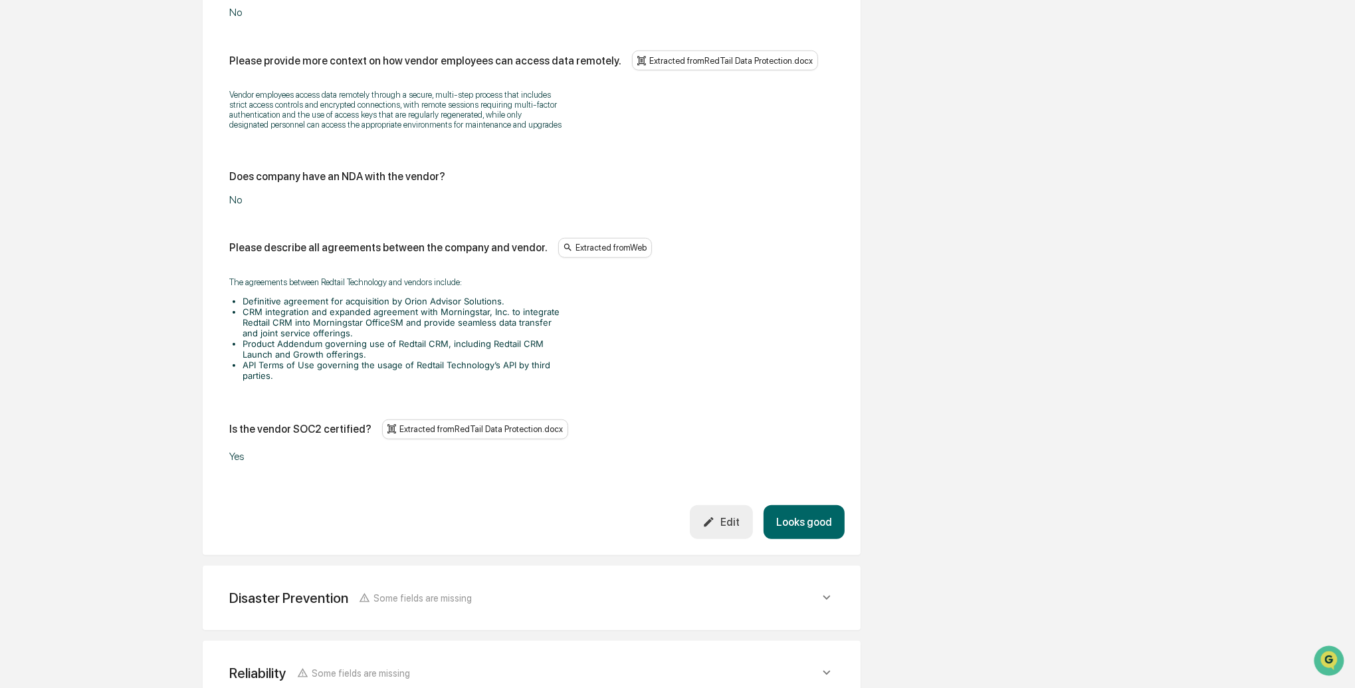
click at [741, 539] on button "Edit" at bounding box center [721, 522] width 63 height 34
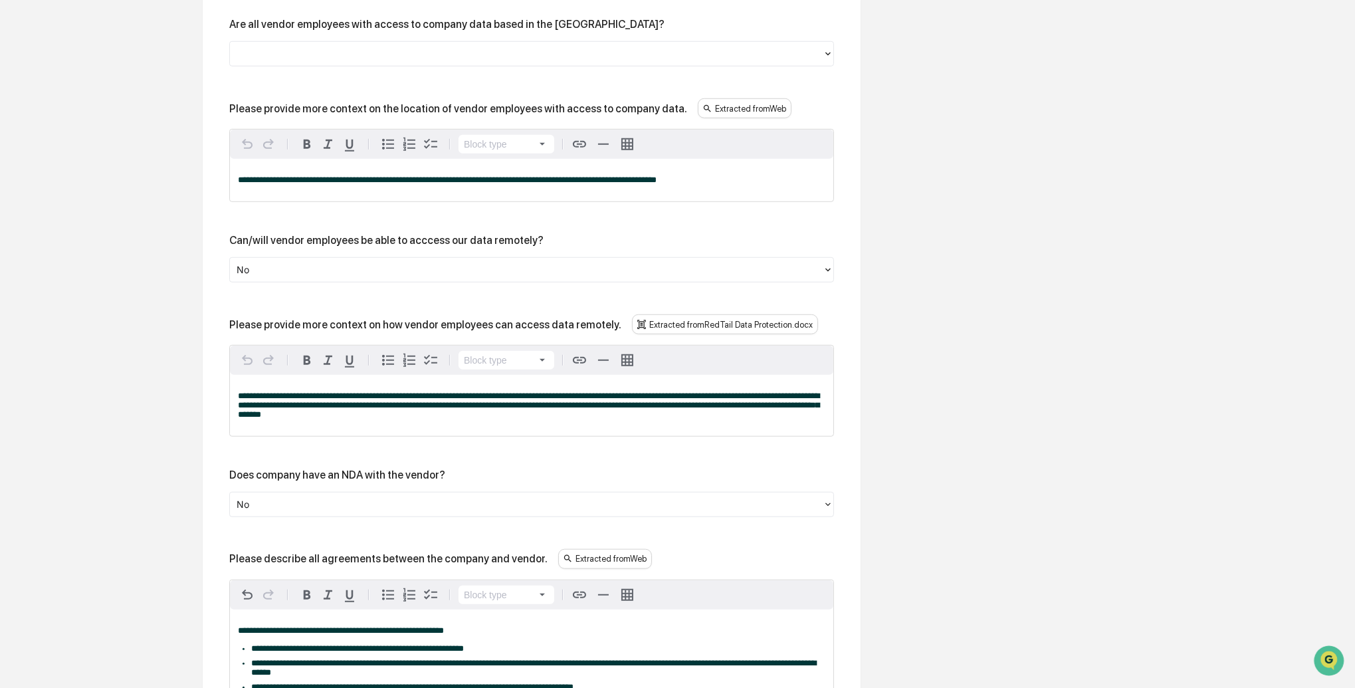
scroll to position [1480, 0]
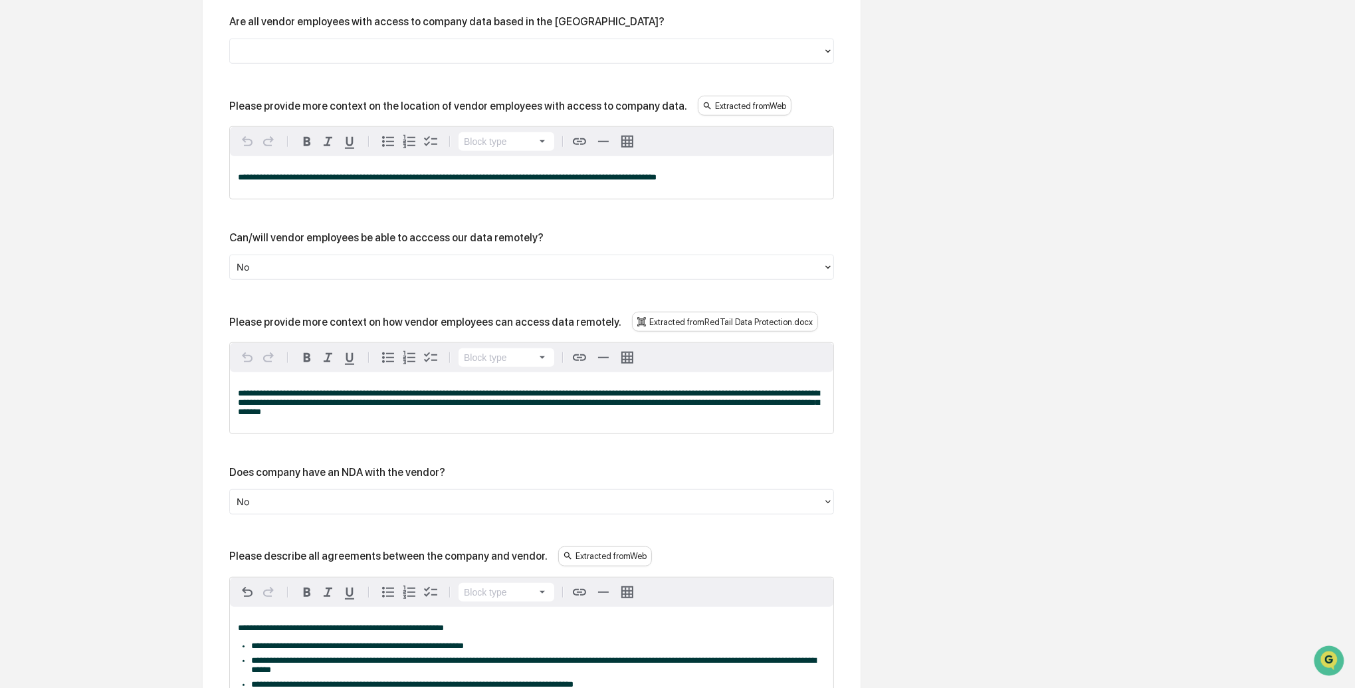
click at [329, 275] on div at bounding box center [527, 267] width 580 height 15
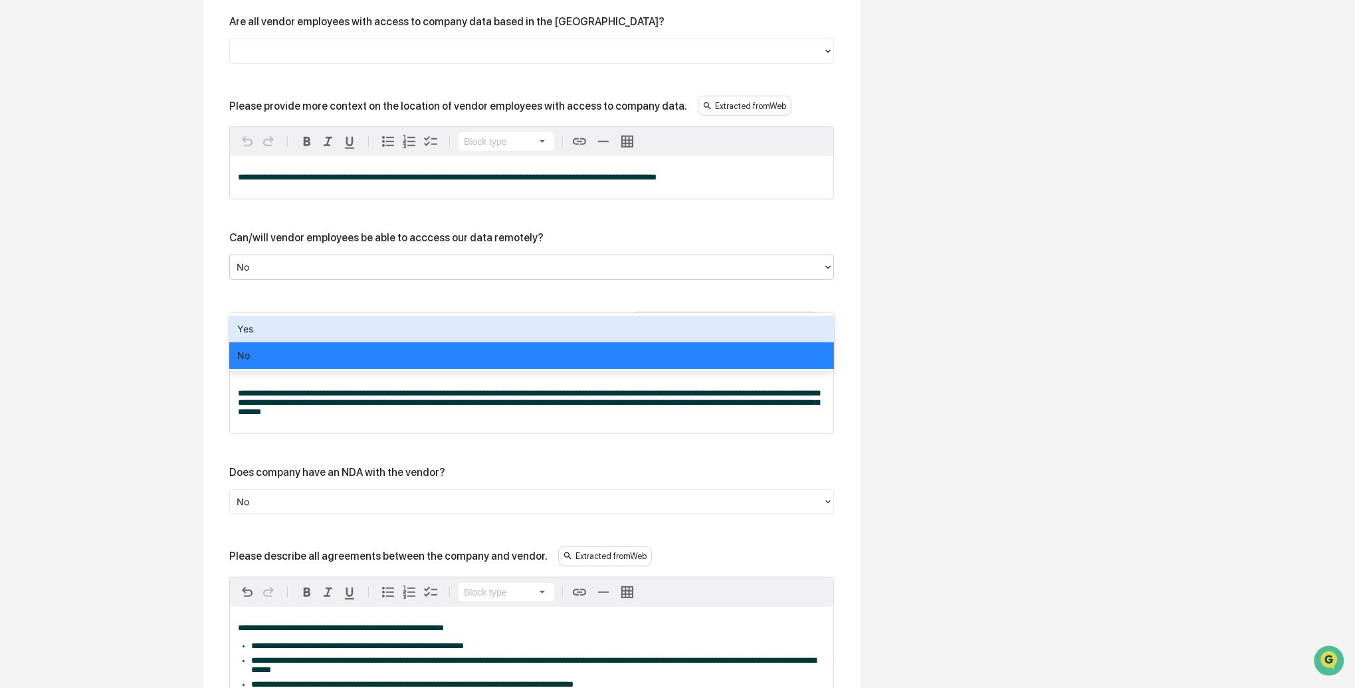
click at [304, 324] on div "Yes" at bounding box center [531, 329] width 605 height 27
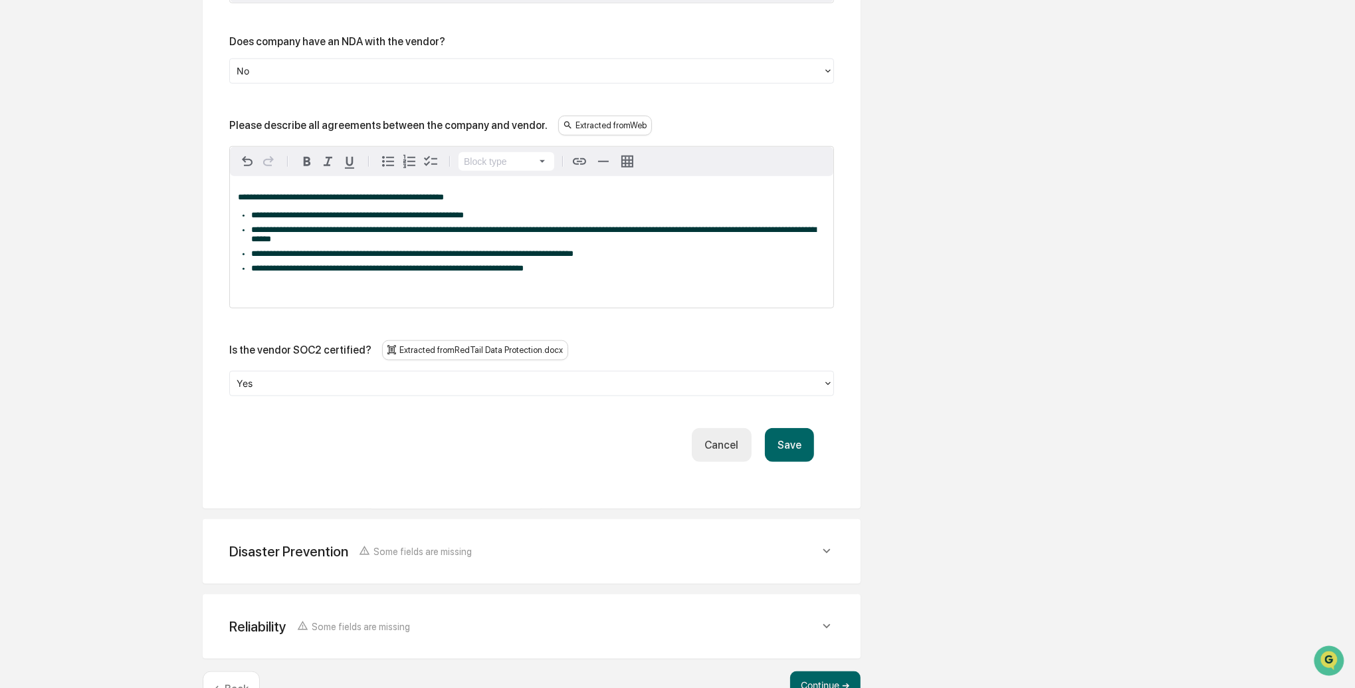
scroll to position [1912, 0]
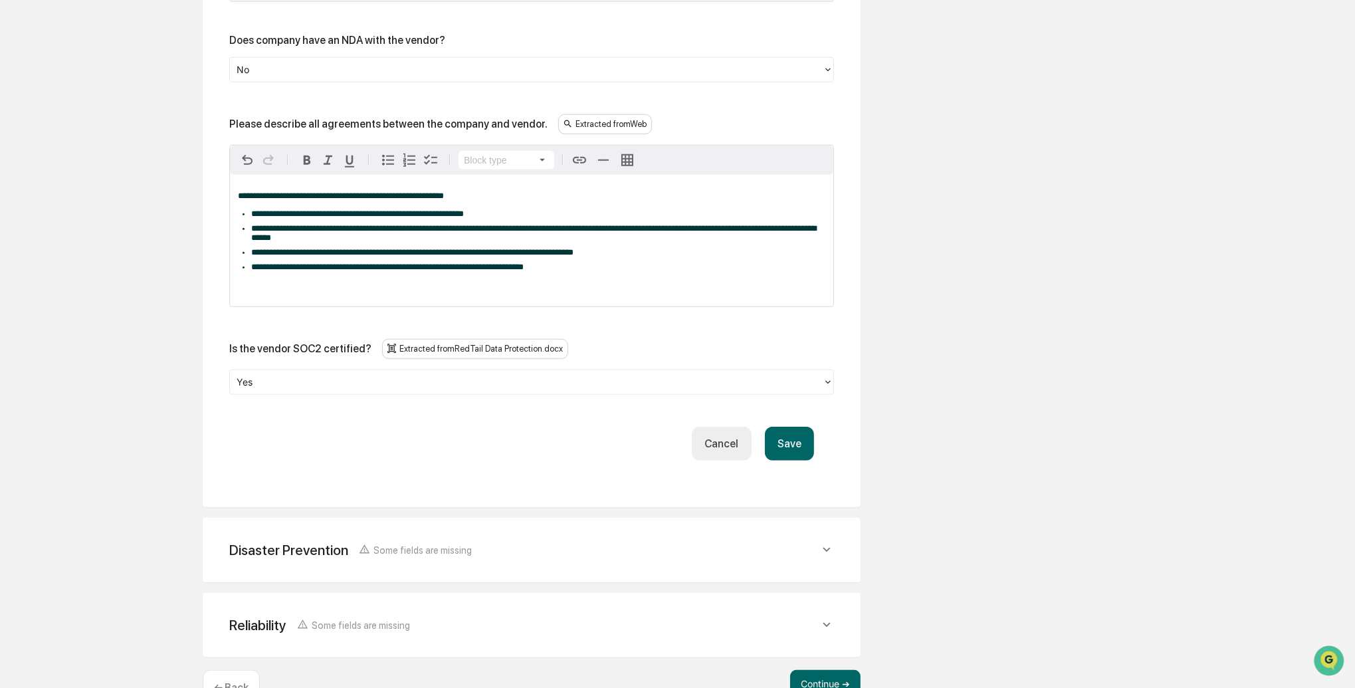
click at [771, 461] on button "Save" at bounding box center [789, 444] width 49 height 34
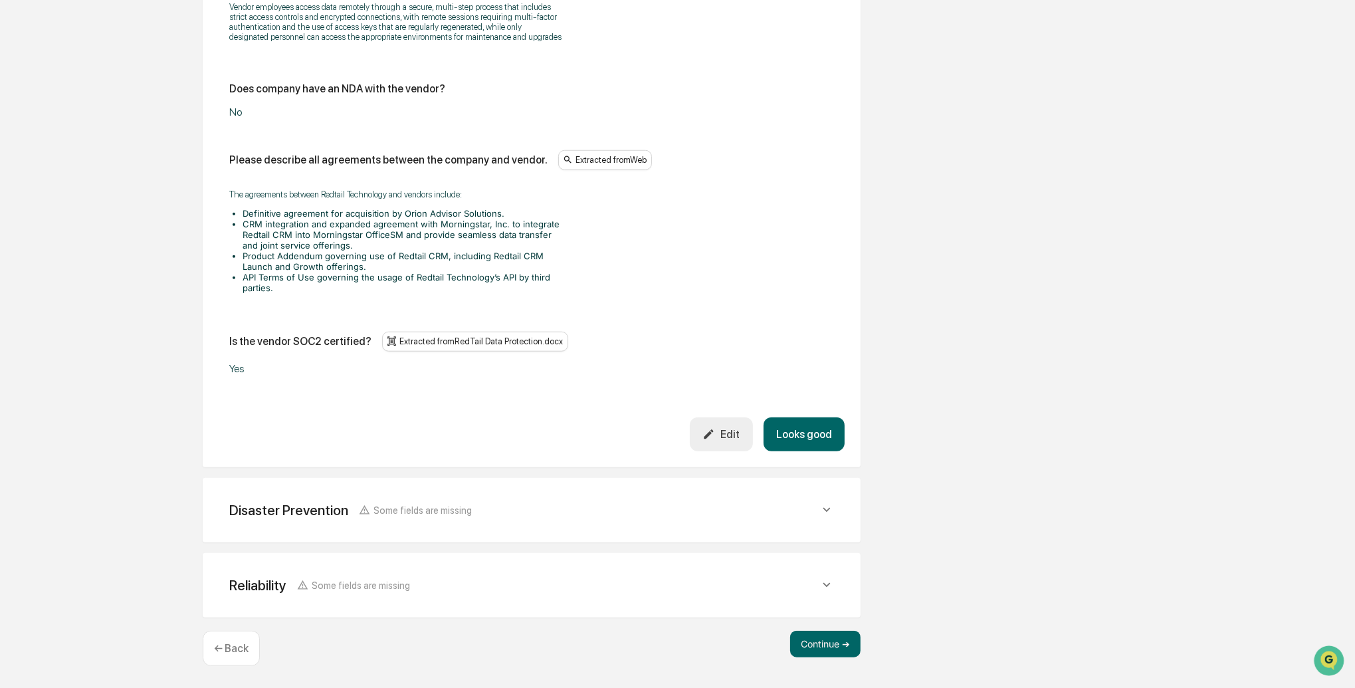
click at [801, 451] on button "Looks good" at bounding box center [804, 434] width 81 height 34
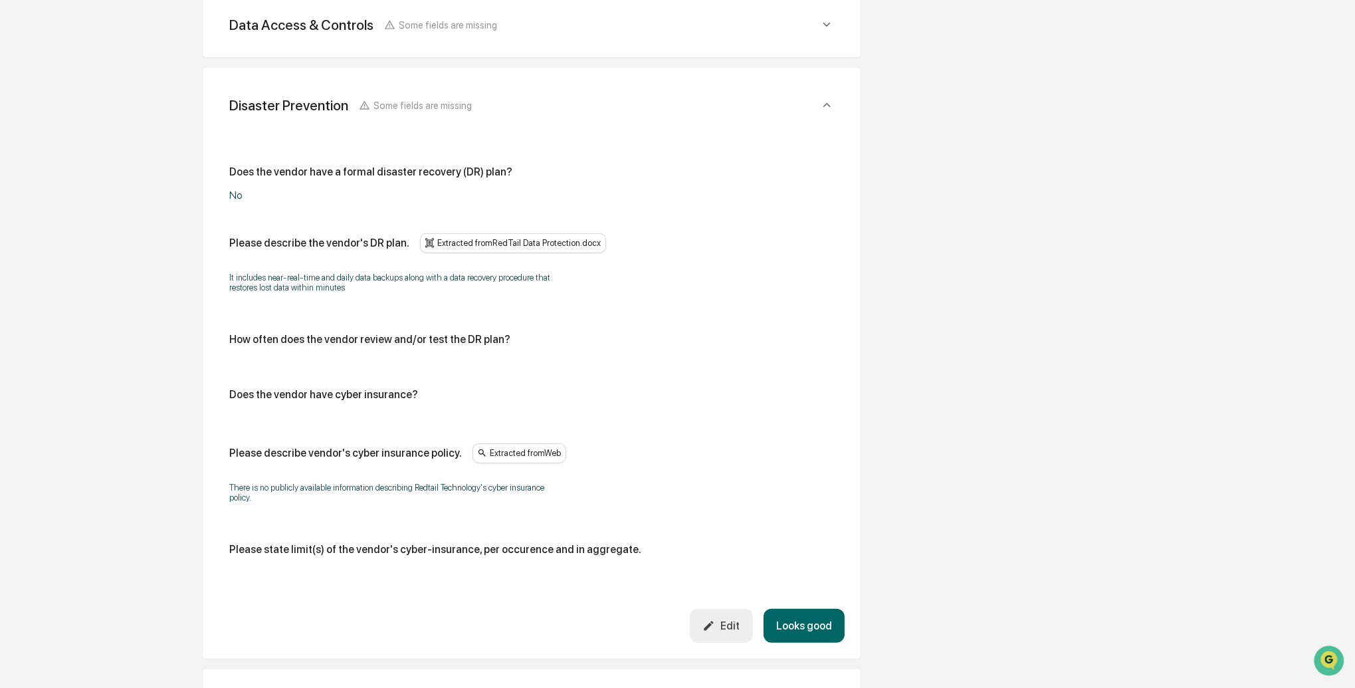
scroll to position [483, 0]
click at [731, 636] on button "Edit" at bounding box center [721, 626] width 63 height 34
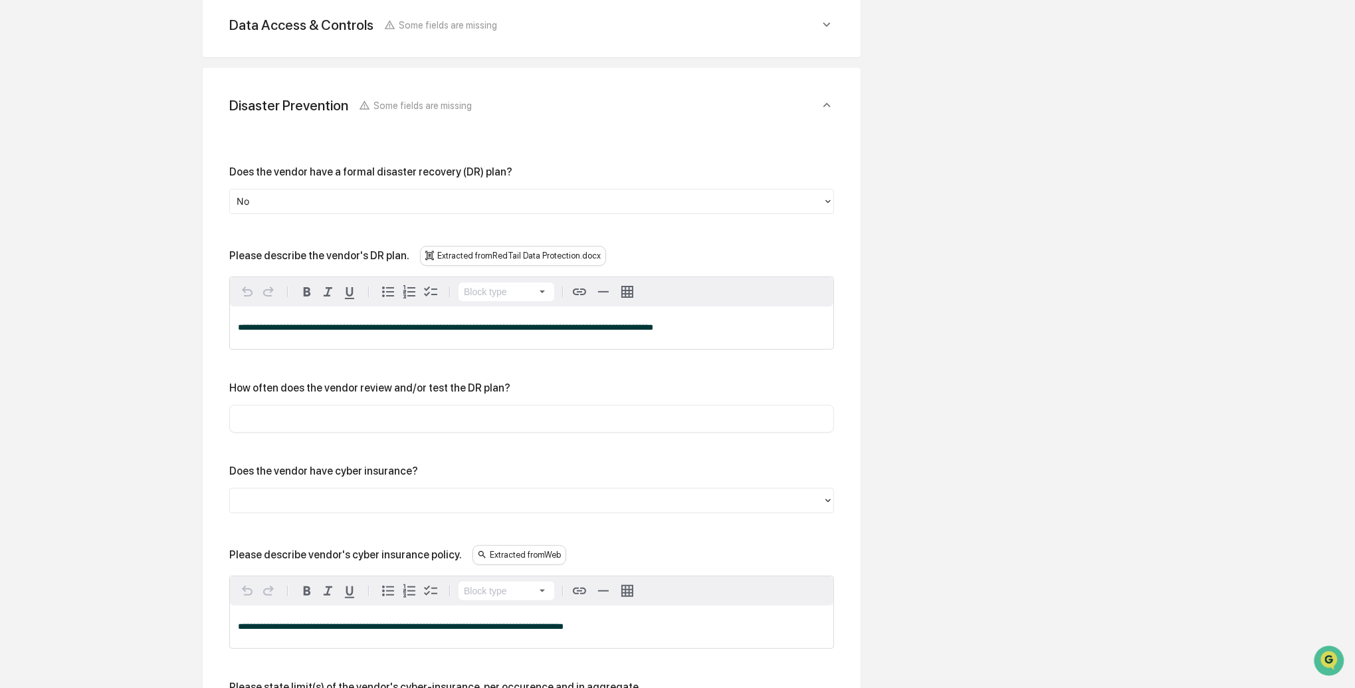
click at [330, 197] on div at bounding box center [527, 201] width 580 height 15
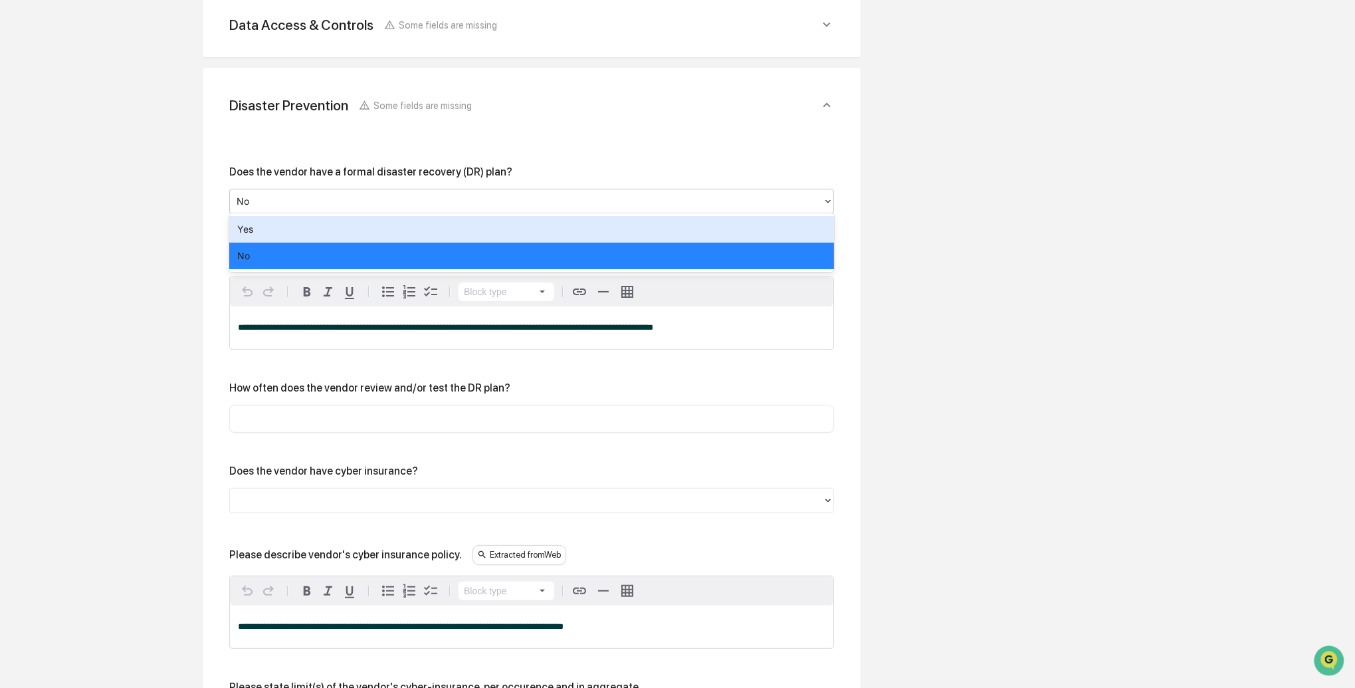
click at [316, 223] on div "Yes" at bounding box center [531, 229] width 605 height 27
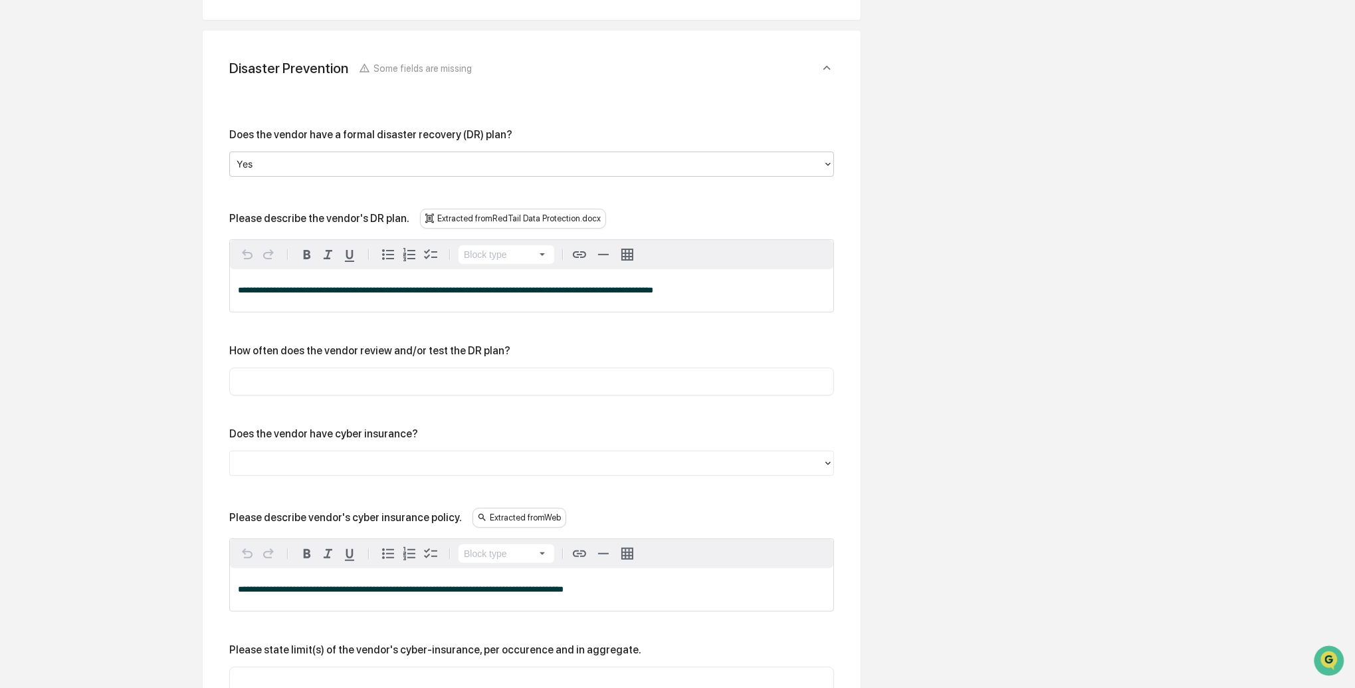
scroll to position [520, 0]
click at [350, 378] on input "text" at bounding box center [531, 381] width 585 height 13
type input "*******"
click at [322, 460] on div at bounding box center [527, 462] width 580 height 15
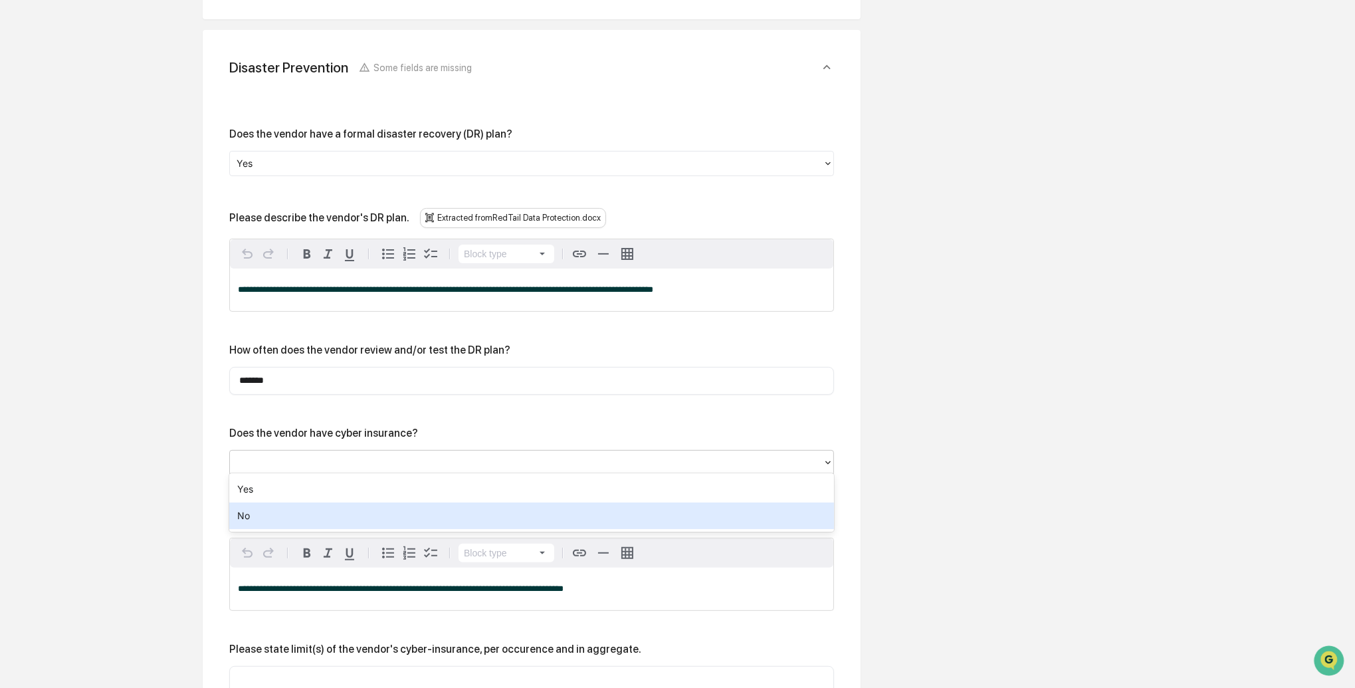
drag, startPoint x: 269, startPoint y: 515, endPoint x: 239, endPoint y: 491, distance: 37.9
click at [269, 515] on div "No" at bounding box center [531, 516] width 605 height 27
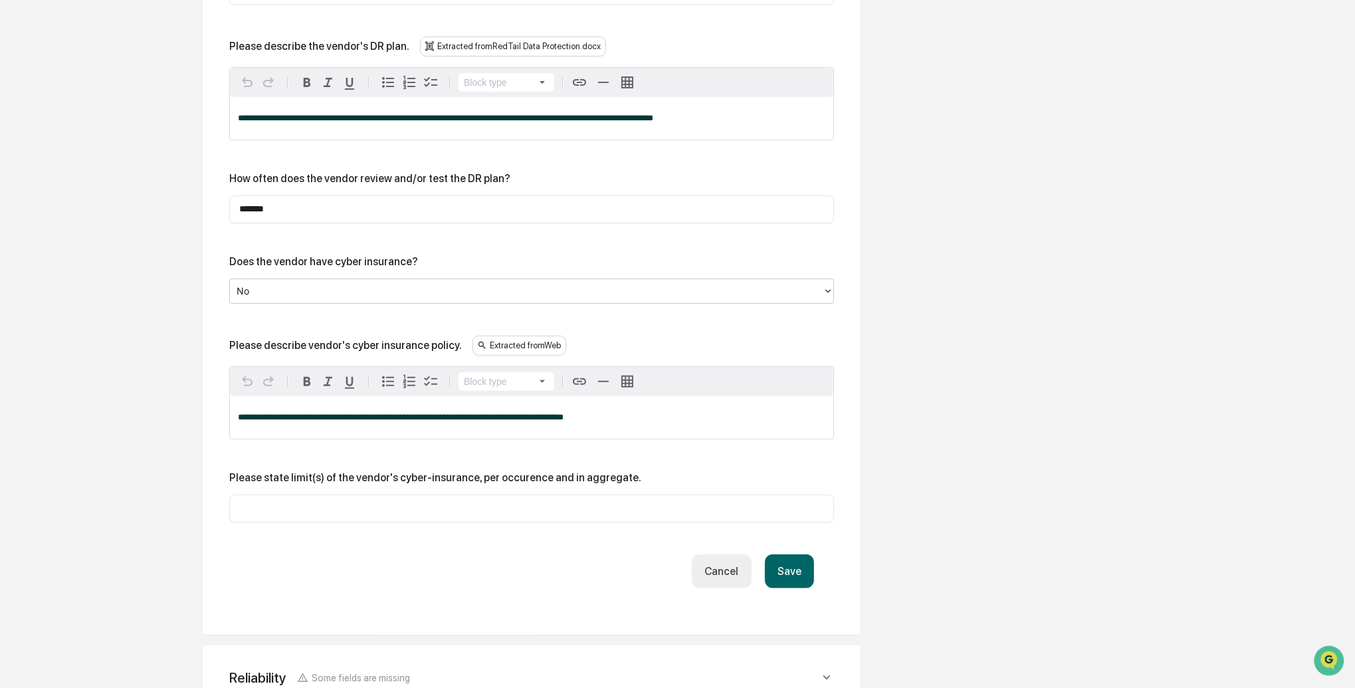
scroll to position [693, 0]
click at [790, 574] on button "Save" at bounding box center [789, 570] width 49 height 34
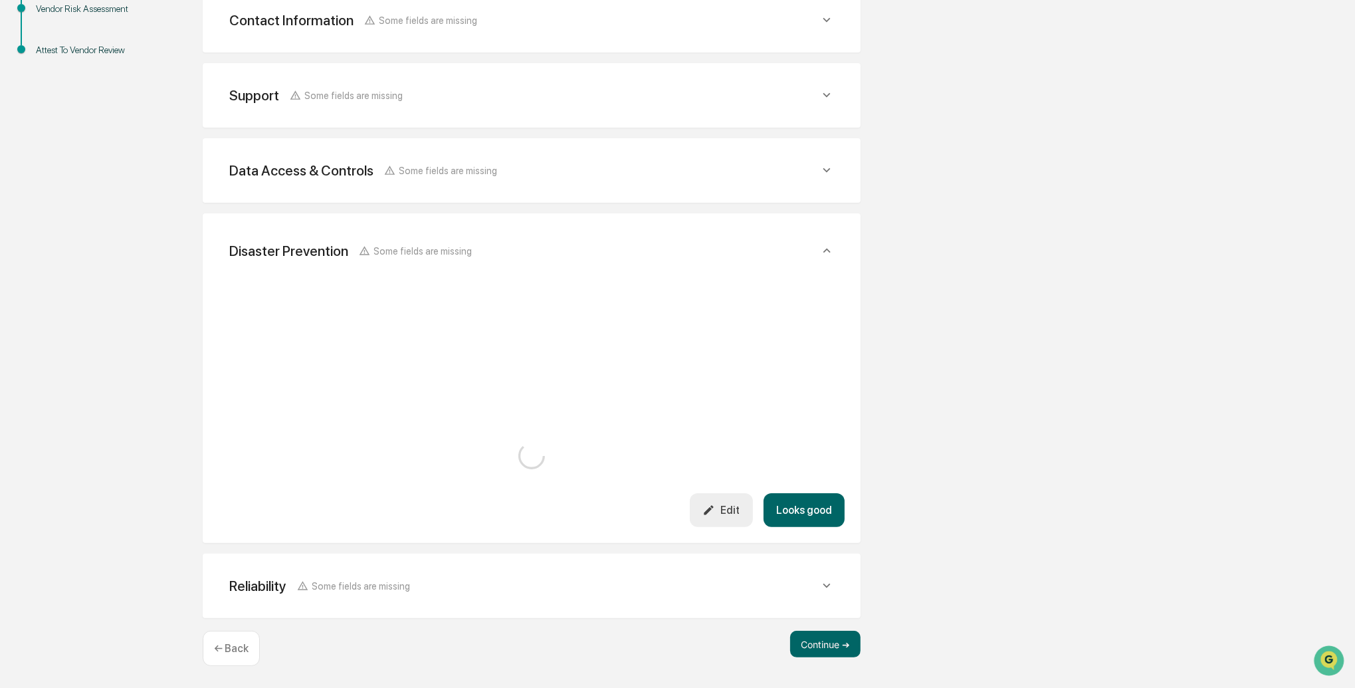
scroll to position [618, 0]
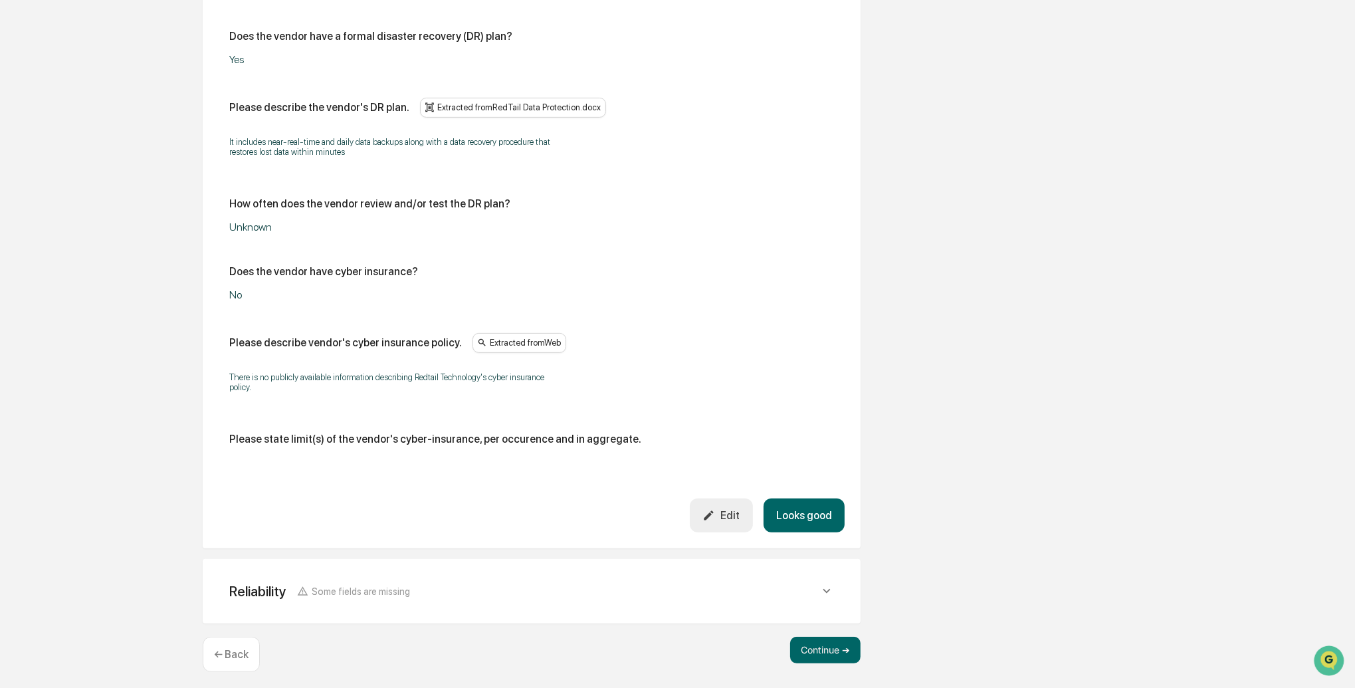
click at [813, 521] on button "Looks good" at bounding box center [804, 516] width 81 height 34
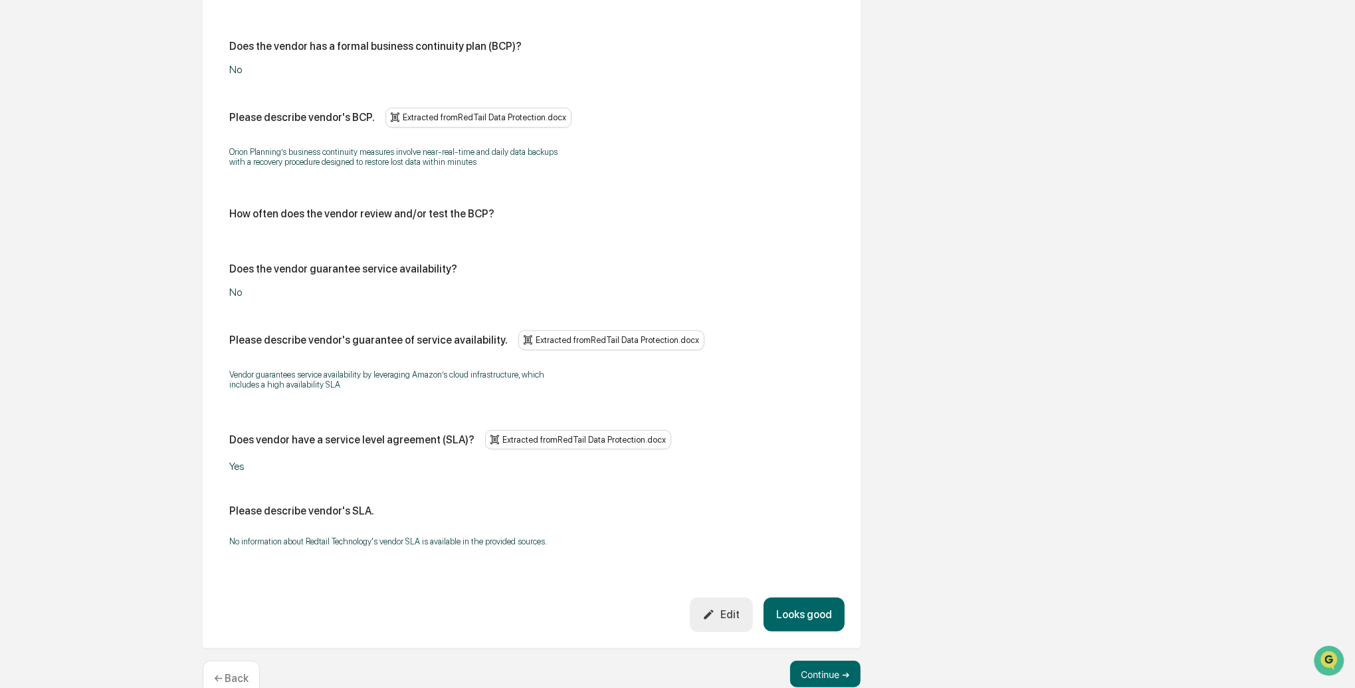
scroll to position [728, 0]
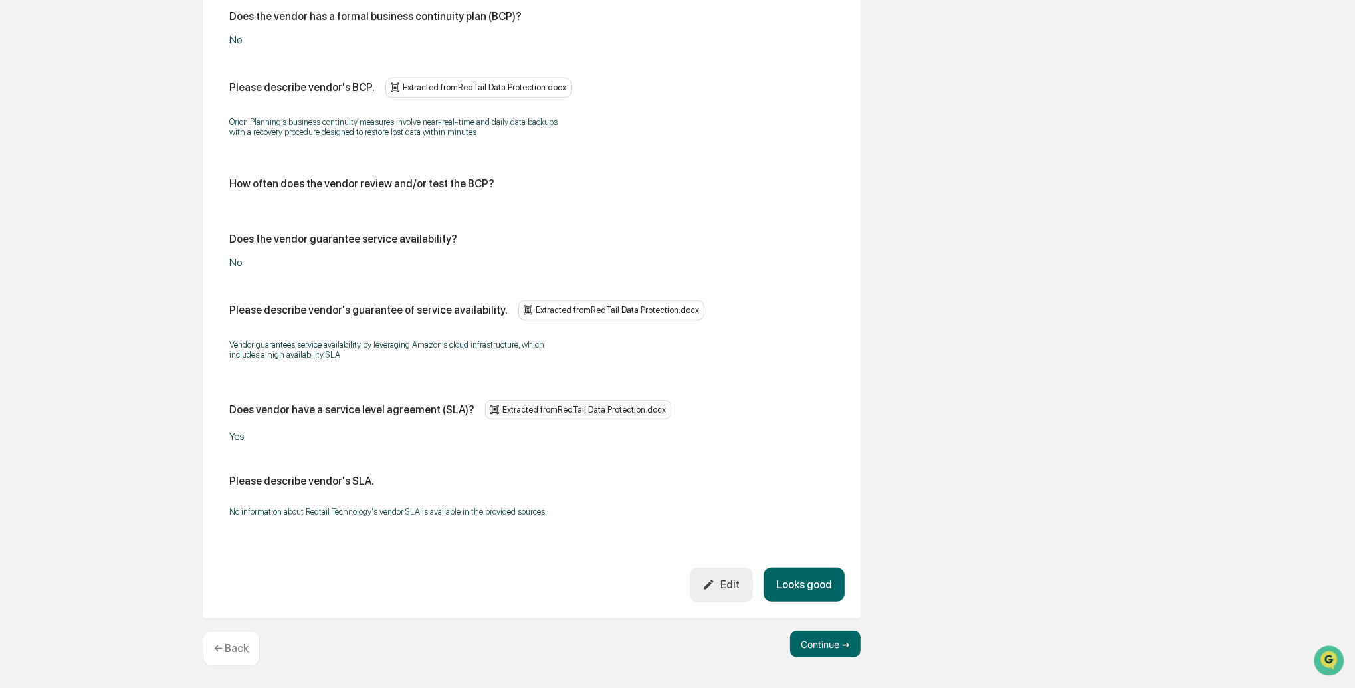
click at [796, 583] on button "Looks good" at bounding box center [804, 585] width 81 height 34
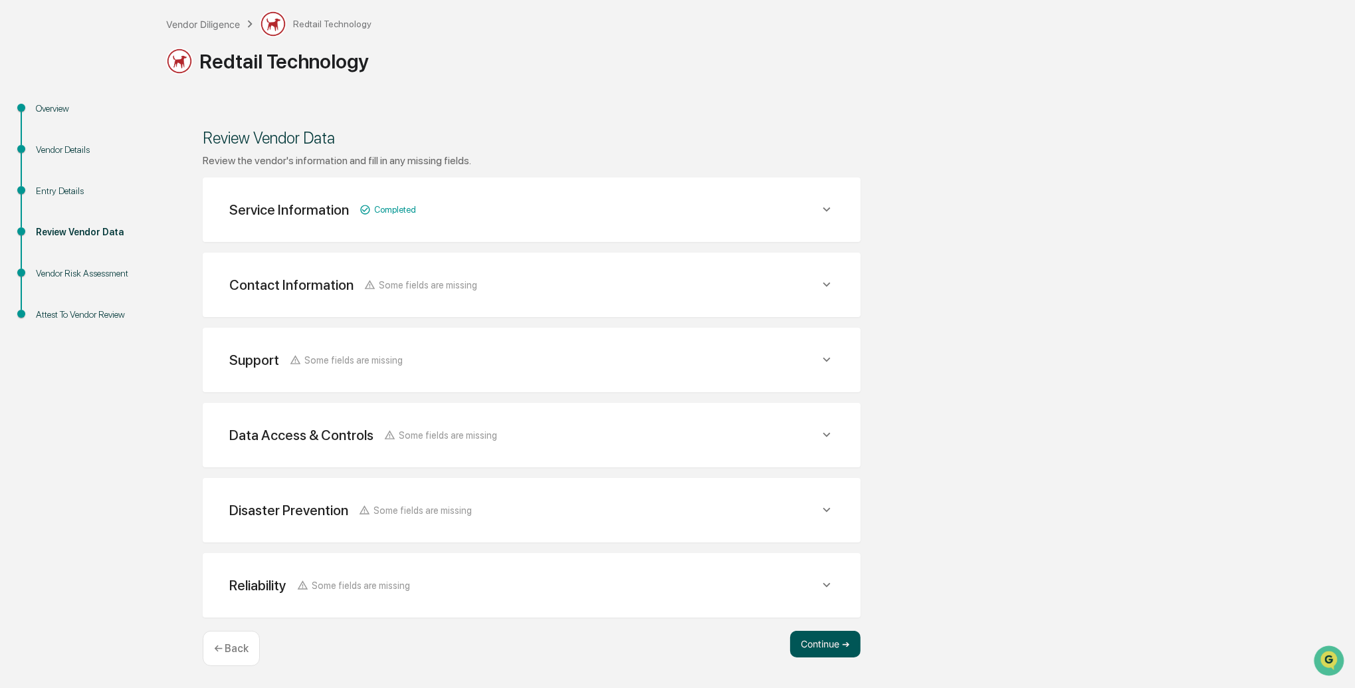
scroll to position [68, 0]
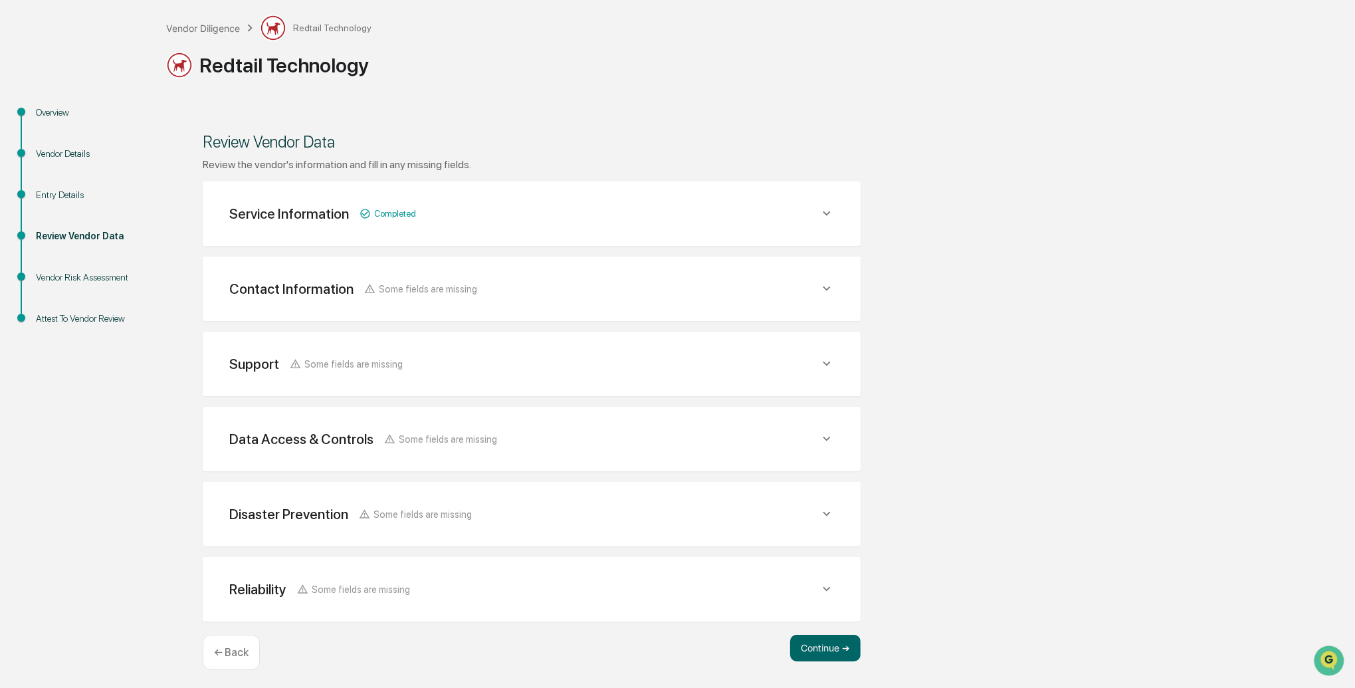
drag, startPoint x: 842, startPoint y: 644, endPoint x: 681, endPoint y: 576, distance: 174.6
click at [840, 643] on button "Continue ➔" at bounding box center [825, 648] width 70 height 27
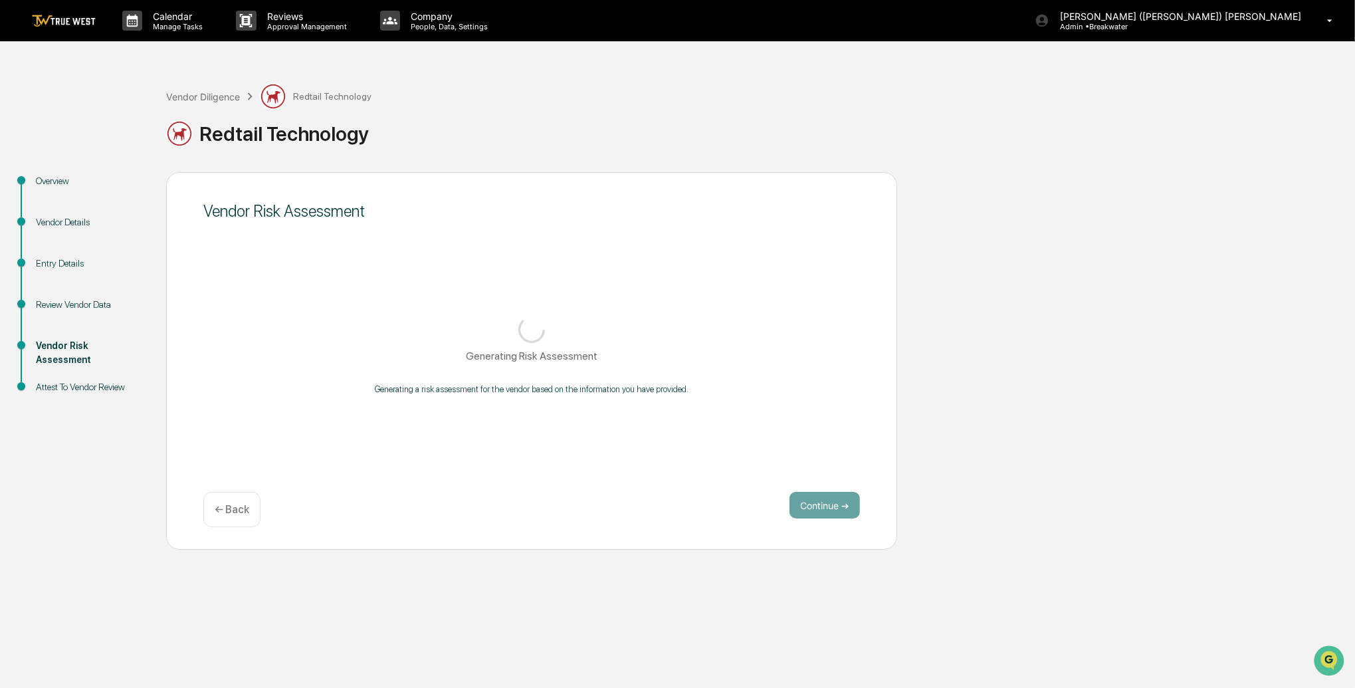
scroll to position [0, 0]
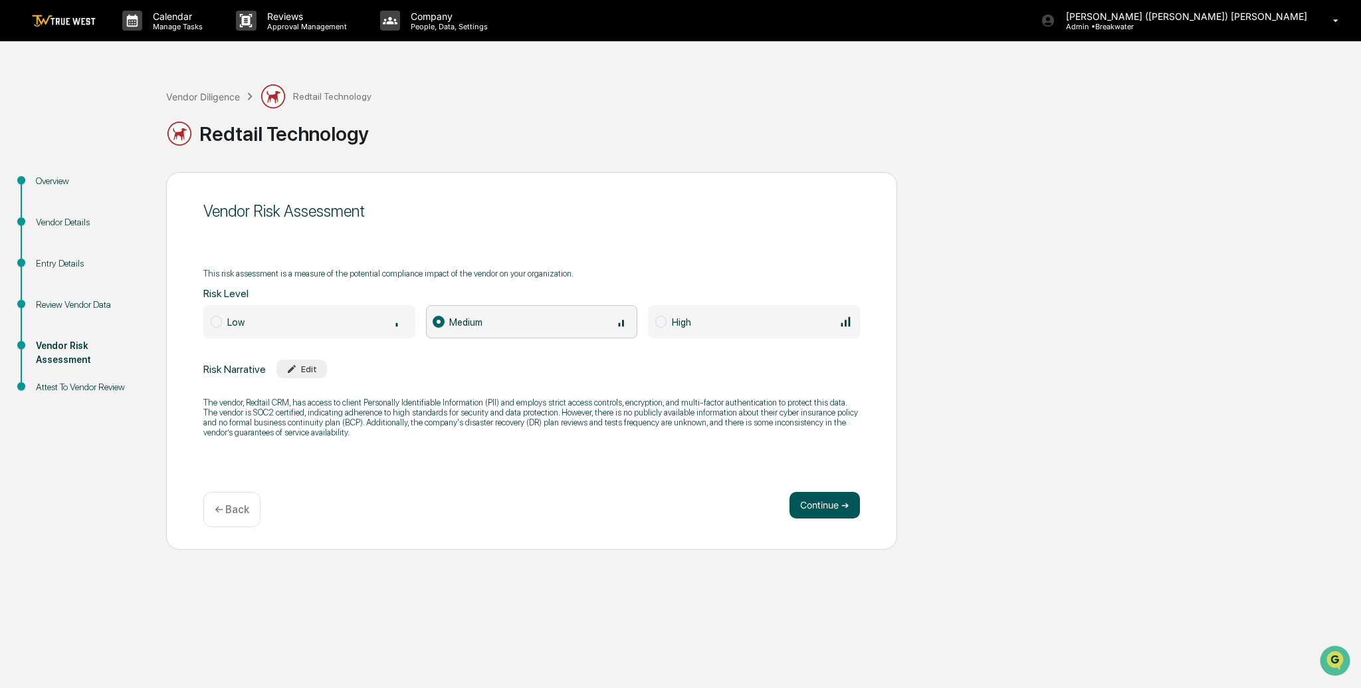
click at [819, 510] on button "Continue ➔" at bounding box center [825, 505] width 70 height 27
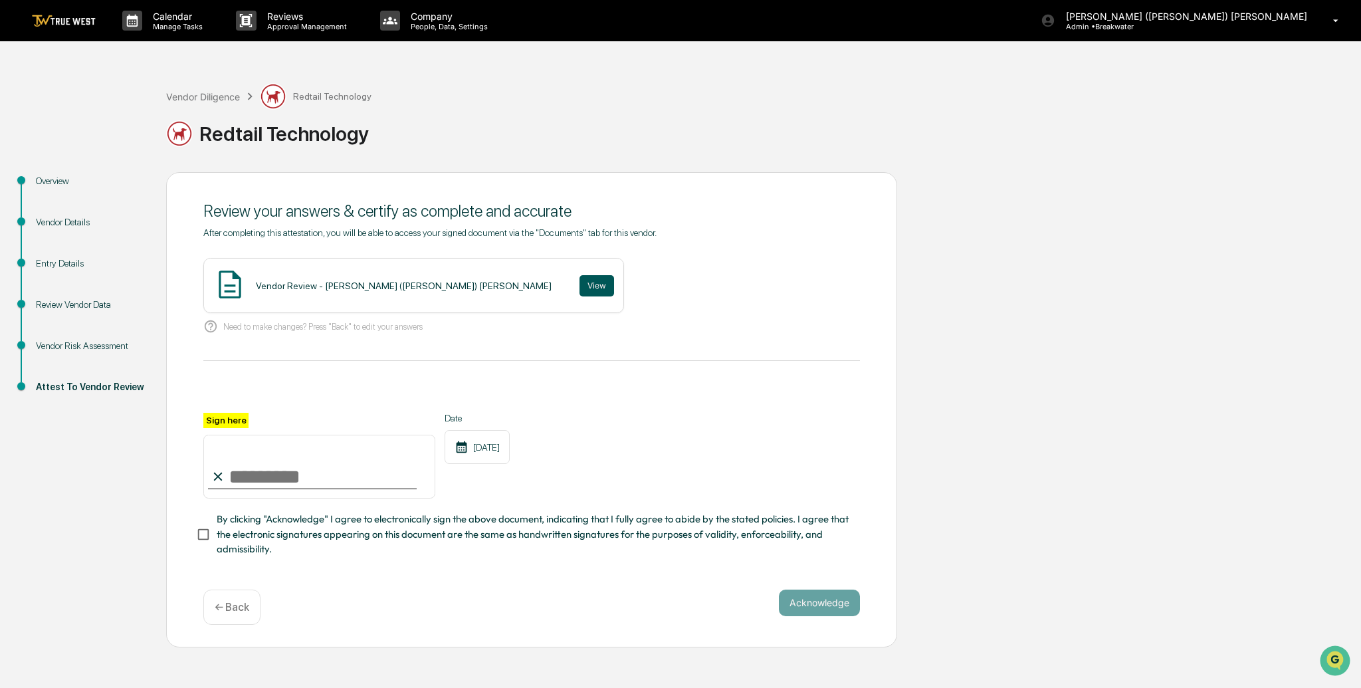
click at [580, 275] on button "View" at bounding box center [597, 285] width 35 height 21
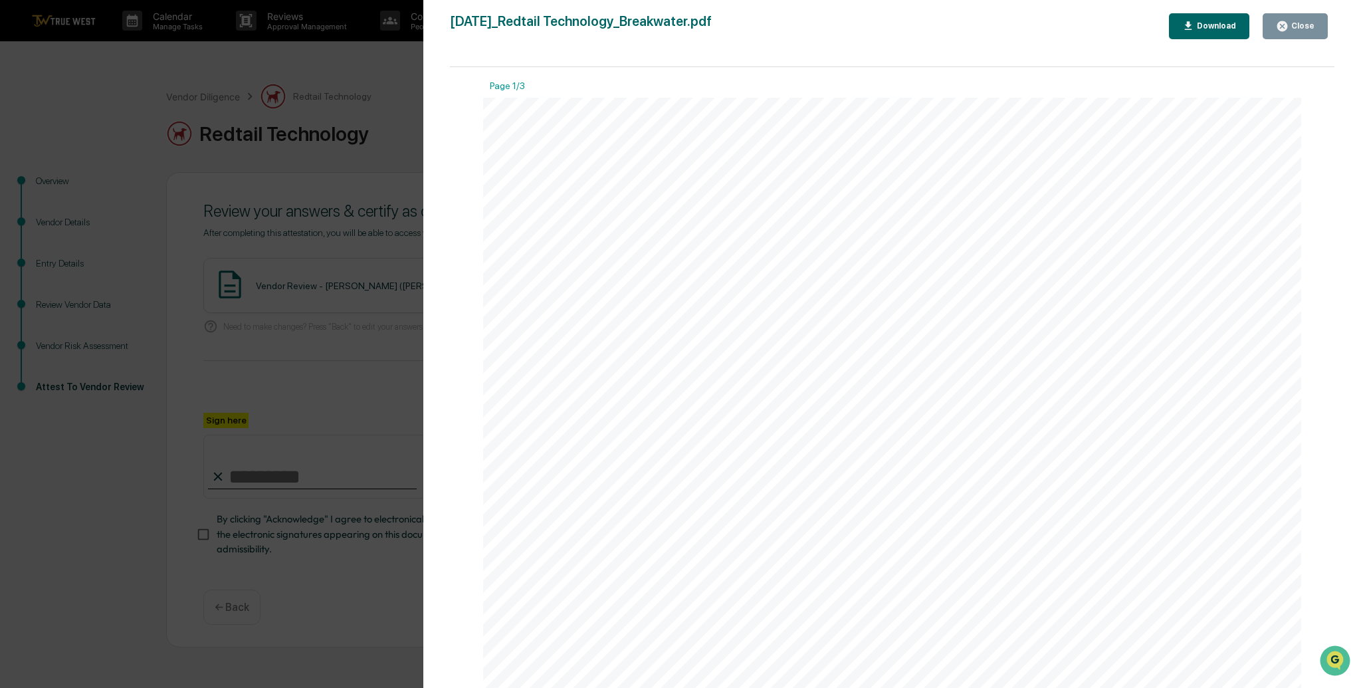
click at [1303, 25] on div "Close" at bounding box center [1302, 25] width 26 height 9
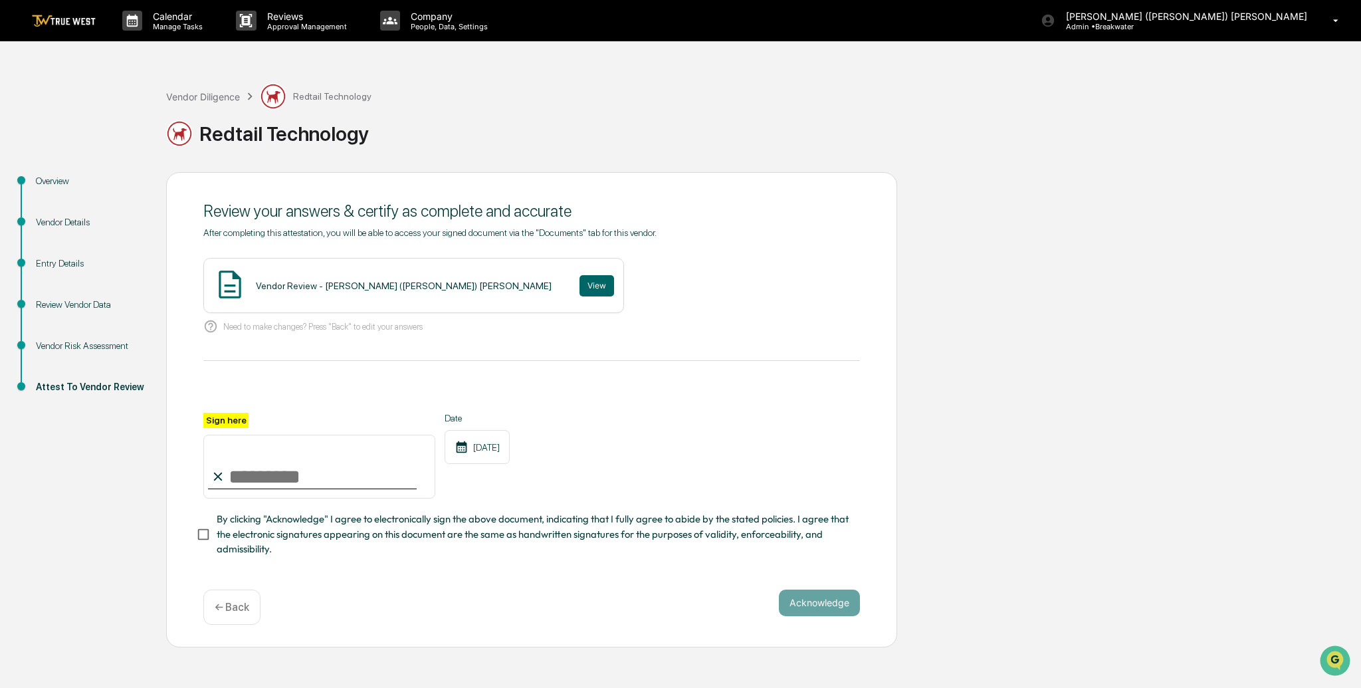
click at [316, 461] on input "Sign here" at bounding box center [319, 467] width 232 height 64
type input "**********"
click at [811, 605] on button "Acknowledge" at bounding box center [819, 603] width 81 height 27
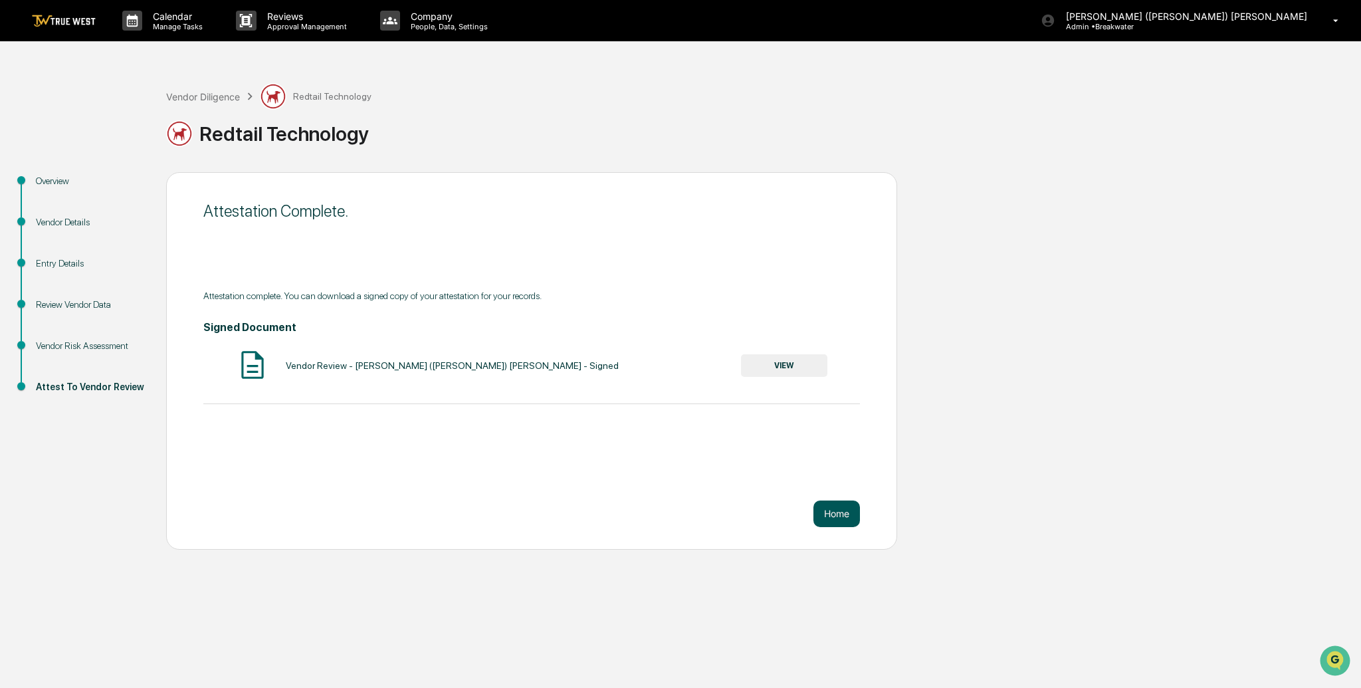
click at [828, 513] on button "Home" at bounding box center [837, 514] width 47 height 27
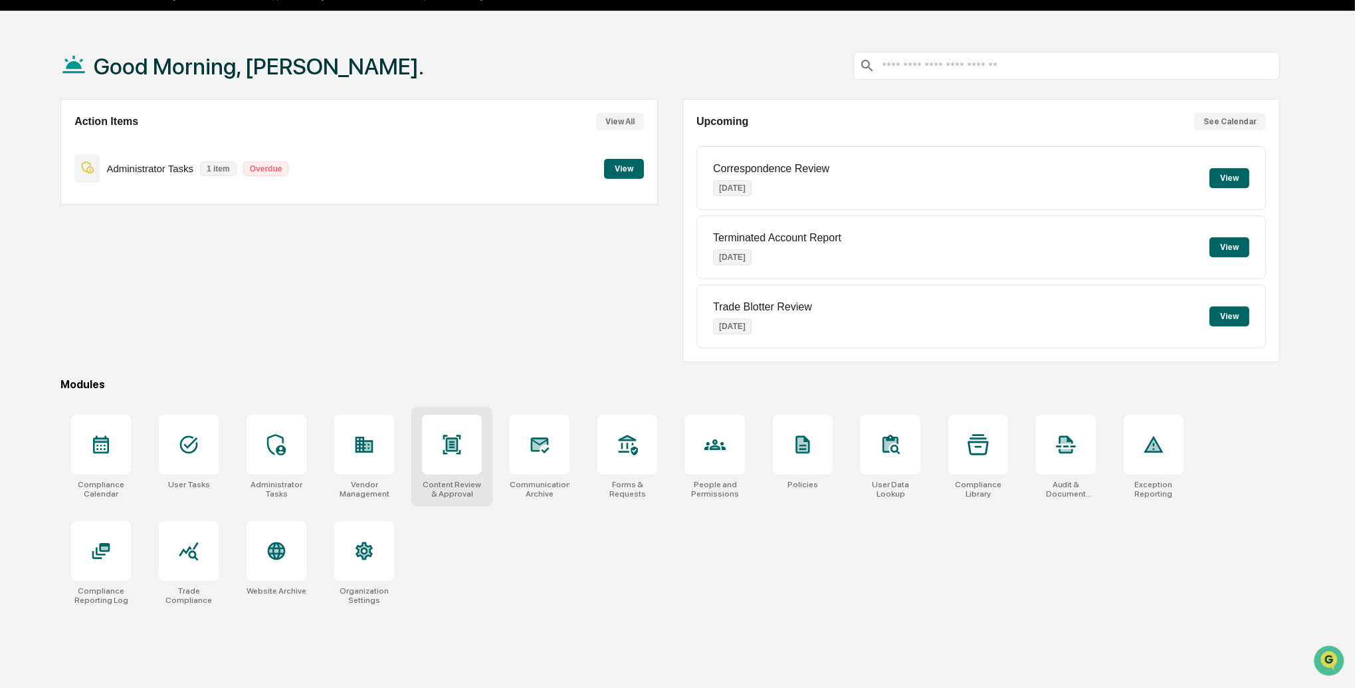
scroll to position [33, 0]
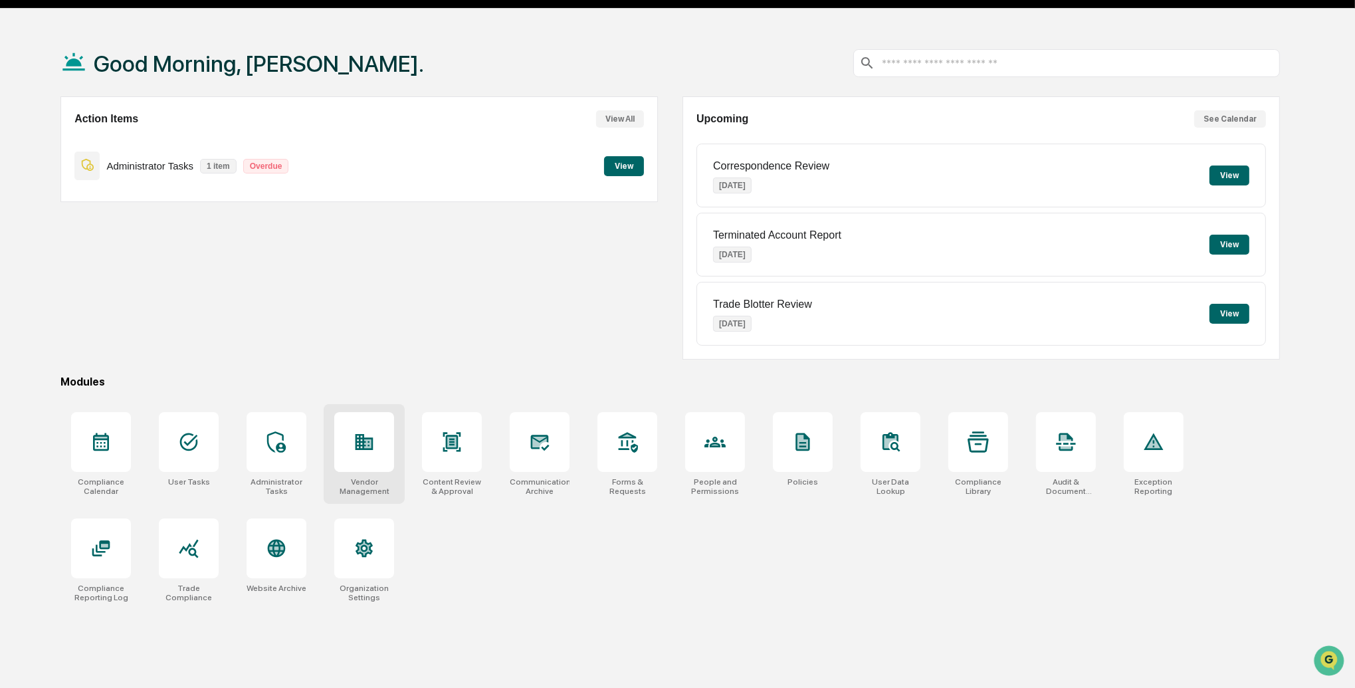
click at [380, 454] on div at bounding box center [364, 442] width 60 height 60
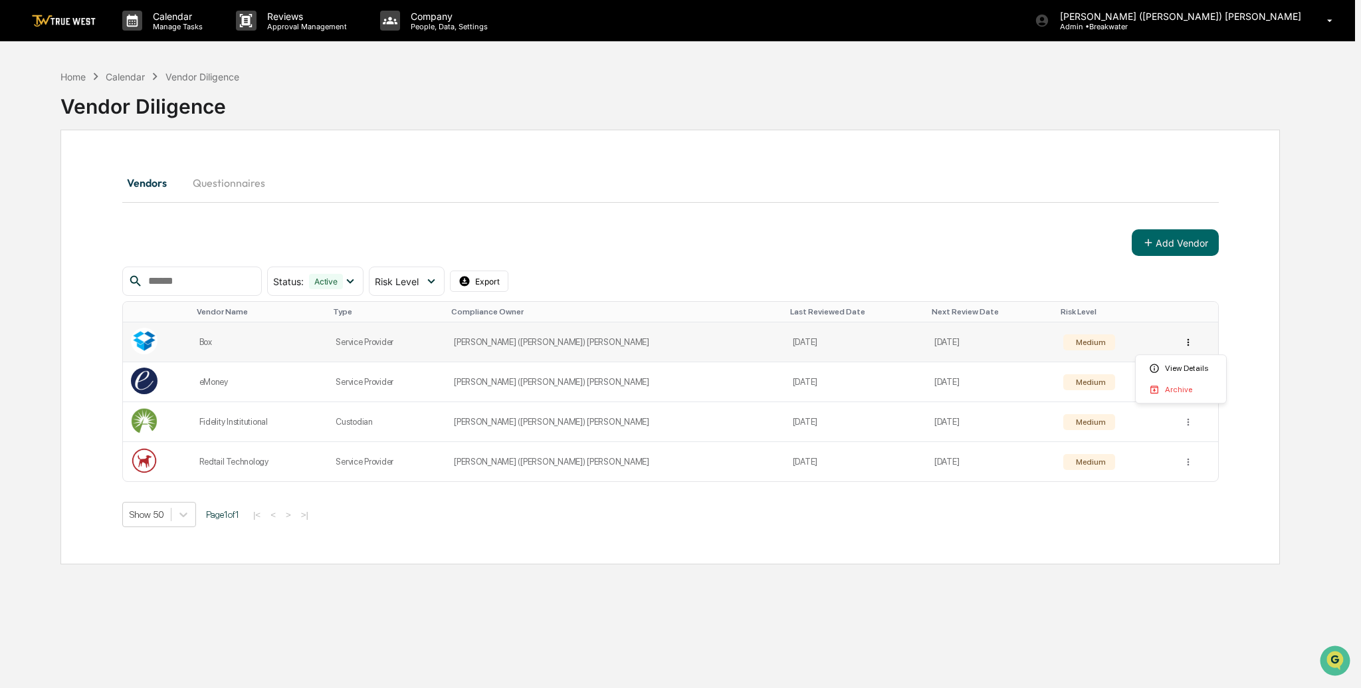
click at [1181, 347] on html "Calendar Manage Tasks Reviews Approval Management Company People, Data, Setting…" at bounding box center [680, 344] width 1361 height 688
click at [1046, 260] on html "Calendar Manage Tasks Reviews Approval Management Company People, Data, Setting…" at bounding box center [680, 344] width 1361 height 688
click at [223, 177] on button "Questionnaires" at bounding box center [229, 183] width 94 height 32
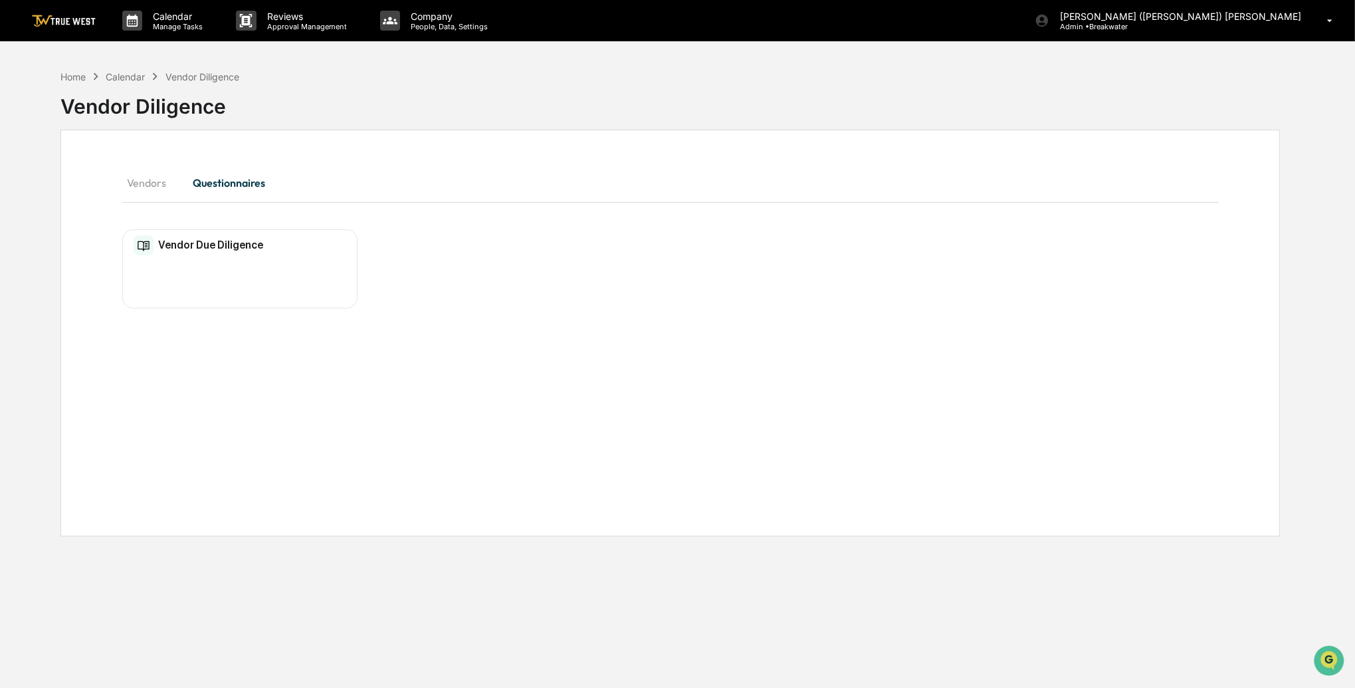
click at [158, 183] on button "Vendors" at bounding box center [152, 183] width 60 height 32
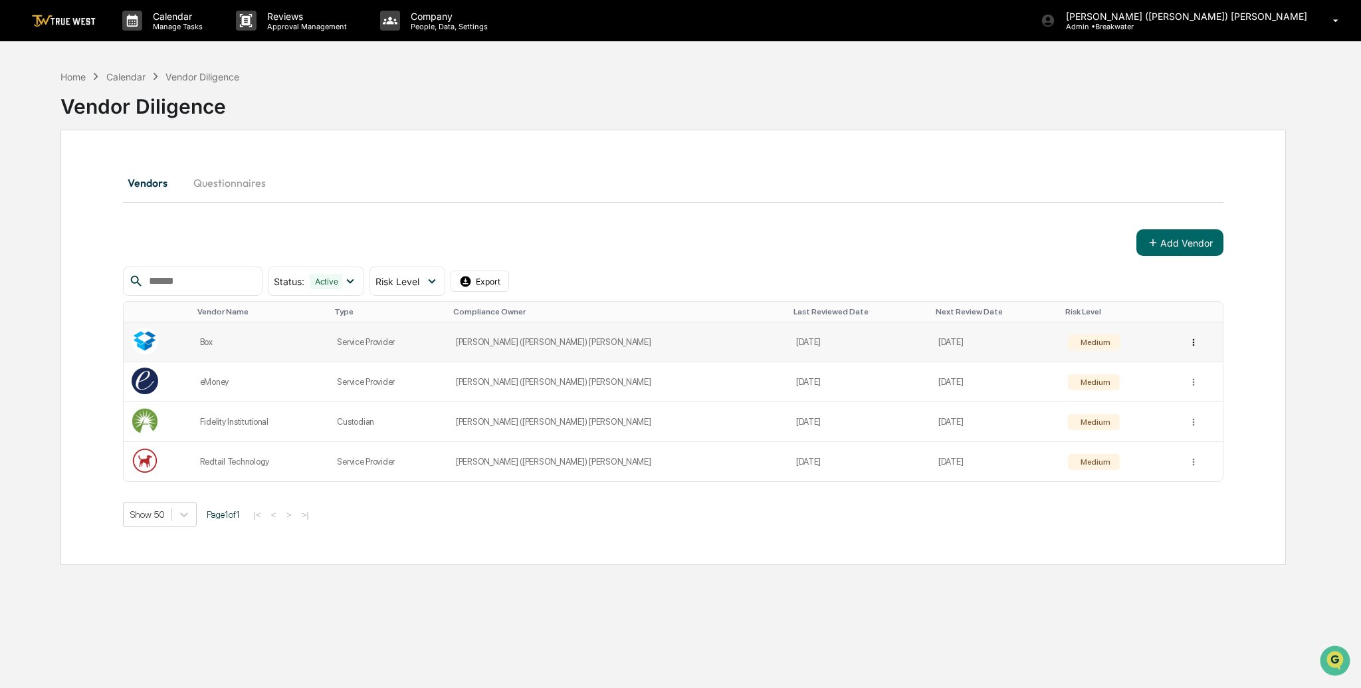
click at [1185, 338] on html "Calendar Manage Tasks Reviews Approval Management Company People, Data, Setting…" at bounding box center [680, 344] width 1361 height 688
click at [1179, 362] on div "View Details" at bounding box center [1181, 368] width 85 height 21
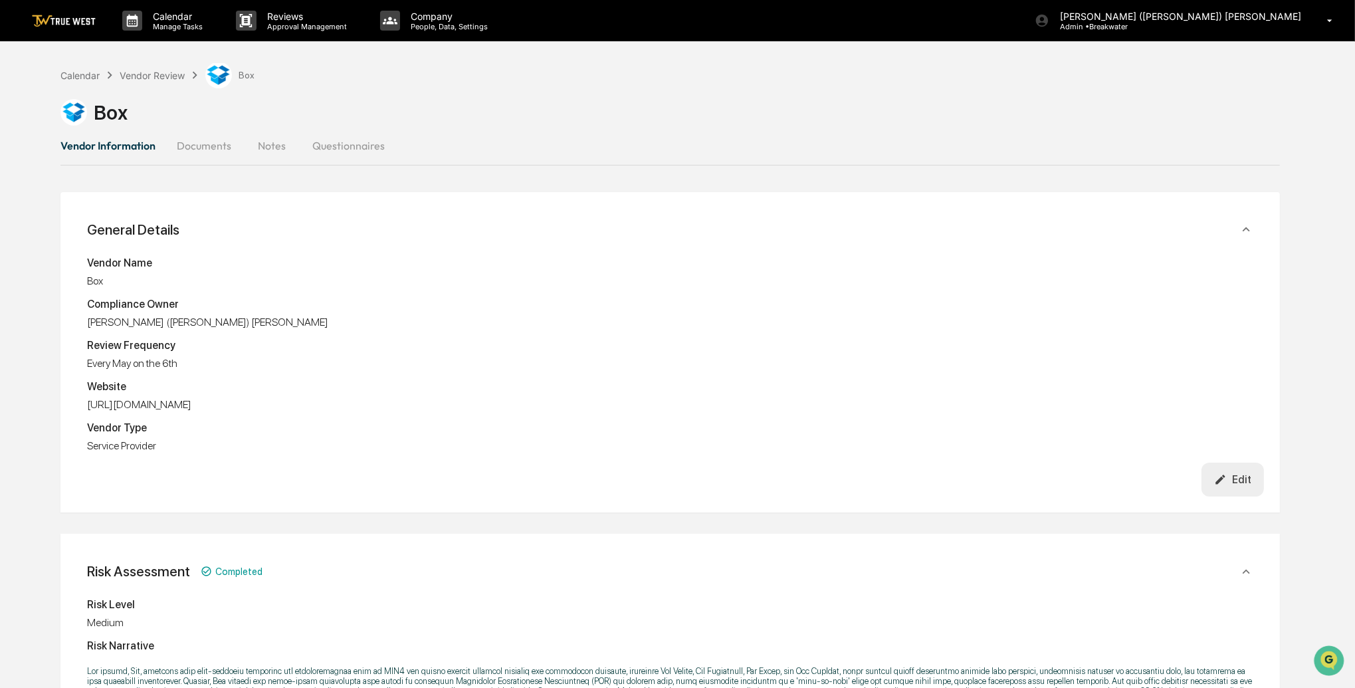
click at [134, 365] on div "Every May on the 6th" at bounding box center [670, 363] width 1167 height 13
drag, startPoint x: 208, startPoint y: 364, endPoint x: 235, endPoint y: 364, distance: 27.3
click at [235, 364] on div "Every May on the 6th" at bounding box center [670, 363] width 1167 height 13
